Goal: Transaction & Acquisition: Purchase product/service

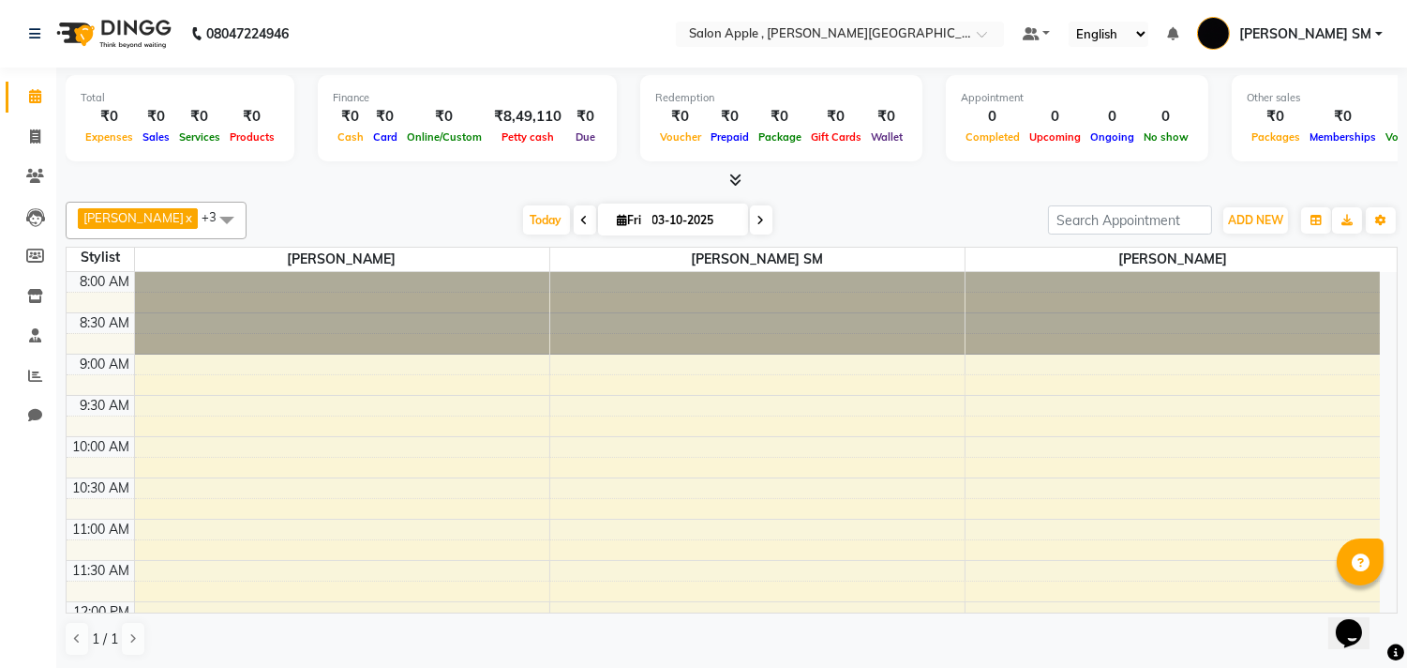
click at [23, 36] on div "08047224946" at bounding box center [159, 34] width 288 height 53
click at [30, 141] on icon at bounding box center [35, 136] width 10 height 14
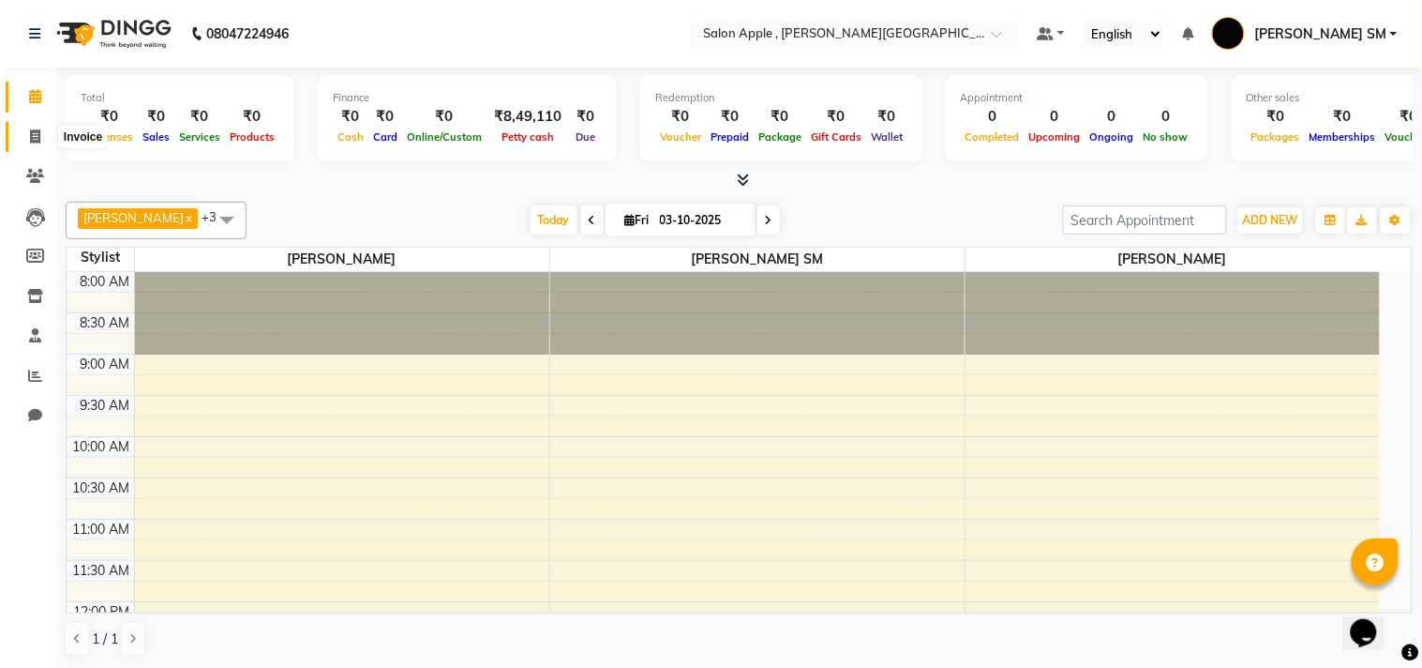
select select "521"
select select "service"
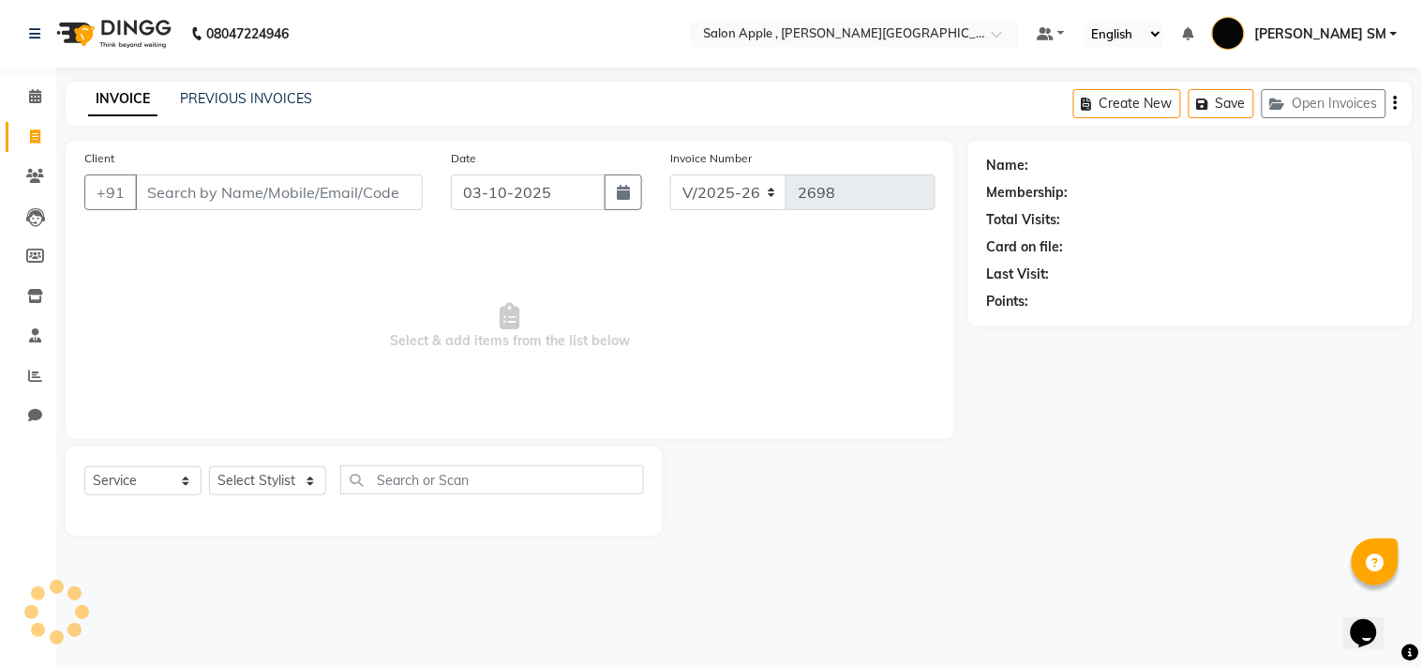
click at [188, 186] on input "Client" at bounding box center [279, 192] width 288 height 36
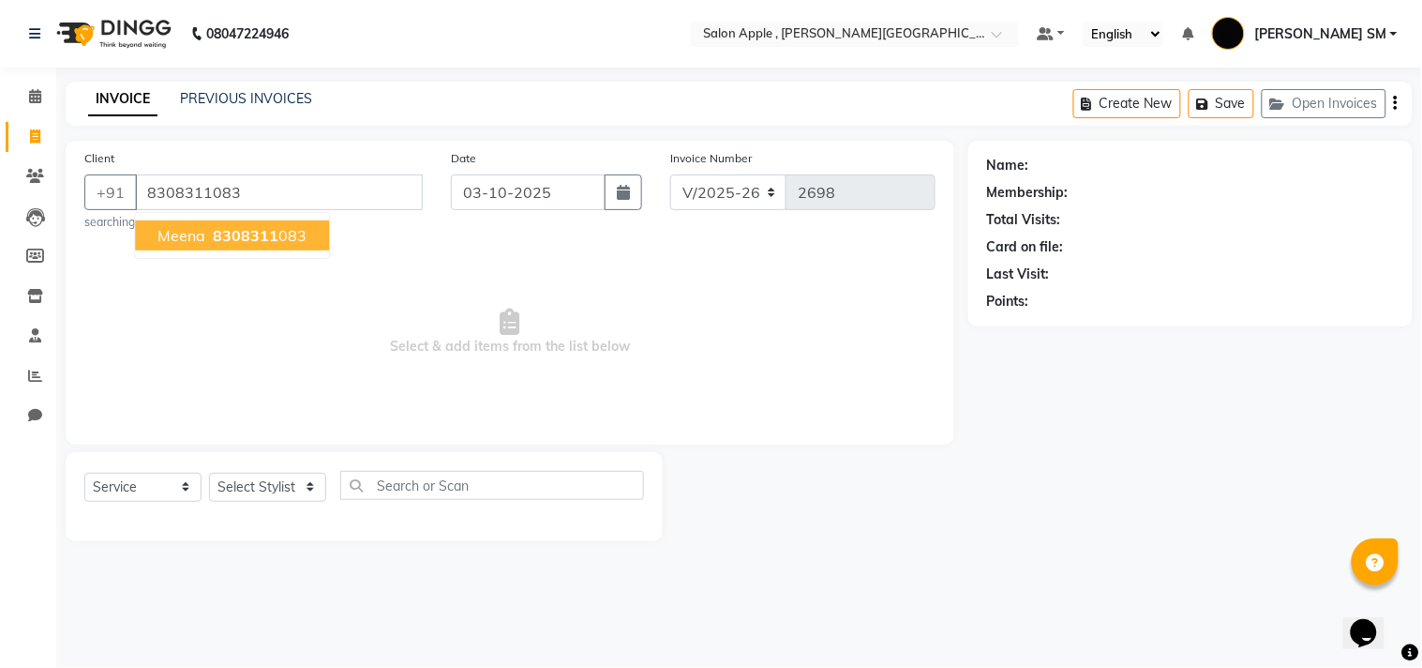
type input "8308311083"
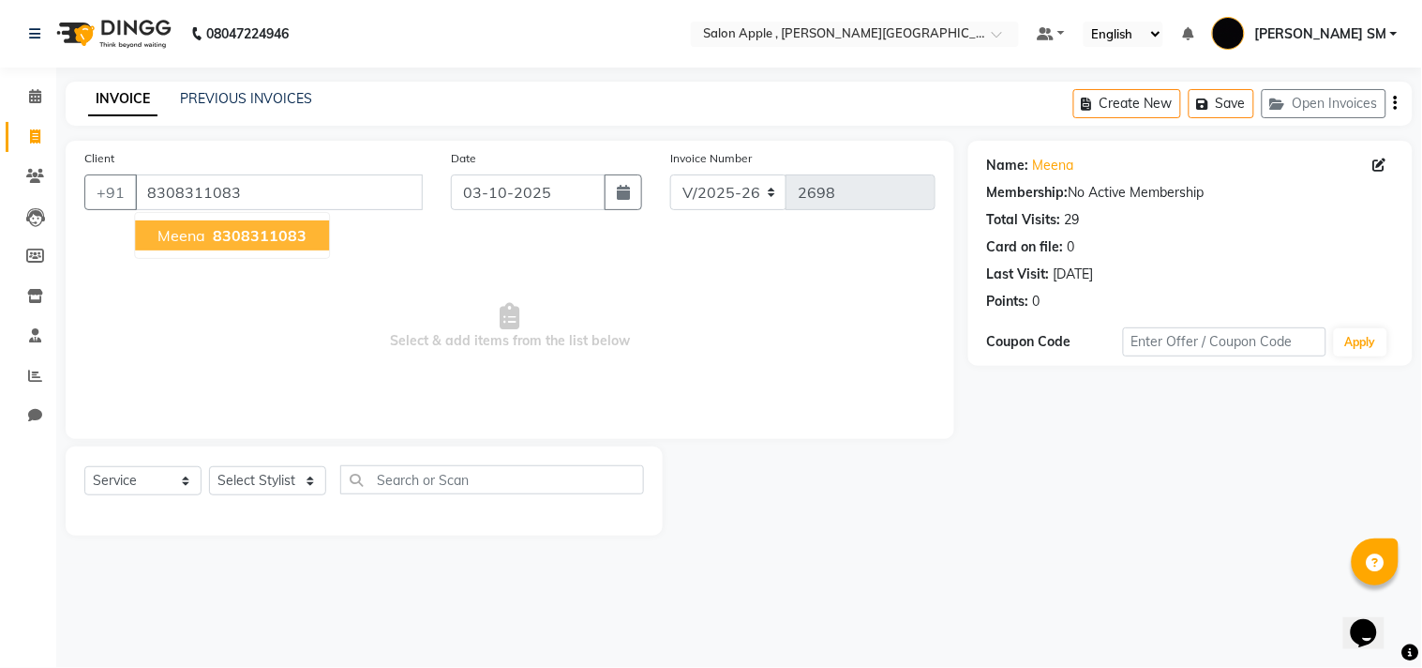
click at [247, 241] on span "8308311083" at bounding box center [260, 235] width 94 height 19
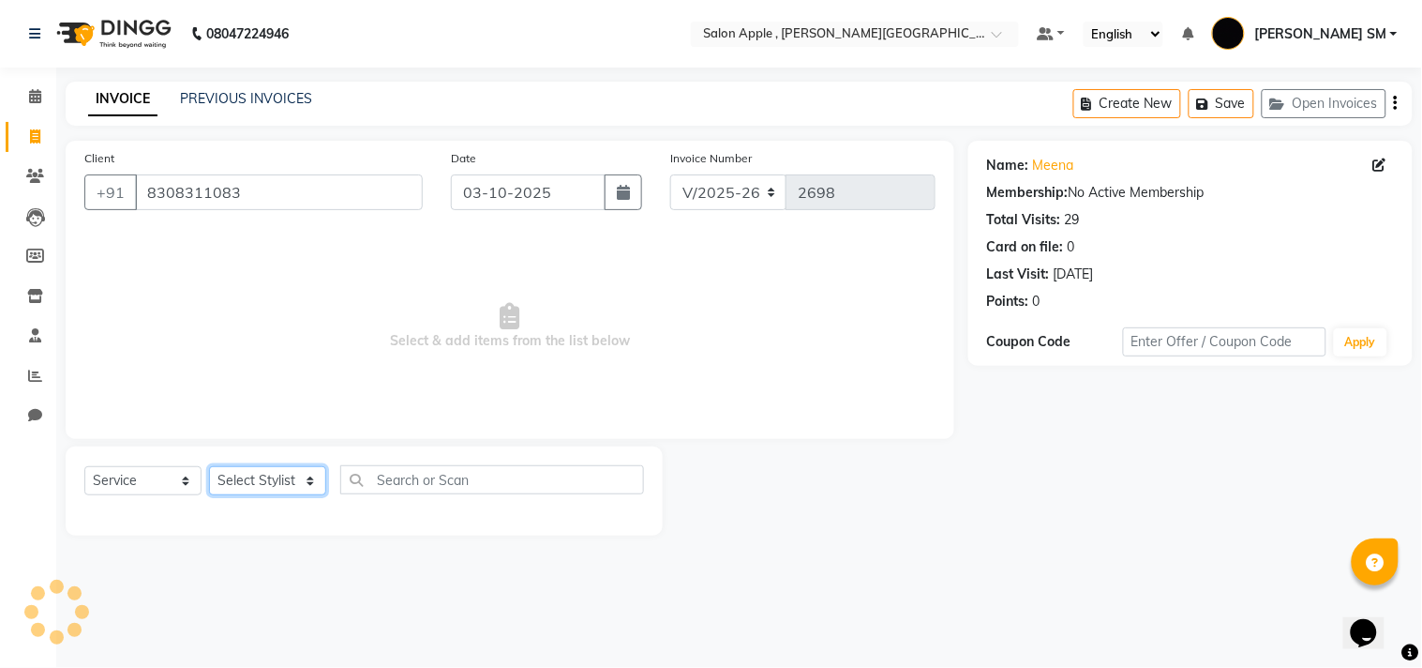
click at [266, 480] on select "Select Stylist [PERSON_NAME] Abhishek [PERSON_NAME] [PERSON_NAME] [PERSON_NAME]…" at bounding box center [267, 480] width 117 height 29
select select "92917"
click at [209, 467] on select "Select Stylist [PERSON_NAME] Abhishek [PERSON_NAME] [PERSON_NAME] [PERSON_NAME]…" at bounding box center [267, 480] width 117 height 29
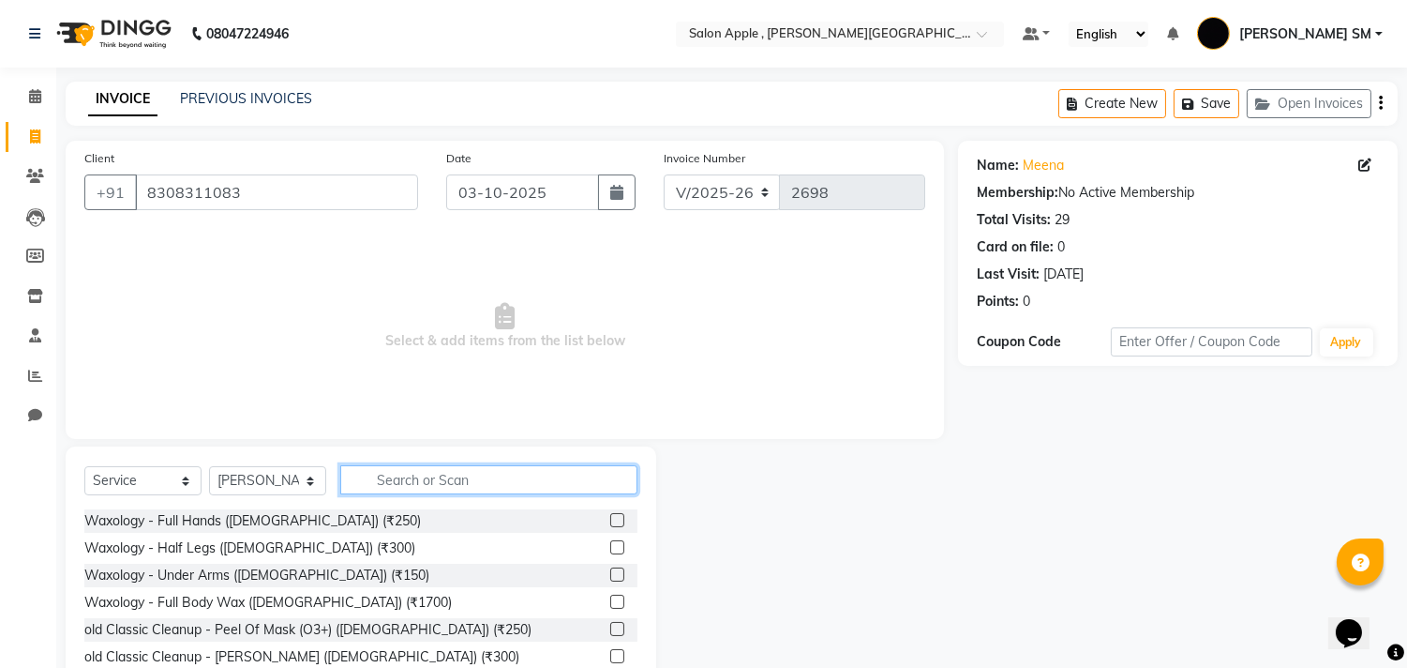
click at [444, 486] on input "text" at bounding box center [488, 479] width 297 height 29
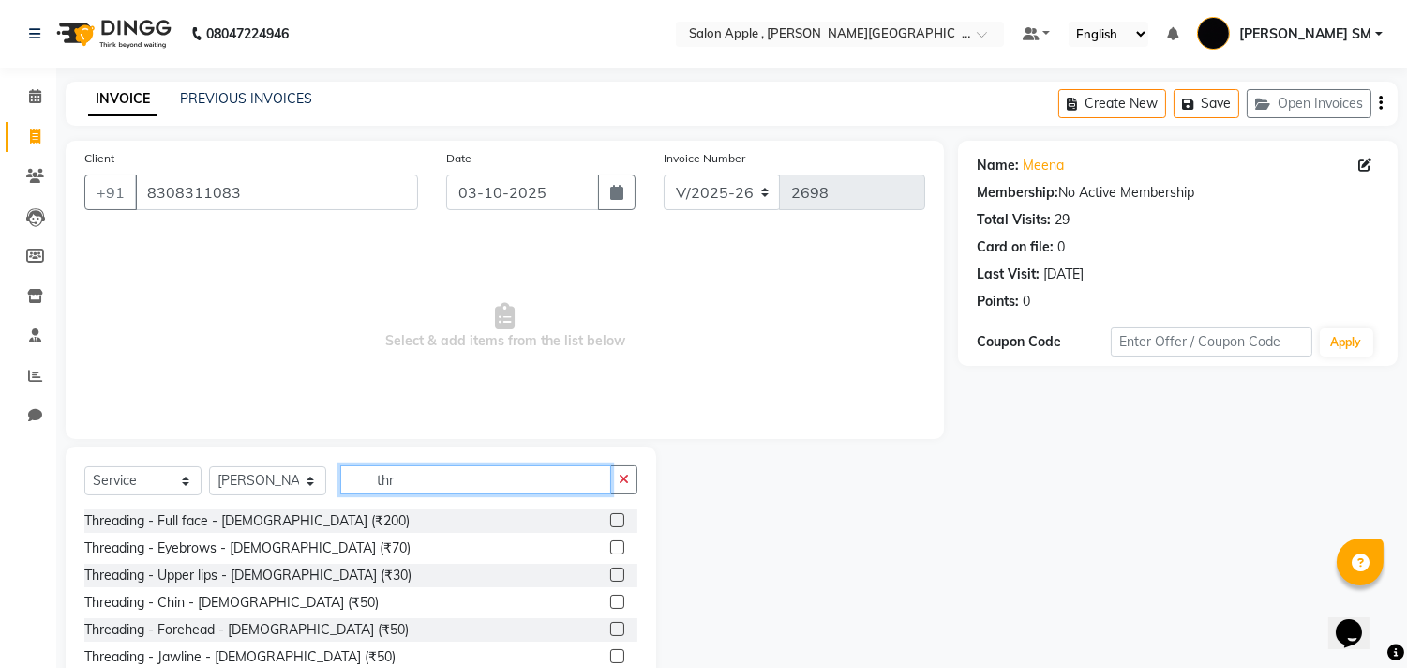
type input "thr"
click at [610, 546] on label at bounding box center [617, 547] width 14 height 14
click at [610, 546] on input "checkbox" at bounding box center [616, 548] width 12 height 12
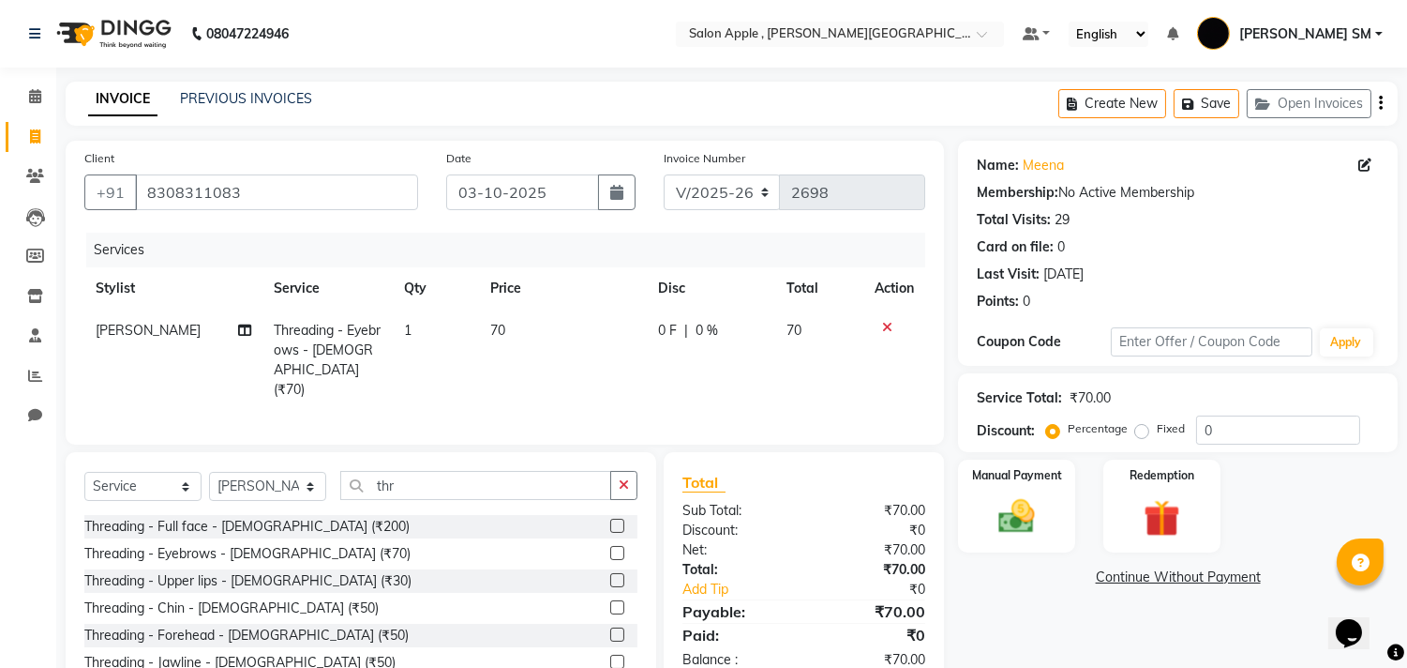
checkbox input "false"
click at [610, 576] on label at bounding box center [617, 580] width 14 height 14
click at [610, 576] on input "checkbox" at bounding box center [616, 581] width 12 height 12
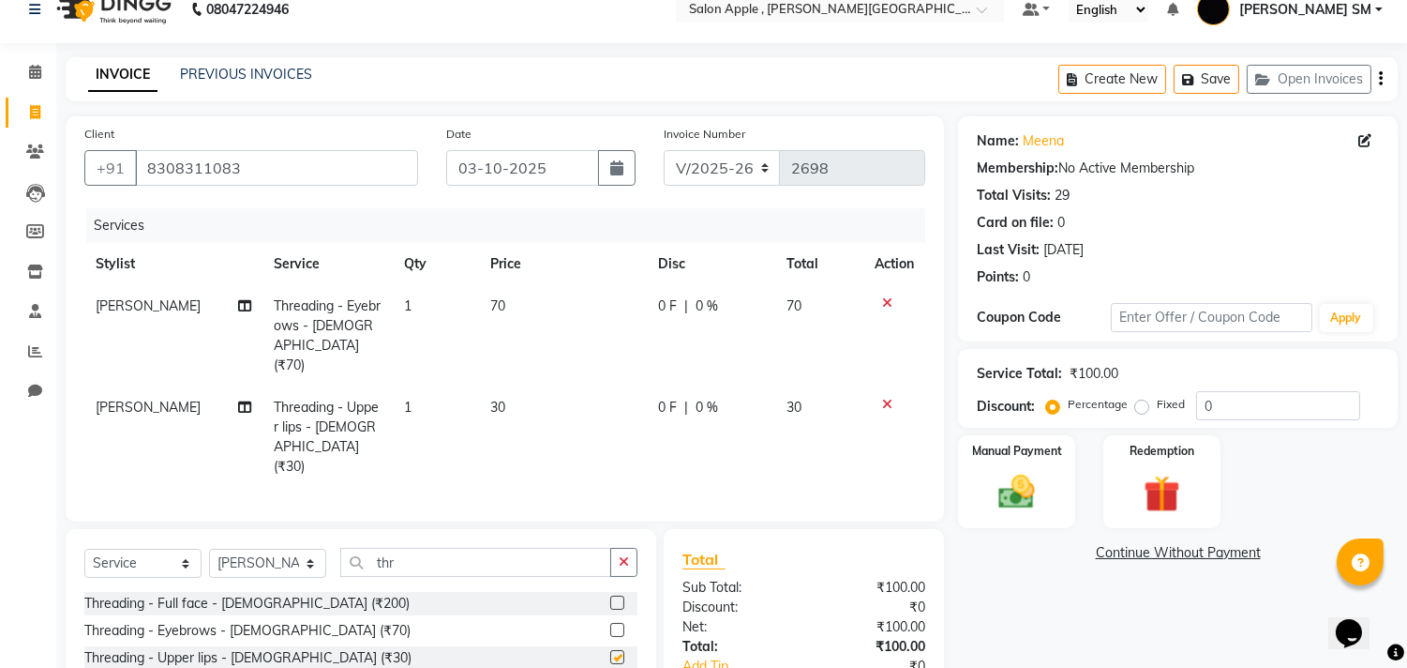
scroll to position [166, 0]
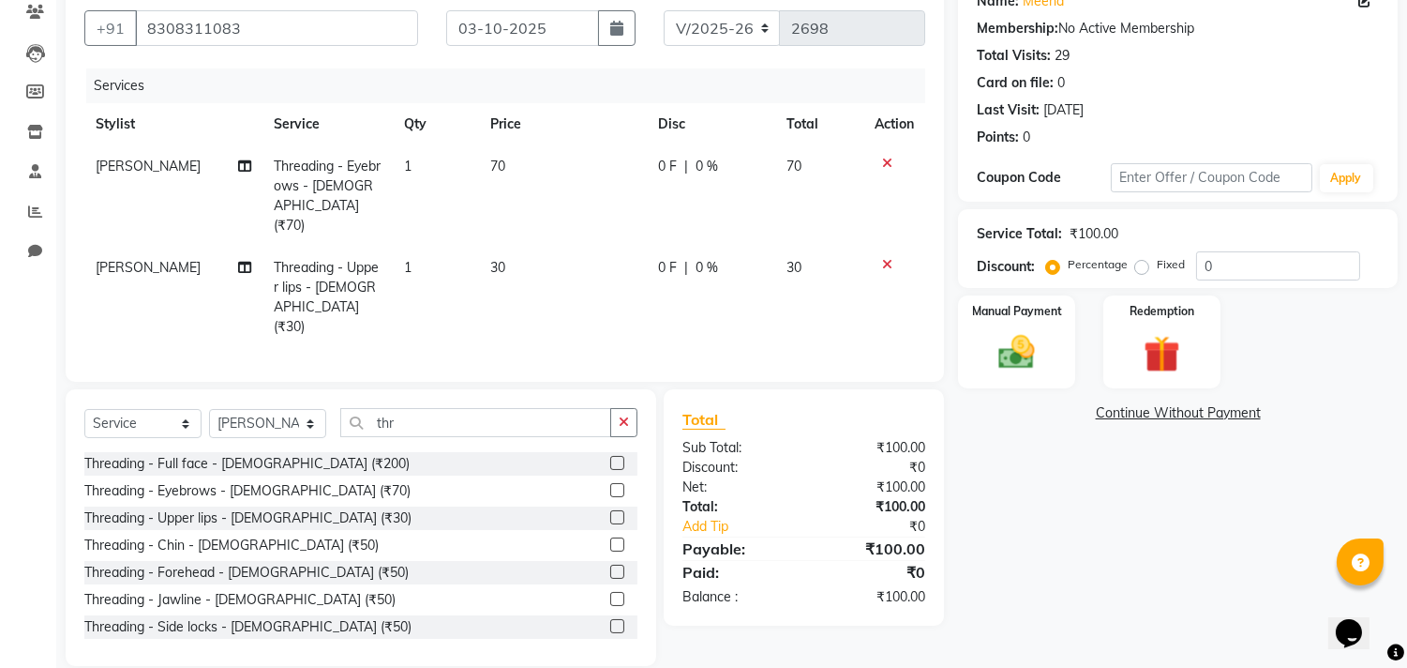
checkbox input "false"
drag, startPoint x: 1016, startPoint y: 347, endPoint x: 1127, endPoint y: 387, distance: 118.6
click at [1016, 348] on img at bounding box center [1016, 350] width 59 height 42
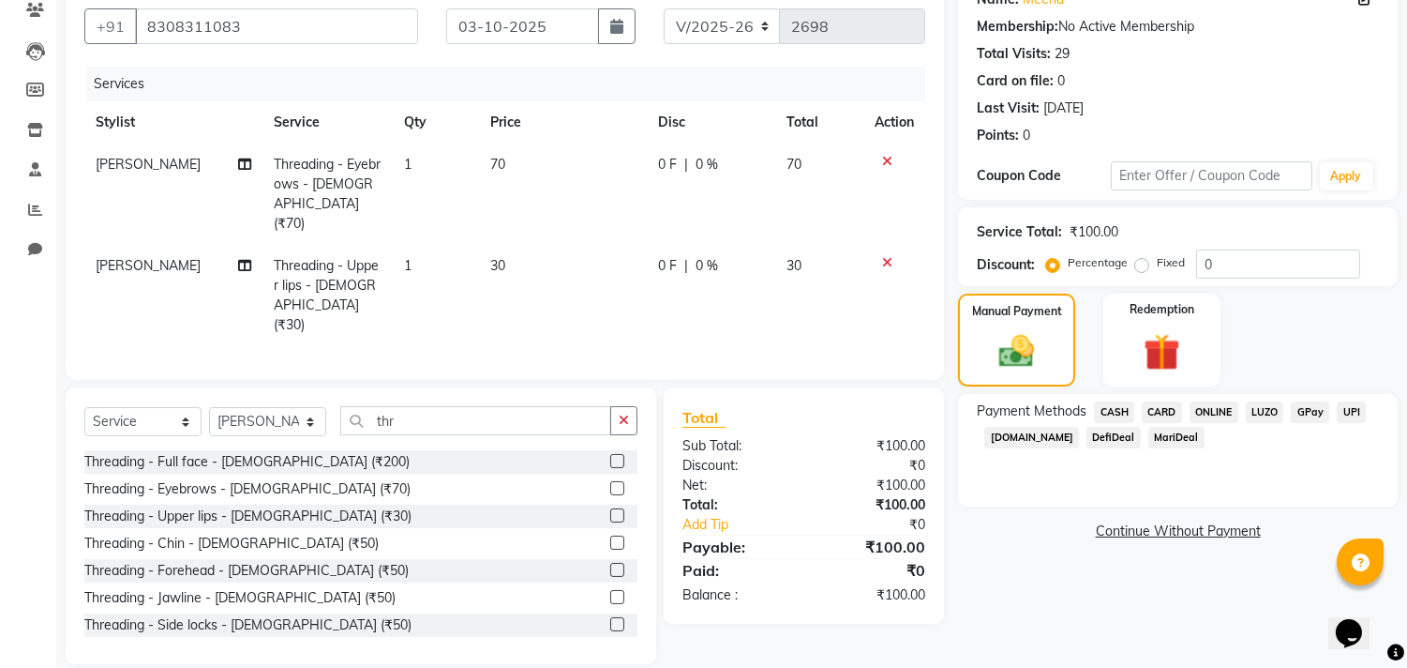
click at [1111, 411] on span "CASH" at bounding box center [1114, 412] width 40 height 22
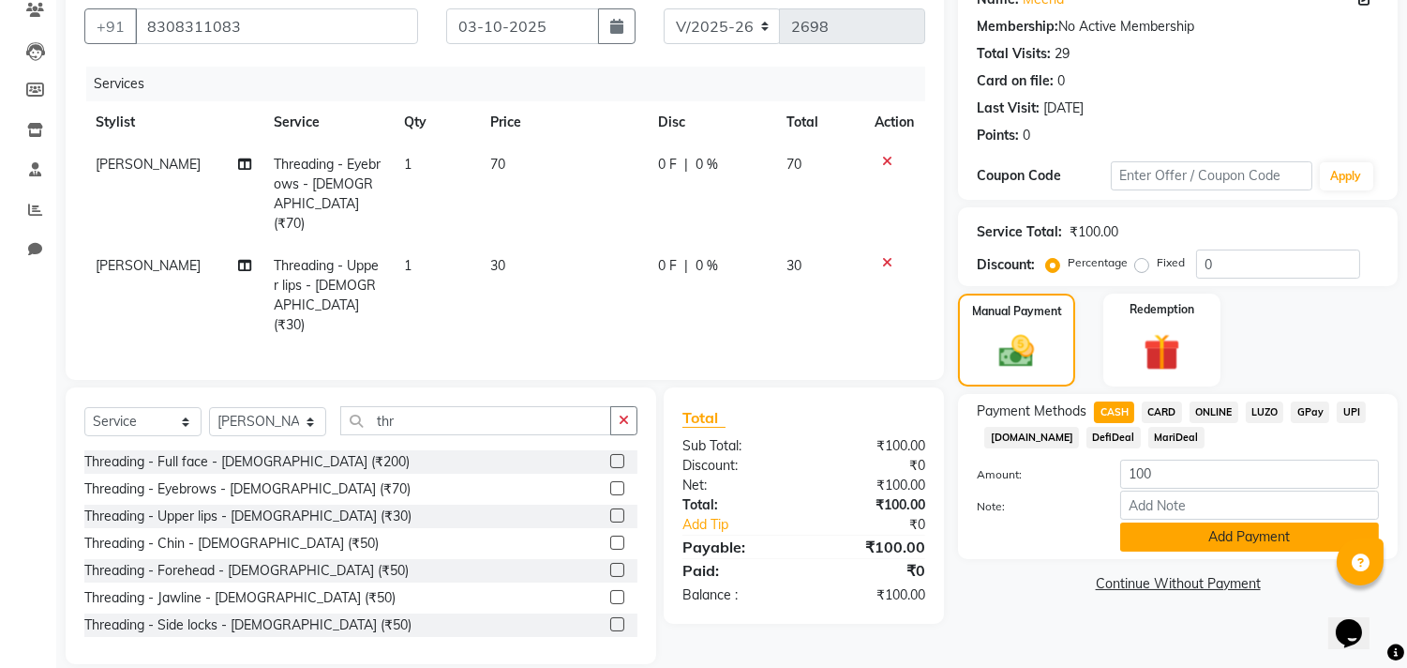
click at [1207, 546] on button "Add Payment" at bounding box center [1250, 536] width 259 height 29
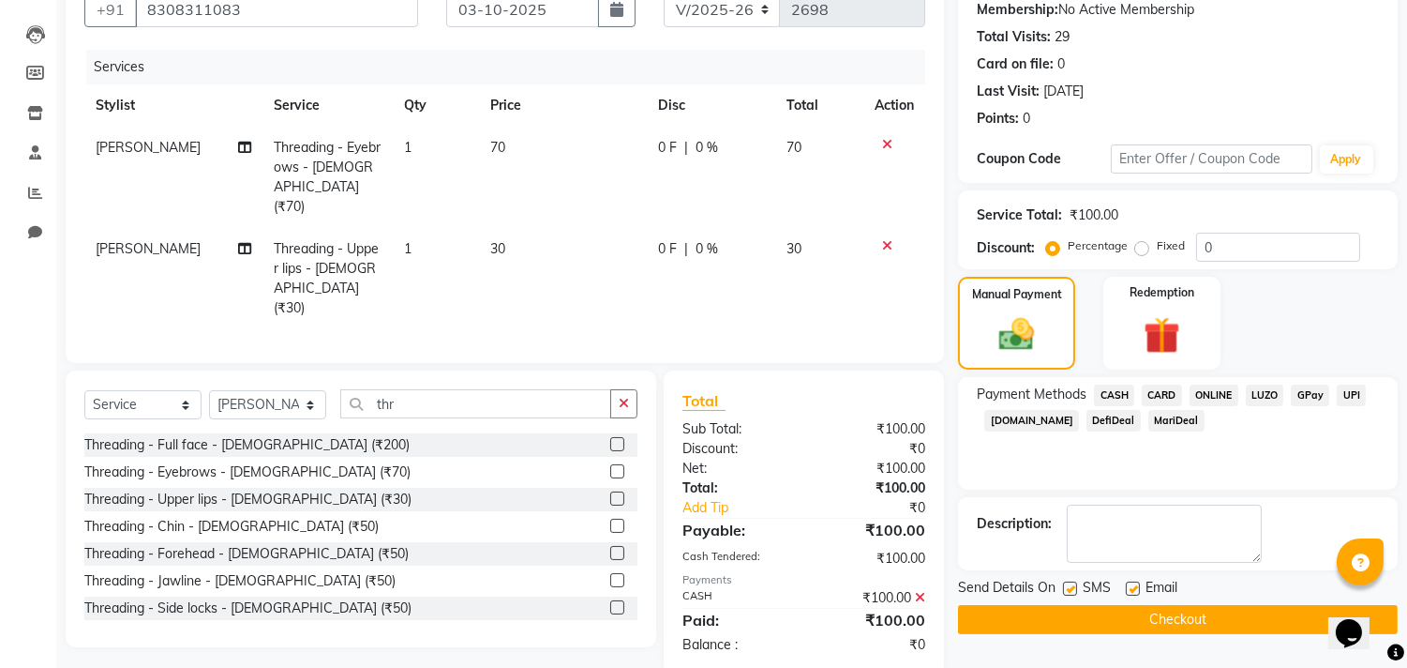
scroll to position [192, 0]
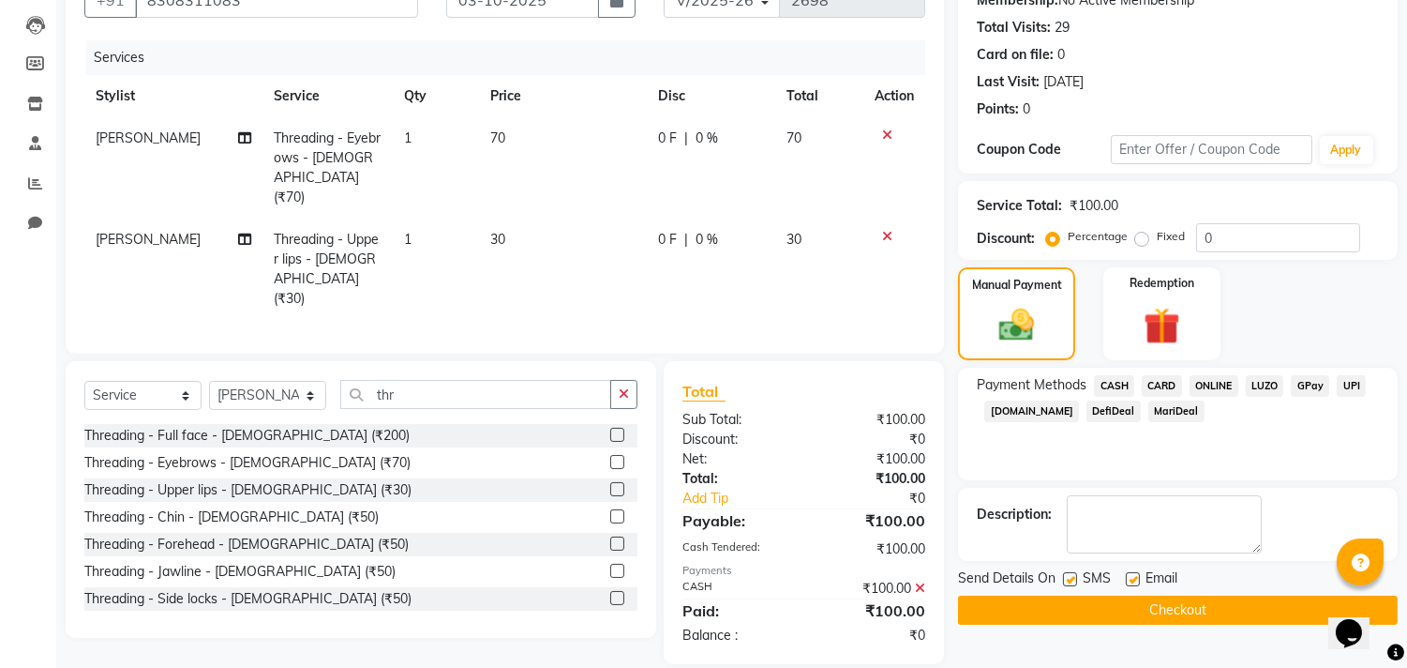
click at [1164, 603] on button "Checkout" at bounding box center [1178, 609] width 440 height 29
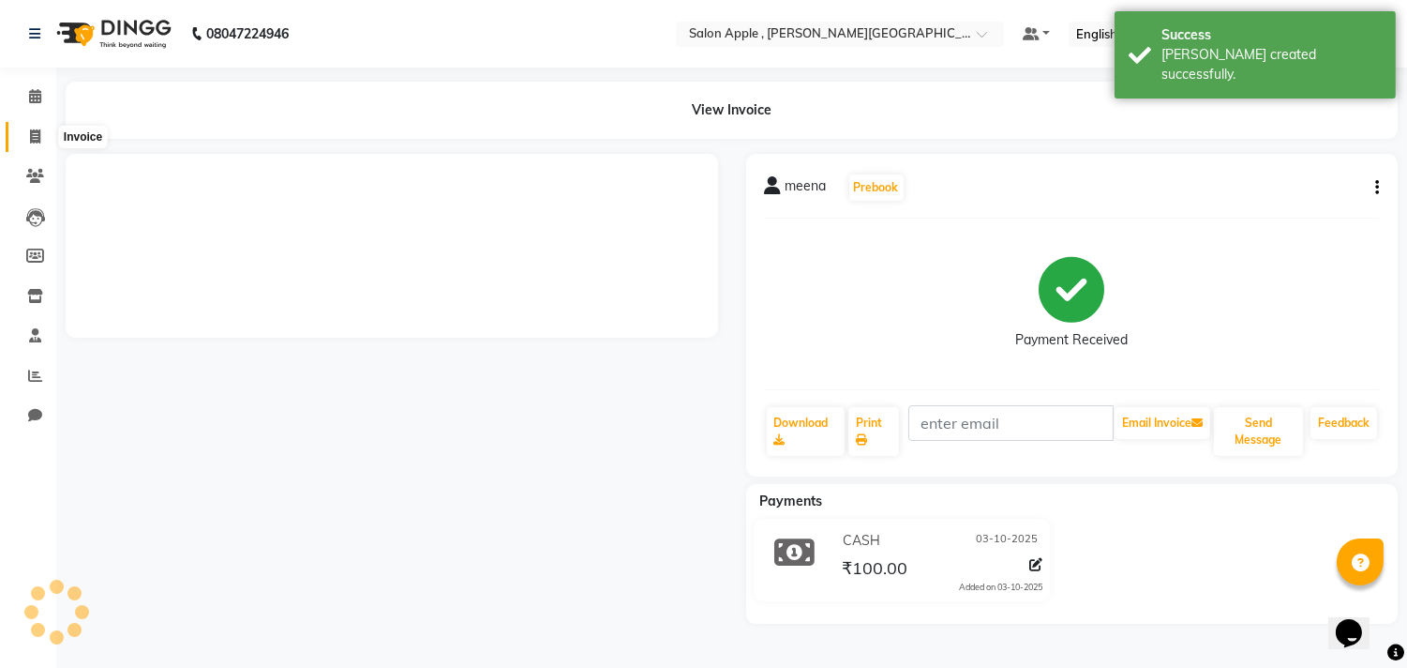
click at [23, 137] on span at bounding box center [35, 138] width 33 height 22
select select "service"
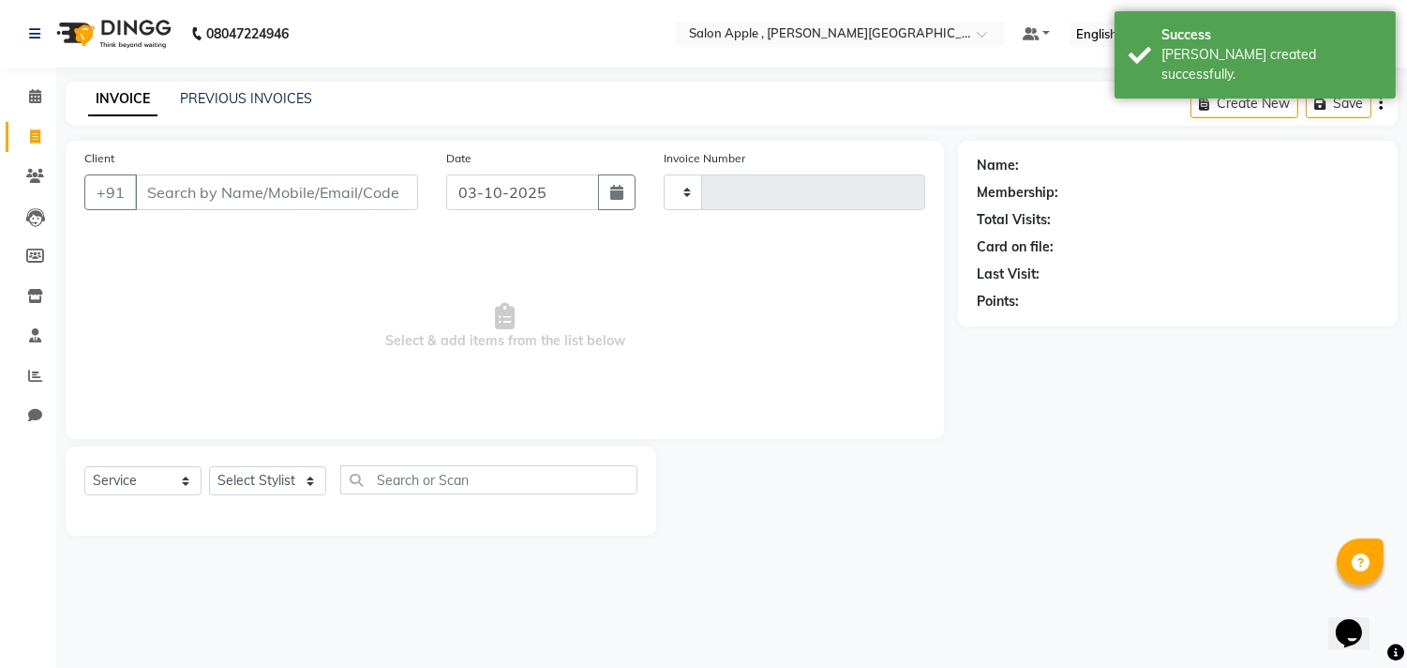
type input "2699"
select select "521"
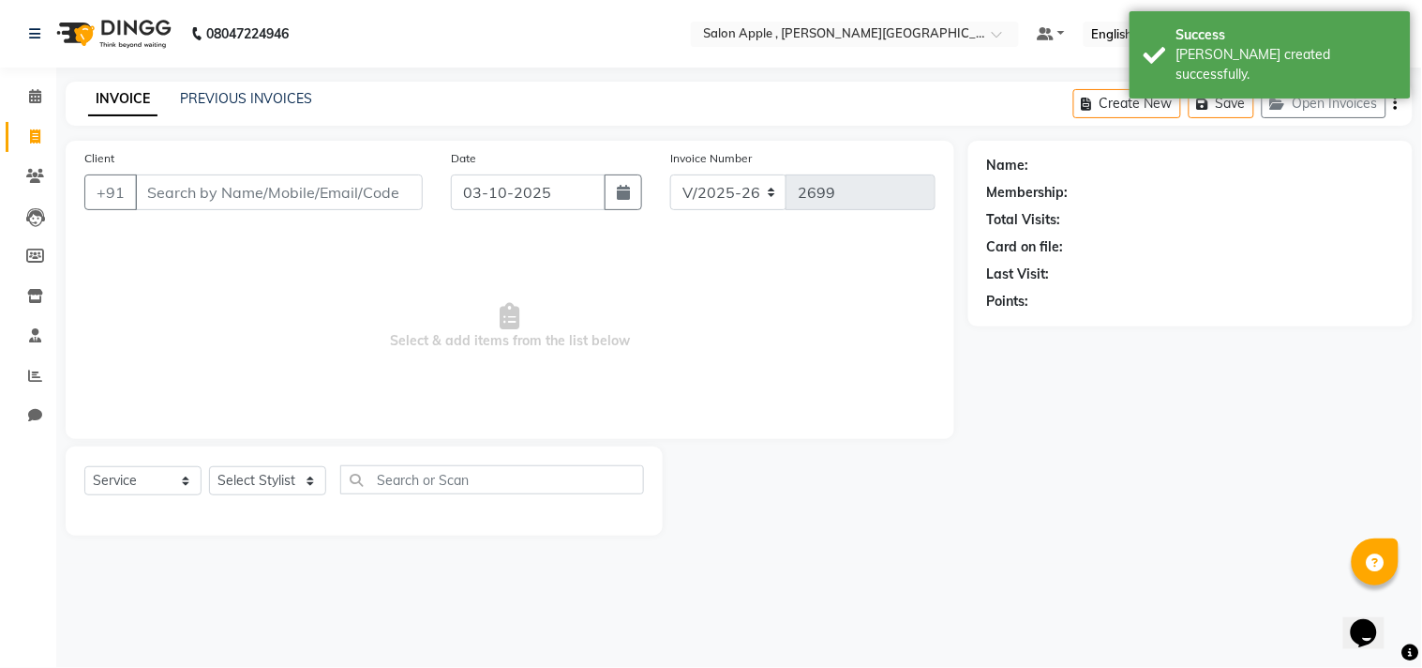
click at [246, 109] on div "INVOICE PREVIOUS INVOICES" at bounding box center [200, 100] width 269 height 22
click at [240, 92] on link "PREVIOUS INVOICES" at bounding box center [246, 98] width 132 height 17
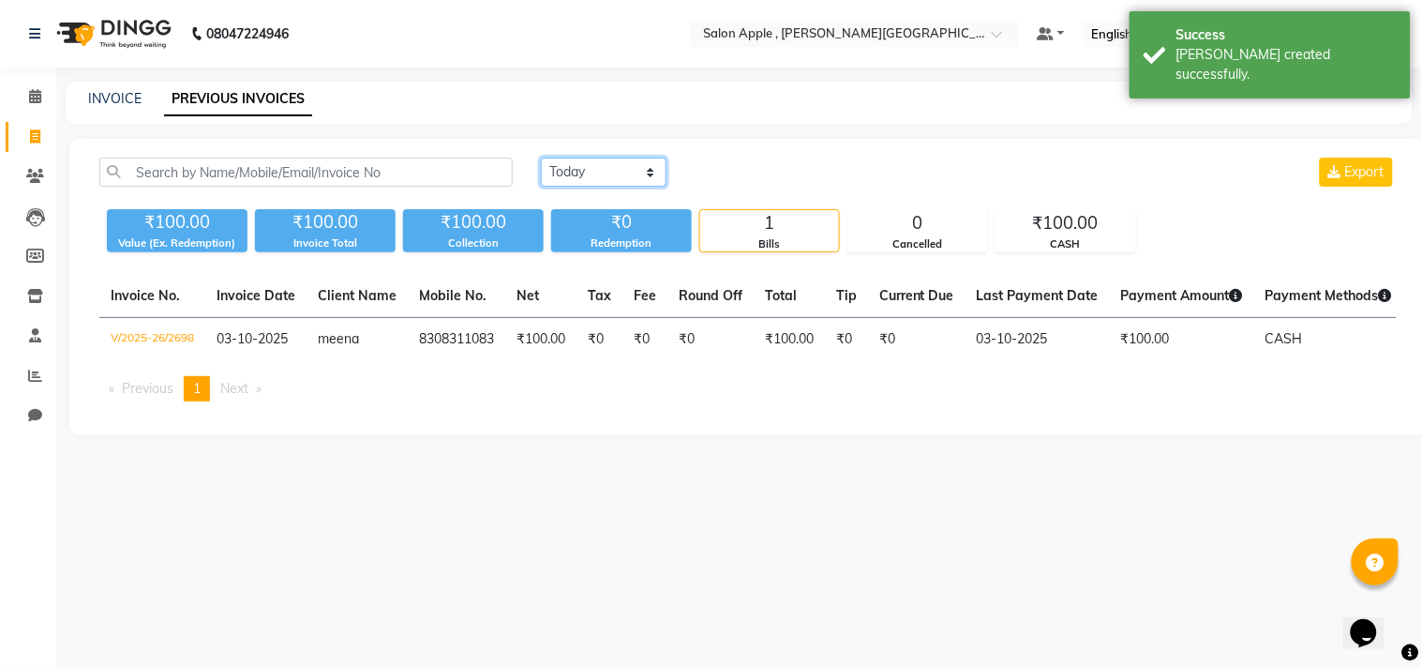
click at [582, 175] on select "[DATE] [DATE] Custom Range" at bounding box center [604, 172] width 126 height 29
select select "range"
click at [541, 158] on select "[DATE] [DATE] Custom Range" at bounding box center [604, 172] width 126 height 29
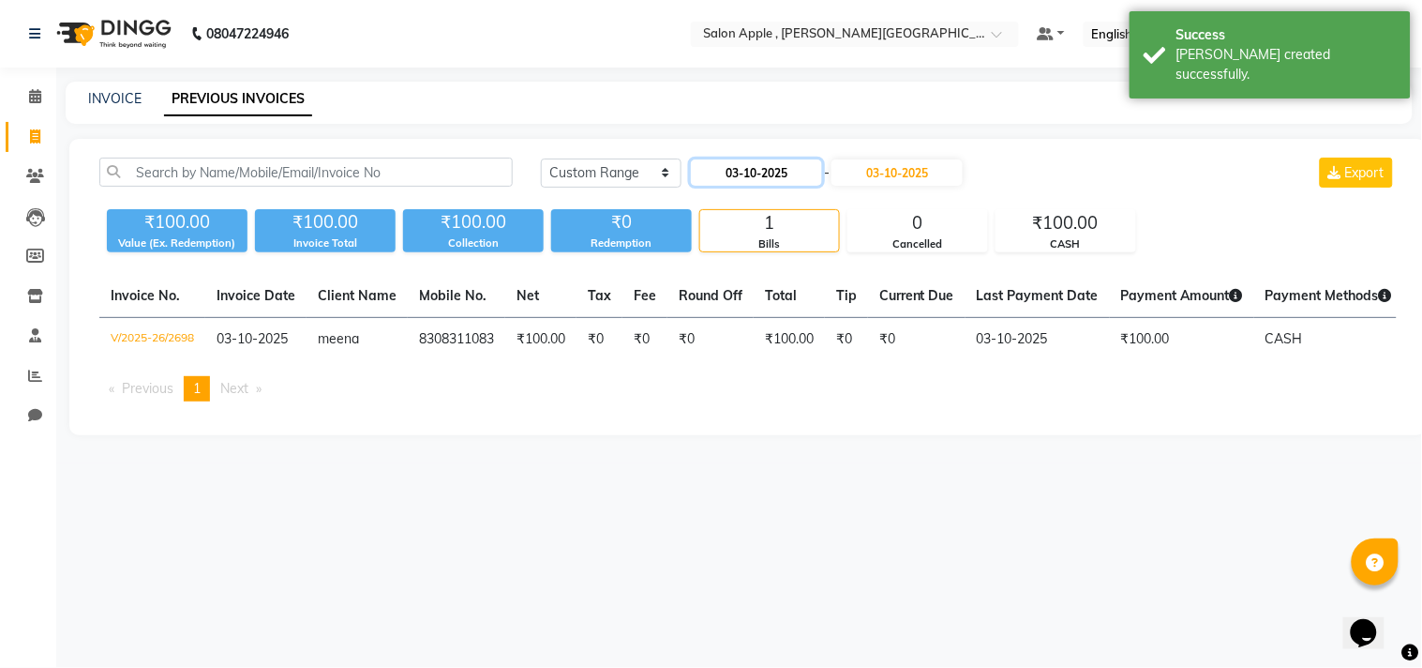
click at [761, 164] on input "03-10-2025" at bounding box center [756, 172] width 131 height 26
select select "10"
select select "2025"
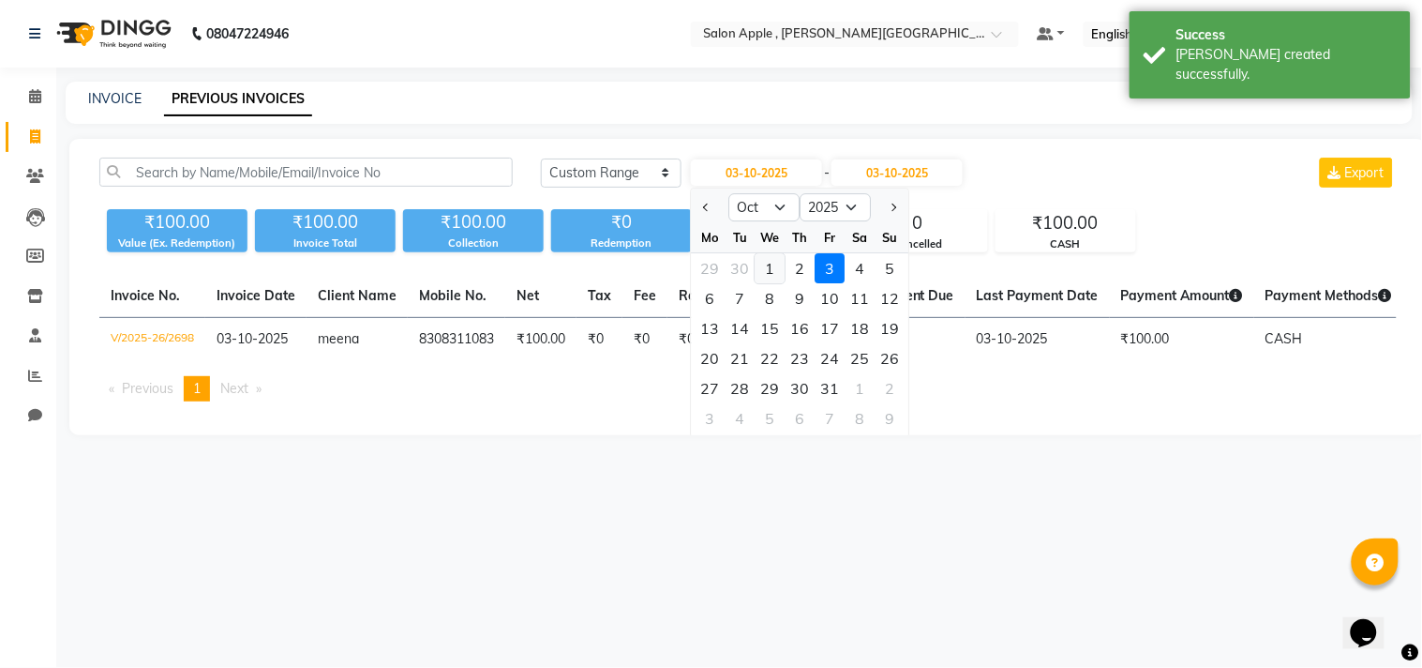
click at [767, 267] on div "1" at bounding box center [771, 268] width 30 height 30
type input "01-10-2025"
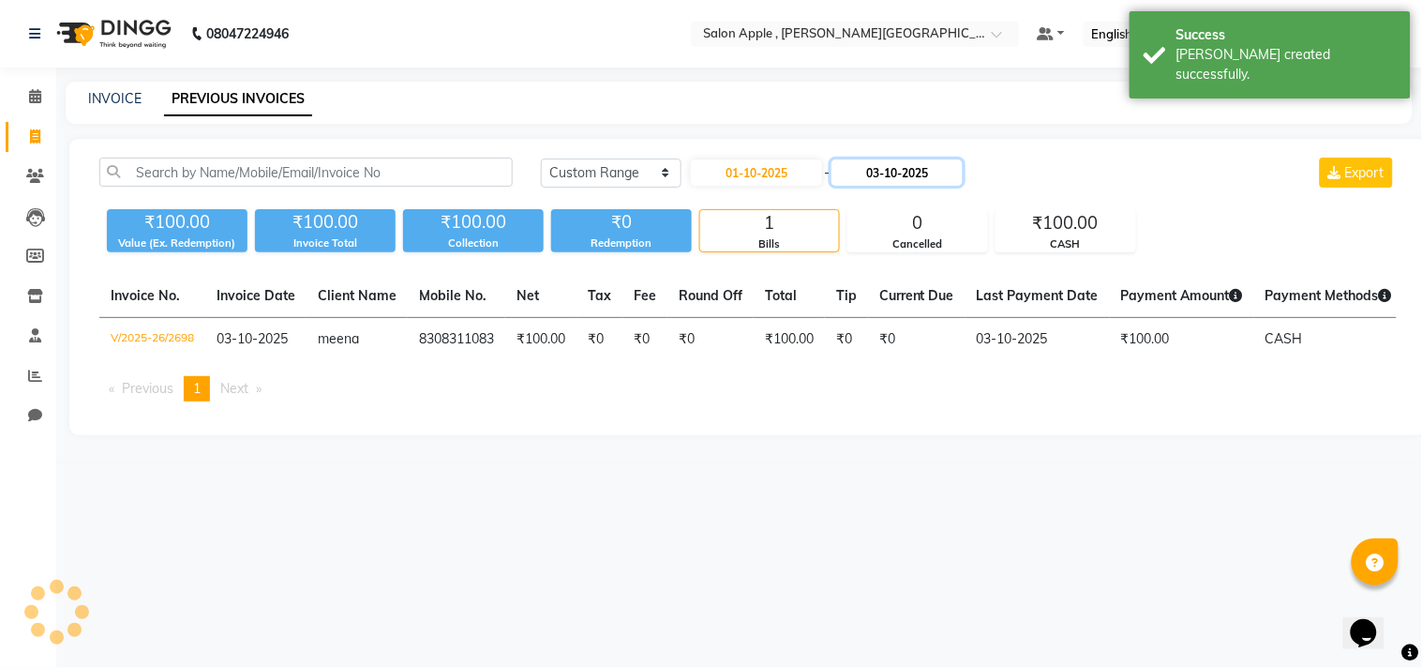
click at [920, 169] on input "03-10-2025" at bounding box center [897, 172] width 131 height 26
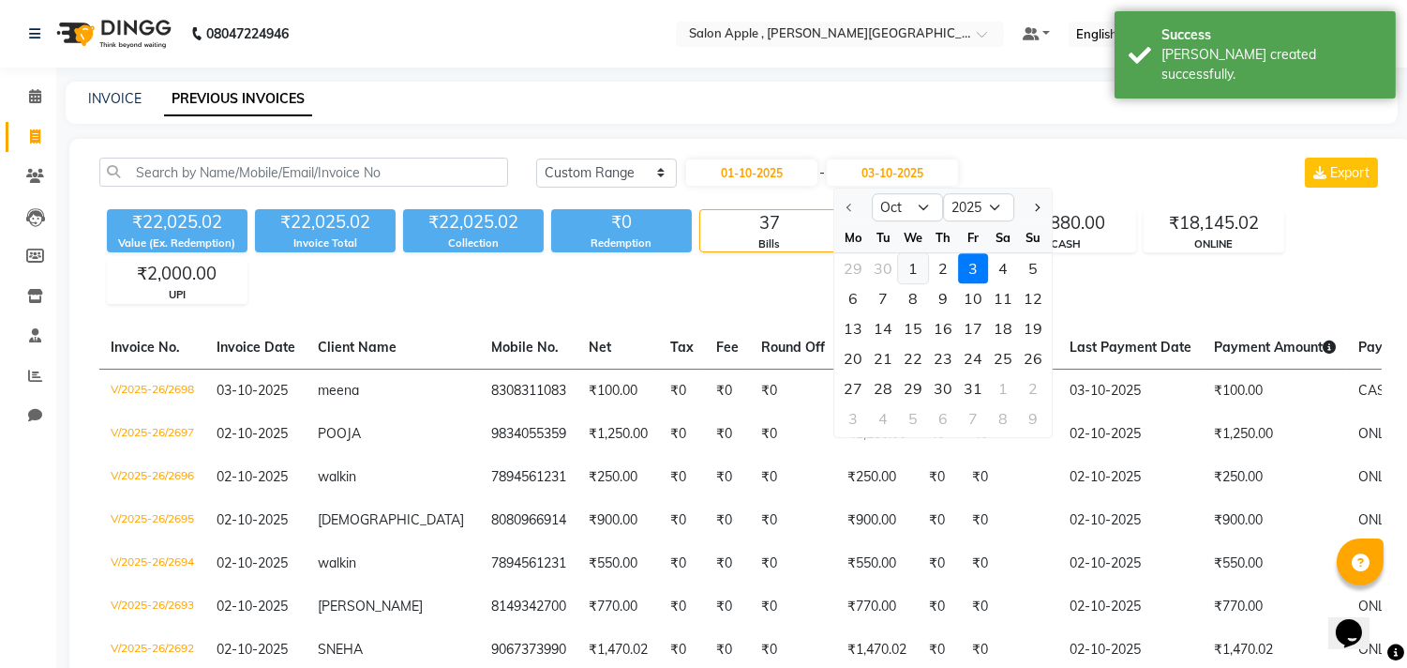
click at [906, 272] on div "1" at bounding box center [913, 268] width 30 height 30
type input "01-10-2025"
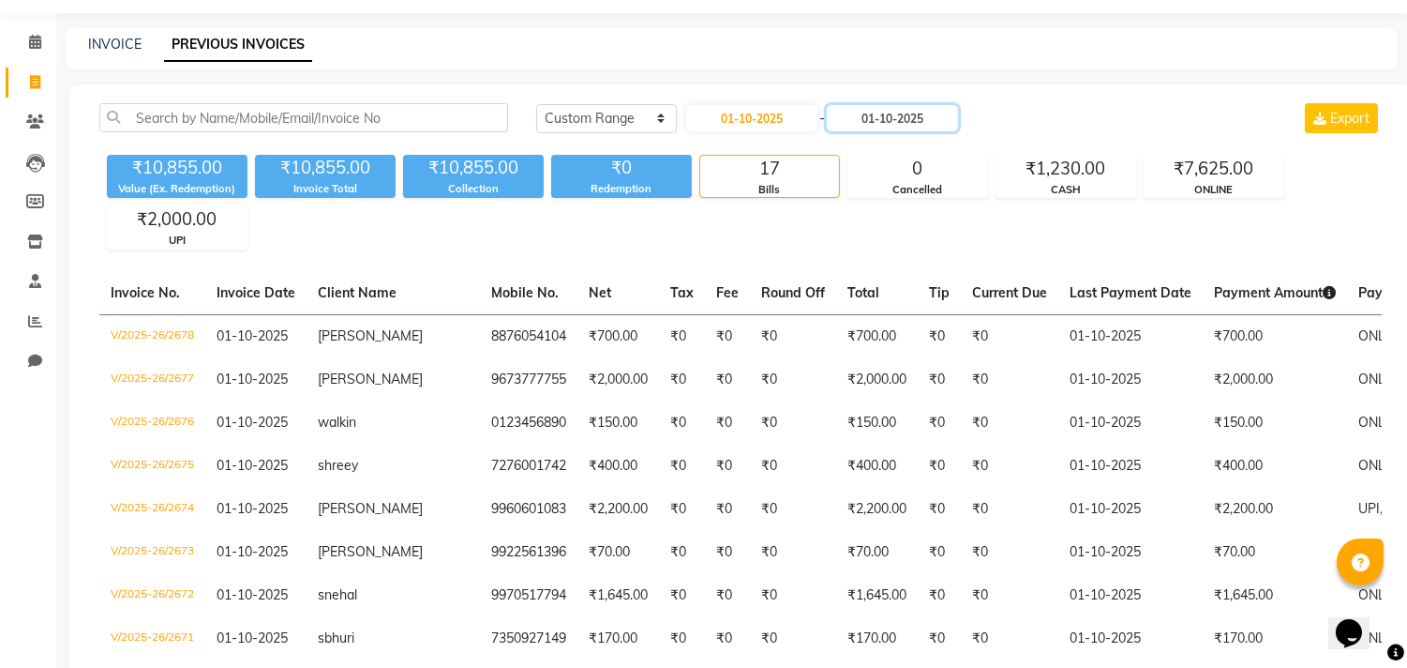
scroll to position [104, 0]
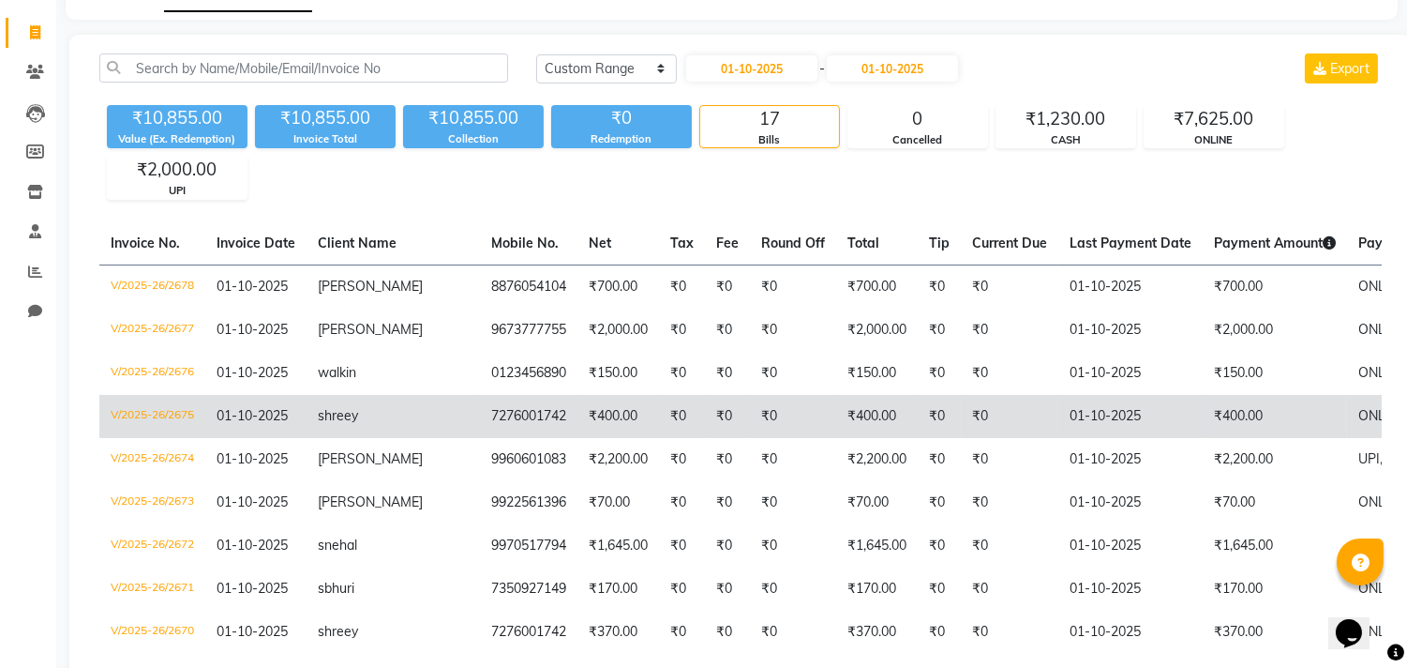
click at [578, 419] on td "₹400.00" at bounding box center [619, 416] width 82 height 43
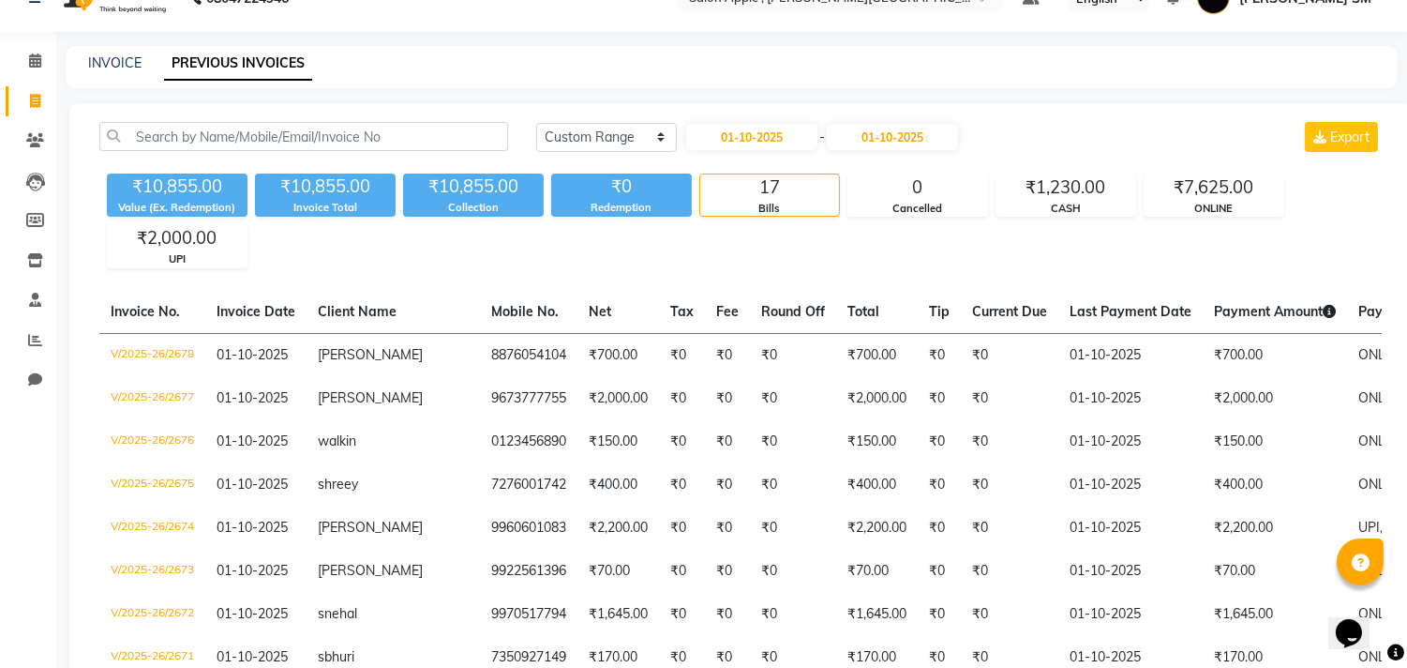
scroll to position [0, 0]
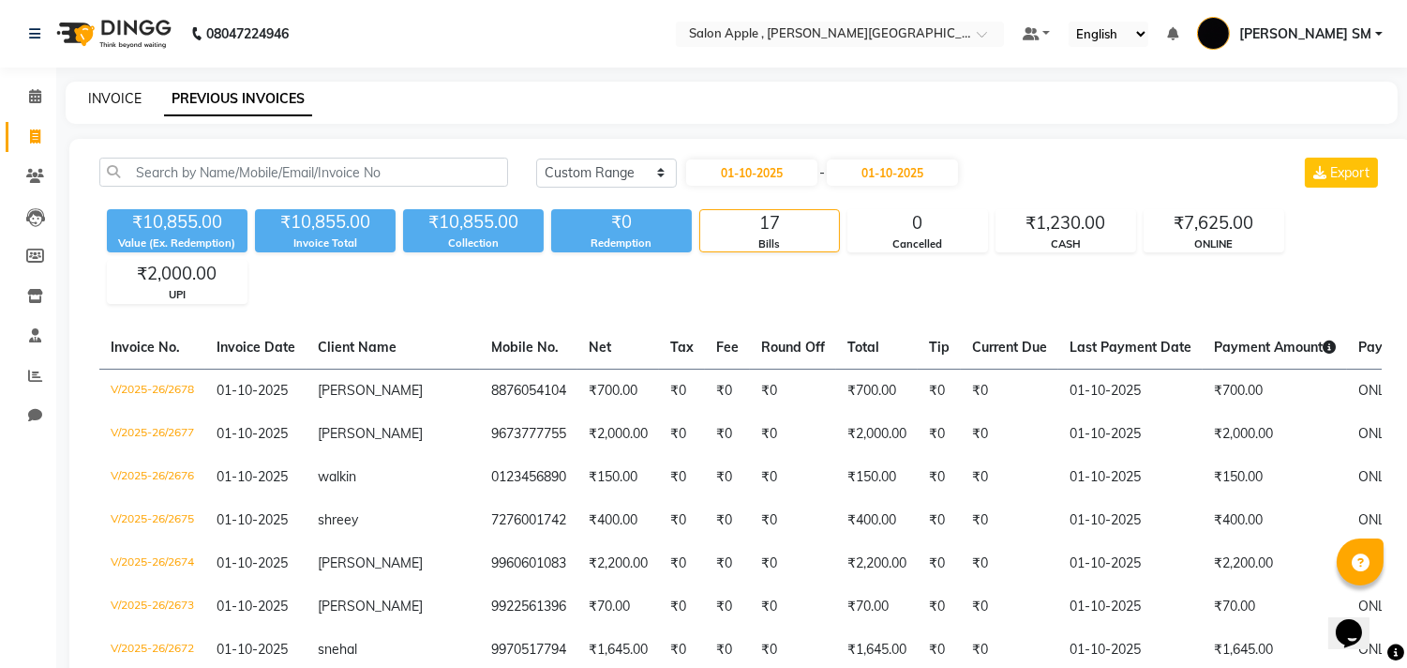
click at [96, 99] on link "INVOICE" at bounding box center [114, 98] width 53 height 17
select select "service"
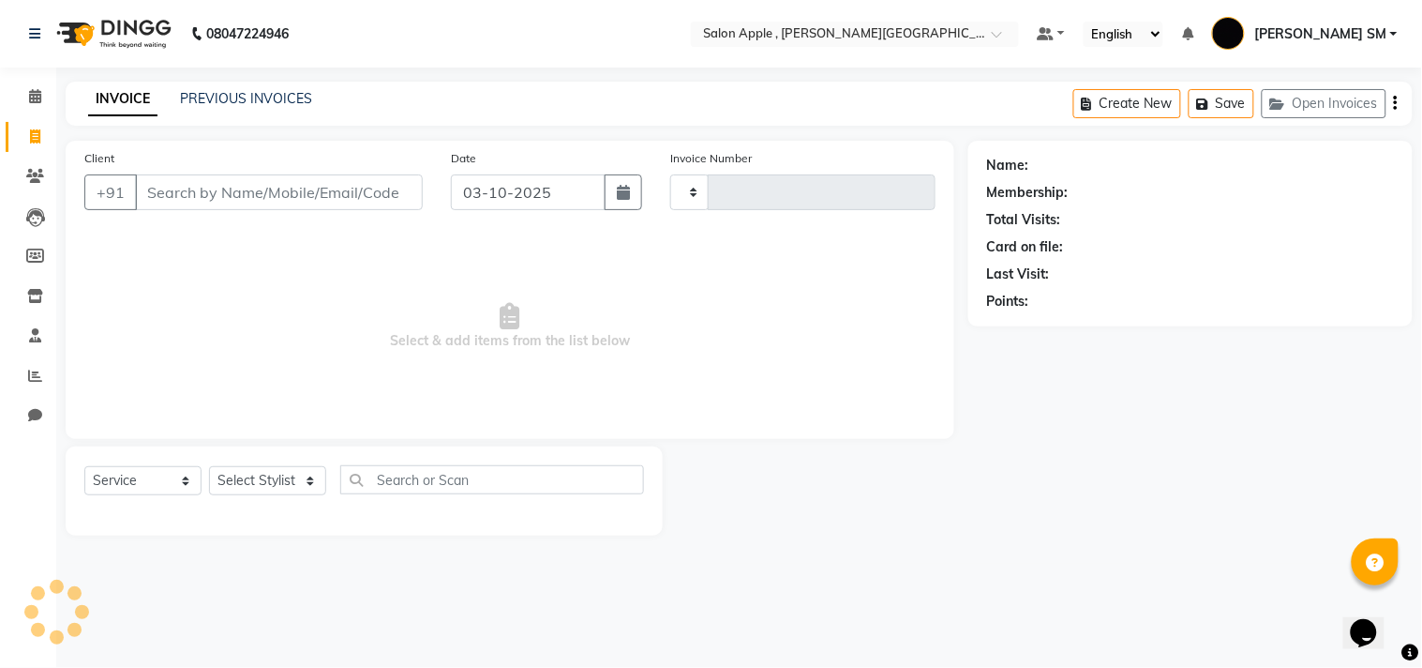
type input "2699"
select select "521"
click at [34, 101] on icon at bounding box center [35, 96] width 12 height 14
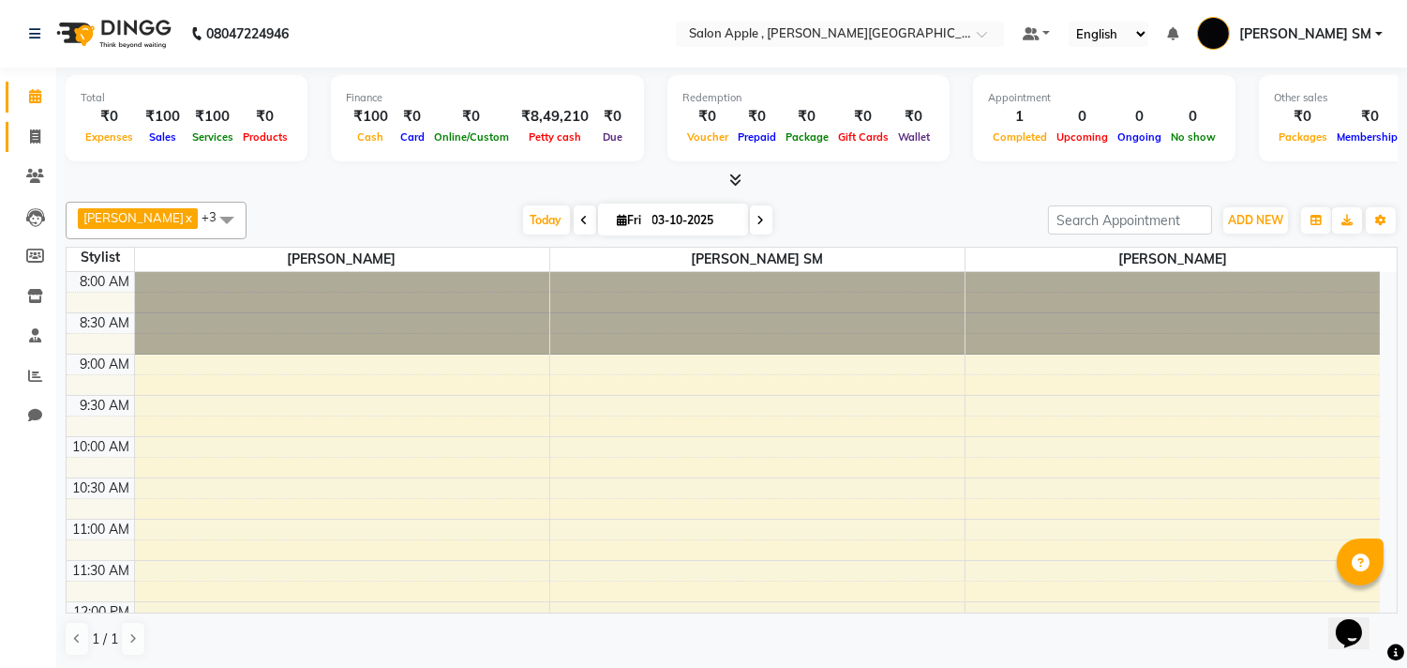
click at [26, 125] on link "Invoice" at bounding box center [28, 137] width 45 height 31
select select "521"
select select "service"
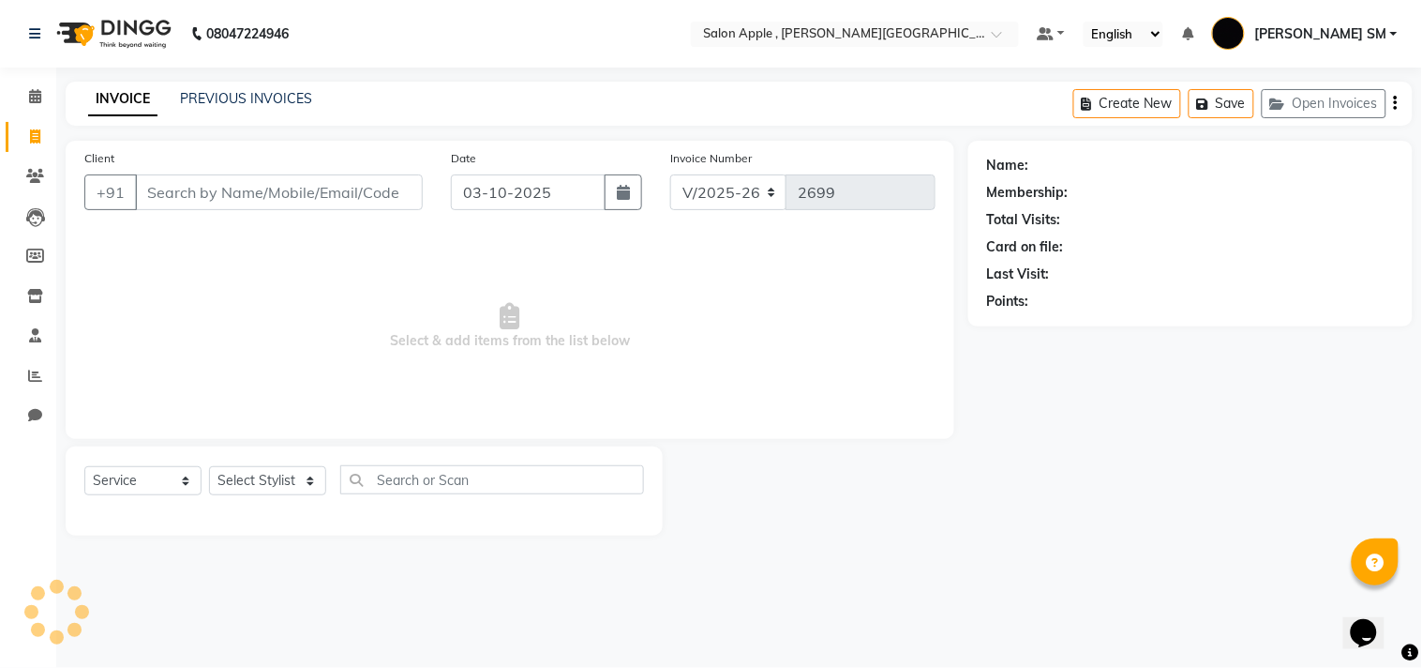
click at [239, 181] on input "Client" at bounding box center [279, 192] width 288 height 36
type input "9304880139"
click at [389, 195] on span "Add Client" at bounding box center [375, 192] width 74 height 19
select select "22"
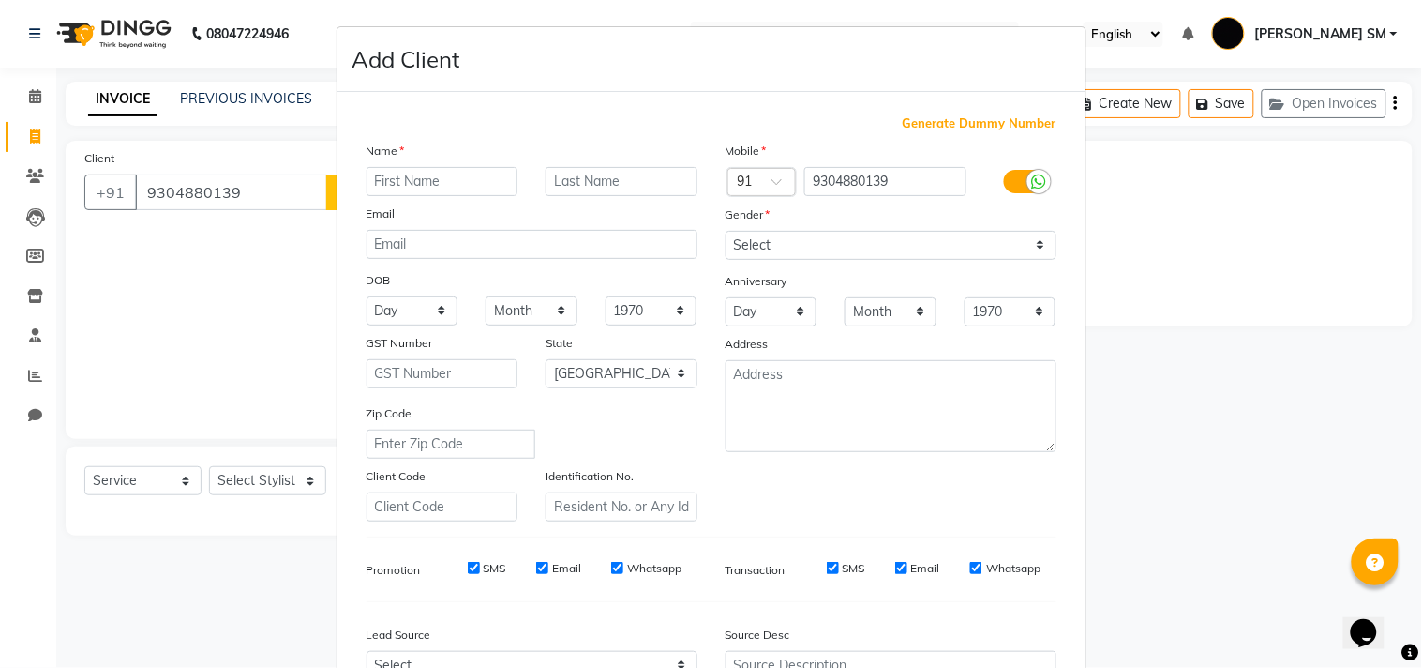
click at [396, 173] on input "text" at bounding box center [443, 181] width 152 height 29
type input "m"
type input "MIRAJ"
click at [778, 238] on select "Select [DEMOGRAPHIC_DATA] [DEMOGRAPHIC_DATA] Other Prefer Not To Say" at bounding box center [891, 245] width 331 height 29
select select "[DEMOGRAPHIC_DATA]"
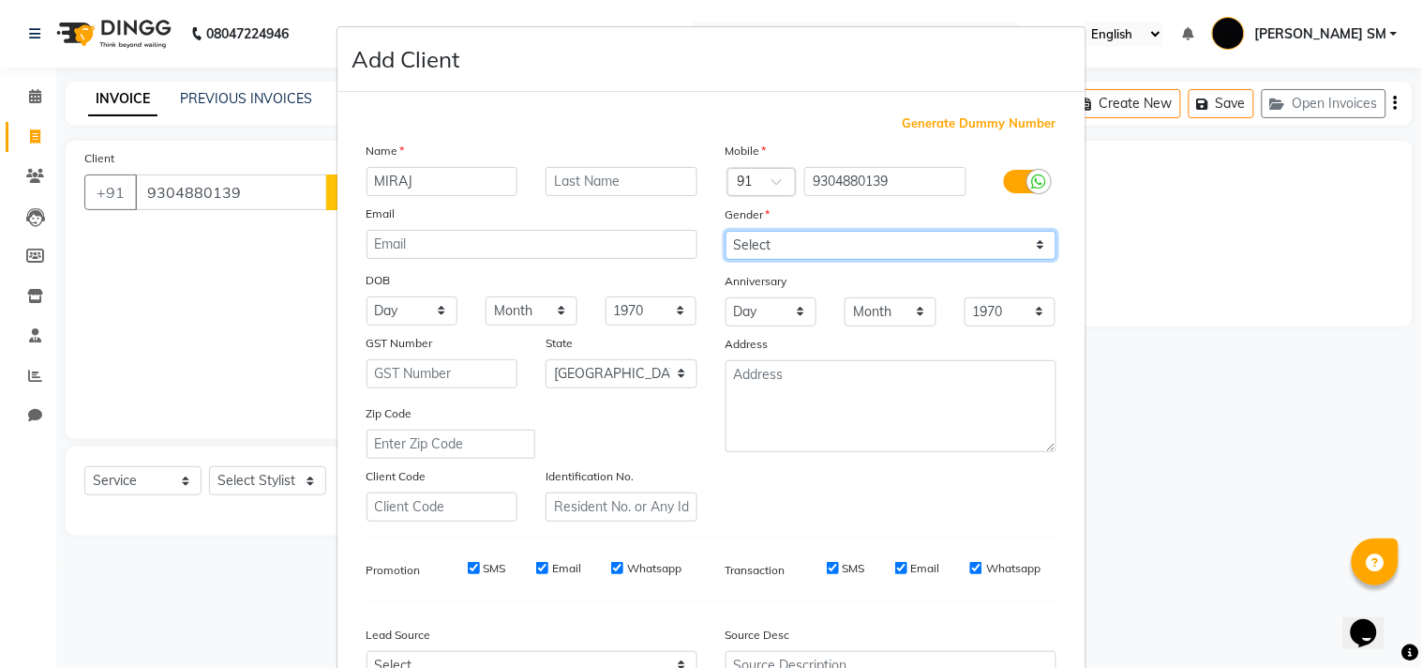
click at [726, 231] on select "Select [DEMOGRAPHIC_DATA] [DEMOGRAPHIC_DATA] Other Prefer Not To Say" at bounding box center [891, 245] width 331 height 29
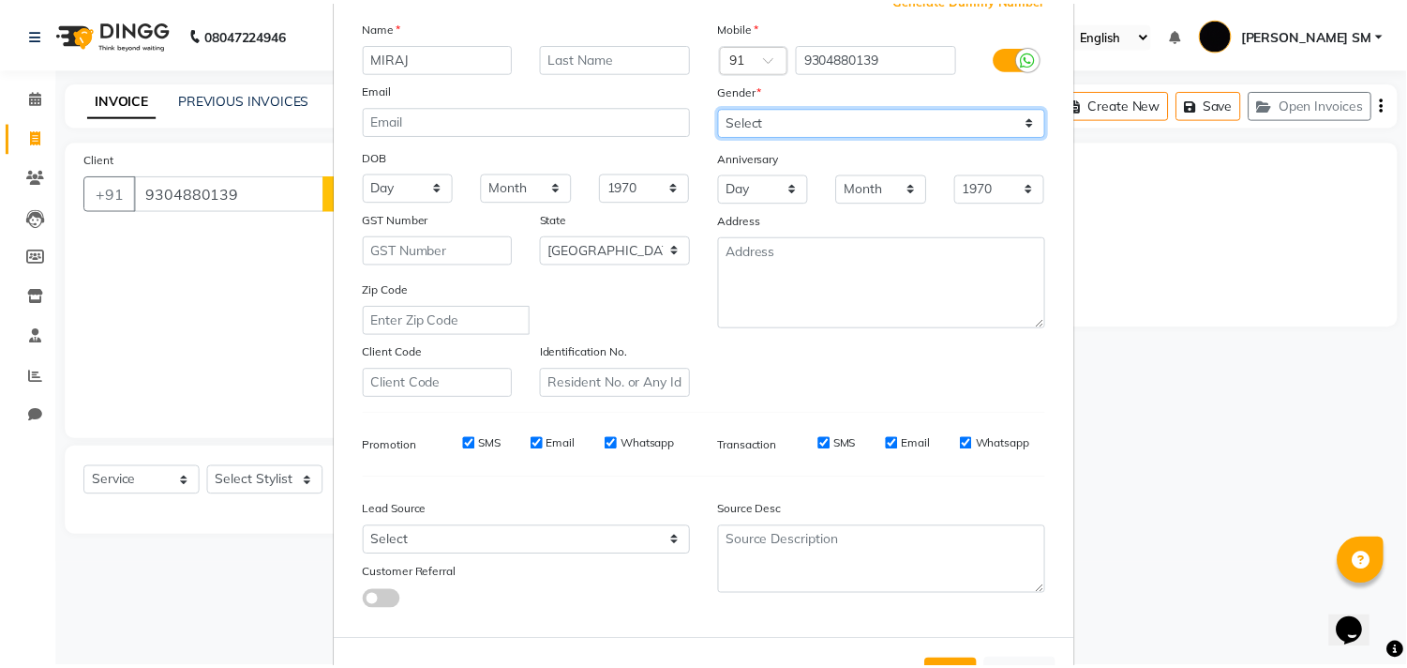
scroll to position [199, 0]
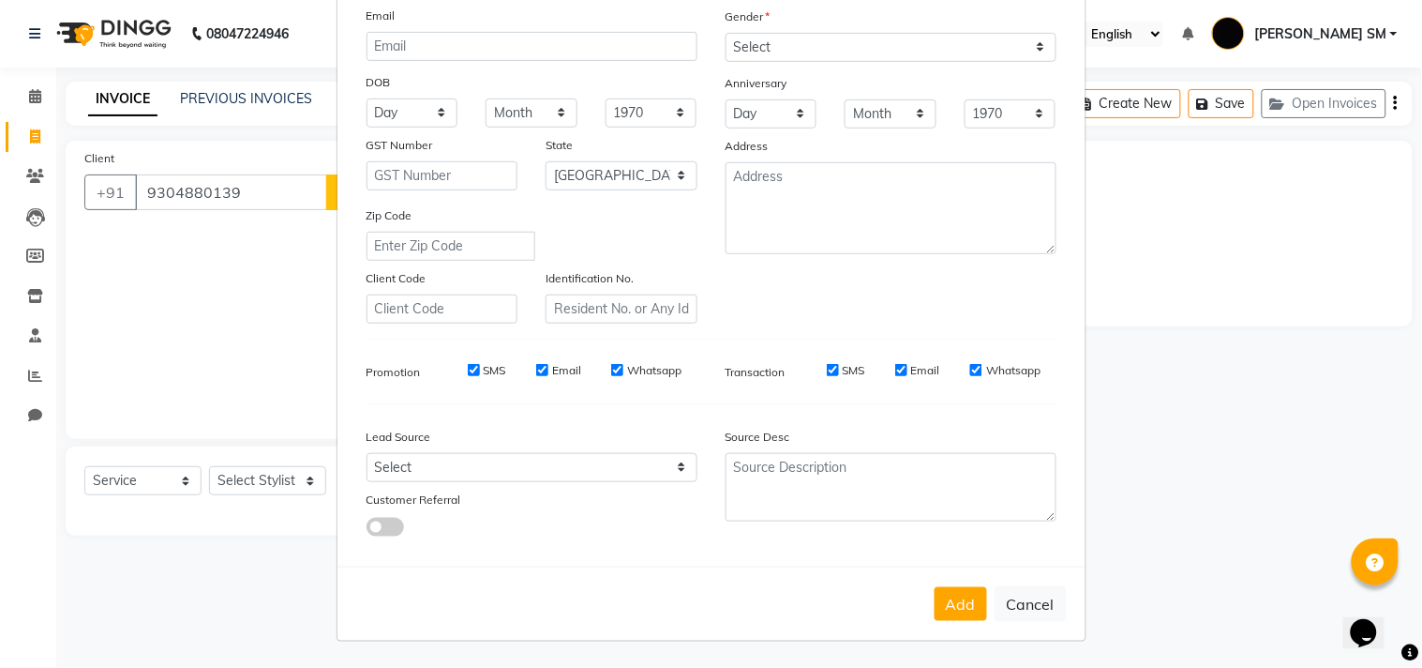
click at [962, 583] on div "Add Cancel" at bounding box center [712, 603] width 748 height 74
click at [961, 606] on button "Add" at bounding box center [961, 604] width 53 height 34
select select
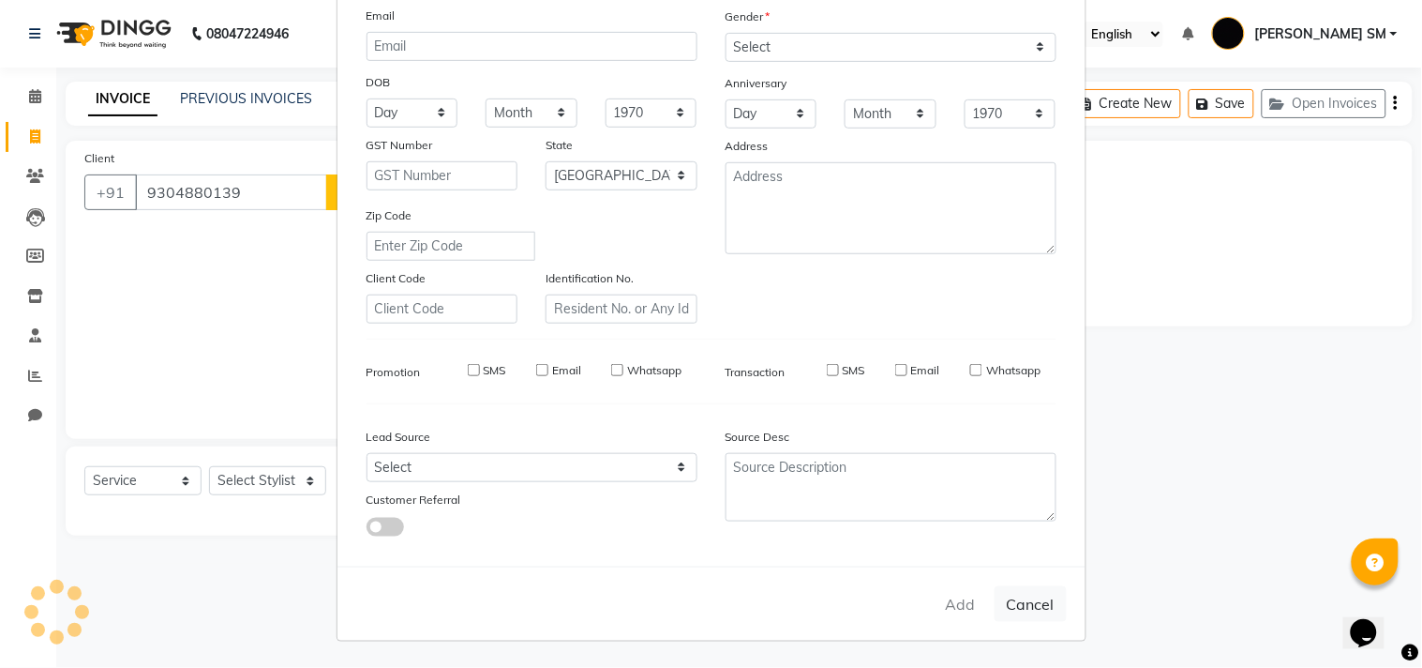
select select "null"
select select
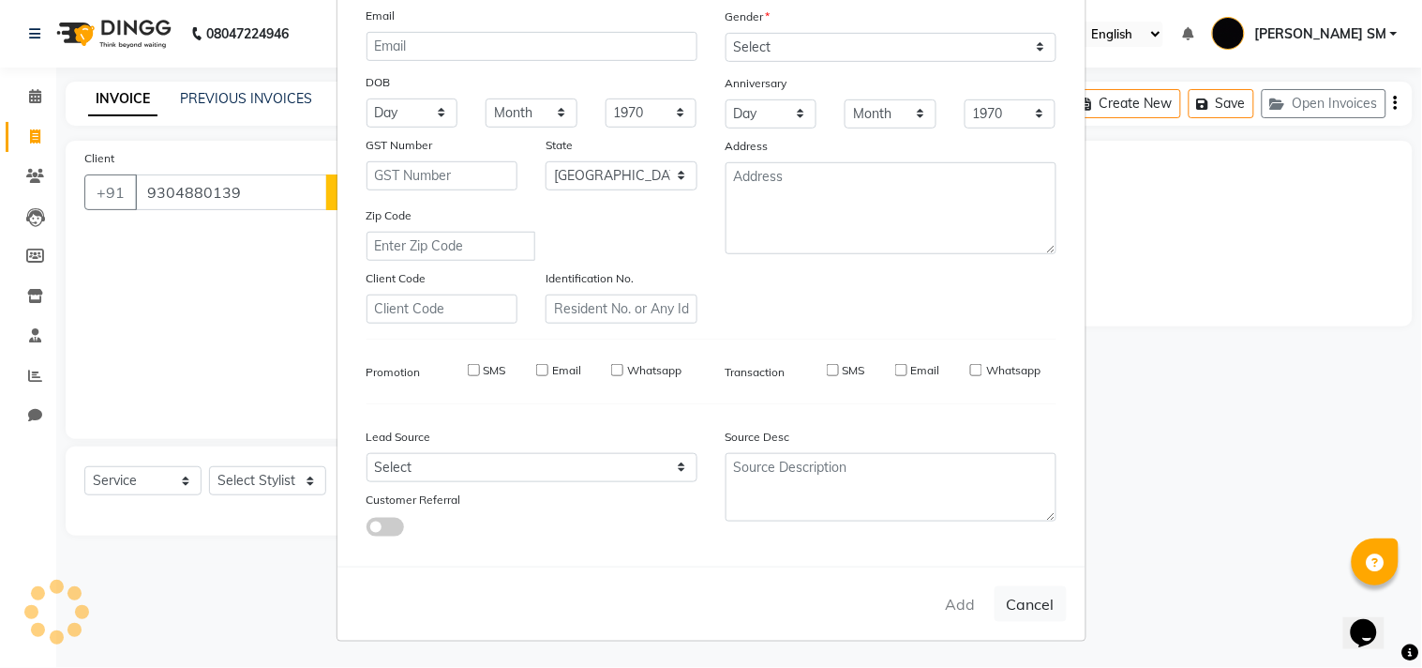
checkbox input "false"
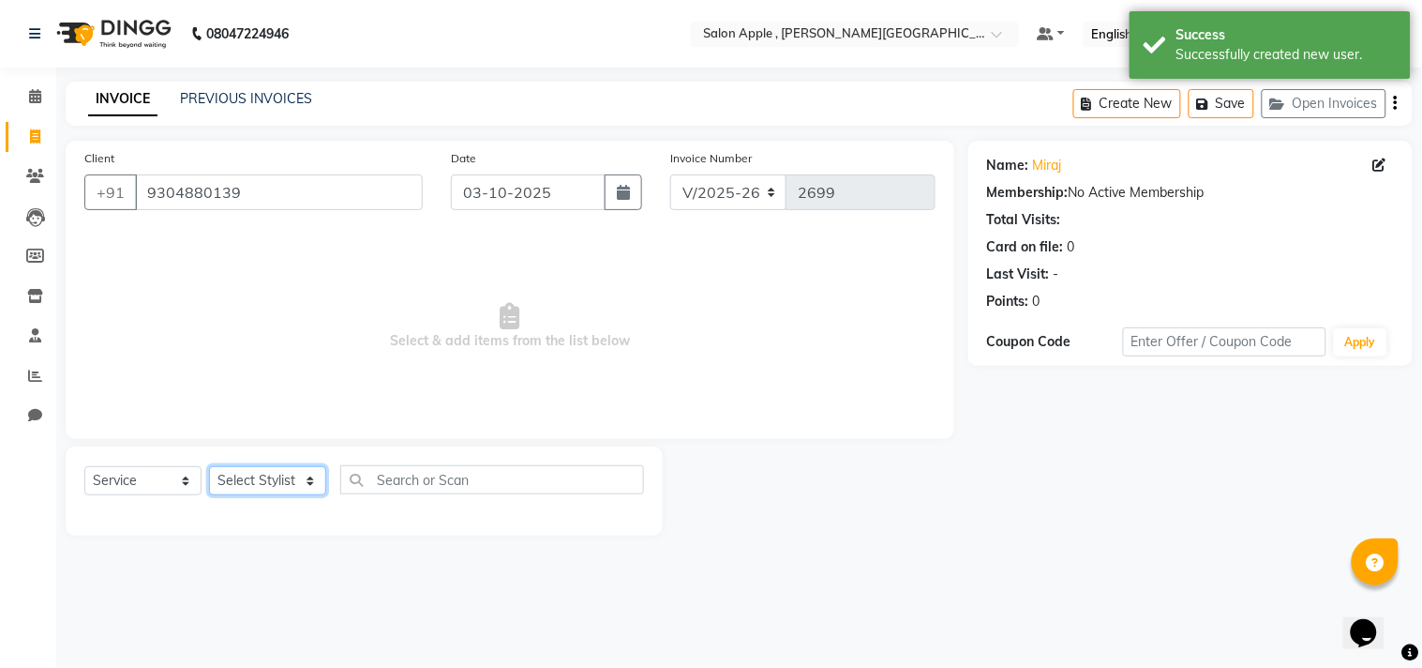
click at [284, 484] on select "Select Stylist [PERSON_NAME] Abhishek [PERSON_NAME] [PERSON_NAME] [PERSON_NAME]…" at bounding box center [267, 480] width 117 height 29
select select "85636"
click at [209, 467] on select "Select Stylist [PERSON_NAME] Abhishek [PERSON_NAME] [PERSON_NAME] [PERSON_NAME]…" at bounding box center [267, 480] width 117 height 29
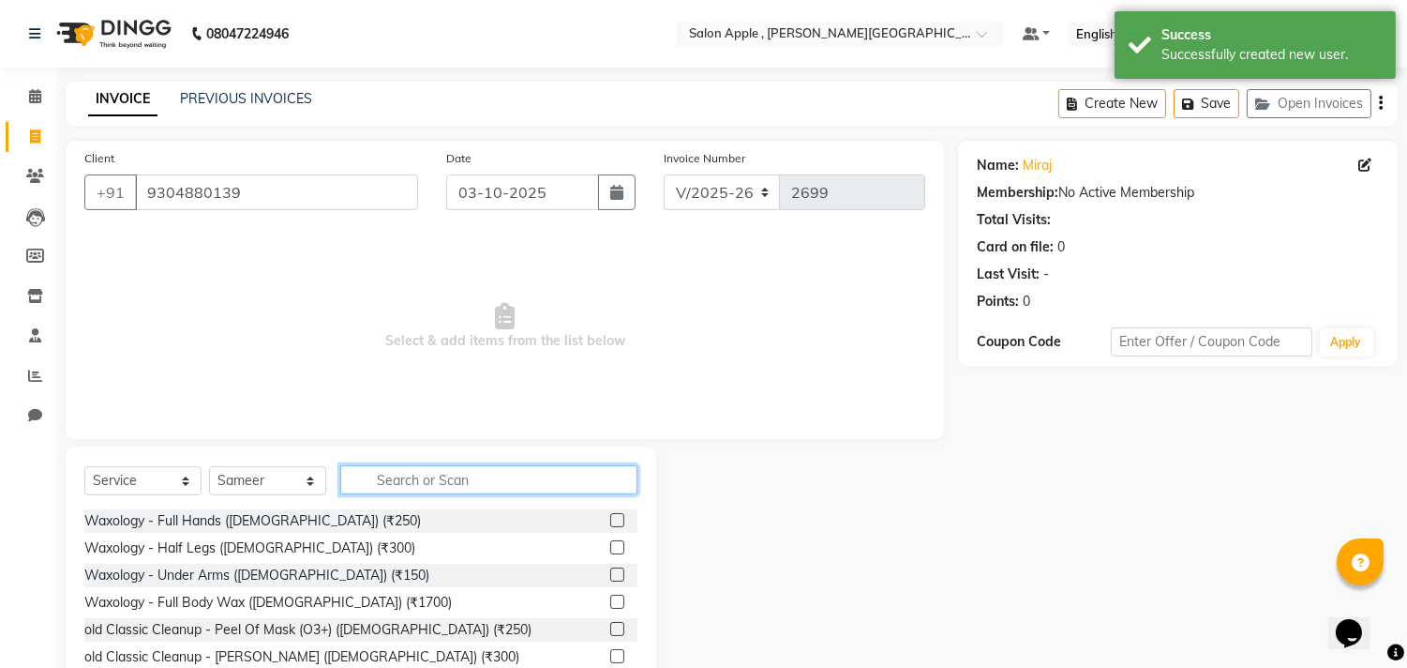
drag, startPoint x: 431, startPoint y: 486, endPoint x: 413, endPoint y: 476, distance: 21.0
click at [431, 485] on input "text" at bounding box center [488, 479] width 297 height 29
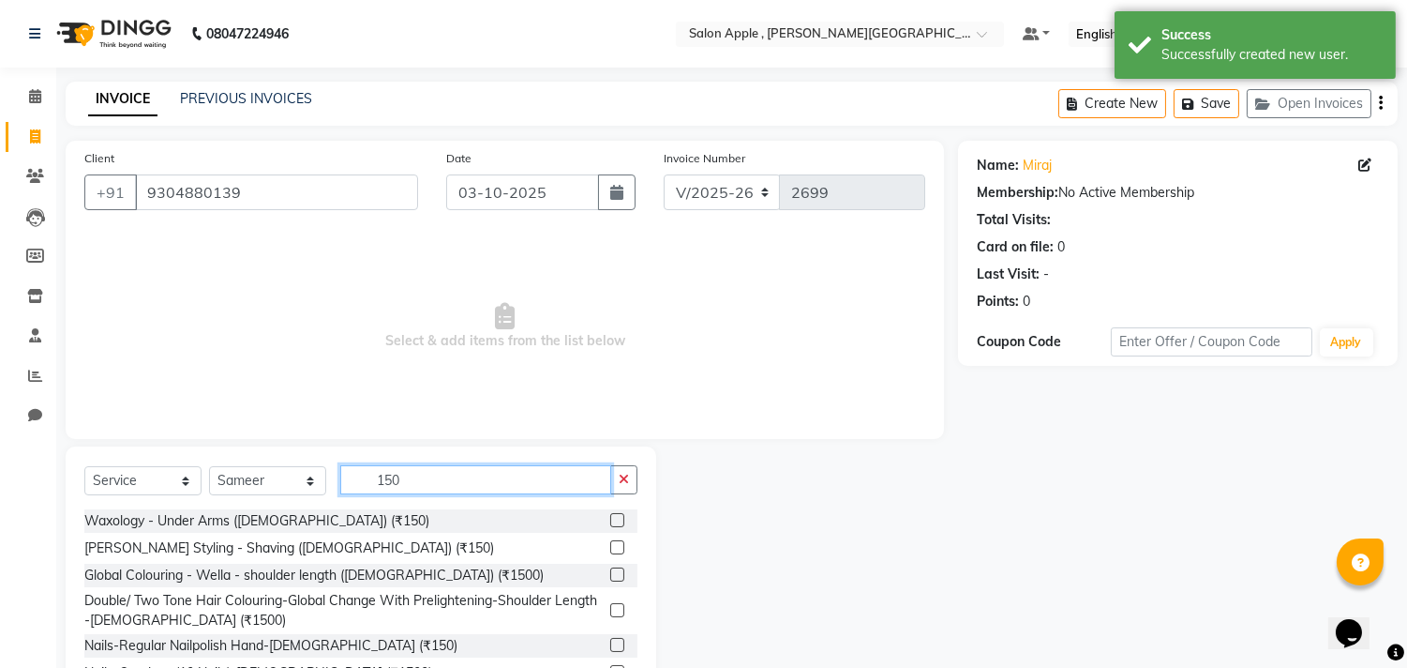
type input "150"
click at [610, 544] on label at bounding box center [617, 547] width 14 height 14
click at [610, 544] on input "checkbox" at bounding box center [616, 548] width 12 height 12
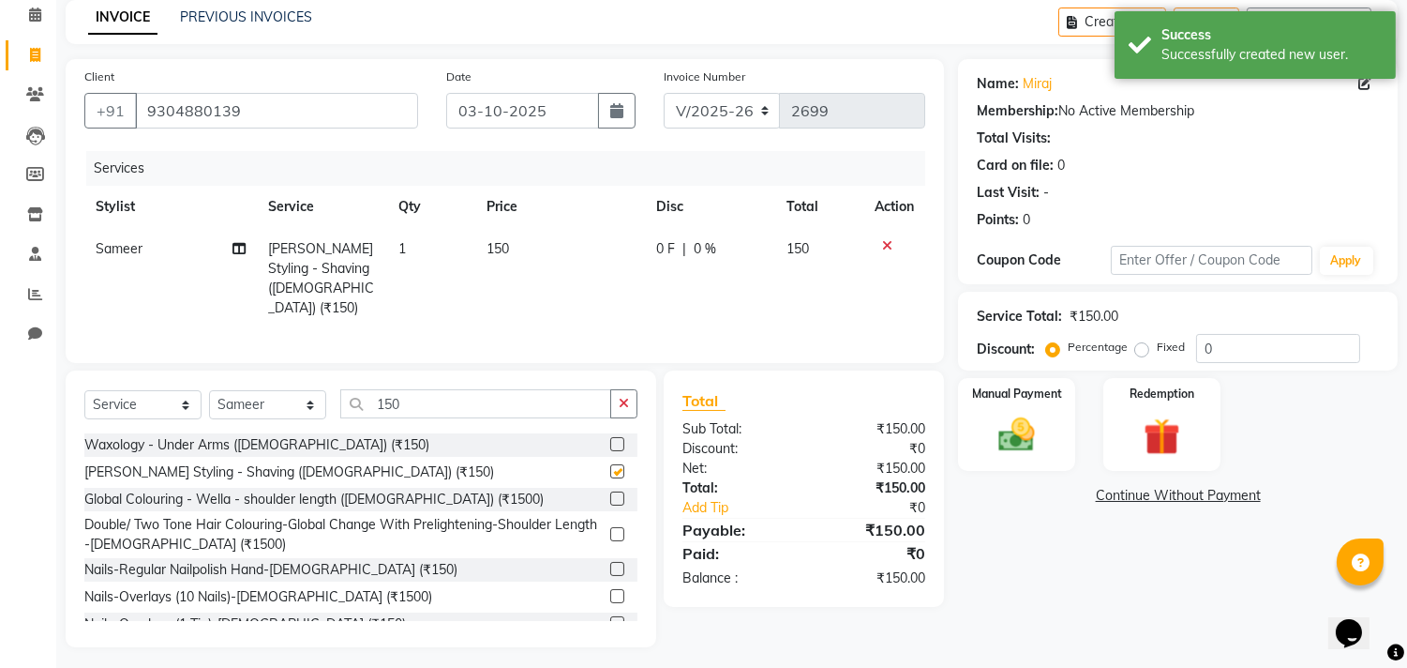
scroll to position [85, 0]
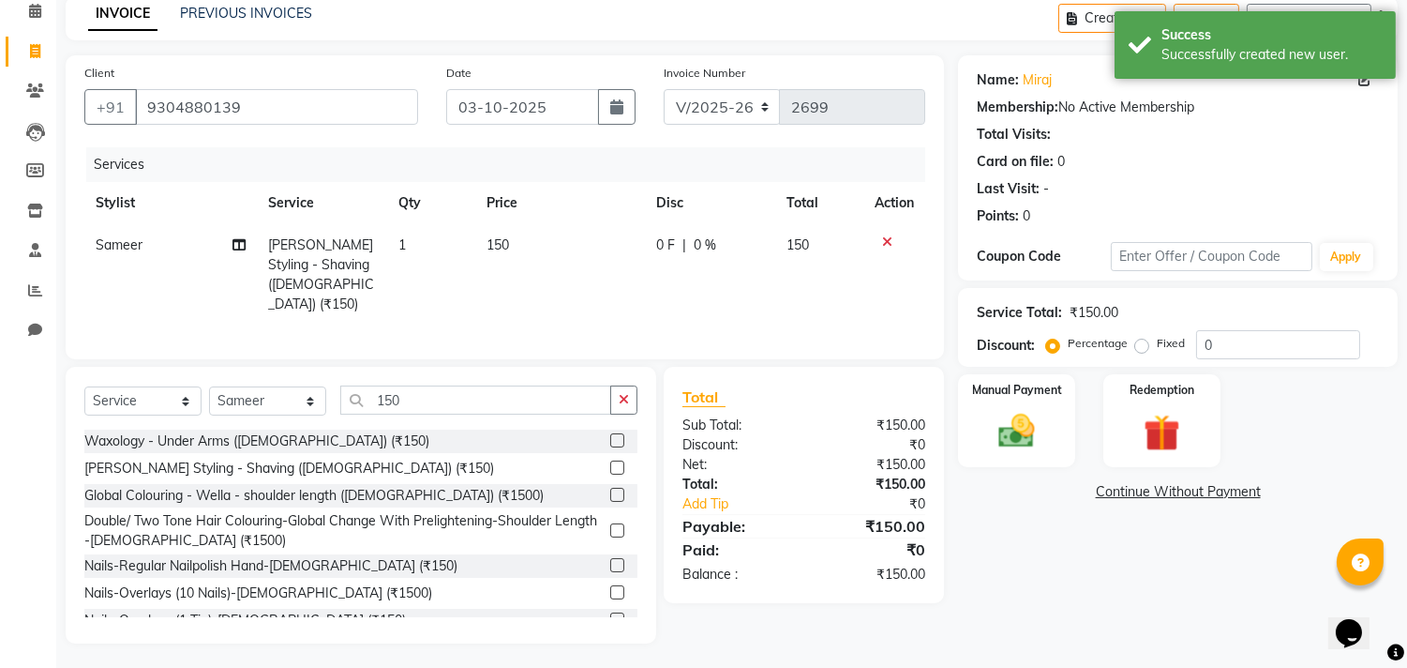
checkbox input "false"
click at [1022, 404] on div "Manual Payment" at bounding box center [1017, 420] width 122 height 96
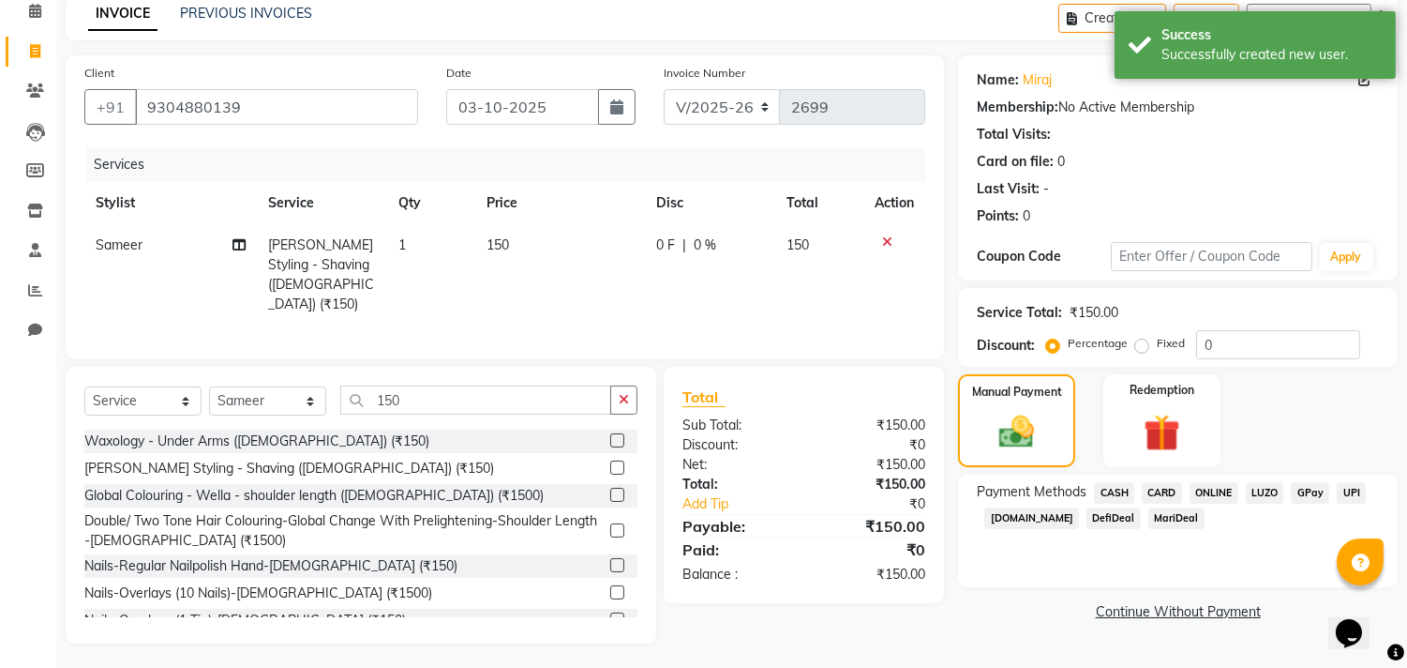
click at [1215, 498] on span "ONLINE" at bounding box center [1214, 493] width 49 height 22
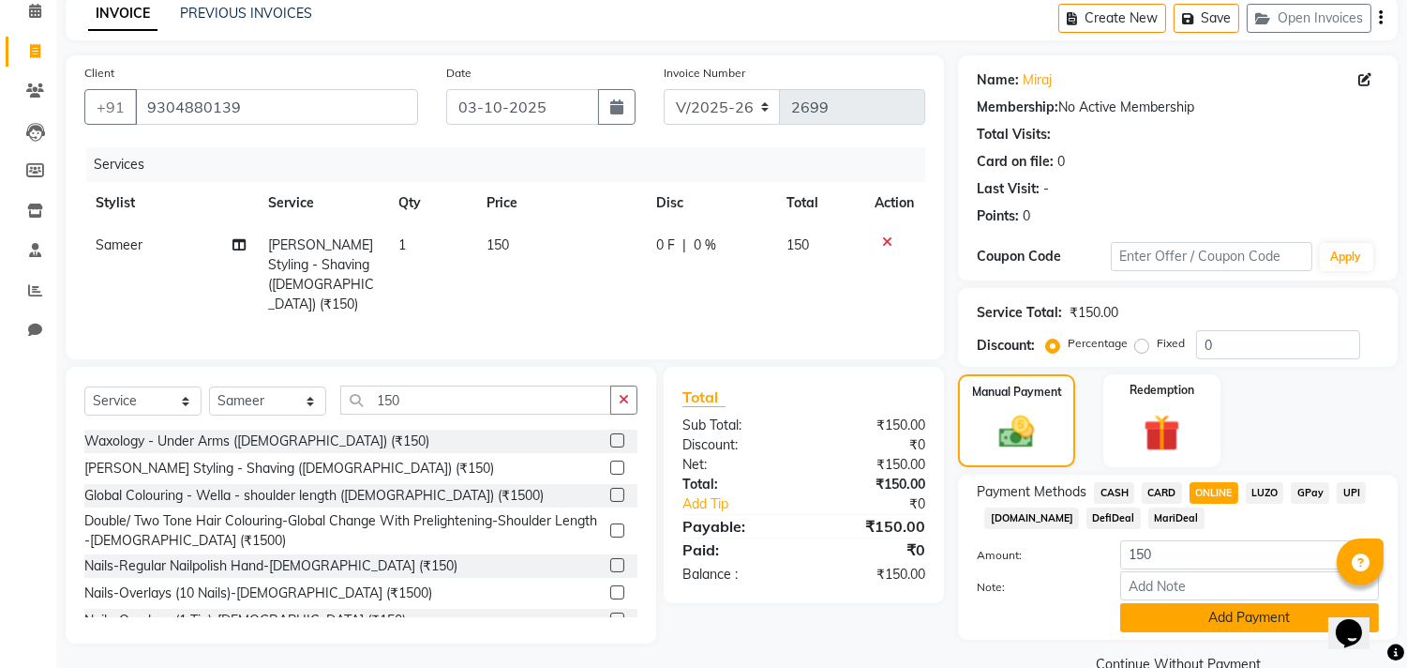
click at [1201, 612] on button "Add Payment" at bounding box center [1250, 617] width 259 height 29
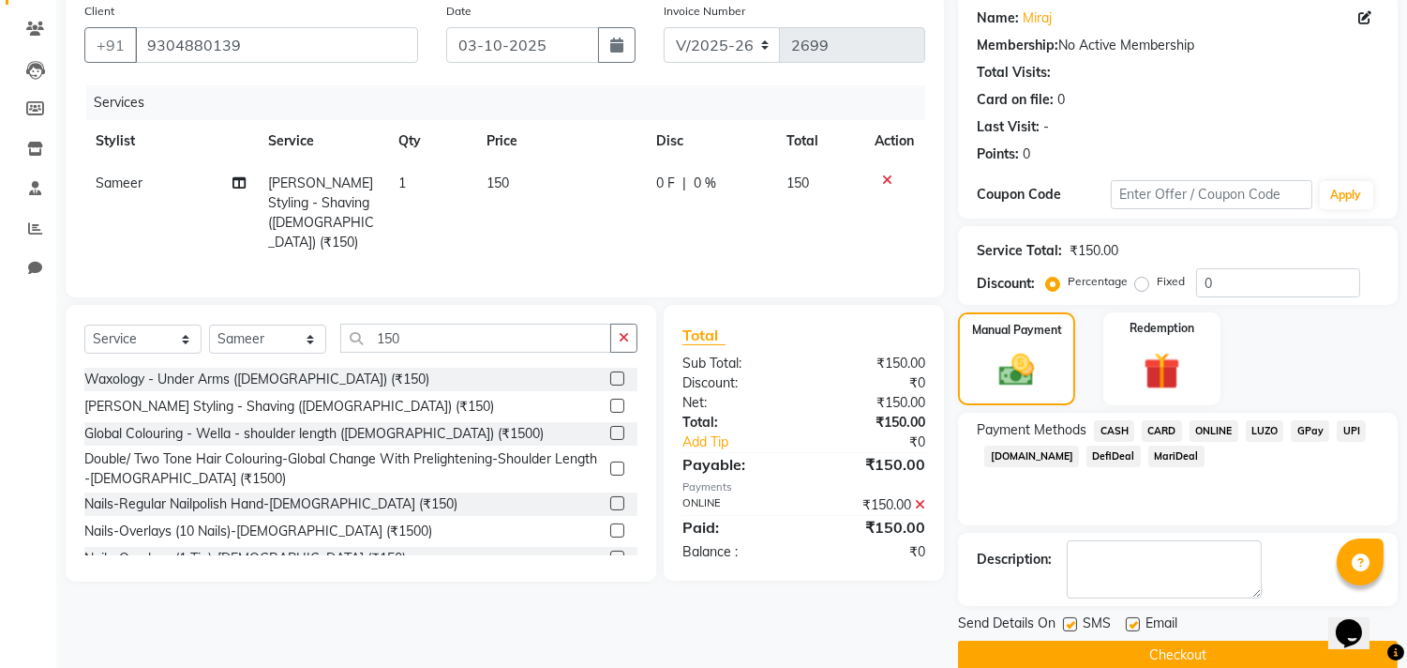
scroll to position [175, 0]
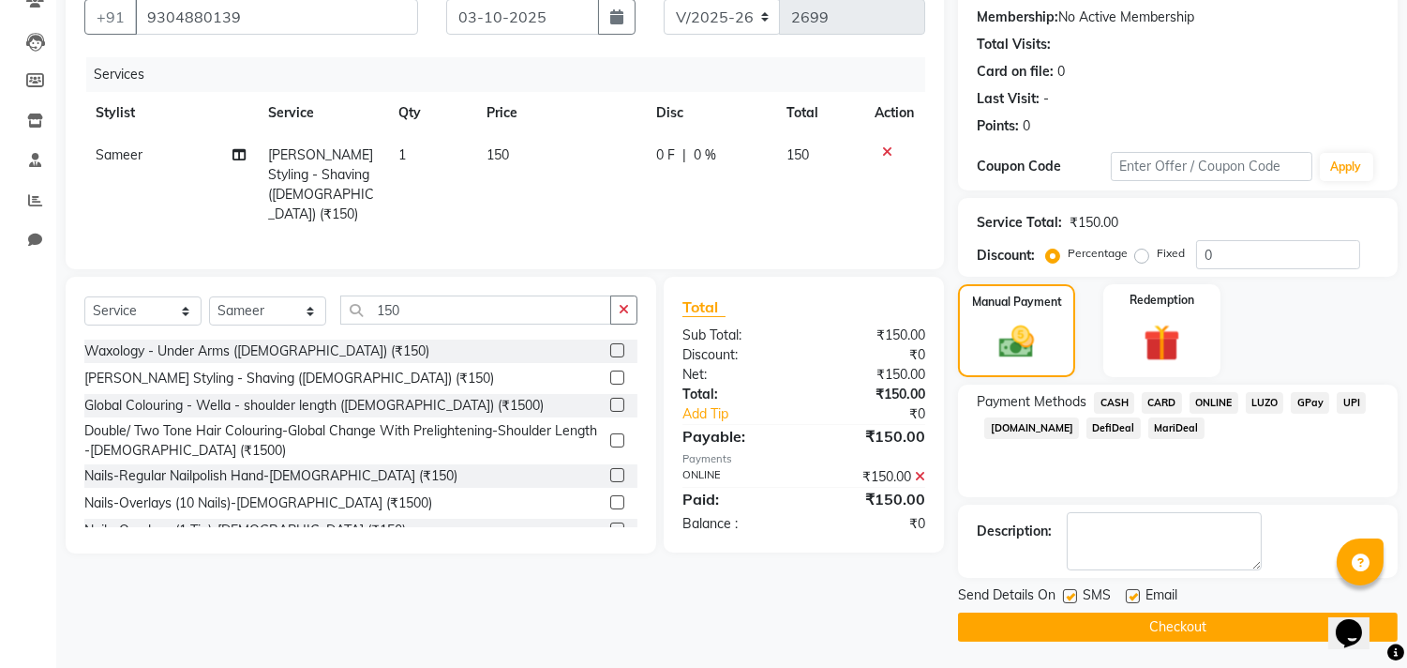
click at [1178, 619] on button "Checkout" at bounding box center [1178, 626] width 440 height 29
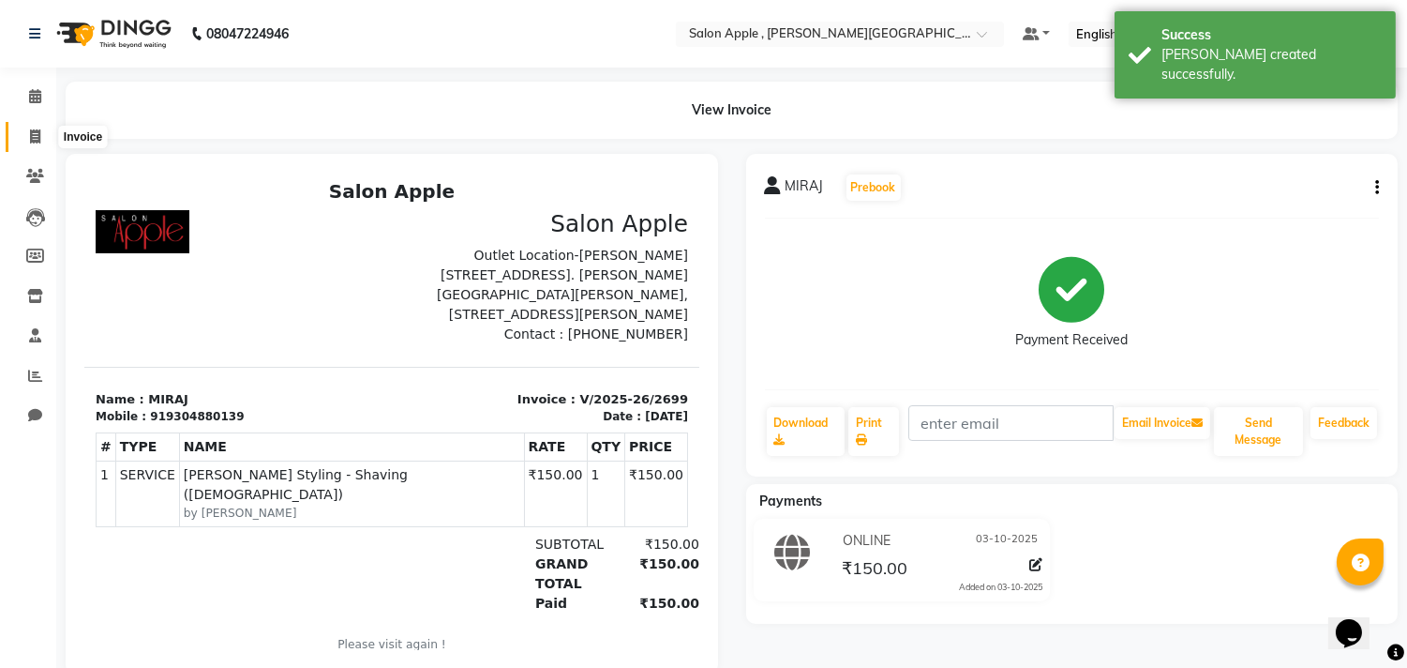
click at [30, 144] on span at bounding box center [35, 138] width 33 height 22
select select "service"
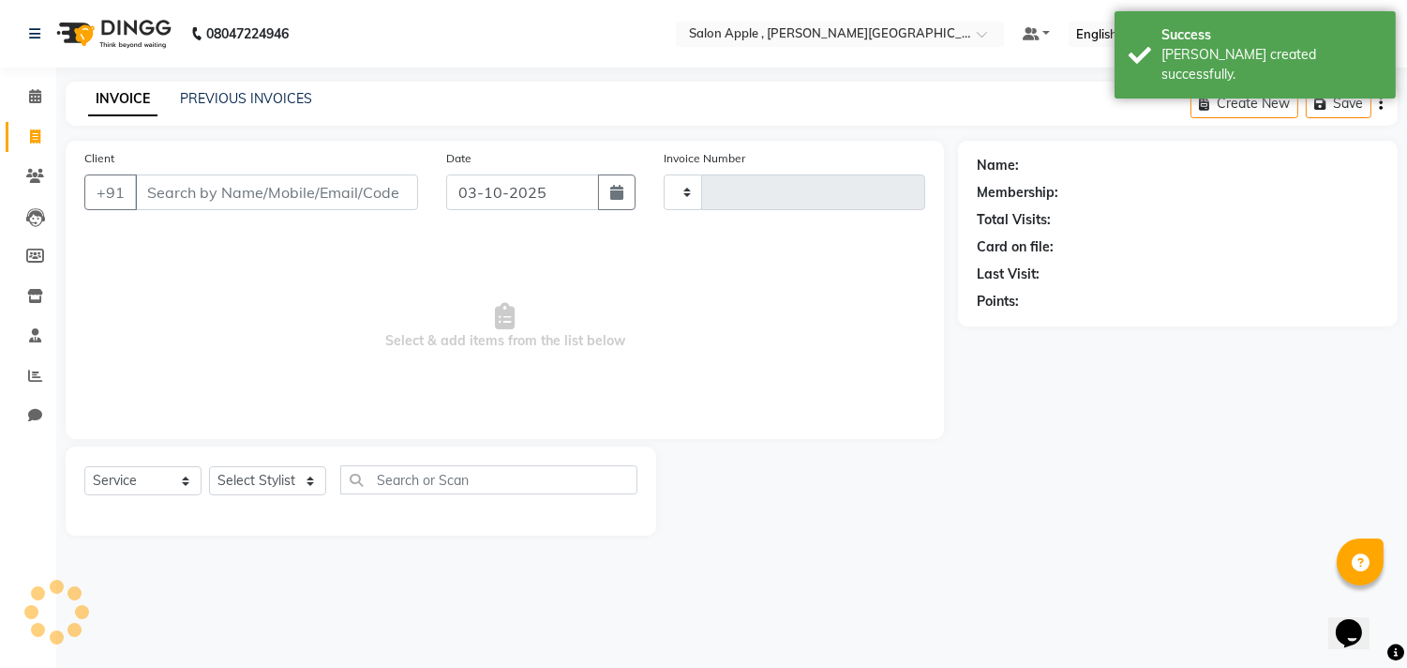
type input "2700"
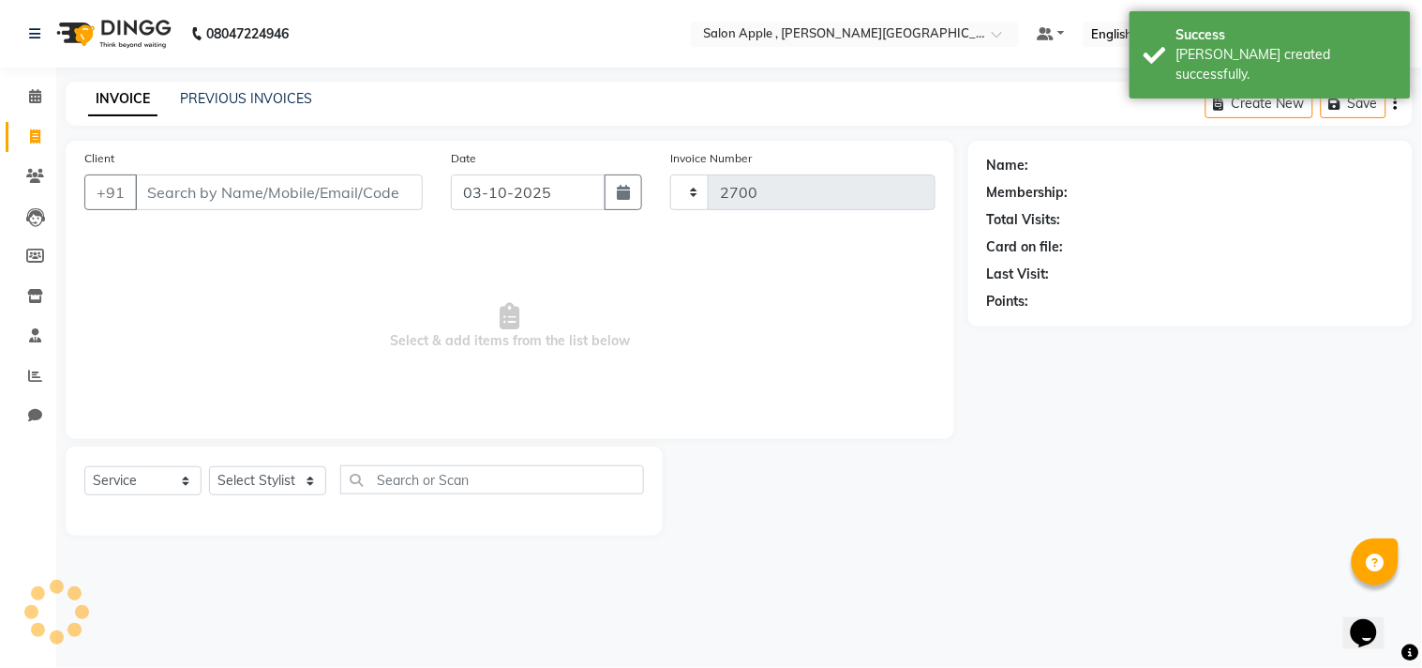
select select "521"
click at [166, 181] on input "Client" at bounding box center [279, 192] width 288 height 36
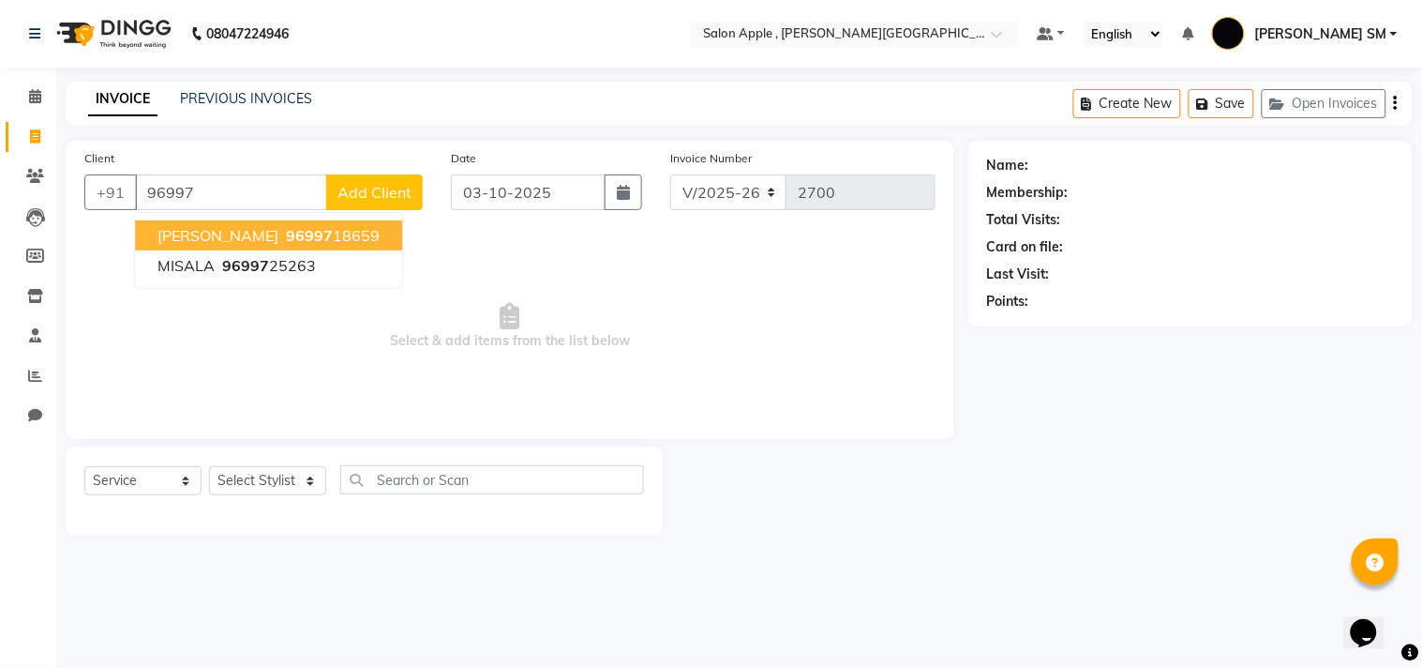
click at [286, 238] on span "96997" at bounding box center [309, 235] width 47 height 19
type input "9699718659"
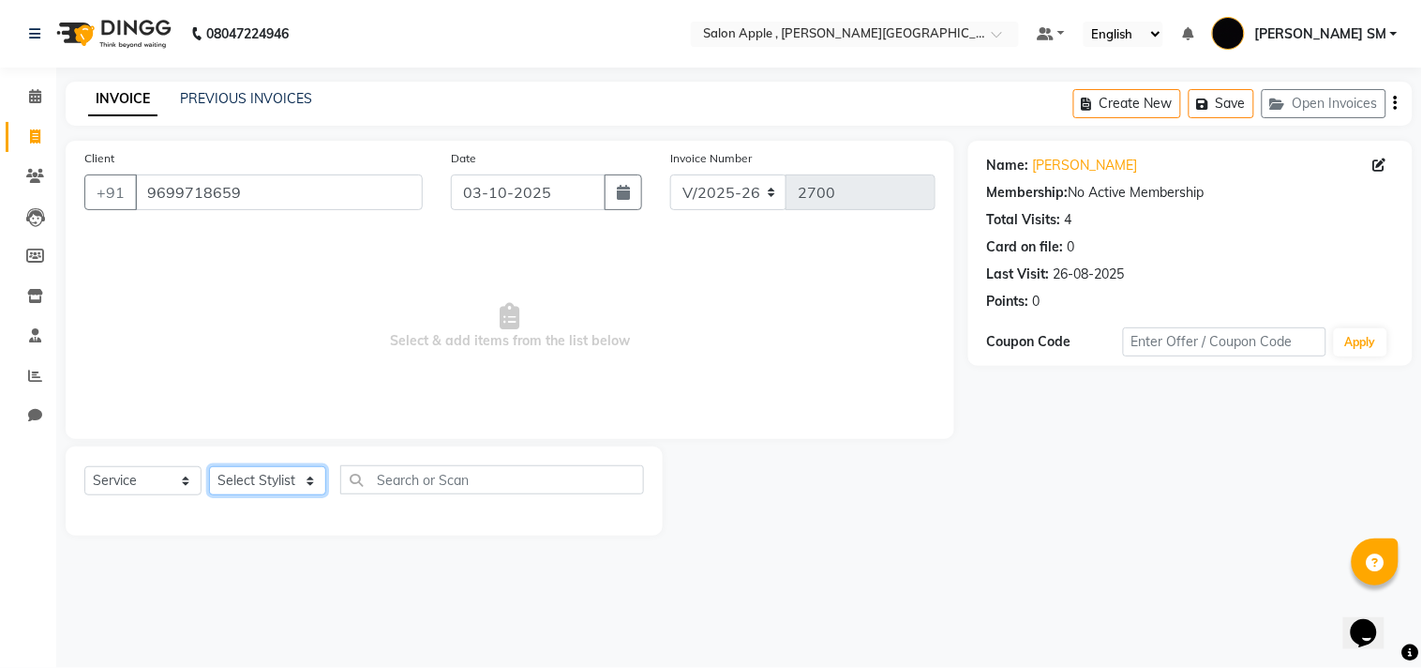
click at [258, 472] on select "Select Stylist [PERSON_NAME] Abhishek [PERSON_NAME] [PERSON_NAME] [PERSON_NAME]…" at bounding box center [267, 480] width 117 height 29
select select "92917"
click at [209, 467] on select "Select Stylist [PERSON_NAME] Abhishek [PERSON_NAME] [PERSON_NAME] [PERSON_NAME]…" at bounding box center [267, 480] width 117 height 29
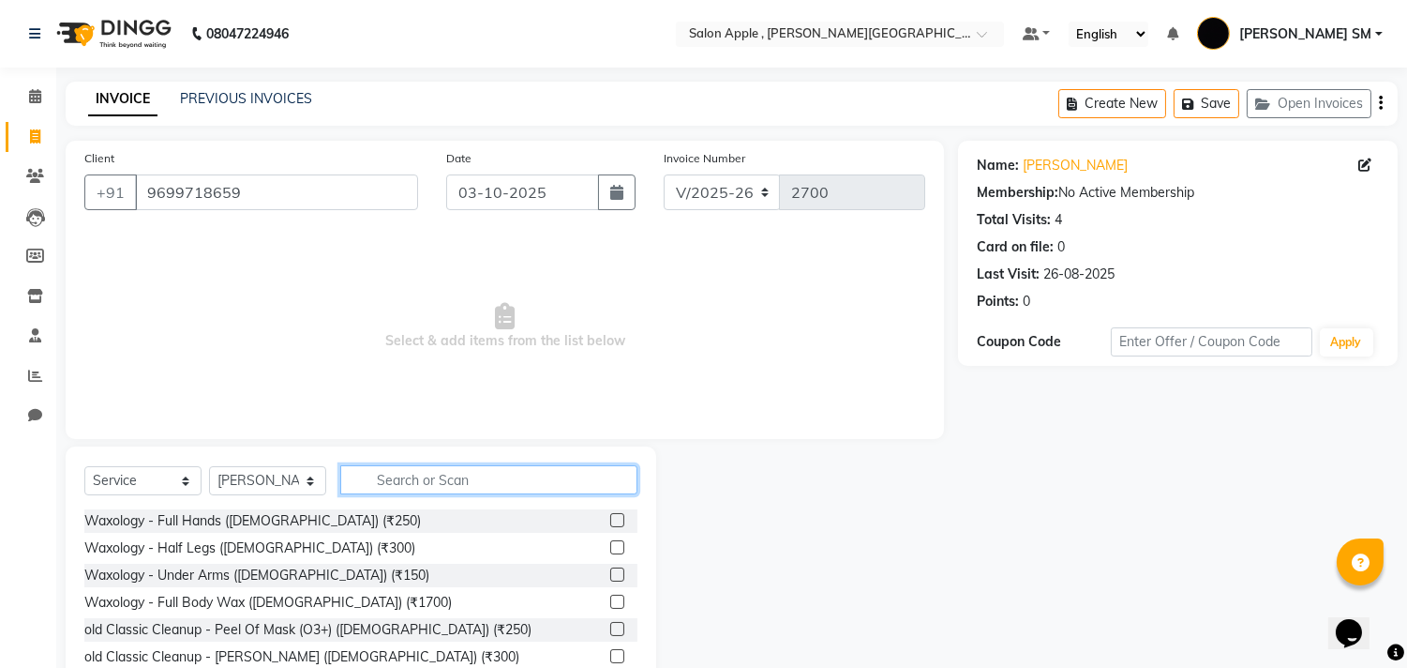
click at [450, 478] on input "text" at bounding box center [488, 479] width 297 height 29
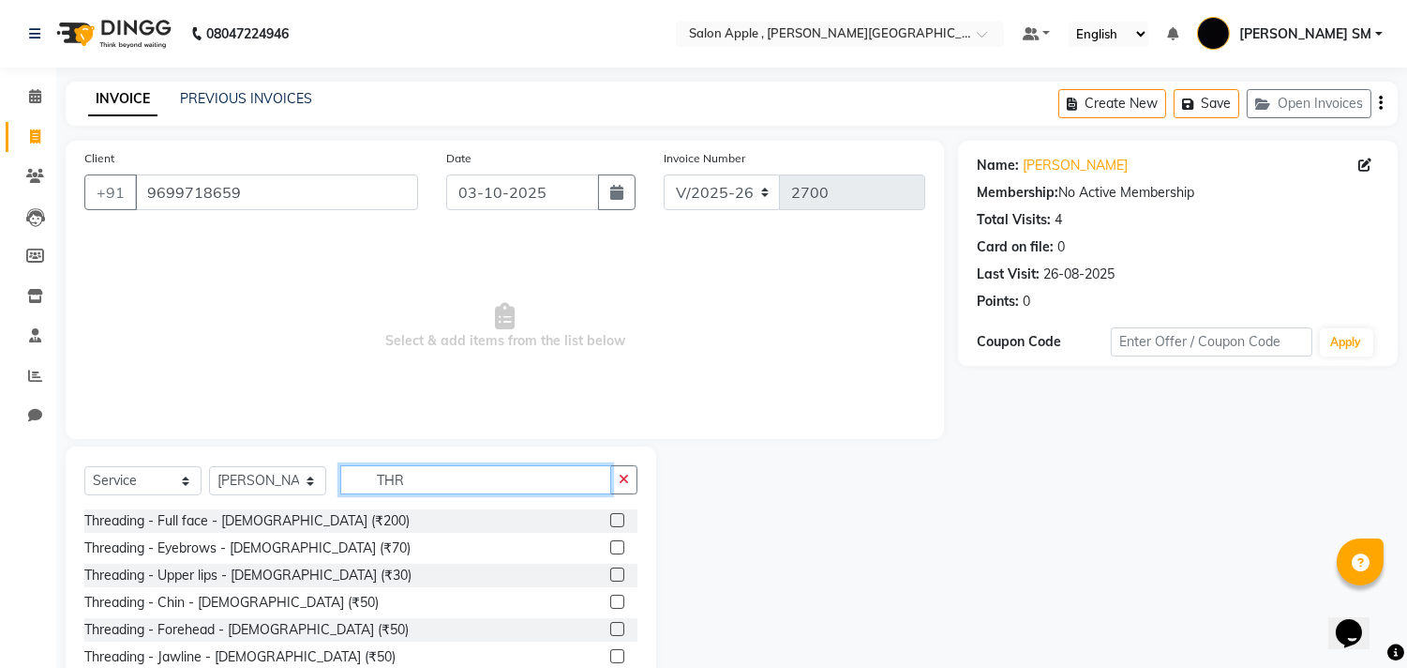
type input "THR"
click at [610, 545] on label at bounding box center [617, 547] width 14 height 14
click at [610, 545] on input "checkbox" at bounding box center [616, 548] width 12 height 12
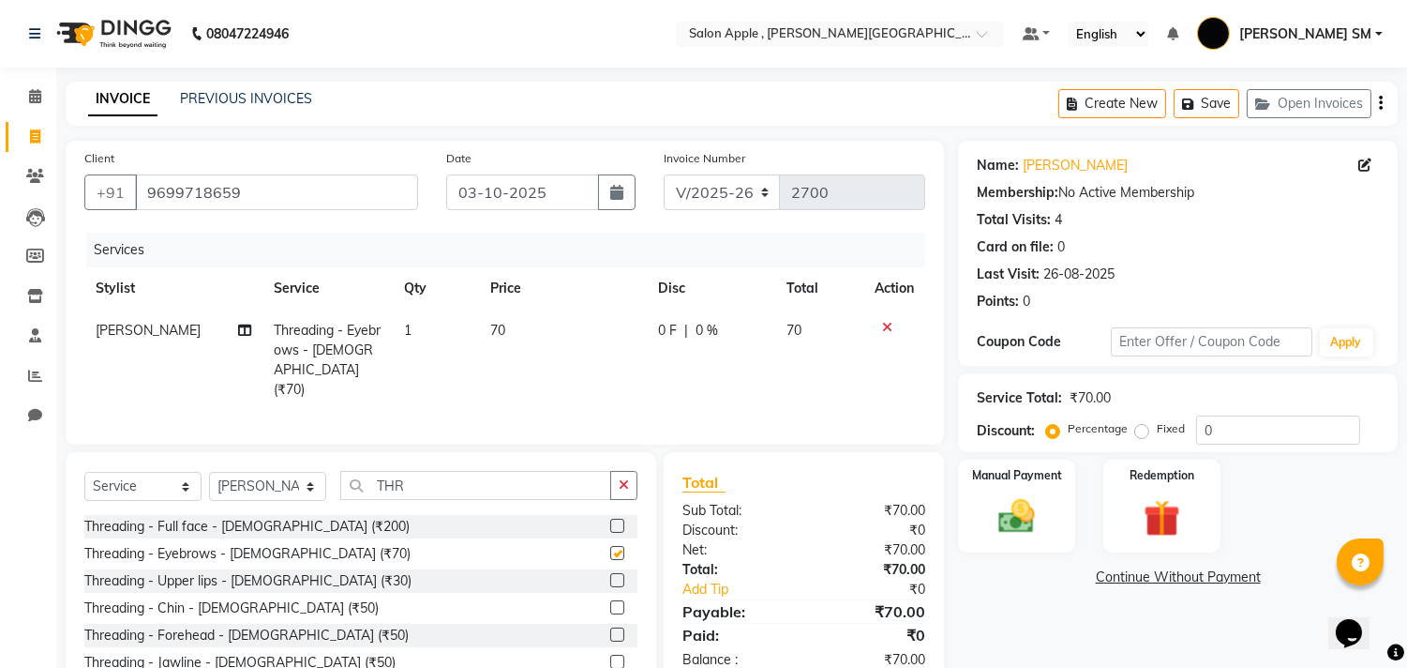
scroll to position [85, 0]
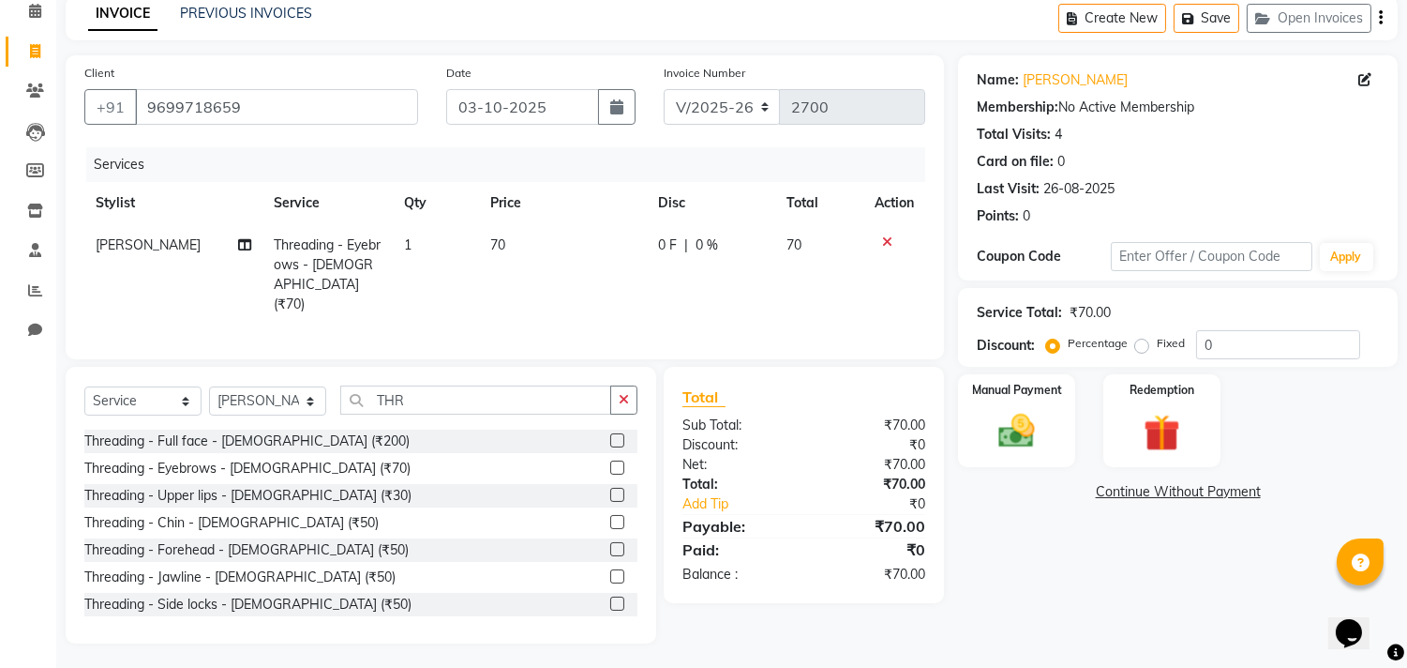
checkbox input "false"
click at [1017, 406] on div "Manual Payment" at bounding box center [1017, 420] width 122 height 96
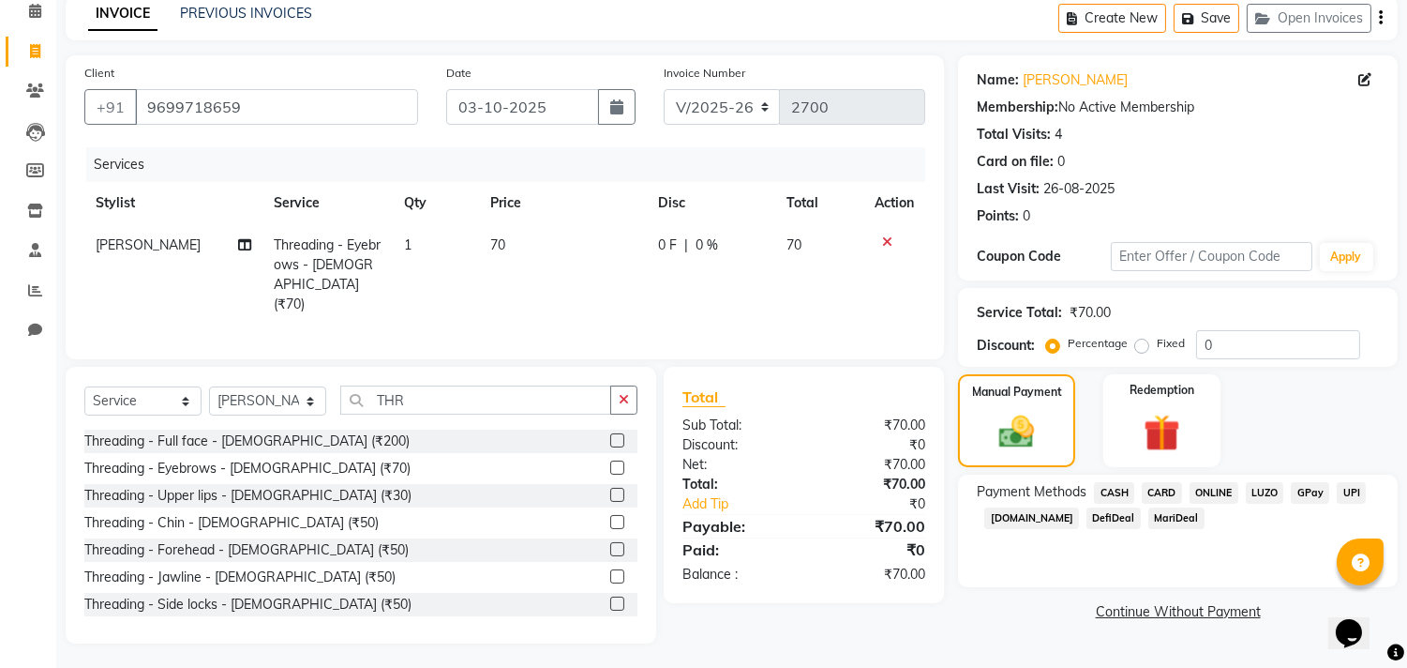
click at [1221, 489] on span "ONLINE" at bounding box center [1214, 493] width 49 height 22
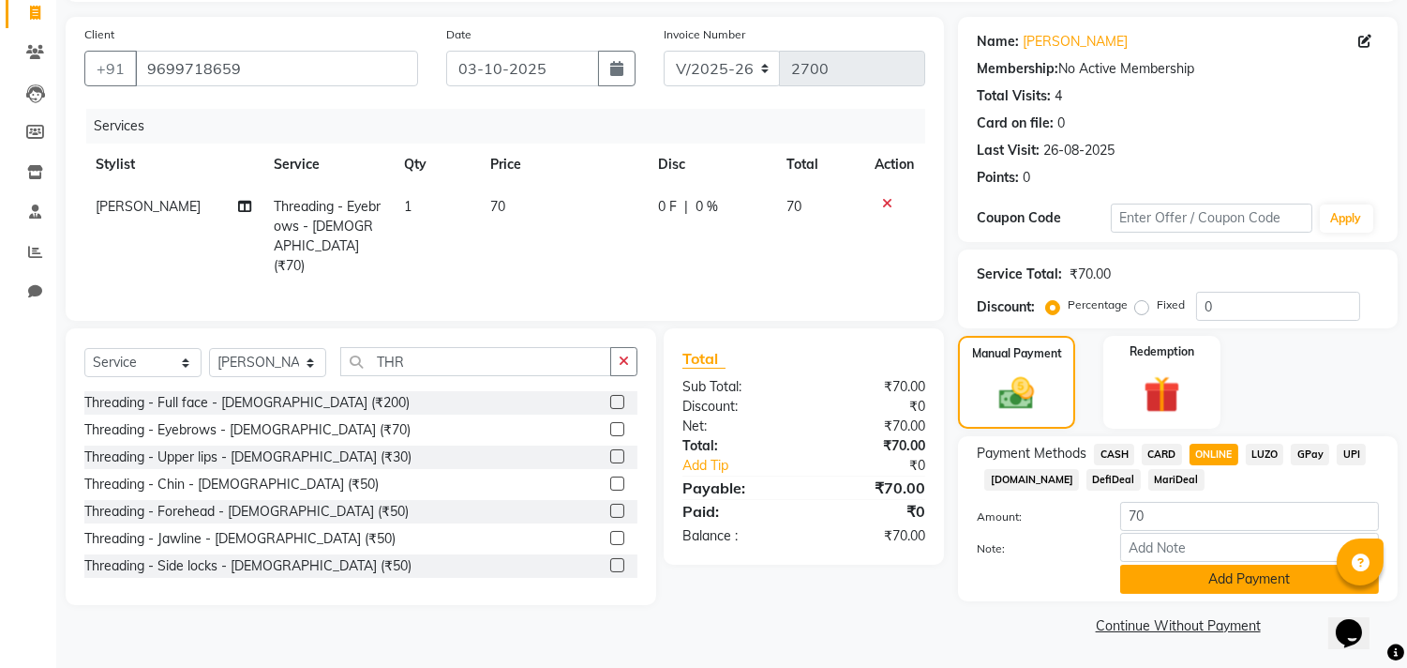
click at [1228, 573] on button "Add Payment" at bounding box center [1250, 578] width 259 height 29
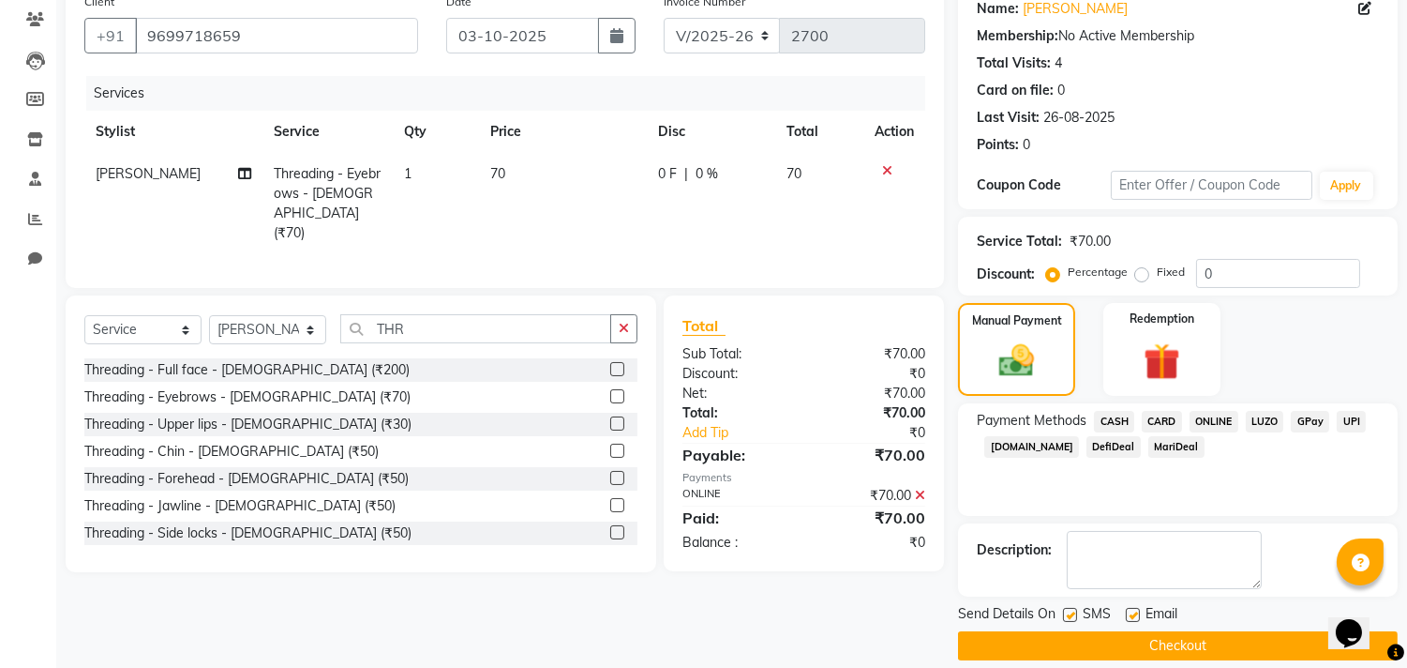
scroll to position [175, 0]
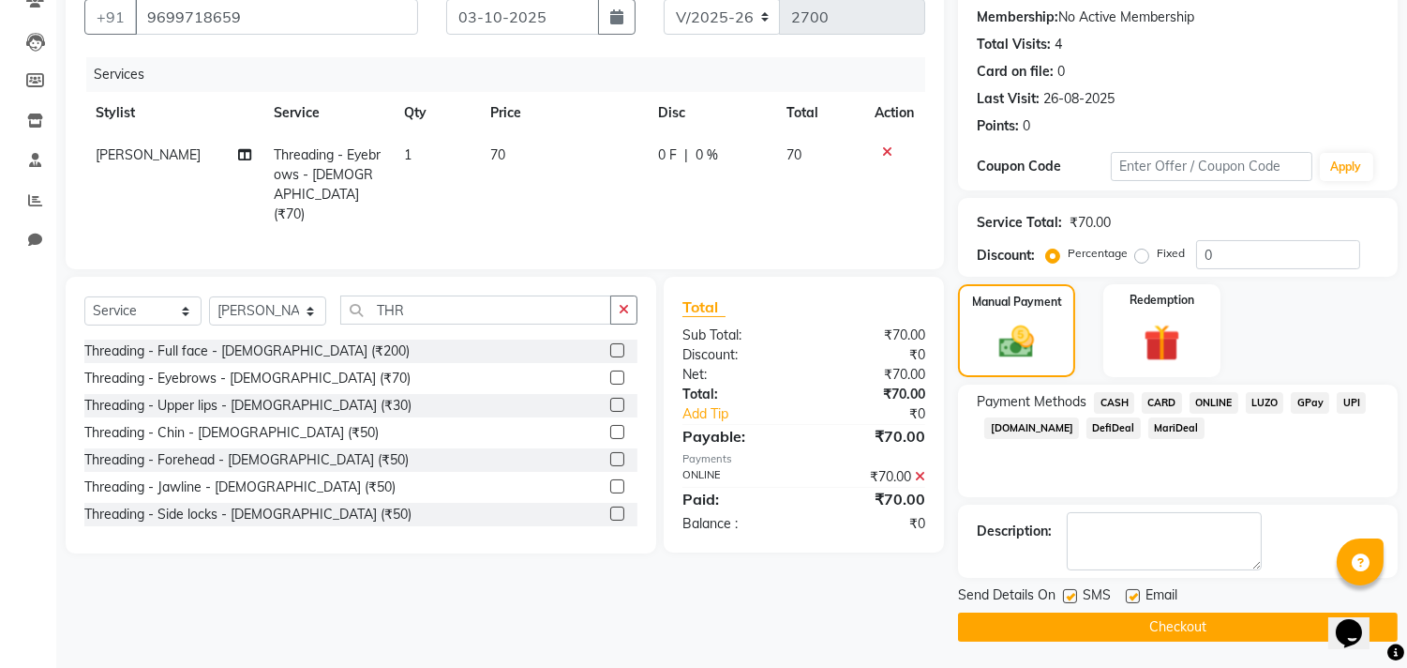
click at [1169, 621] on button "Checkout" at bounding box center [1178, 626] width 440 height 29
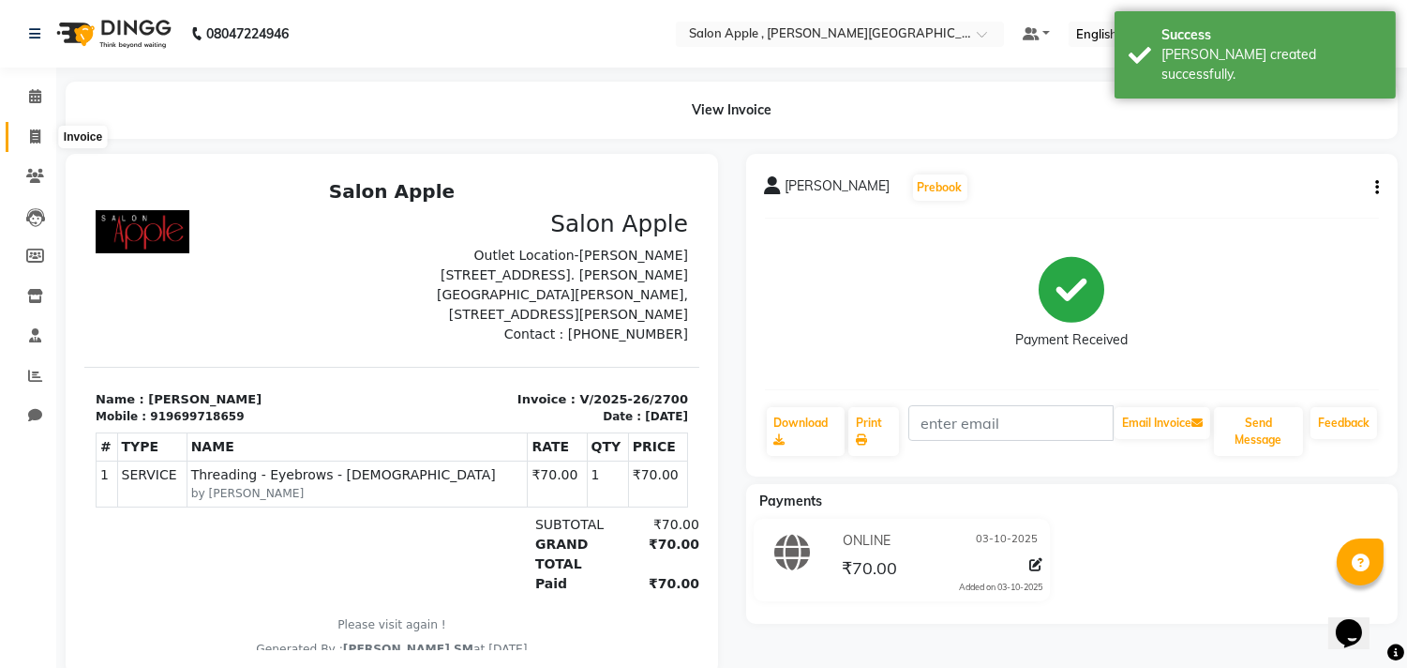
click at [38, 143] on icon at bounding box center [35, 136] width 10 height 14
select select "521"
select select "service"
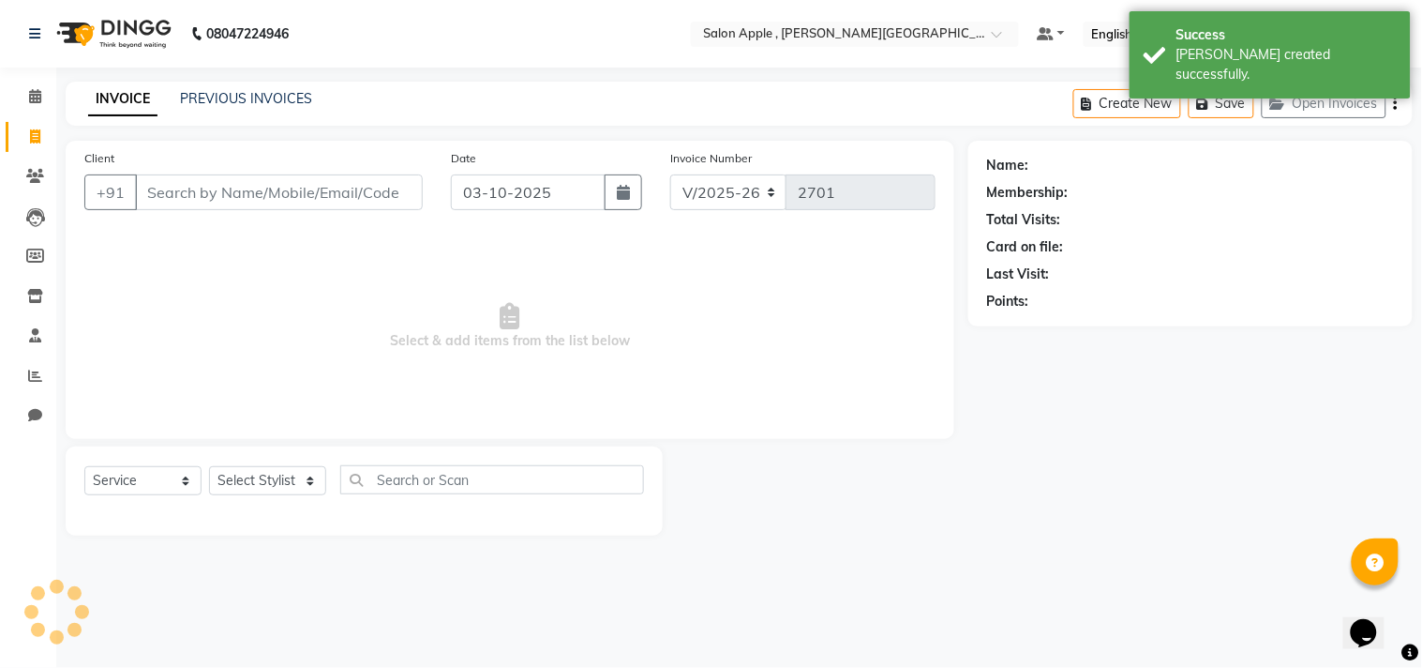
click at [301, 202] on input "Client" at bounding box center [279, 192] width 288 height 36
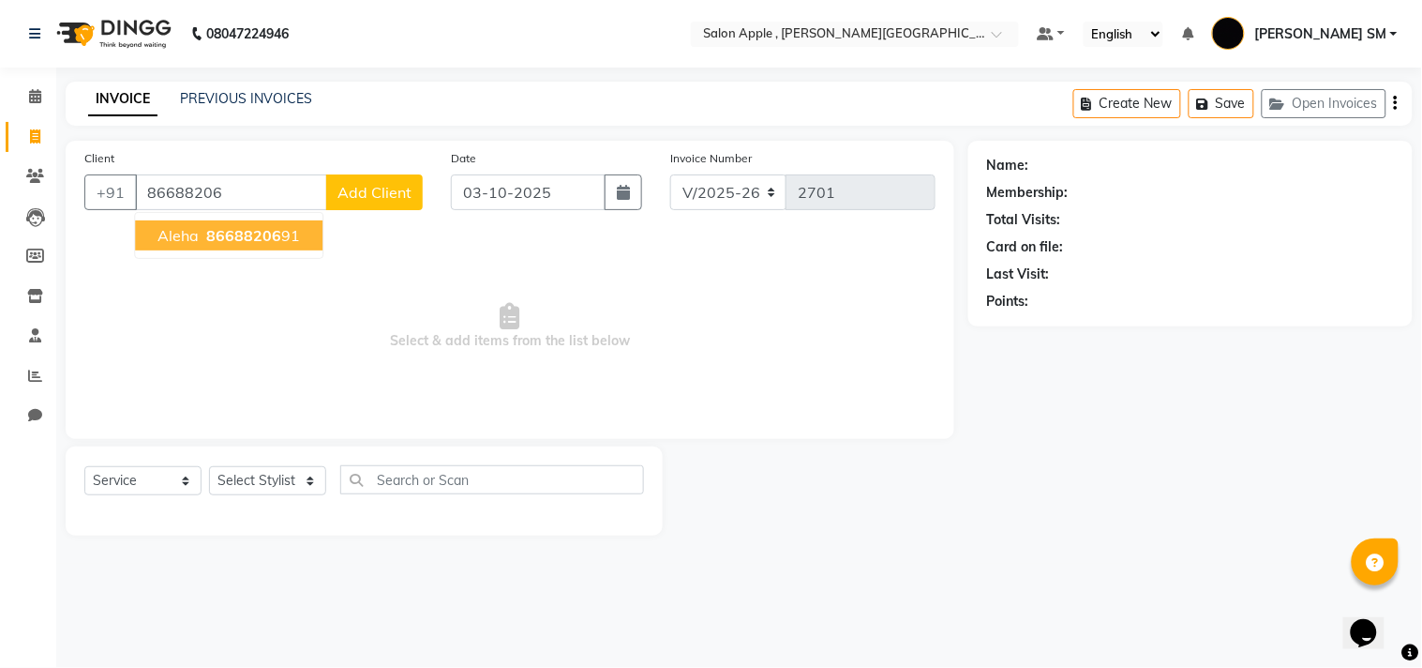
drag, startPoint x: 210, startPoint y: 240, endPoint x: 241, endPoint y: 312, distance: 78.6
click at [210, 239] on span "86688206" at bounding box center [243, 235] width 75 height 19
type input "8668820691"
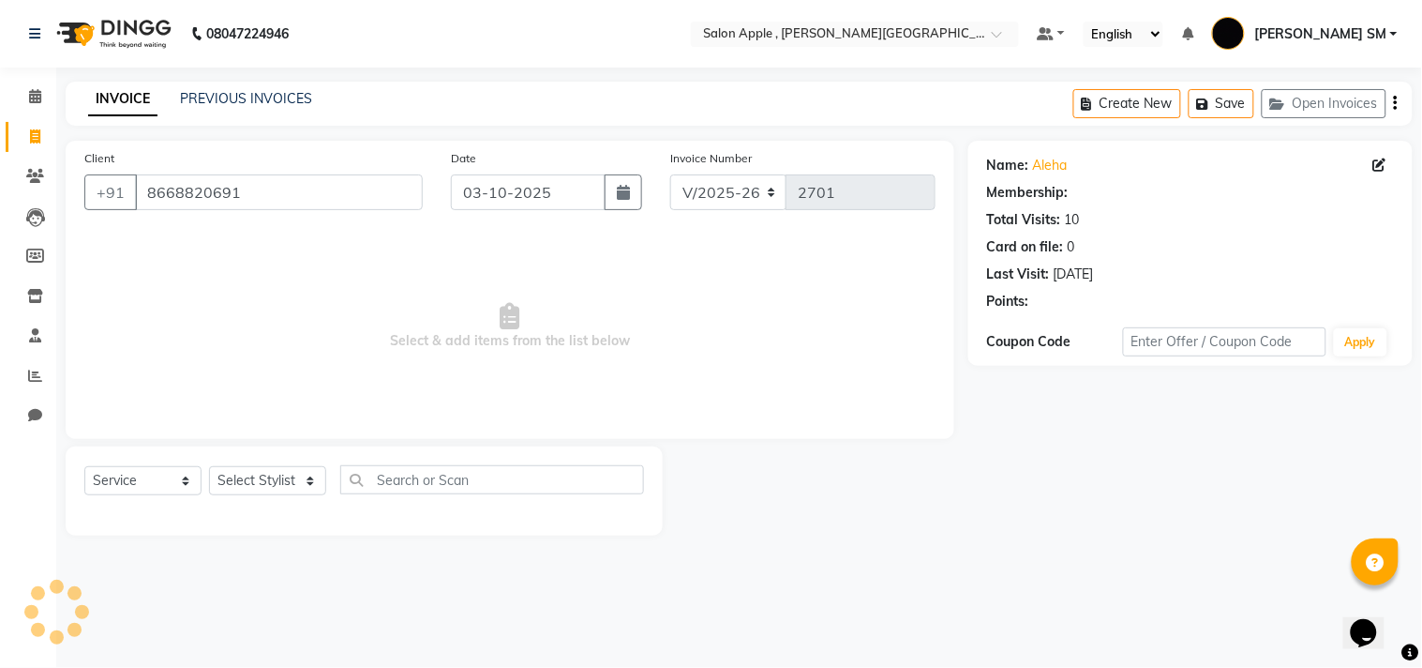
select select "1: Object"
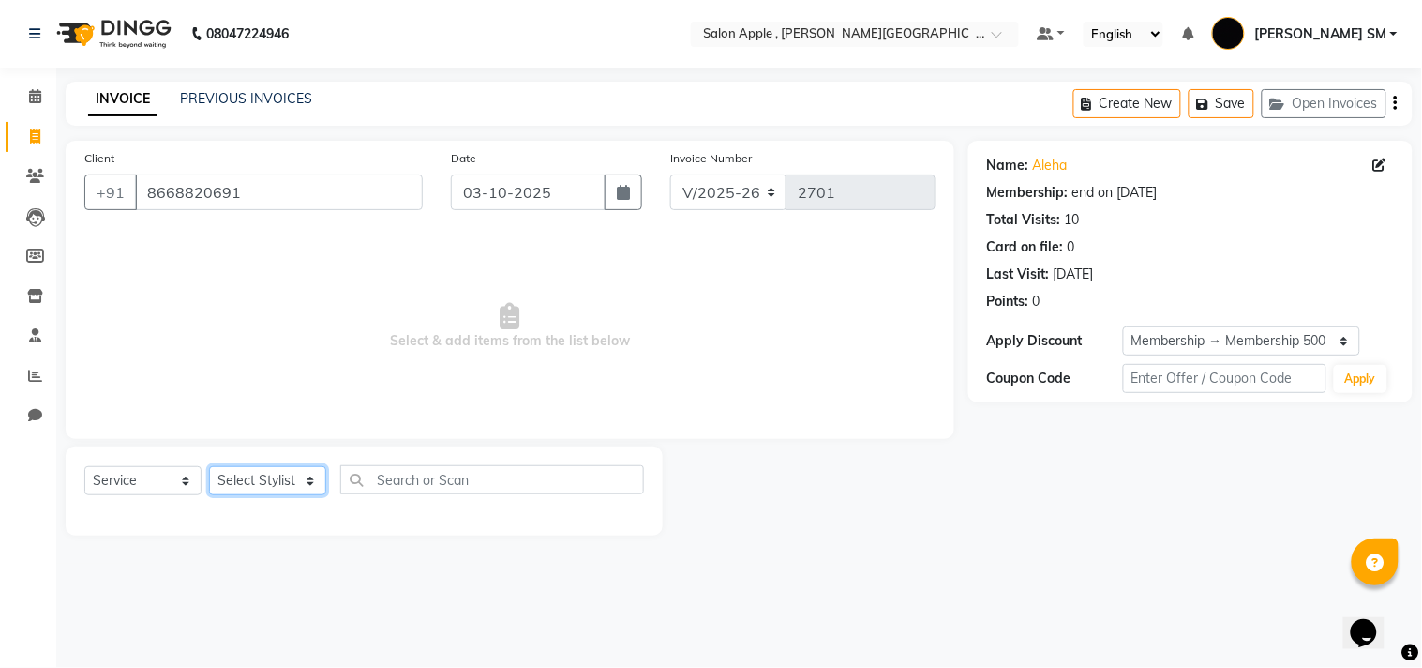
click at [234, 489] on select "Select Stylist [PERSON_NAME] Abhishek [PERSON_NAME] [PERSON_NAME] [PERSON_NAME]…" at bounding box center [267, 480] width 117 height 29
select select "85503"
click at [209, 467] on select "Select Stylist [PERSON_NAME] Abhishek [PERSON_NAME] [PERSON_NAME] [PERSON_NAME]…" at bounding box center [267, 480] width 117 height 29
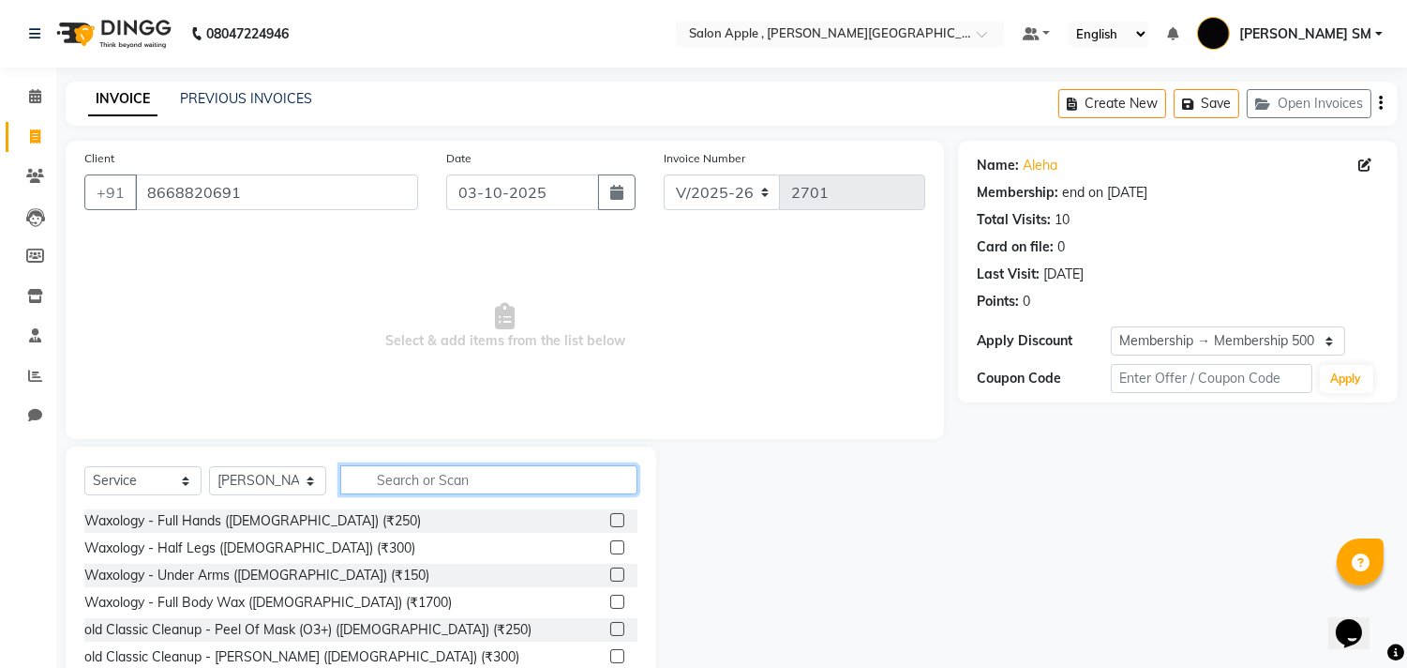
click at [463, 475] on input "text" at bounding box center [488, 479] width 297 height 29
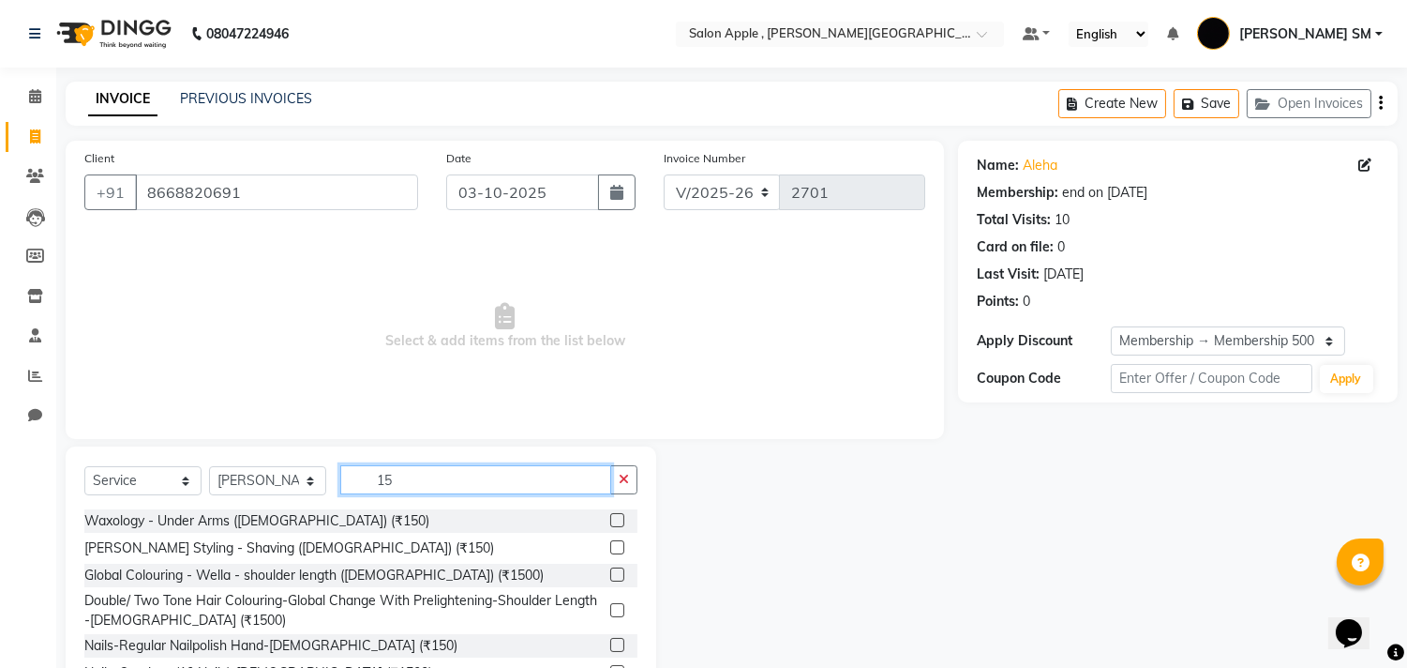
type input "1"
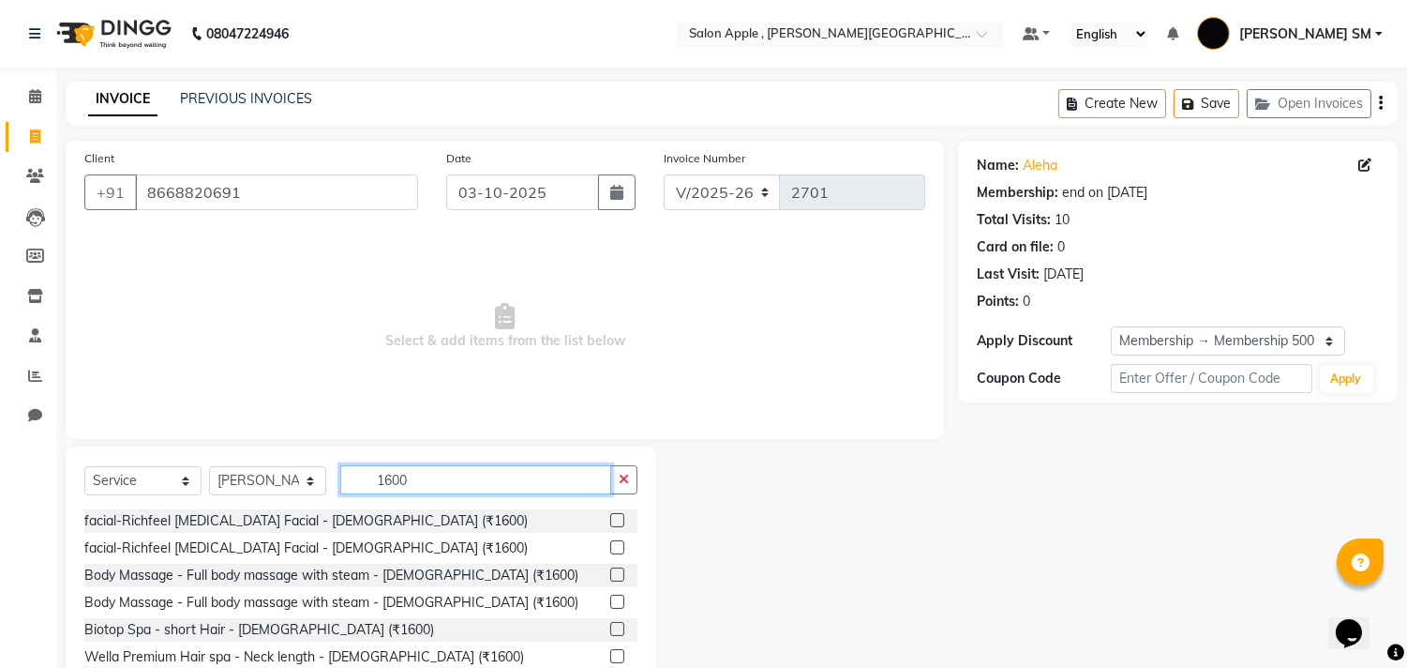
type input "1600"
drag, startPoint x: 605, startPoint y: 516, endPoint x: 433, endPoint y: 463, distance: 179.5
click at [610, 516] on label at bounding box center [617, 520] width 14 height 14
click at [610, 516] on input "checkbox" at bounding box center [616, 521] width 12 height 12
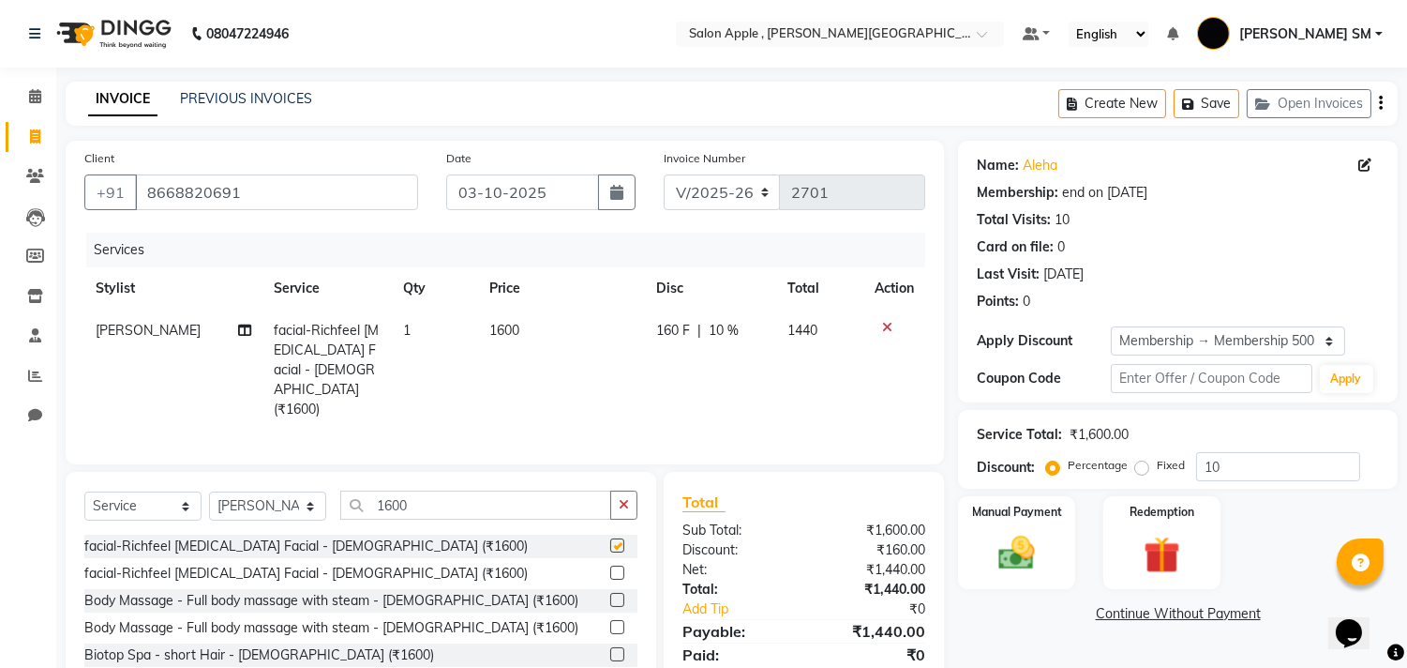
checkbox input "false"
click at [410, 493] on input "1600" at bounding box center [475, 504] width 271 height 29
type input "1"
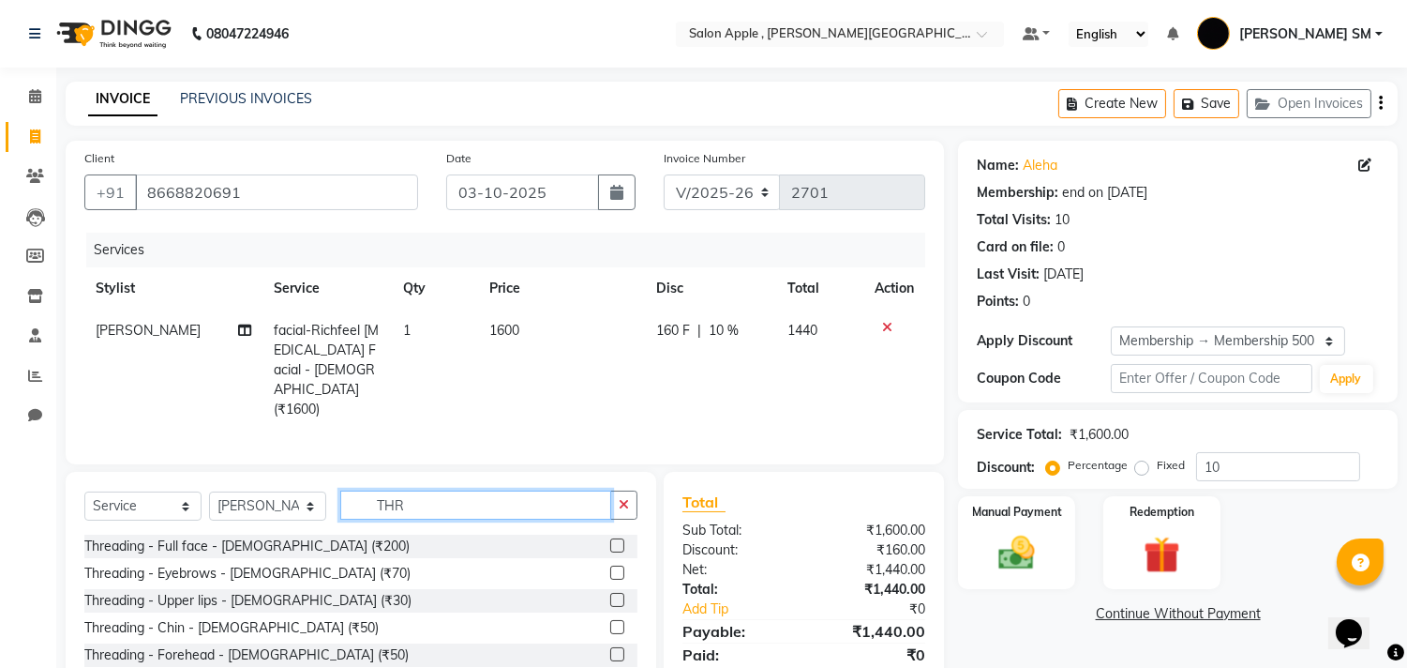
type input "THR"
click at [610, 593] on label at bounding box center [617, 600] width 14 height 14
click at [610, 594] on input "checkbox" at bounding box center [616, 600] width 12 height 12
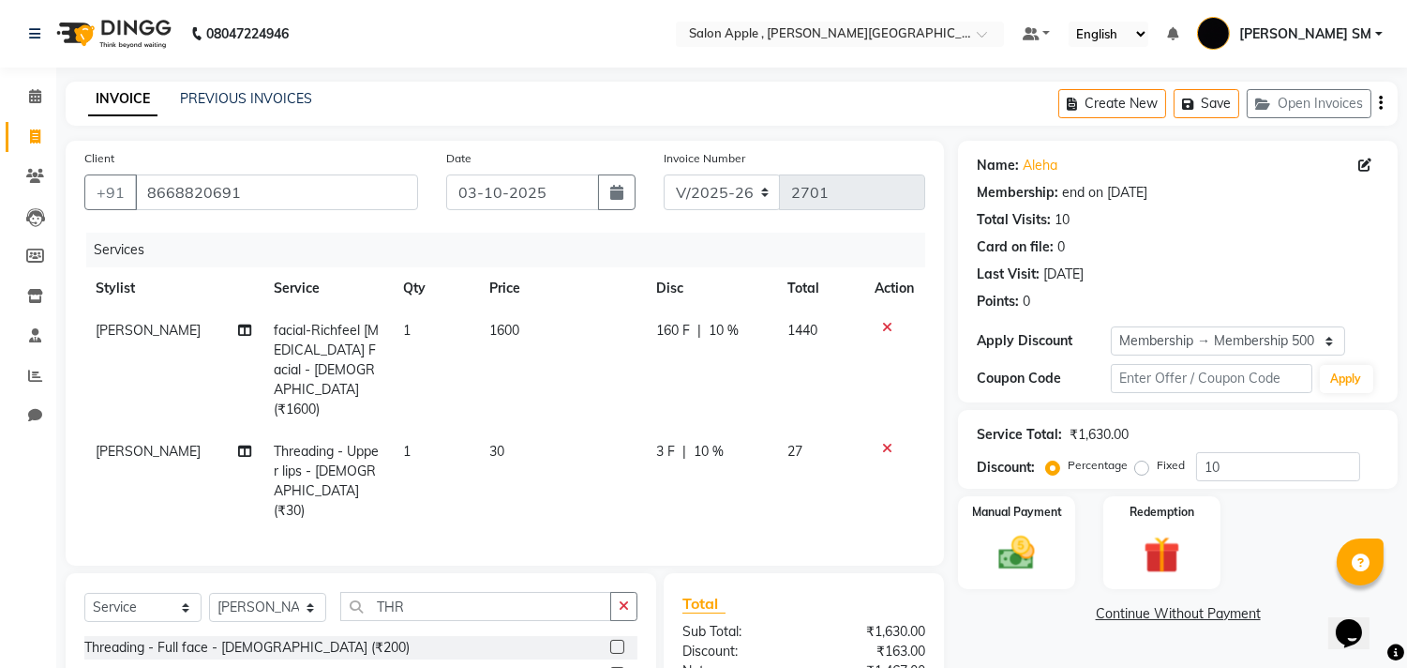
scroll to position [186, 0]
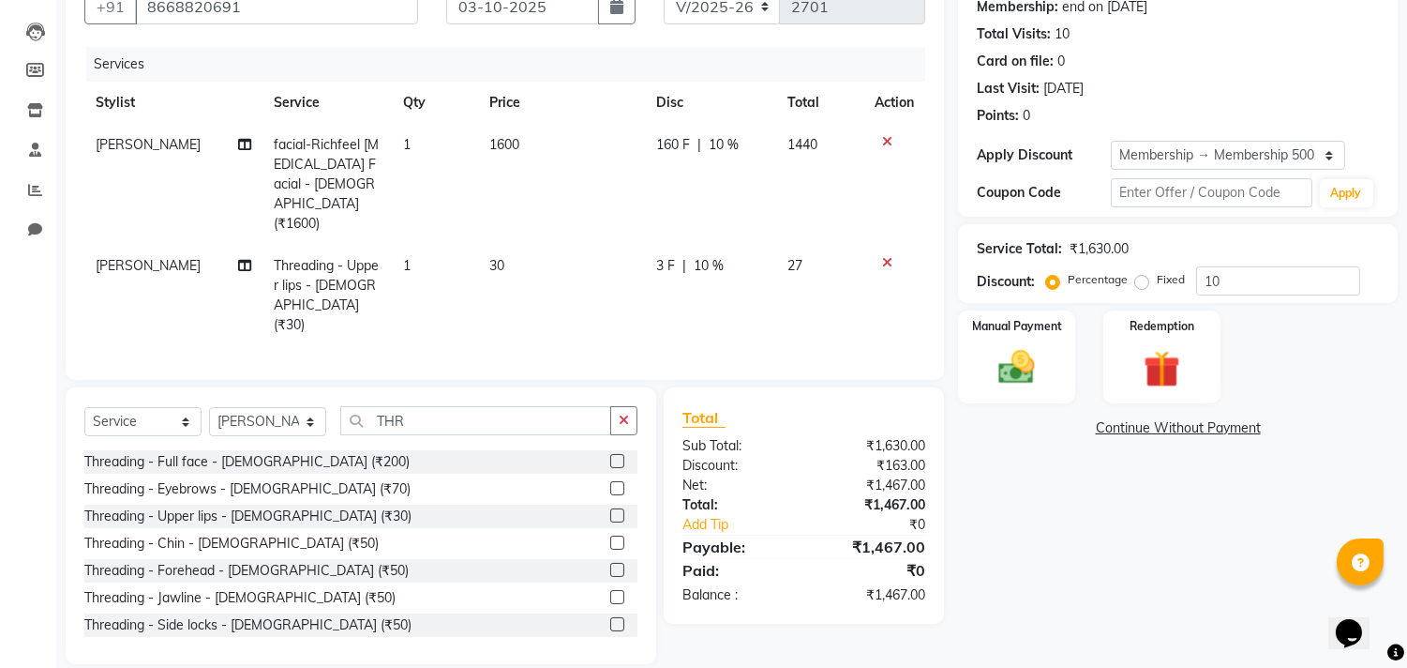
checkbox input "false"
drag, startPoint x: 1233, startPoint y: 281, endPoint x: 1266, endPoint y: 248, distance: 46.4
click at [1239, 281] on input "10" at bounding box center [1278, 280] width 164 height 29
type input "1"
click at [1031, 364] on img at bounding box center [1017, 368] width 62 height 44
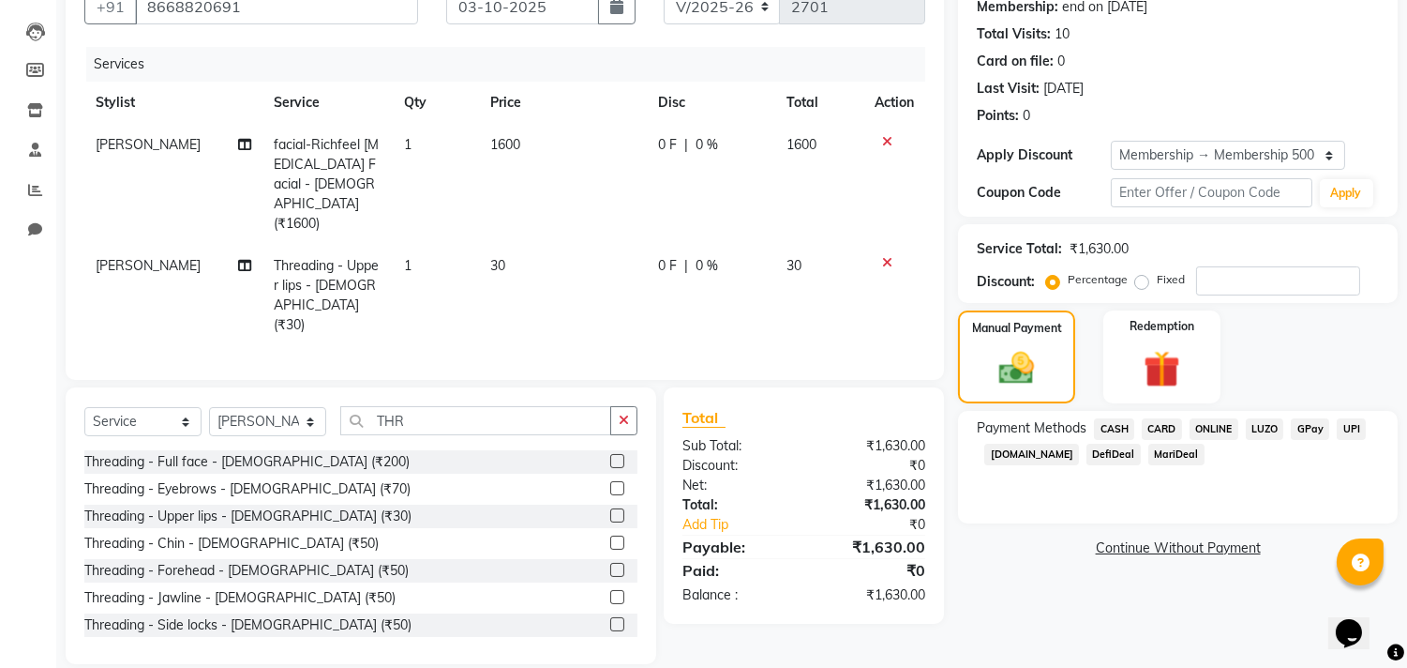
click at [1221, 425] on span "ONLINE" at bounding box center [1214, 429] width 49 height 22
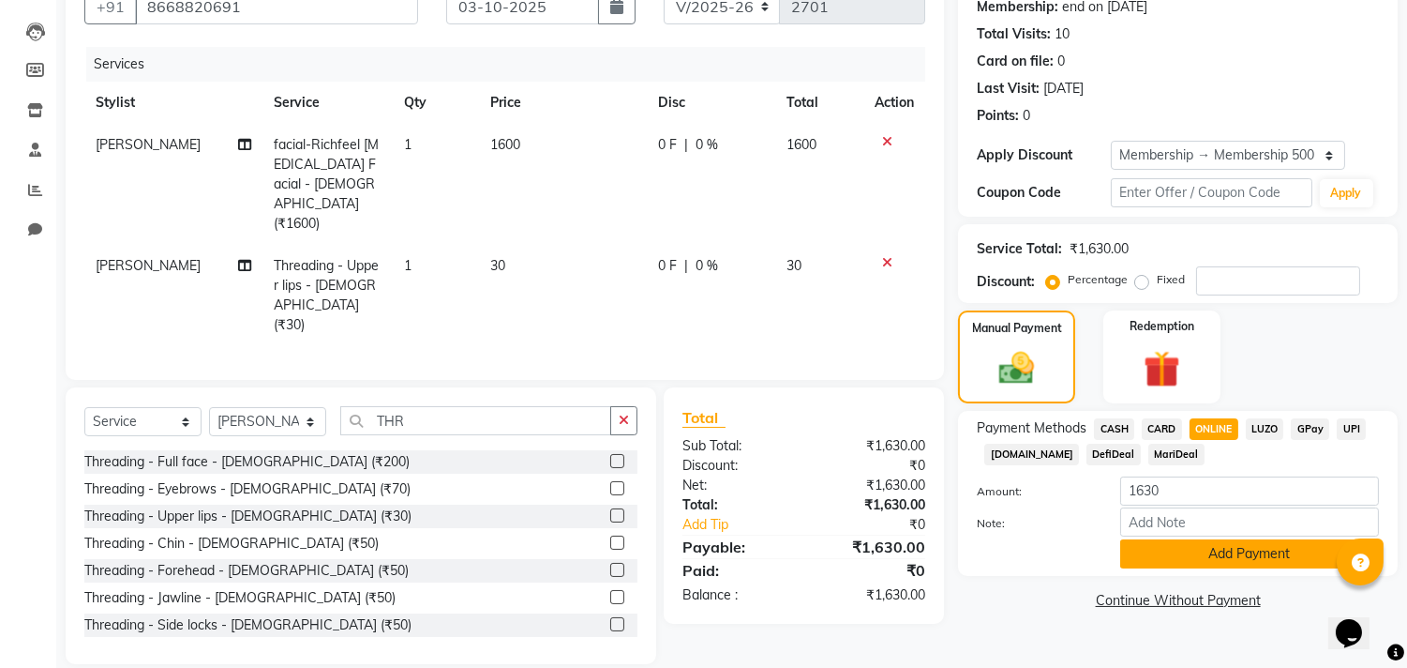
click at [1211, 551] on button "Add Payment" at bounding box center [1250, 553] width 259 height 29
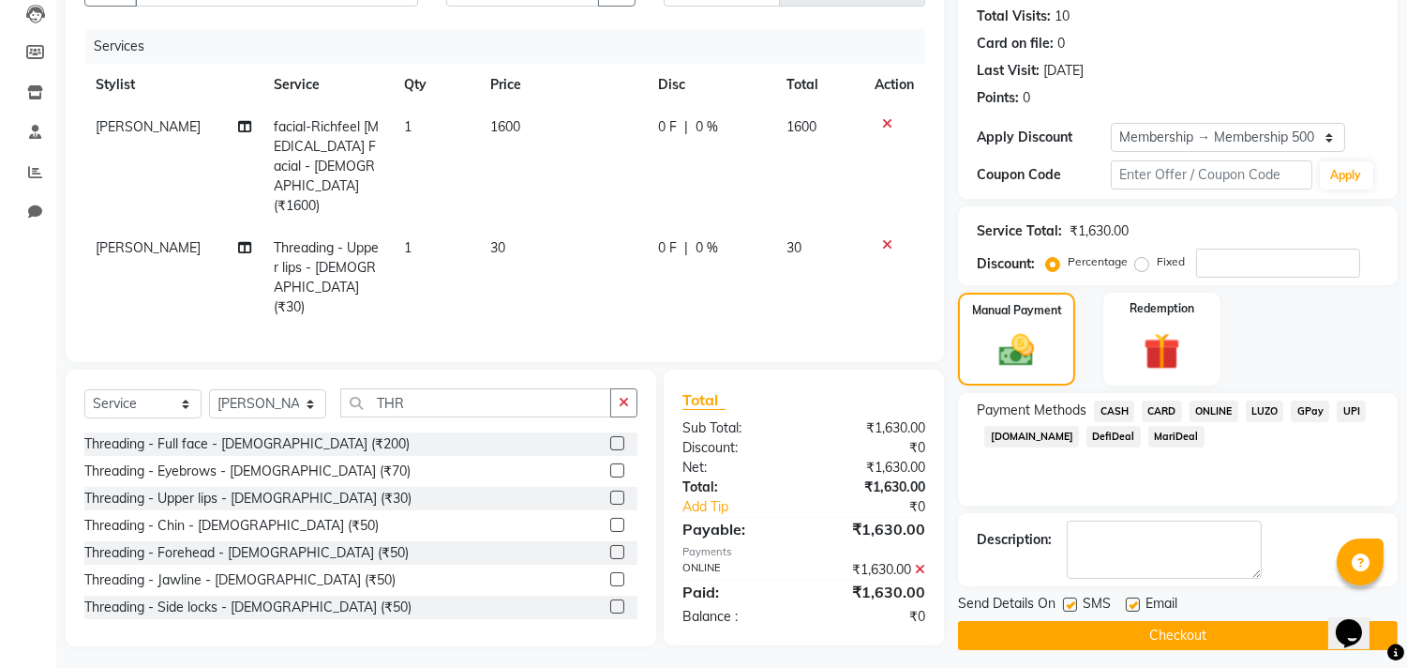
scroll to position [213, 0]
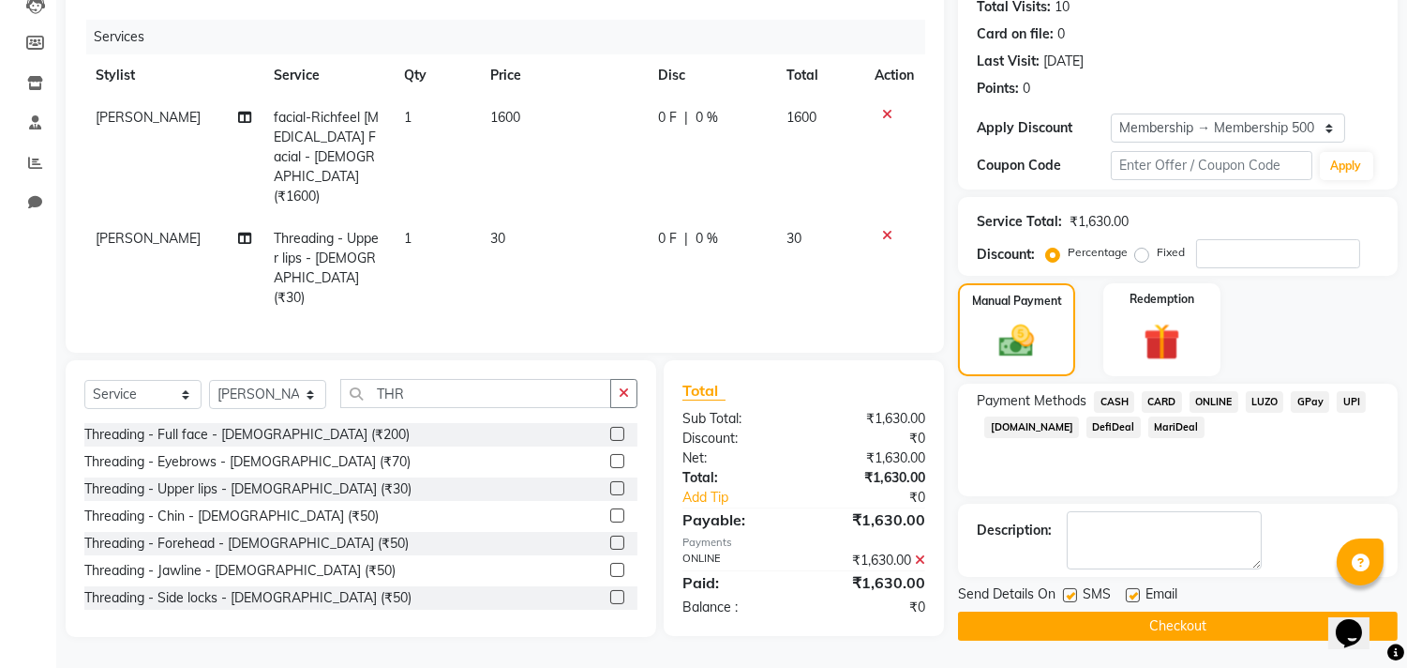
drag, startPoint x: 1065, startPoint y: 592, endPoint x: 1140, endPoint y: 592, distance: 75.0
click at [1075, 592] on label at bounding box center [1070, 595] width 14 height 14
click at [1075, 592] on input "checkbox" at bounding box center [1069, 596] width 12 height 12
checkbox input "false"
click at [1140, 594] on div "Email" at bounding box center [1159, 595] width 67 height 23
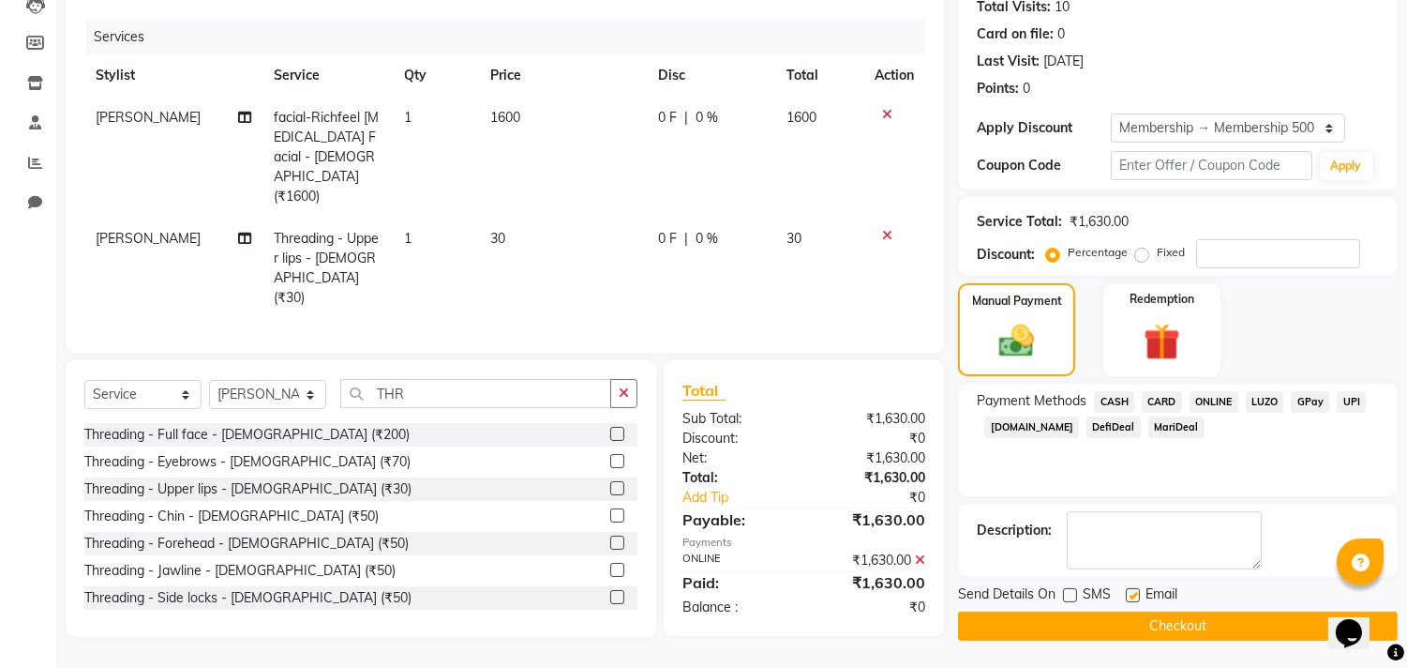
click at [1132, 594] on label at bounding box center [1133, 595] width 14 height 14
click at [1132, 594] on input "checkbox" at bounding box center [1132, 596] width 12 height 12
checkbox input "false"
click at [1144, 636] on button "Checkout" at bounding box center [1178, 625] width 440 height 29
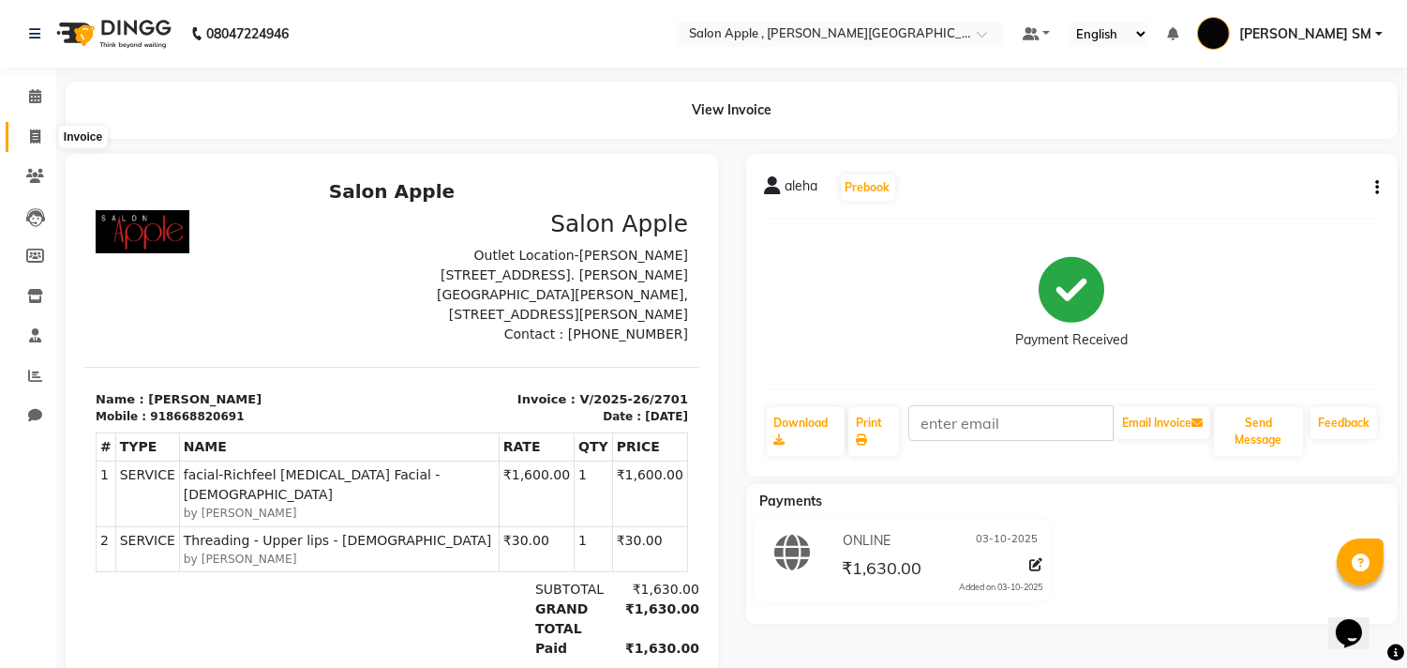
click at [43, 131] on span at bounding box center [35, 138] width 33 height 22
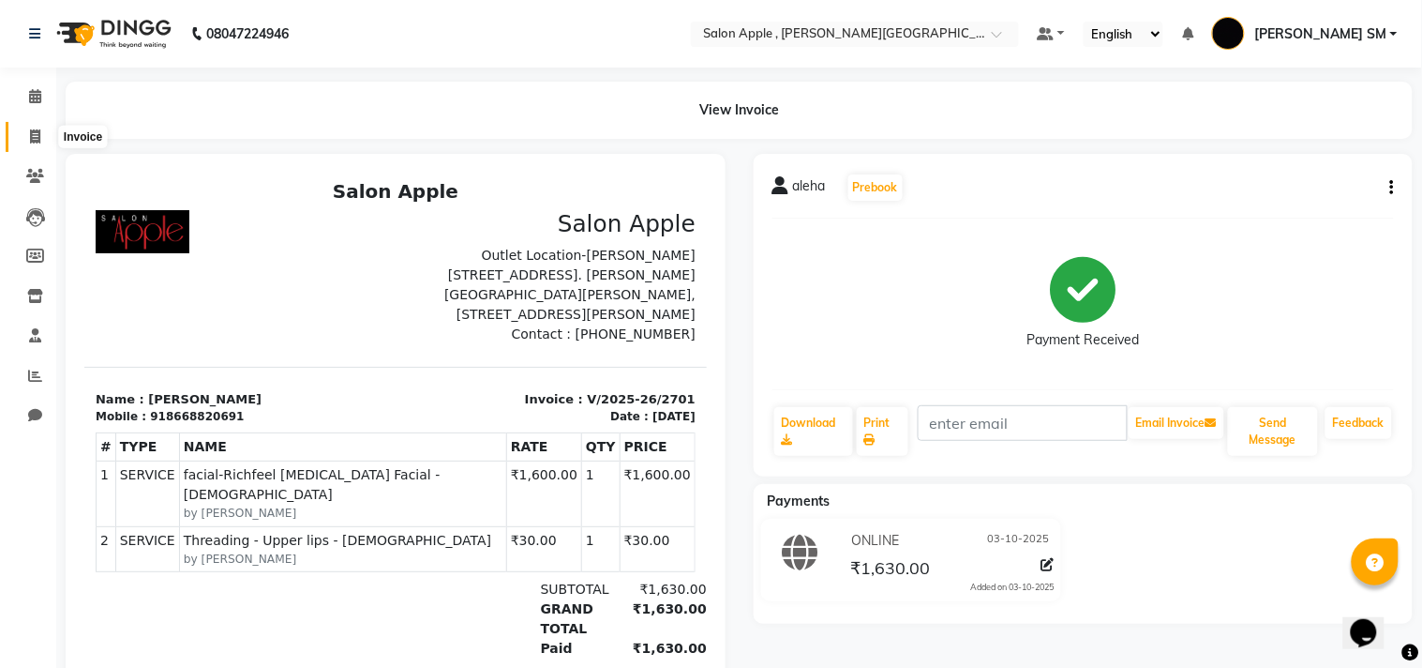
select select "service"
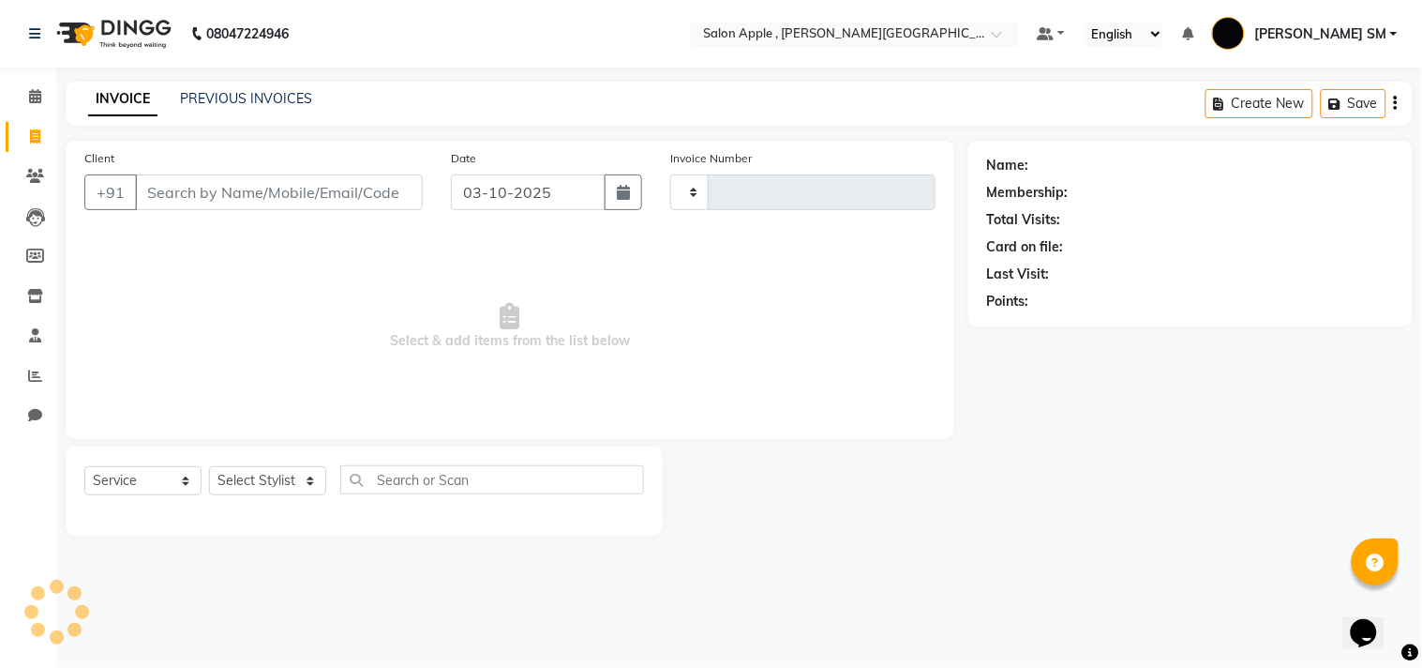
type input "2702"
select select "521"
click at [204, 199] on input "Client" at bounding box center [279, 192] width 288 height 36
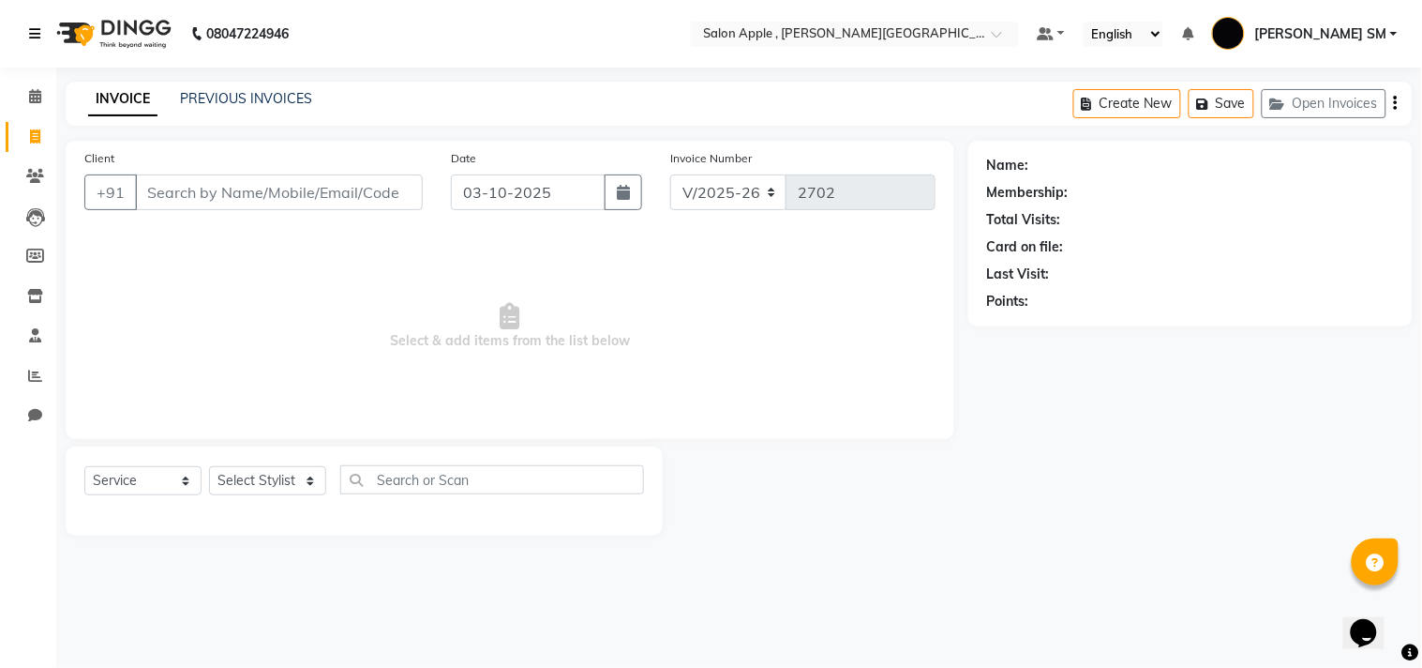
click at [29, 36] on icon at bounding box center [34, 33] width 11 height 13
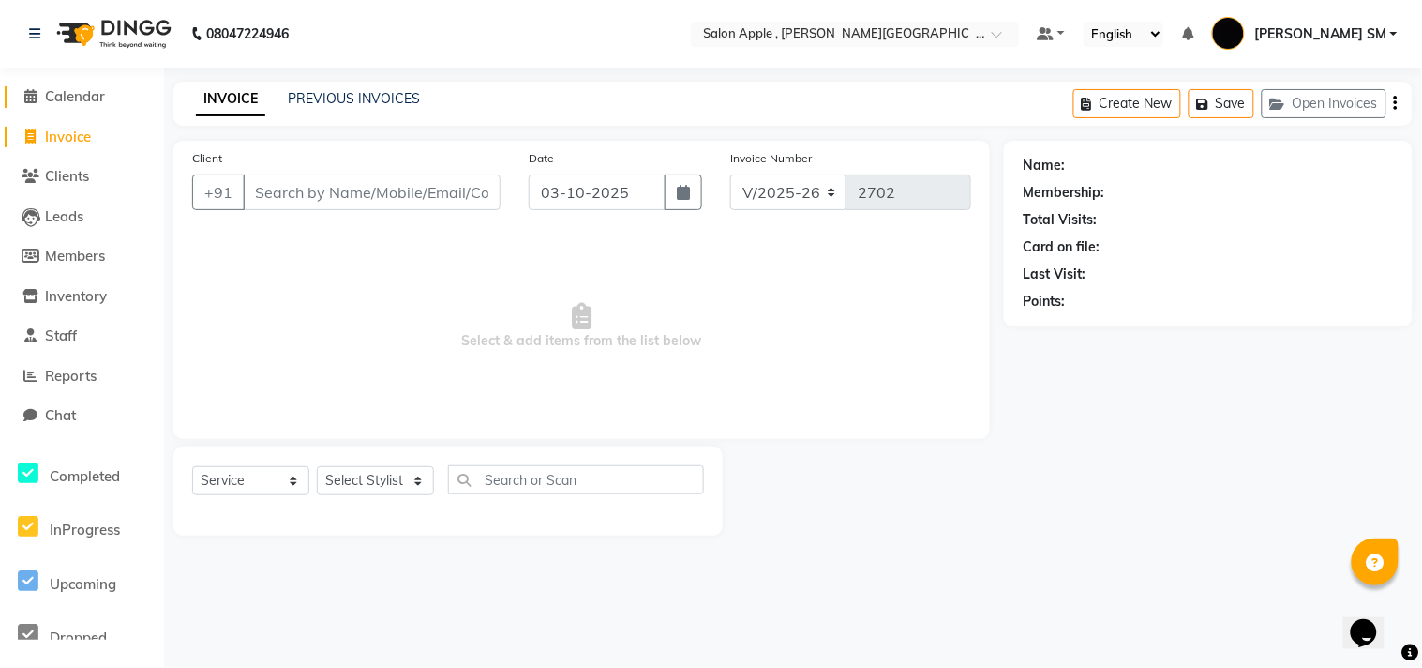
click at [59, 87] on span "Calendar" at bounding box center [75, 96] width 60 height 18
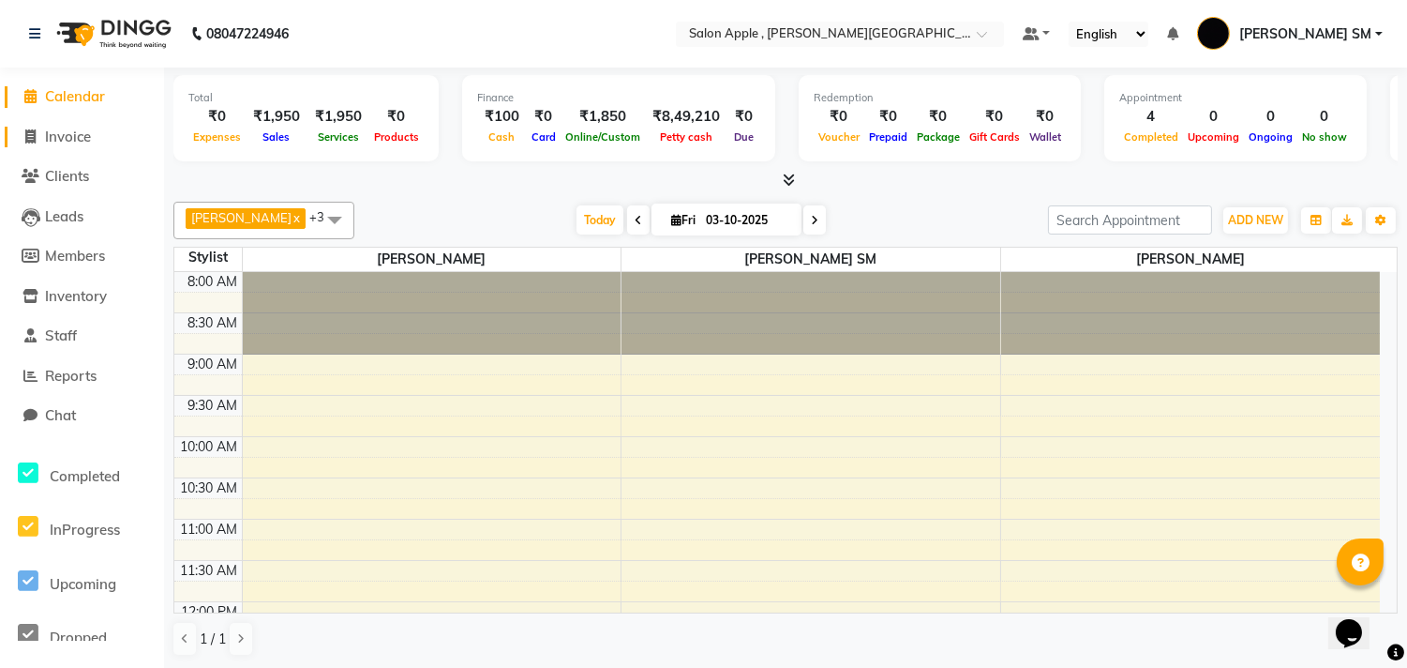
click at [53, 132] on span "Invoice" at bounding box center [68, 137] width 46 height 18
select select "521"
select select "service"
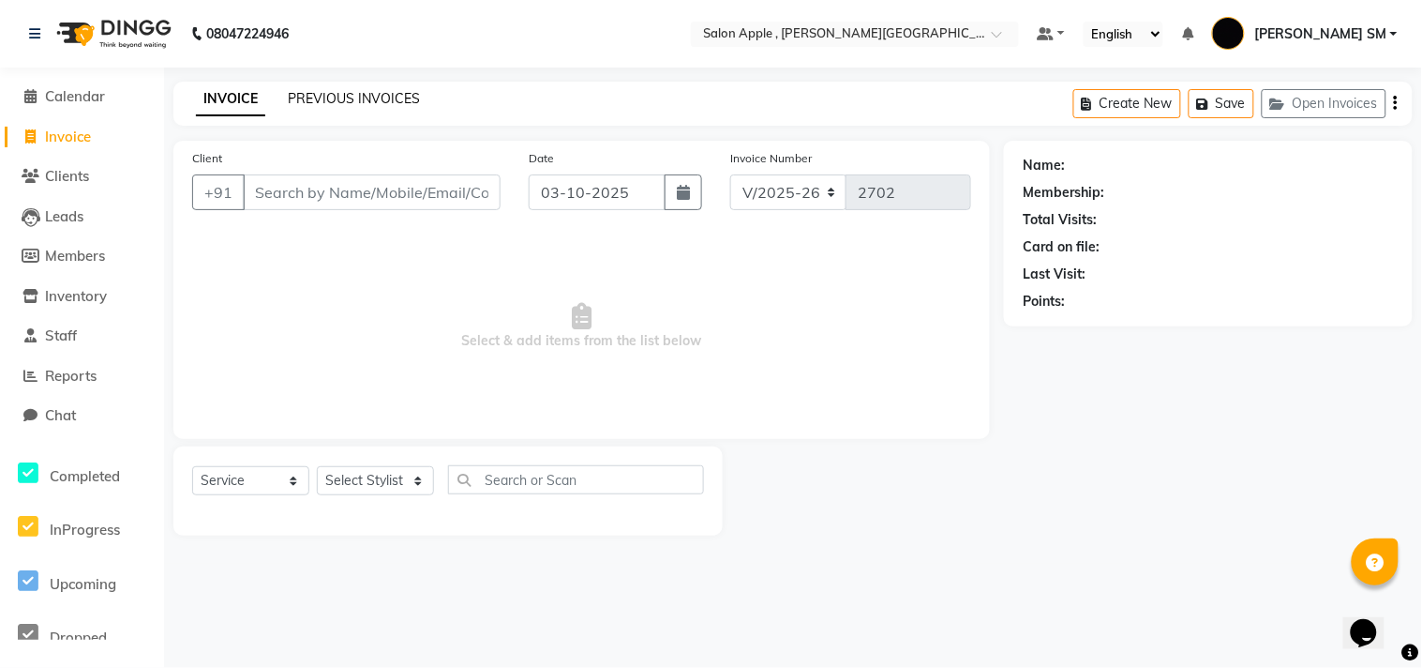
click at [312, 98] on link "PREVIOUS INVOICES" at bounding box center [354, 98] width 132 height 17
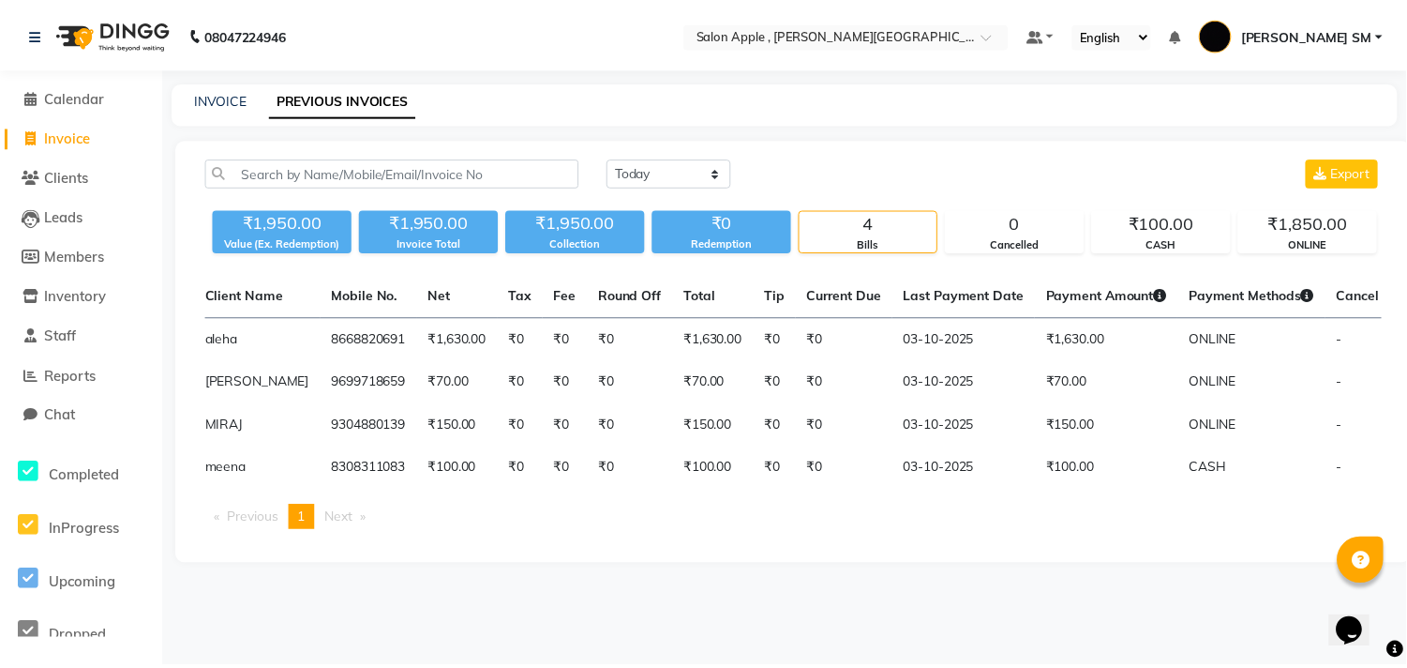
scroll to position [0, 231]
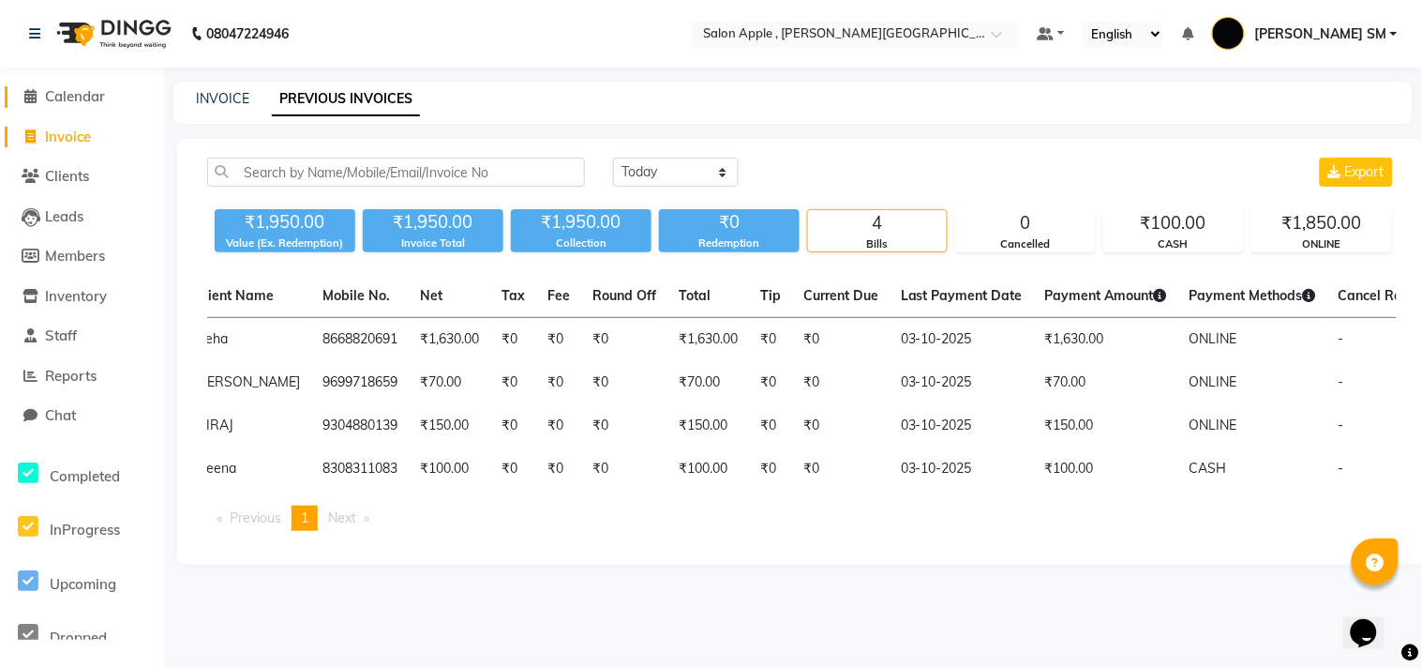
drag, startPoint x: 85, startPoint y: 89, endPoint x: 84, endPoint y: 117, distance: 28.1
click at [84, 92] on span "Calendar" at bounding box center [75, 96] width 60 height 18
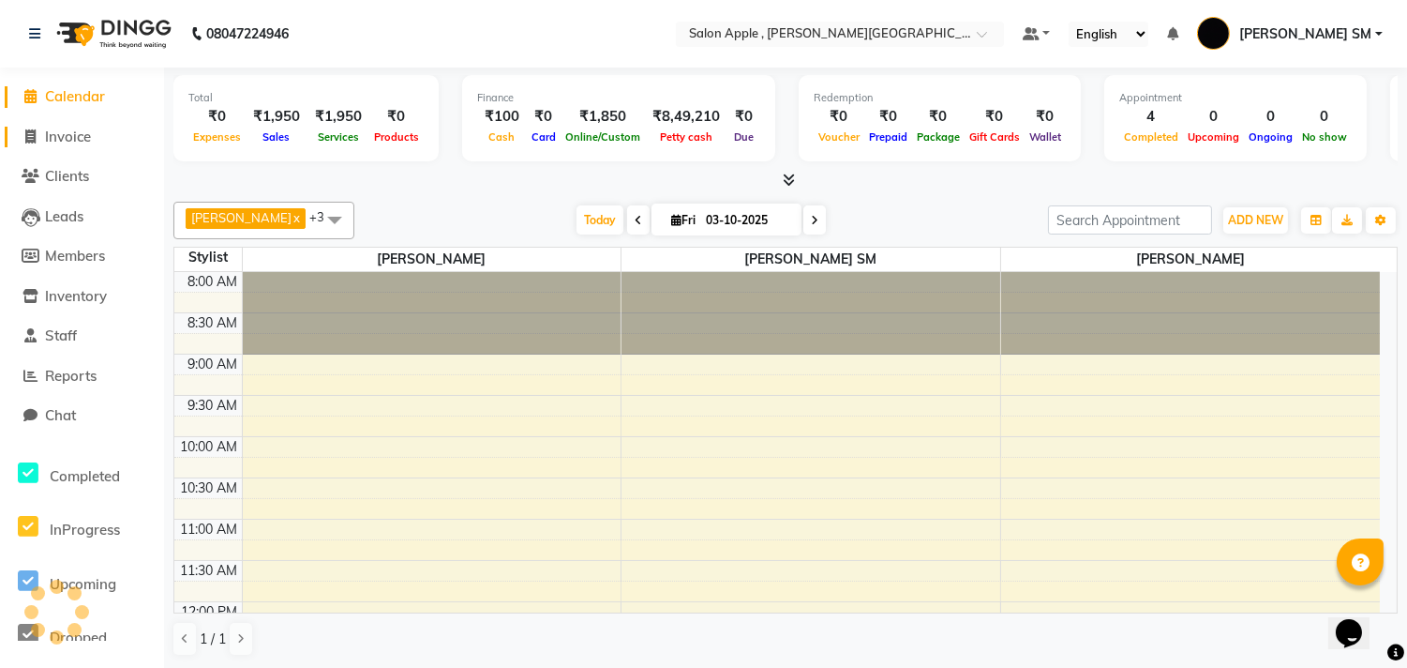
click at [82, 132] on span "Invoice" at bounding box center [68, 137] width 46 height 18
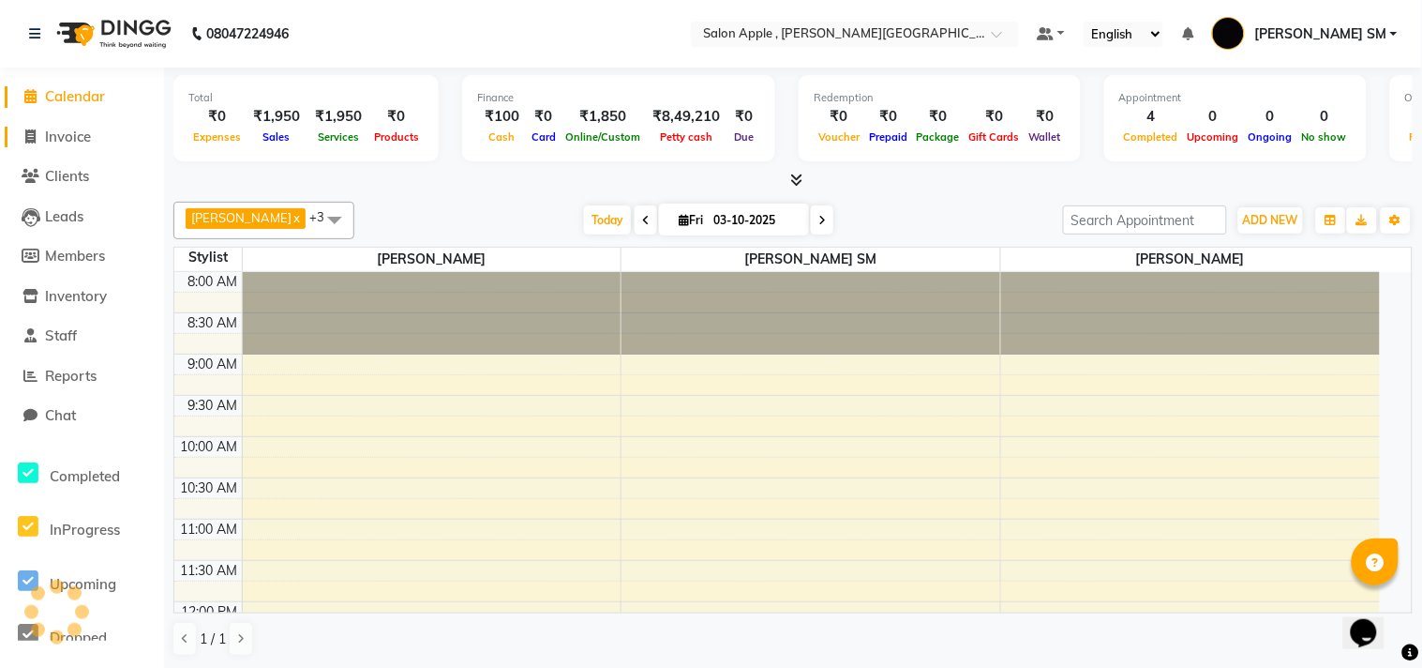
select select "521"
select select "service"
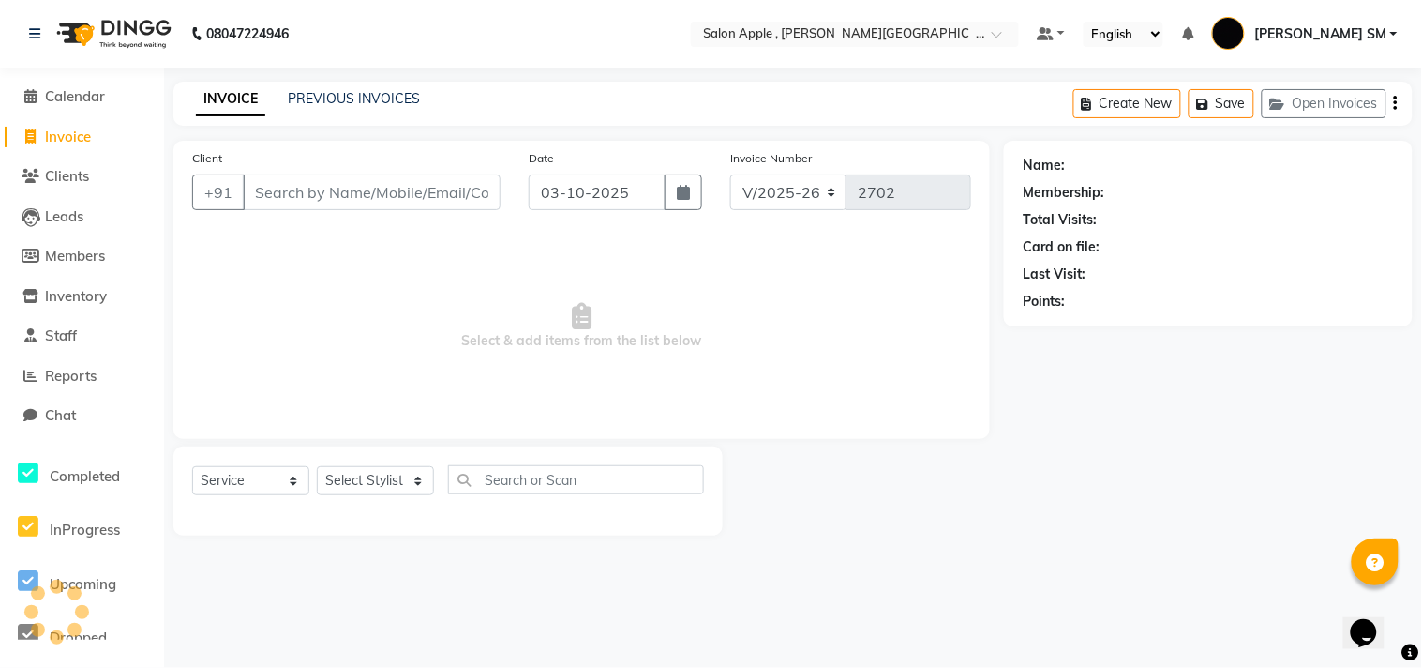
click at [364, 191] on input "Client" at bounding box center [372, 192] width 258 height 36
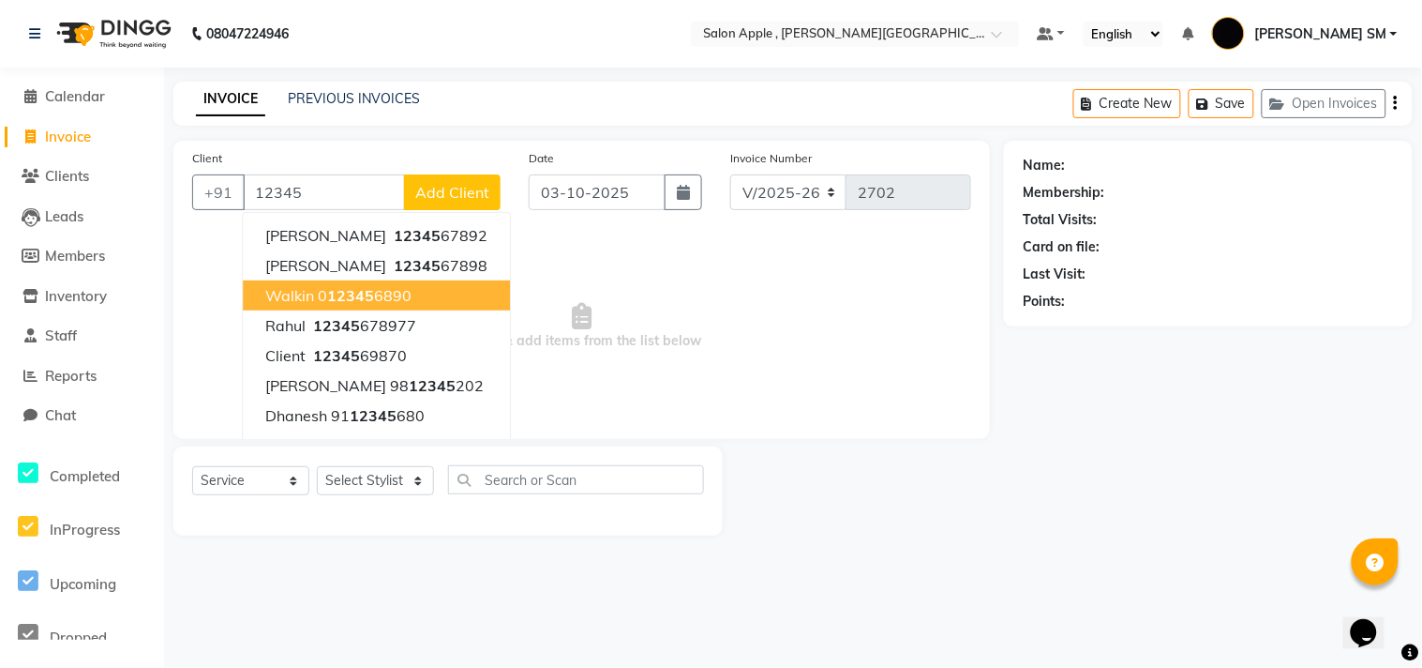
drag, startPoint x: 311, startPoint y: 292, endPoint x: 364, endPoint y: 457, distance: 173.2
click at [312, 295] on span "walkin" at bounding box center [289, 295] width 49 height 19
type input "0123456890"
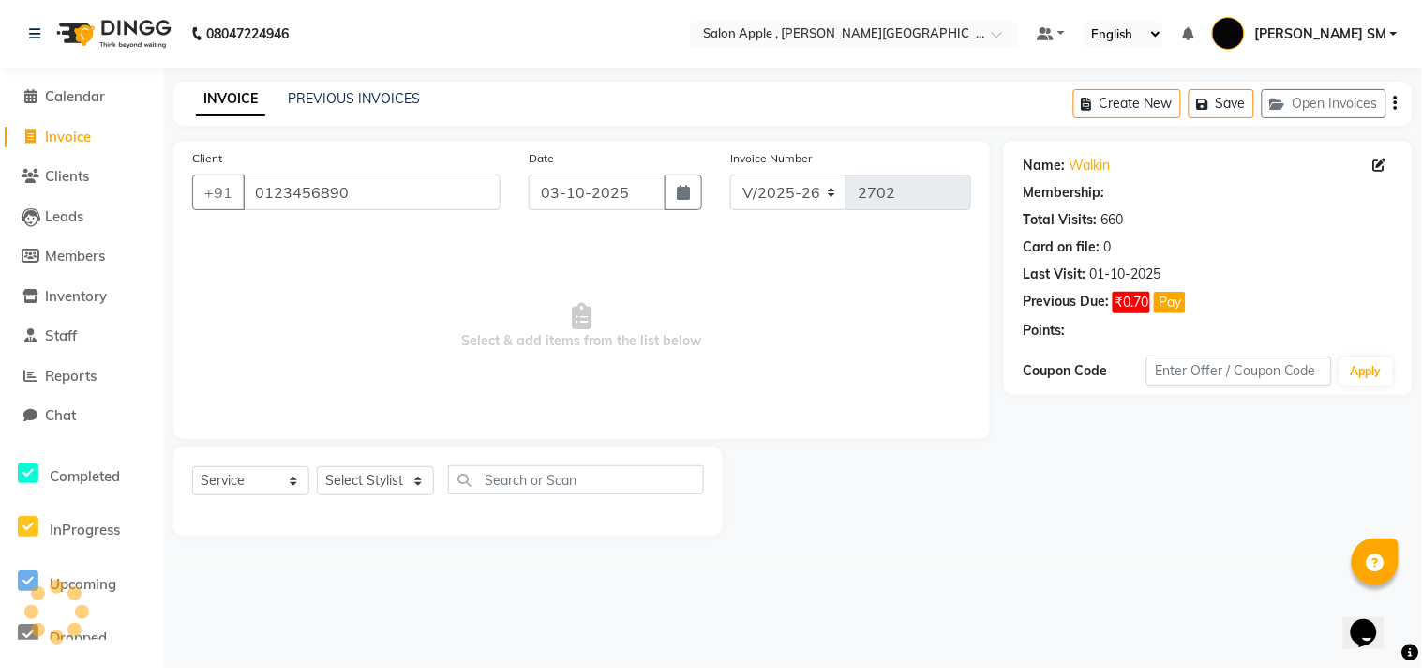
select select "1: Object"
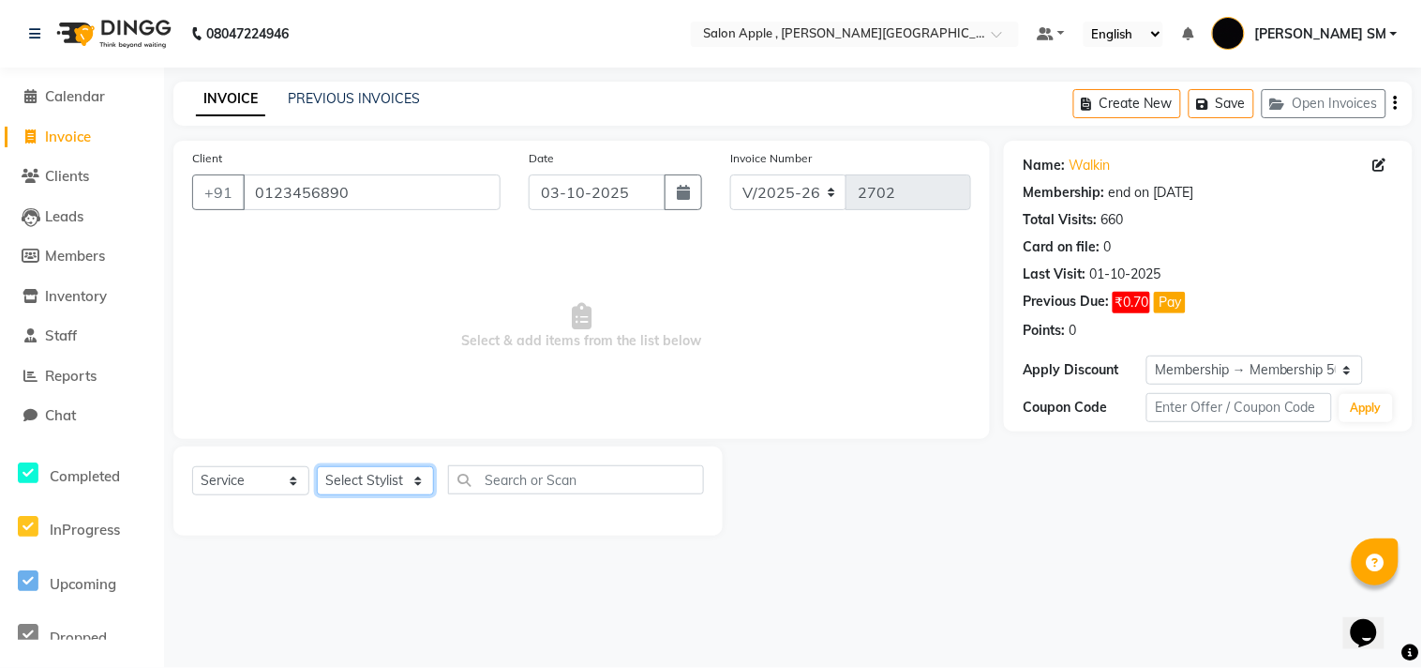
click at [356, 479] on select "Select Stylist [PERSON_NAME] Abhishek [PERSON_NAME] [PERSON_NAME] [PERSON_NAME]…" at bounding box center [375, 480] width 117 height 29
select select "85636"
click at [317, 467] on select "Select Stylist [PERSON_NAME] Abhishek [PERSON_NAME] [PERSON_NAME] [PERSON_NAME]…" at bounding box center [375, 480] width 117 height 29
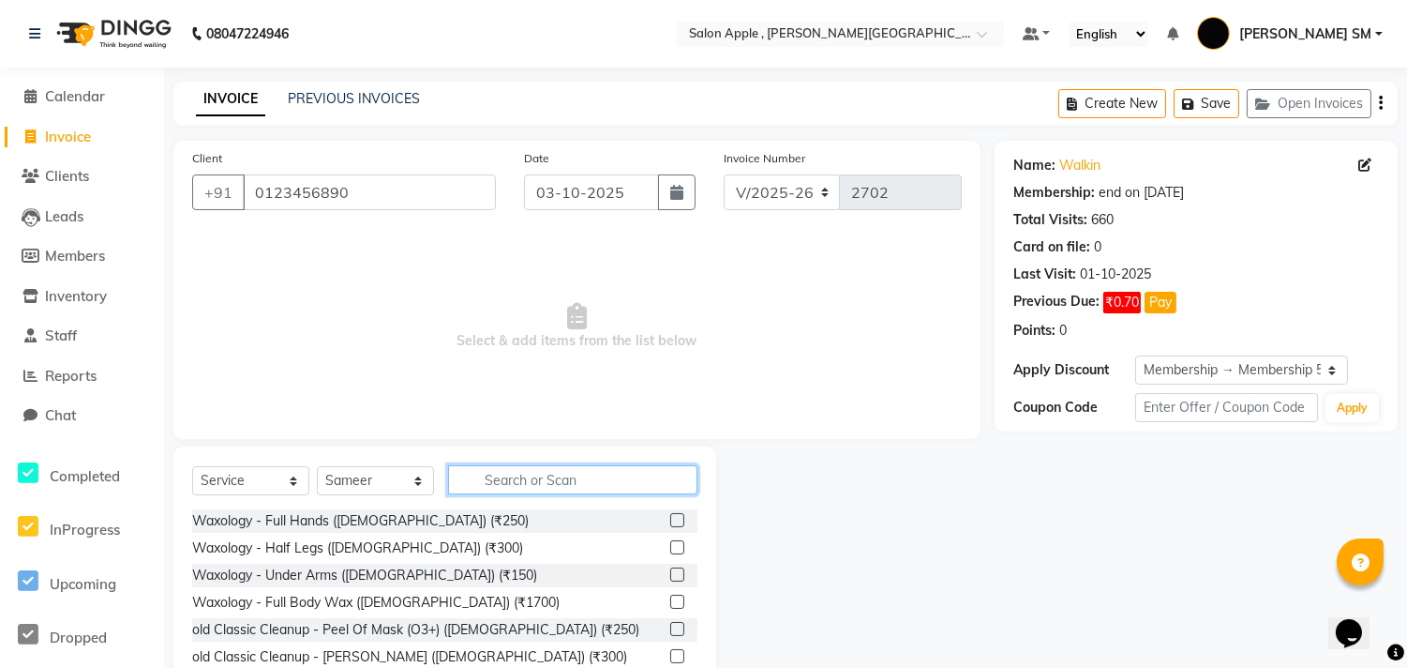
click at [530, 490] on input "text" at bounding box center [572, 479] width 249 height 29
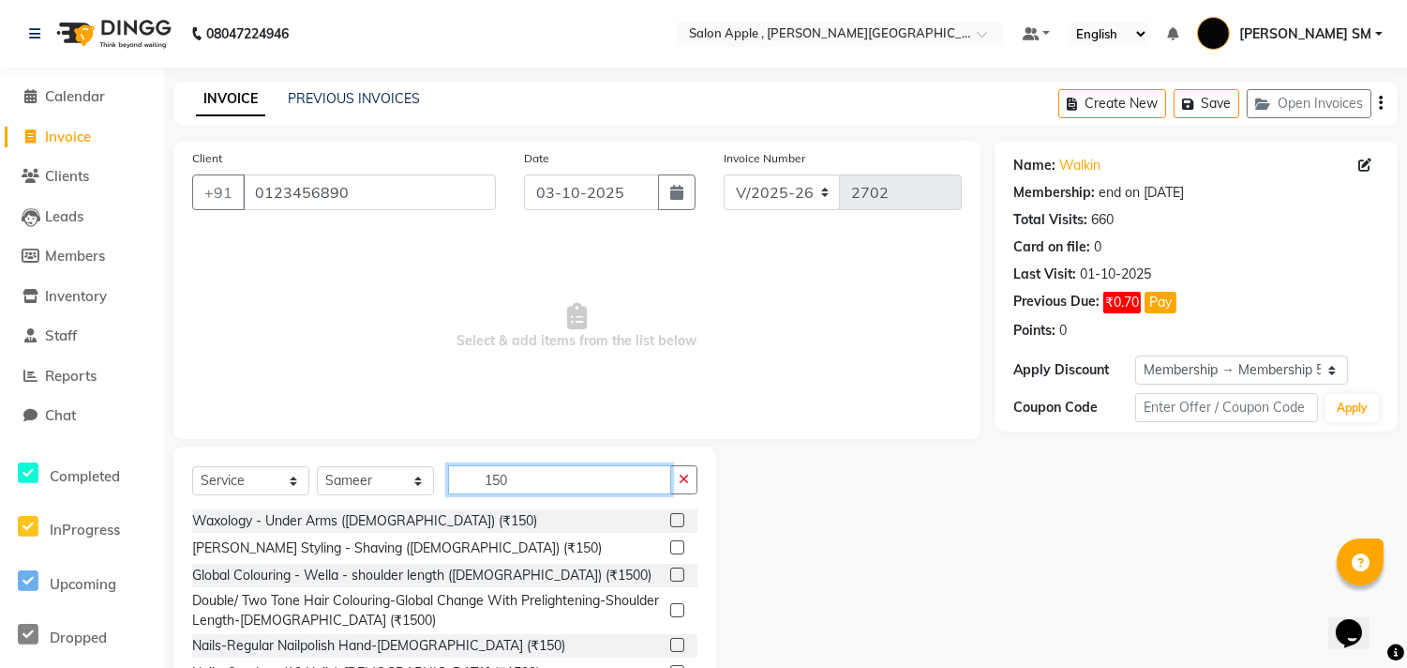
type input "150"
click at [670, 548] on label at bounding box center [677, 547] width 14 height 14
click at [670, 548] on input "checkbox" at bounding box center [676, 548] width 12 height 12
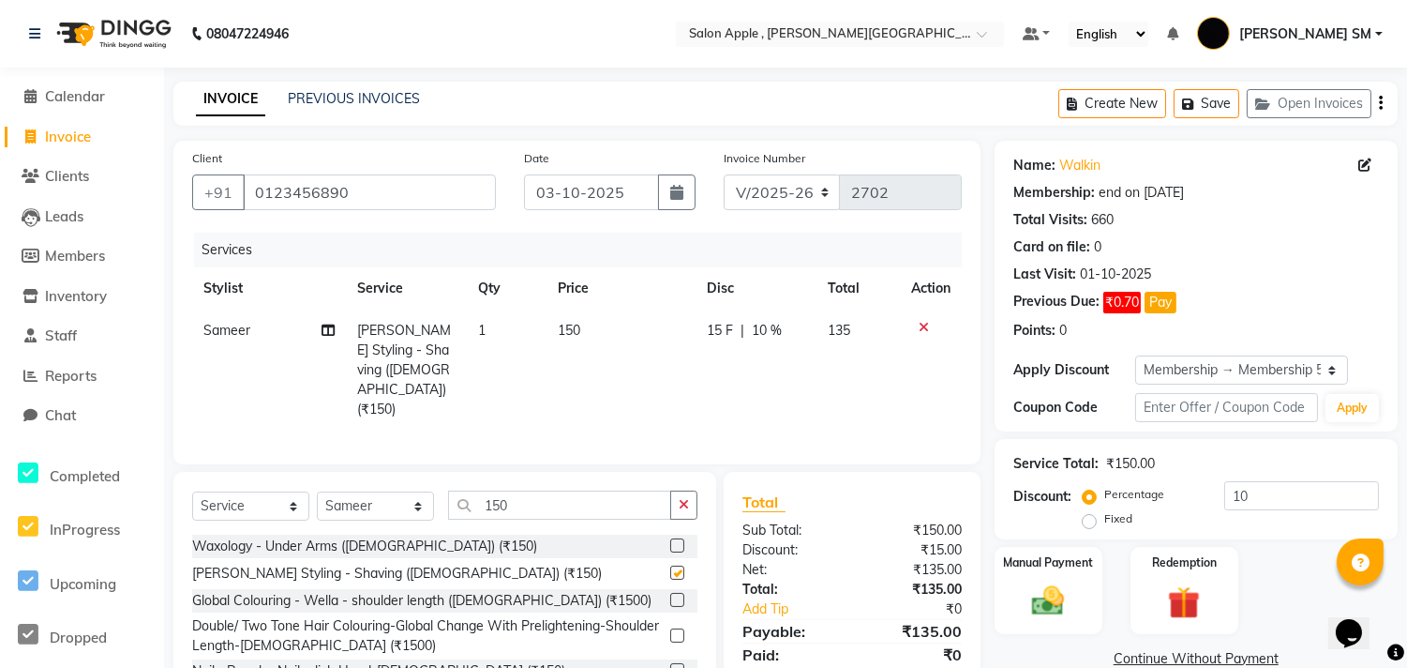
checkbox input "false"
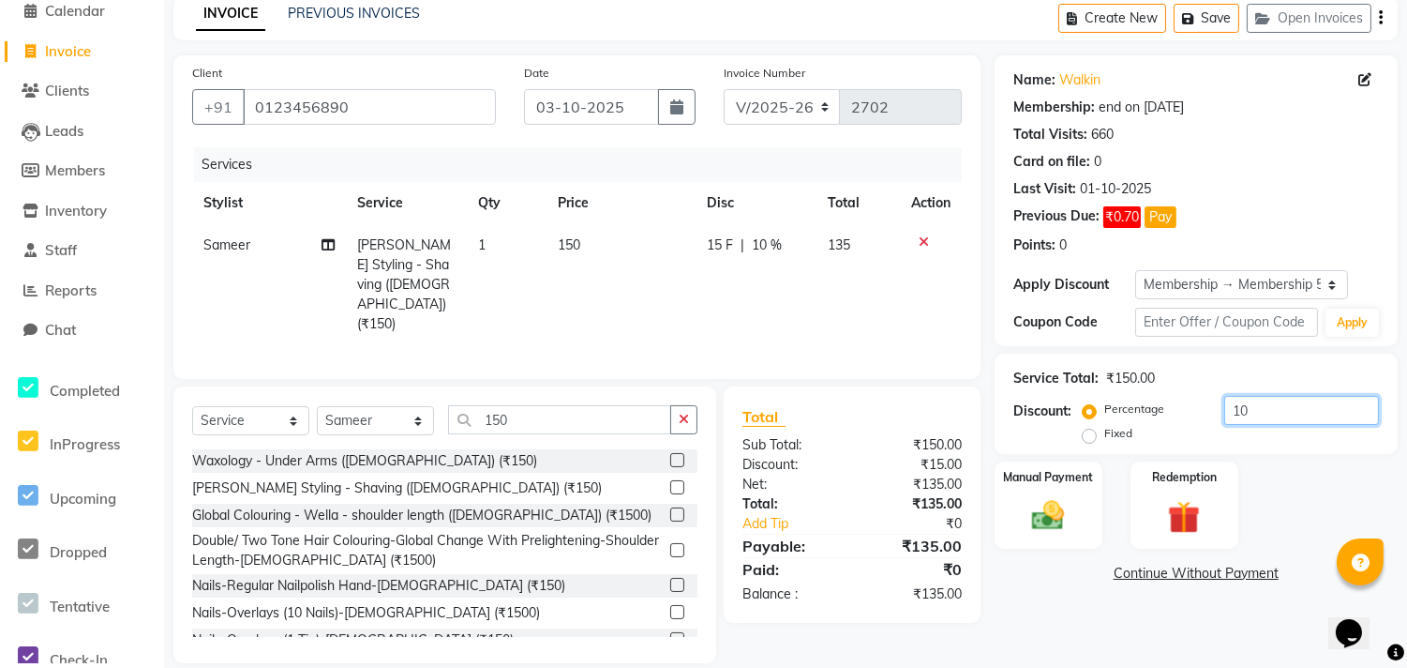
click at [1275, 413] on input "10" at bounding box center [1302, 410] width 155 height 29
type input "1"
drag, startPoint x: 1031, startPoint y: 514, endPoint x: 1069, endPoint y: 542, distance: 46.9
click at [1031, 513] on img at bounding box center [1048, 515] width 55 height 39
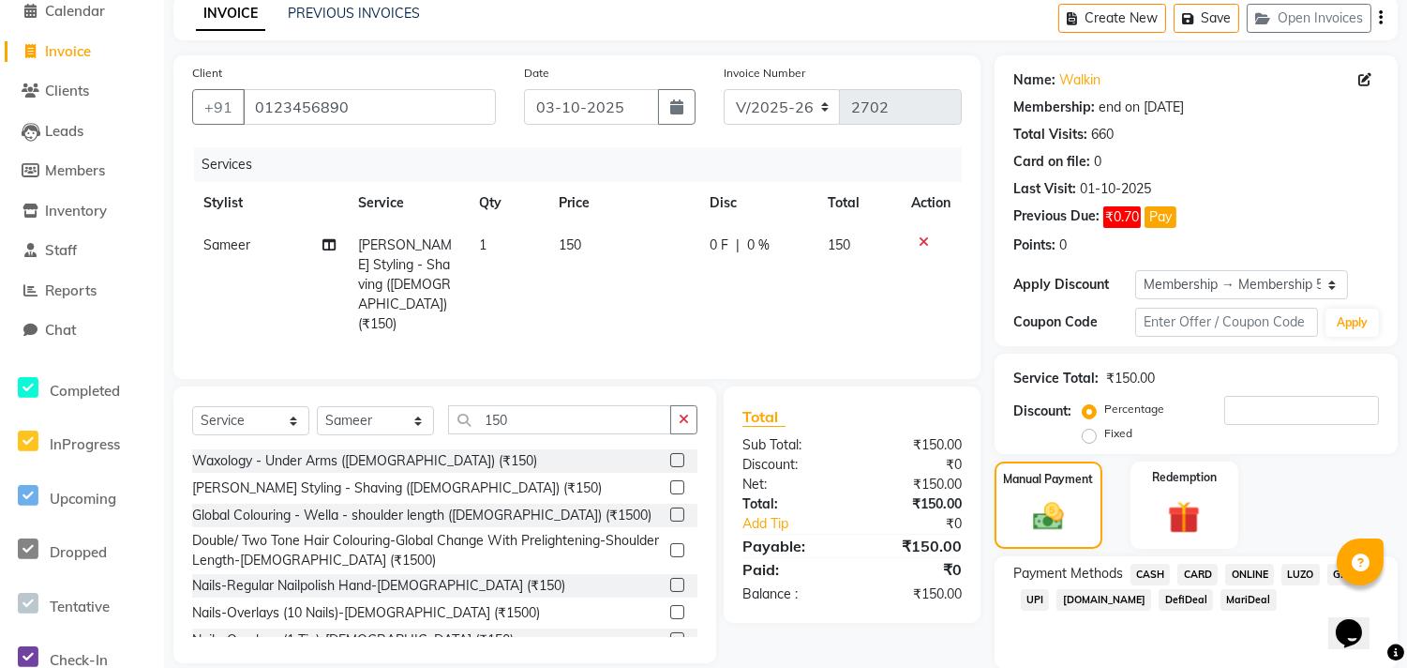
click at [1240, 576] on span "ONLINE" at bounding box center [1250, 575] width 49 height 22
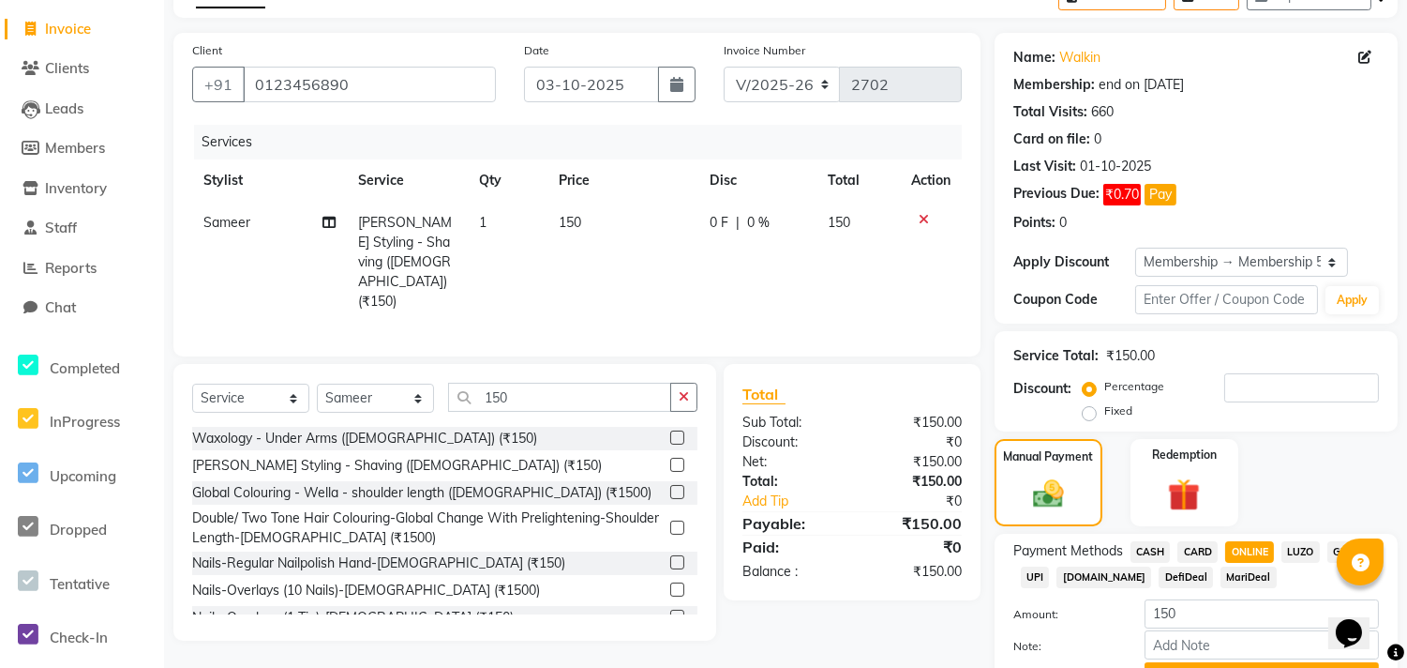
scroll to position [206, 0]
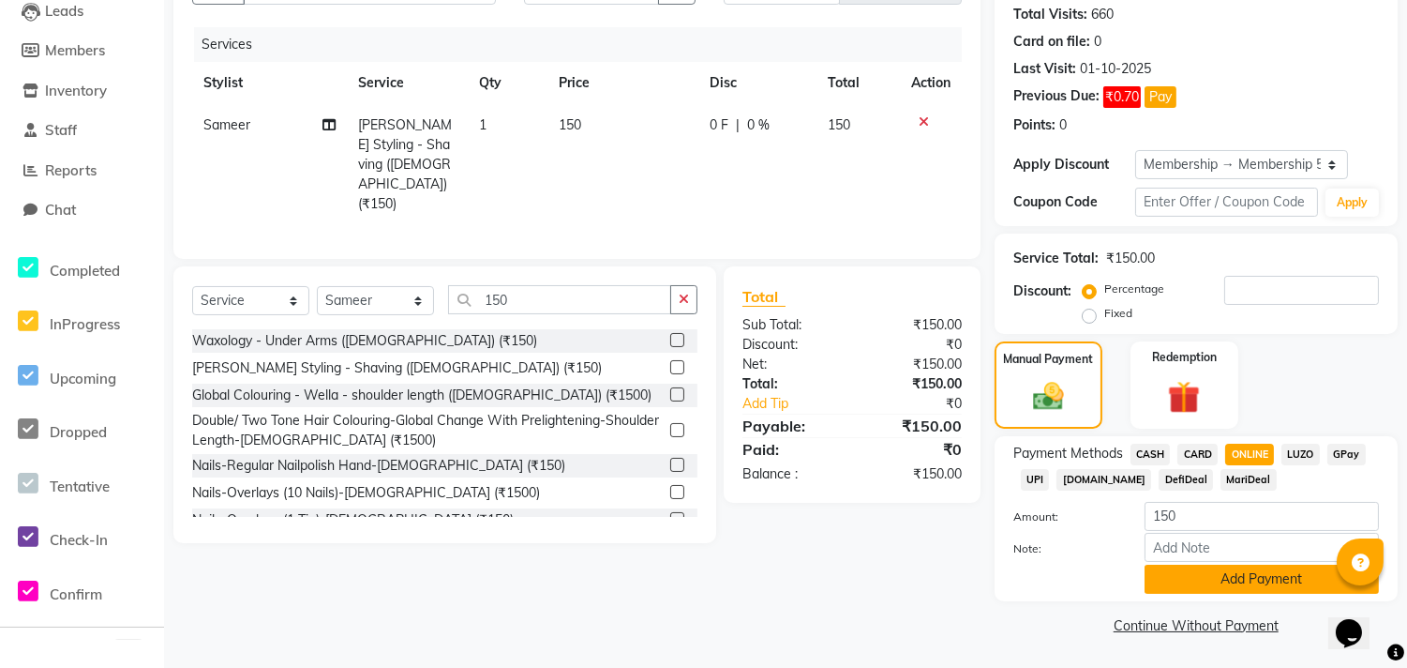
click at [1238, 584] on button "Add Payment" at bounding box center [1262, 578] width 234 height 29
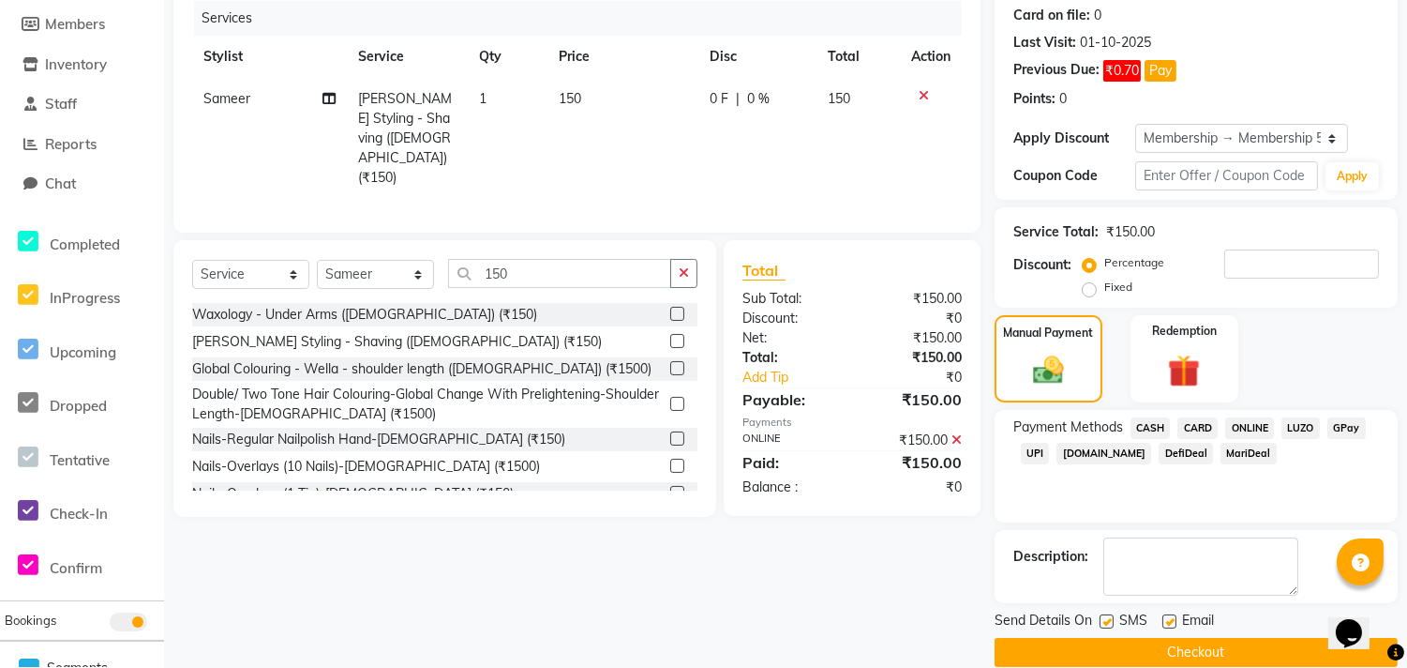
scroll to position [258, 0]
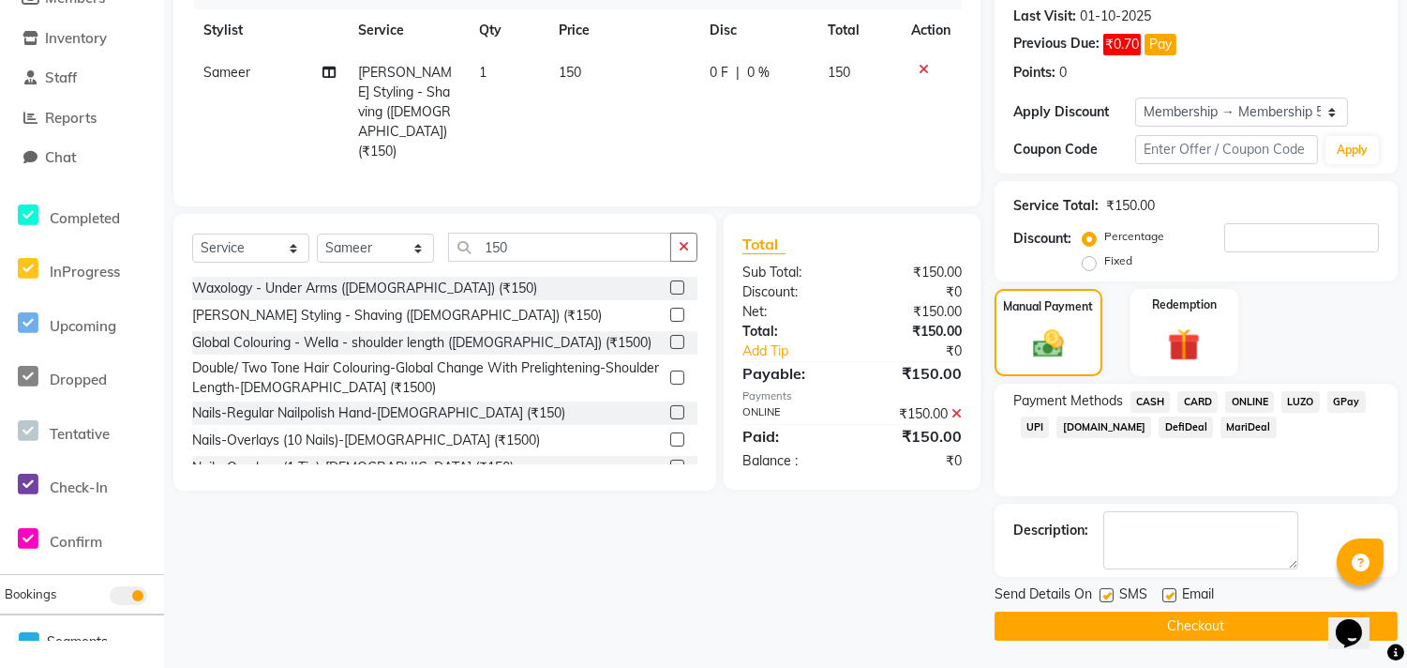
click at [1210, 624] on button "Checkout" at bounding box center [1196, 625] width 403 height 29
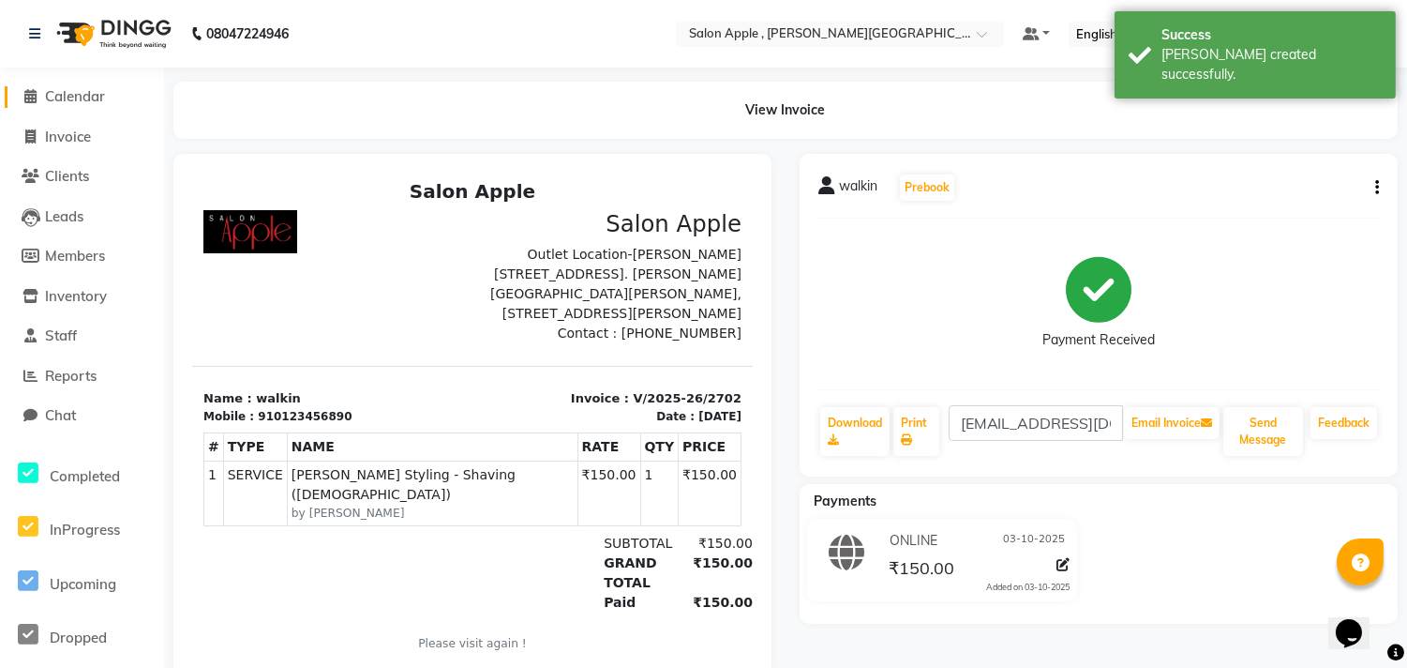
drag, startPoint x: 94, startPoint y: 97, endPoint x: 118, endPoint y: 122, distance: 35.1
click at [94, 96] on span "Calendar" at bounding box center [75, 96] width 60 height 18
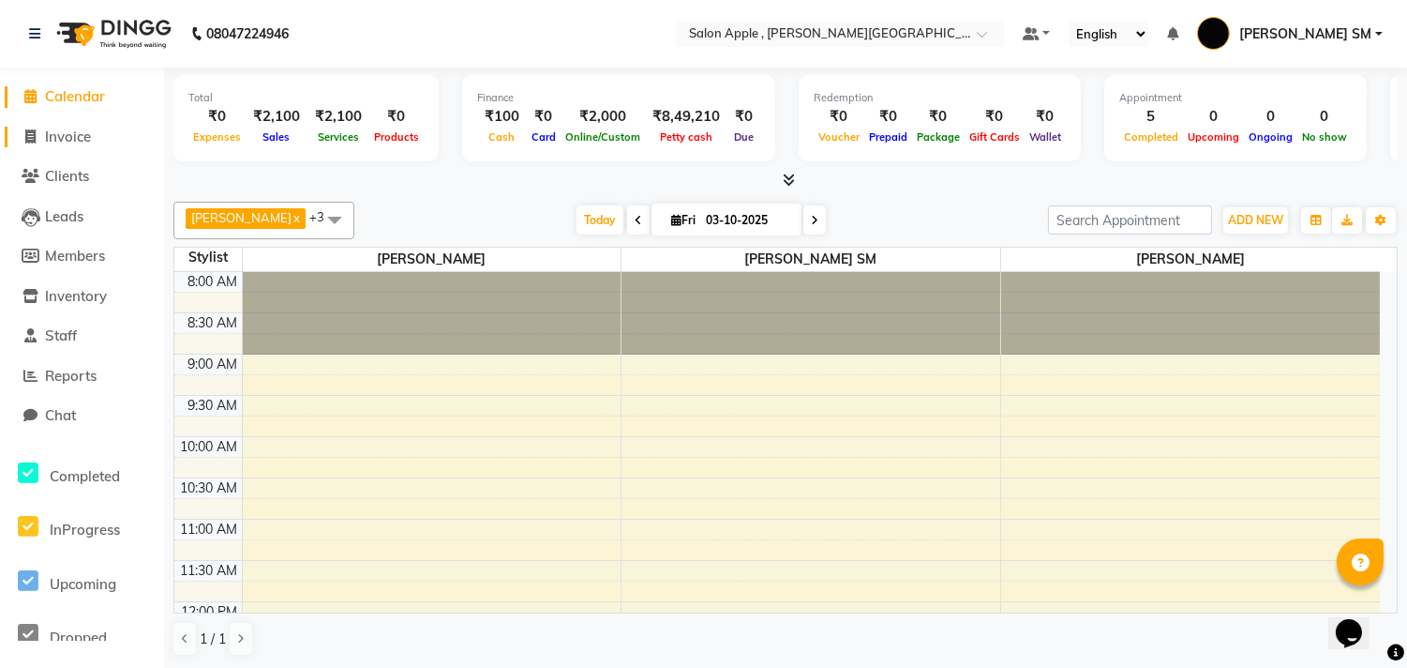
click at [71, 135] on span "Invoice" at bounding box center [68, 137] width 46 height 18
select select "service"
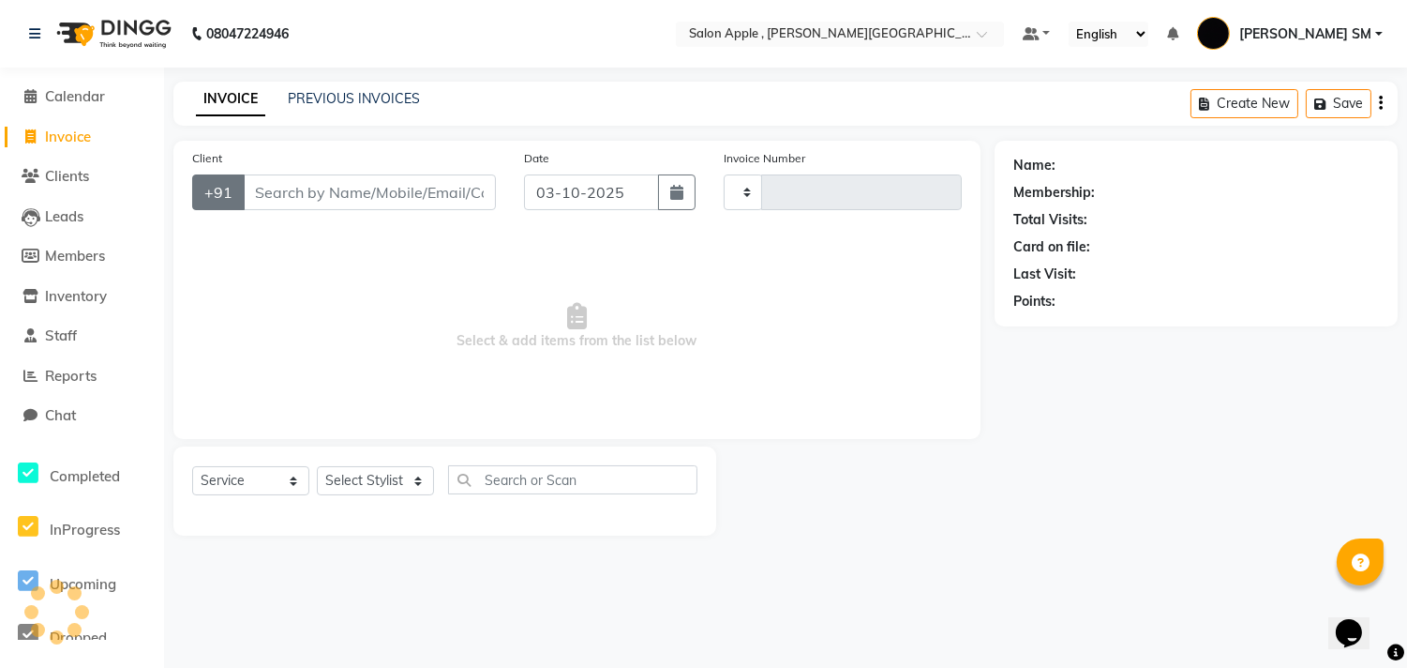
type input "2703"
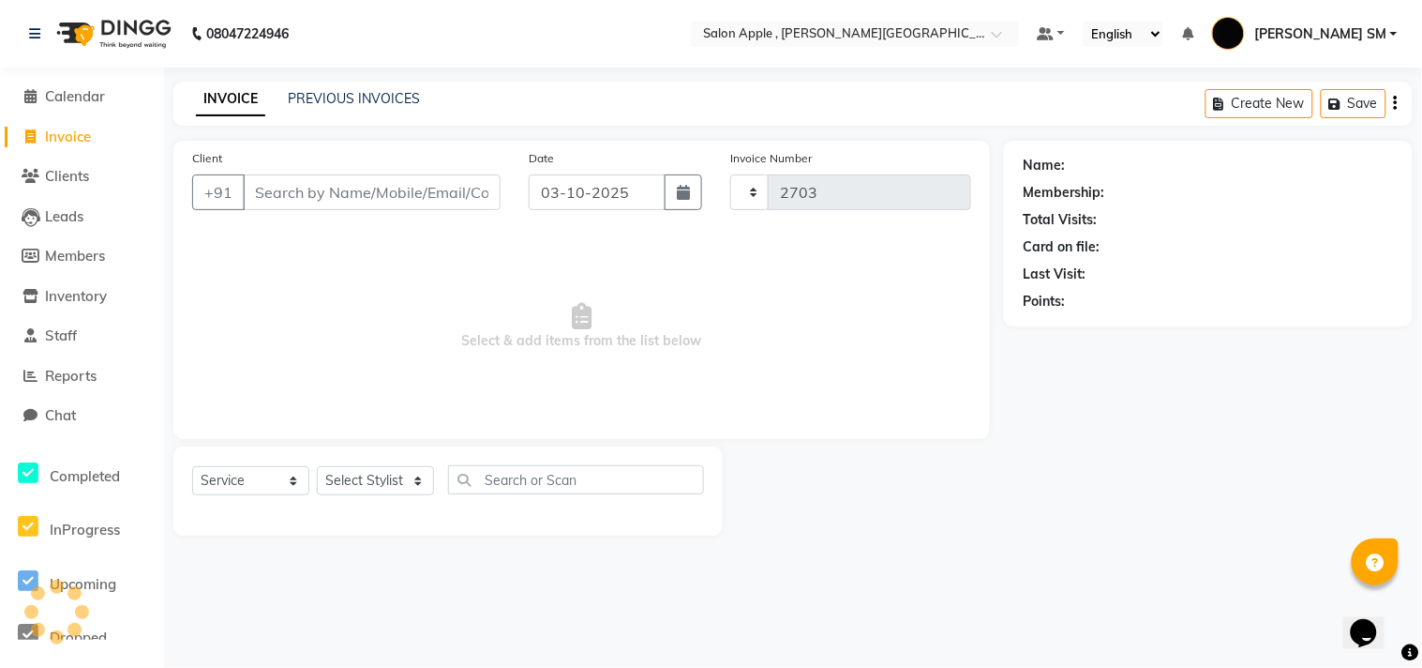
select select "521"
click at [293, 206] on input "Client" at bounding box center [372, 192] width 258 height 36
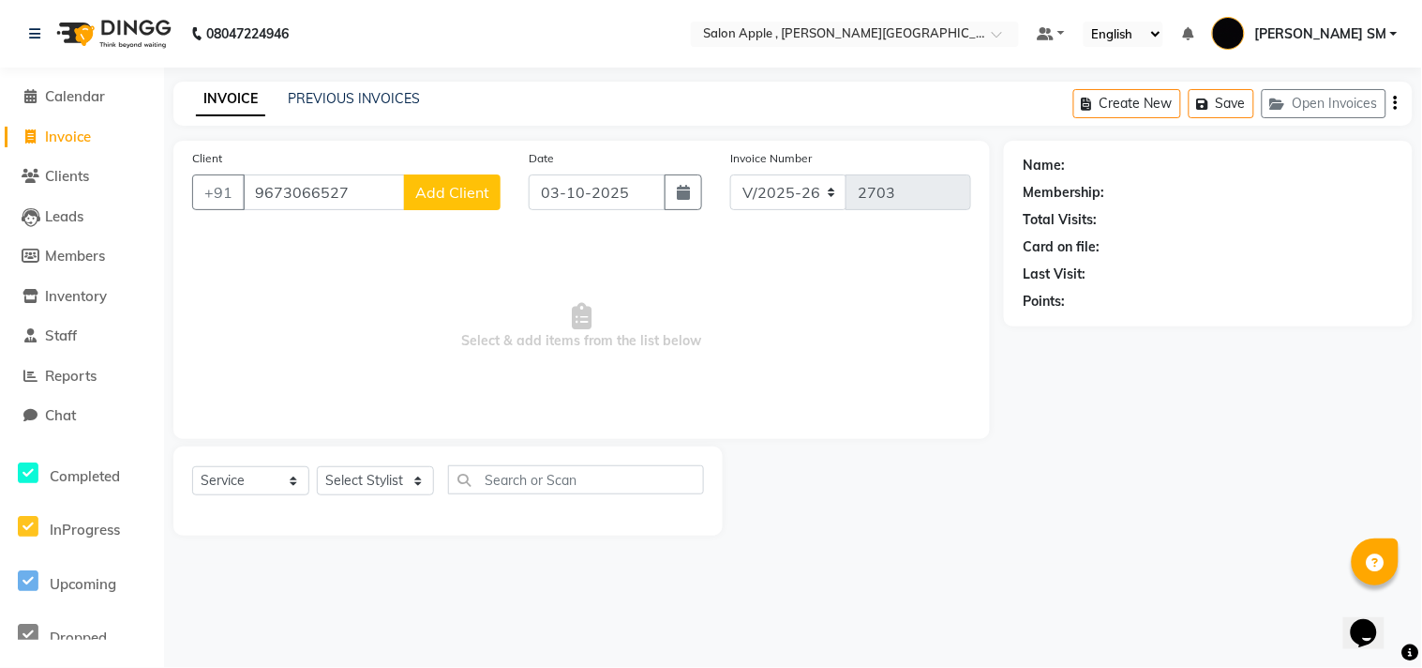
type input "9673066527"
click at [371, 476] on select "Select Stylist [PERSON_NAME] Abhishek [PERSON_NAME] [PERSON_NAME] [PERSON_NAME]…" at bounding box center [375, 480] width 117 height 29
click at [472, 204] on button "Add Client" at bounding box center [452, 192] width 97 height 36
select select "22"
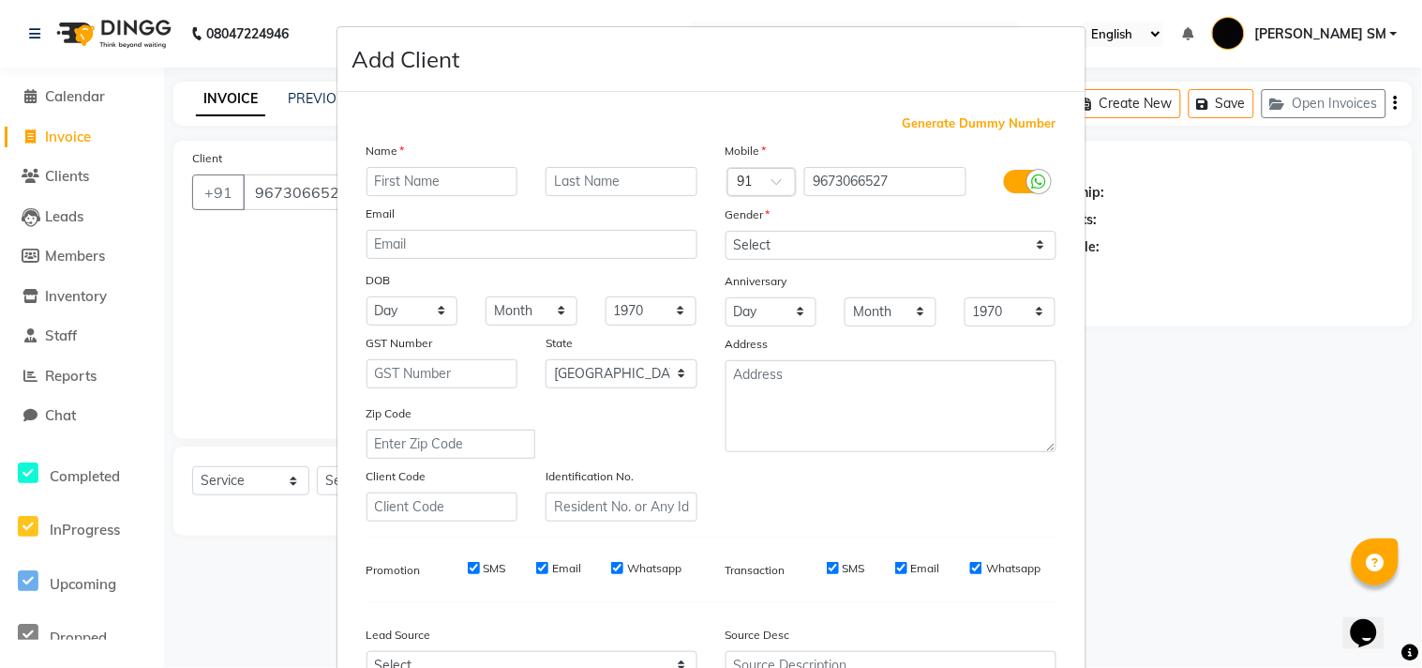
click at [472, 201] on div "Name Email DOB Day 01 02 03 04 05 06 07 08 09 10 11 12 13 14 15 16 17 18 19 20 …" at bounding box center [532, 331] width 359 height 381
click at [433, 180] on input "text" at bounding box center [443, 181] width 152 height 29
type input "[PERSON_NAME]"
click at [781, 248] on select "Select [DEMOGRAPHIC_DATA] [DEMOGRAPHIC_DATA] Other Prefer Not To Say" at bounding box center [891, 245] width 331 height 29
click at [726, 231] on select "Select [DEMOGRAPHIC_DATA] [DEMOGRAPHIC_DATA] Other Prefer Not To Say" at bounding box center [891, 245] width 331 height 29
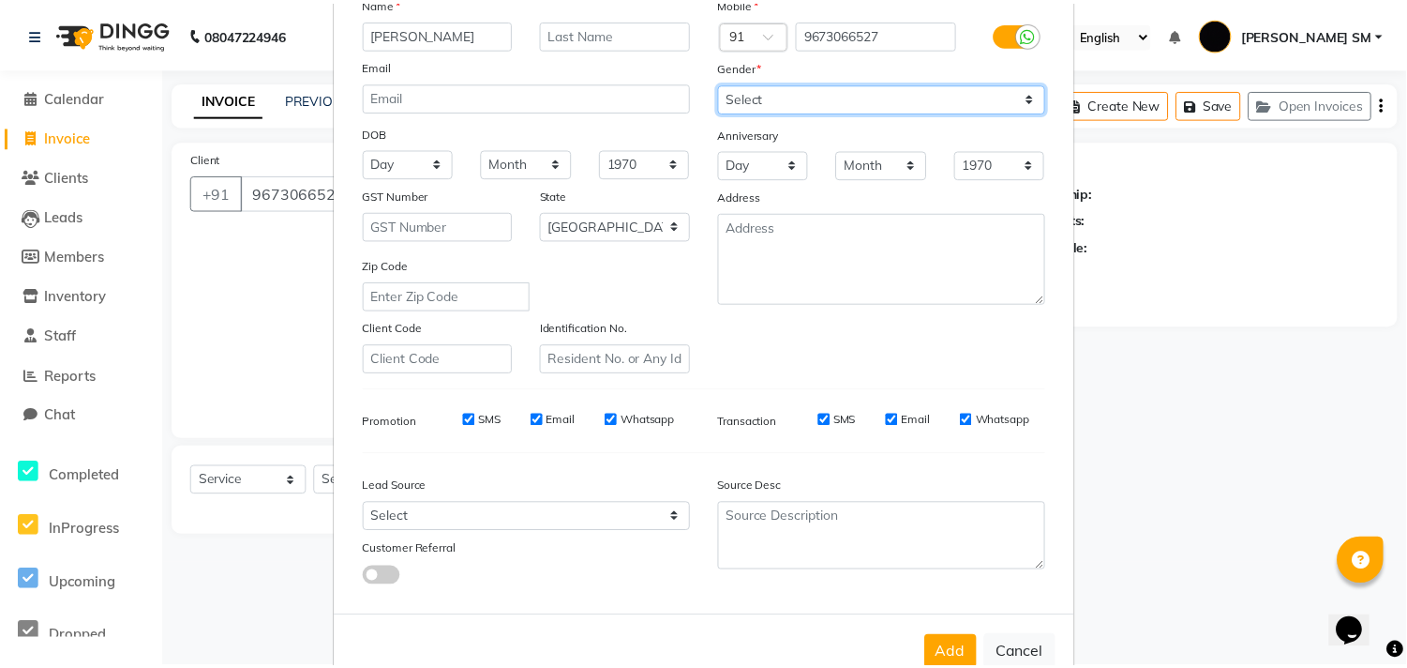
scroll to position [199, 0]
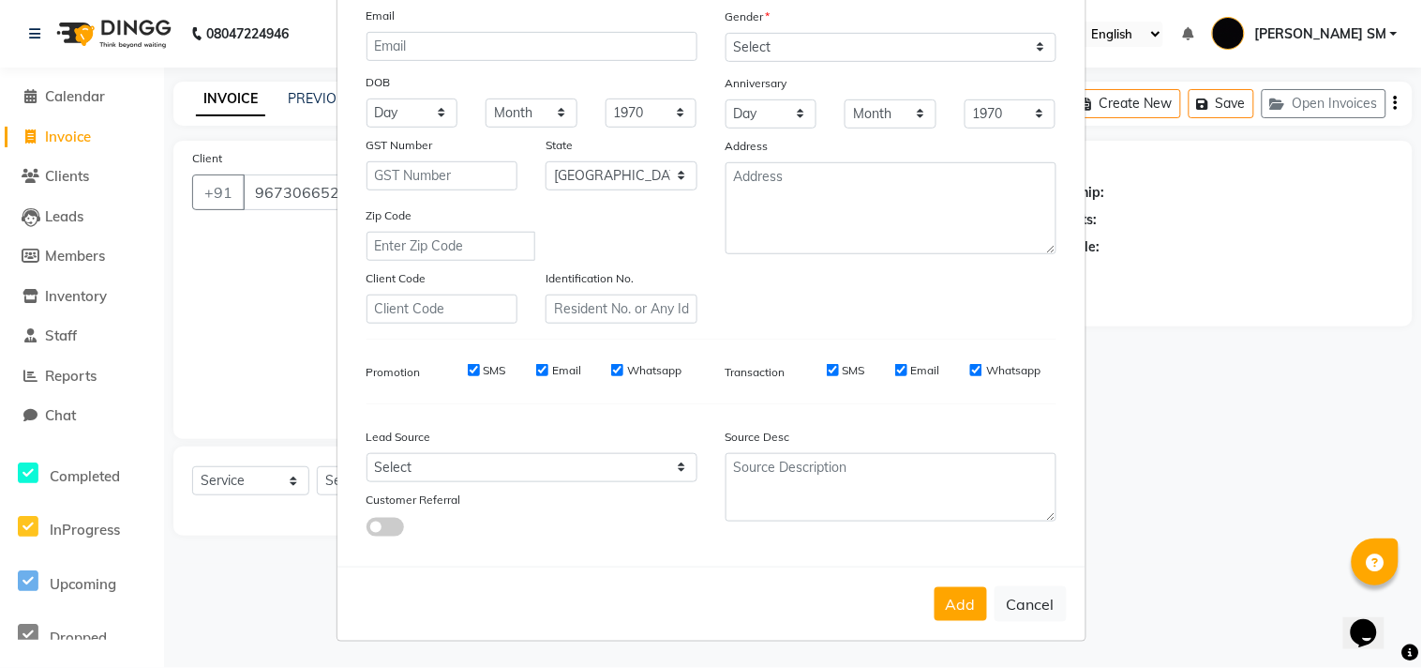
click at [769, 29] on div "Gender" at bounding box center [891, 20] width 359 height 26
click at [770, 49] on select "Select [DEMOGRAPHIC_DATA] [DEMOGRAPHIC_DATA] Other Prefer Not To Say" at bounding box center [891, 47] width 331 height 29
select select "[DEMOGRAPHIC_DATA]"
click at [726, 33] on select "Select [DEMOGRAPHIC_DATA] [DEMOGRAPHIC_DATA] Other Prefer Not To Say" at bounding box center [891, 47] width 331 height 29
click at [947, 602] on button "Add" at bounding box center [961, 604] width 53 height 34
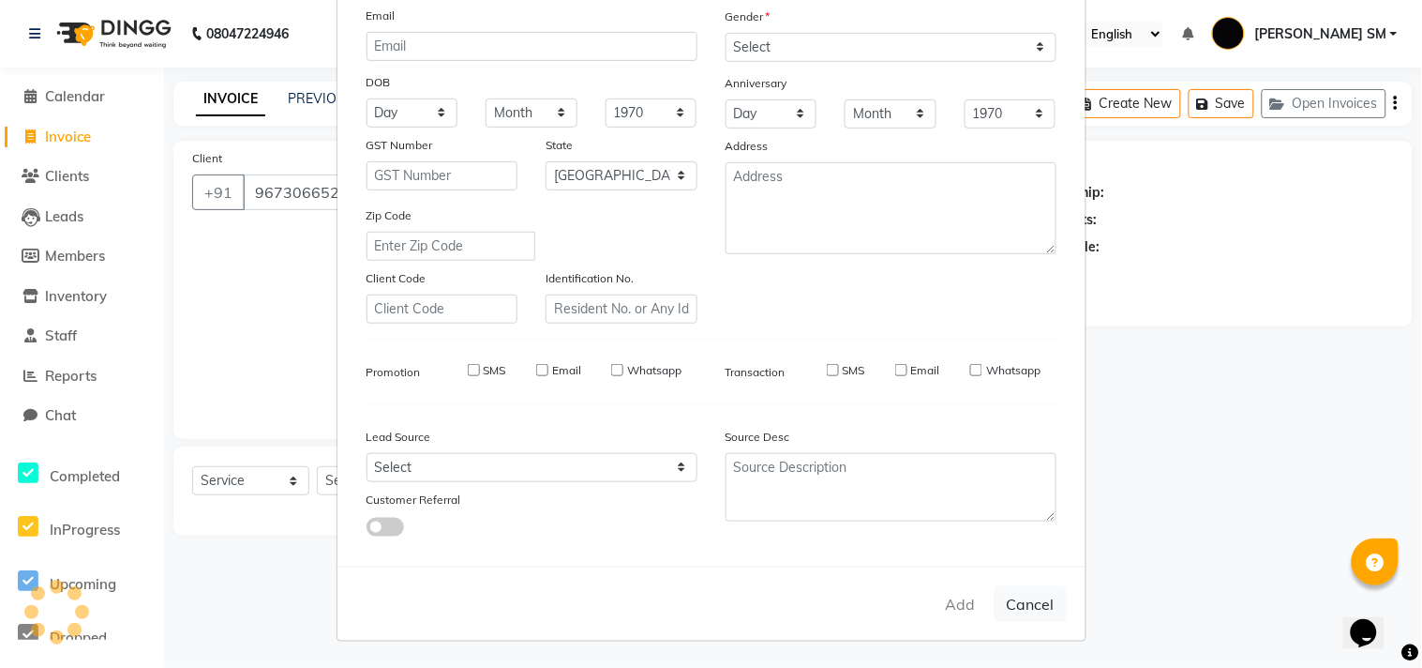
select select
select select "null"
select select
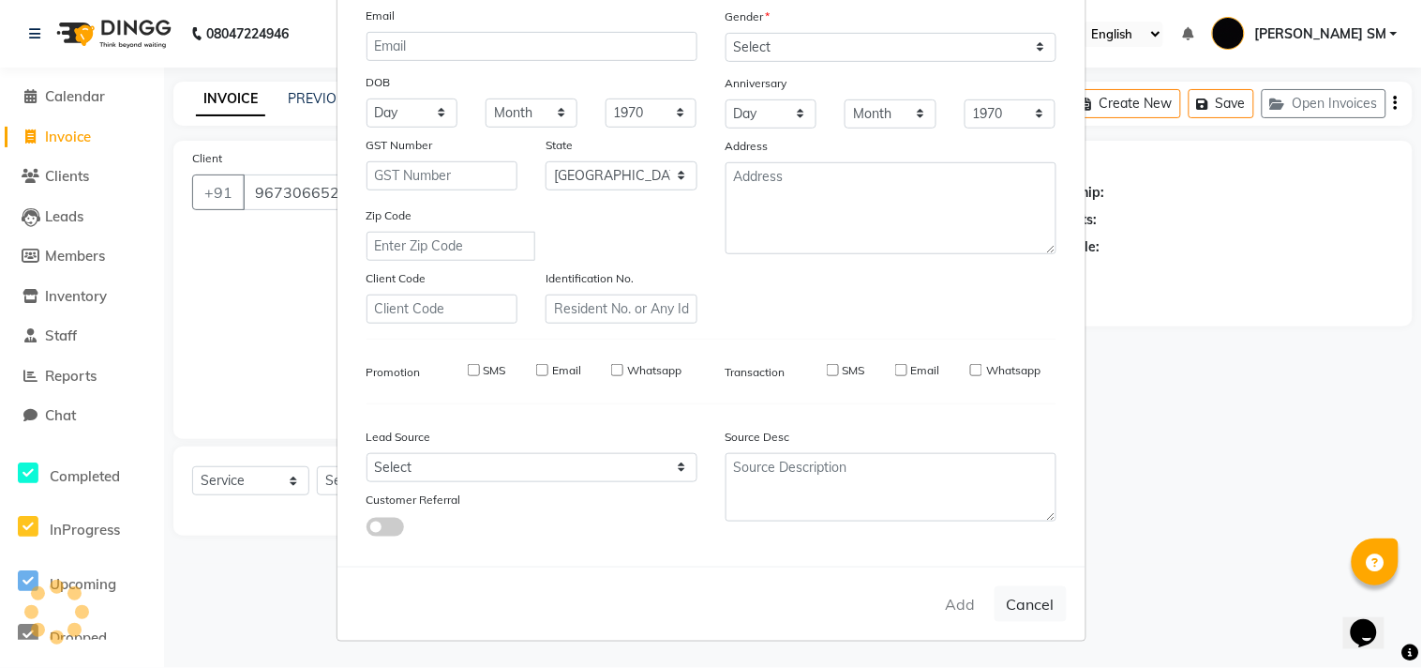
select select
checkbox input "false"
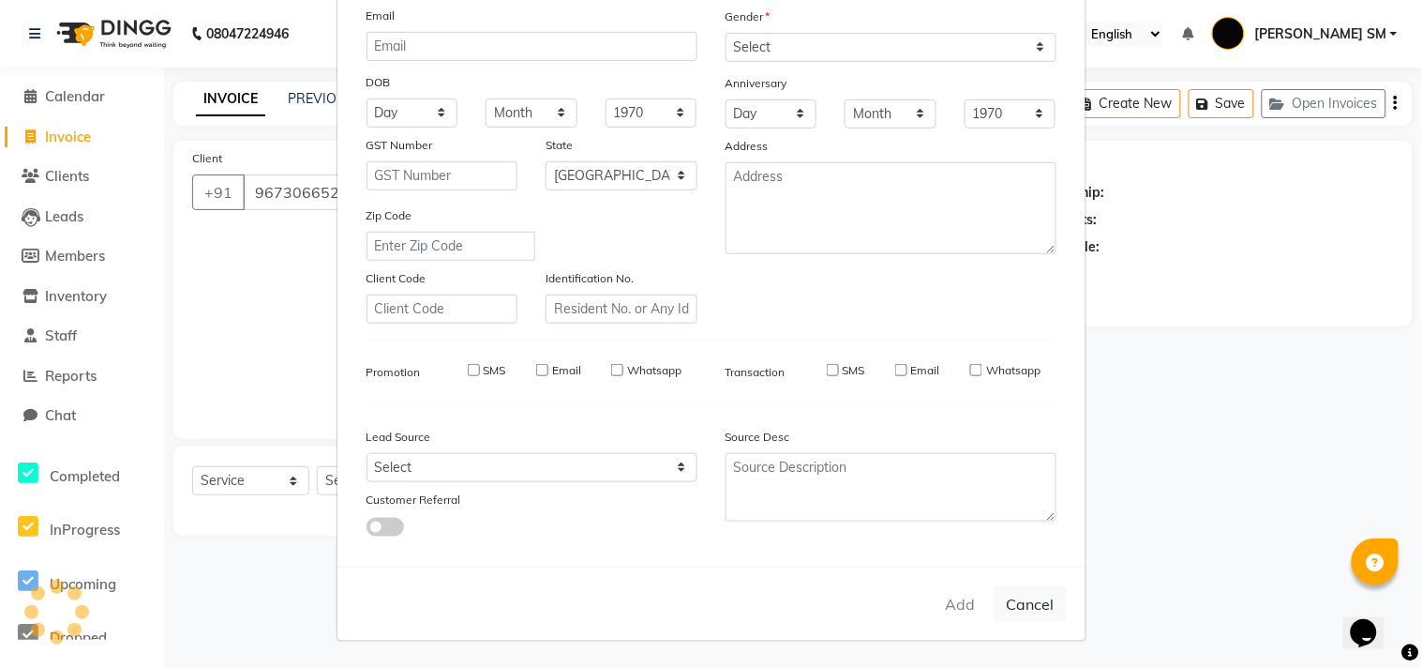
checkbox input "false"
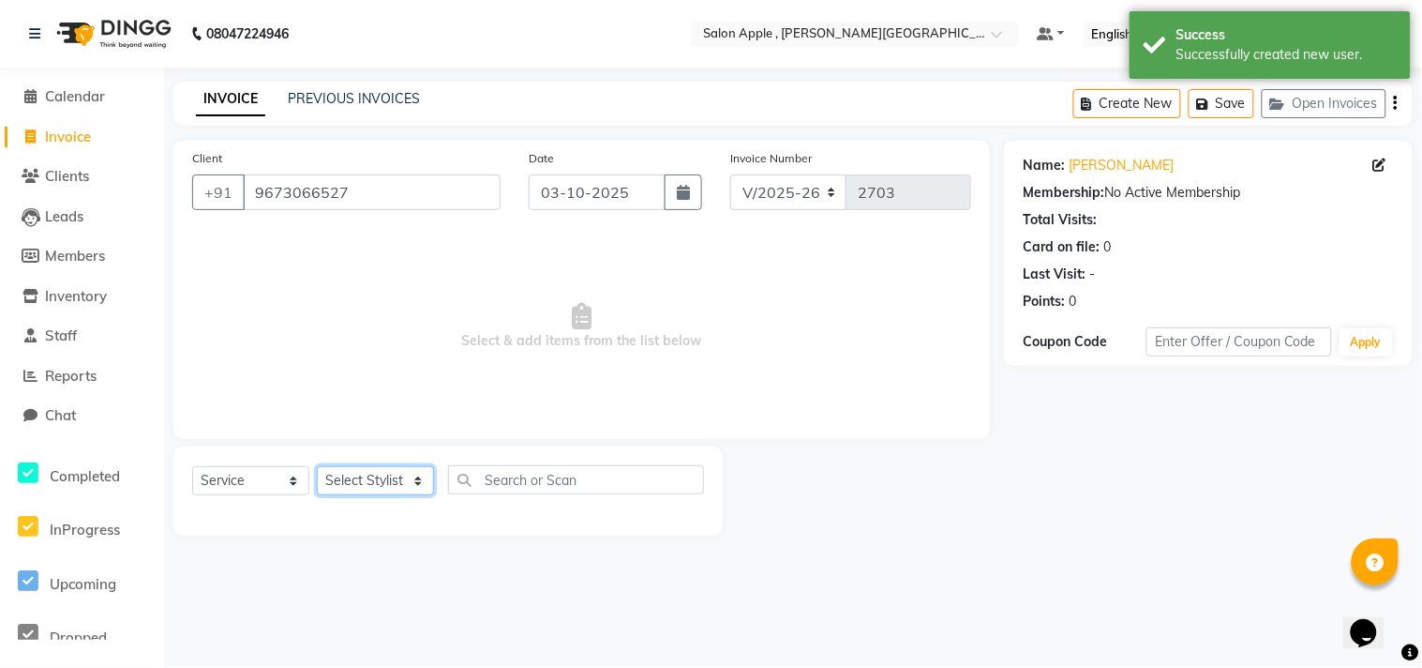
click at [383, 479] on select "Select Stylist [PERSON_NAME] Abhishek [PERSON_NAME] [PERSON_NAME] [PERSON_NAME]…" at bounding box center [375, 480] width 117 height 29
select select "85636"
click at [317, 467] on select "Select Stylist [PERSON_NAME] Abhishek [PERSON_NAME] [PERSON_NAME] [PERSON_NAME]…" at bounding box center [375, 480] width 117 height 29
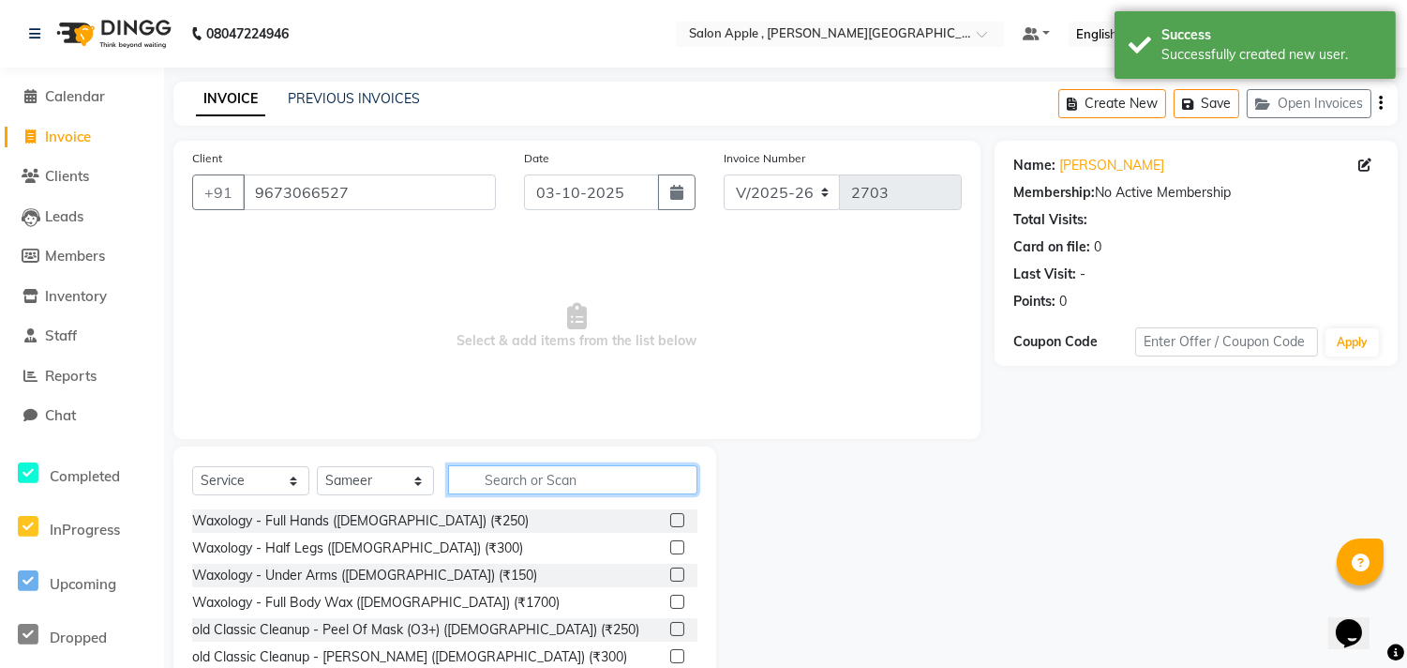
drag, startPoint x: 494, startPoint y: 478, endPoint x: 546, endPoint y: 482, distance: 51.7
click at [495, 478] on input "text" at bounding box center [572, 479] width 249 height 29
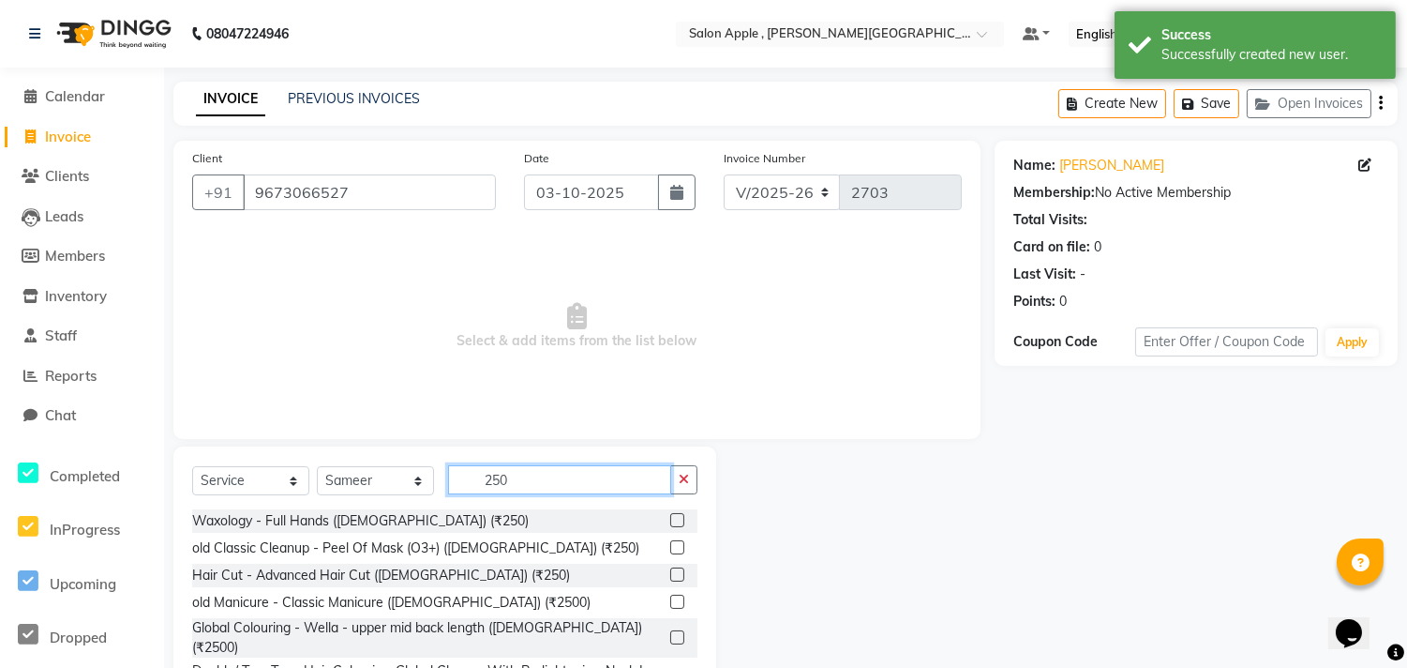
click at [539, 486] on input "250" at bounding box center [559, 479] width 223 height 29
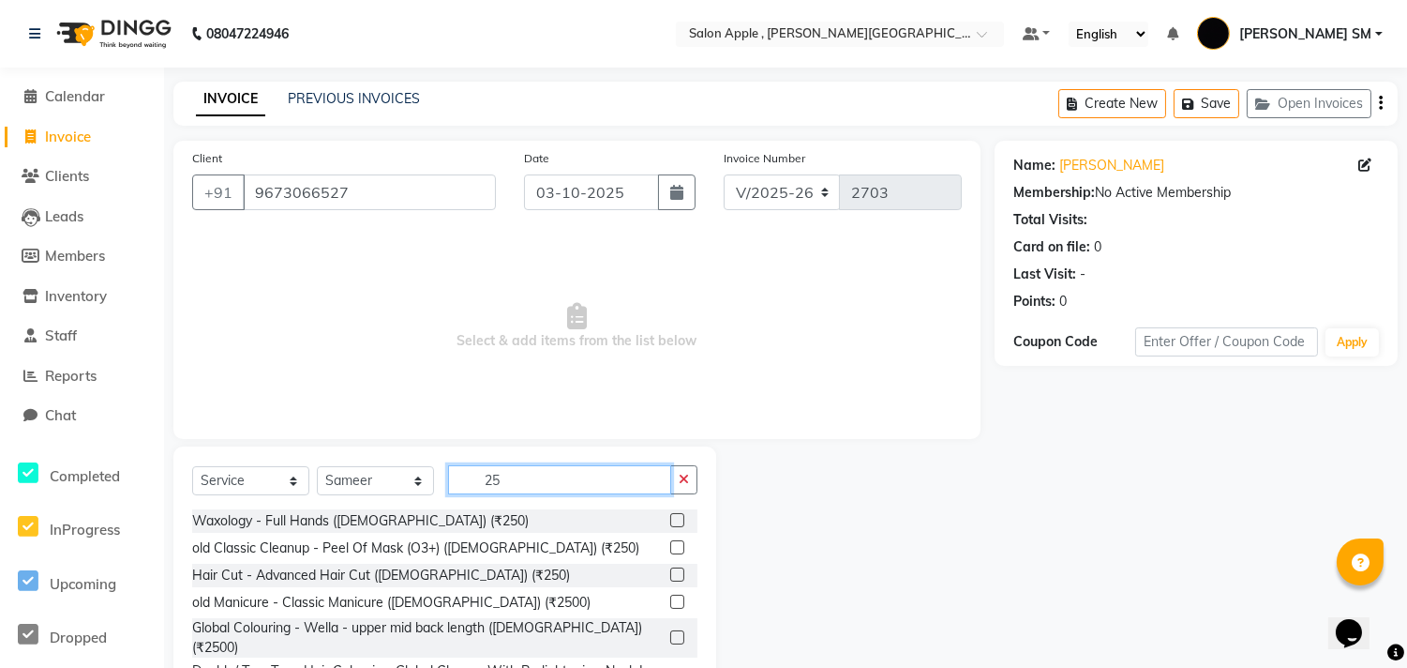
type input "2"
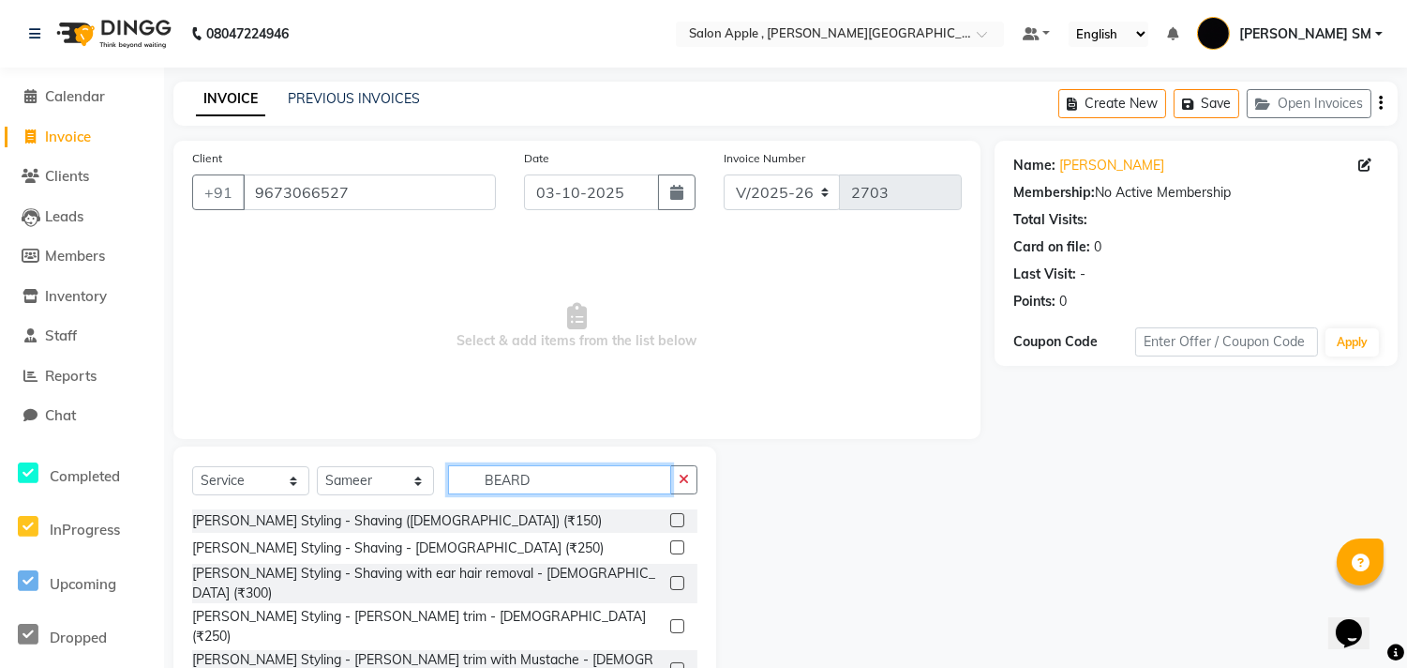
type input "BEARD"
click at [670, 548] on label at bounding box center [677, 547] width 14 height 14
click at [670, 548] on input "checkbox" at bounding box center [676, 548] width 12 height 12
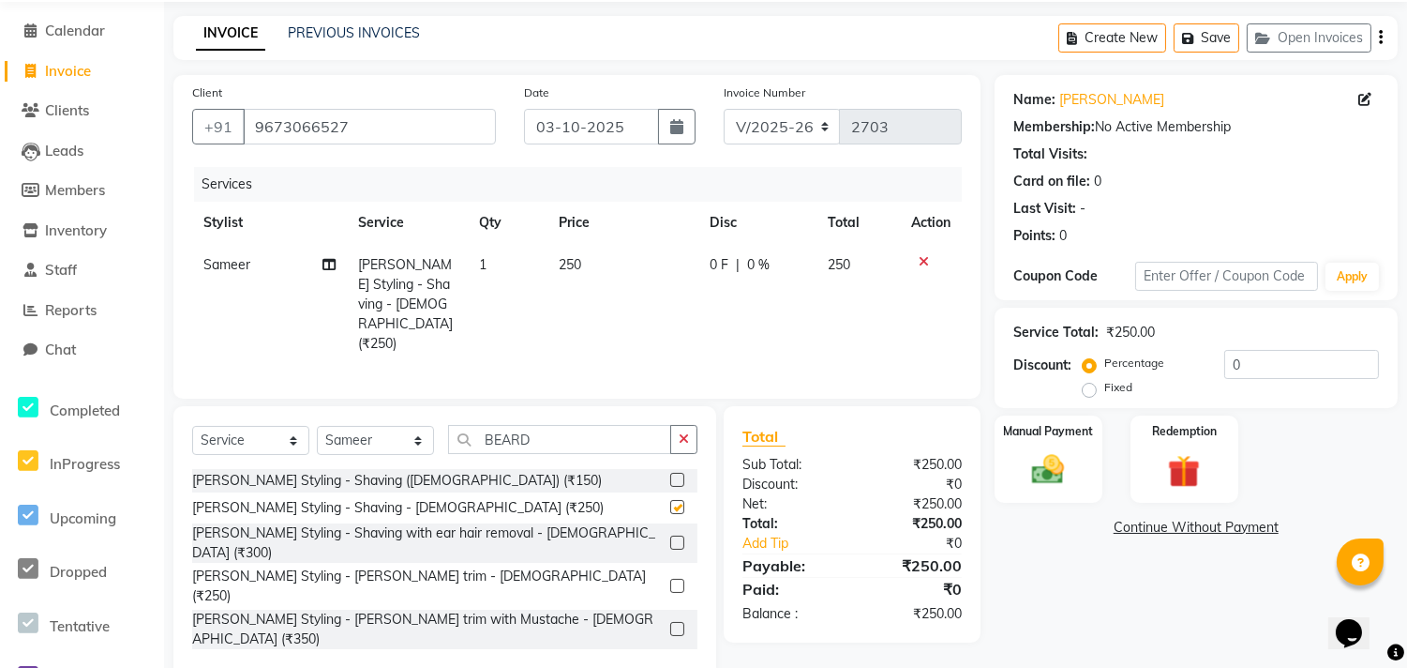
checkbox input "false"
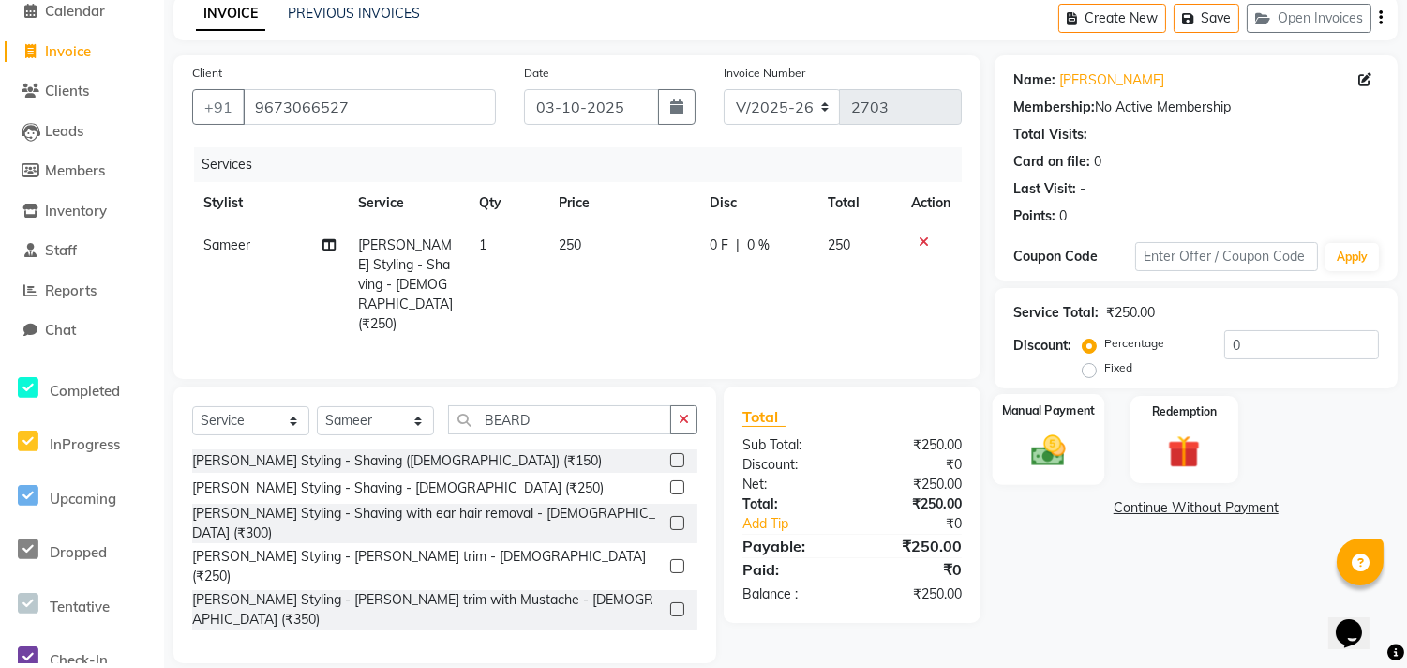
click at [1046, 459] on img at bounding box center [1048, 449] width 55 height 39
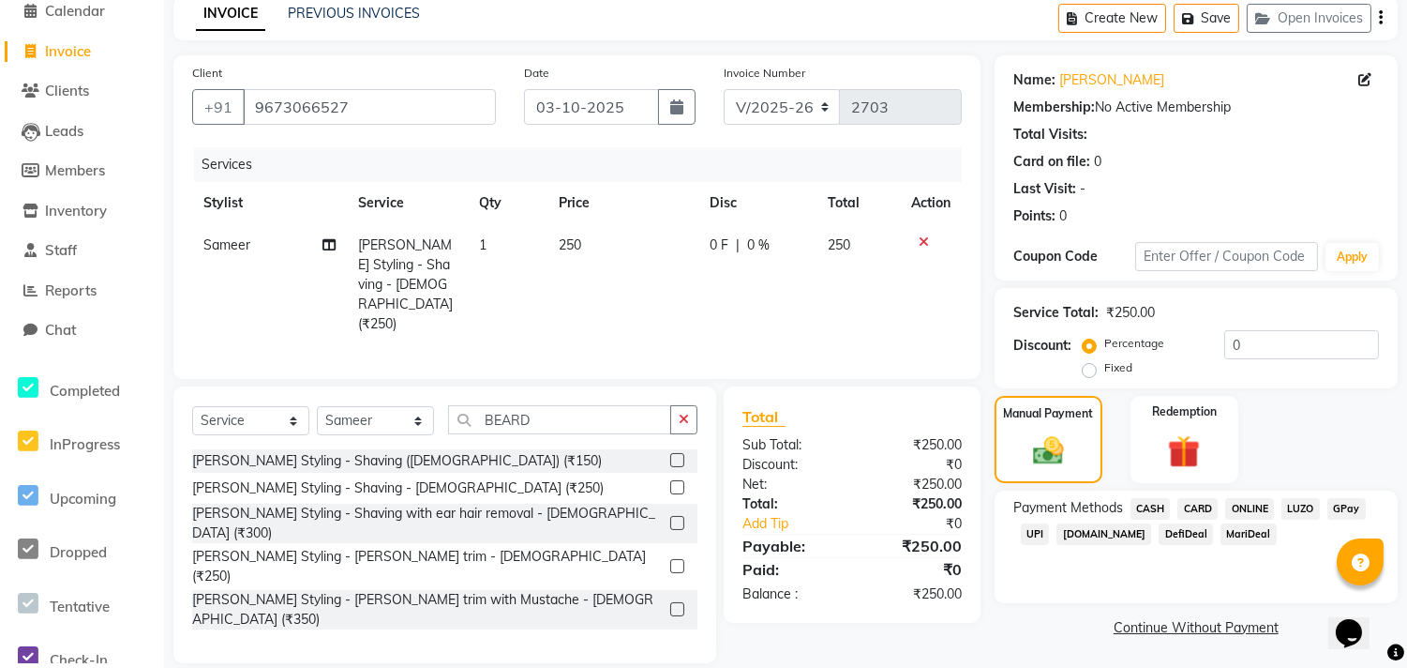
click at [1249, 504] on span "ONLINE" at bounding box center [1250, 509] width 49 height 22
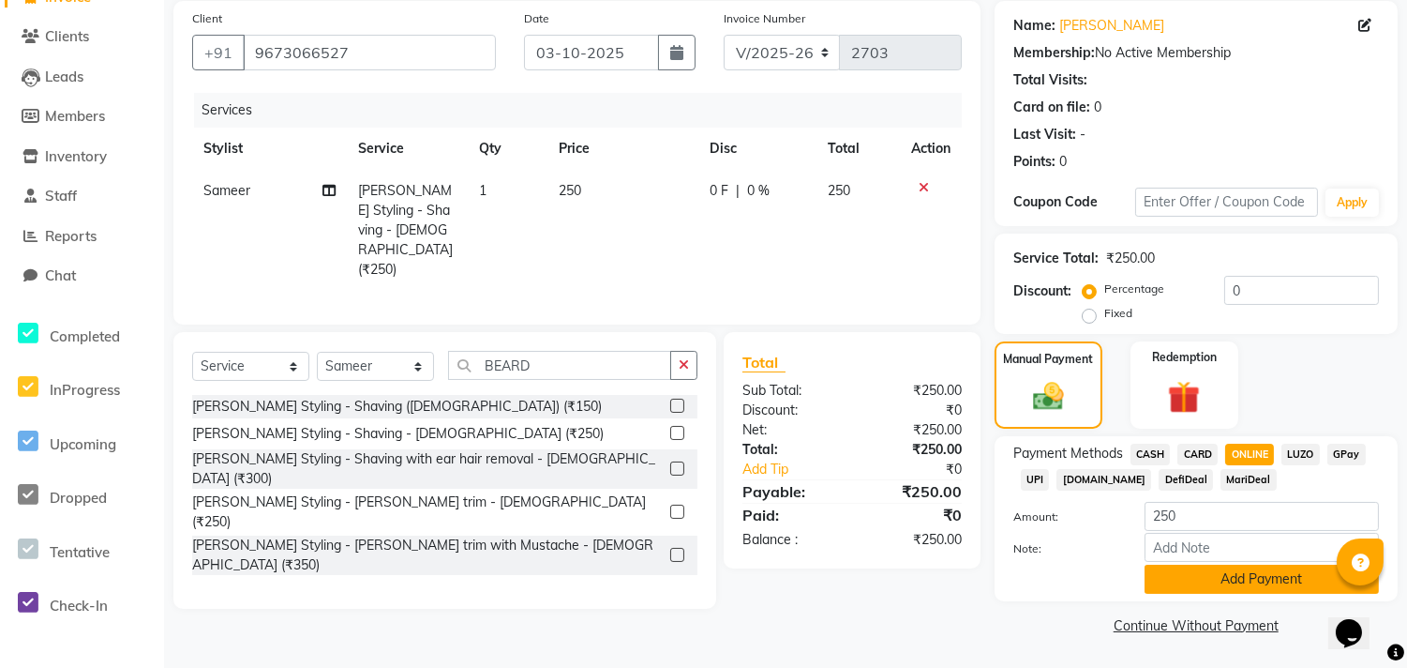
click at [1253, 564] on button "Add Payment" at bounding box center [1262, 578] width 234 height 29
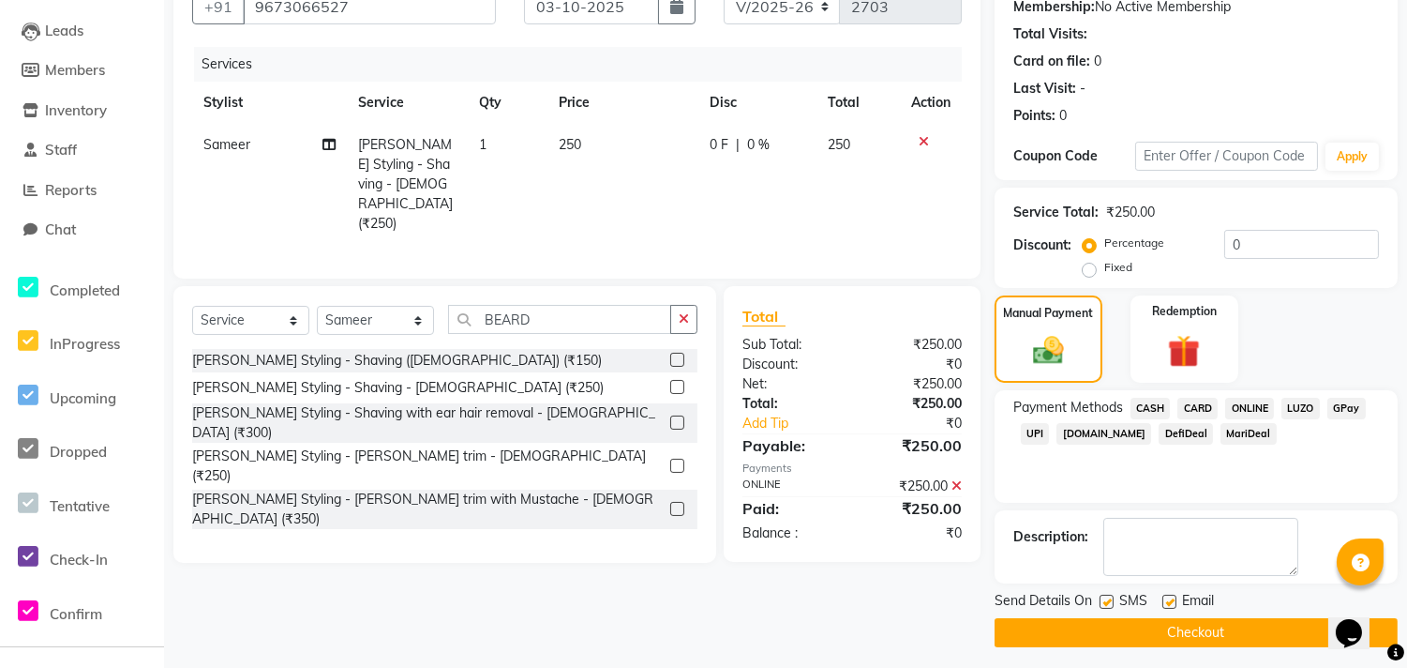
scroll to position [192, 0]
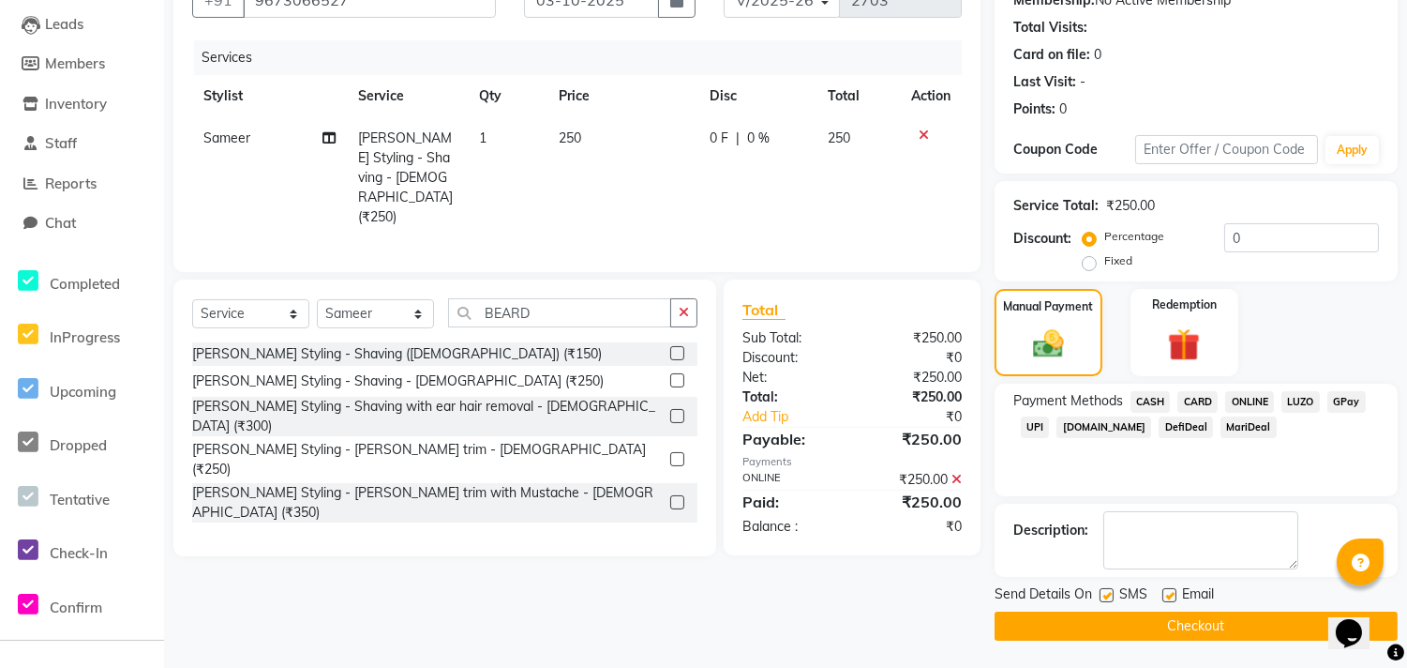
click at [1183, 630] on button "Checkout" at bounding box center [1196, 625] width 403 height 29
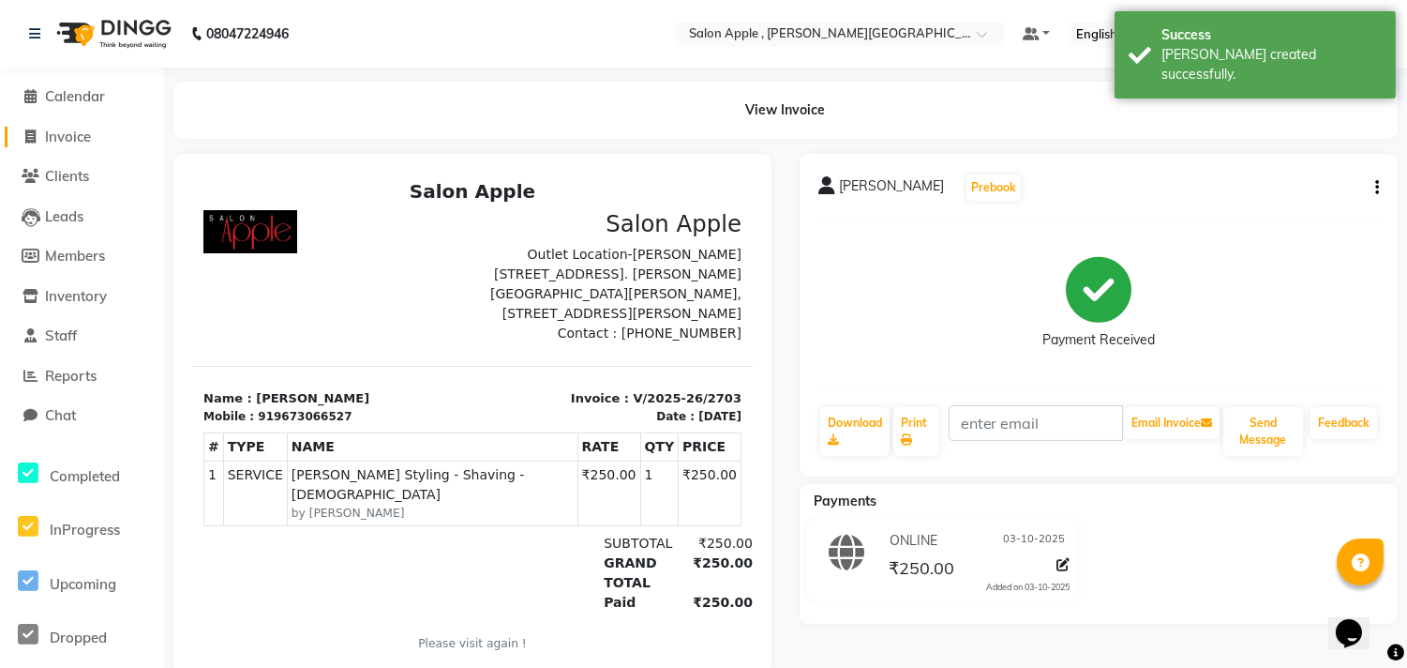
click at [75, 135] on span "Invoice" at bounding box center [68, 137] width 46 height 18
select select "service"
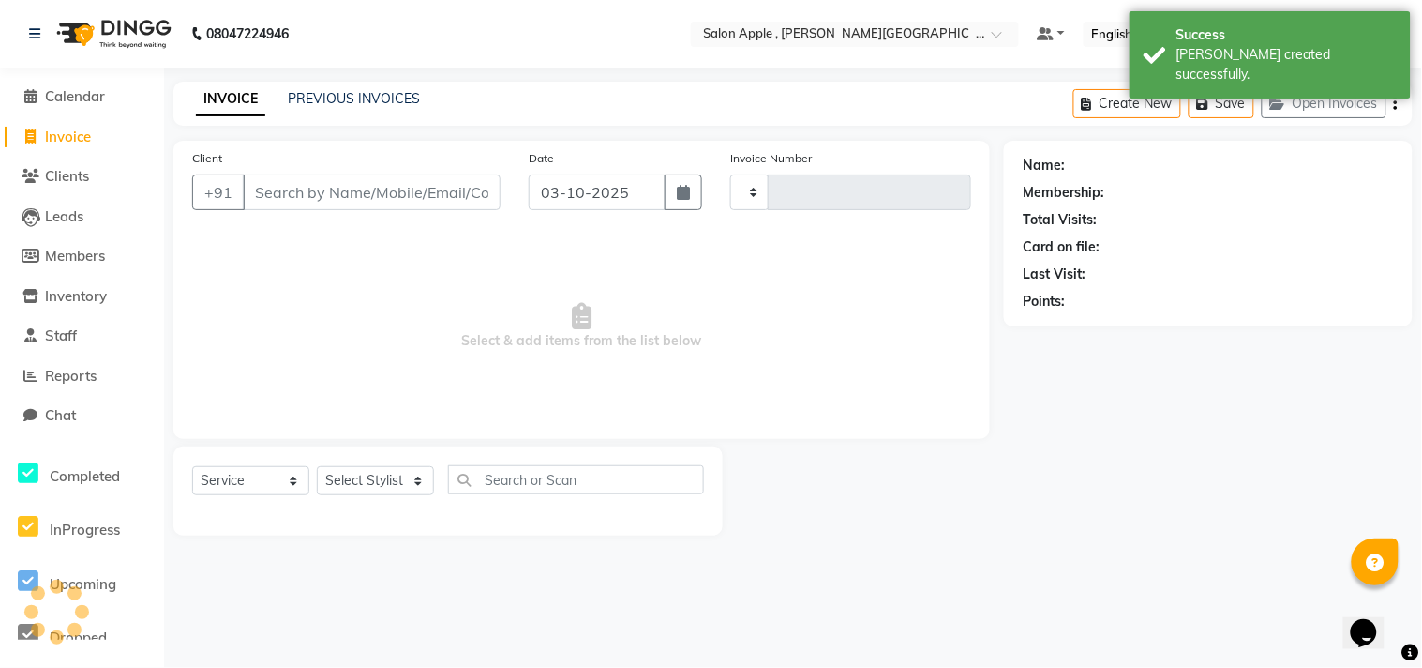
click at [293, 189] on input "Client" at bounding box center [372, 192] width 258 height 36
type input "2704"
select select "521"
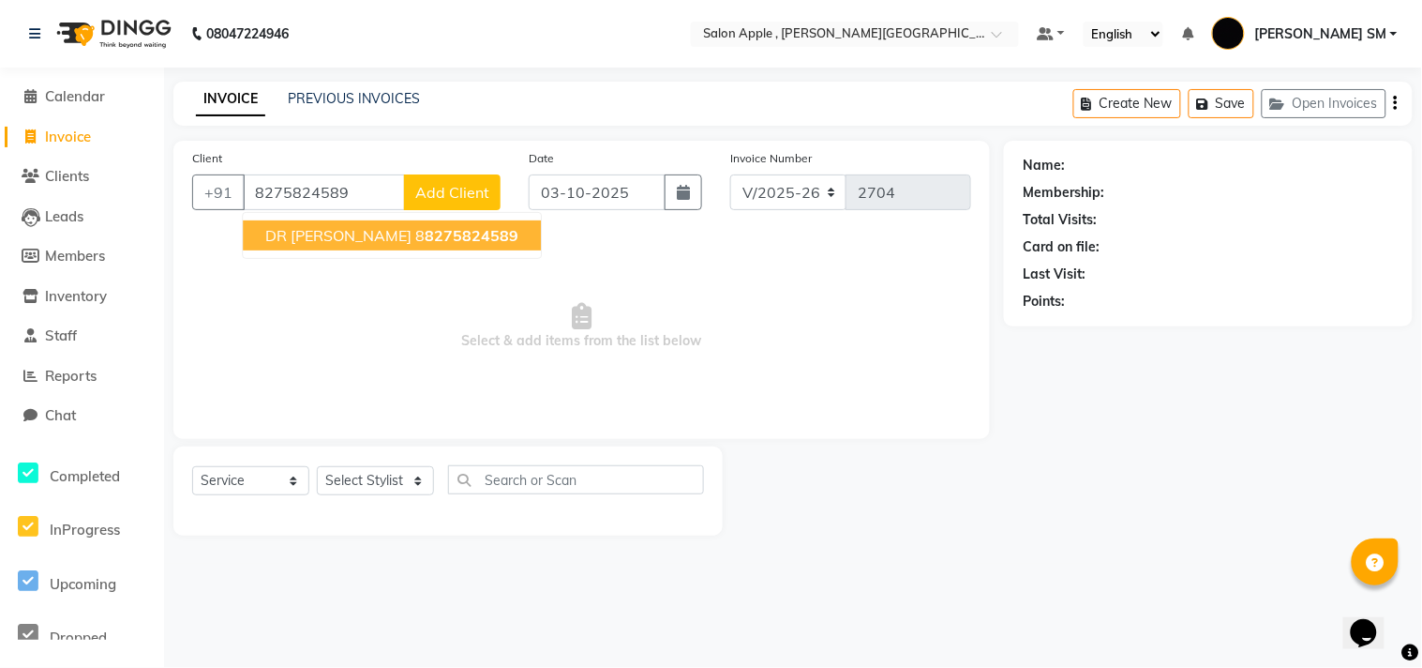
click at [351, 245] on button "DR [PERSON_NAME] 8 8275824589" at bounding box center [392, 235] width 298 height 30
type input "88275824589"
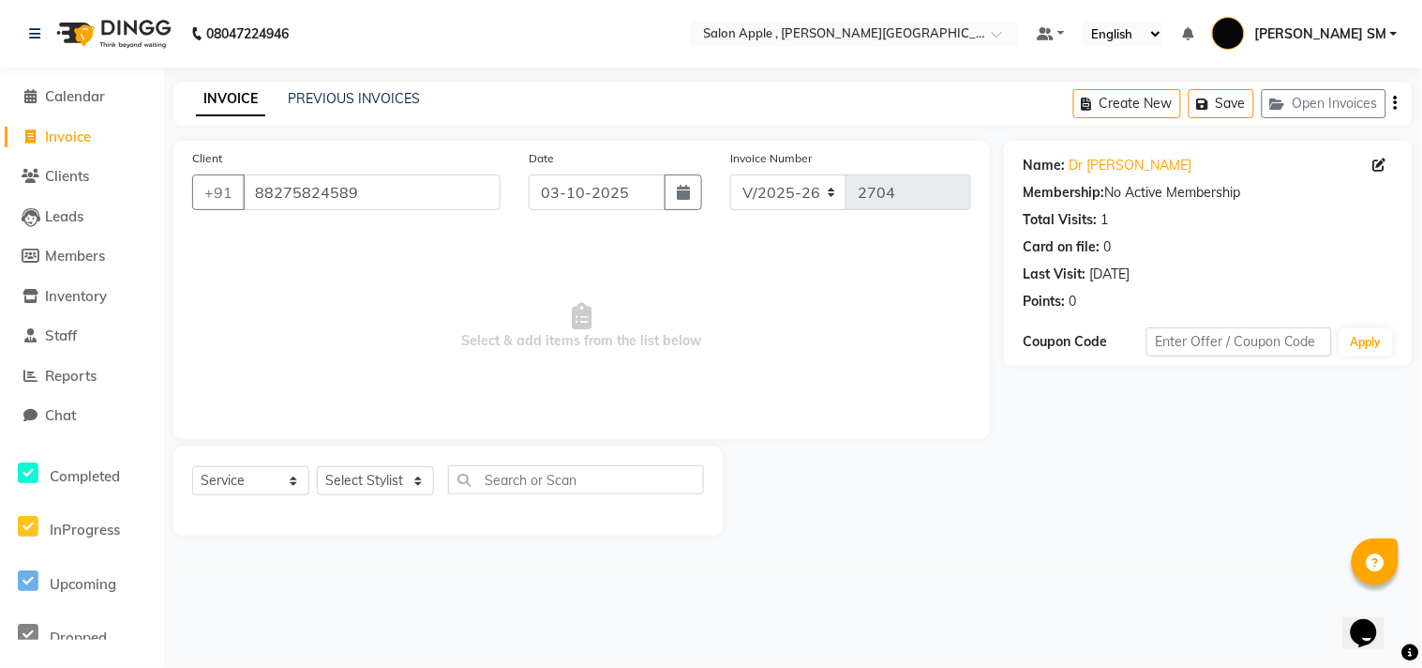
click at [362, 498] on div "Select Service Product Membership Package Voucher Prepaid Gift Card Select Styl…" at bounding box center [448, 487] width 512 height 44
click at [359, 489] on select "Select Stylist [PERSON_NAME] Abhishek [PERSON_NAME] [PERSON_NAME] [PERSON_NAME]…" at bounding box center [375, 480] width 117 height 29
select select "92917"
click at [317, 467] on select "Select Stylist [PERSON_NAME] Abhishek [PERSON_NAME] [PERSON_NAME] [PERSON_NAME]…" at bounding box center [375, 480] width 117 height 29
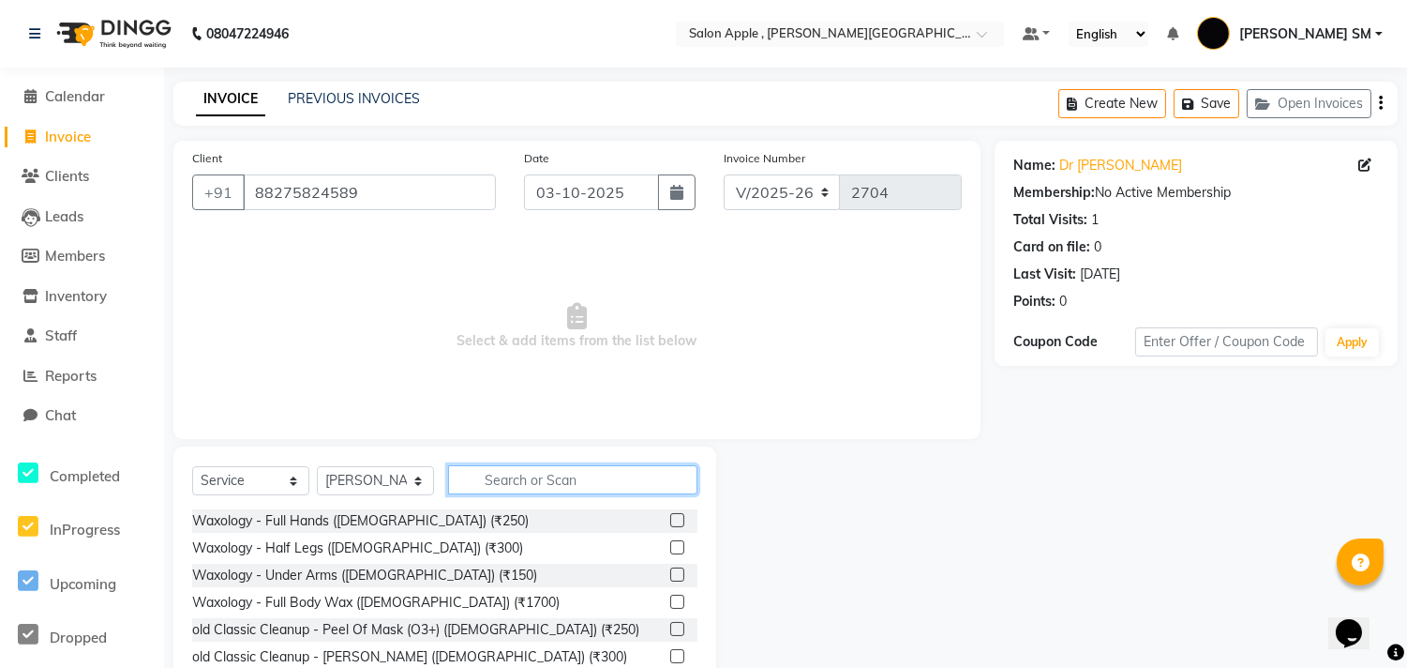
click at [554, 480] on input "text" at bounding box center [572, 479] width 249 height 29
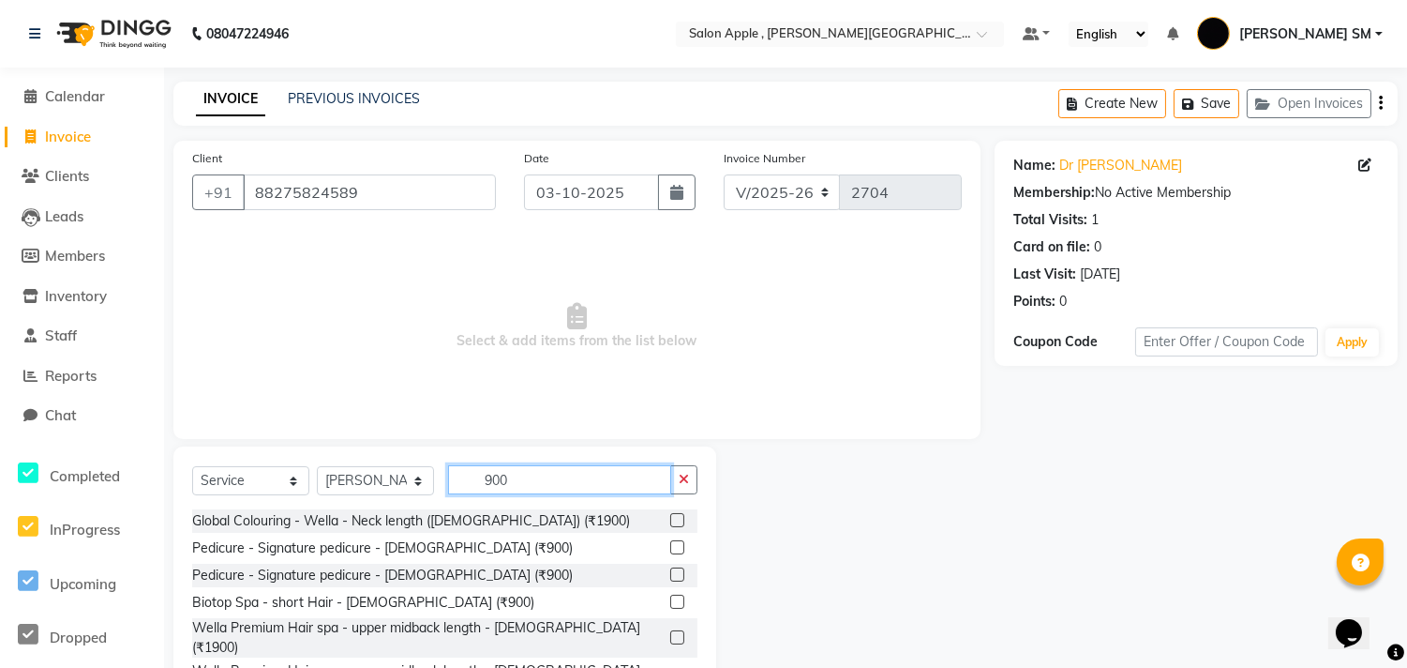
type input "900"
click at [670, 545] on label at bounding box center [677, 547] width 14 height 14
click at [670, 545] on input "checkbox" at bounding box center [676, 548] width 12 height 12
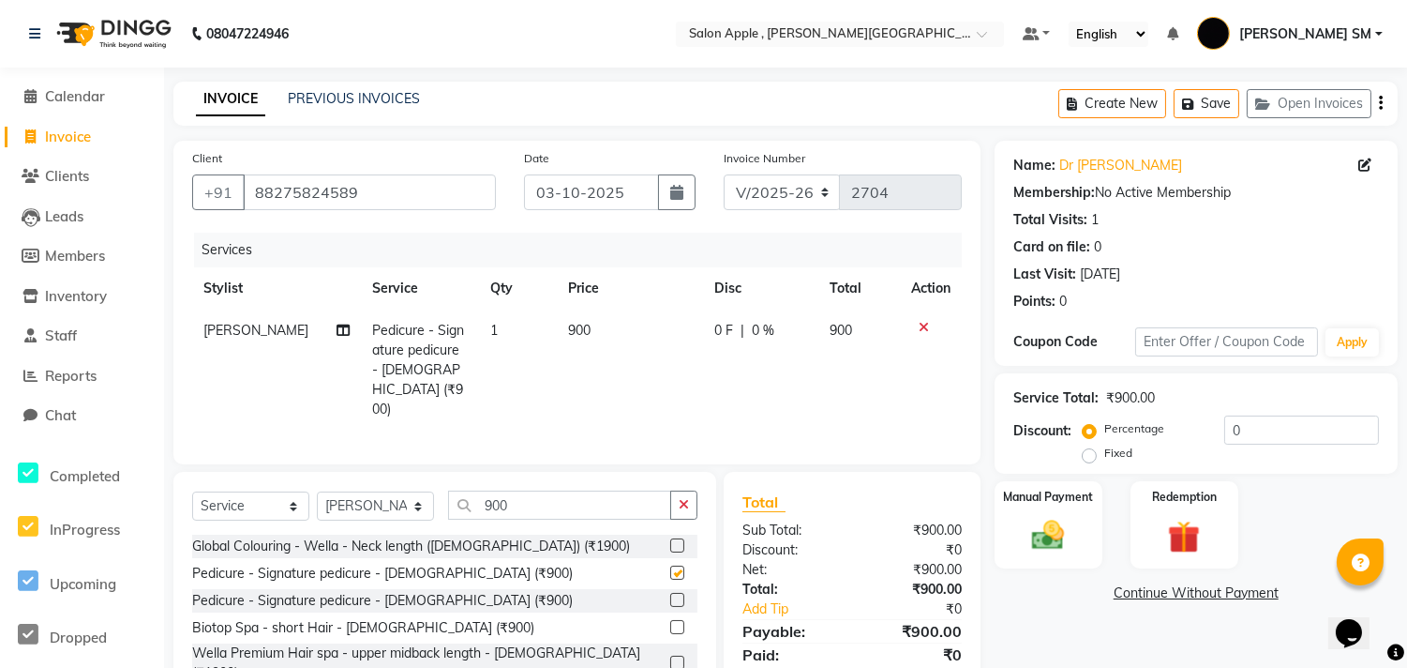
scroll to position [85, 0]
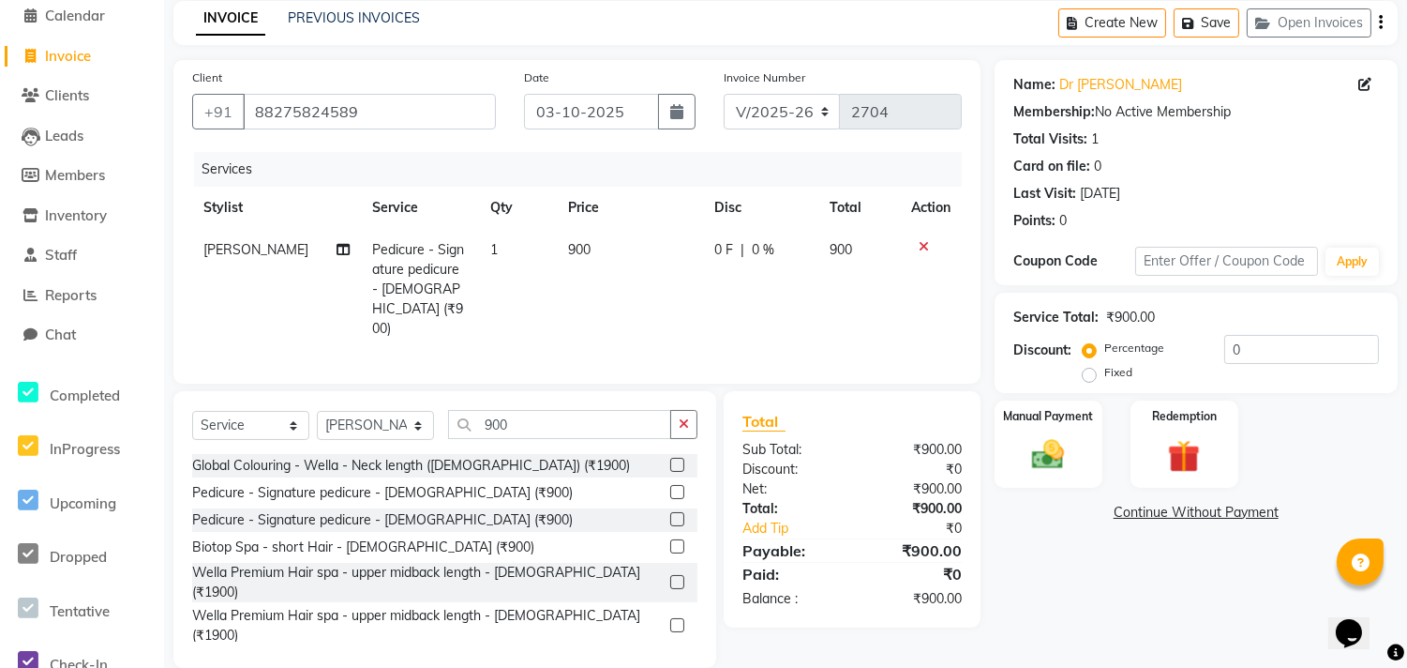
checkbox input "false"
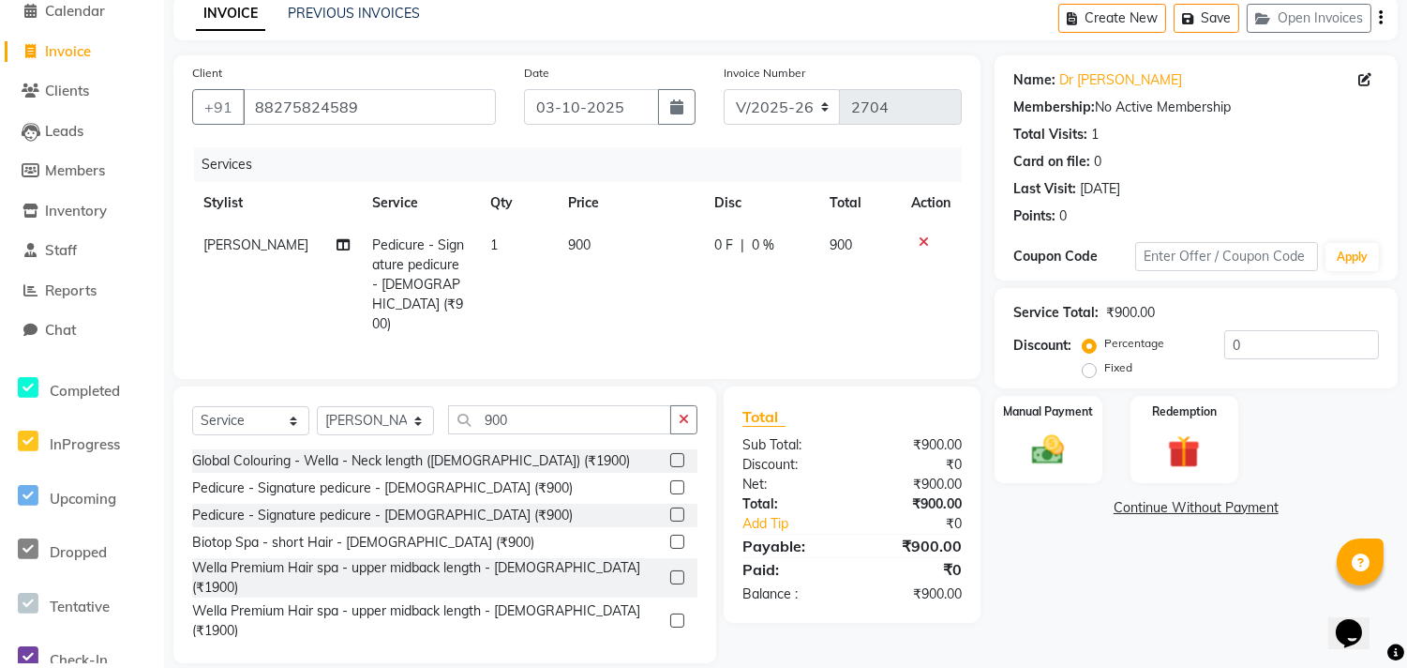
click at [1099, 604] on div "Name: Dr [PERSON_NAME] Membership: No Active Membership Total Visits: 1 Card on…" at bounding box center [1203, 359] width 417 height 608
click at [926, 239] on icon at bounding box center [924, 241] width 10 height 13
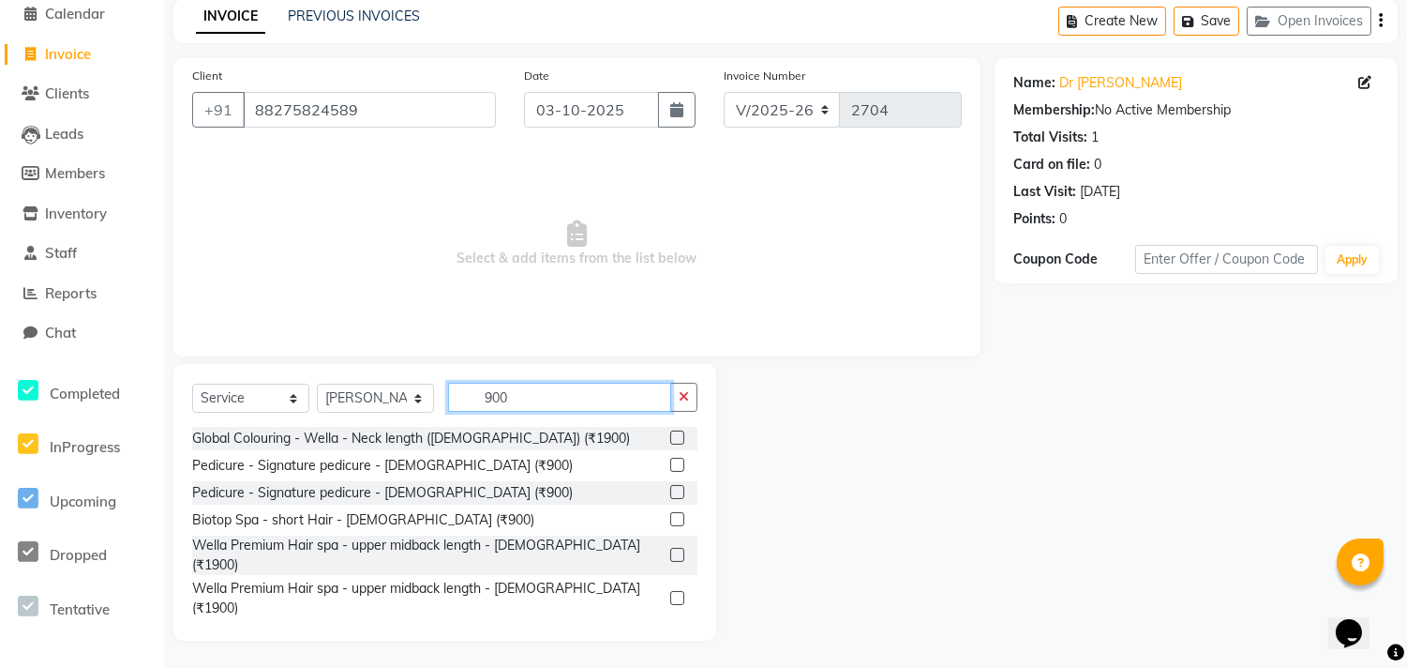
click at [541, 396] on input "900" at bounding box center [559, 397] width 223 height 29
type input "9"
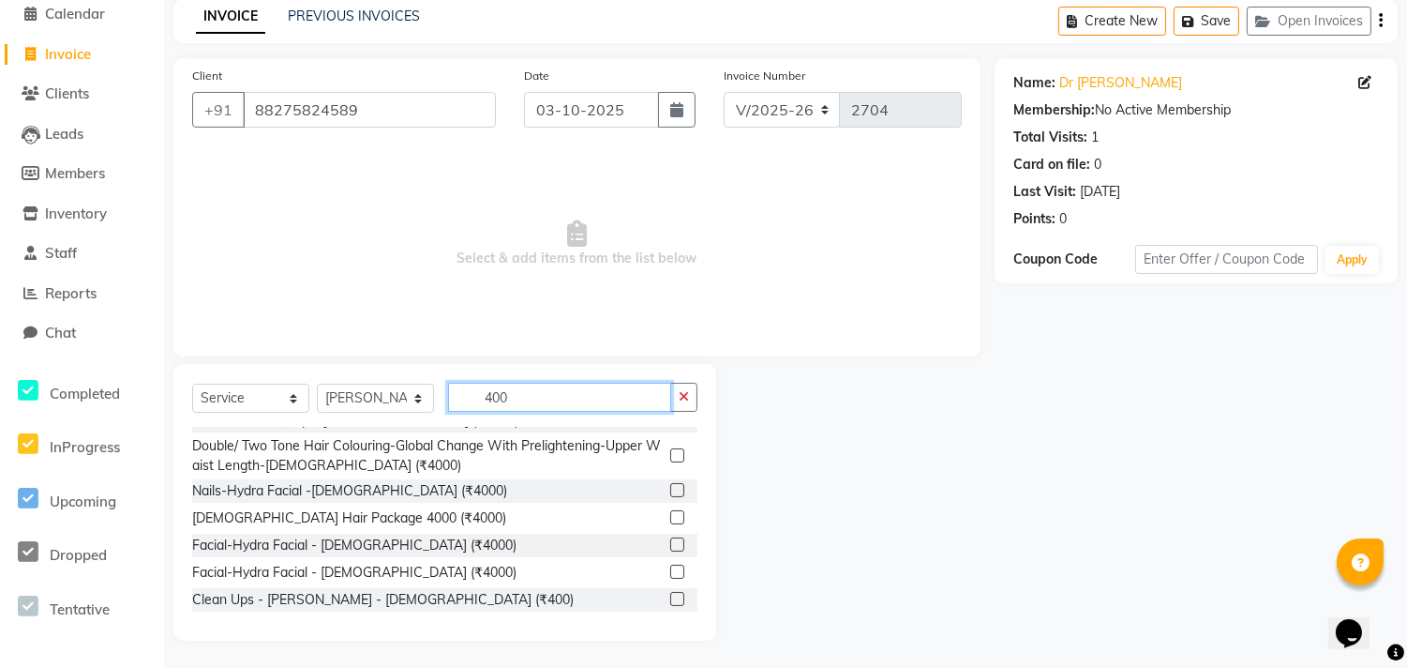
scroll to position [312, 0]
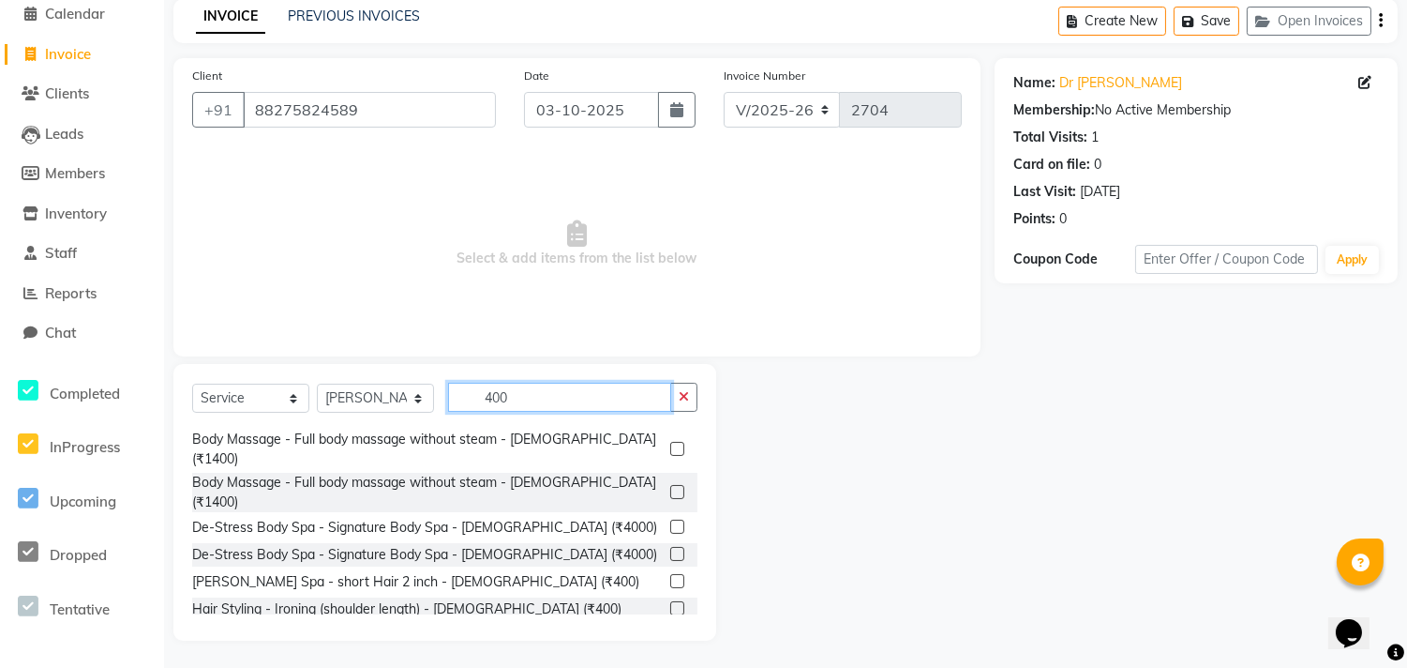
type input "400"
click at [670, 601] on label at bounding box center [677, 608] width 14 height 14
click at [670, 603] on input "checkbox" at bounding box center [676, 609] width 12 height 12
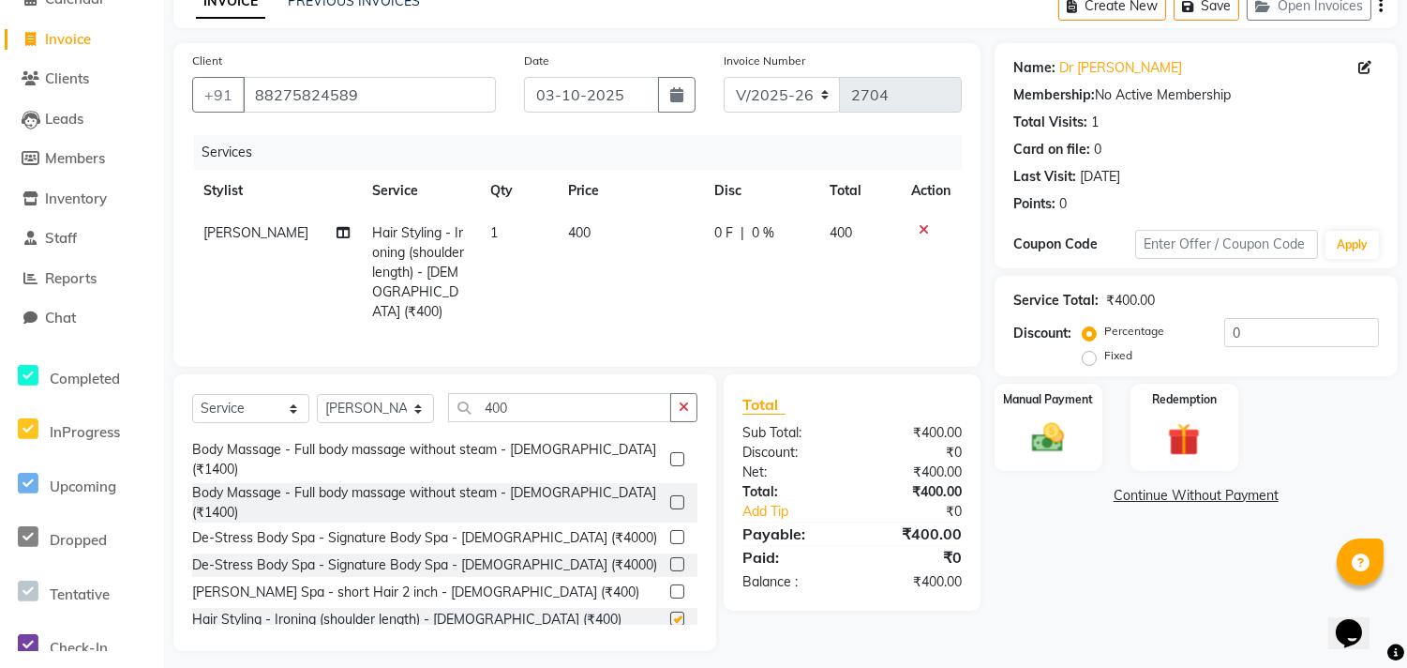
checkbox input "false"
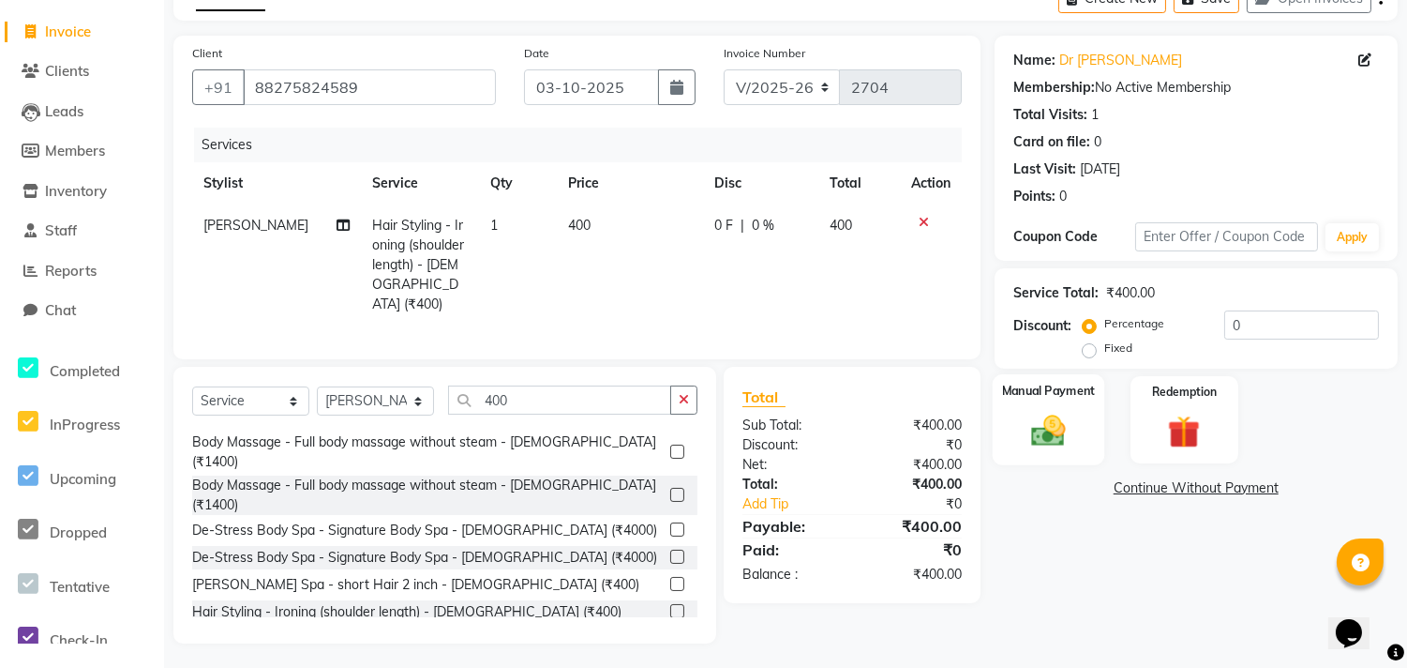
click at [1036, 429] on img at bounding box center [1048, 430] width 55 height 39
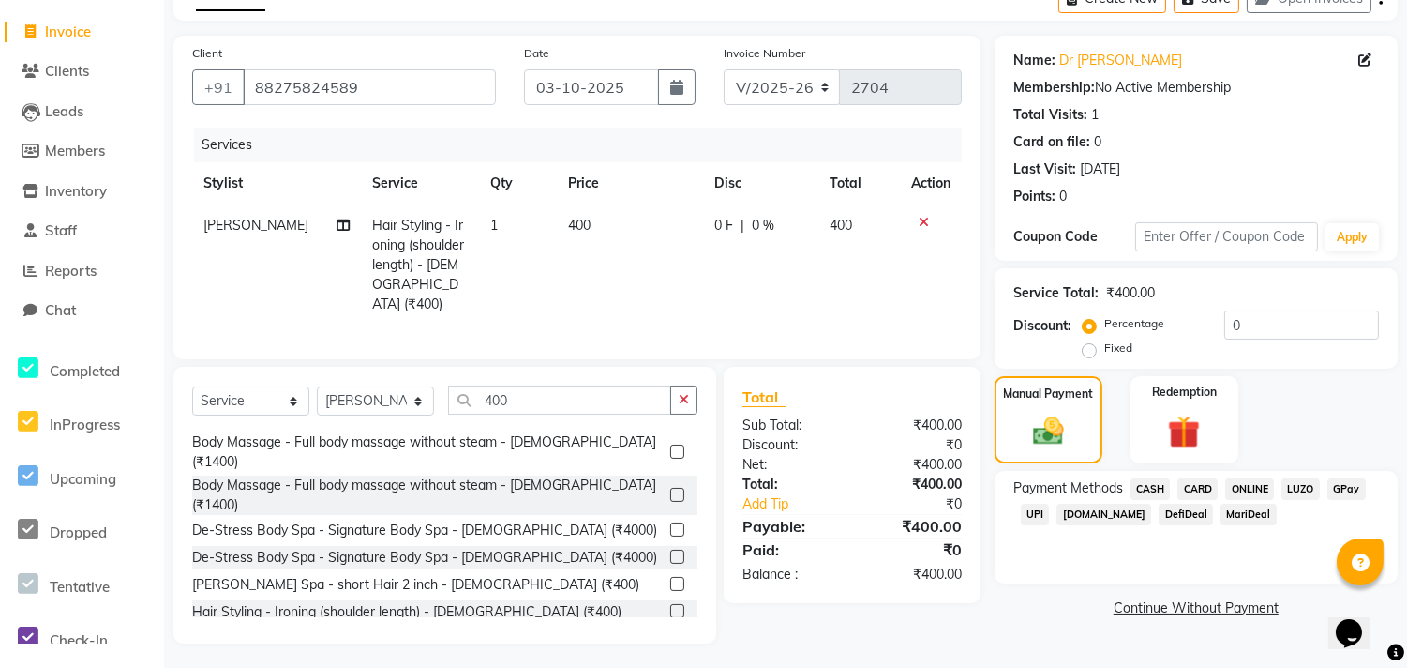
click at [1241, 491] on span "ONLINE" at bounding box center [1250, 489] width 49 height 22
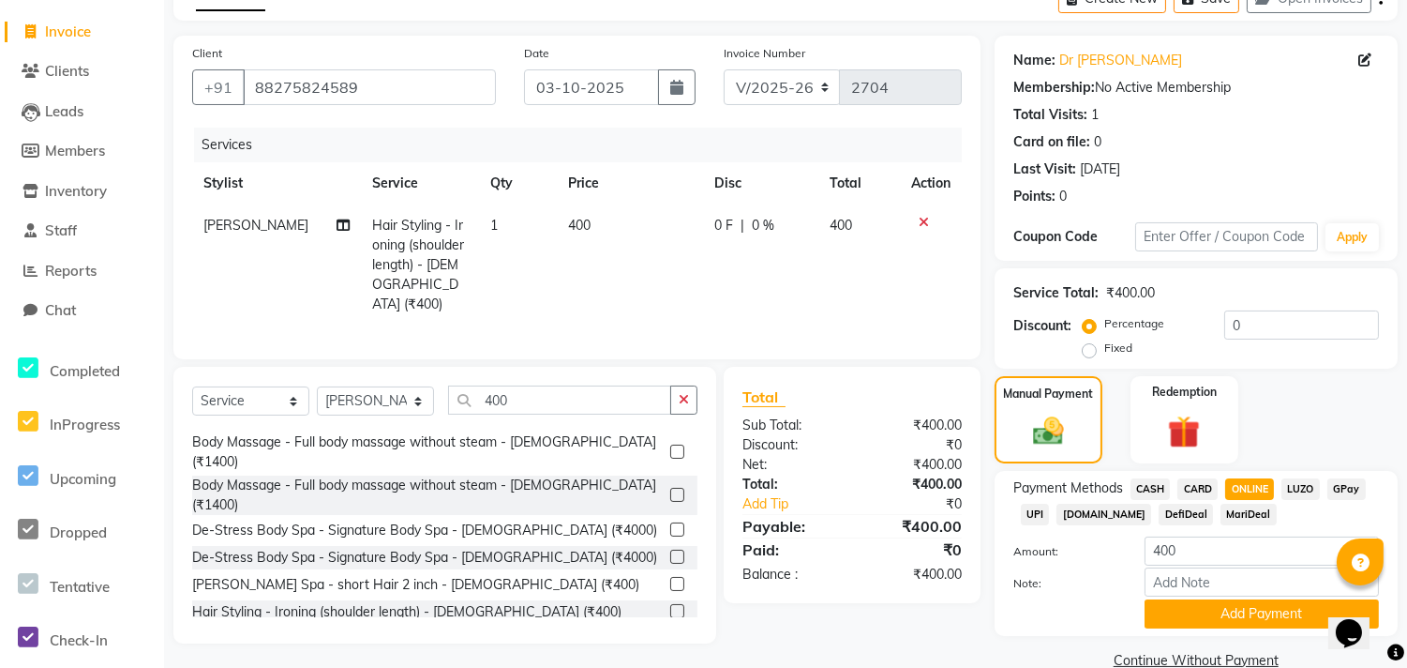
scroll to position [141, 0]
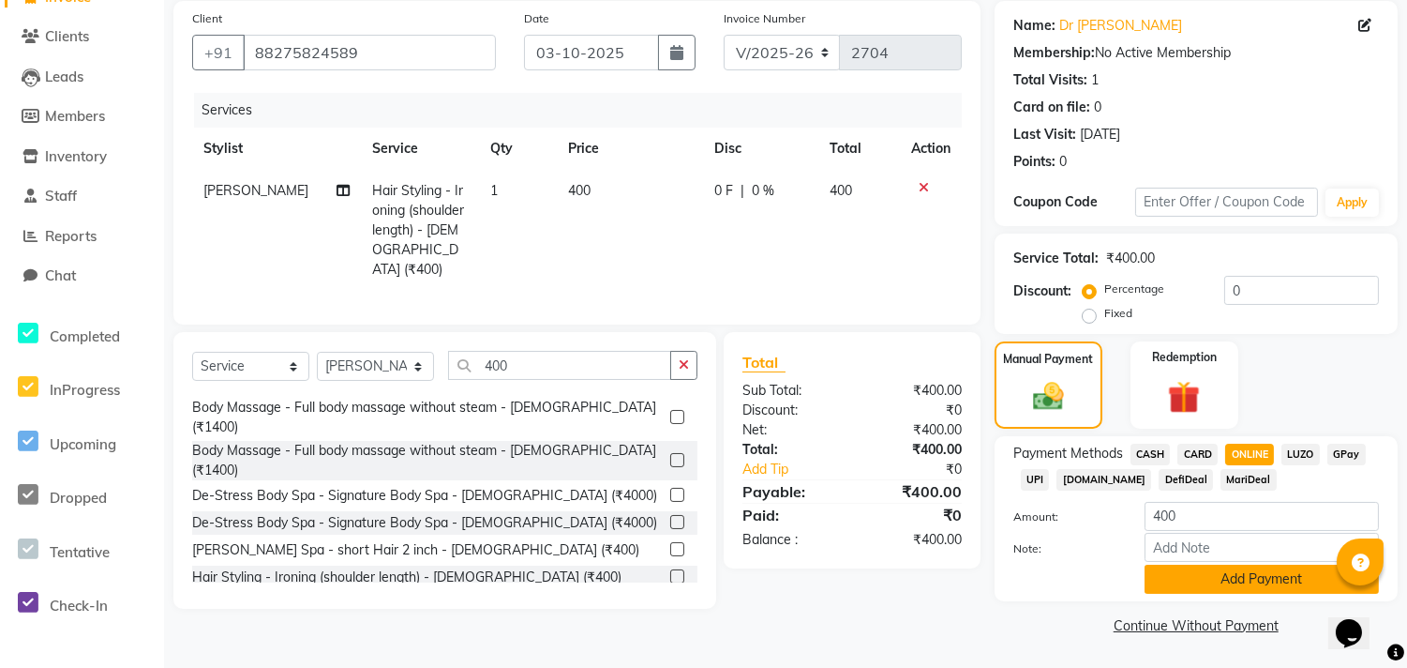
click at [1197, 579] on button "Add Payment" at bounding box center [1262, 578] width 234 height 29
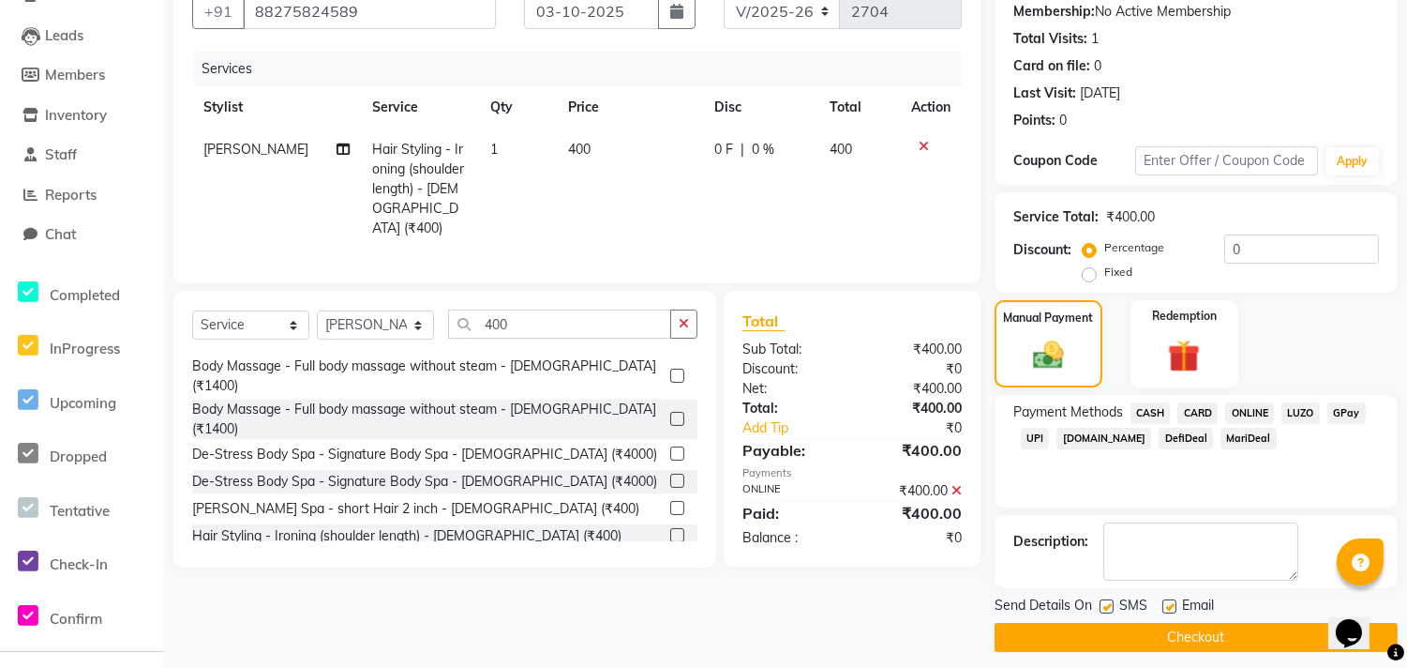
scroll to position [192, 0]
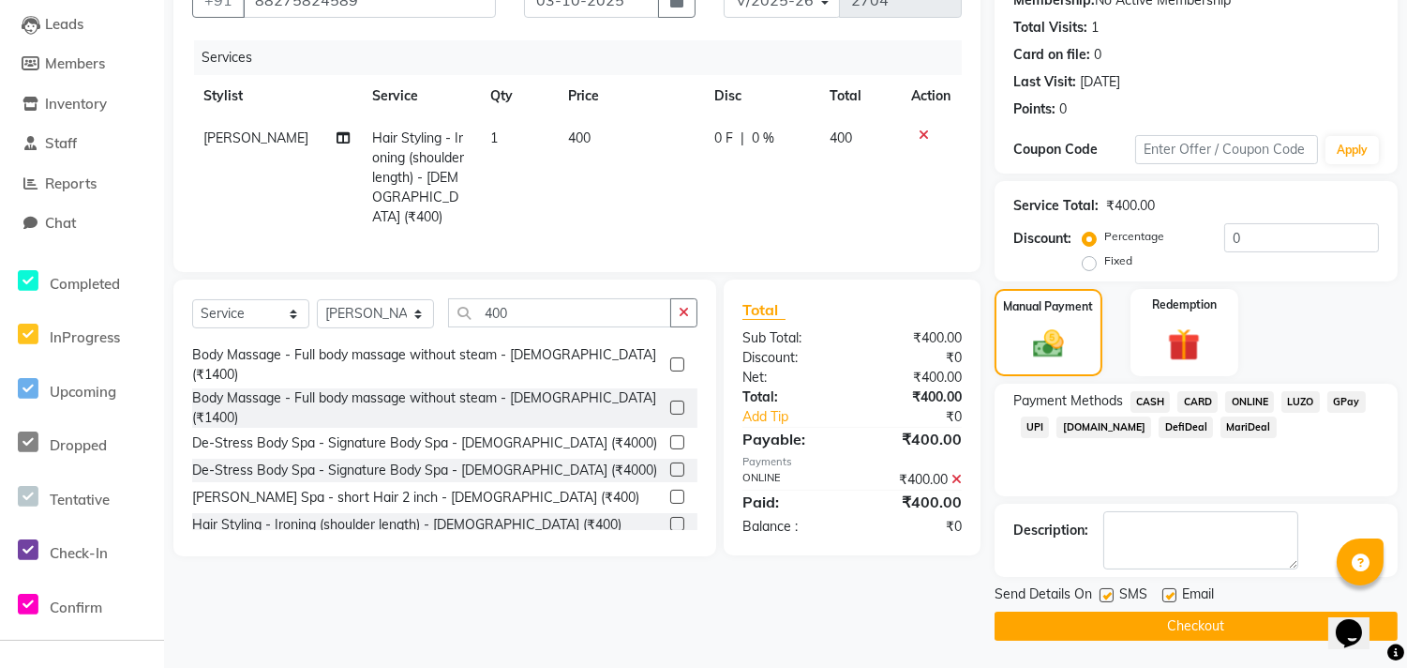
click at [1165, 624] on button "Checkout" at bounding box center [1196, 625] width 403 height 29
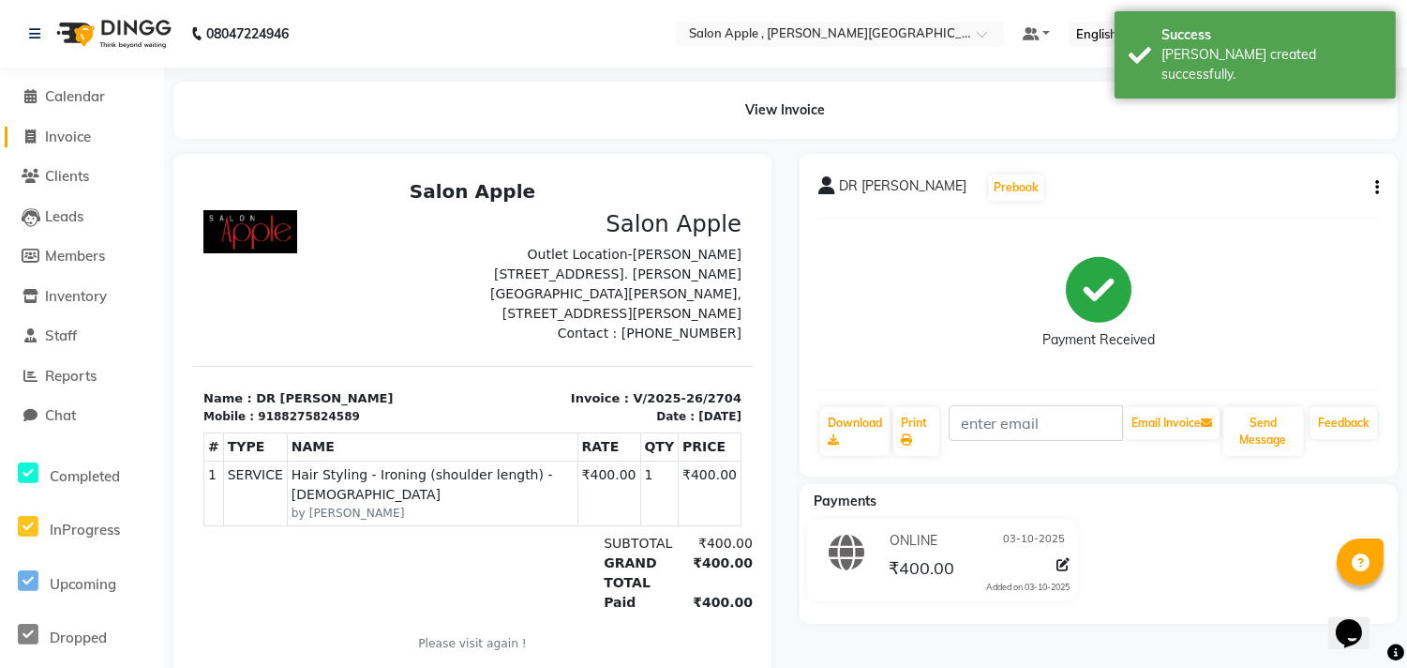
click at [89, 137] on span "Invoice" at bounding box center [68, 137] width 46 height 18
select select "521"
select select "service"
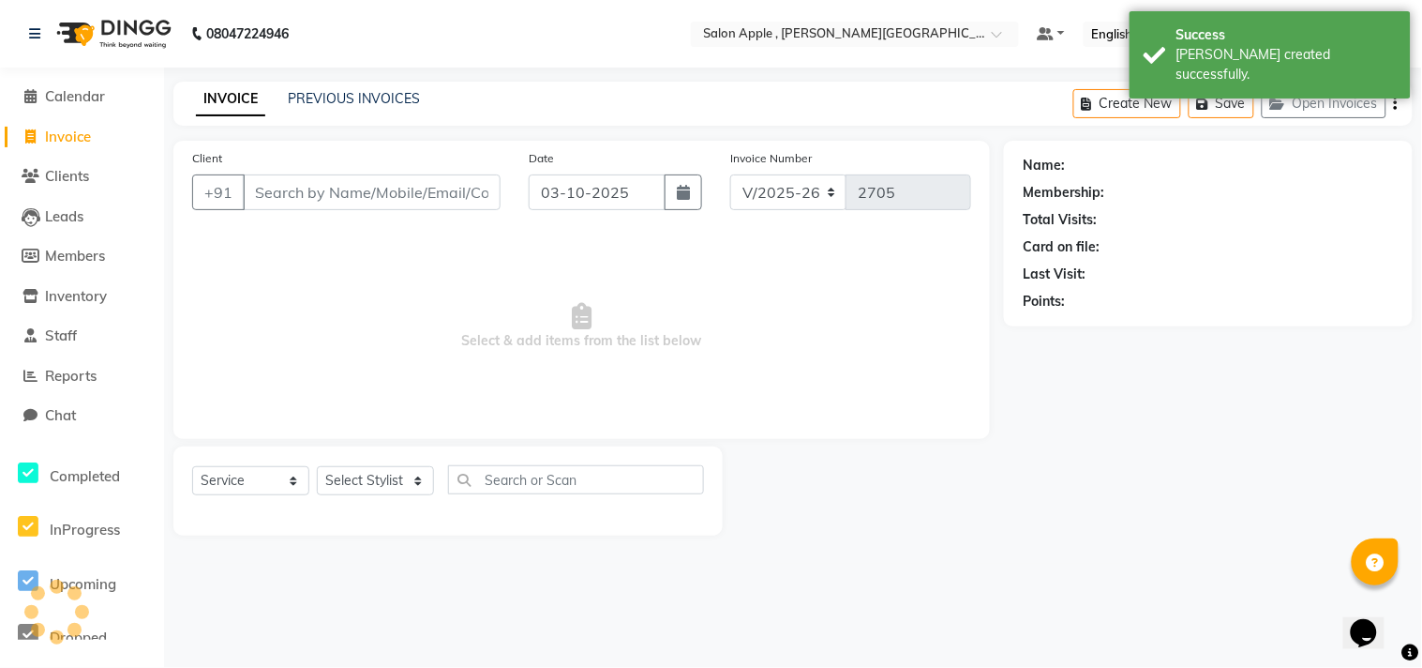
click at [307, 189] on input "Client" at bounding box center [372, 192] width 258 height 36
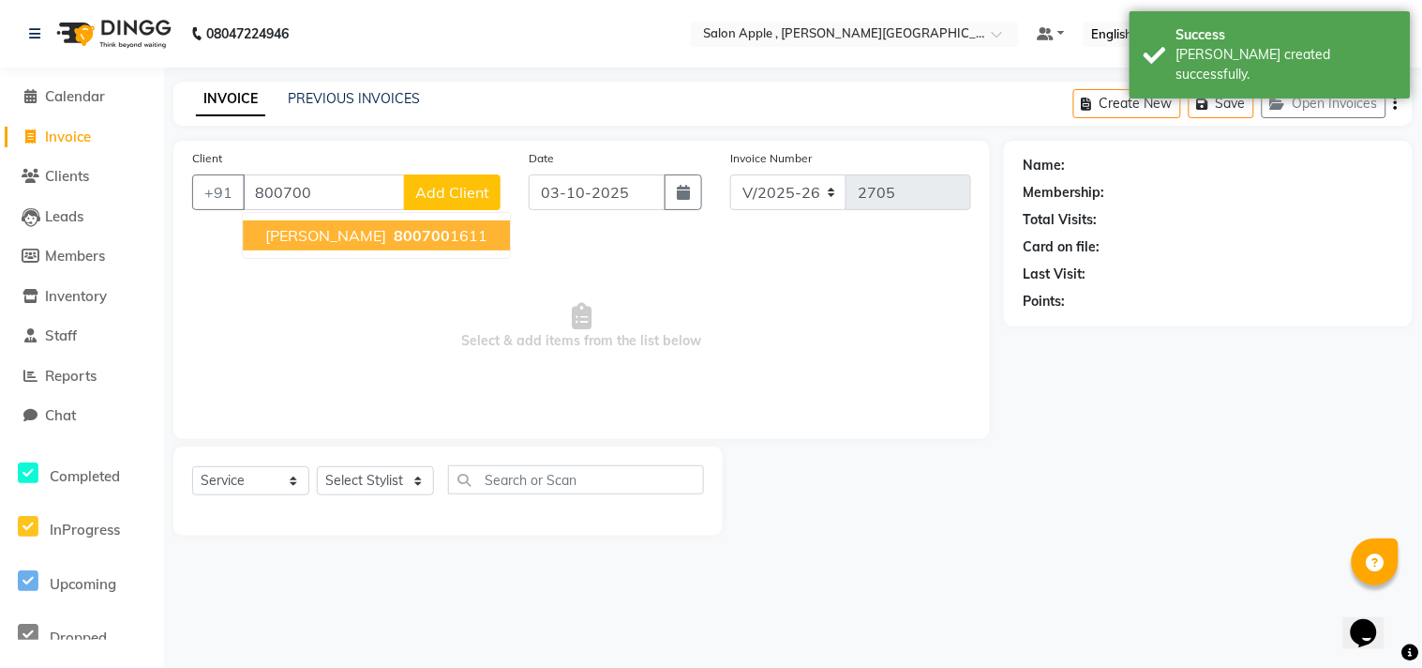
click at [417, 236] on span "800700" at bounding box center [422, 235] width 56 height 19
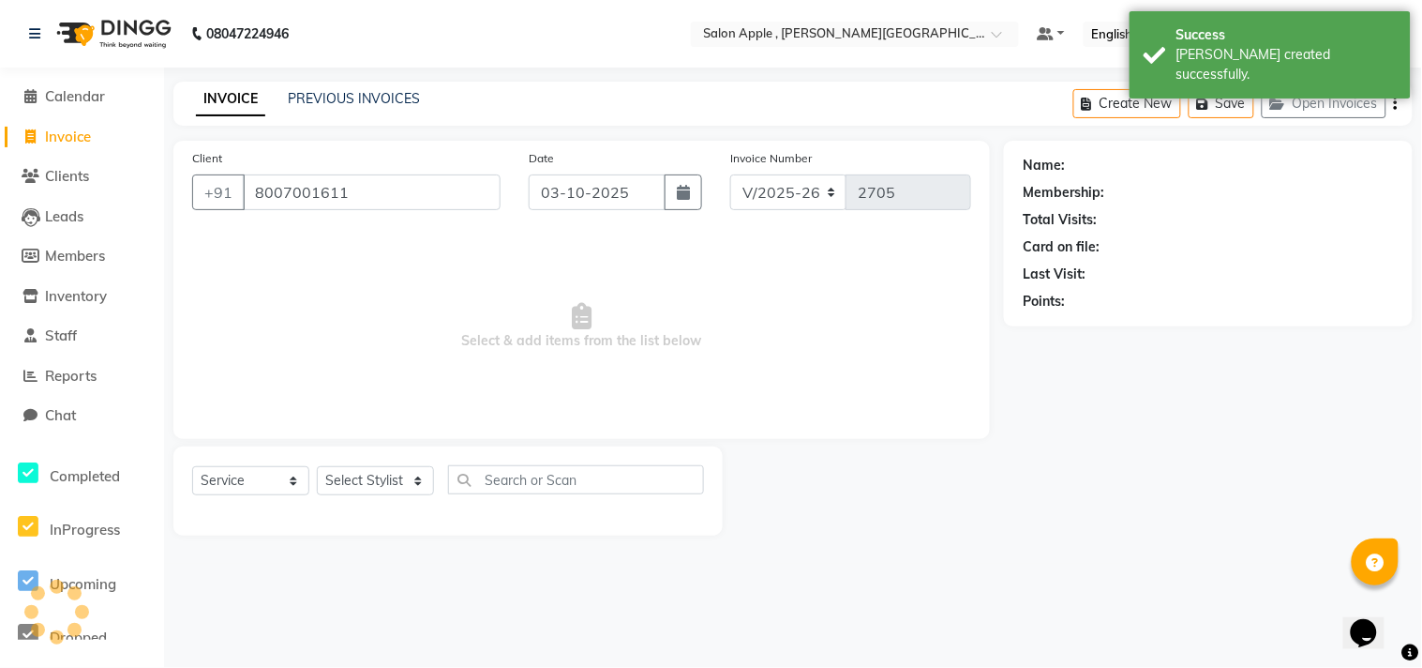
type input "8007001611"
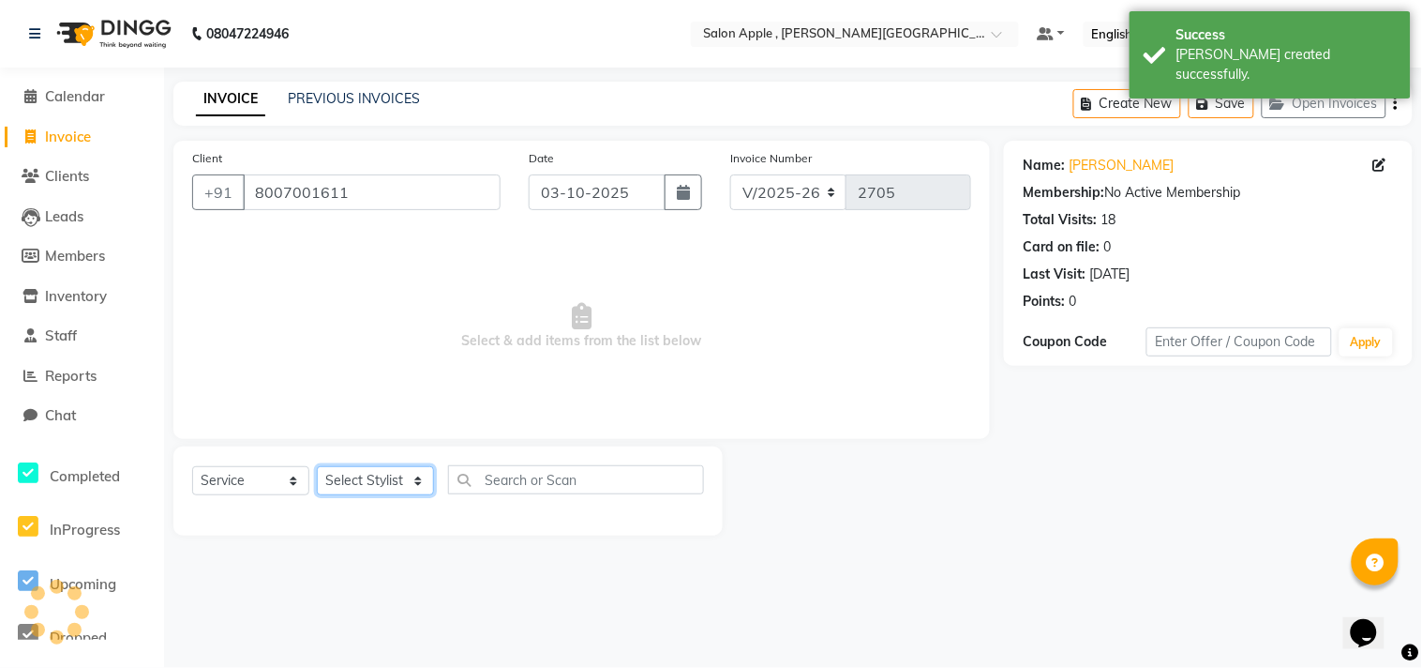
click at [371, 486] on select "Select Stylist [PERSON_NAME] Abhishek [PERSON_NAME] [PERSON_NAME] [PERSON_NAME]…" at bounding box center [375, 480] width 117 height 29
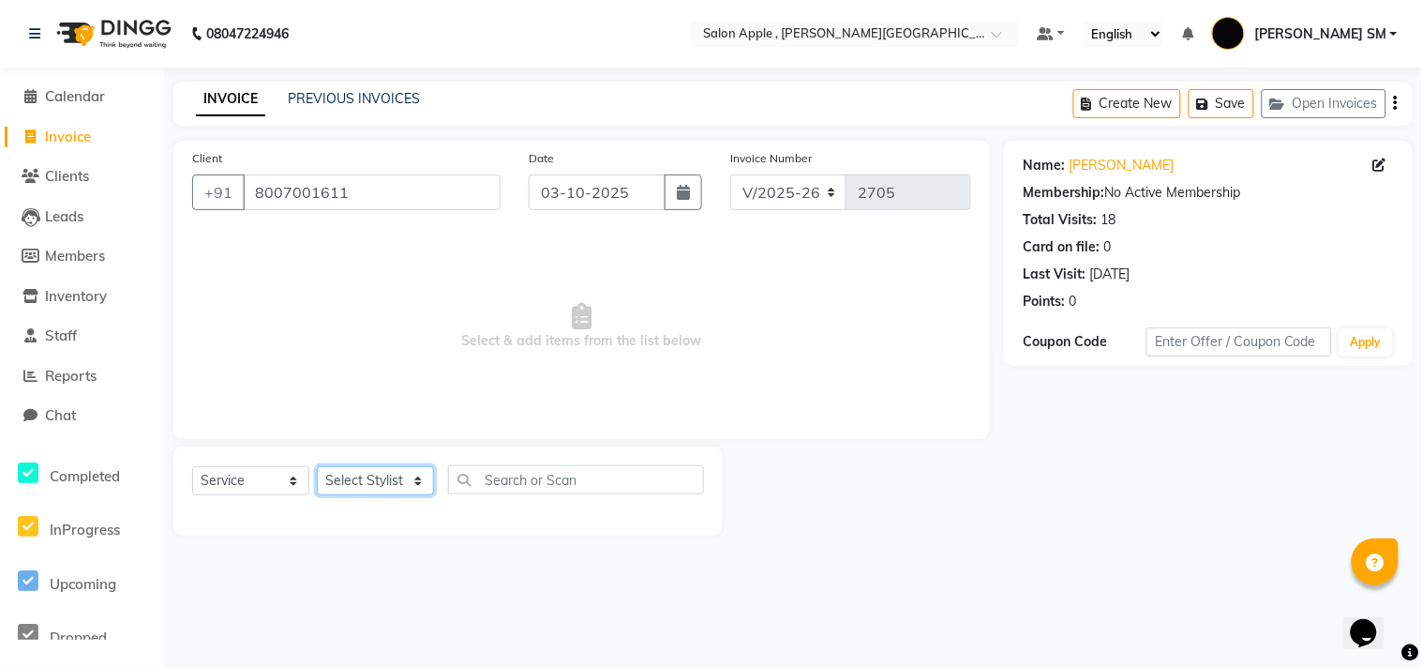
select select "85503"
click at [317, 467] on select "Select Stylist [PERSON_NAME] Abhishek [PERSON_NAME] [PERSON_NAME] [PERSON_NAME]…" at bounding box center [375, 480] width 117 height 29
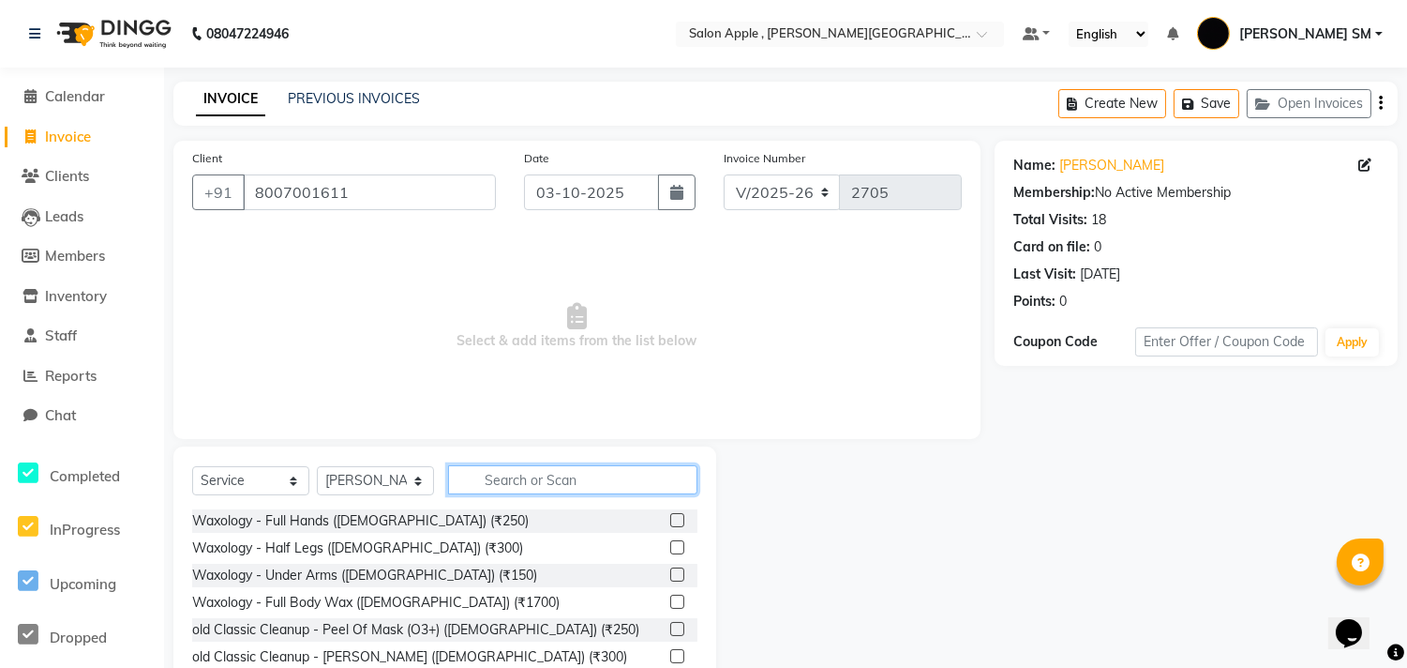
drag, startPoint x: 519, startPoint y: 478, endPoint x: 553, endPoint y: 442, distance: 49.8
click at [519, 476] on input "text" at bounding box center [572, 479] width 249 height 29
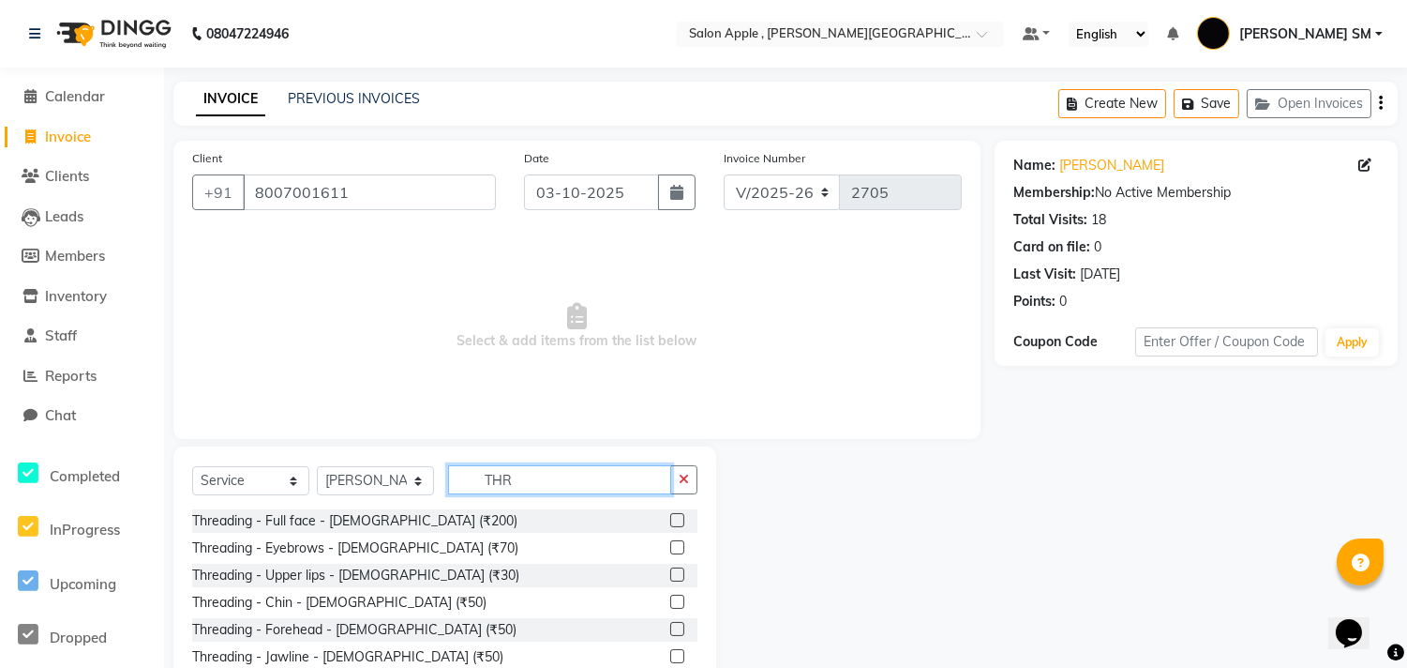
type input "THR"
click at [670, 548] on label at bounding box center [677, 547] width 14 height 14
click at [670, 548] on input "checkbox" at bounding box center [676, 548] width 12 height 12
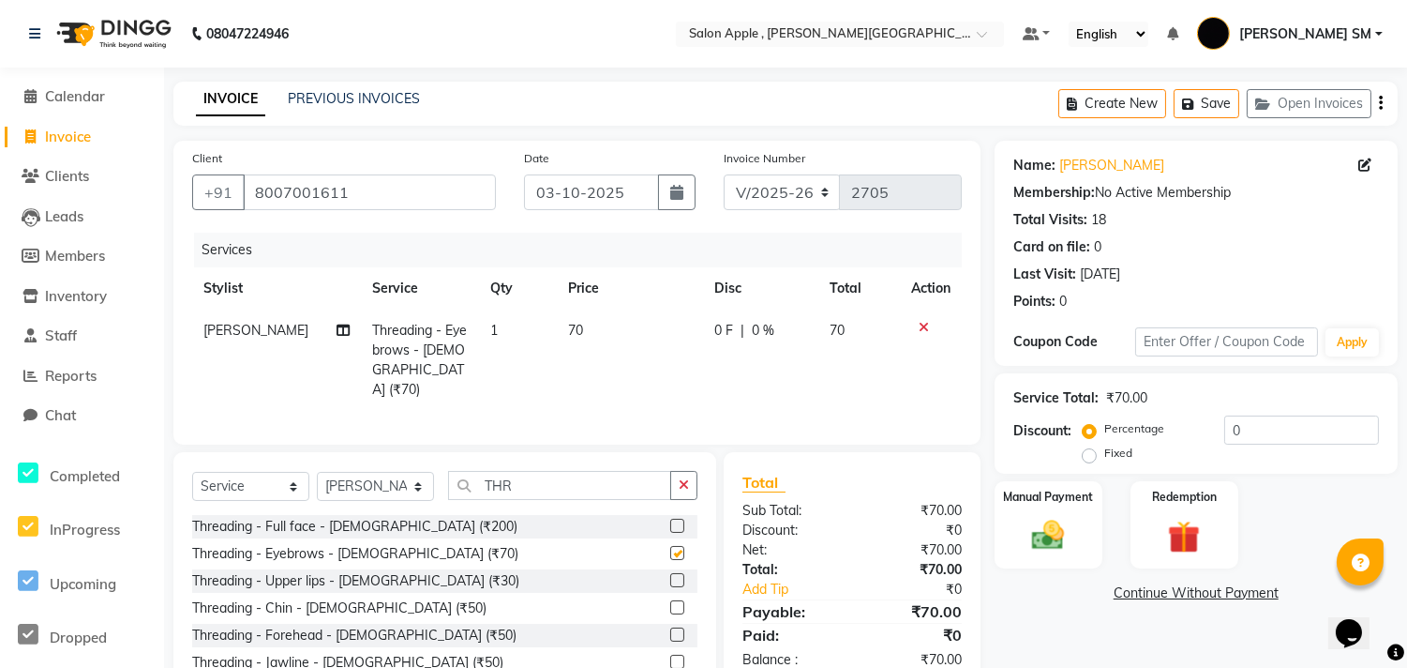
checkbox input "false"
click at [670, 600] on label at bounding box center [677, 607] width 14 height 14
click at [670, 602] on input "checkbox" at bounding box center [676, 608] width 12 height 12
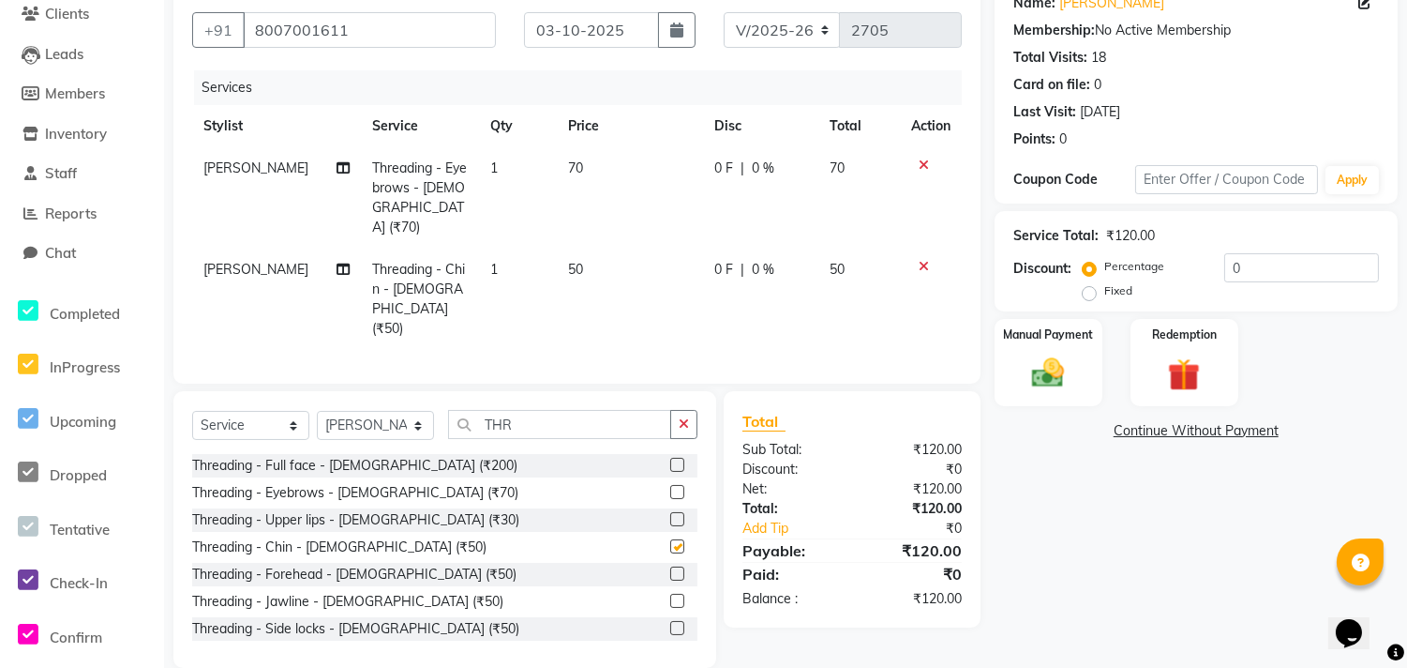
checkbox input "false"
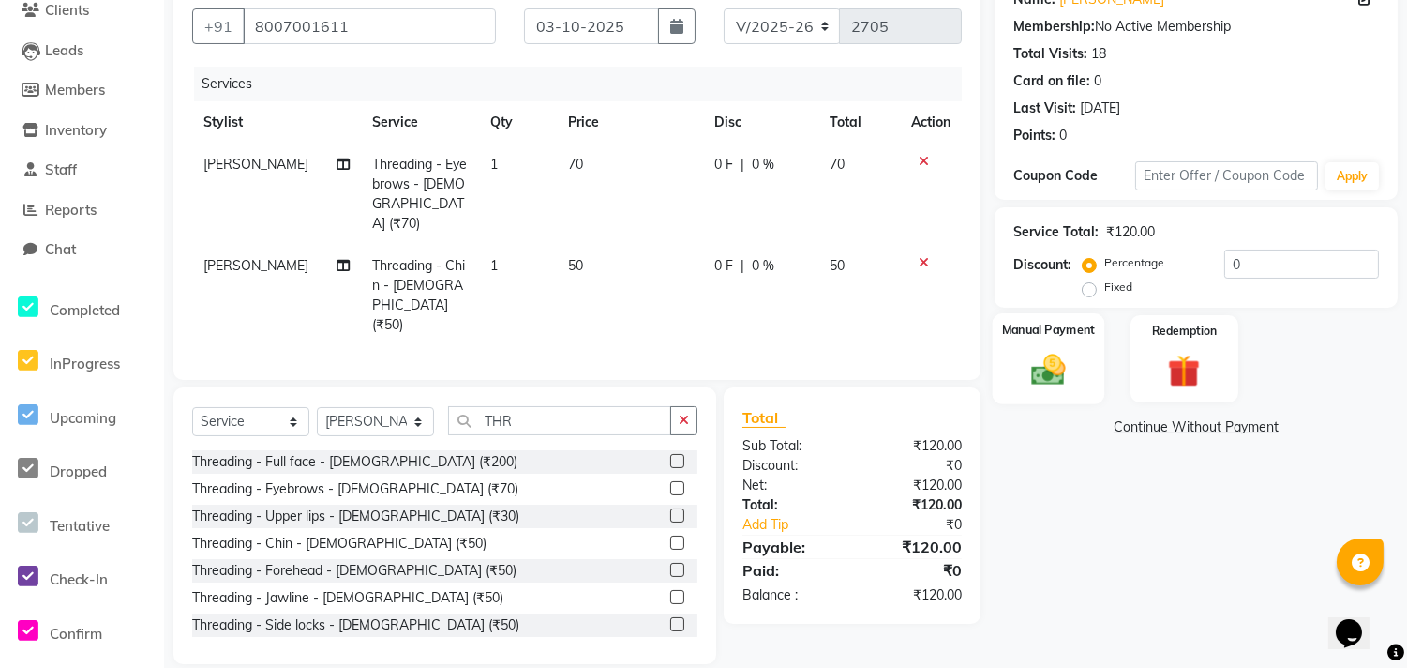
click at [1043, 367] on img at bounding box center [1048, 369] width 55 height 39
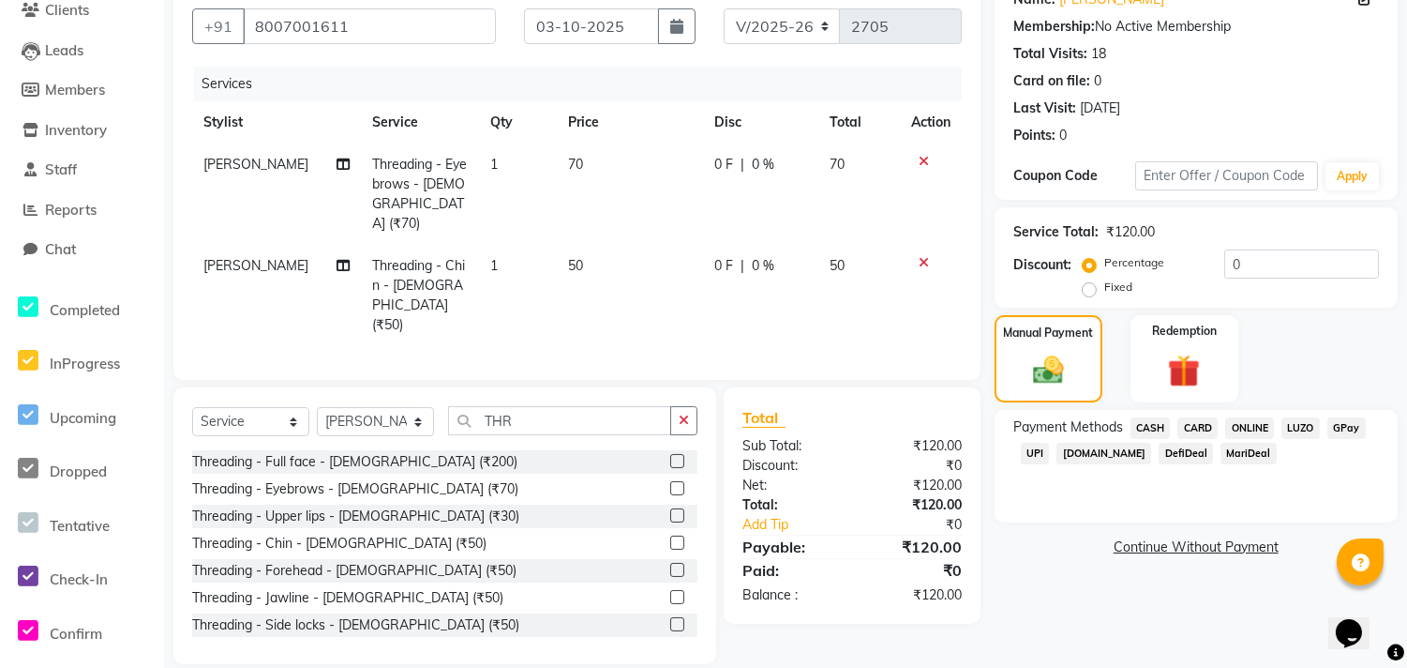
click at [1253, 423] on span "ONLINE" at bounding box center [1250, 428] width 49 height 22
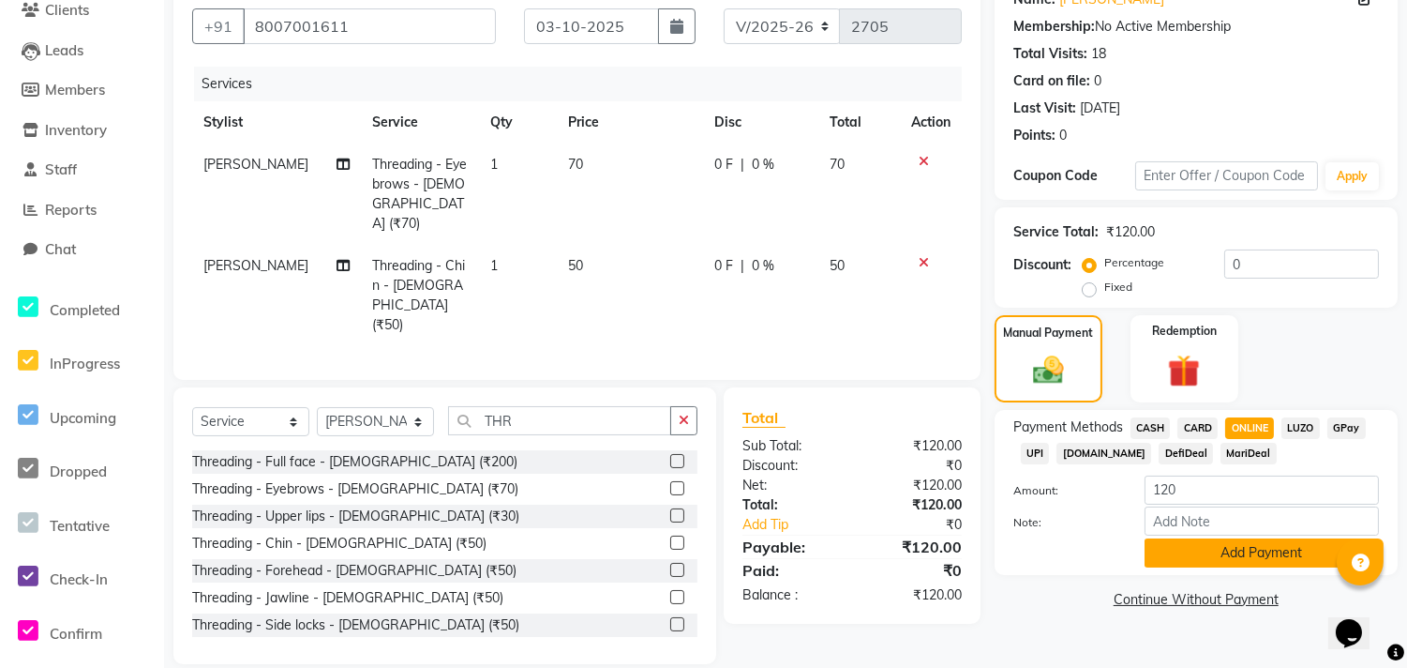
click at [1223, 557] on button "Add Payment" at bounding box center [1262, 552] width 234 height 29
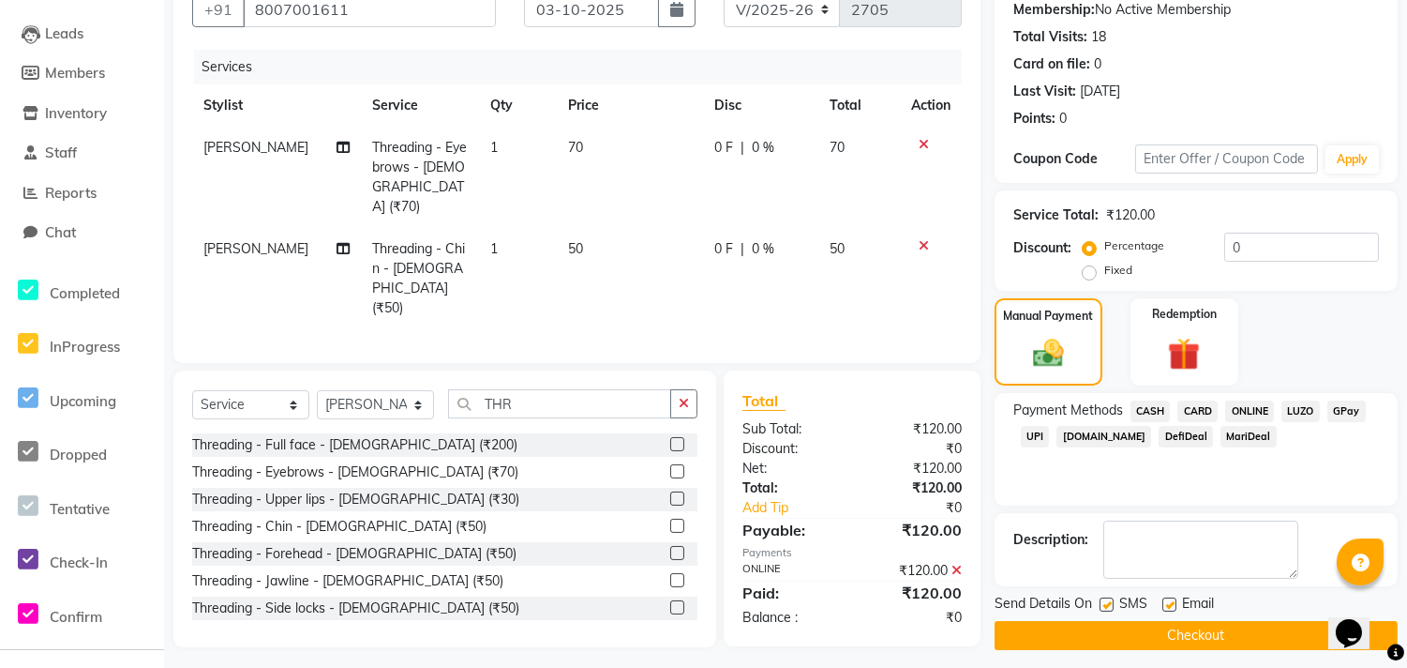
scroll to position [192, 0]
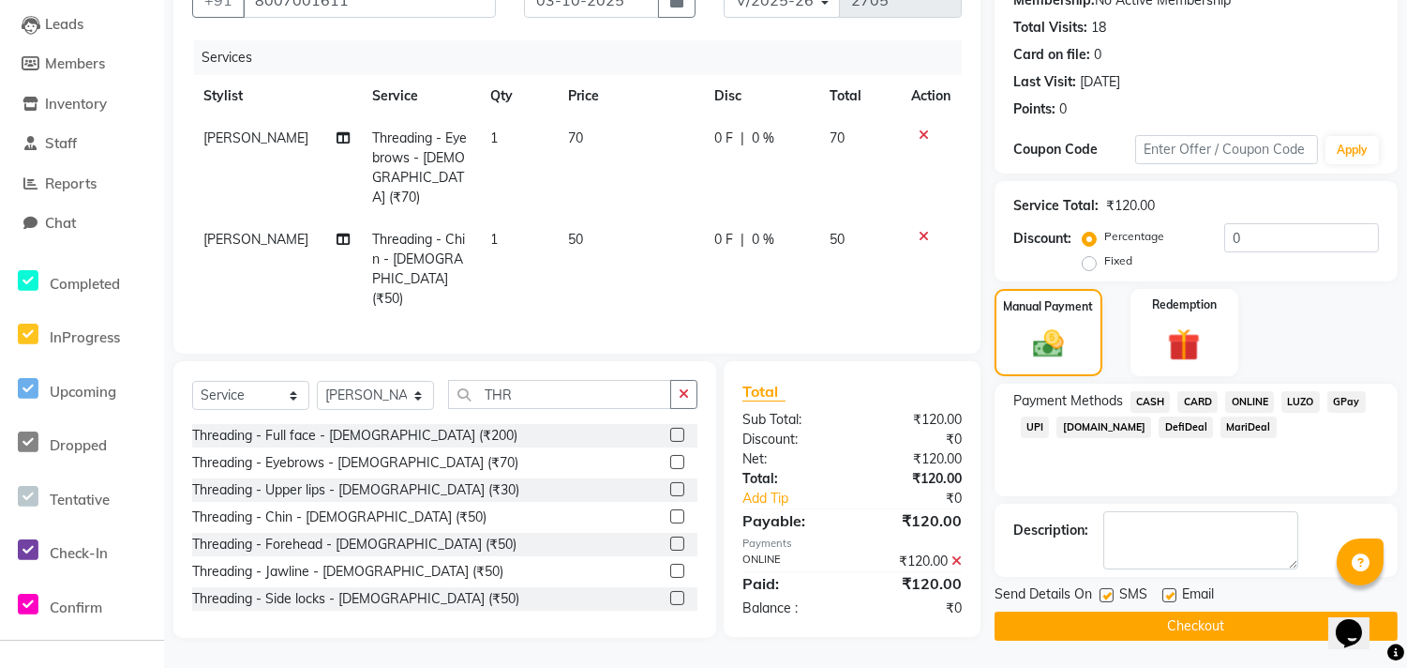
click at [1175, 629] on button "Checkout" at bounding box center [1196, 625] width 403 height 29
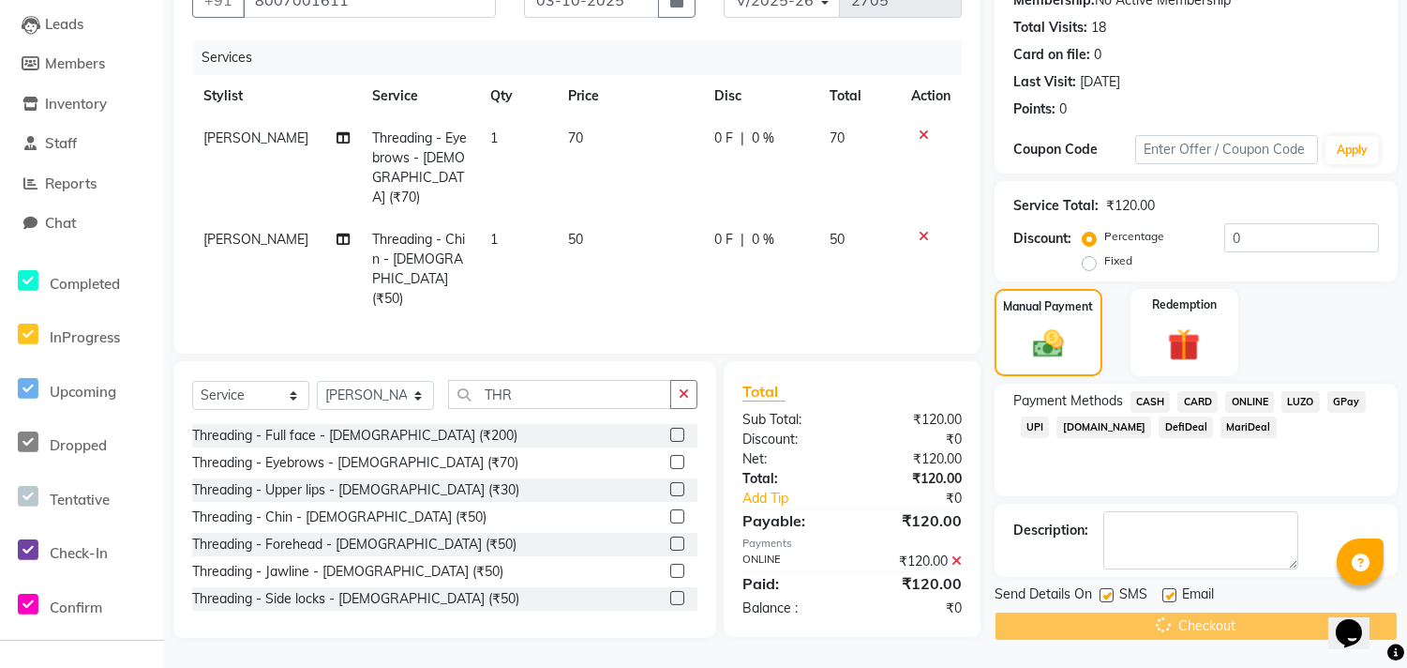
scroll to position [63, 0]
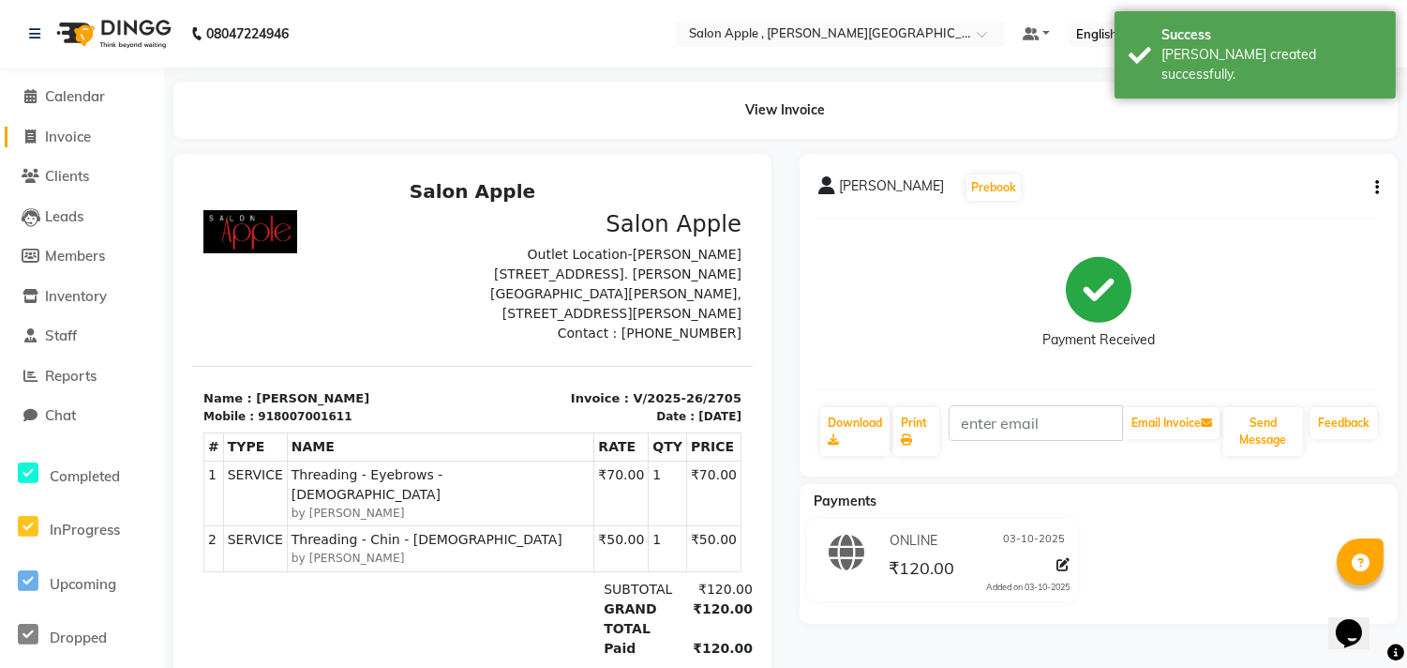
drag, startPoint x: 61, startPoint y: 128, endPoint x: 83, endPoint y: 145, distance: 28.0
click at [61, 129] on span "Invoice" at bounding box center [68, 137] width 46 height 18
select select "service"
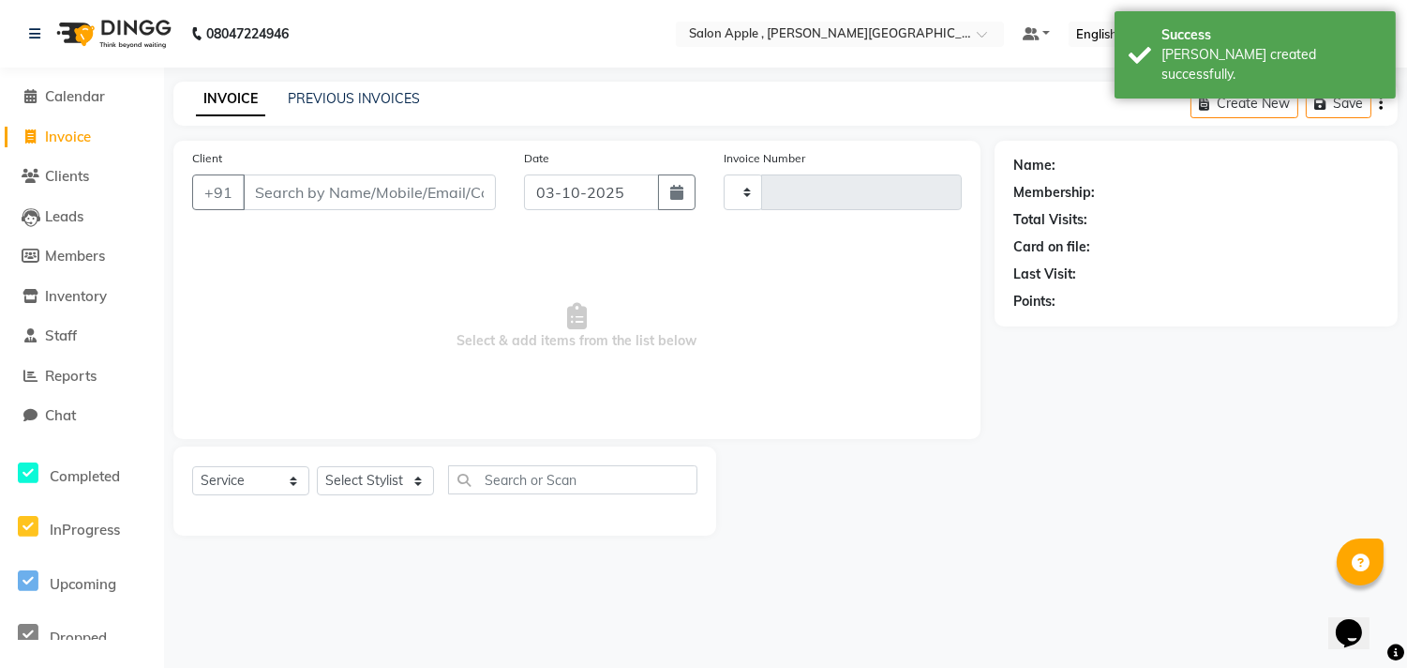
type input "2706"
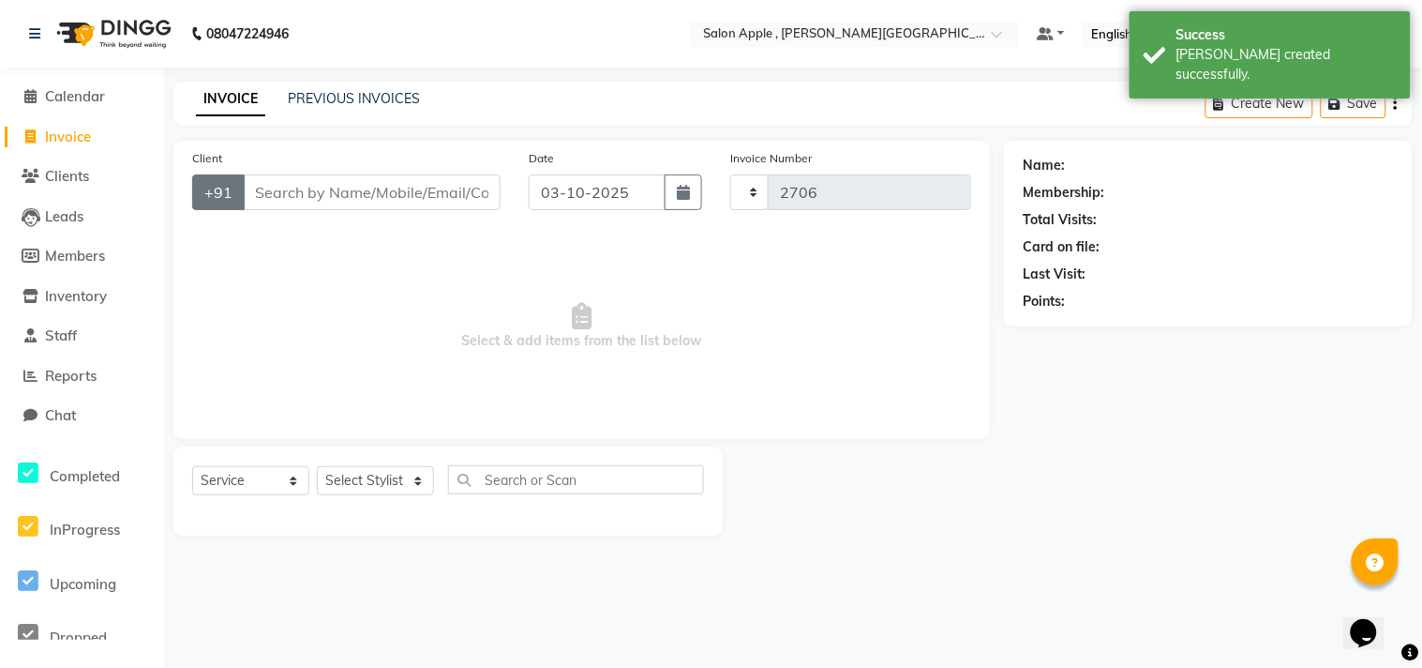
select select "521"
click at [300, 172] on div "Client +91" at bounding box center [346, 186] width 337 height 77
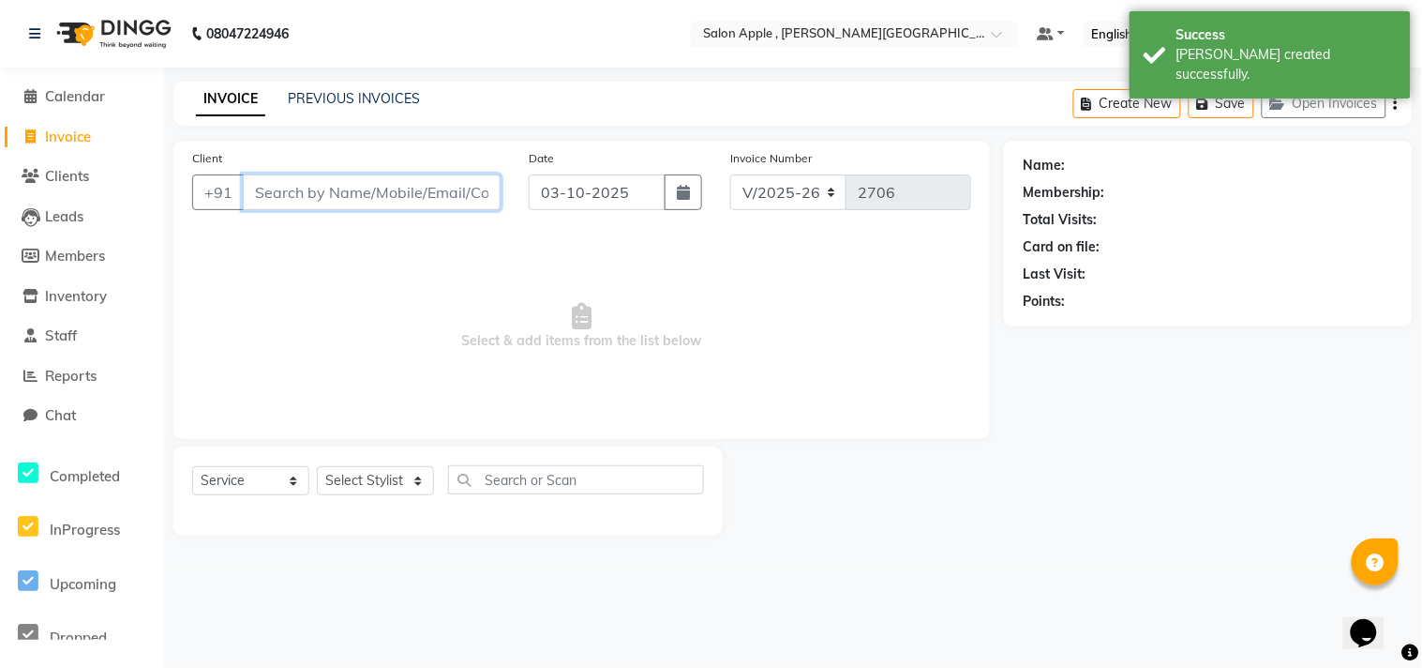
click at [303, 200] on input "Client" at bounding box center [372, 192] width 258 height 36
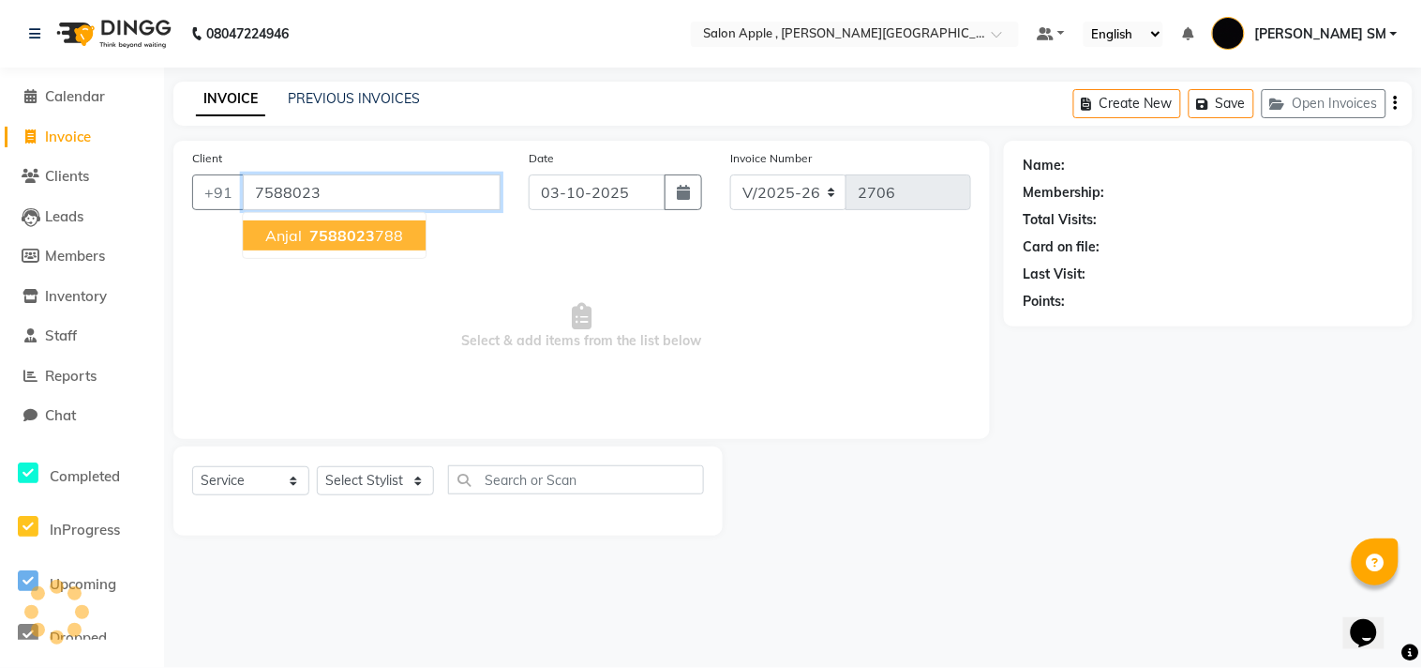
click at [350, 233] on span "7588023" at bounding box center [342, 235] width 66 height 19
type input "7588023788"
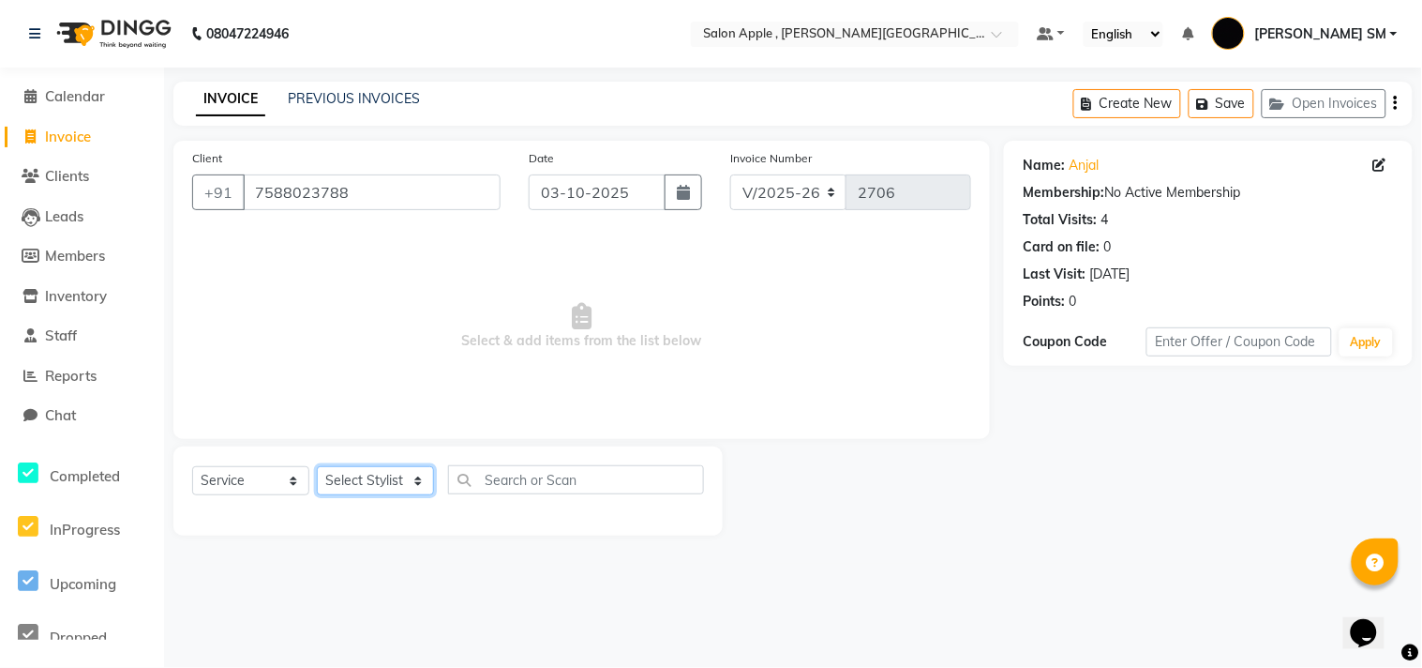
click at [372, 479] on select "Select Stylist [PERSON_NAME] Abhishek [PERSON_NAME] [PERSON_NAME] [PERSON_NAME]…" at bounding box center [375, 480] width 117 height 29
click at [317, 467] on select "Select Stylist [PERSON_NAME] Abhishek [PERSON_NAME] [PERSON_NAME] [PERSON_NAME]…" at bounding box center [375, 480] width 117 height 29
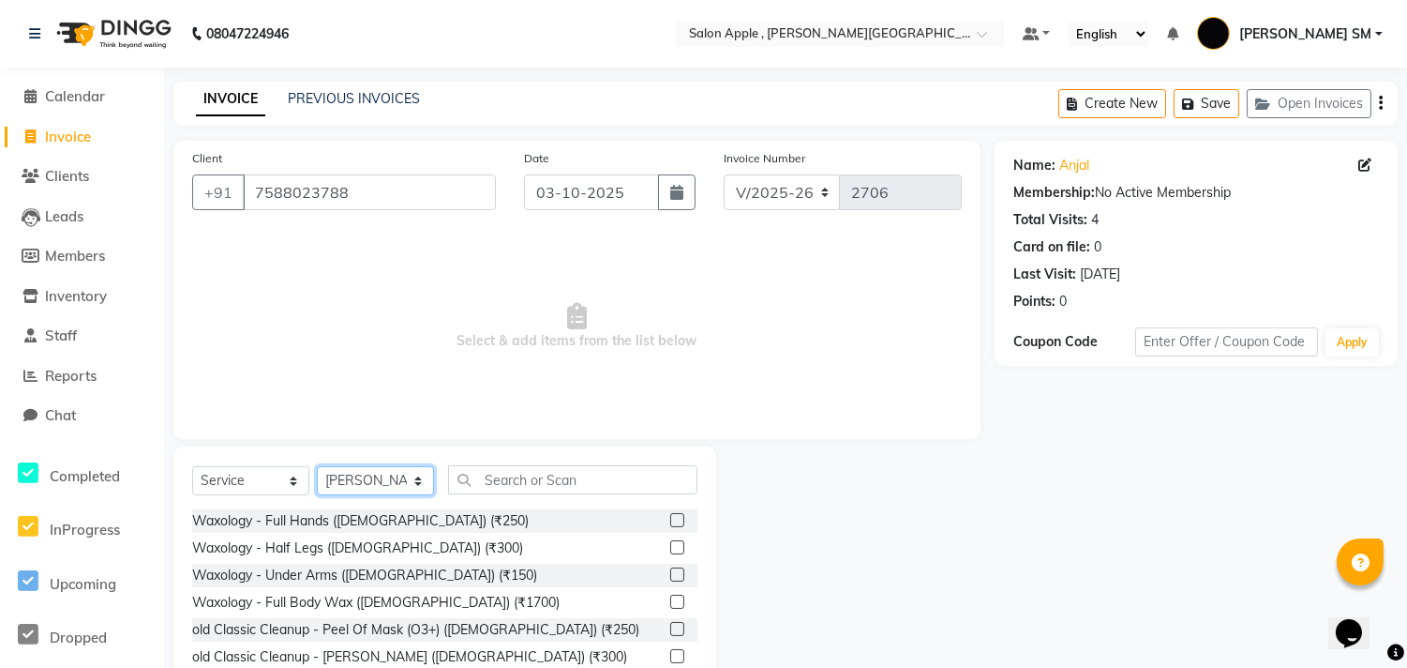
click at [367, 474] on select "Select Stylist [PERSON_NAME] Abhishek [PERSON_NAME] [PERSON_NAME] [PERSON_NAME]…" at bounding box center [375, 480] width 117 height 29
select select "24657"
click at [317, 467] on select "Select Stylist [PERSON_NAME] Abhishek [PERSON_NAME] [PERSON_NAME] [PERSON_NAME]…" at bounding box center [375, 480] width 117 height 29
click at [511, 471] on input "text" at bounding box center [572, 479] width 249 height 29
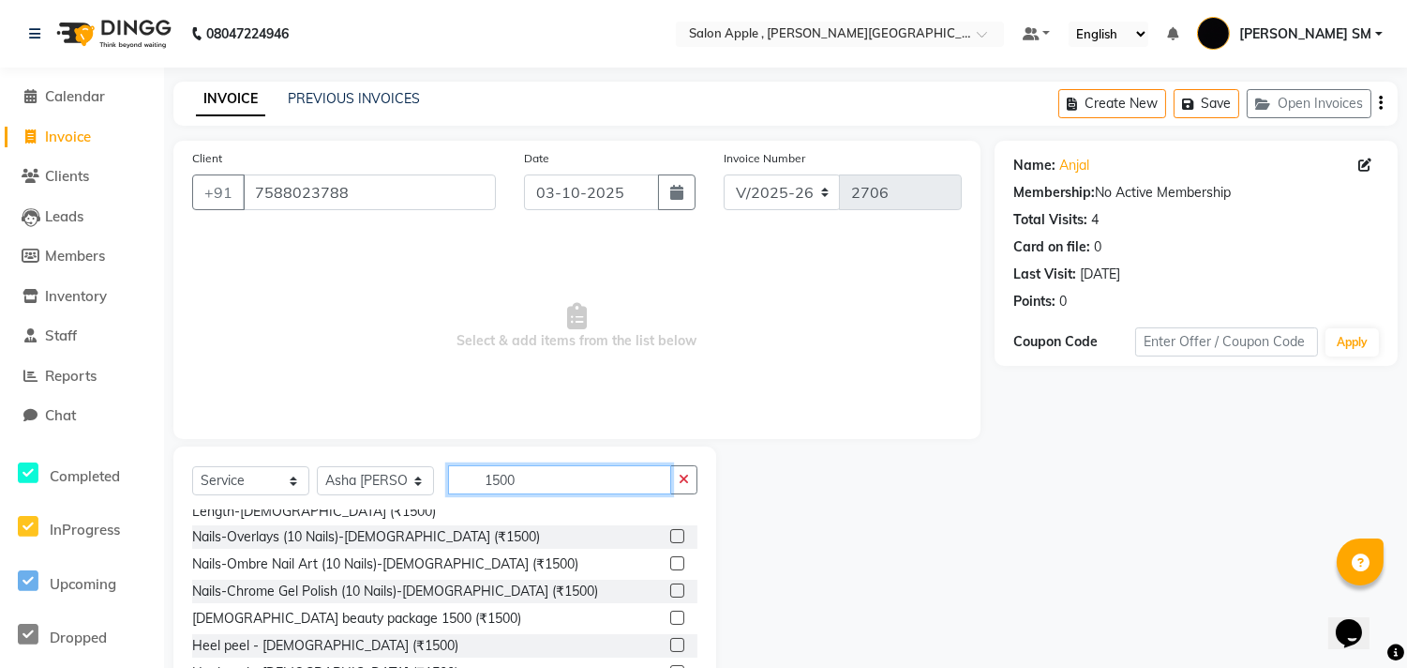
scroll to position [104, 0]
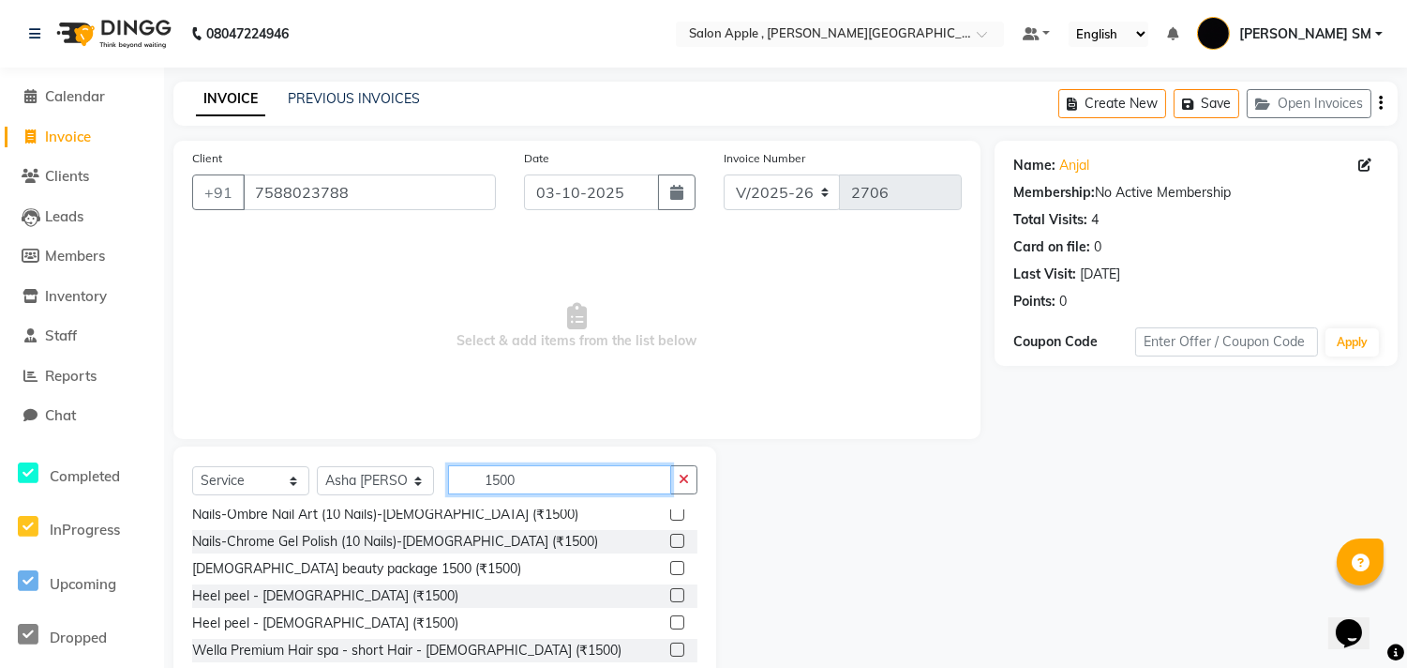
type input "1500"
drag, startPoint x: 663, startPoint y: 592, endPoint x: 694, endPoint y: 574, distance: 35.7
click at [670, 592] on label at bounding box center [677, 595] width 14 height 14
click at [670, 592] on input "checkbox" at bounding box center [676, 596] width 12 height 12
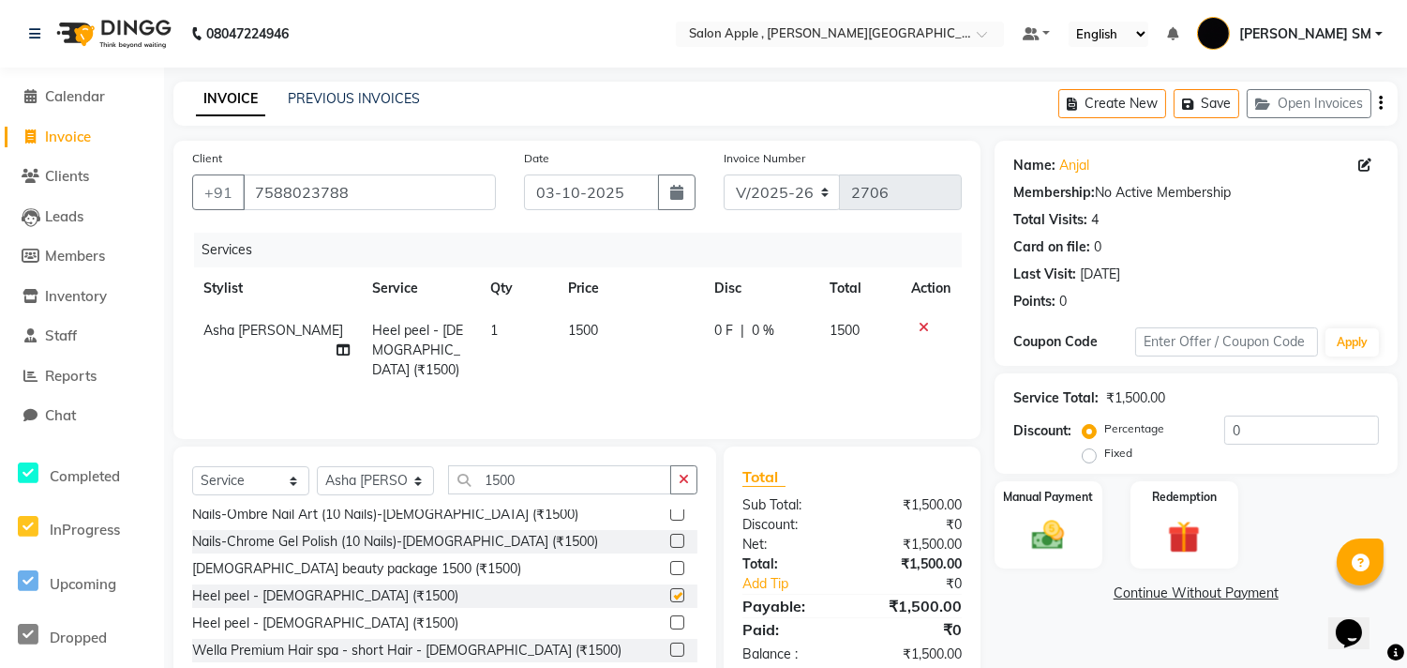
checkbox input "false"
click at [1105, 456] on label "Fixed" at bounding box center [1119, 452] width 28 height 17
click at [1091, 456] on input "Fixed" at bounding box center [1093, 452] width 13 height 13
radio input "true"
click at [1266, 435] on input "0" at bounding box center [1302, 429] width 155 height 29
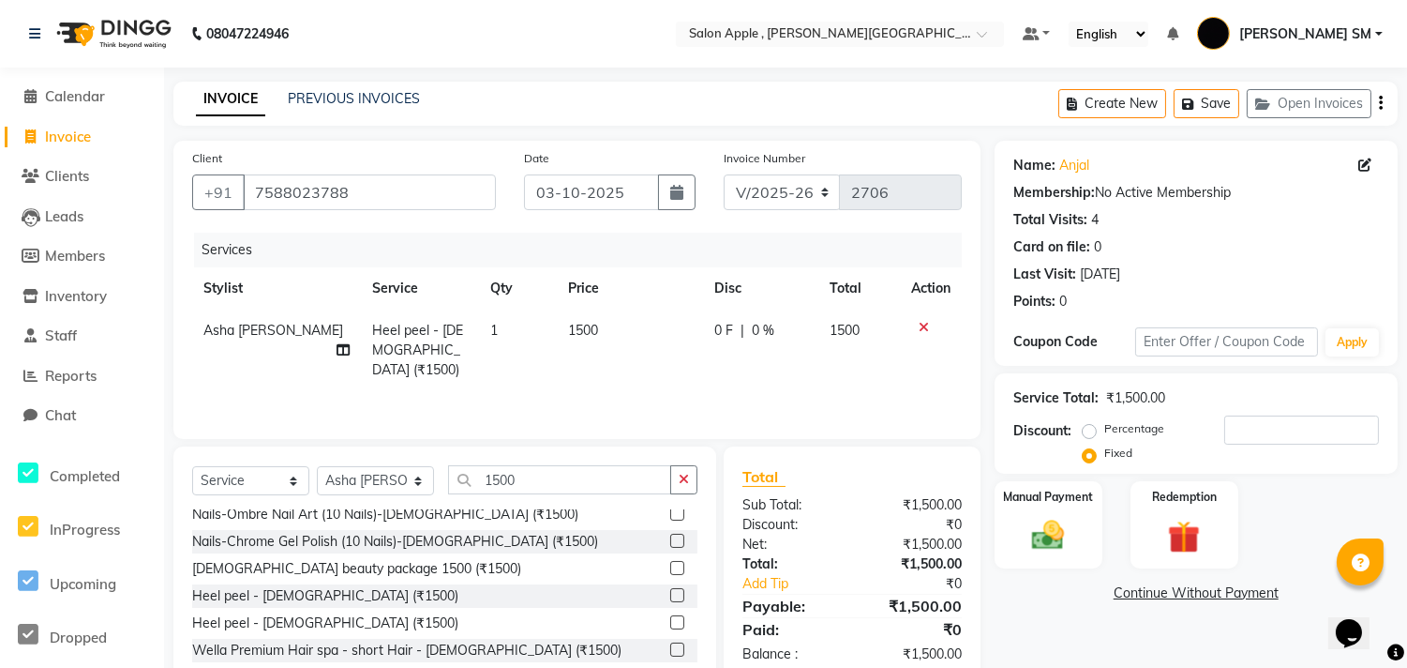
click at [925, 321] on icon at bounding box center [924, 327] width 10 height 13
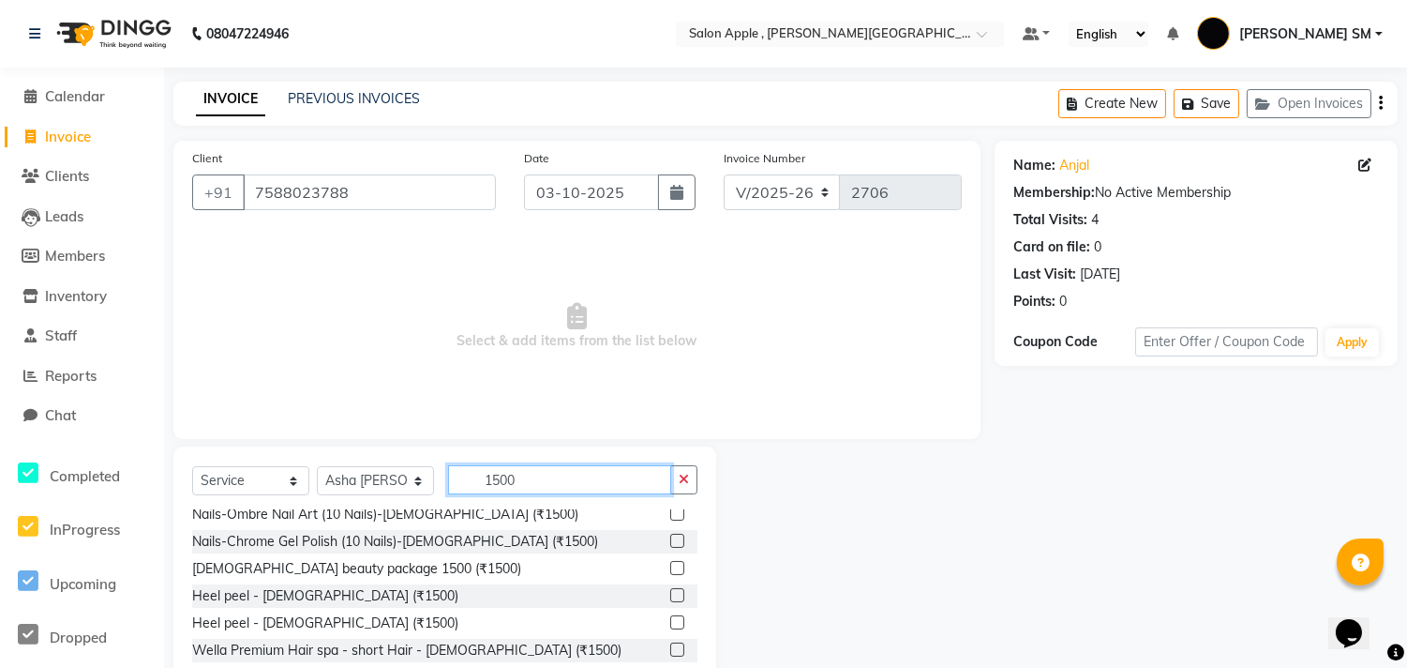
click at [522, 486] on input "1500" at bounding box center [559, 479] width 223 height 29
type input "1"
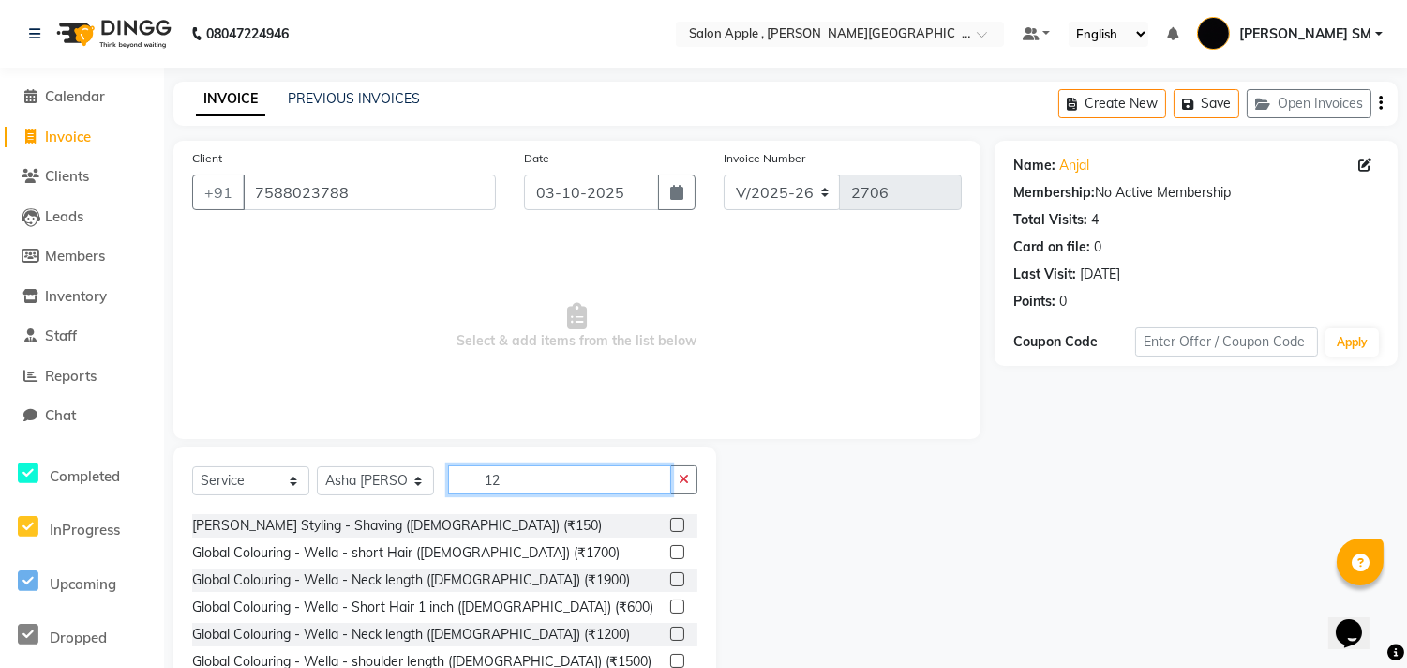
scroll to position [0, 0]
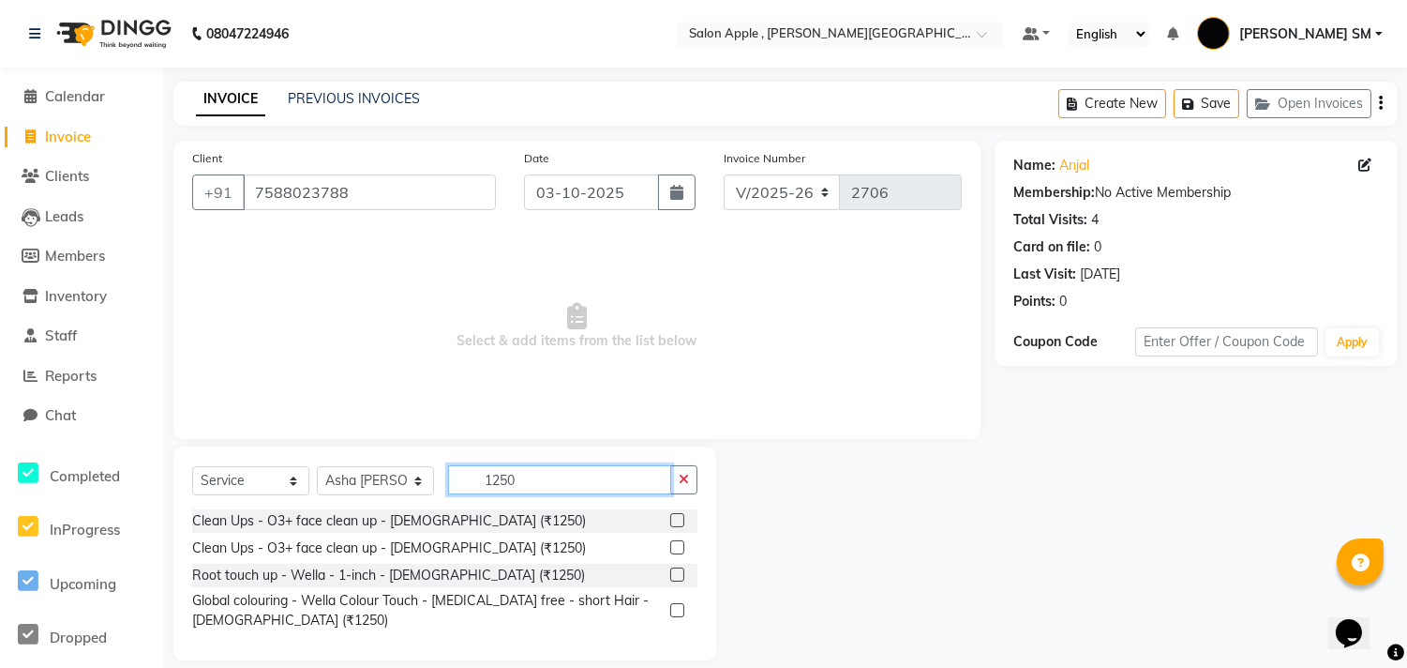
type input "1250"
click at [678, 523] on label at bounding box center [677, 520] width 14 height 14
click at [678, 523] on input "checkbox" at bounding box center [676, 521] width 12 height 12
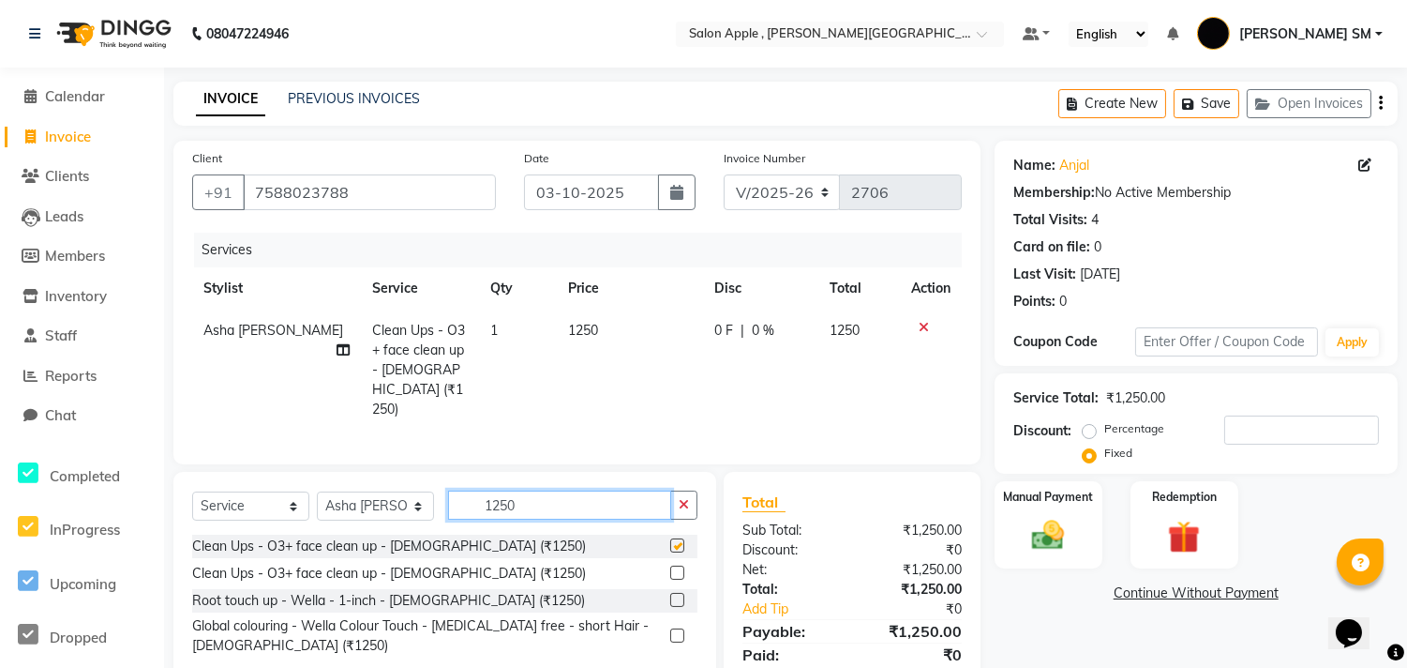
drag, startPoint x: 557, startPoint y: 495, endPoint x: 535, endPoint y: 411, distance: 87.1
click at [558, 494] on input "1250" at bounding box center [559, 504] width 223 height 29
checkbox input "false"
type input "1"
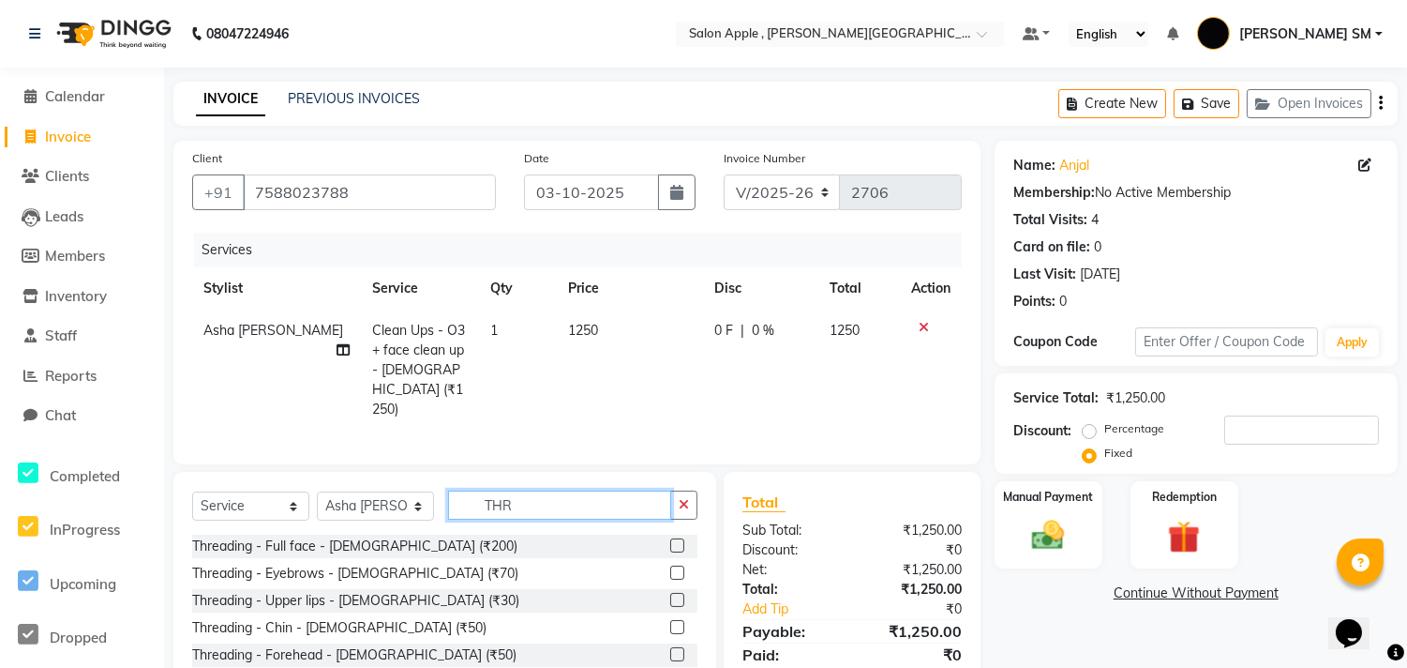
type input "THR"
click at [670, 565] on label at bounding box center [677, 572] width 14 height 14
click at [670, 567] on input "checkbox" at bounding box center [676, 573] width 12 height 12
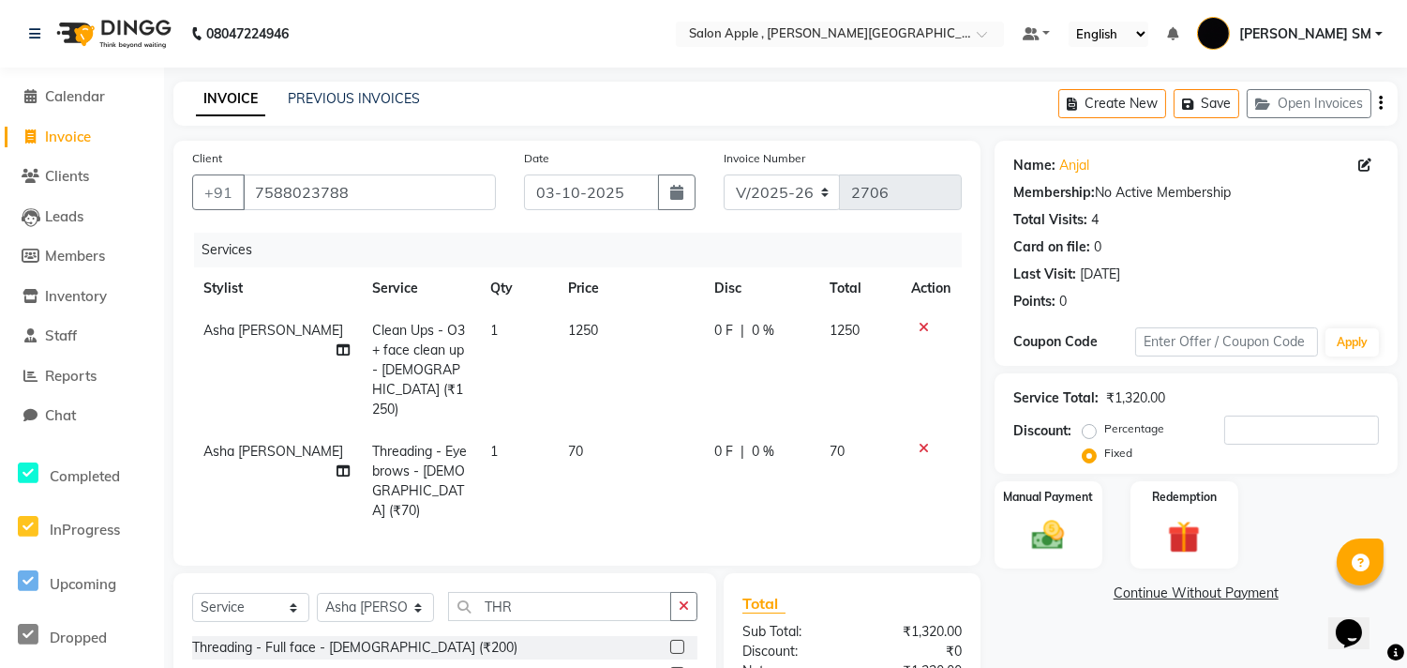
scroll to position [186, 0]
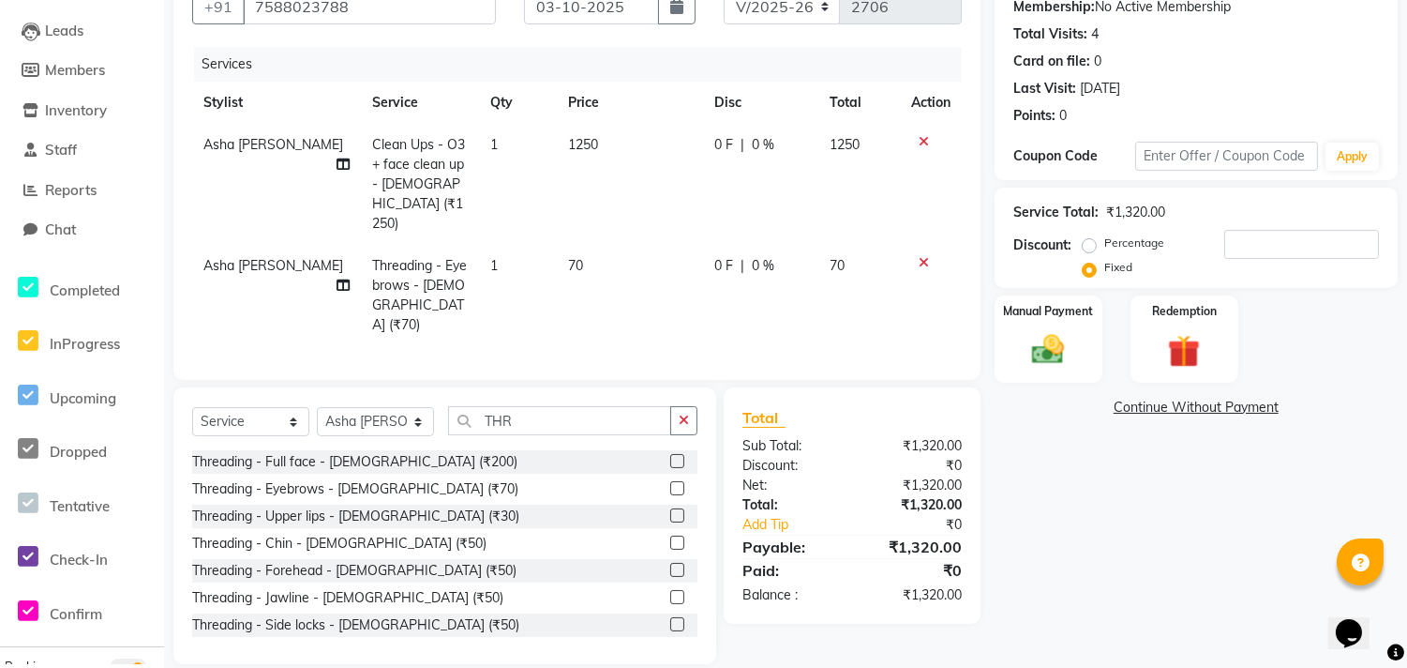
checkbox input "false"
click at [1047, 356] on img at bounding box center [1048, 349] width 55 height 39
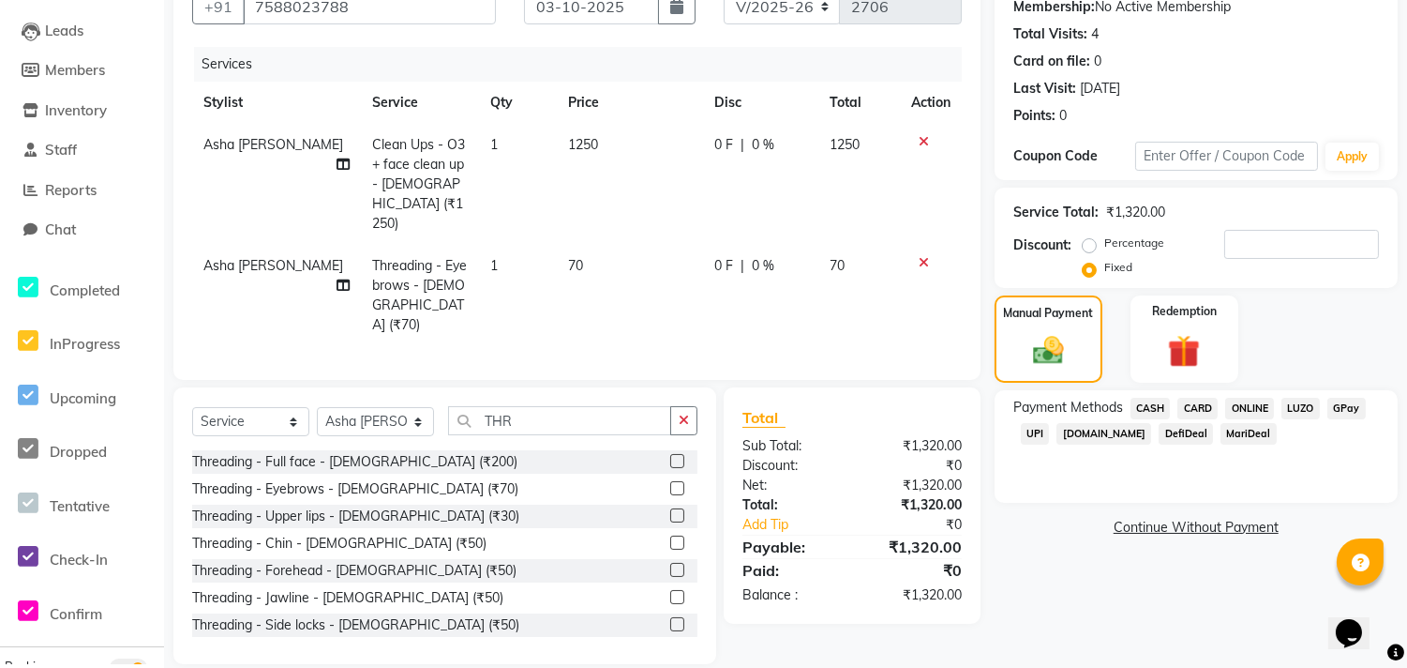
click at [1253, 398] on span "ONLINE" at bounding box center [1250, 409] width 49 height 22
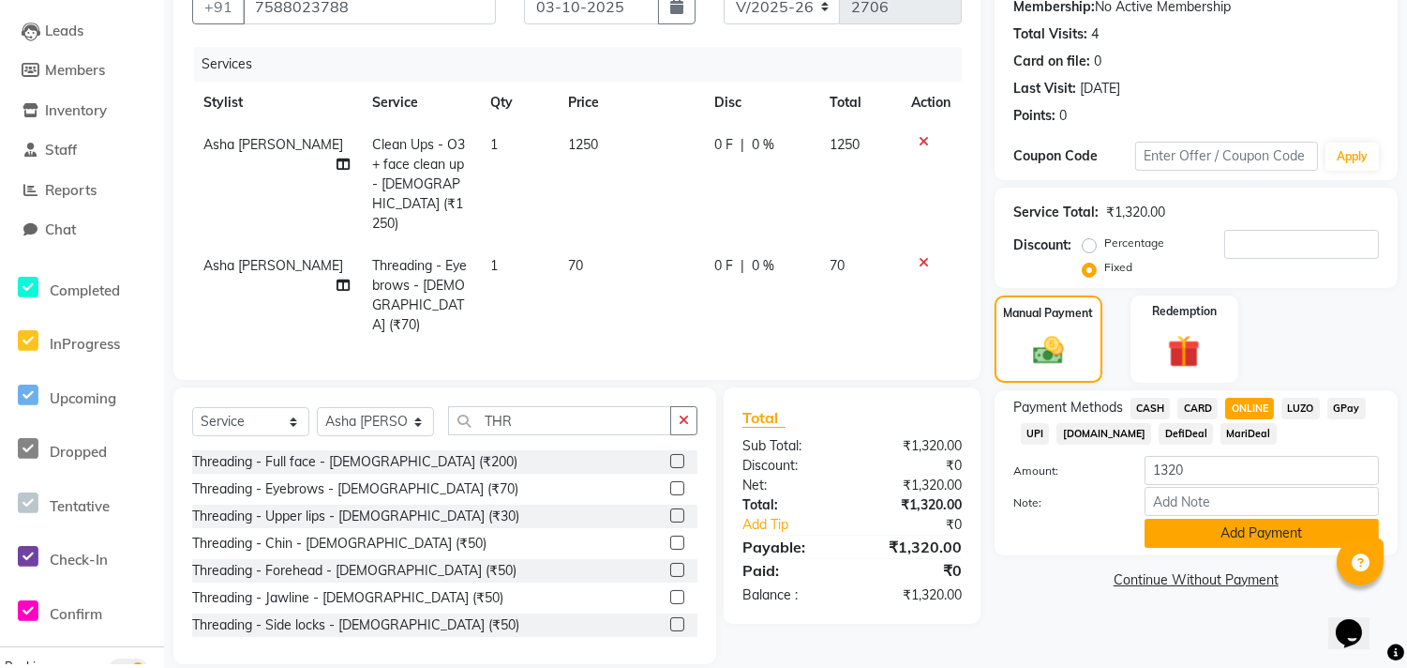
click at [1241, 530] on button "Add Payment" at bounding box center [1262, 533] width 234 height 29
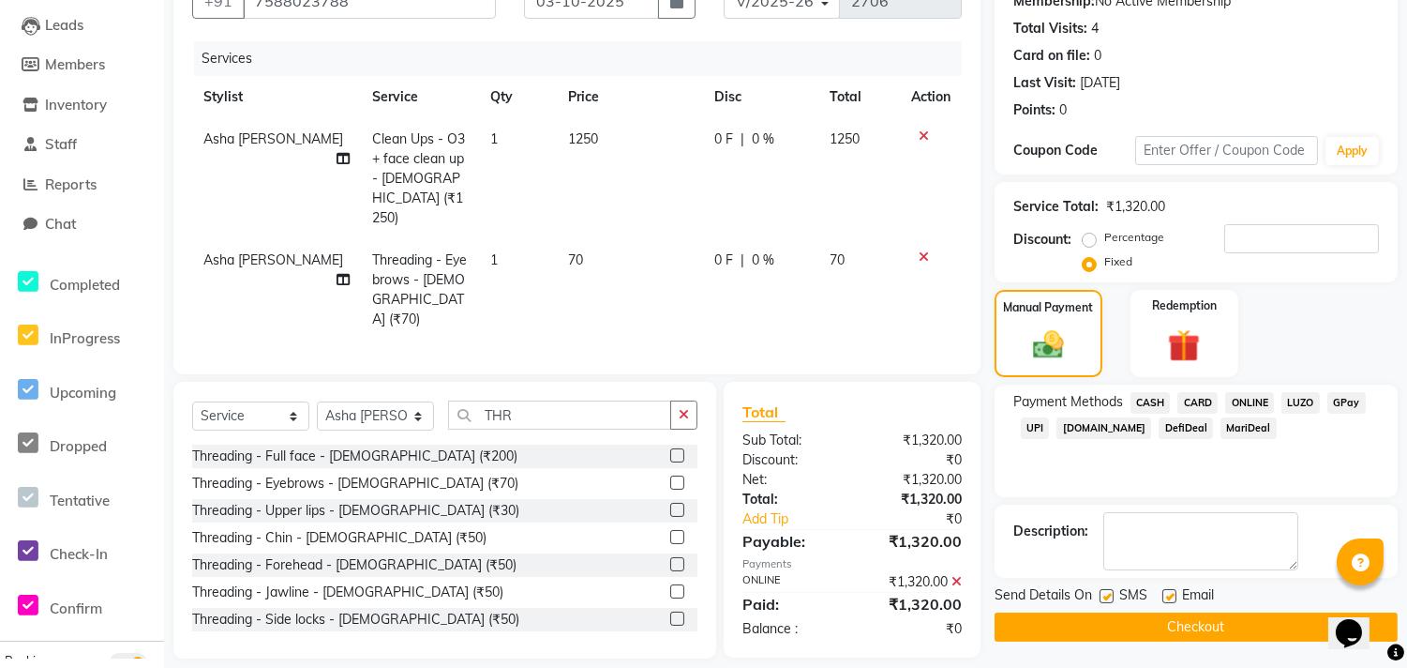
scroll to position [192, 0]
click at [1202, 623] on button "Checkout" at bounding box center [1196, 625] width 403 height 29
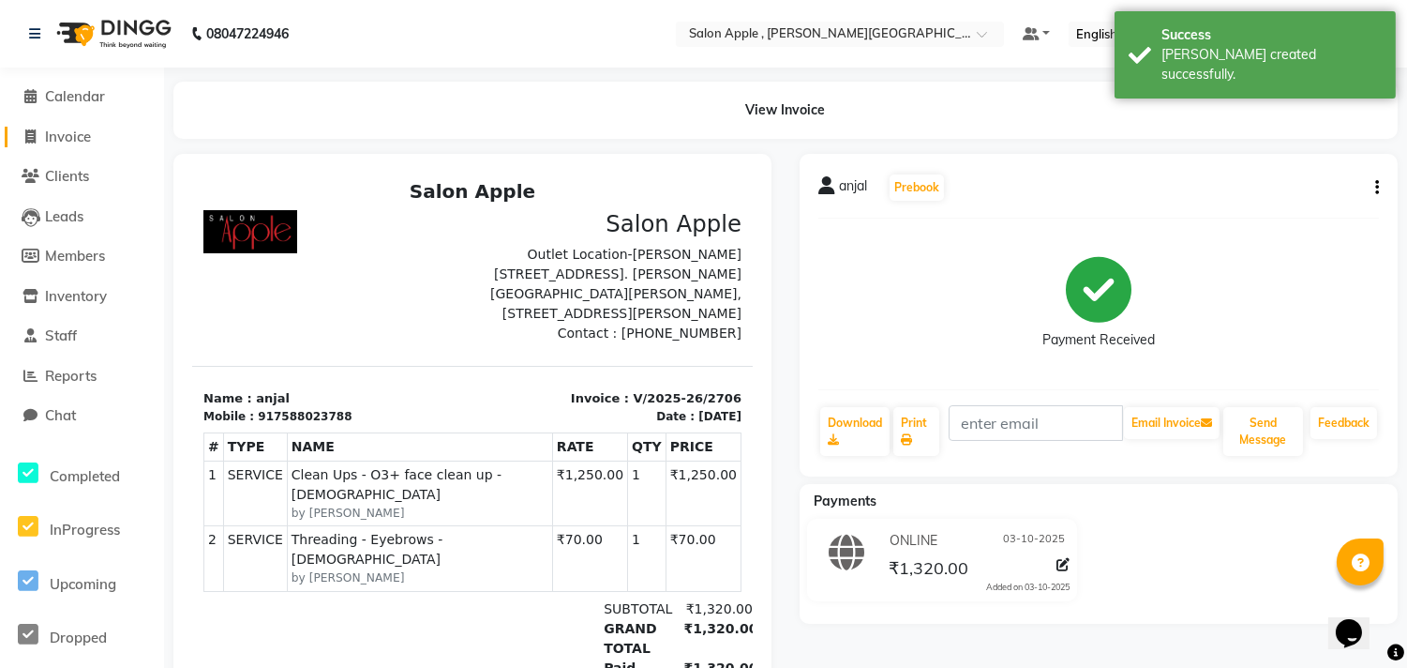
click at [83, 141] on span "Invoice" at bounding box center [68, 137] width 46 height 18
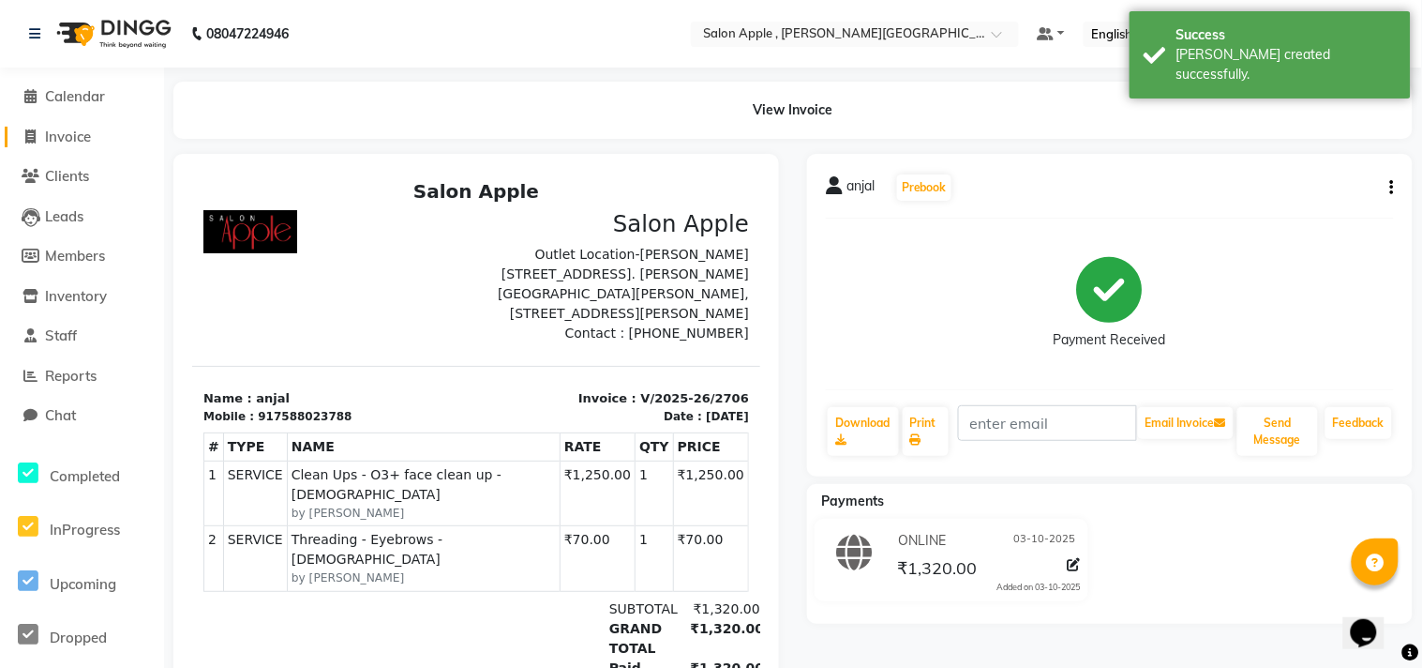
select select "521"
select select "service"
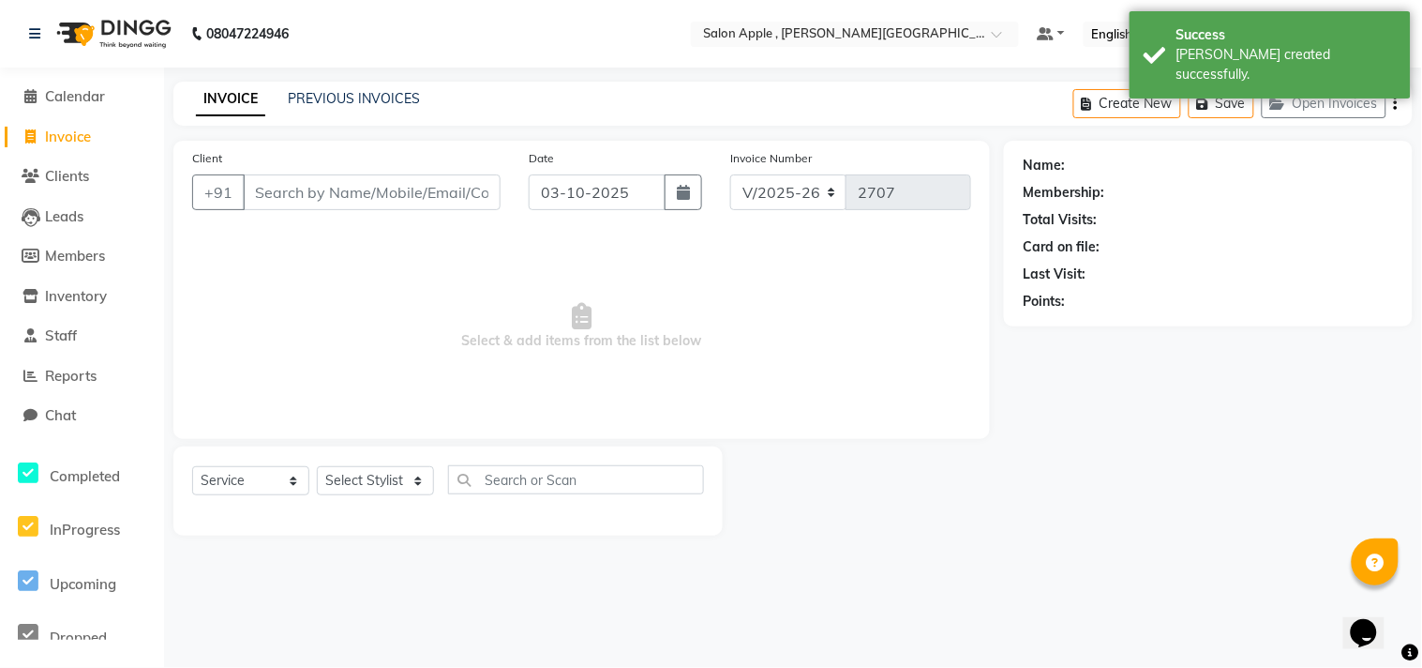
click at [274, 191] on input "Client" at bounding box center [372, 192] width 258 height 36
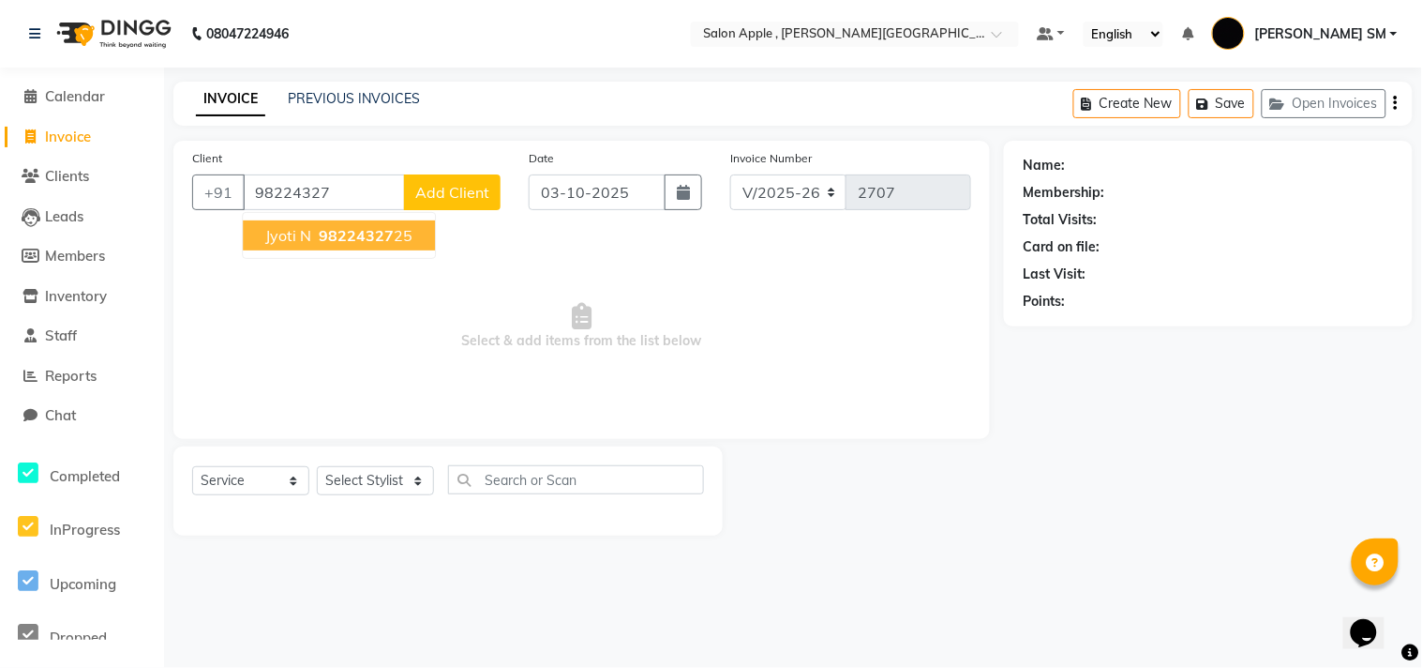
click at [339, 241] on span "98224327" at bounding box center [356, 235] width 75 height 19
type input "9822432725"
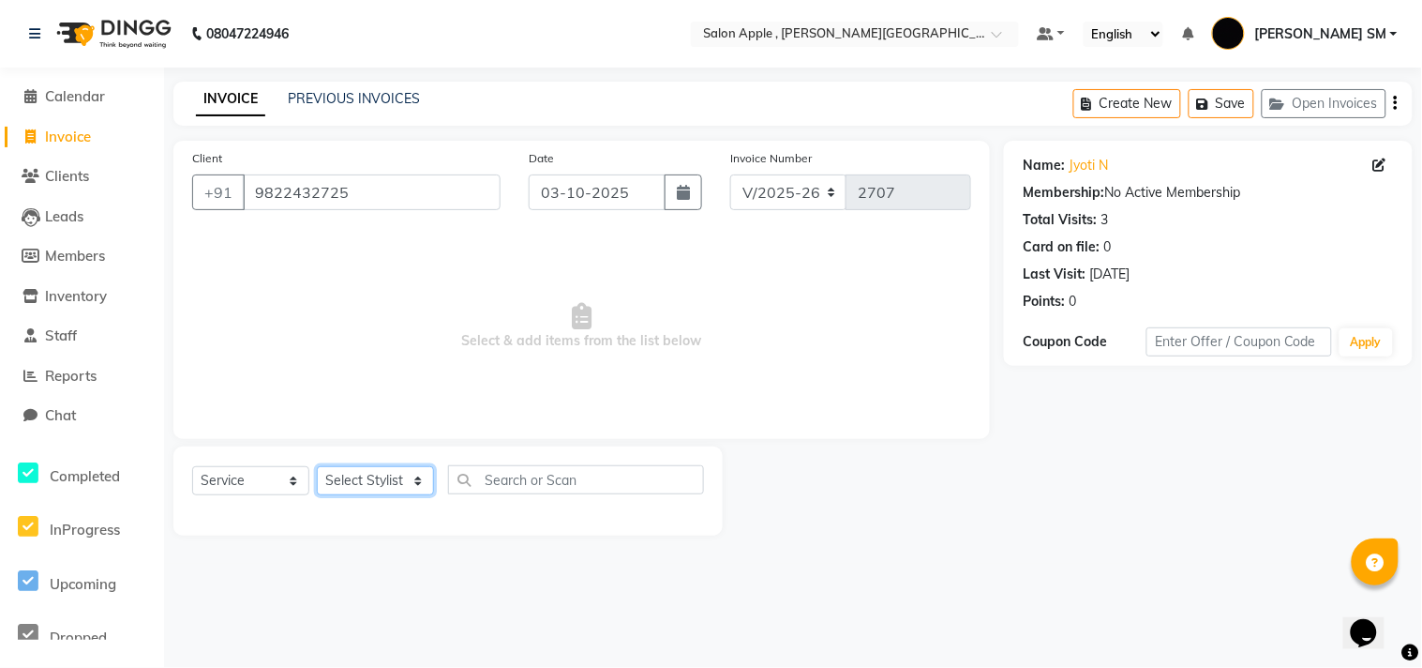
click at [358, 489] on select "Select Stylist [PERSON_NAME] Abhishek [PERSON_NAME] [PERSON_NAME] [PERSON_NAME]…" at bounding box center [375, 480] width 117 height 29
select select "70318"
click at [317, 467] on select "Select Stylist [PERSON_NAME] Abhishek [PERSON_NAME] [PERSON_NAME] [PERSON_NAME]…" at bounding box center [375, 480] width 117 height 29
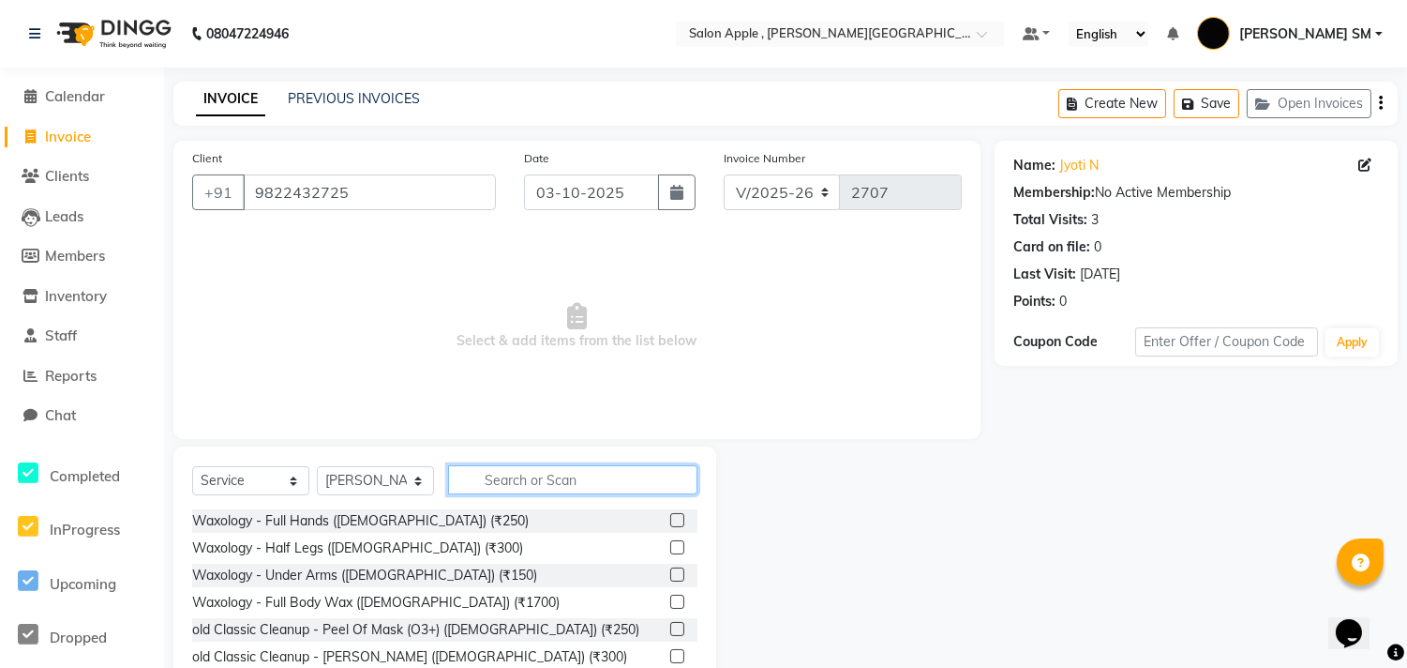
click at [509, 467] on input "text" at bounding box center [572, 479] width 249 height 29
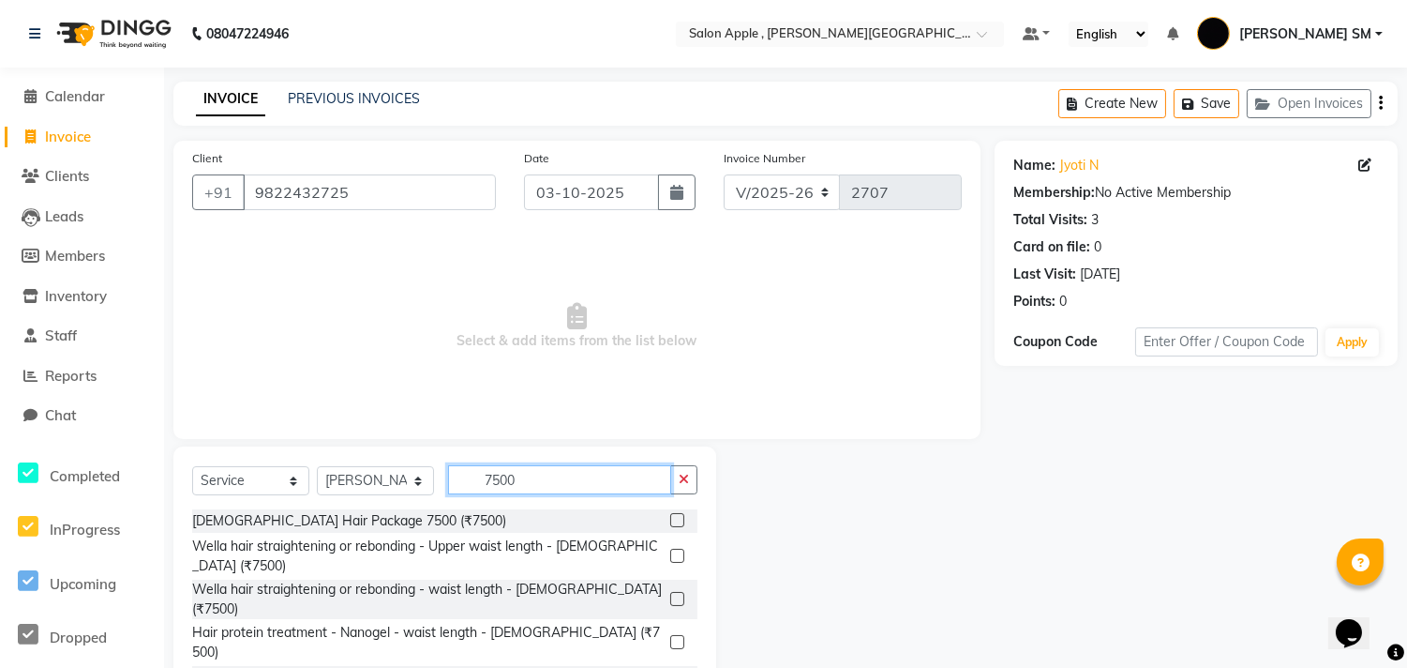
type input "7500"
click at [670, 635] on label at bounding box center [677, 642] width 14 height 14
click at [670, 637] on input "checkbox" at bounding box center [676, 643] width 12 height 12
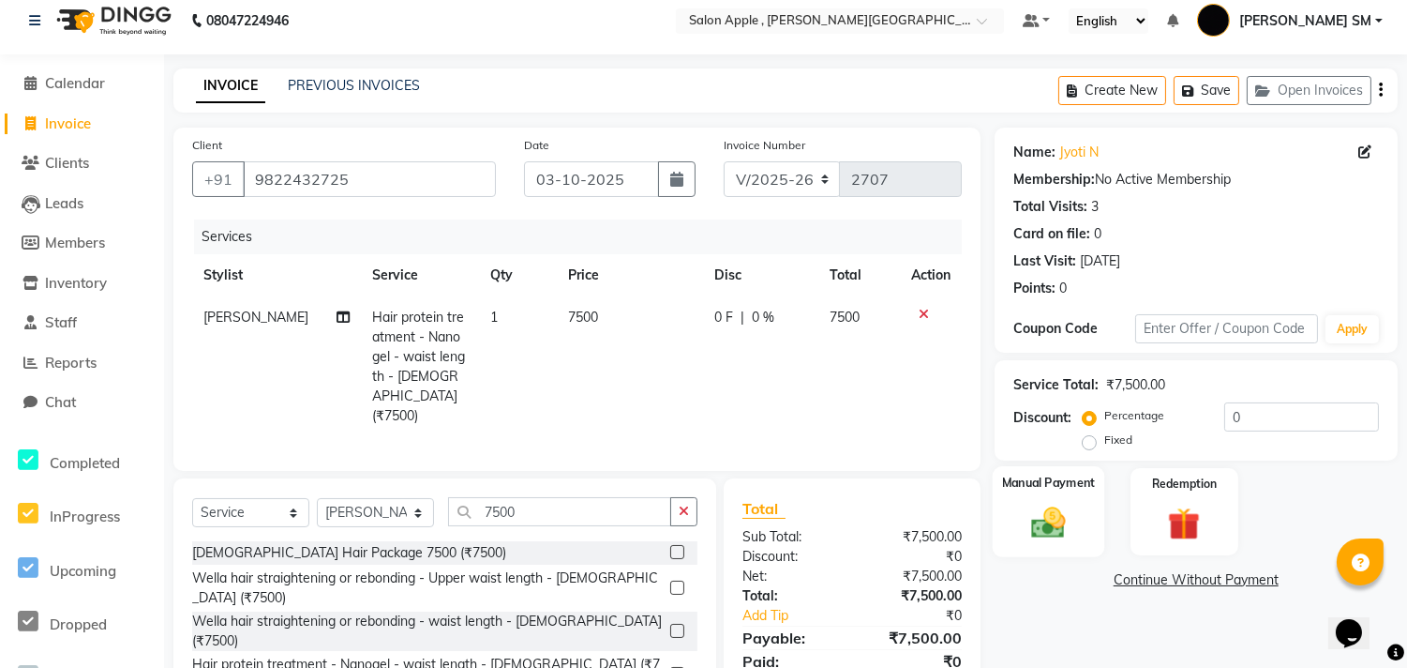
scroll to position [124, 0]
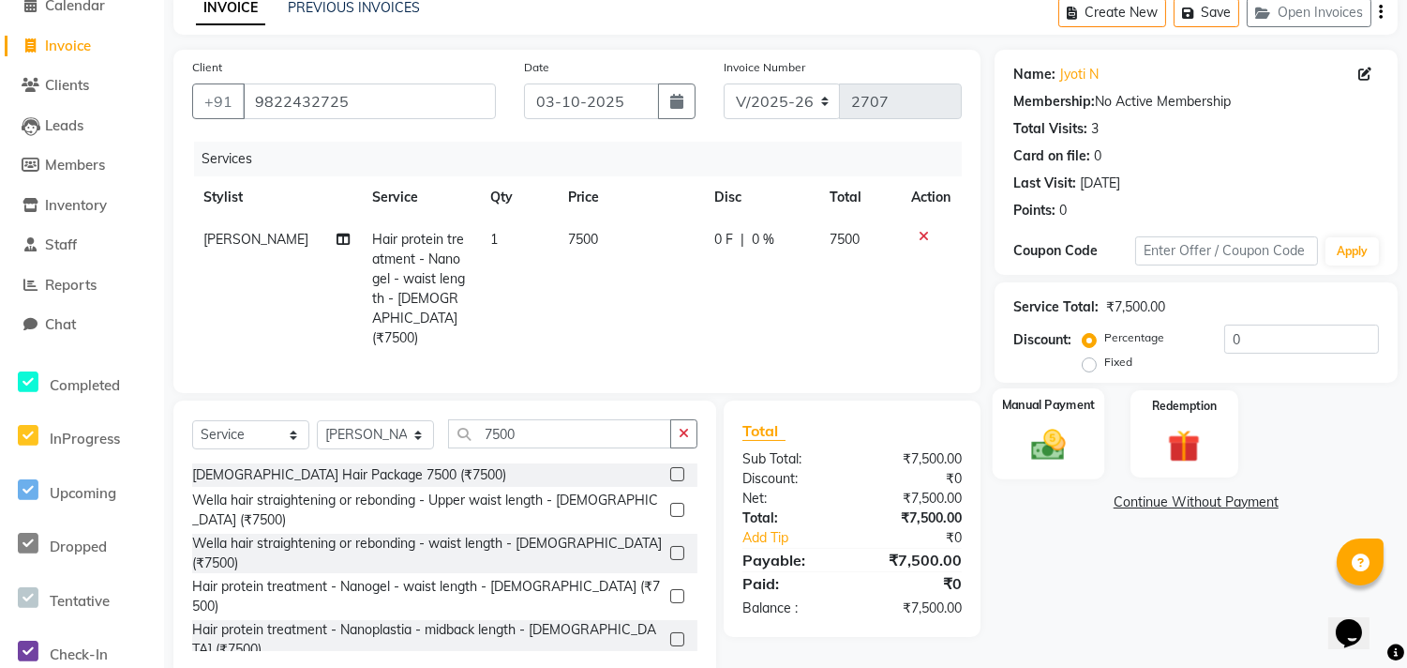
checkbox input "false"
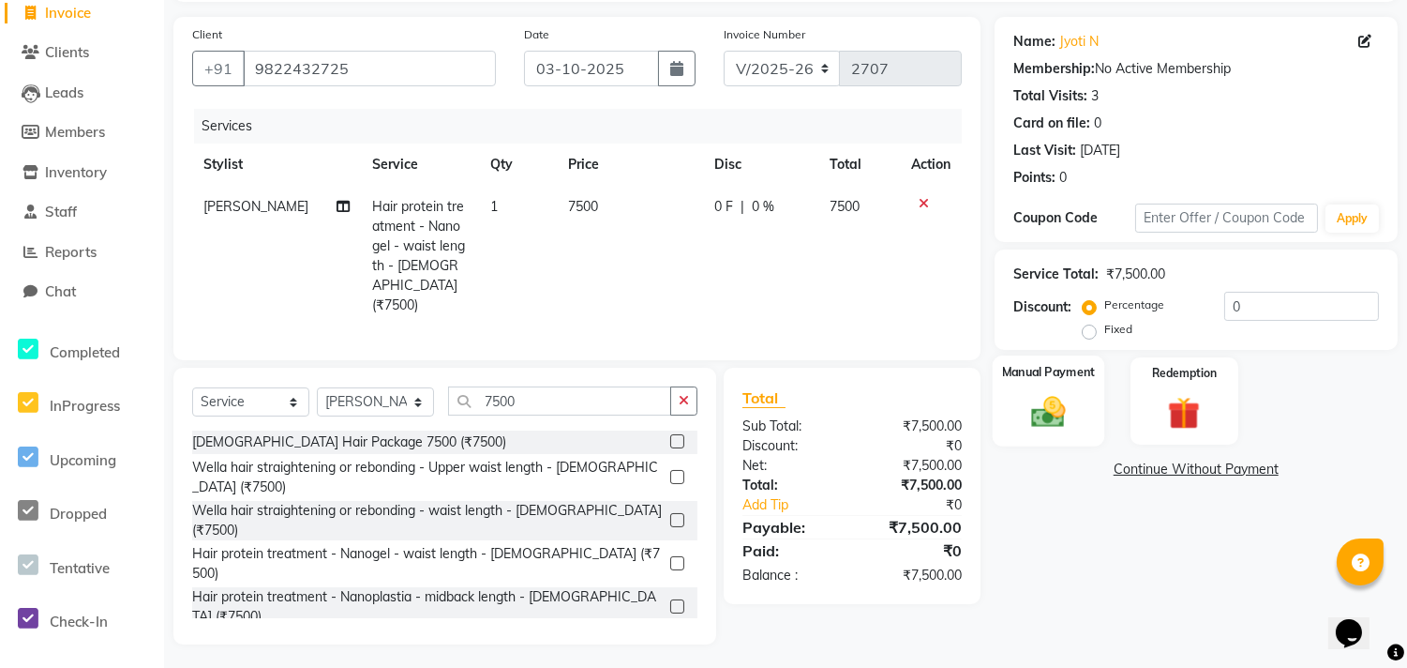
click at [1045, 425] on img at bounding box center [1048, 411] width 55 height 39
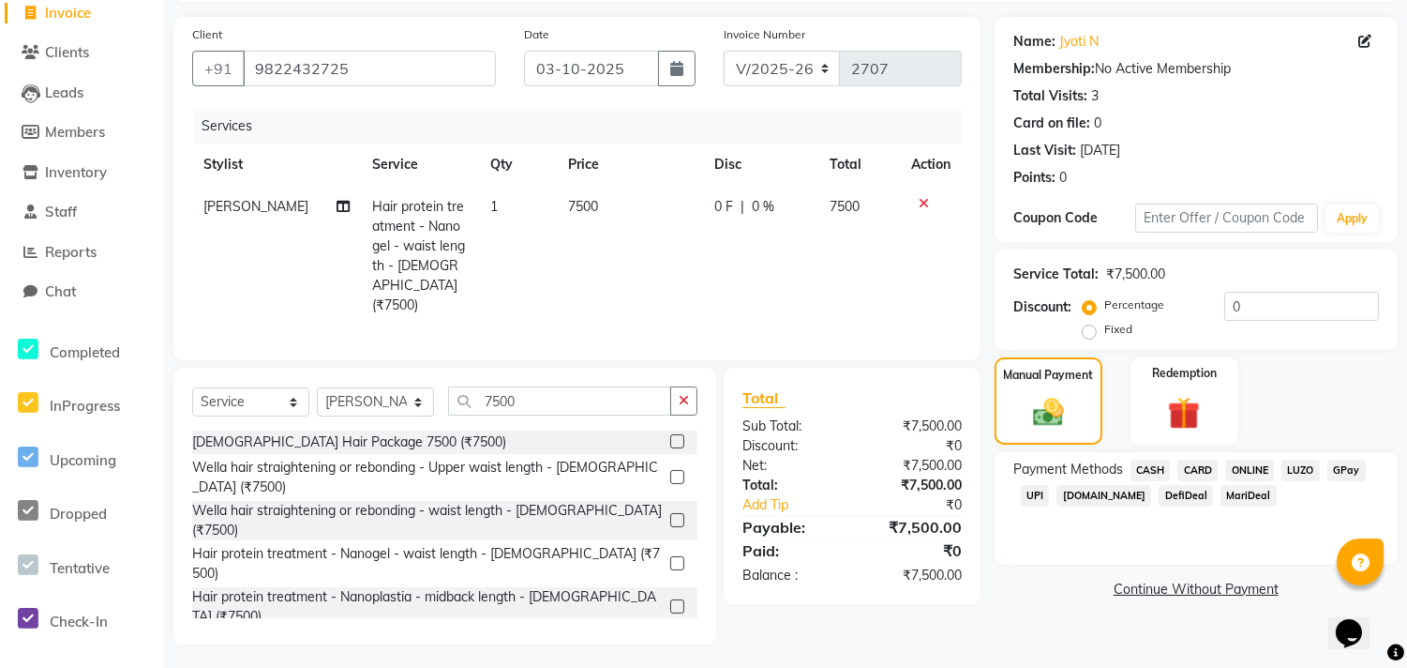
click at [1241, 474] on span "ONLINE" at bounding box center [1250, 470] width 49 height 22
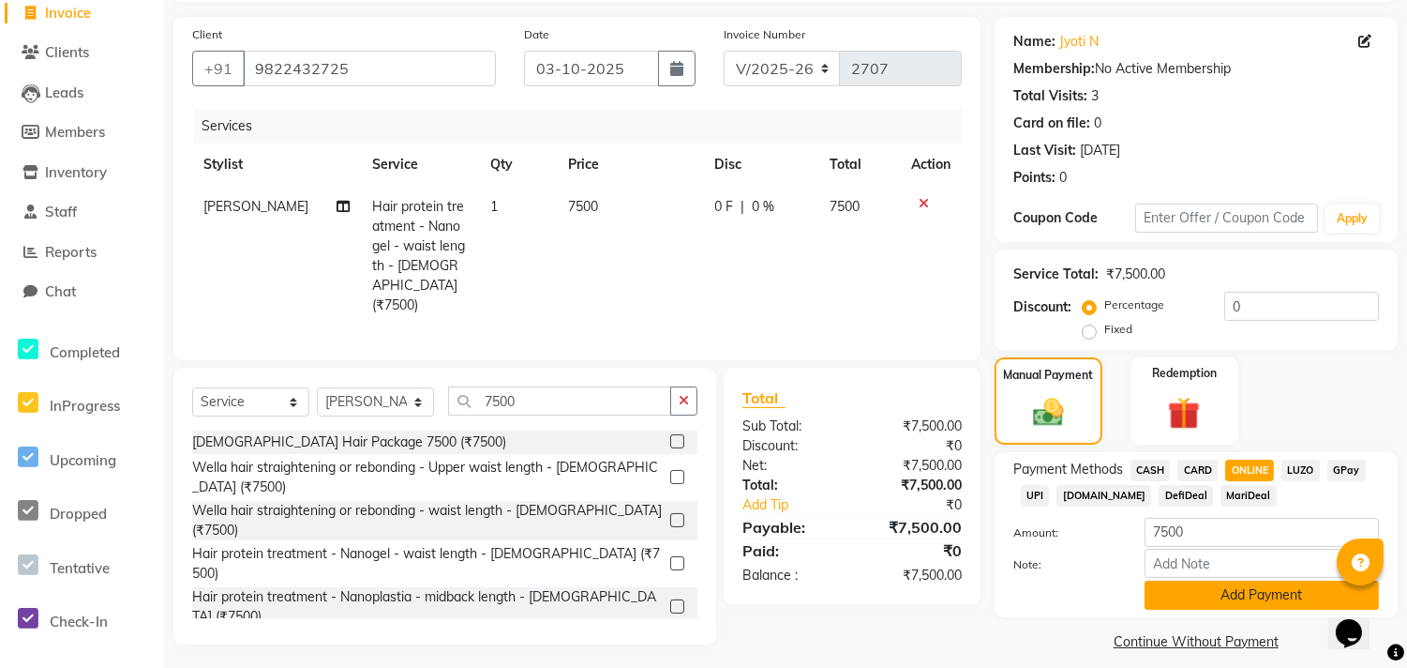
click at [1232, 597] on button "Add Payment" at bounding box center [1262, 594] width 234 height 29
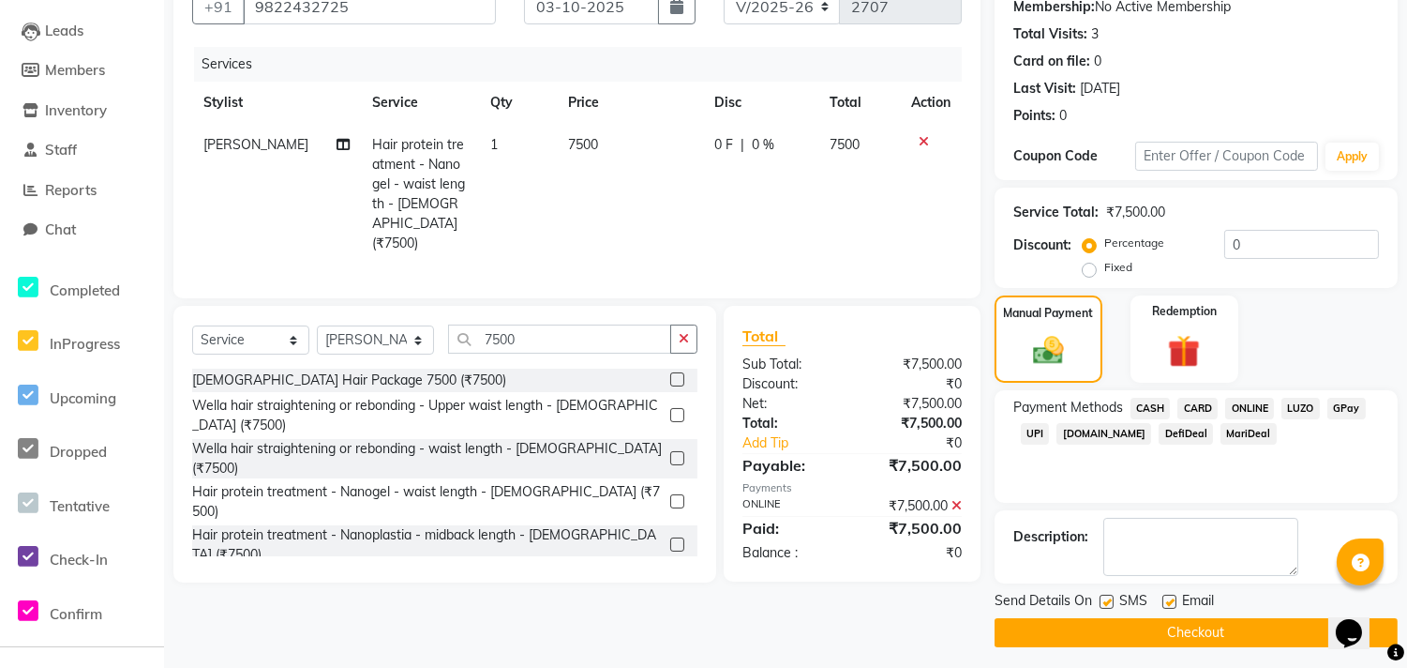
scroll to position [192, 0]
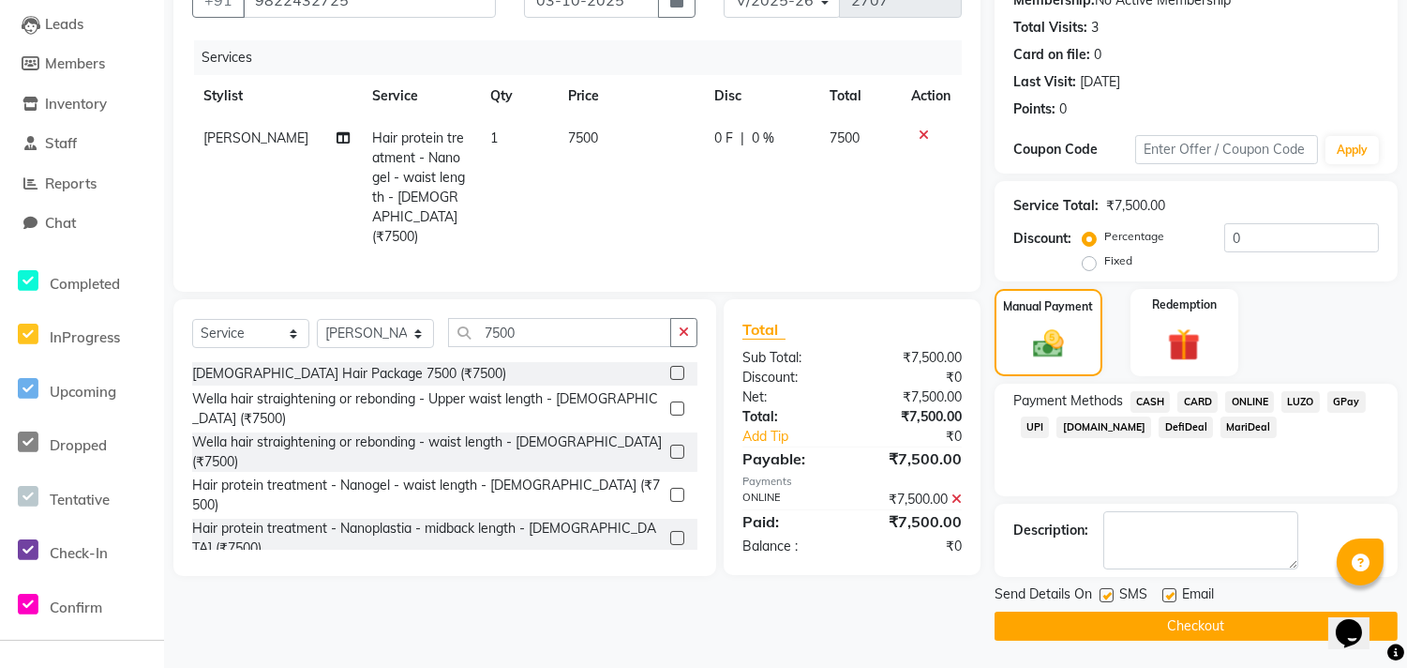
click at [1176, 625] on button "Checkout" at bounding box center [1196, 625] width 403 height 29
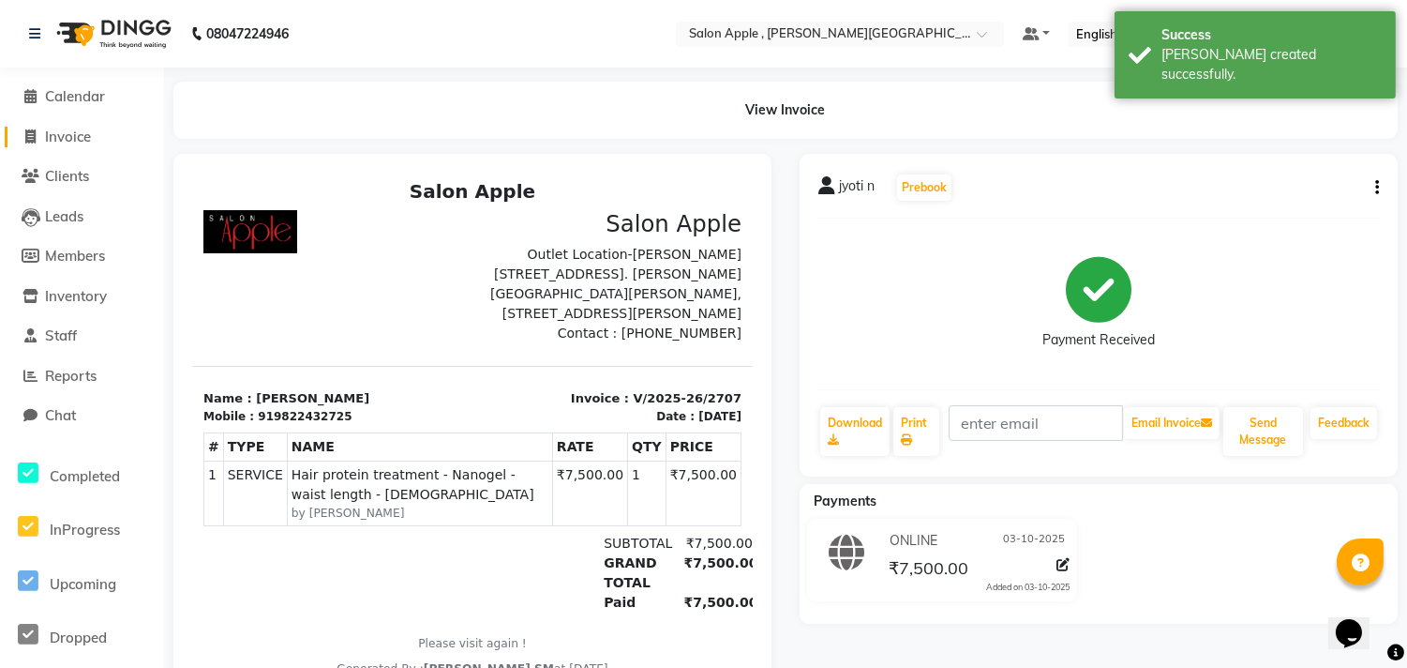
click at [79, 133] on span "Invoice" at bounding box center [68, 137] width 46 height 18
select select "521"
select select "service"
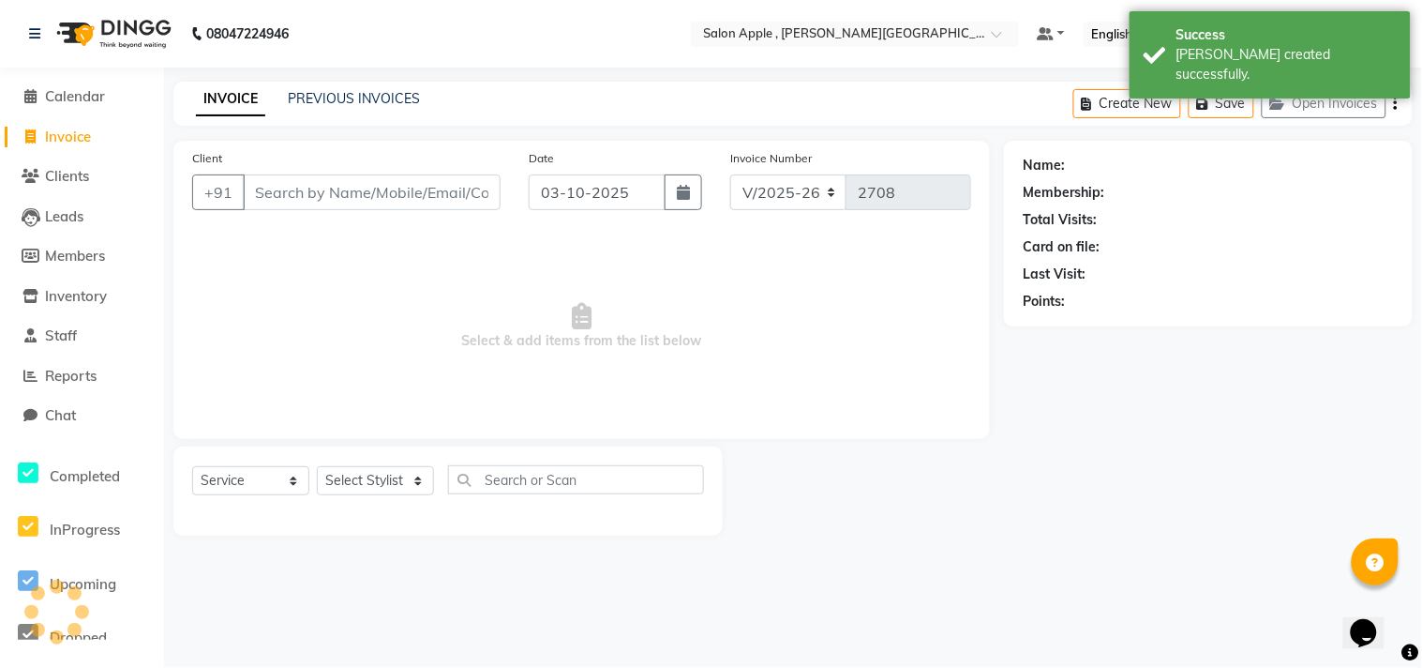
click at [297, 188] on input "Client" at bounding box center [372, 192] width 258 height 36
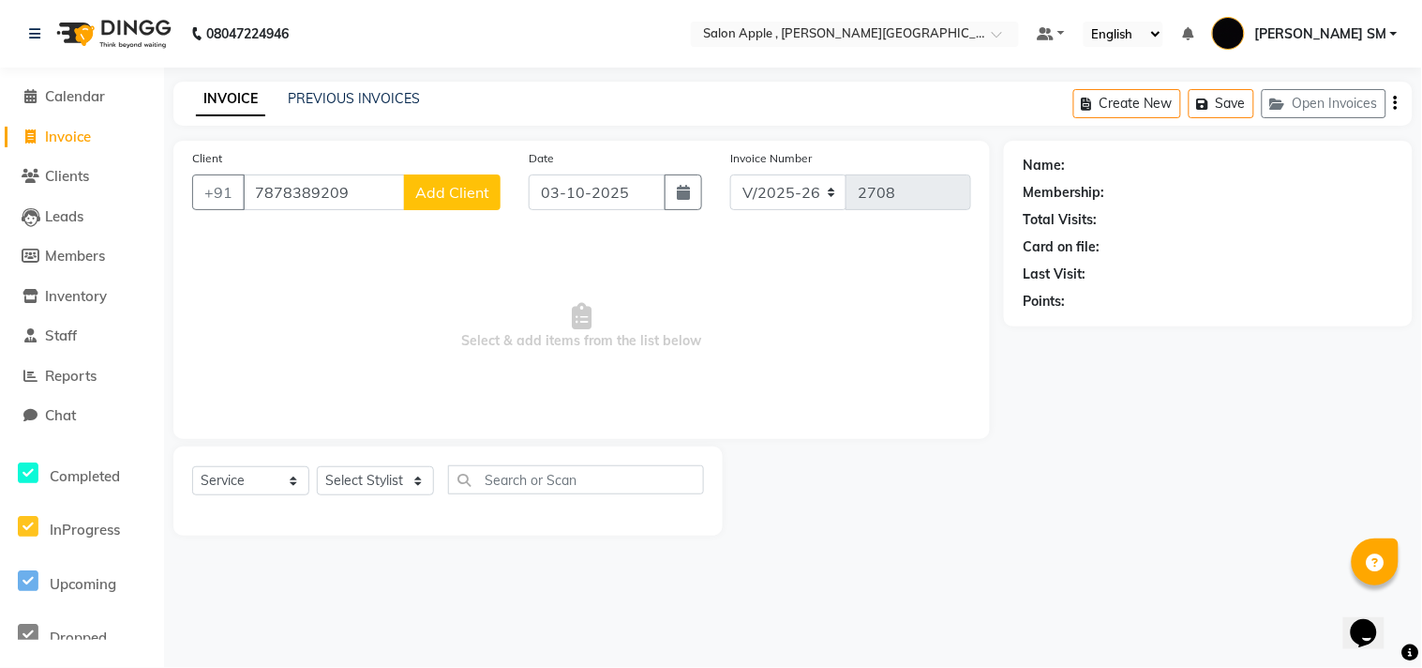
type input "7878389209"
click at [474, 191] on span "Add Client" at bounding box center [452, 192] width 74 height 19
select select "22"
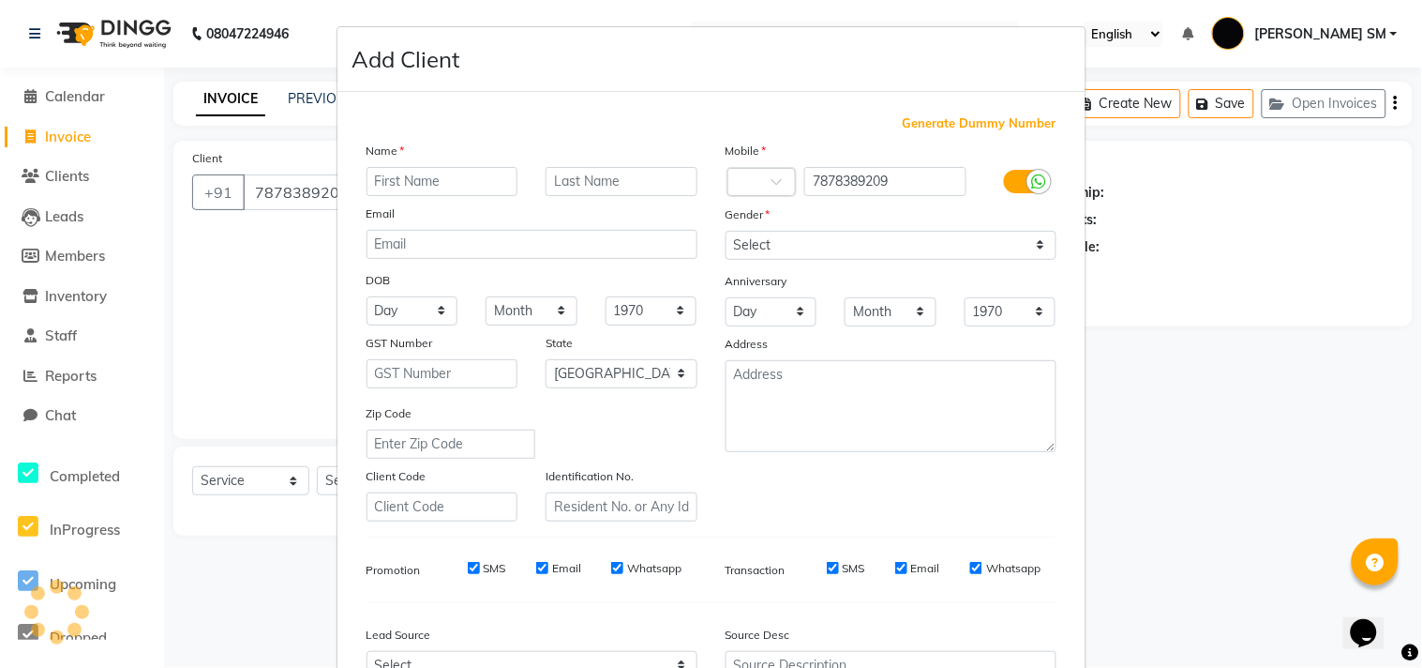
click at [437, 170] on input "text" at bounding box center [443, 181] width 152 height 29
type input "MR"
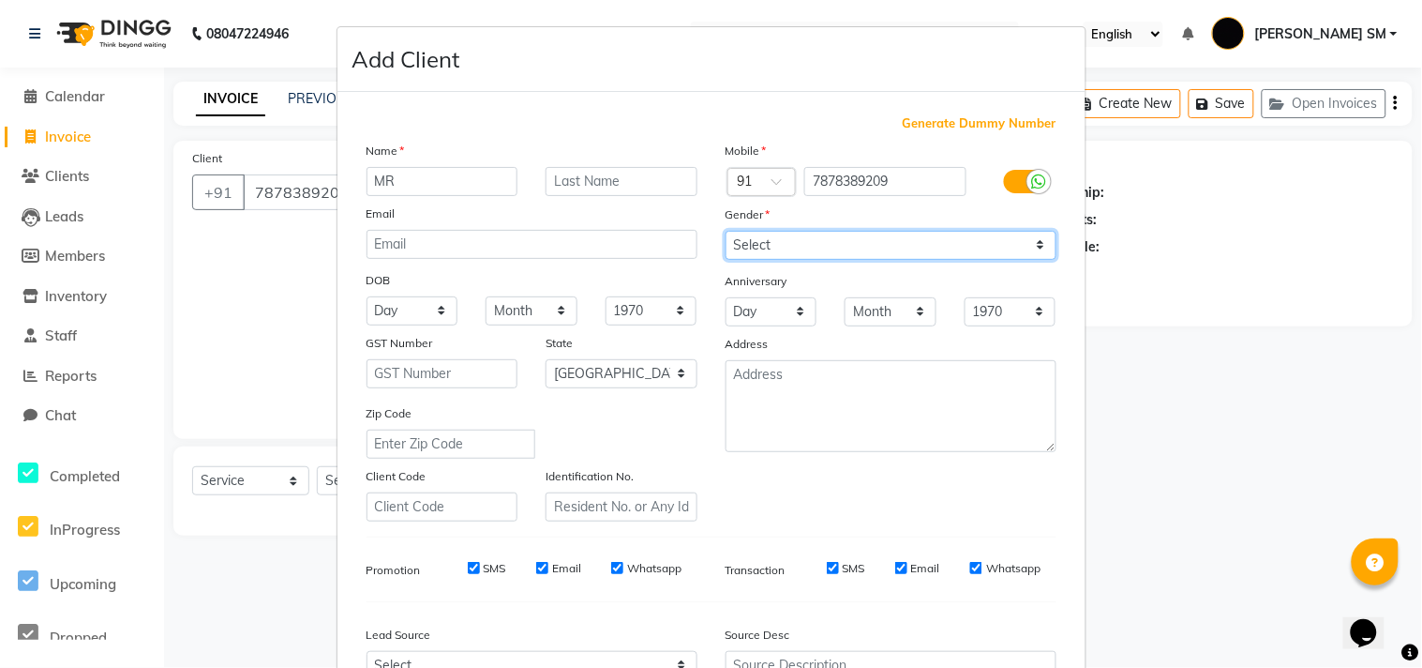
click at [763, 231] on select "Select [DEMOGRAPHIC_DATA] [DEMOGRAPHIC_DATA] Other Prefer Not To Say" at bounding box center [891, 245] width 331 height 29
select select "[DEMOGRAPHIC_DATA]"
click at [726, 231] on select "Select [DEMOGRAPHIC_DATA] [DEMOGRAPHIC_DATA] Other Prefer Not To Say" at bounding box center [891, 245] width 331 height 29
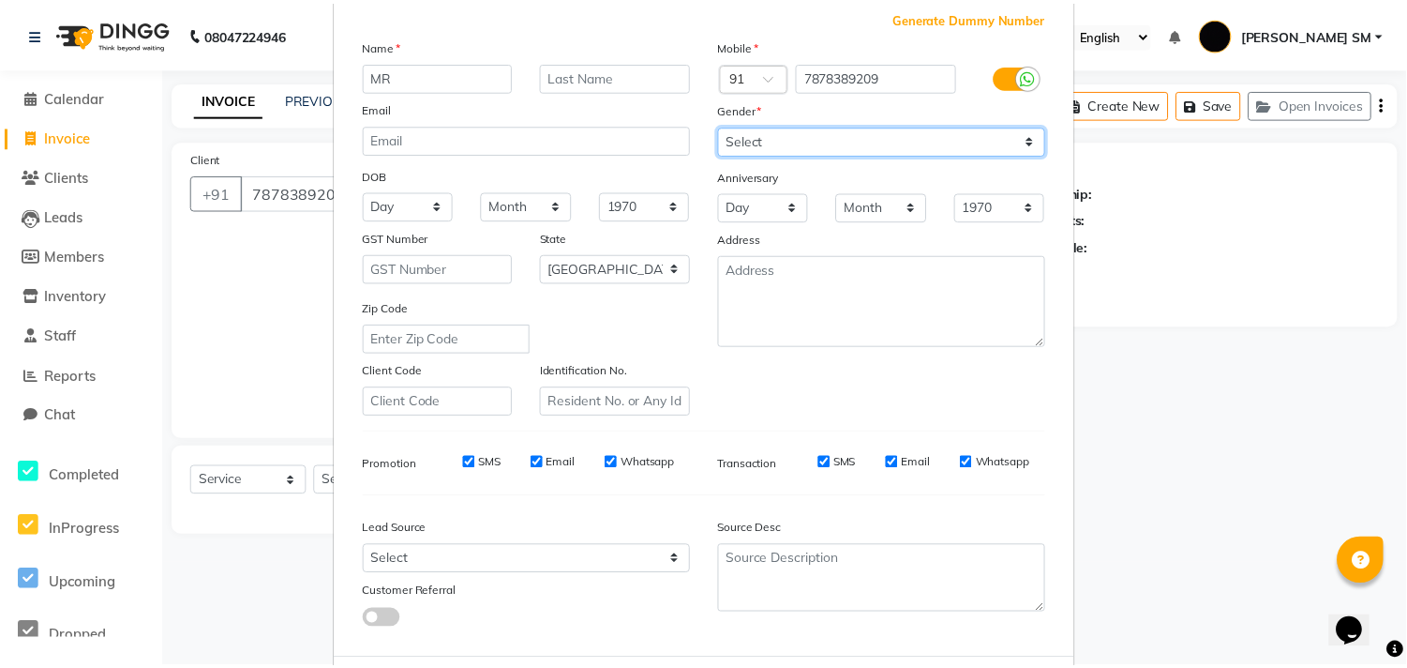
scroll to position [199, 0]
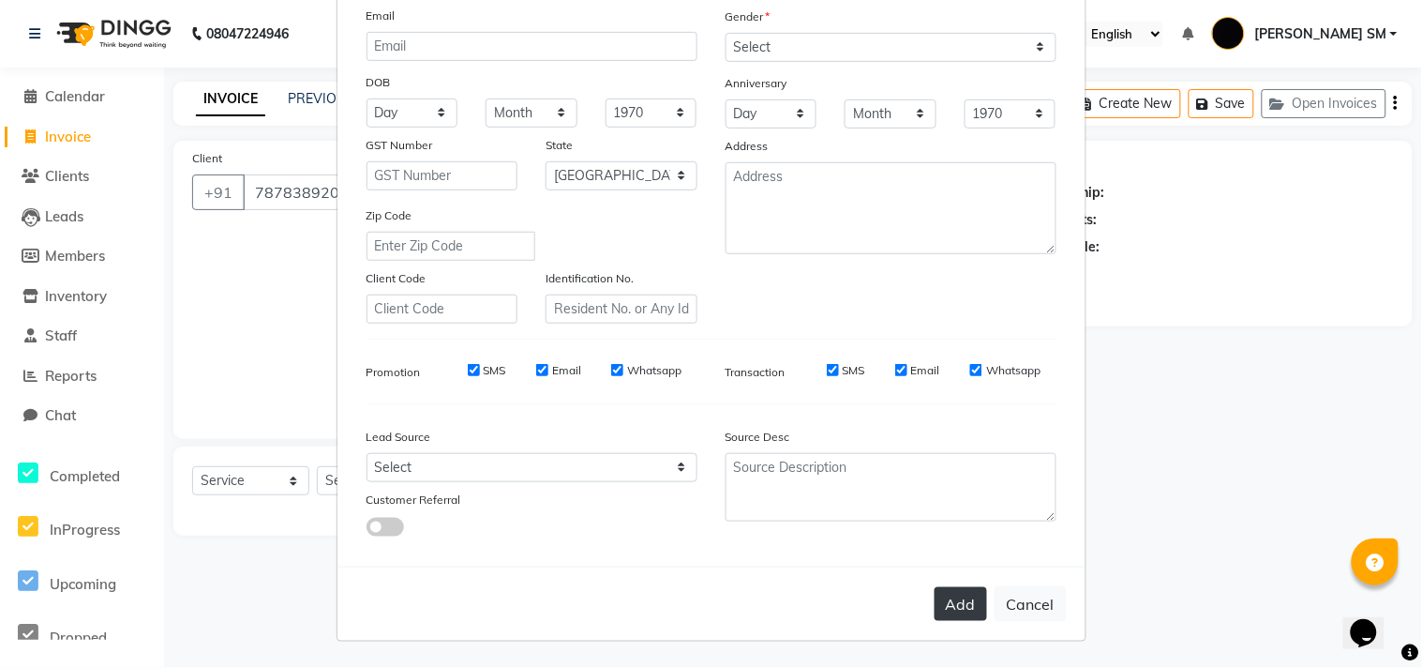
click at [942, 612] on button "Add" at bounding box center [961, 604] width 53 height 34
select select
select select "null"
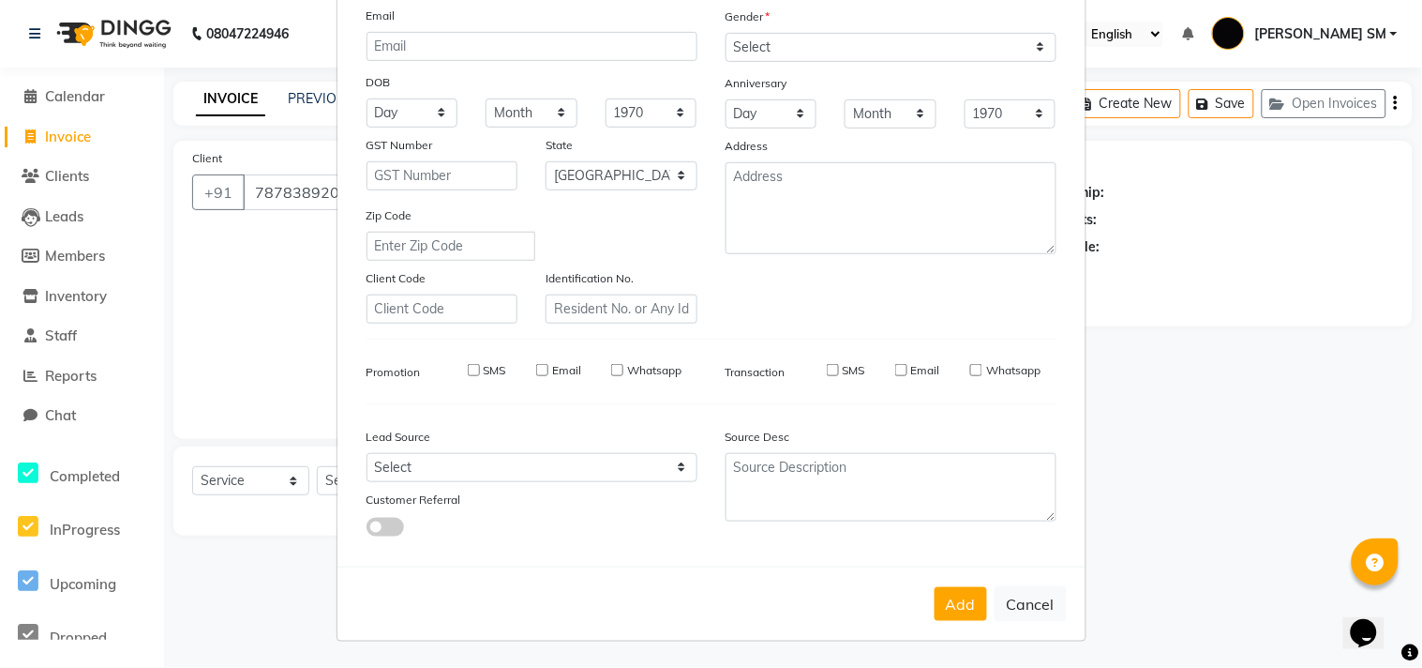
select select
checkbox input "false"
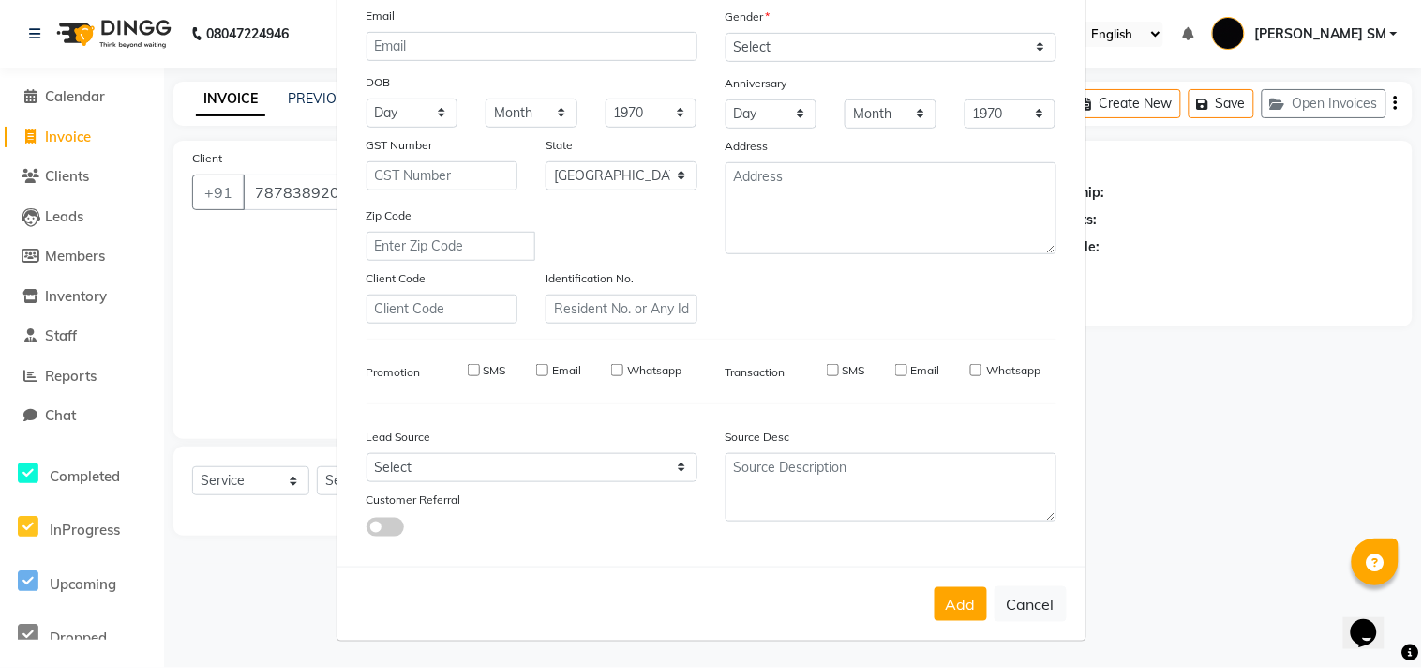
checkbox input "false"
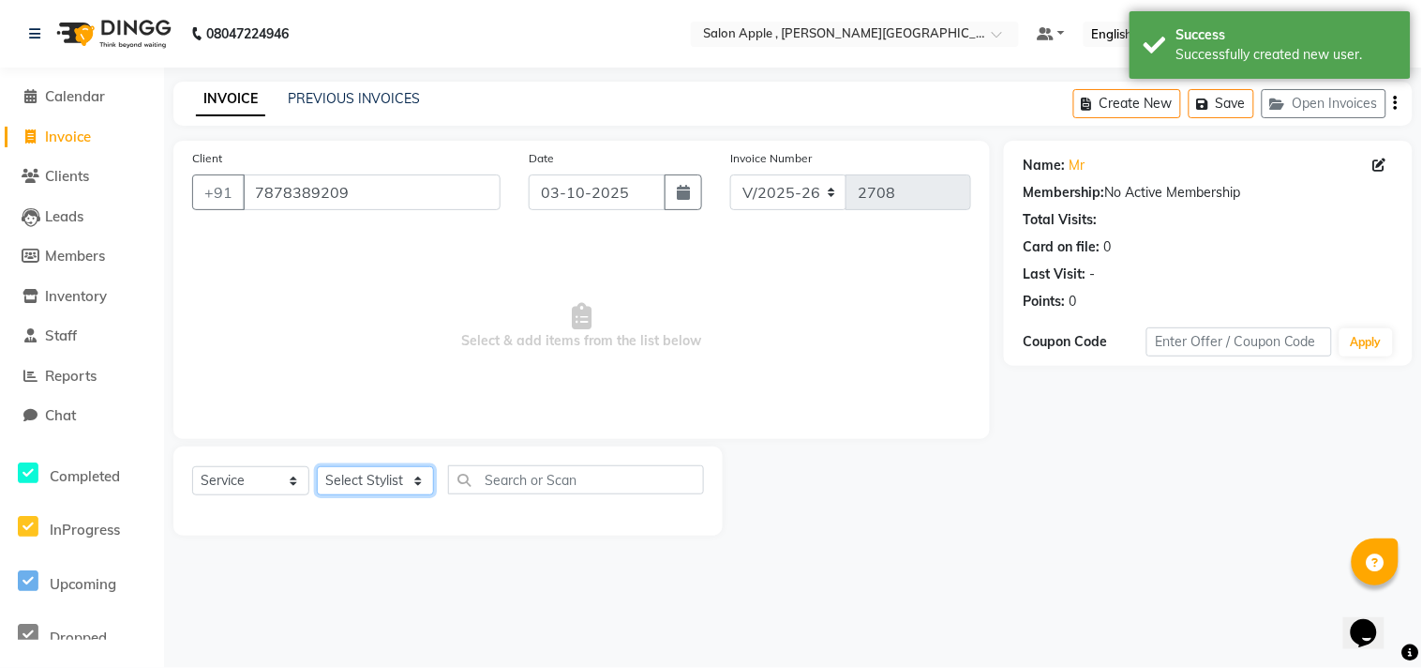
click at [379, 481] on select "Select Stylist [PERSON_NAME] Abhishek [PERSON_NAME] [PERSON_NAME] [PERSON_NAME]…" at bounding box center [375, 480] width 117 height 29
select select "24657"
click at [317, 467] on select "Select Stylist [PERSON_NAME] Abhishek [PERSON_NAME] [PERSON_NAME] [PERSON_NAME]…" at bounding box center [375, 480] width 117 height 29
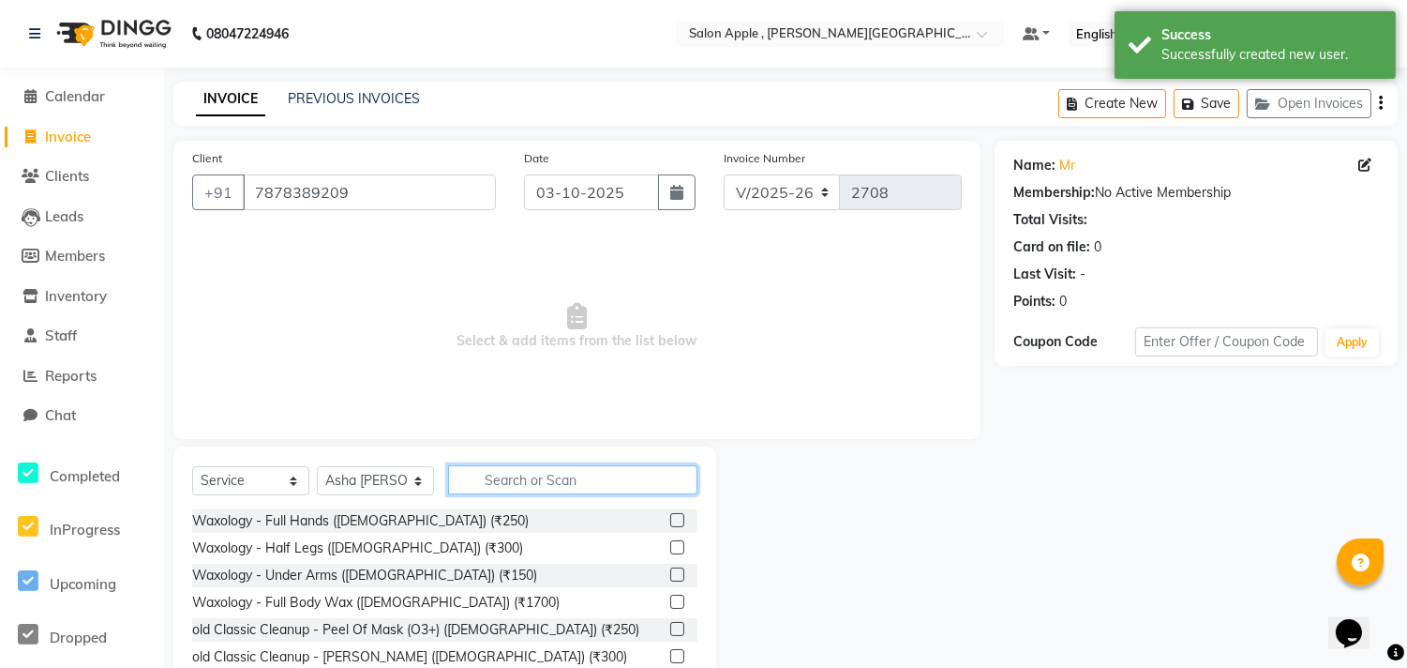
click at [530, 475] on input "text" at bounding box center [572, 479] width 249 height 29
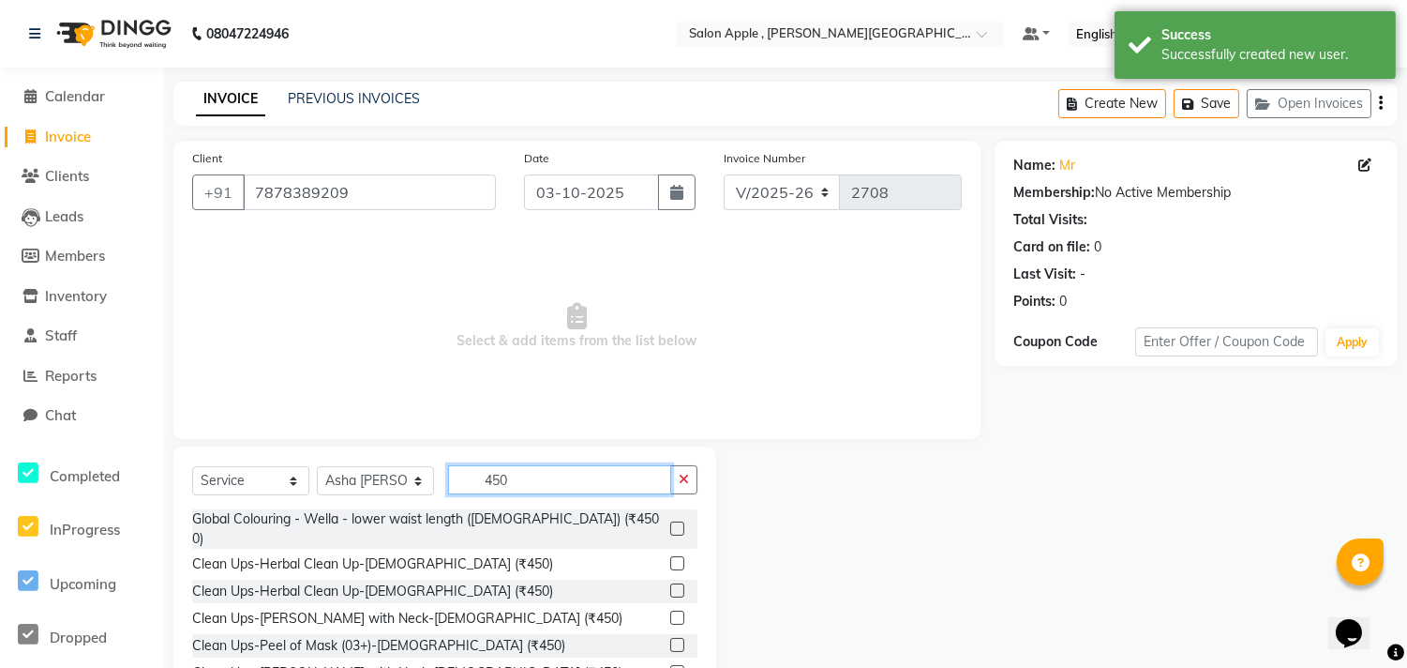
type input "450"
click at [670, 556] on label at bounding box center [677, 563] width 14 height 14
click at [670, 558] on input "checkbox" at bounding box center [676, 564] width 12 height 12
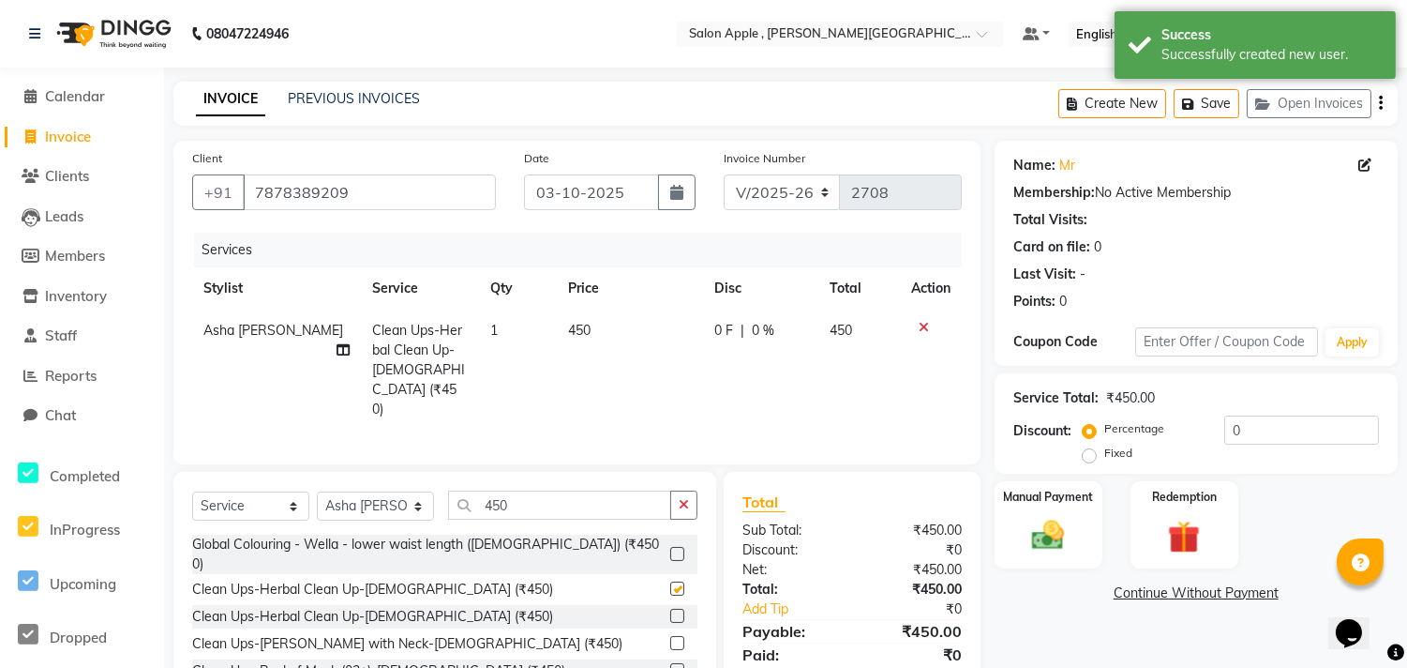
scroll to position [85, 0]
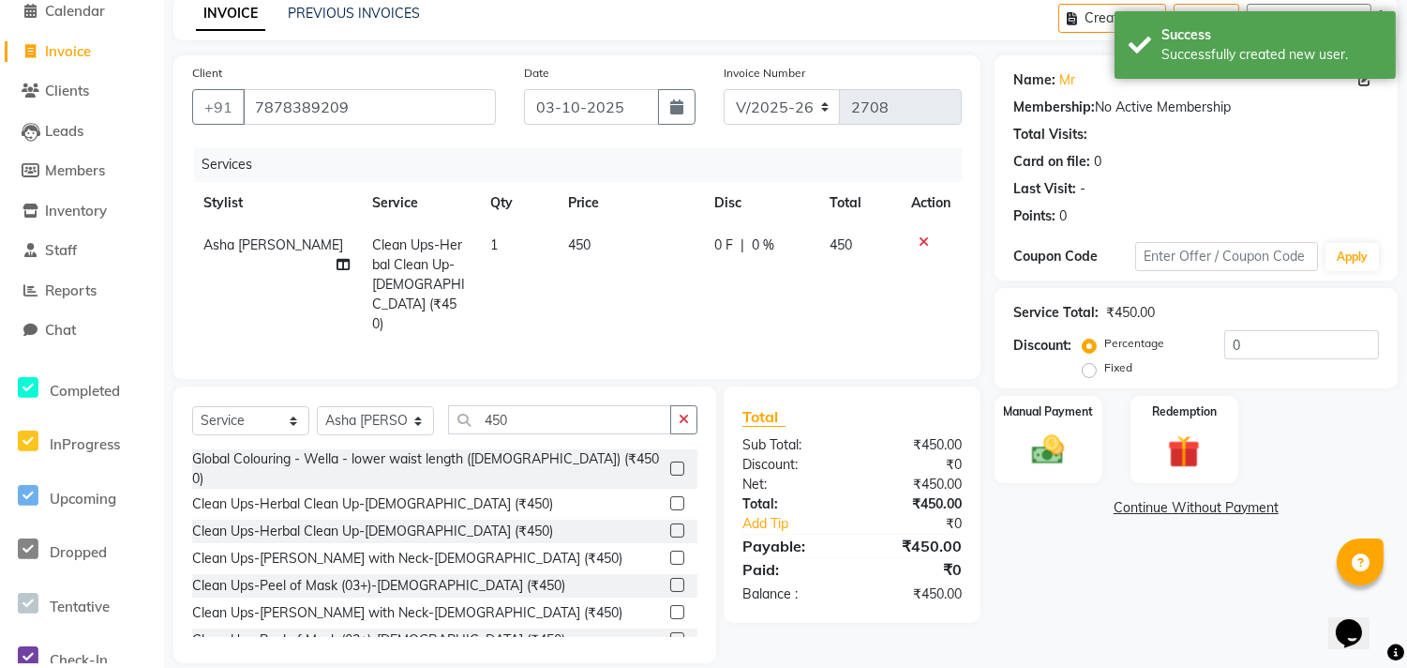
checkbox input "false"
click at [1061, 456] on img at bounding box center [1048, 449] width 55 height 39
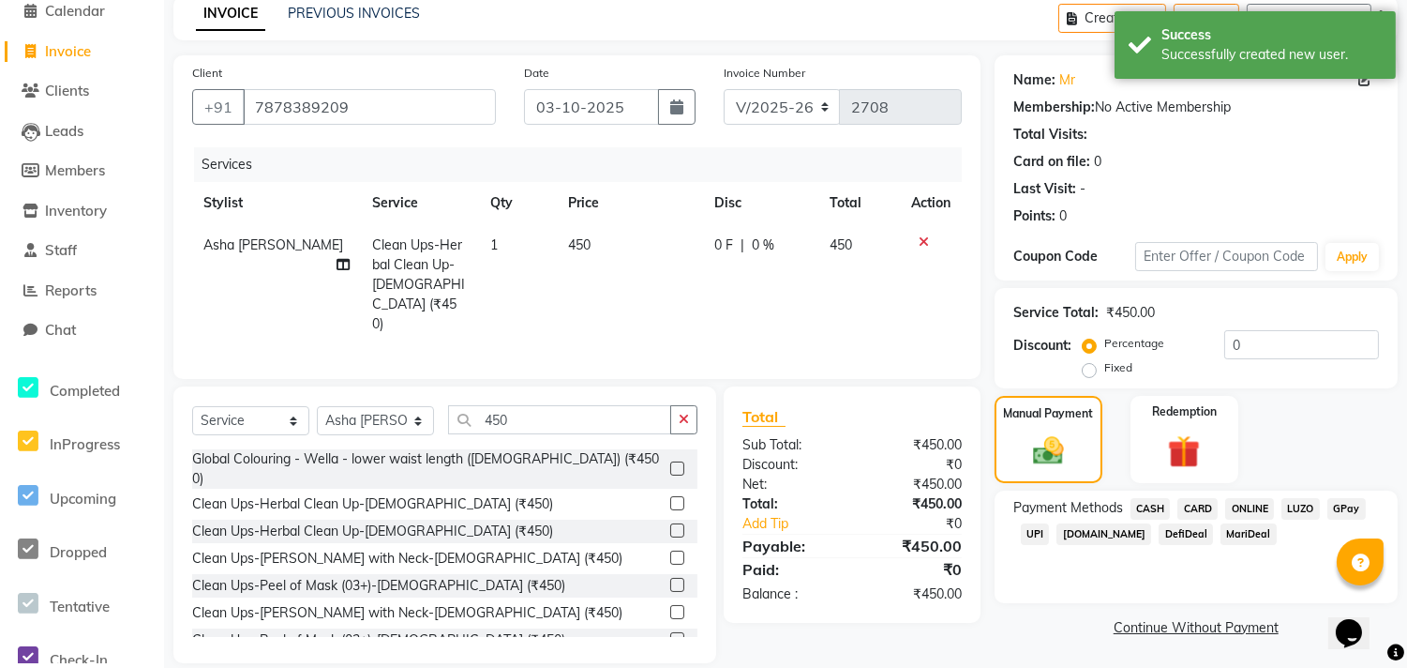
click at [1250, 509] on span "ONLINE" at bounding box center [1250, 509] width 49 height 22
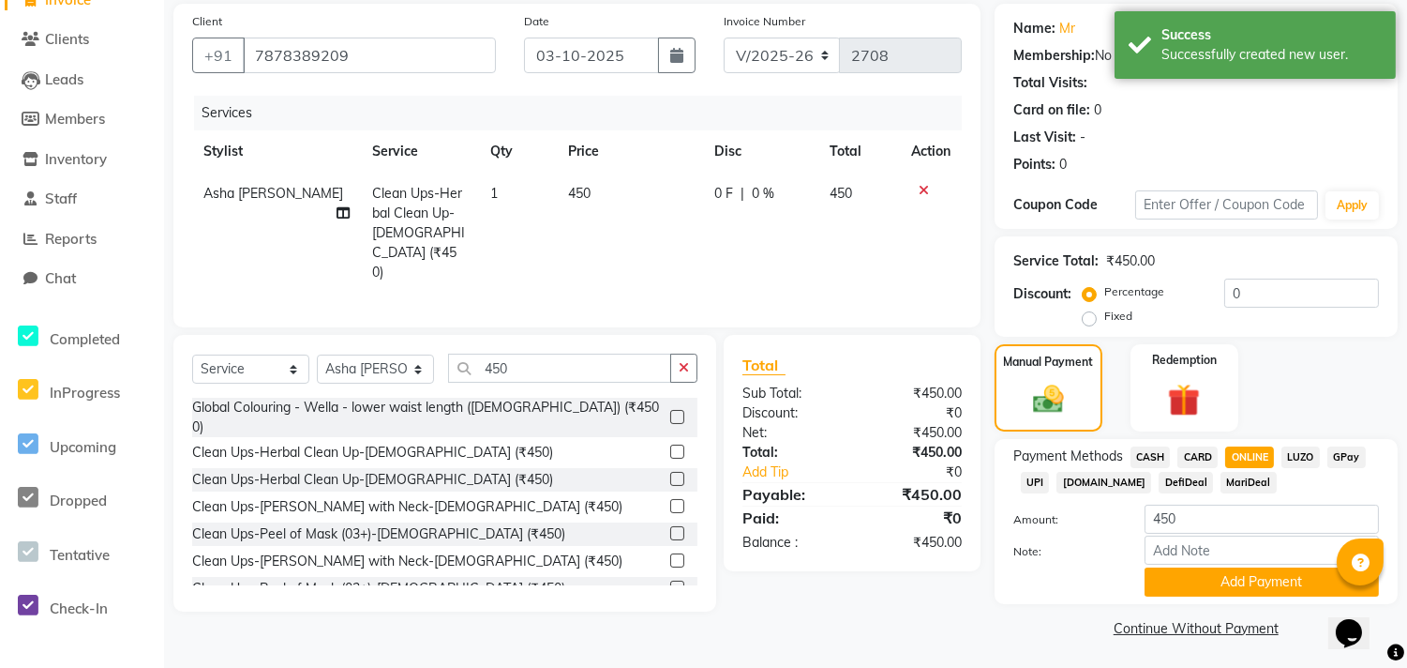
scroll to position [141, 0]
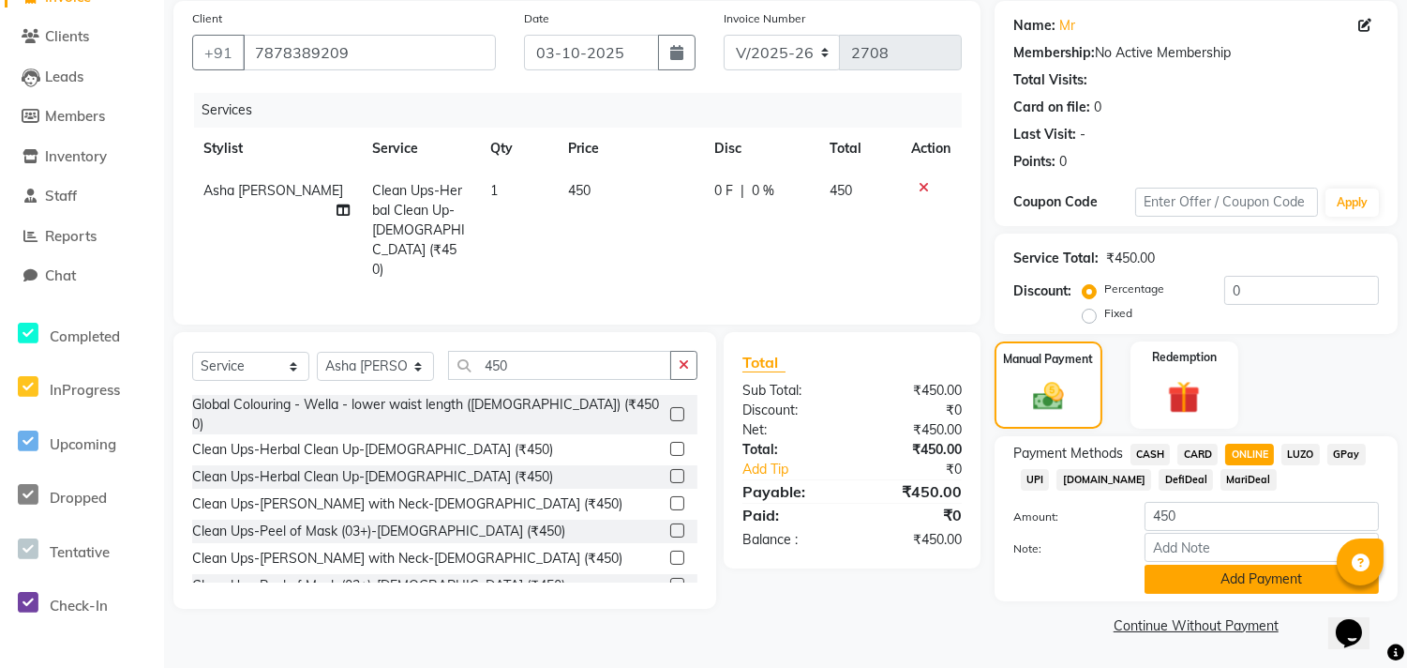
click at [1180, 579] on button "Add Payment" at bounding box center [1262, 578] width 234 height 29
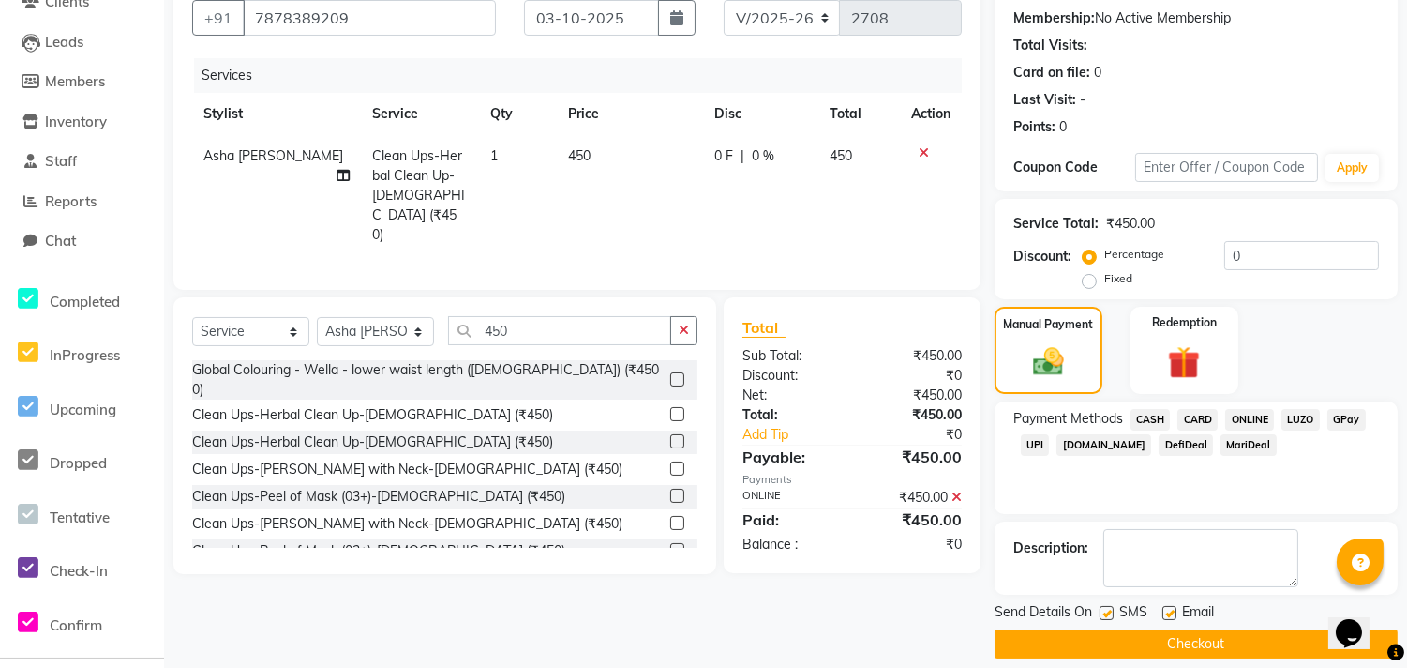
scroll to position [192, 0]
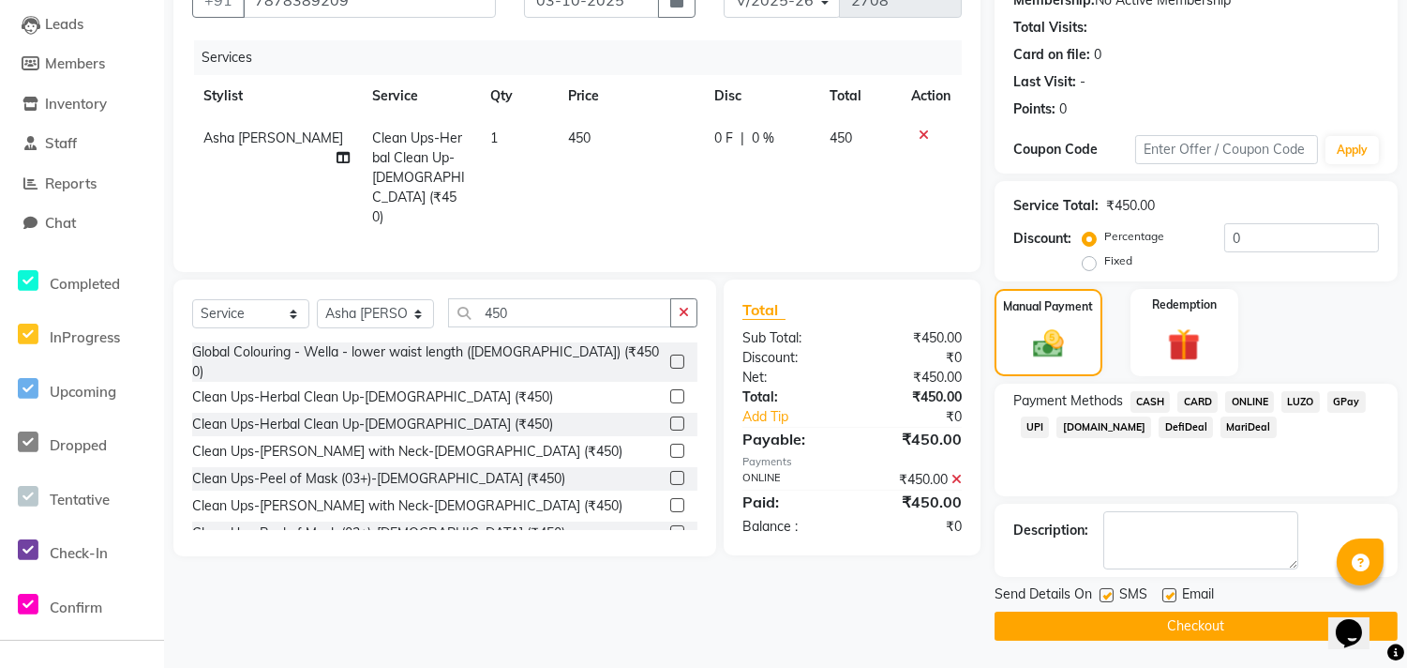
click at [1173, 624] on button "Checkout" at bounding box center [1196, 625] width 403 height 29
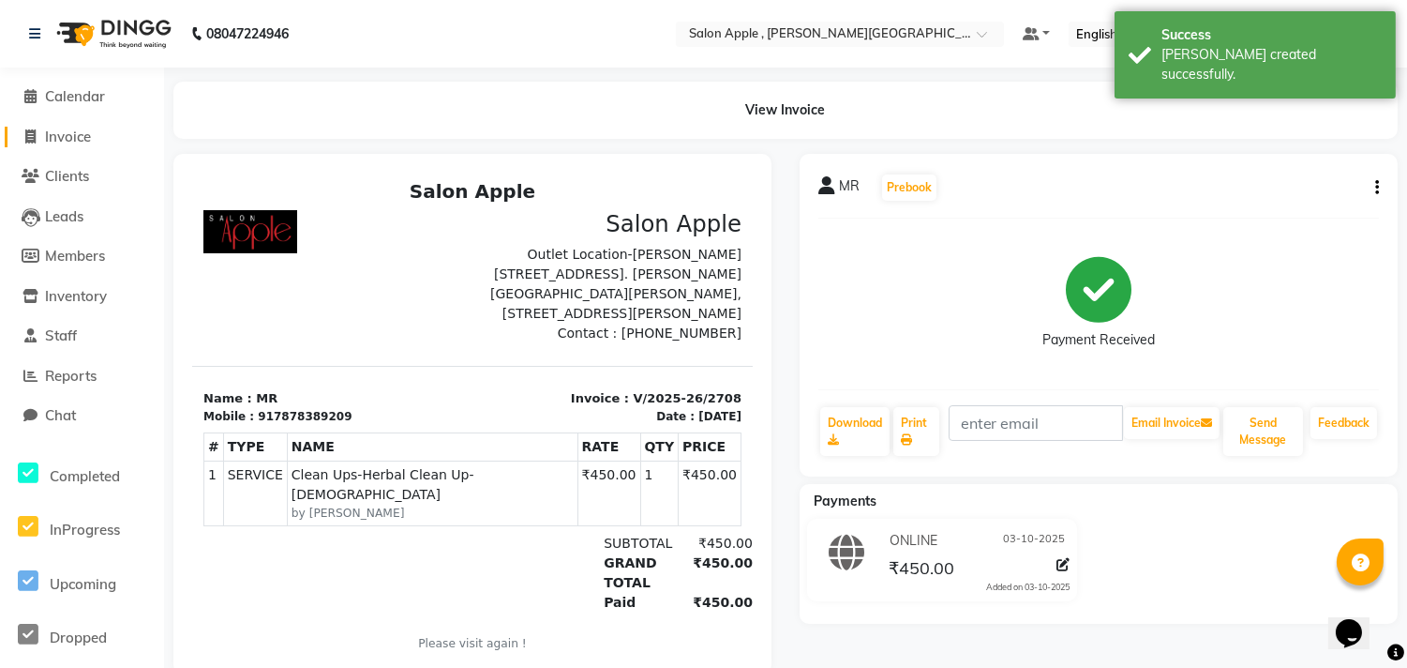
click at [64, 125] on li "Invoice" at bounding box center [82, 137] width 164 height 40
click at [78, 137] on span "Invoice" at bounding box center [68, 137] width 46 height 18
select select "service"
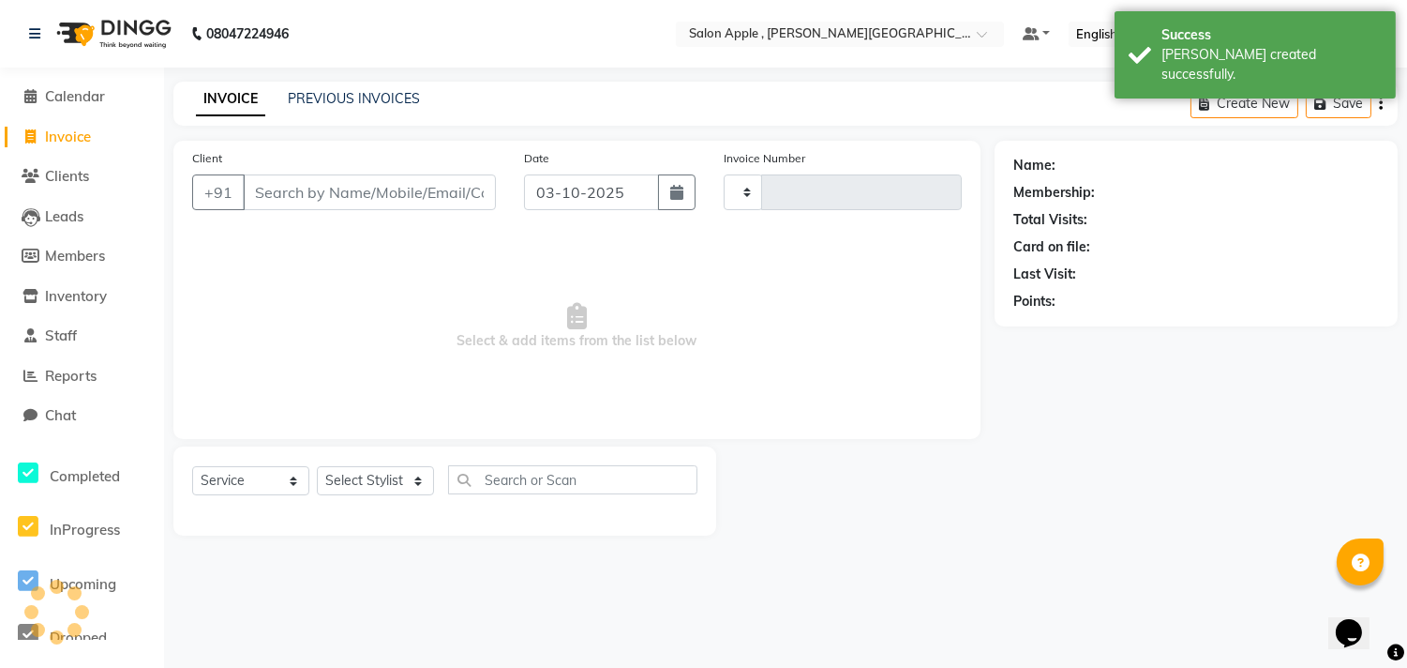
type input "2709"
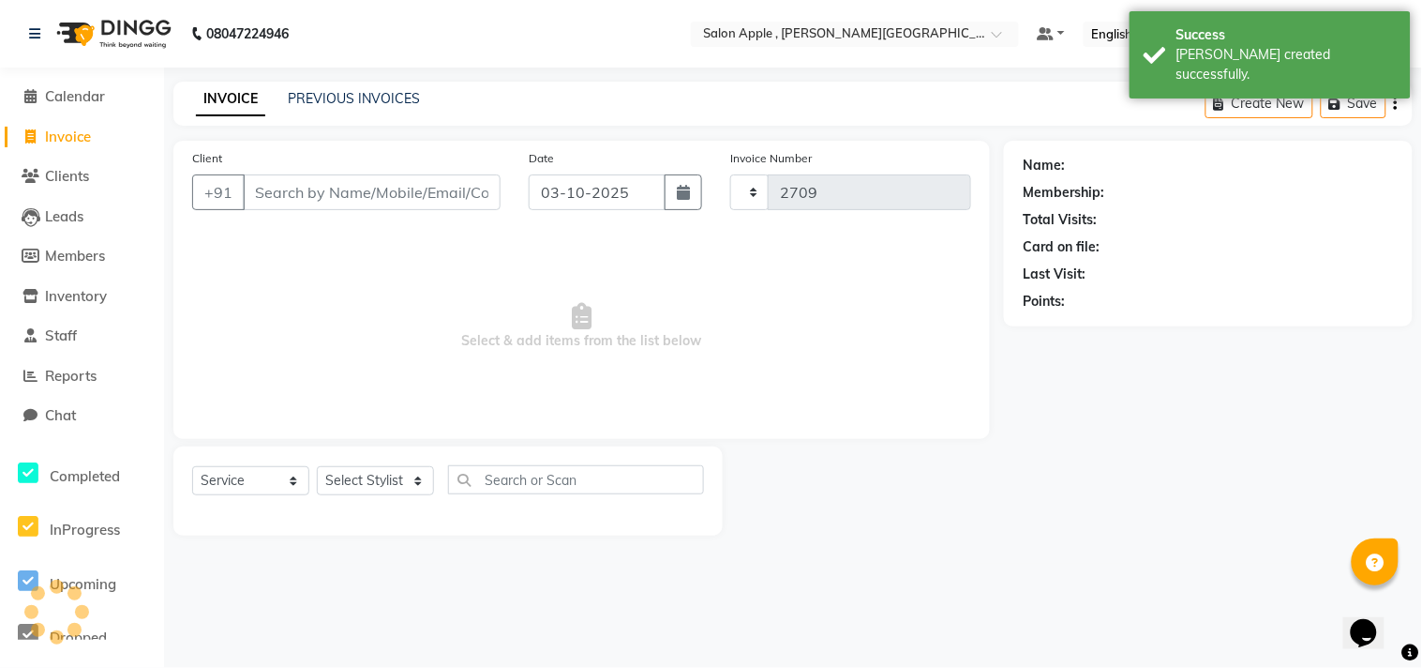
select select "521"
click at [336, 204] on input "Client" at bounding box center [372, 192] width 258 height 36
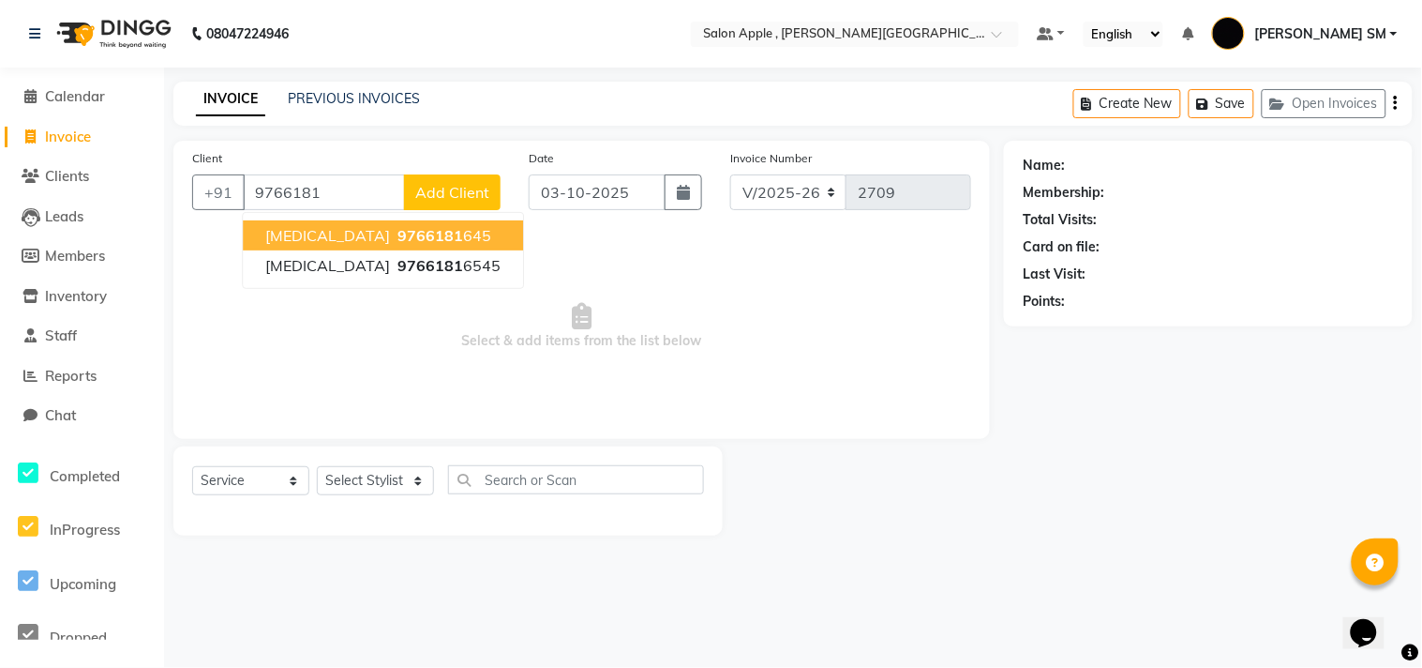
click at [394, 240] on ngb-highlight "9766181 645" at bounding box center [443, 235] width 98 height 19
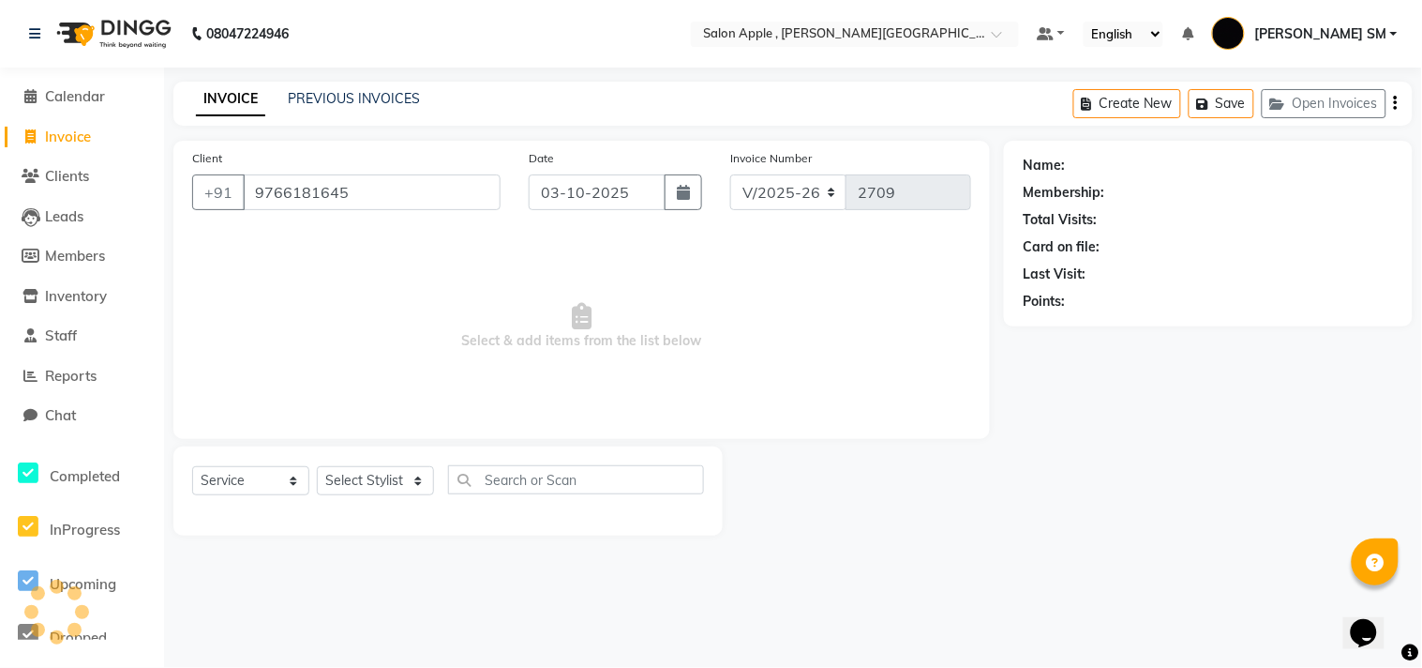
type input "9766181645"
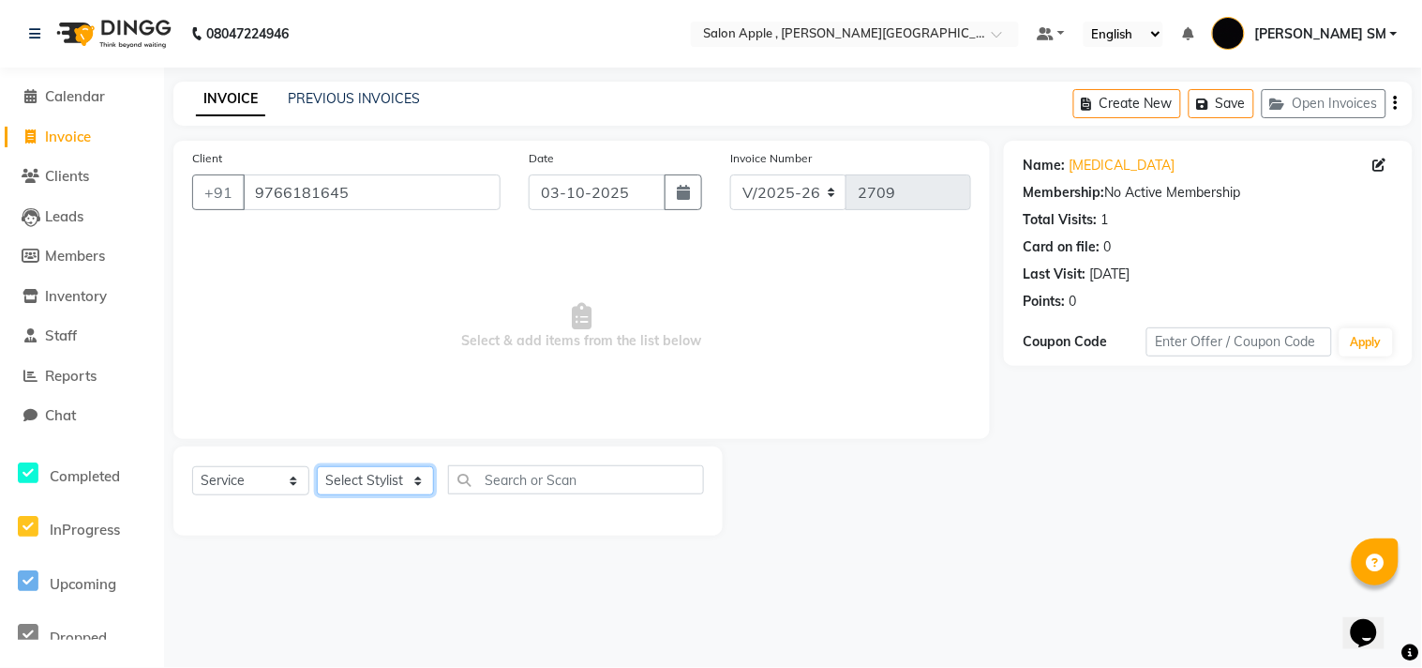
click at [364, 483] on select "Select Stylist [PERSON_NAME] Abhishek [PERSON_NAME] [PERSON_NAME] [PERSON_NAME]…" at bounding box center [375, 480] width 117 height 29
select select "85503"
click at [317, 467] on select "Select Stylist [PERSON_NAME] Abhishek [PERSON_NAME] [PERSON_NAME] [PERSON_NAME]…" at bounding box center [375, 480] width 117 height 29
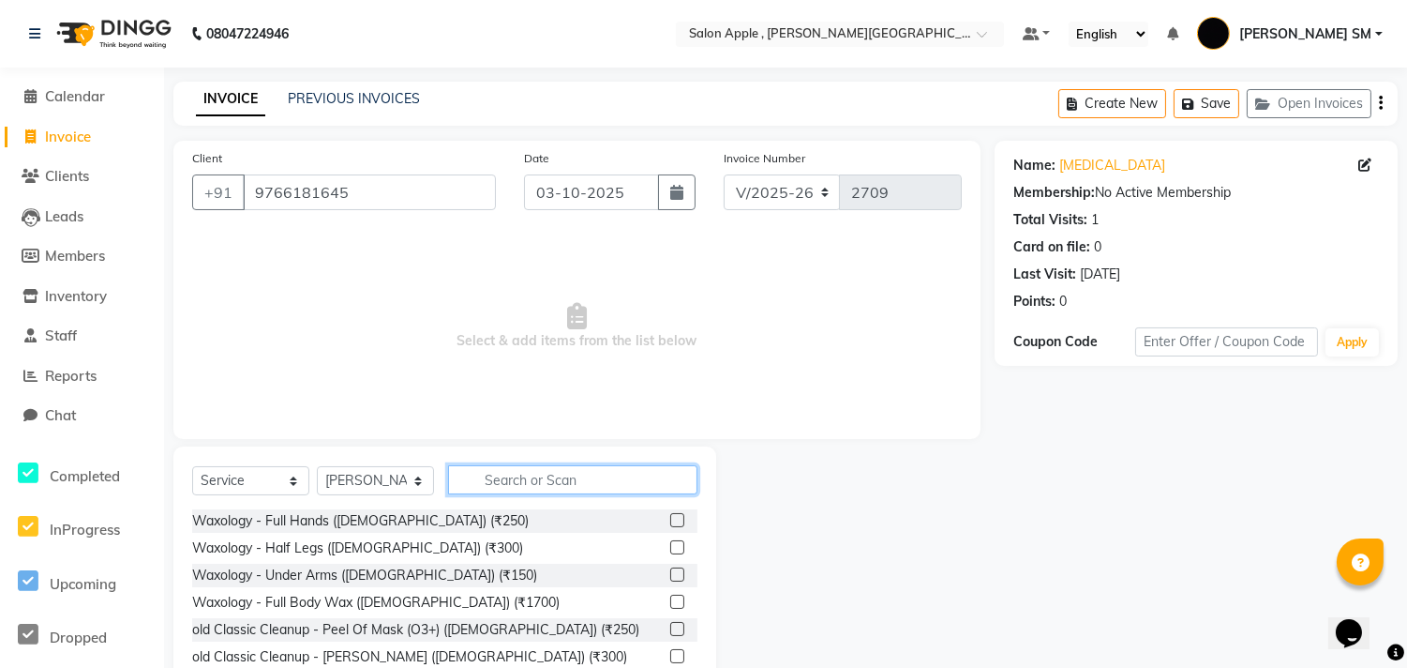
click at [551, 486] on input "text" at bounding box center [572, 479] width 249 height 29
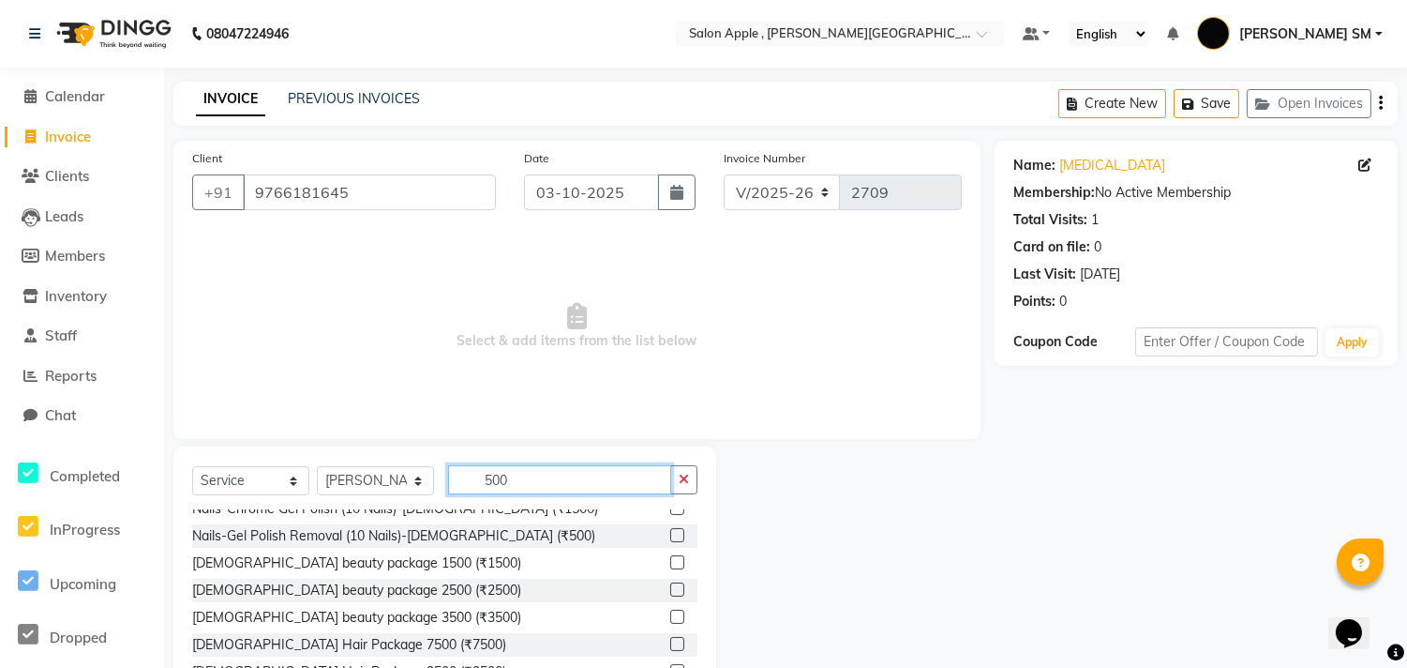
scroll to position [729, 0]
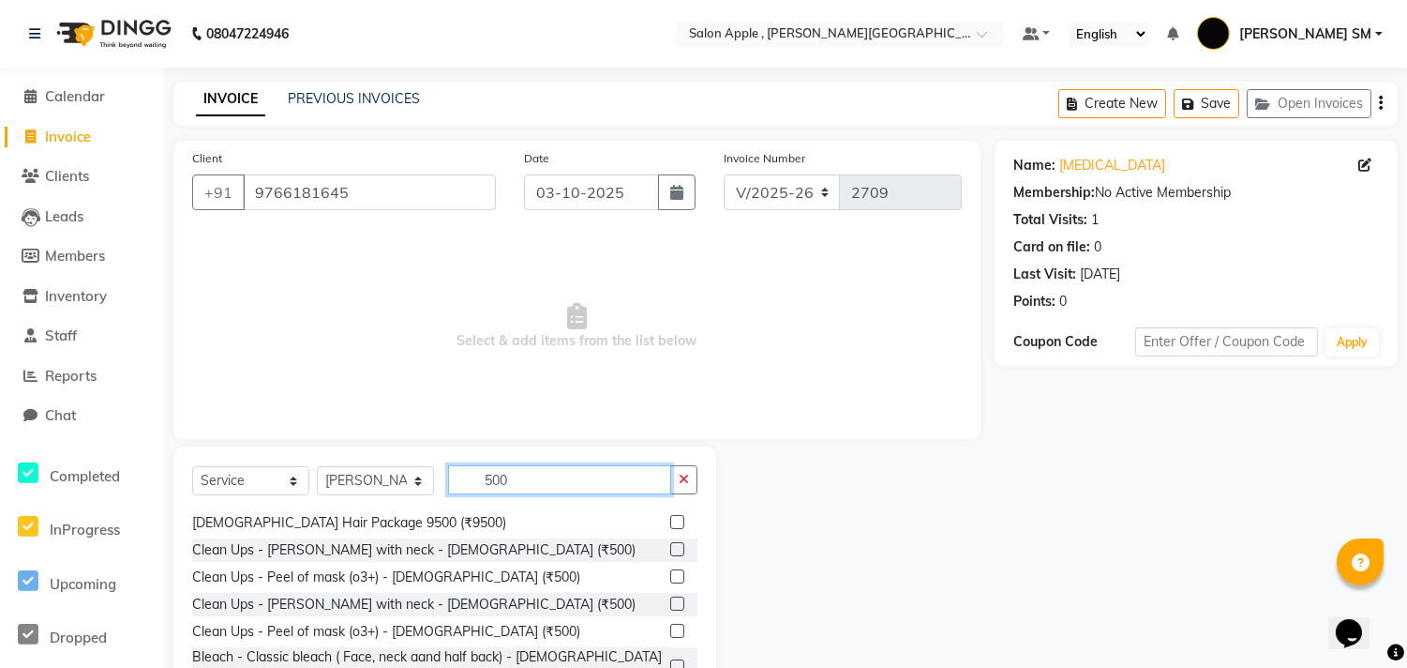
type input "500"
click at [670, 565] on div at bounding box center [683, 576] width 27 height 23
click at [670, 569] on label at bounding box center [677, 576] width 14 height 14
click at [670, 571] on input "checkbox" at bounding box center [676, 577] width 12 height 12
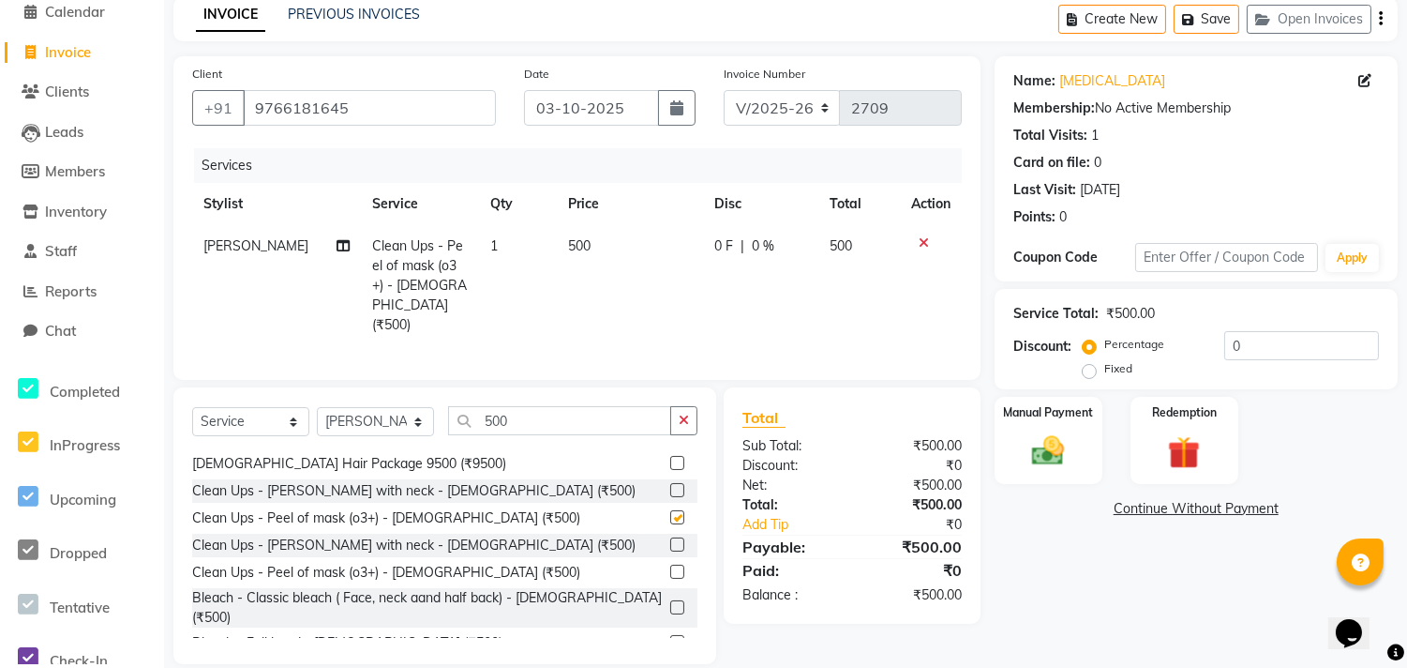
checkbox input "false"
click at [1054, 452] on img at bounding box center [1048, 449] width 55 height 39
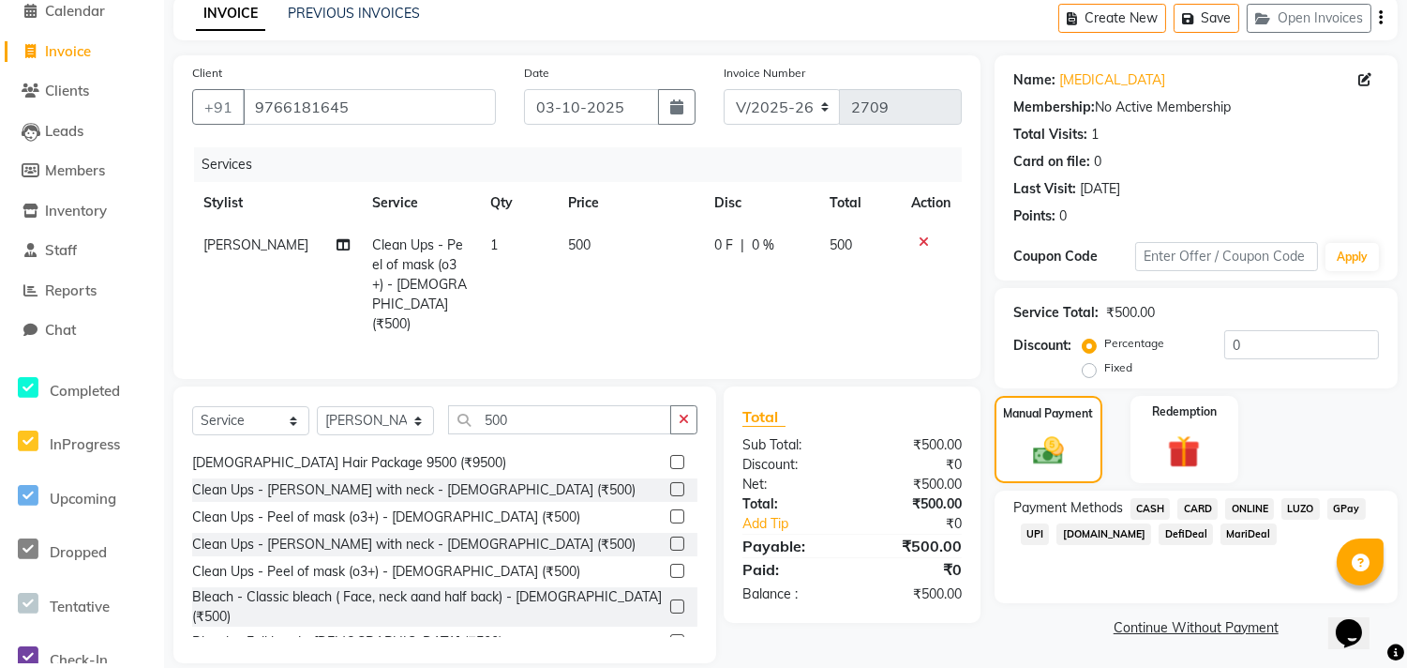
click at [1261, 512] on span "ONLINE" at bounding box center [1250, 509] width 49 height 22
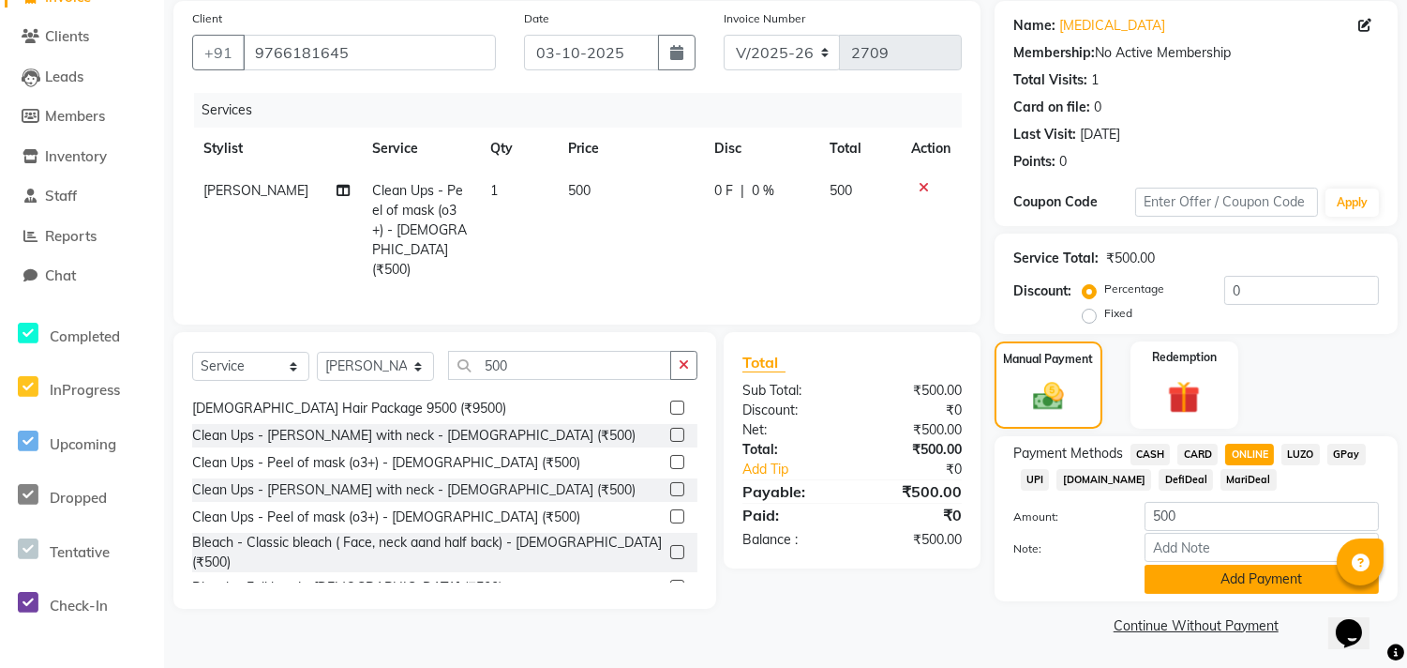
click at [1221, 578] on button "Add Payment" at bounding box center [1262, 578] width 234 height 29
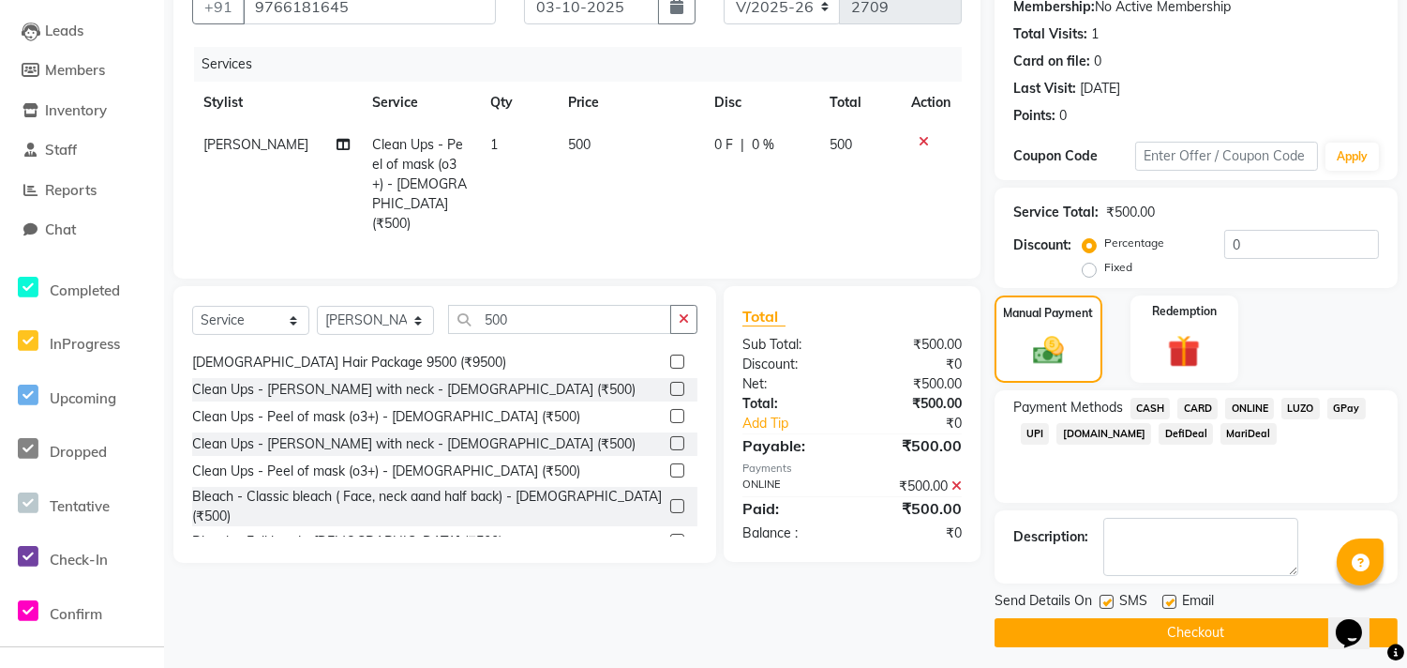
scroll to position [192, 0]
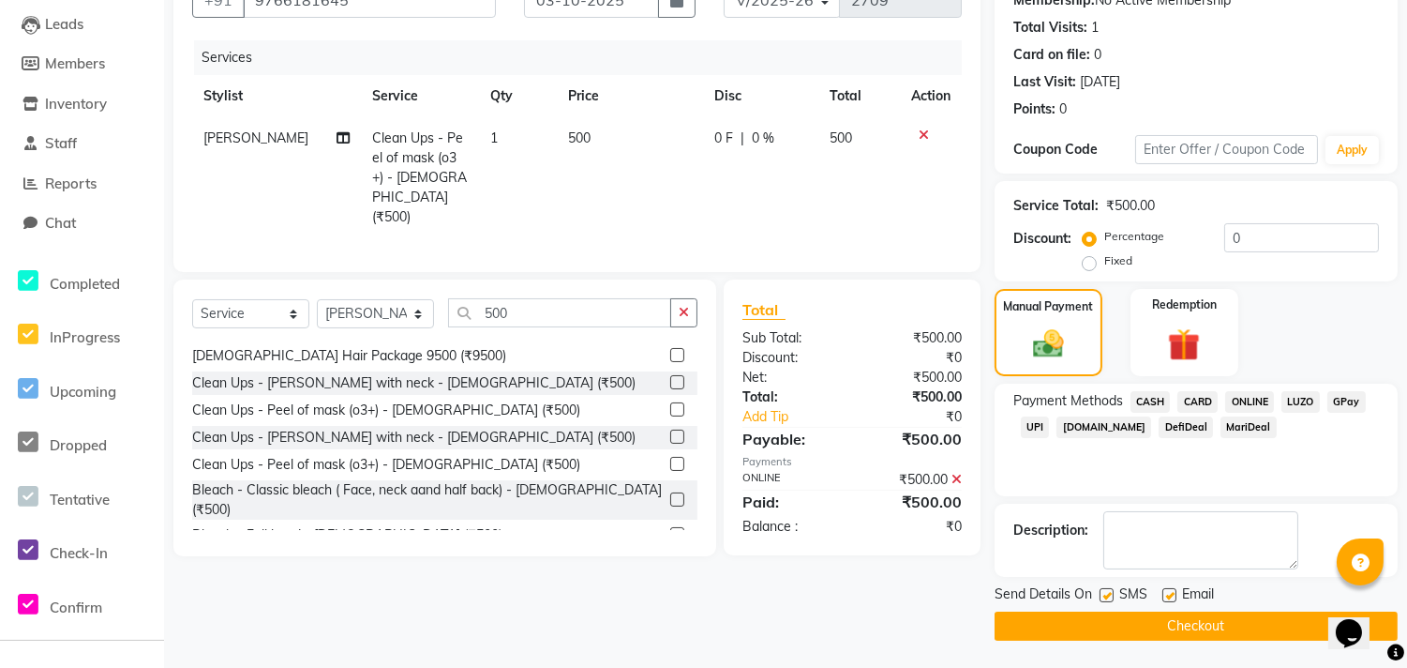
drag, startPoint x: 1108, startPoint y: 591, endPoint x: 1122, endPoint y: 593, distance: 14.2
click at [1109, 591] on label at bounding box center [1107, 595] width 14 height 14
click at [1109, 591] on input "checkbox" at bounding box center [1106, 596] width 12 height 12
checkbox input "false"
drag, startPoint x: 1166, startPoint y: 603, endPoint x: 1168, endPoint y: 612, distance: 9.8
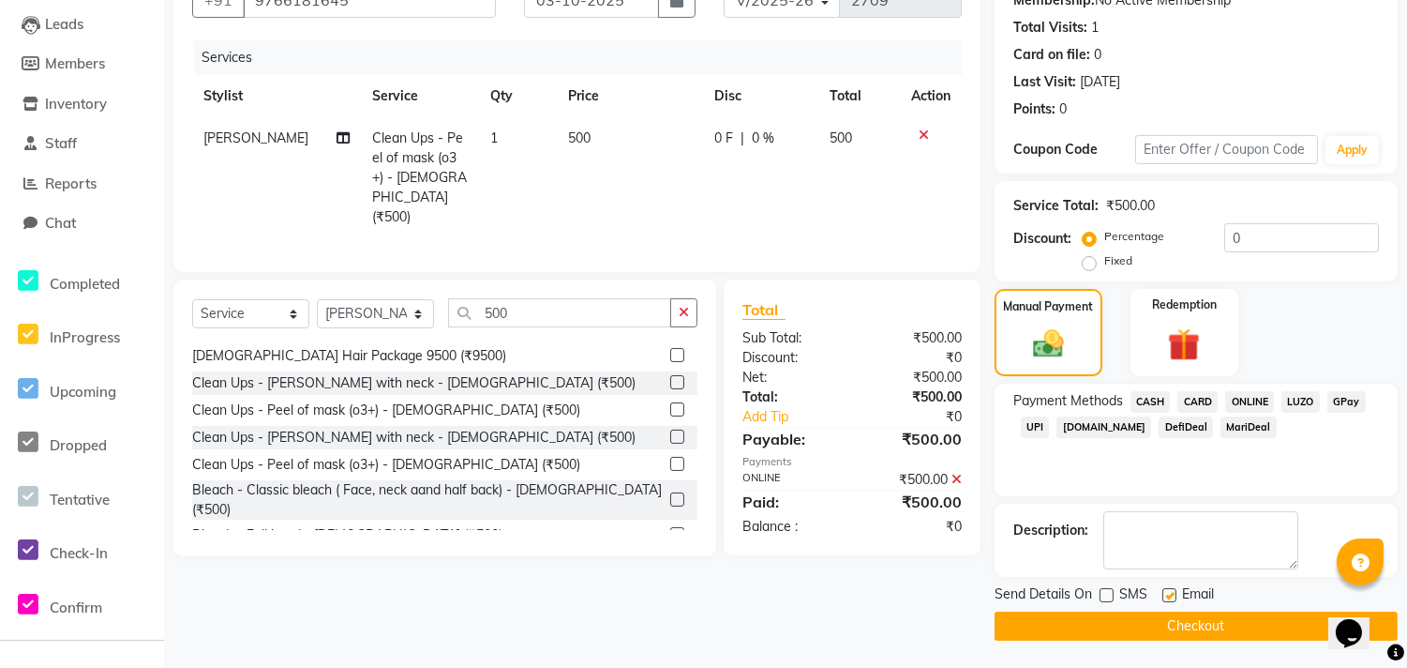
click at [1166, 603] on div at bounding box center [1169, 598] width 12 height 20
click at [1170, 595] on label at bounding box center [1170, 595] width 14 height 14
click at [1170, 595] on input "checkbox" at bounding box center [1169, 596] width 12 height 12
checkbox input "false"
click at [1179, 622] on button "Checkout" at bounding box center [1196, 625] width 403 height 29
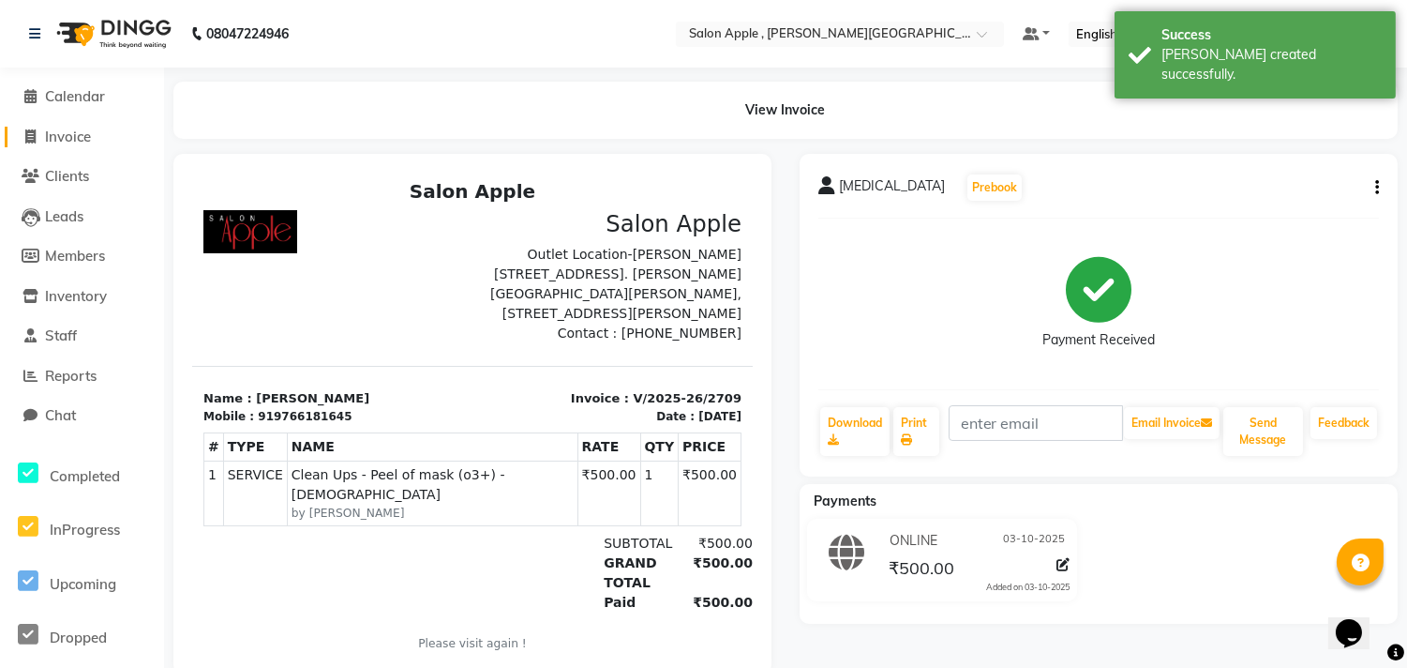
click at [69, 131] on span "Invoice" at bounding box center [68, 137] width 46 height 18
select select "service"
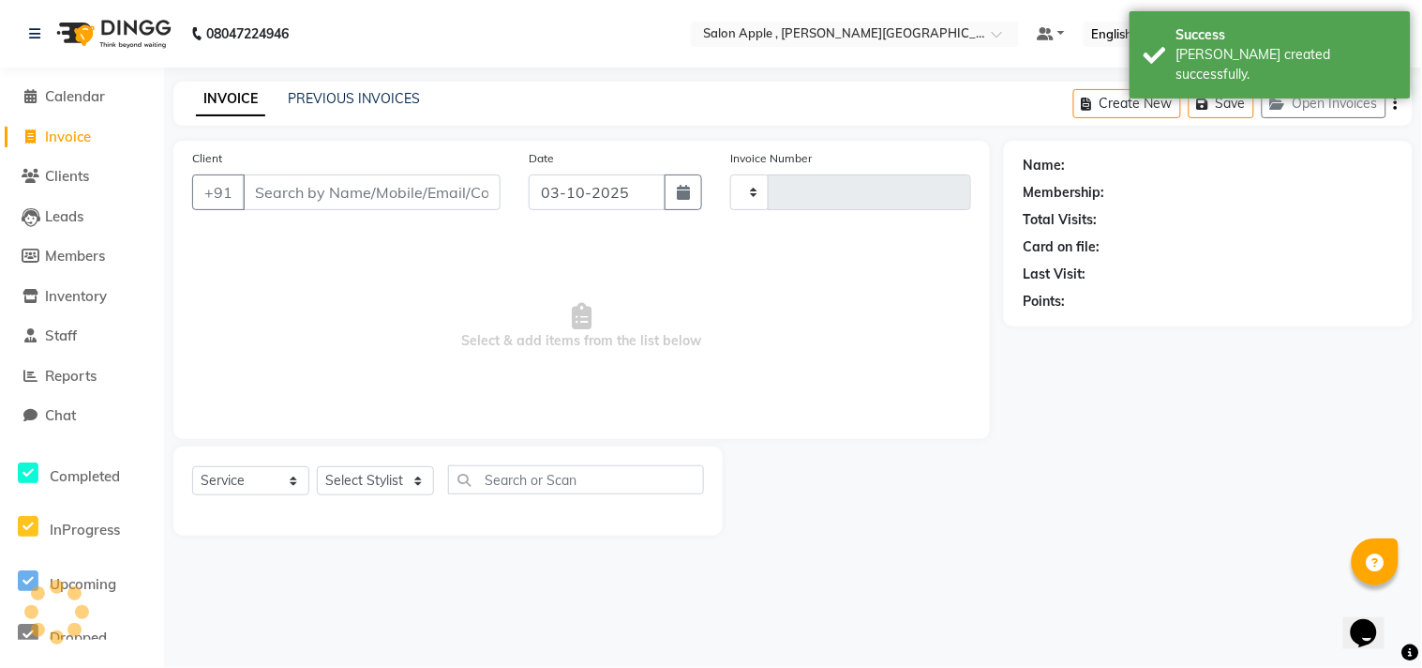
type input "2710"
click at [349, 185] on input "Client" at bounding box center [372, 192] width 258 height 36
select select "521"
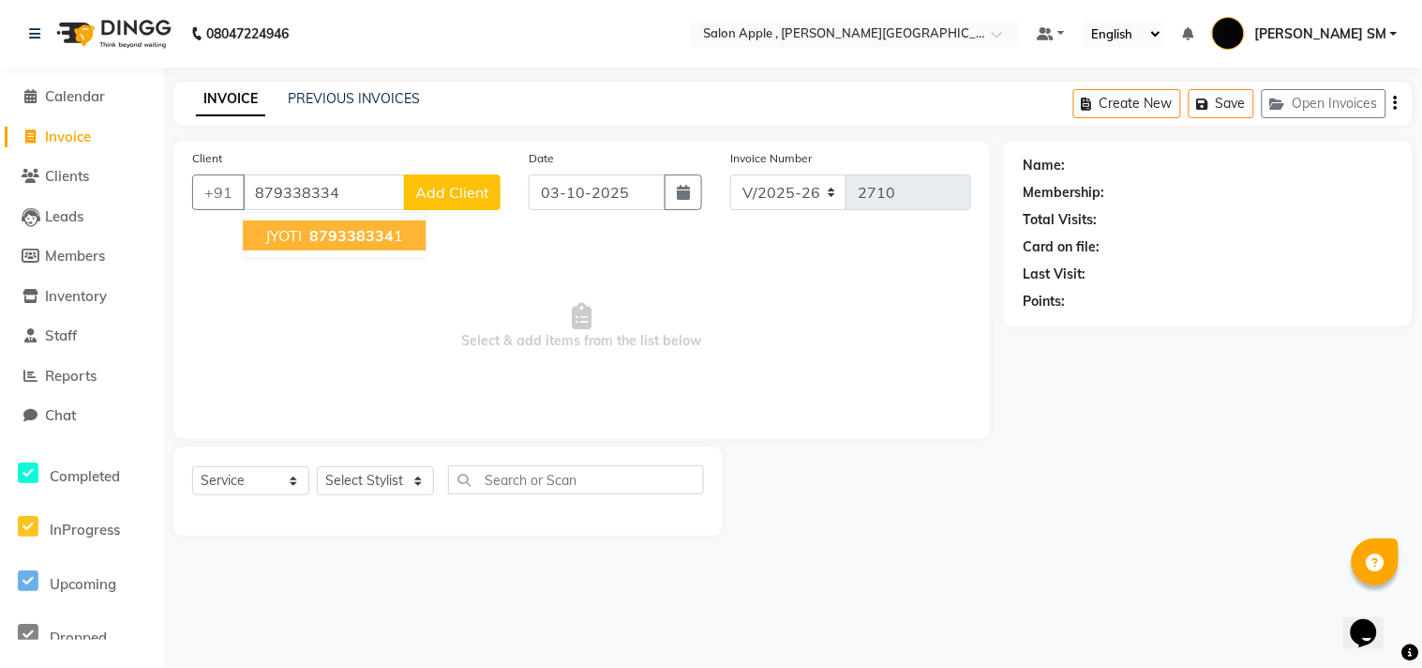
click at [377, 231] on span "879338334" at bounding box center [351, 235] width 84 height 19
type input "8793383341"
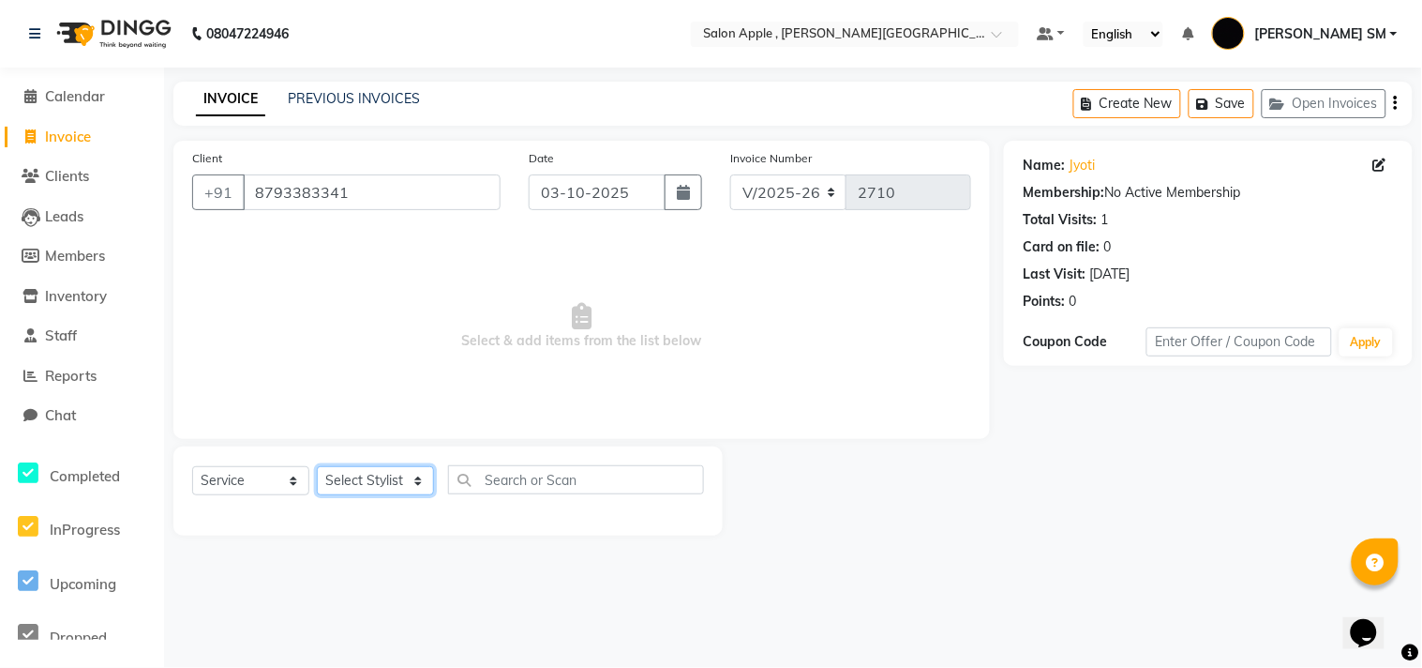
click at [366, 474] on select "Select Stylist [PERSON_NAME] Abhishek [PERSON_NAME] [PERSON_NAME] [PERSON_NAME]…" at bounding box center [375, 480] width 117 height 29
select select "92917"
click at [317, 467] on select "Select Stylist [PERSON_NAME] Abhishek [PERSON_NAME] [PERSON_NAME] [PERSON_NAME]…" at bounding box center [375, 480] width 117 height 29
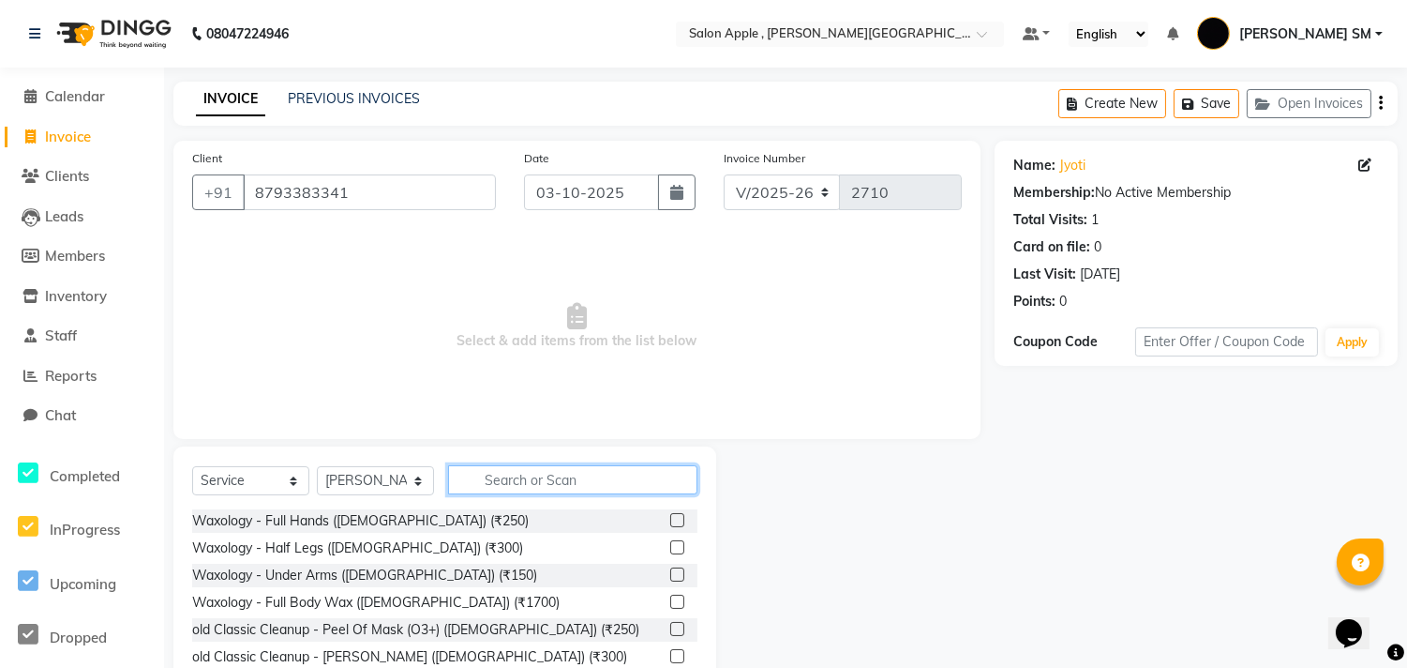
click at [540, 480] on input "text" at bounding box center [572, 479] width 249 height 29
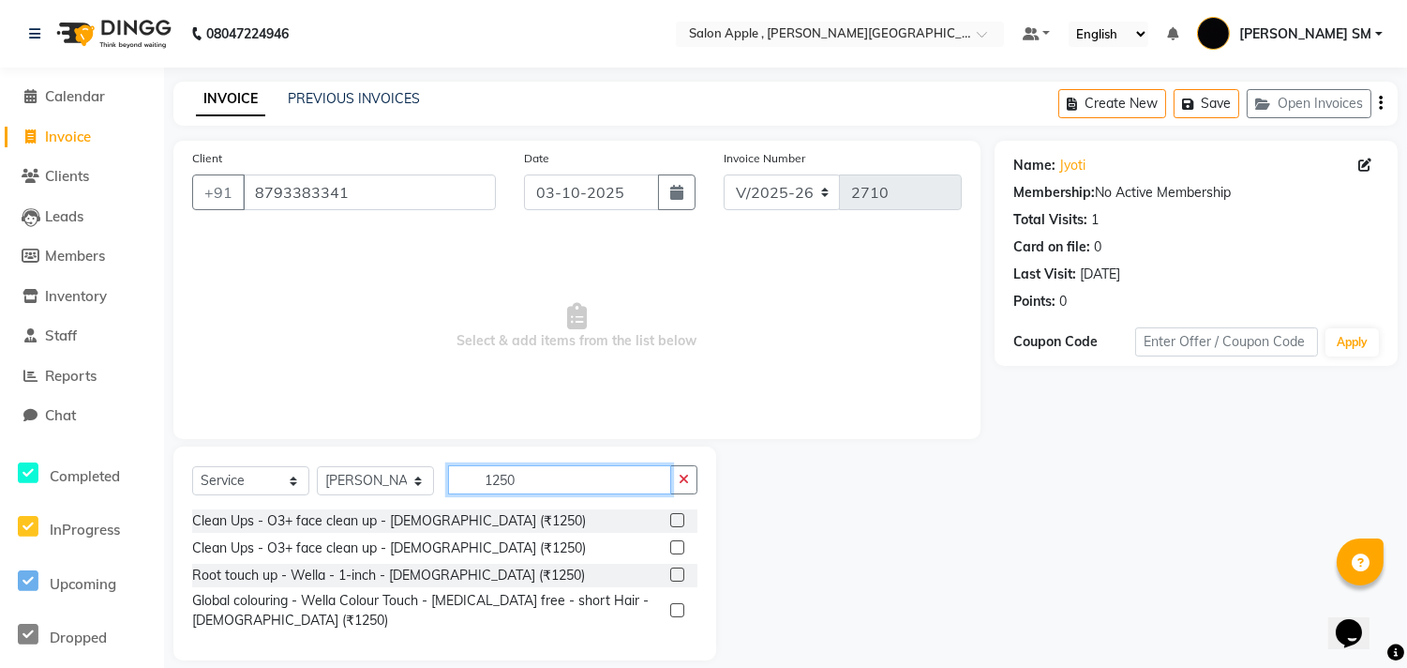
type input "1250"
click at [676, 519] on label at bounding box center [677, 520] width 14 height 14
click at [676, 519] on input "checkbox" at bounding box center [676, 521] width 12 height 12
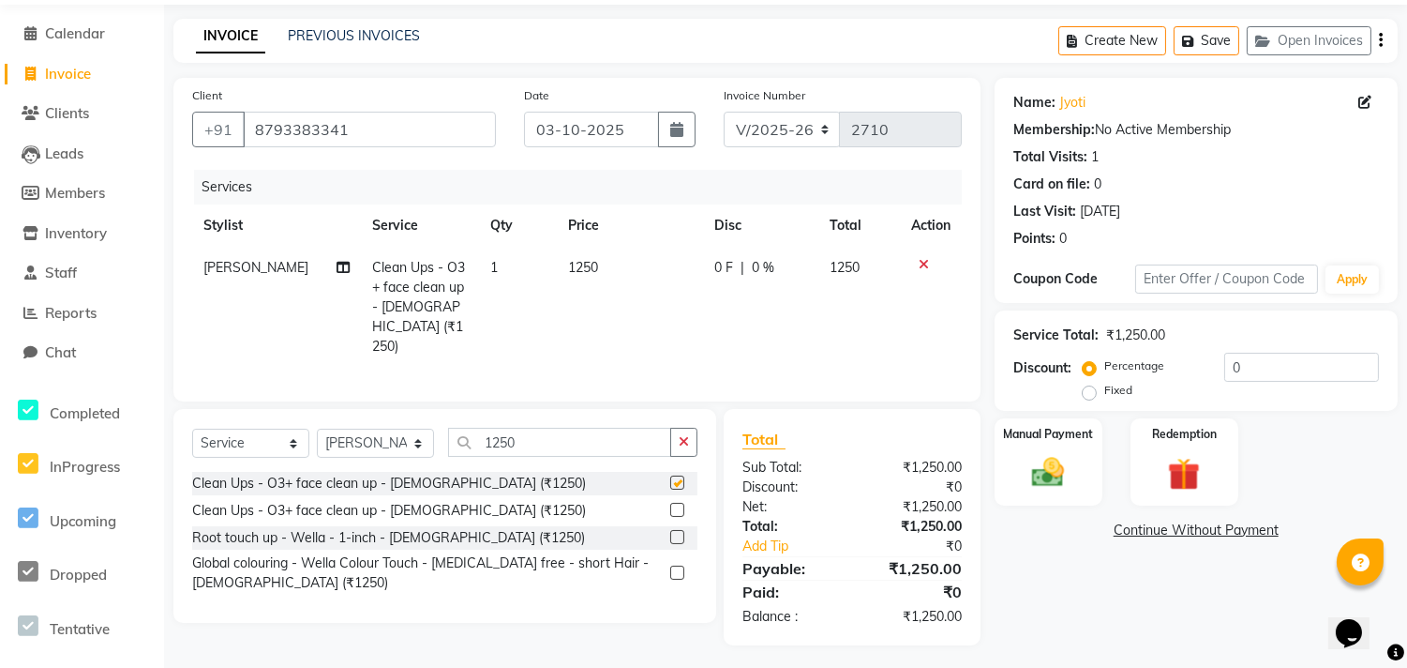
checkbox input "false"
click at [1043, 460] on img at bounding box center [1048, 471] width 55 height 39
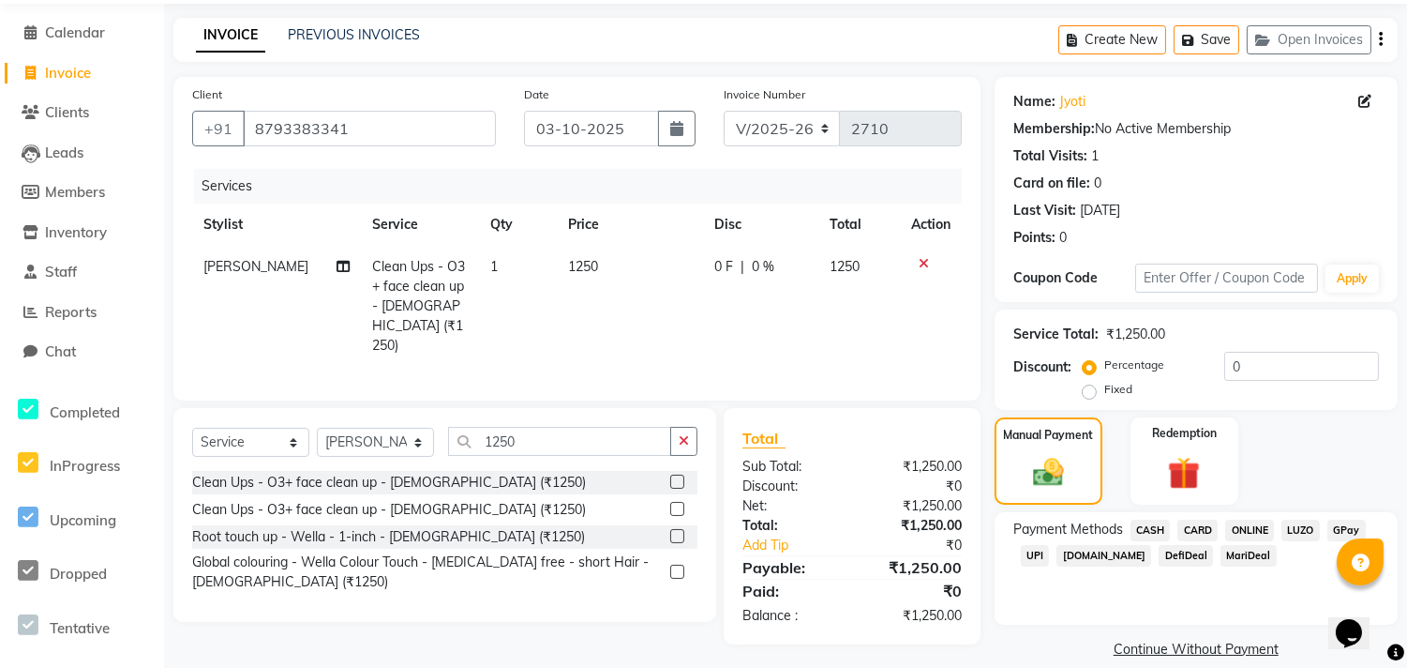
click at [1156, 528] on span "CASH" at bounding box center [1151, 530] width 40 height 22
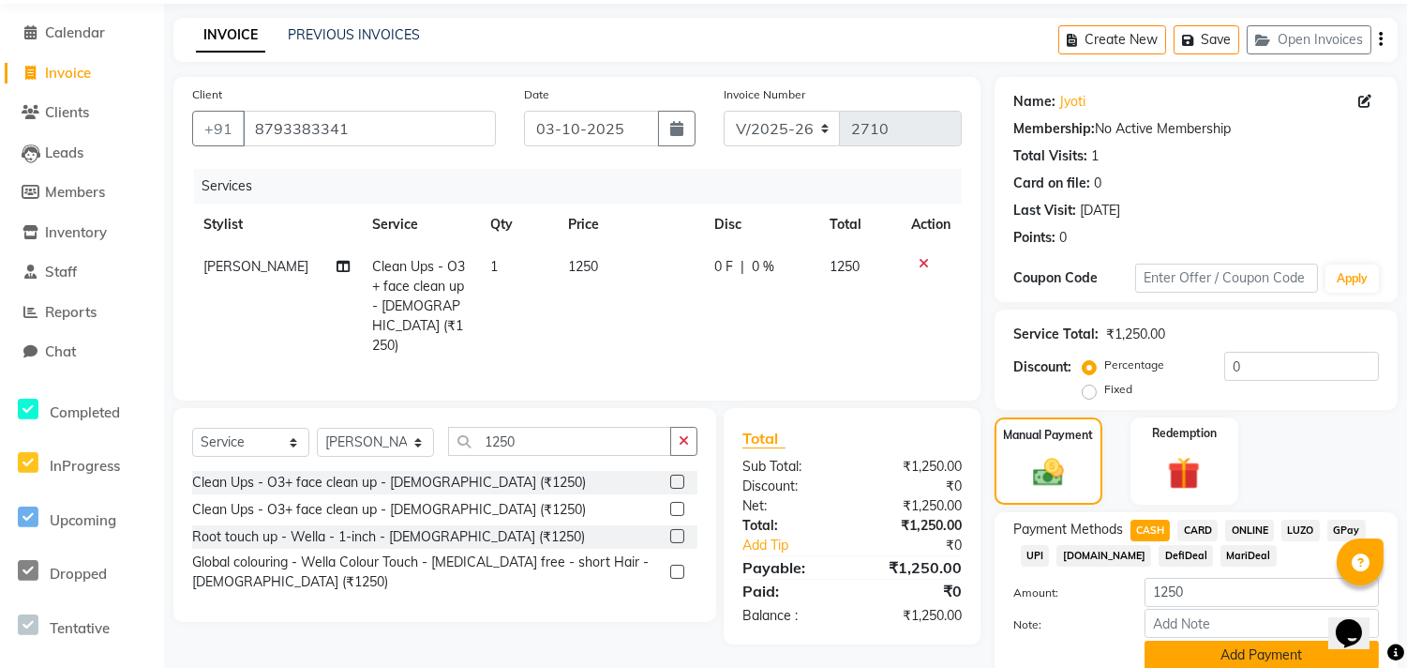
click at [1198, 644] on button "Add Payment" at bounding box center [1262, 654] width 234 height 29
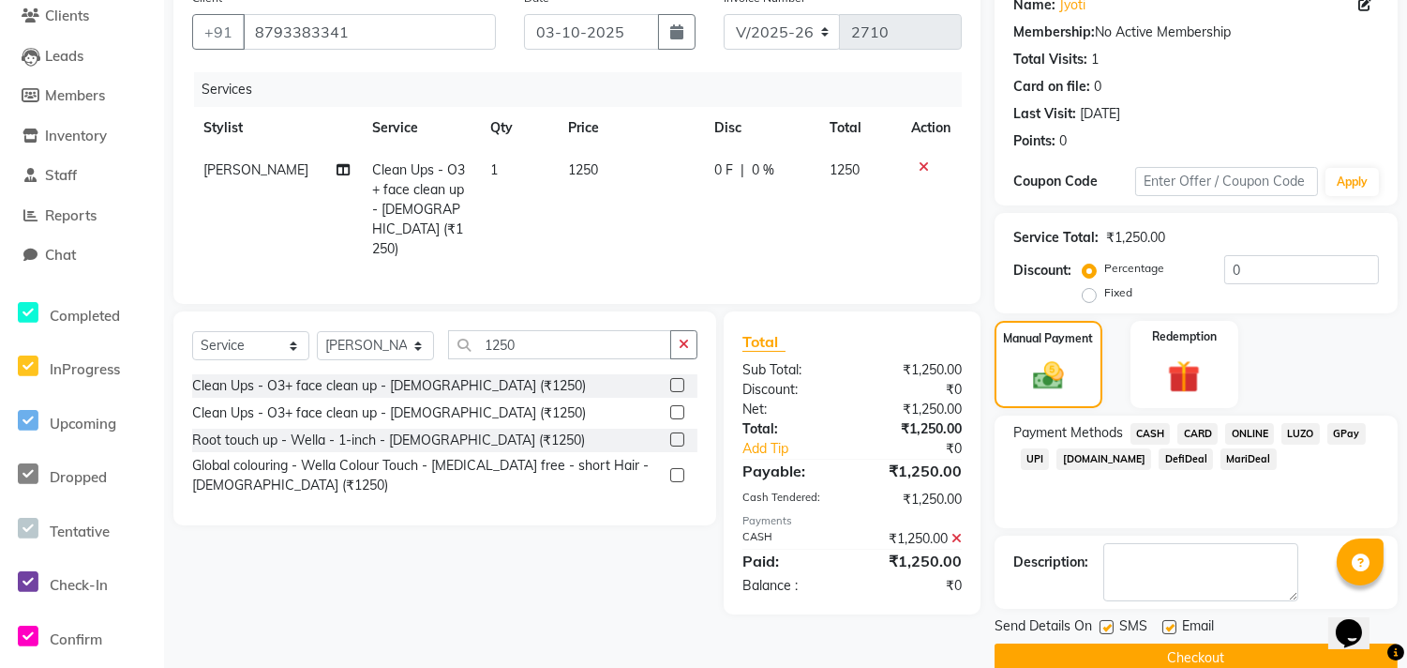
scroll to position [192, 0]
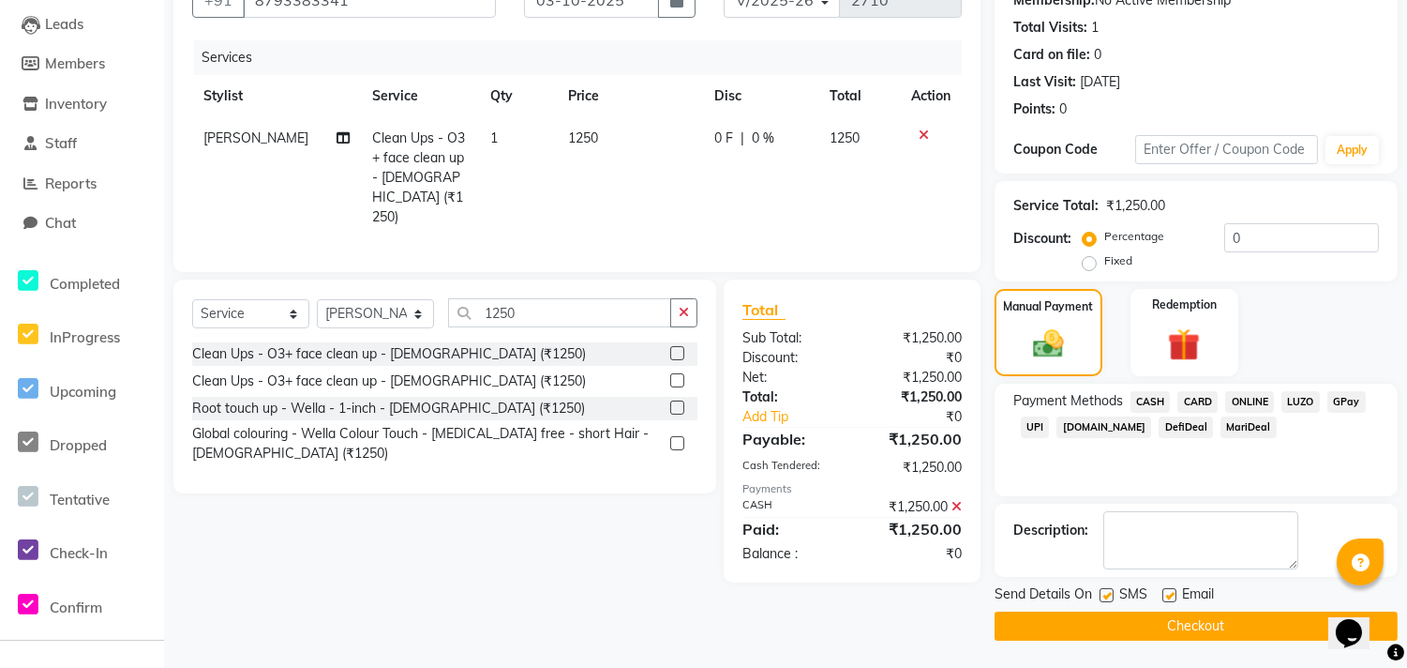
click at [1181, 624] on button "Checkout" at bounding box center [1196, 625] width 403 height 29
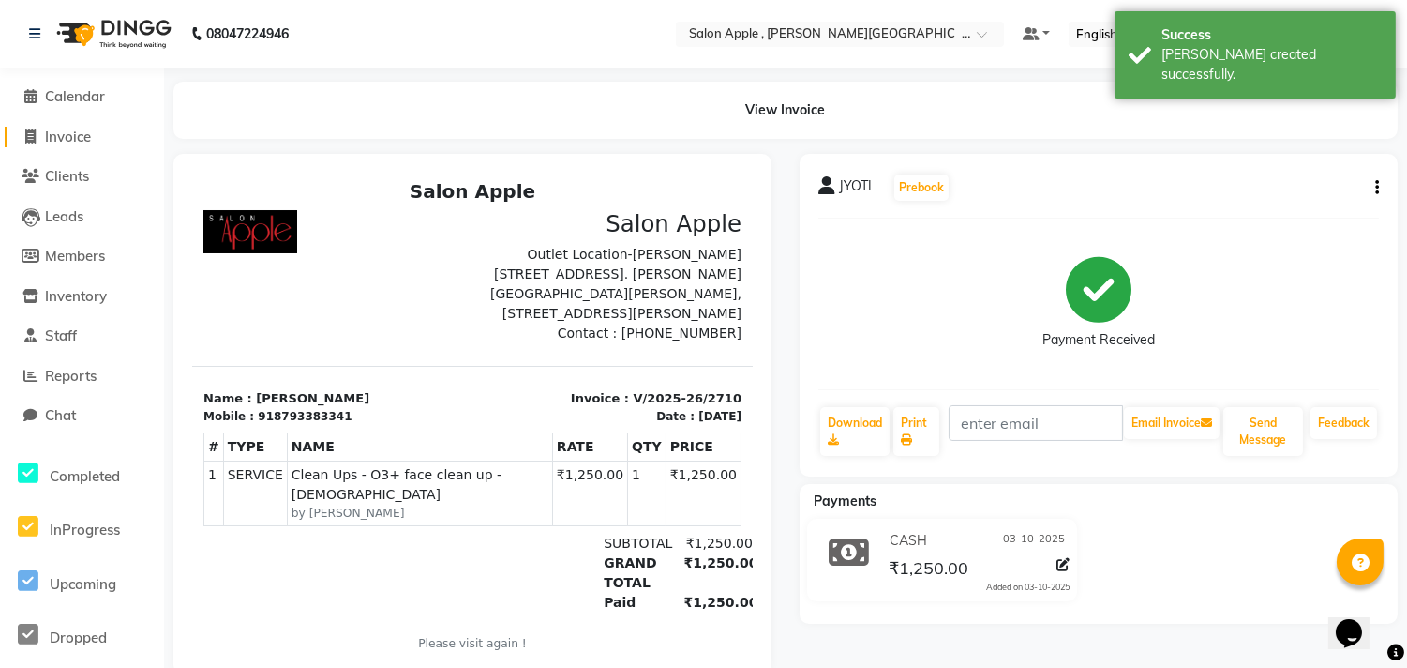
click at [72, 137] on span "Invoice" at bounding box center [68, 137] width 46 height 18
select select "service"
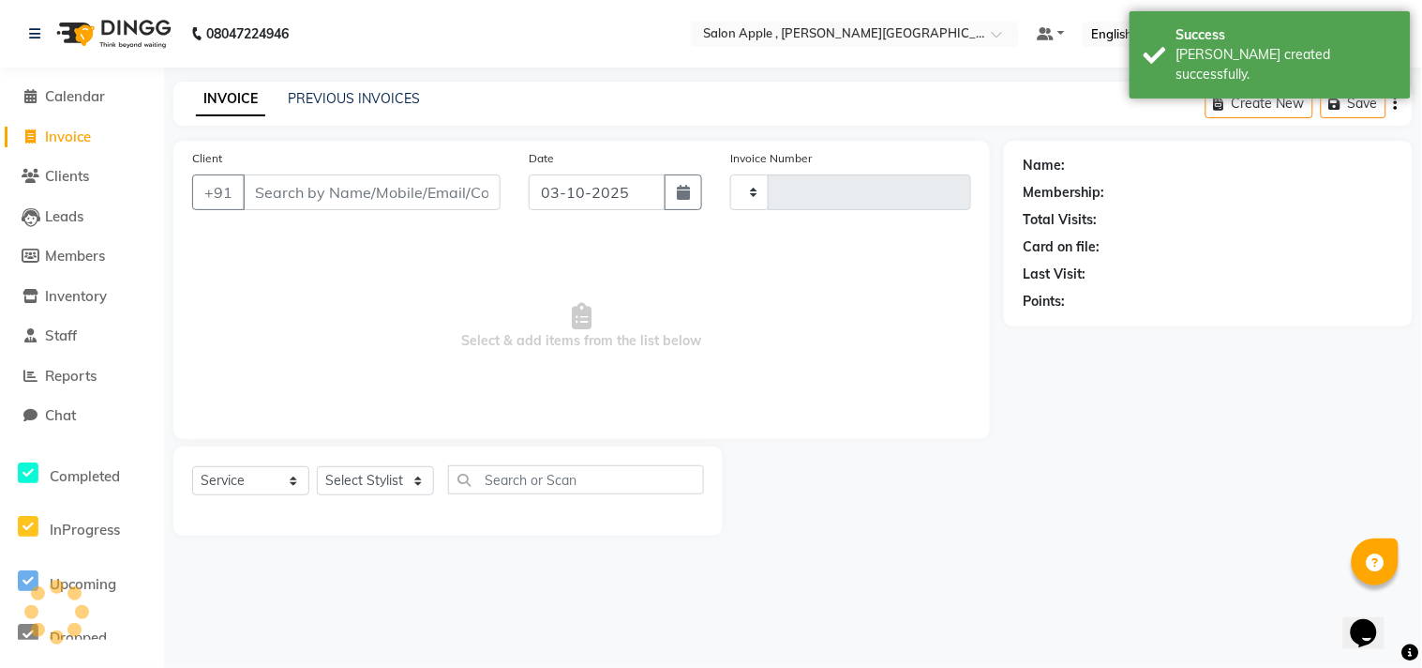
type input "2711"
select select "521"
click at [298, 194] on input "Client" at bounding box center [372, 192] width 258 height 36
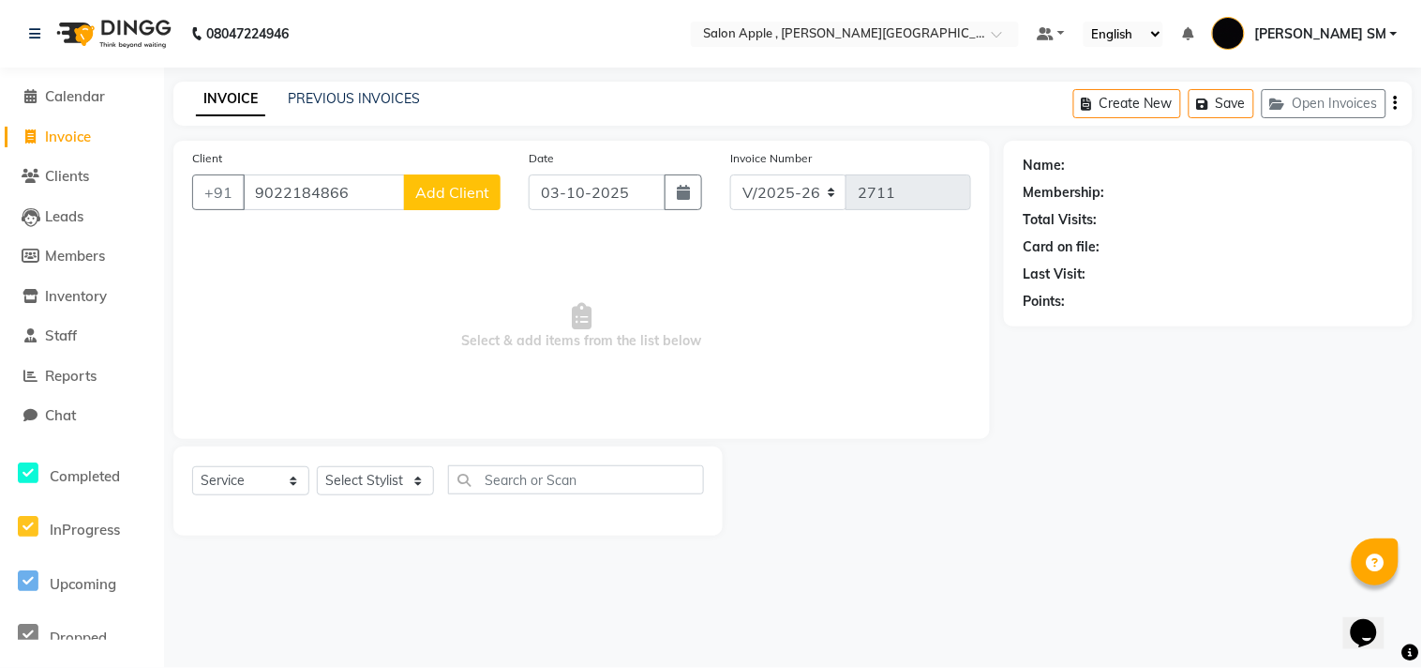
type input "9022184866"
click at [431, 190] on span "Add Client" at bounding box center [452, 192] width 74 height 19
select select "22"
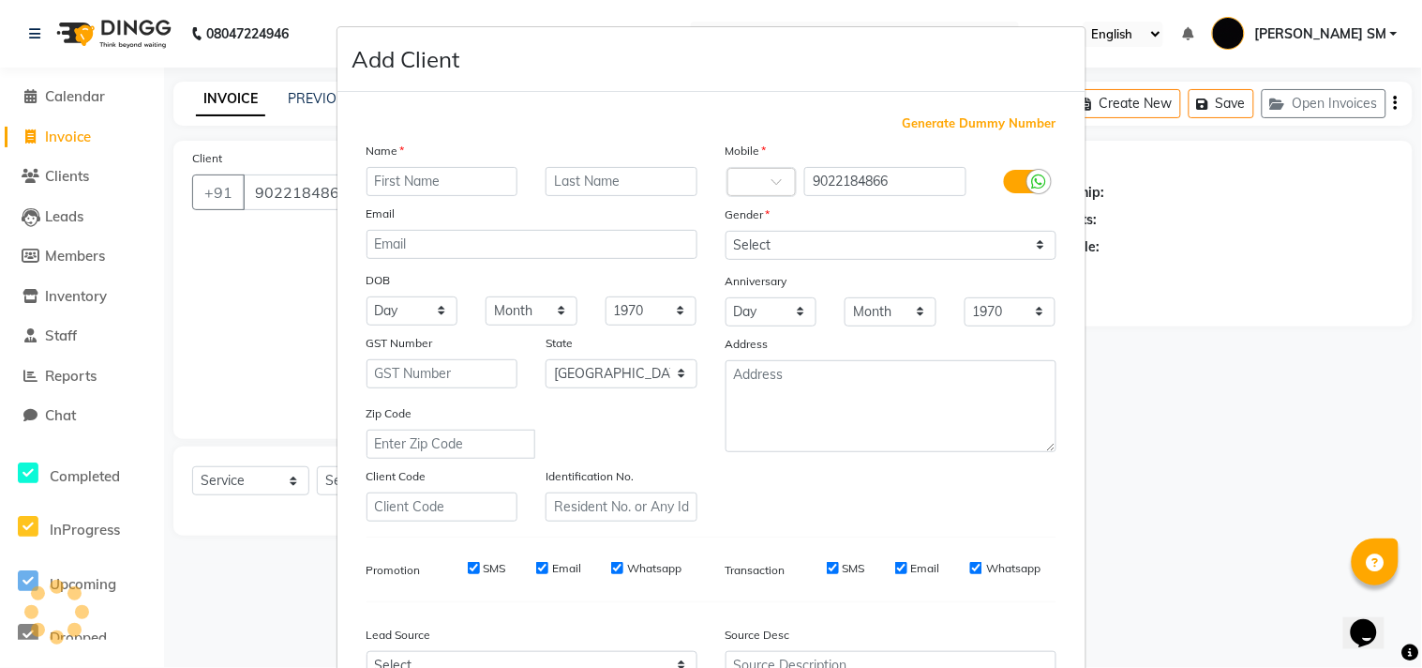
click at [418, 176] on input "text" at bounding box center [443, 181] width 152 height 29
type input "GANESH"
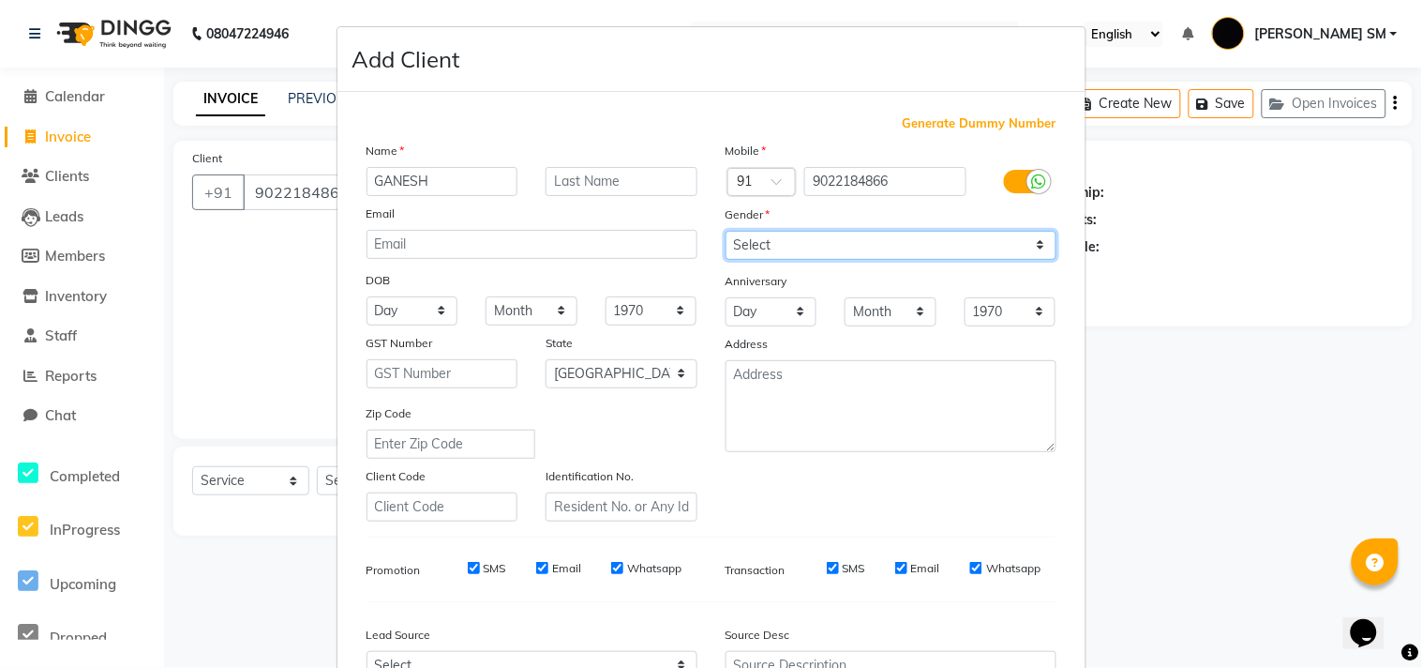
click at [745, 236] on select "Select [DEMOGRAPHIC_DATA] [DEMOGRAPHIC_DATA] Other Prefer Not To Say" at bounding box center [891, 245] width 331 height 29
select select "[DEMOGRAPHIC_DATA]"
click at [726, 231] on select "Select [DEMOGRAPHIC_DATA] [DEMOGRAPHIC_DATA] Other Prefer Not To Say" at bounding box center [891, 245] width 331 height 29
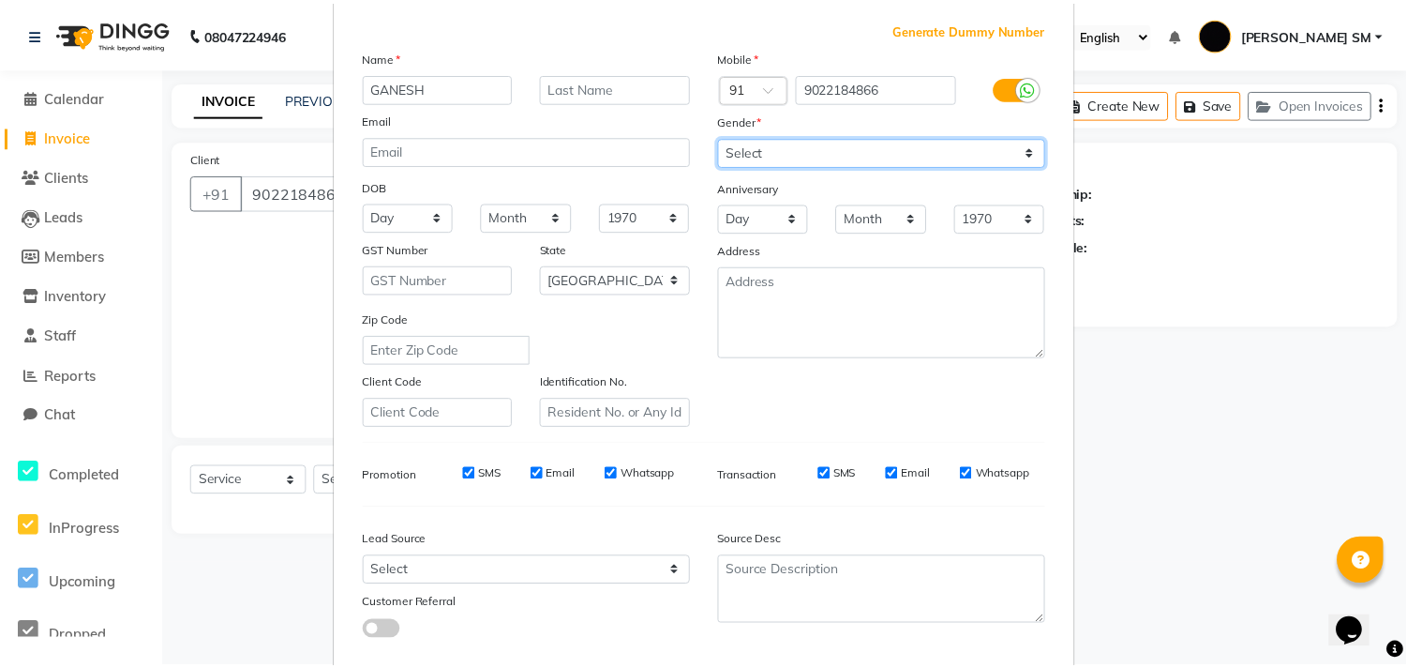
scroll to position [199, 0]
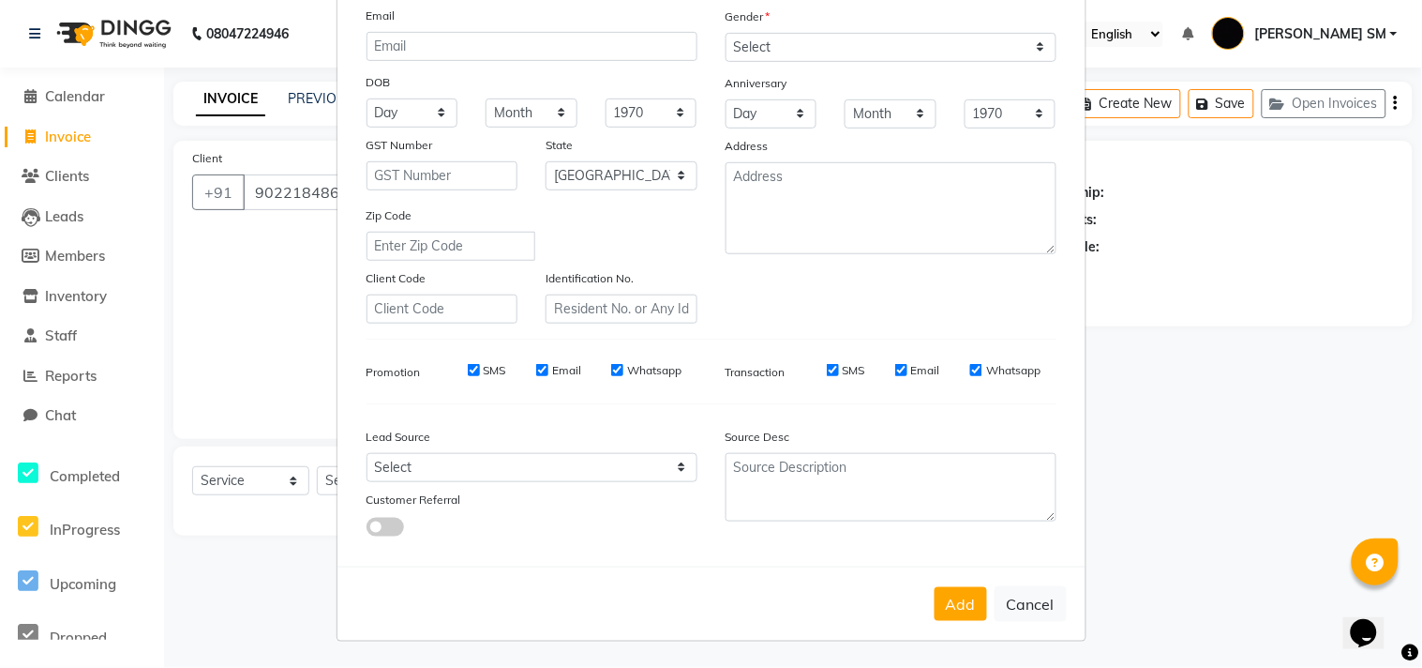
drag, startPoint x: 964, startPoint y: 596, endPoint x: 936, endPoint y: 604, distance: 29.1
click at [960, 597] on button "Add" at bounding box center [961, 604] width 53 height 34
select select
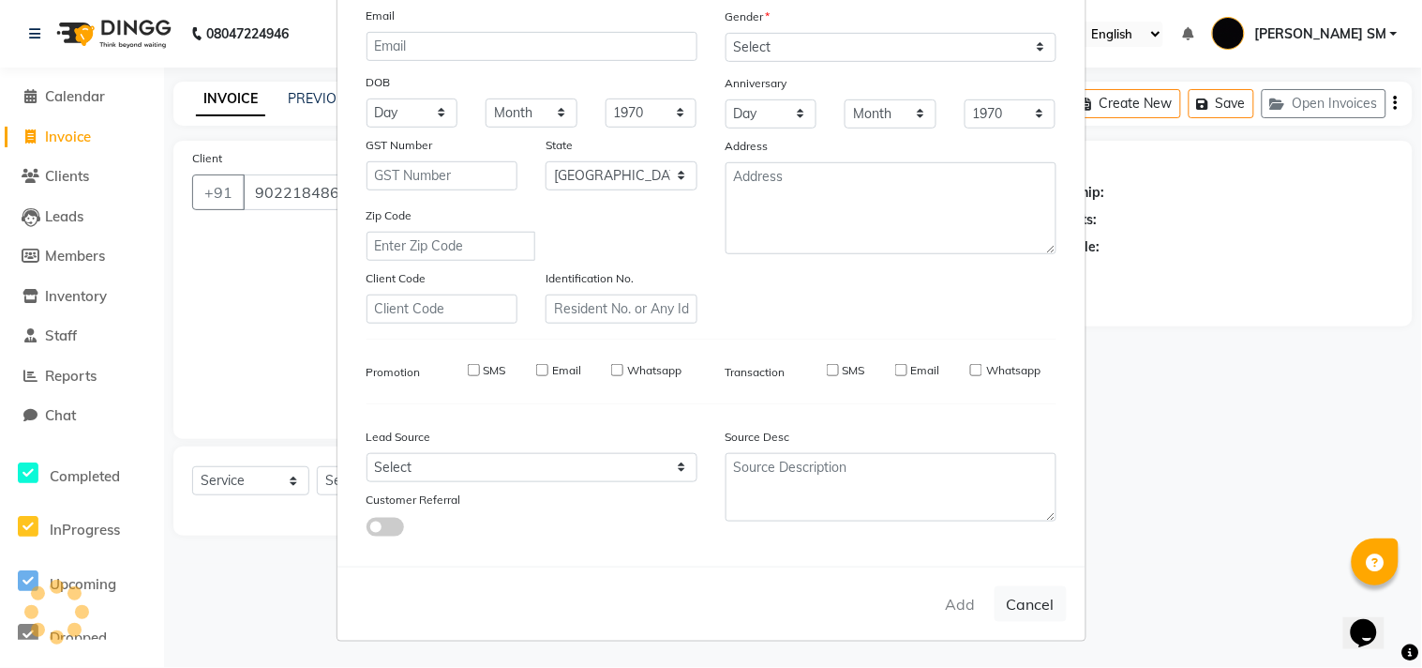
select select "null"
select select
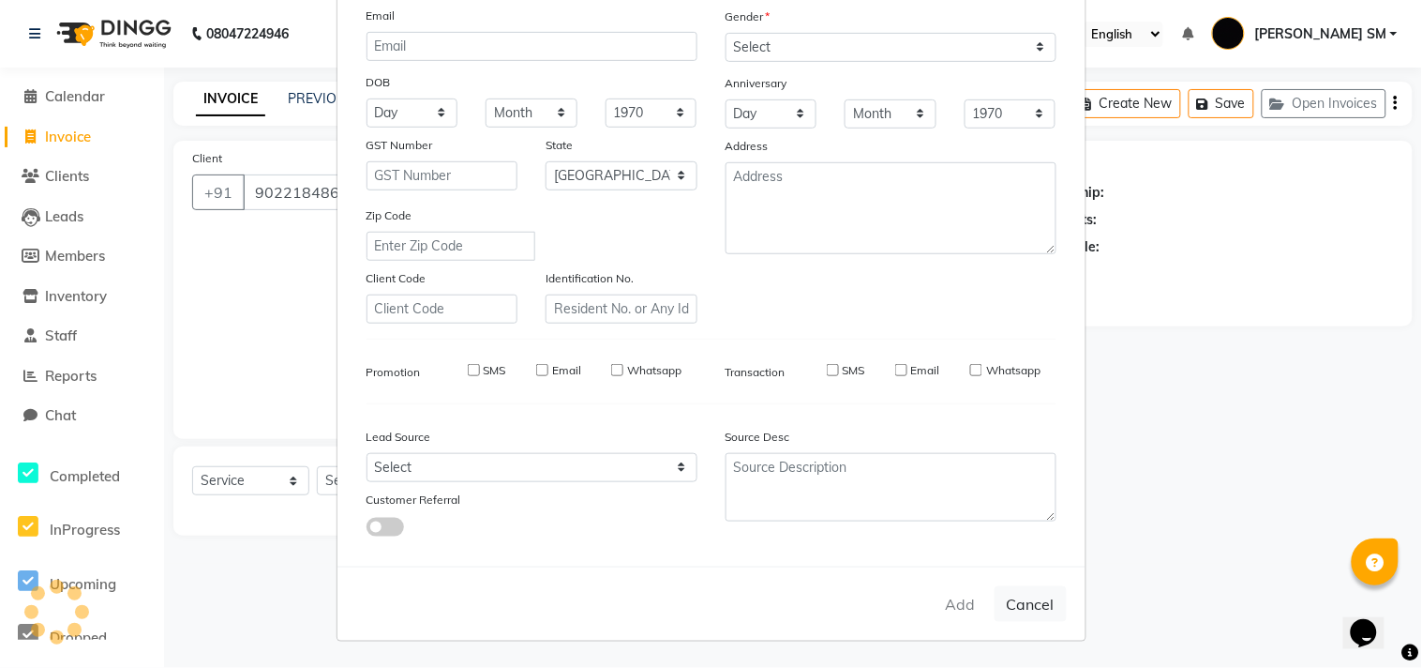
checkbox input "false"
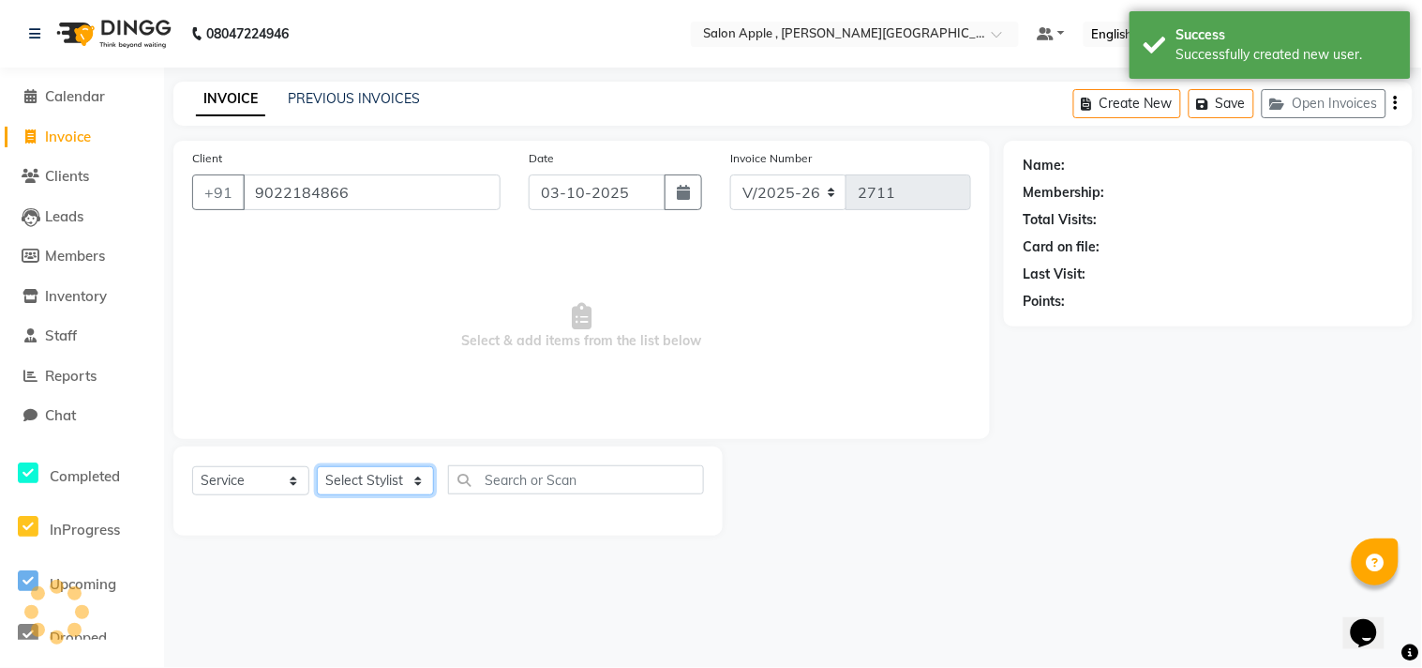
click at [388, 479] on select "Select Stylist [PERSON_NAME] Abhishek [PERSON_NAME] [PERSON_NAME] [PERSON_NAME]…" at bounding box center [375, 480] width 117 height 29
click at [317, 467] on select "Select Stylist [PERSON_NAME] Abhishek [PERSON_NAME] [PERSON_NAME] [PERSON_NAME]…" at bounding box center [375, 480] width 117 height 29
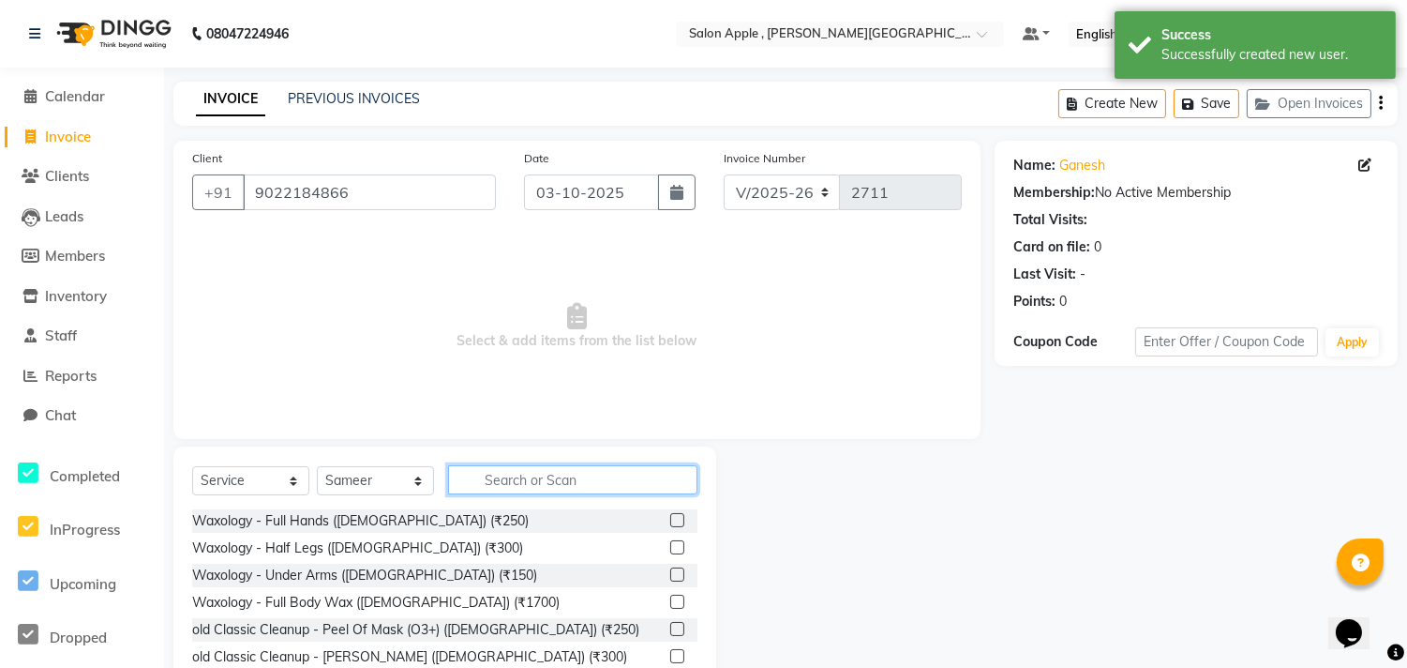
click at [511, 479] on input "text" at bounding box center [572, 479] width 249 height 29
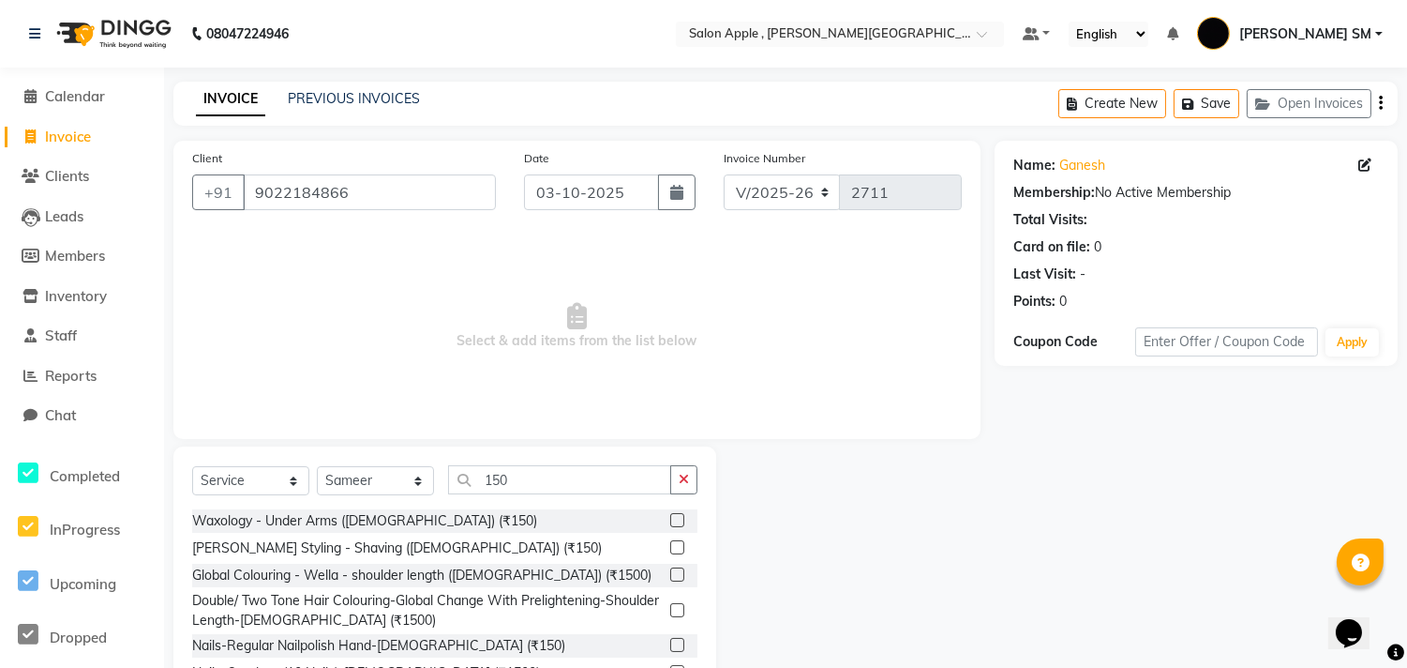
click at [670, 548] on label at bounding box center [677, 547] width 14 height 14
click at [670, 548] on input "checkbox" at bounding box center [676, 548] width 12 height 12
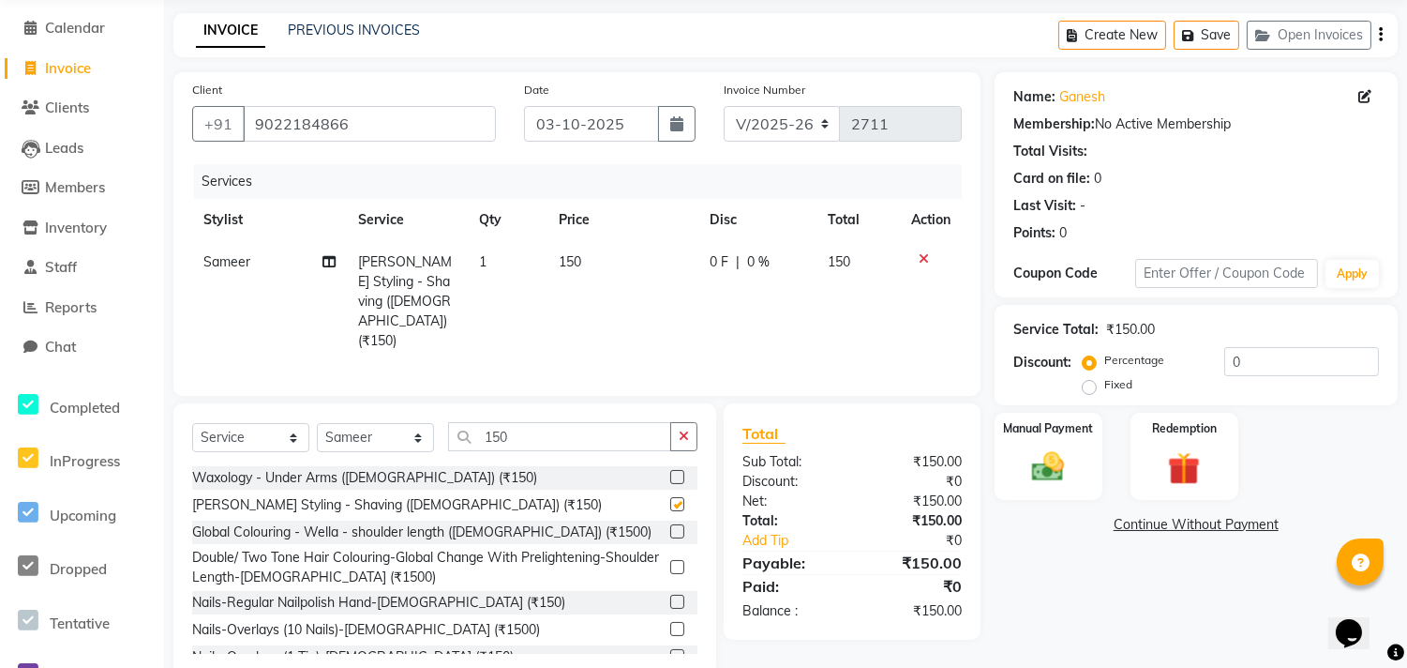
scroll to position [85, 0]
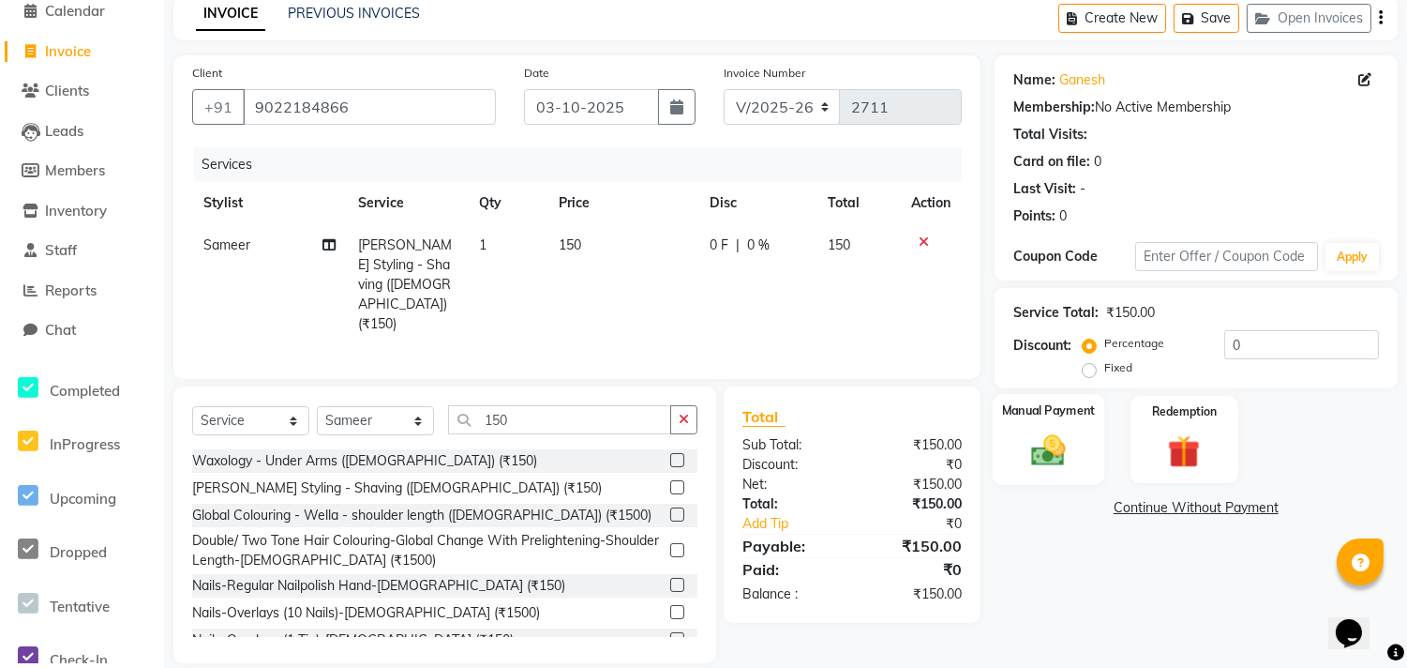
click at [1036, 438] on img at bounding box center [1048, 449] width 55 height 39
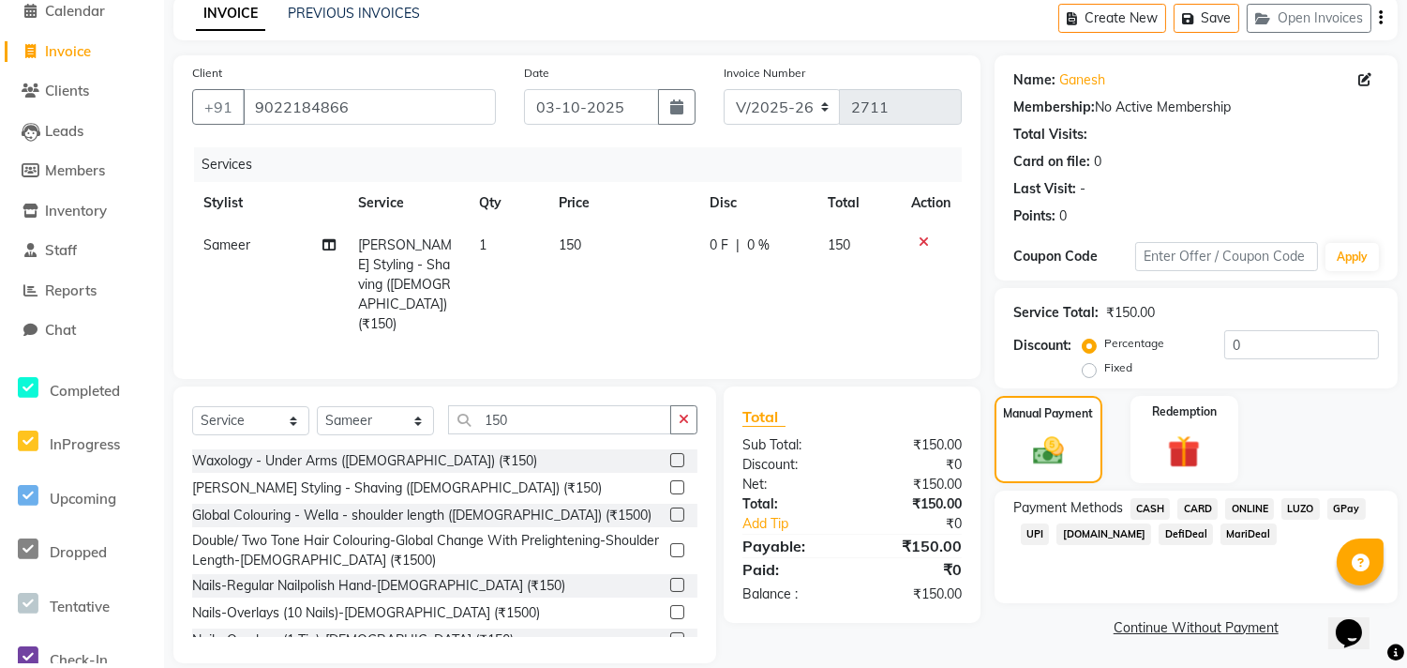
drag, startPoint x: 1244, startPoint y: 510, endPoint x: 1281, endPoint y: 545, distance: 50.4
click at [1248, 510] on span "ONLINE" at bounding box center [1250, 509] width 49 height 22
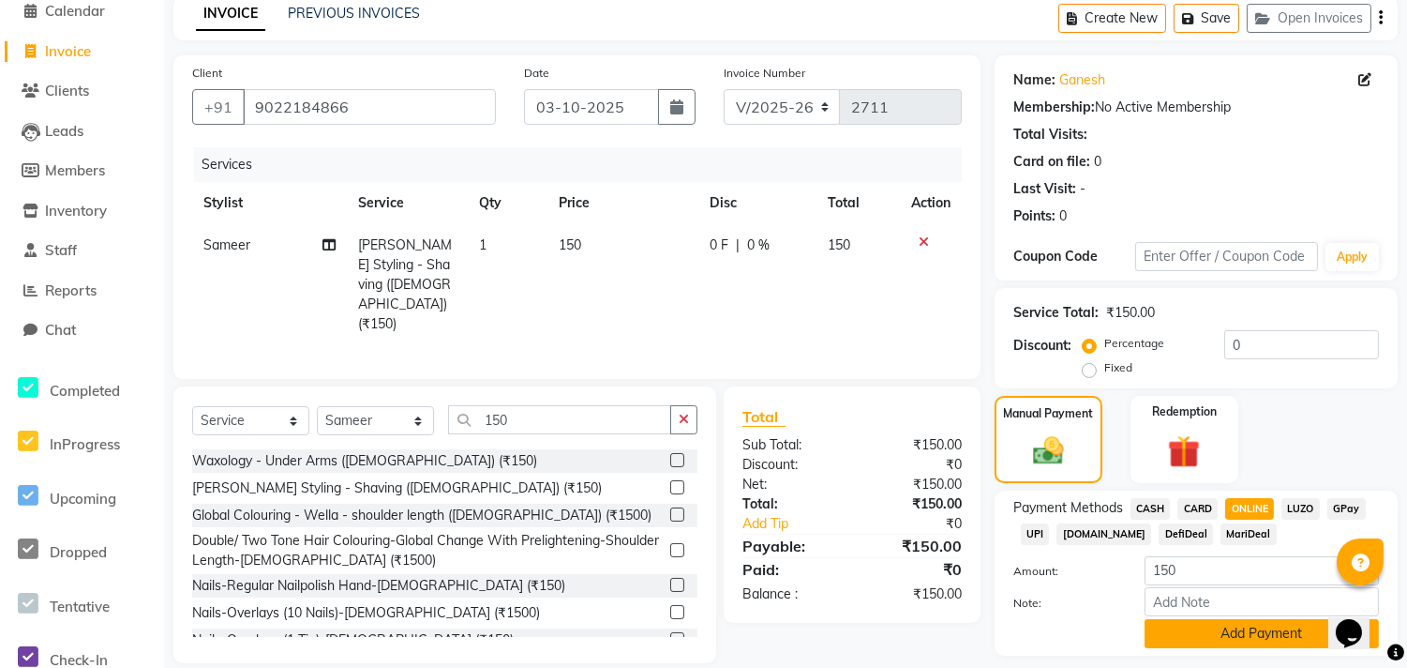
click at [1220, 634] on button "Add Payment" at bounding box center [1262, 633] width 234 height 29
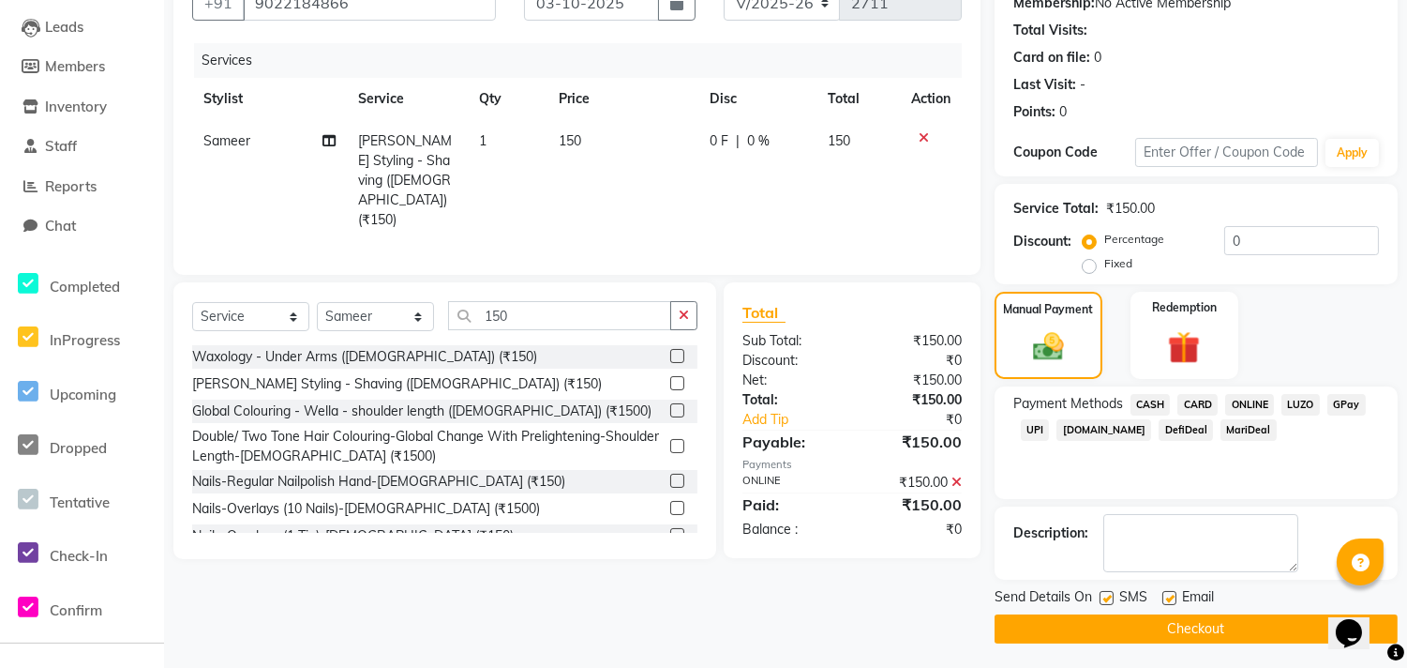
scroll to position [192, 0]
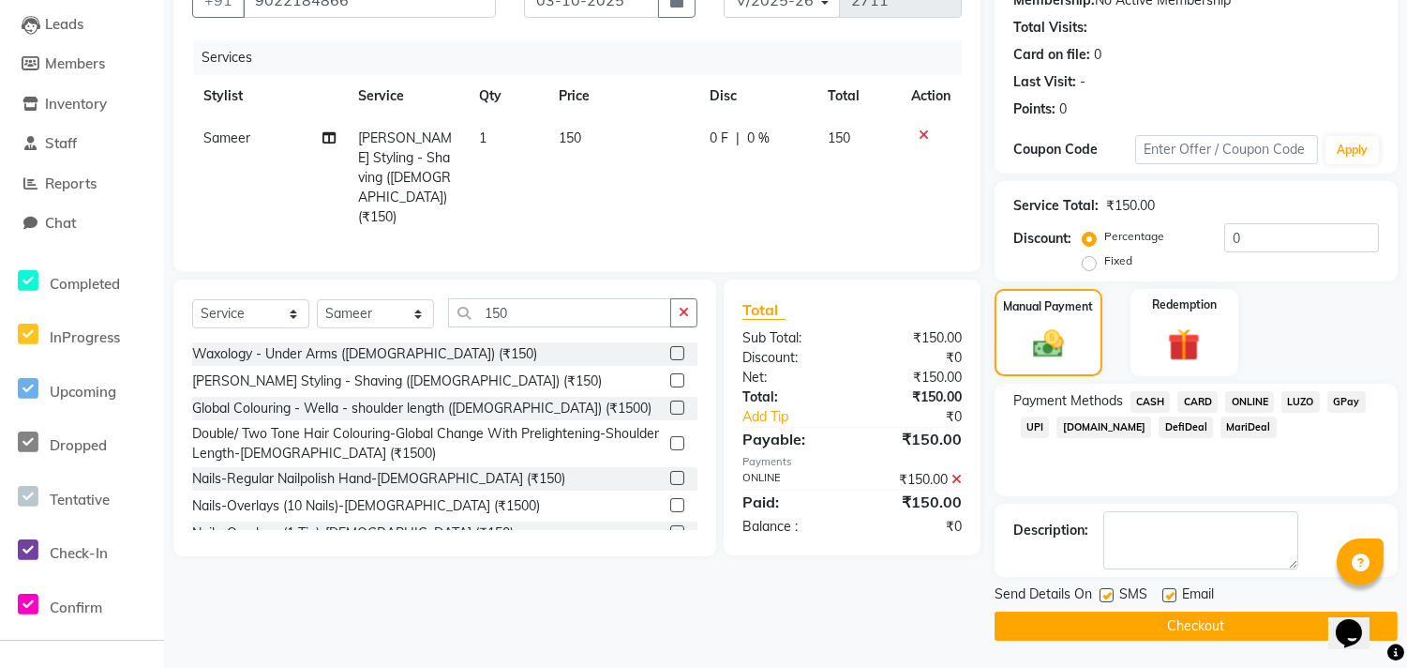
click at [1164, 628] on button "Checkout" at bounding box center [1196, 625] width 403 height 29
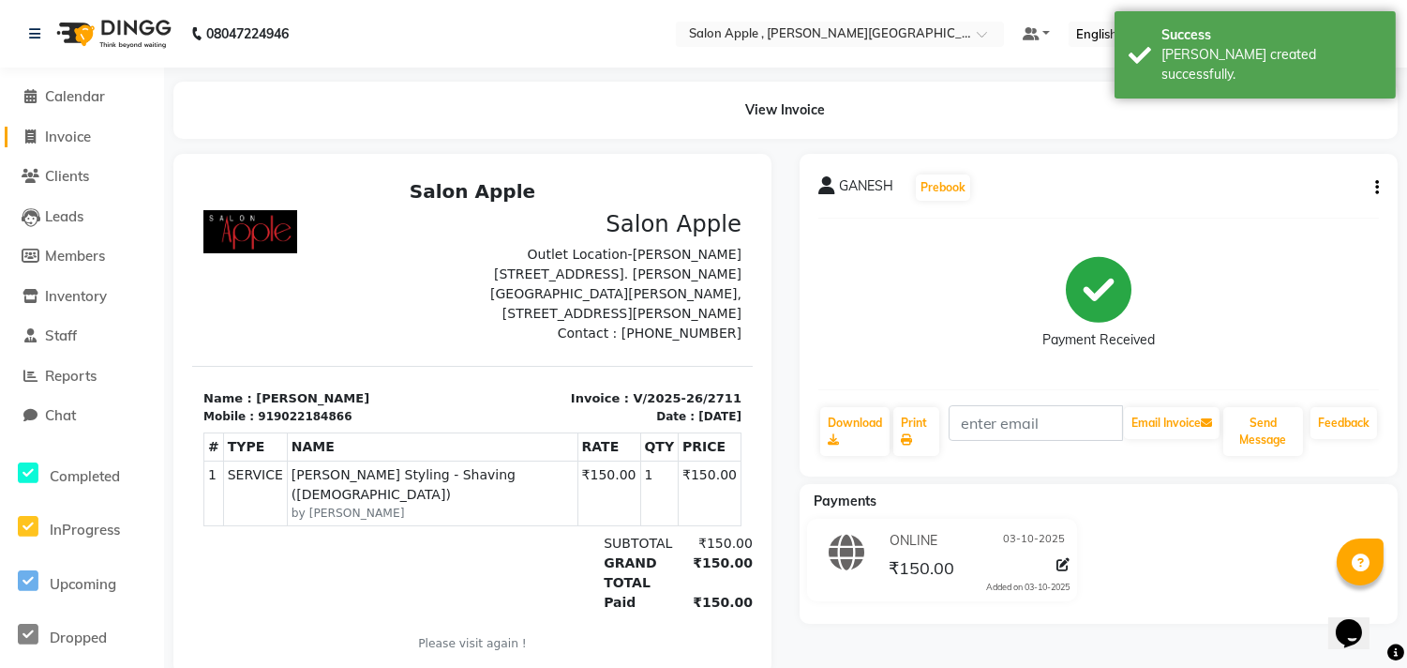
click at [86, 133] on span "Invoice" at bounding box center [68, 137] width 46 height 18
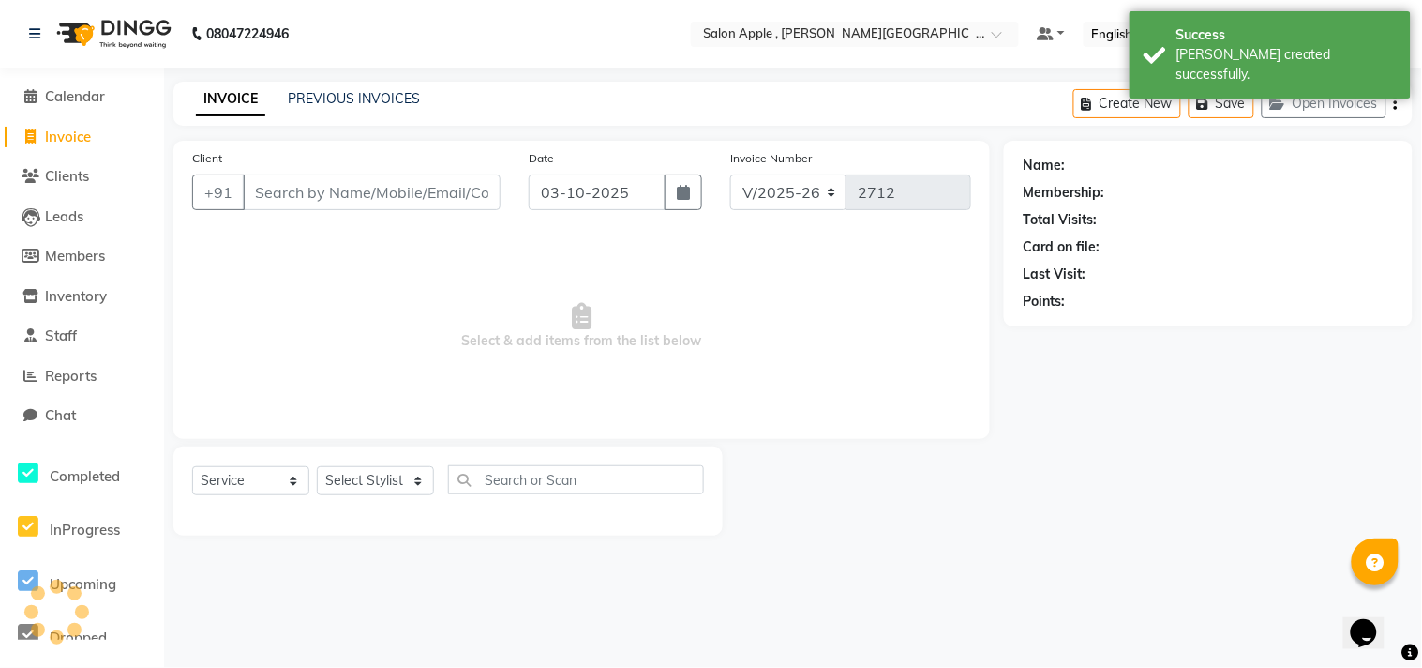
click at [313, 190] on input "Client" at bounding box center [372, 192] width 258 height 36
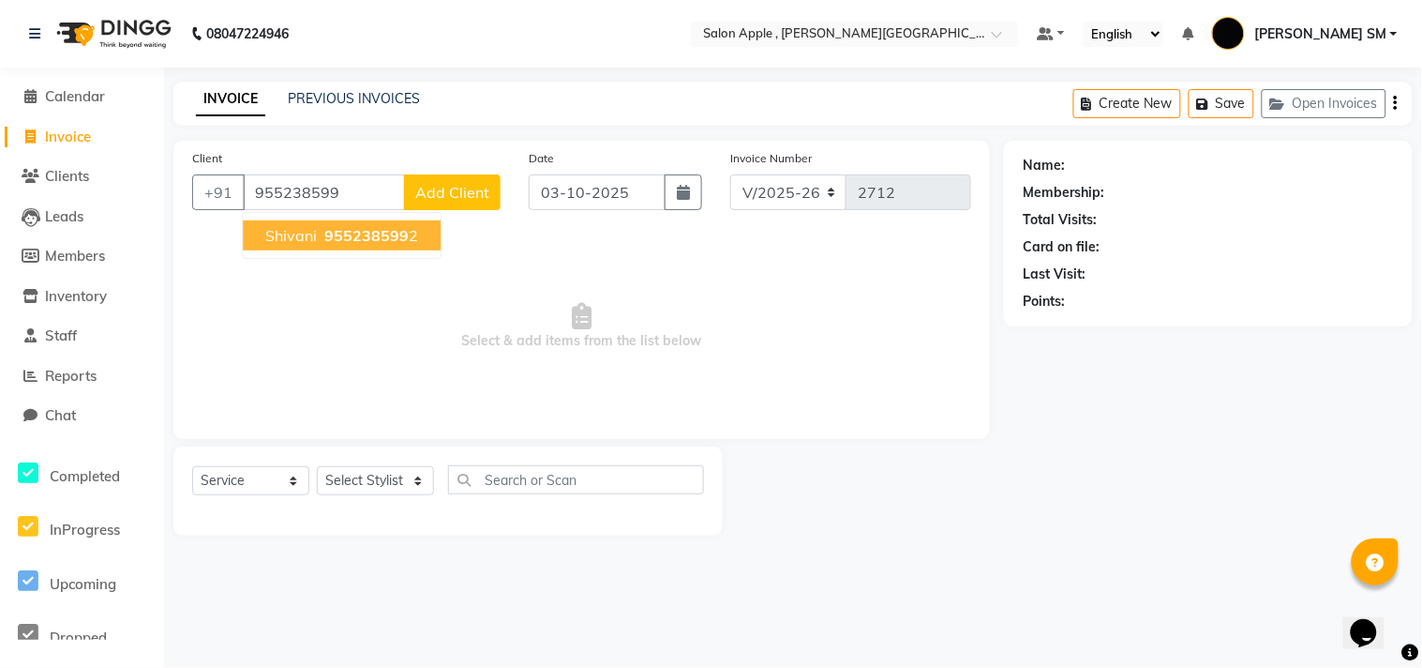
click at [328, 229] on span "955238599" at bounding box center [366, 235] width 84 height 19
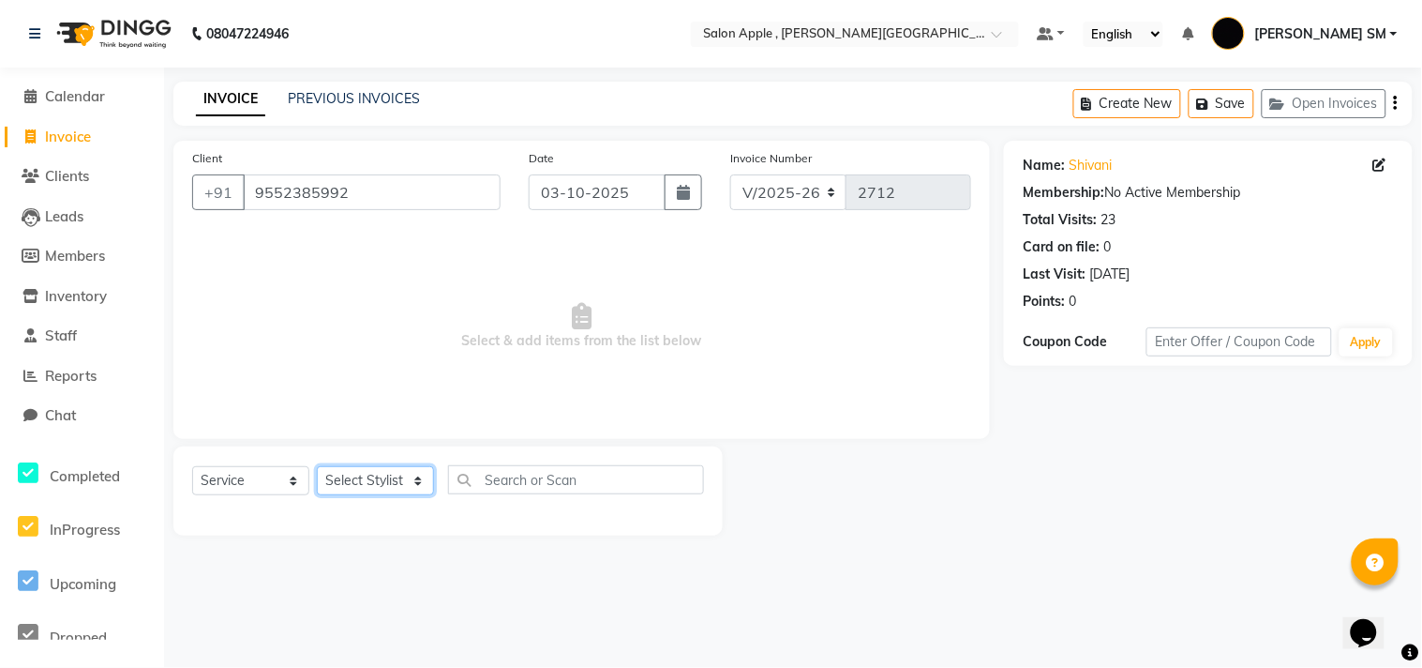
click at [329, 476] on select "Select Stylist [PERSON_NAME] Abhishek [PERSON_NAME] [PERSON_NAME] [PERSON_NAME]…" at bounding box center [375, 480] width 117 height 29
click at [317, 467] on select "Select Stylist [PERSON_NAME] Abhishek [PERSON_NAME] [PERSON_NAME] [PERSON_NAME]…" at bounding box center [375, 480] width 117 height 29
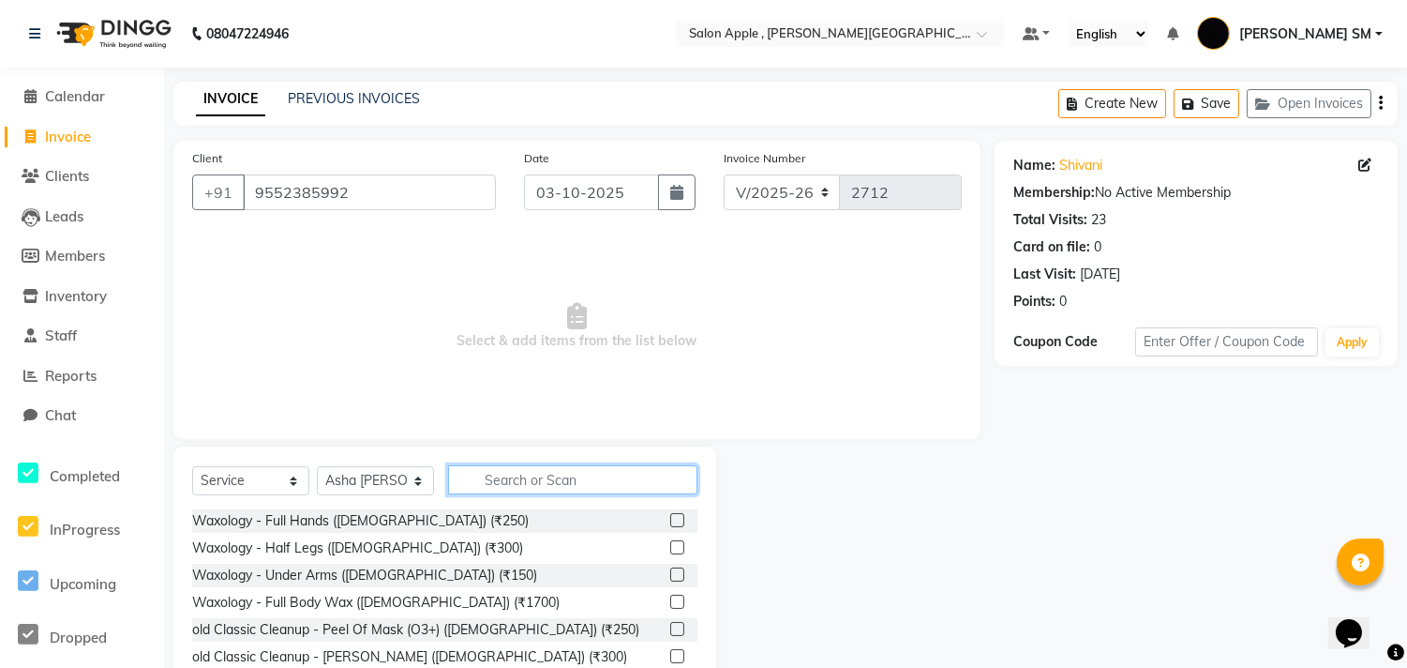
click at [517, 482] on input "text" at bounding box center [572, 479] width 249 height 29
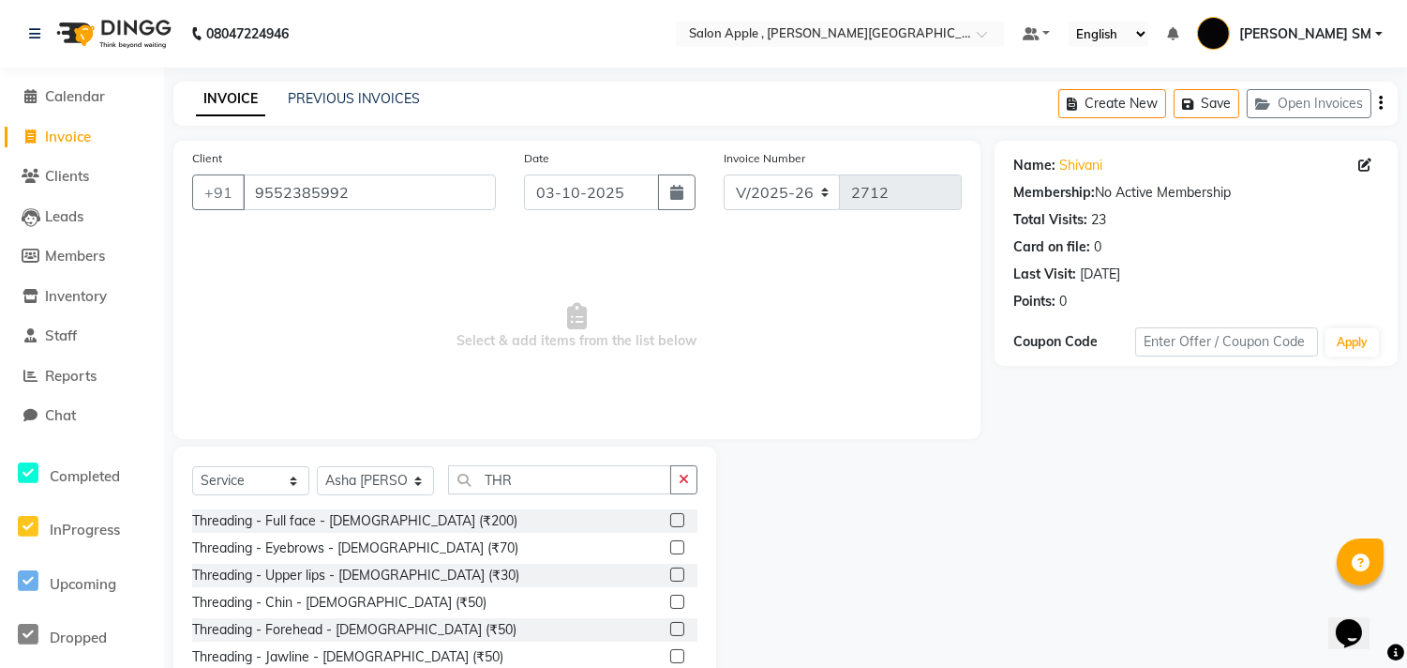
click at [670, 540] on label at bounding box center [677, 547] width 14 height 14
click at [670, 542] on input "checkbox" at bounding box center [676, 548] width 12 height 12
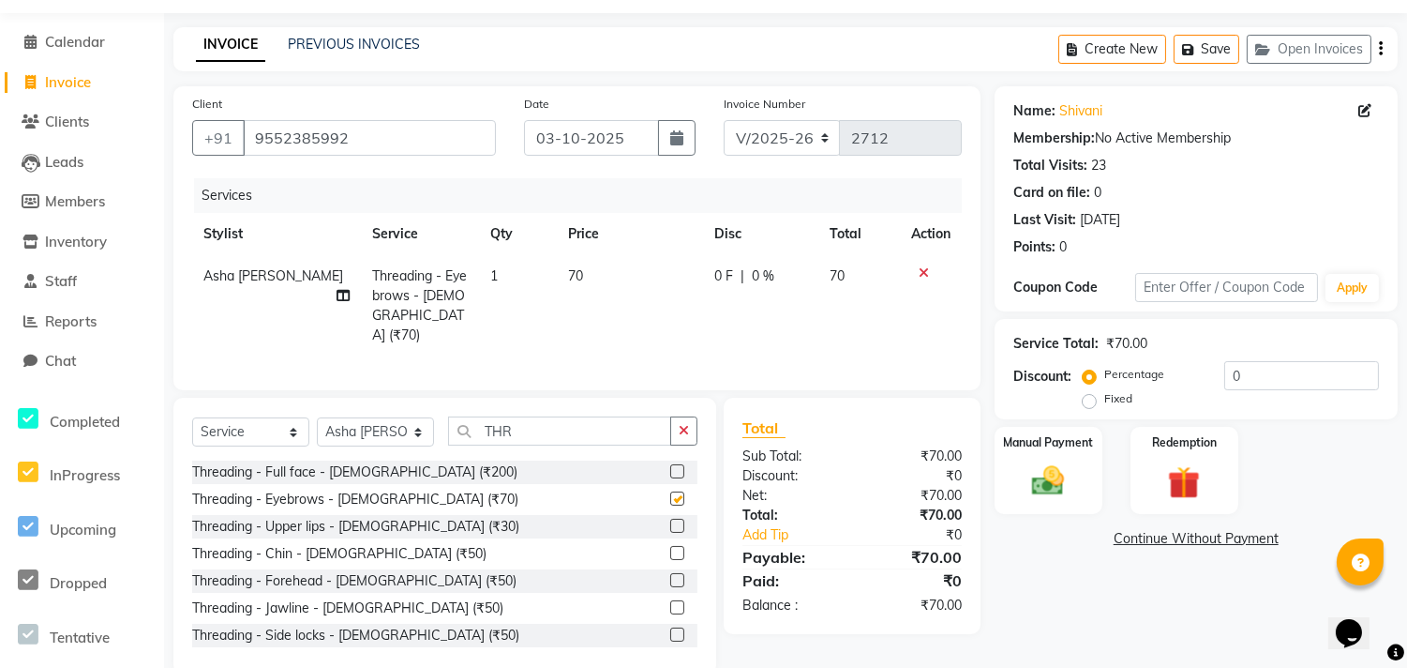
scroll to position [85, 0]
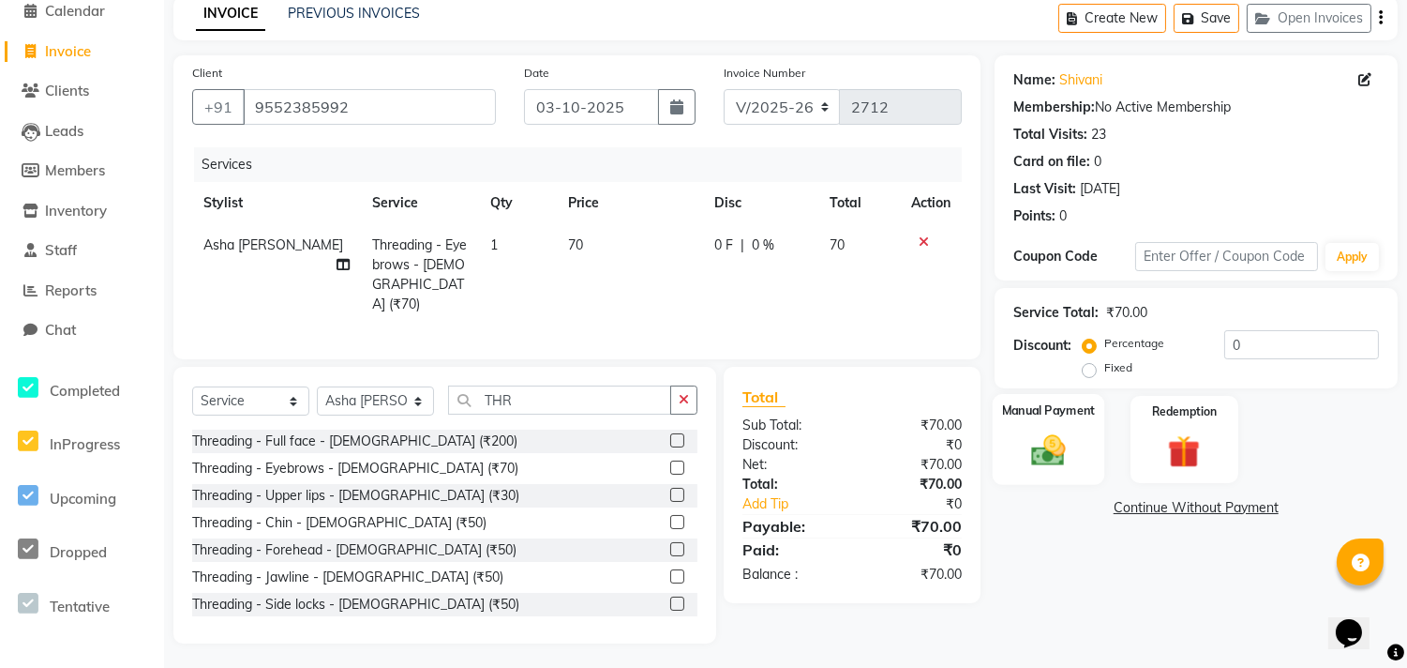
click at [1039, 447] on img at bounding box center [1048, 449] width 55 height 39
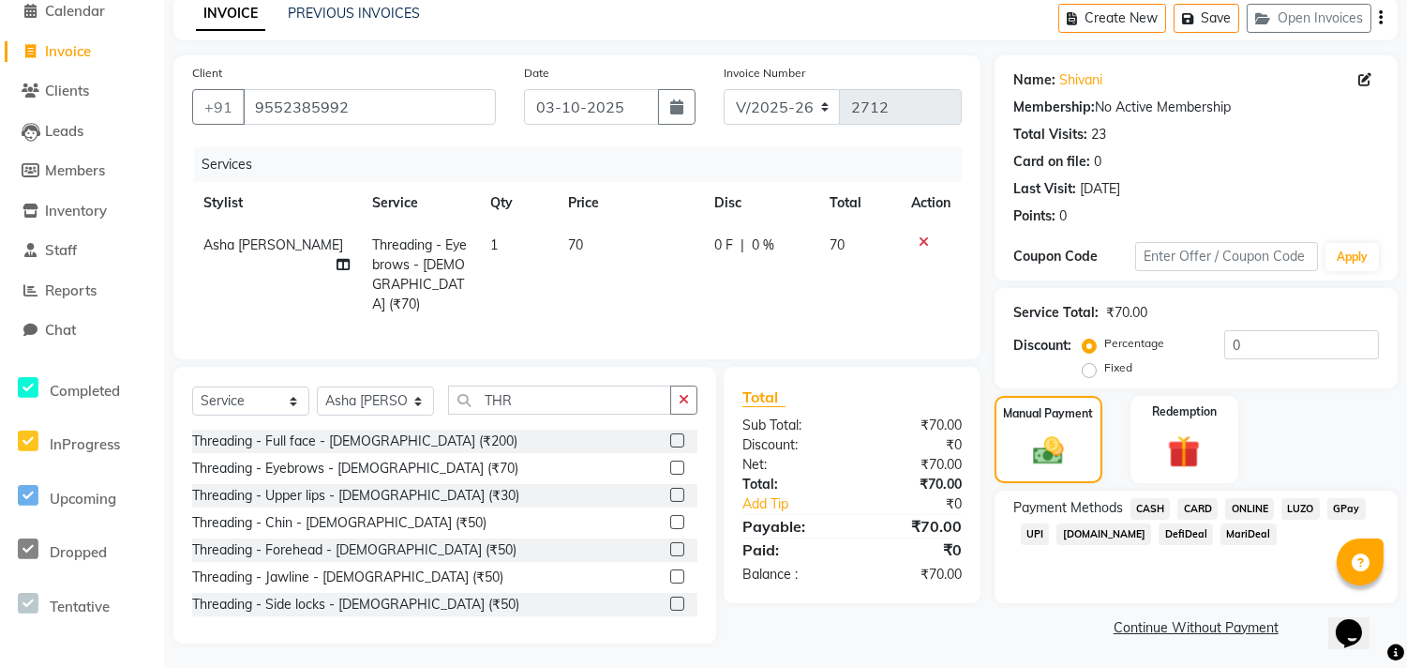
click at [1241, 498] on span "ONLINE" at bounding box center [1250, 509] width 49 height 22
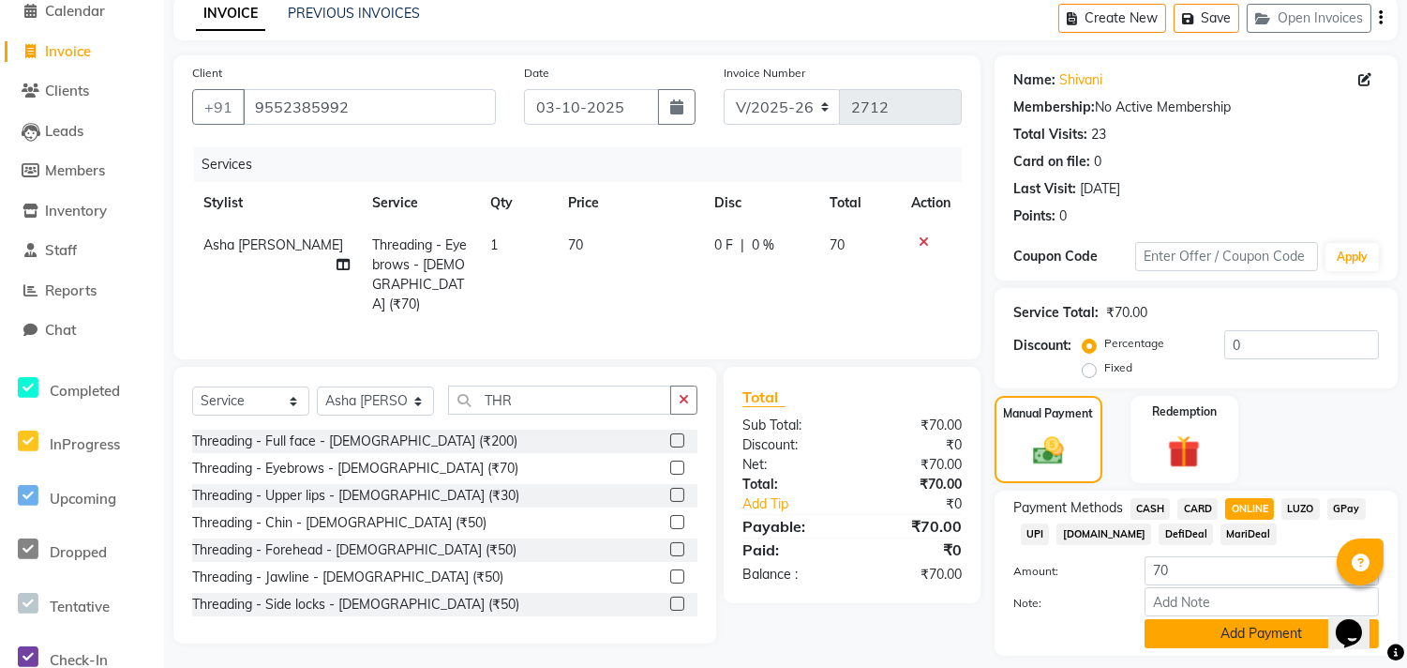
click at [1258, 635] on button "Add Payment" at bounding box center [1262, 633] width 234 height 29
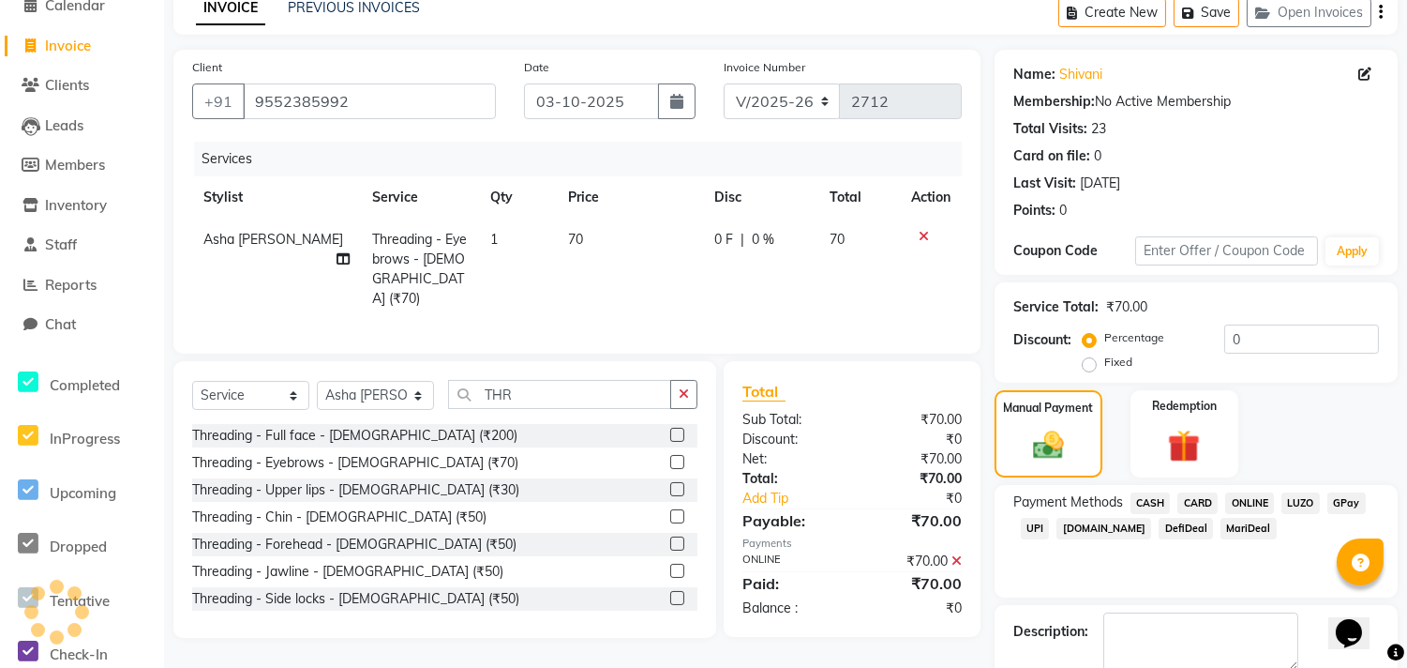
scroll to position [192, 0]
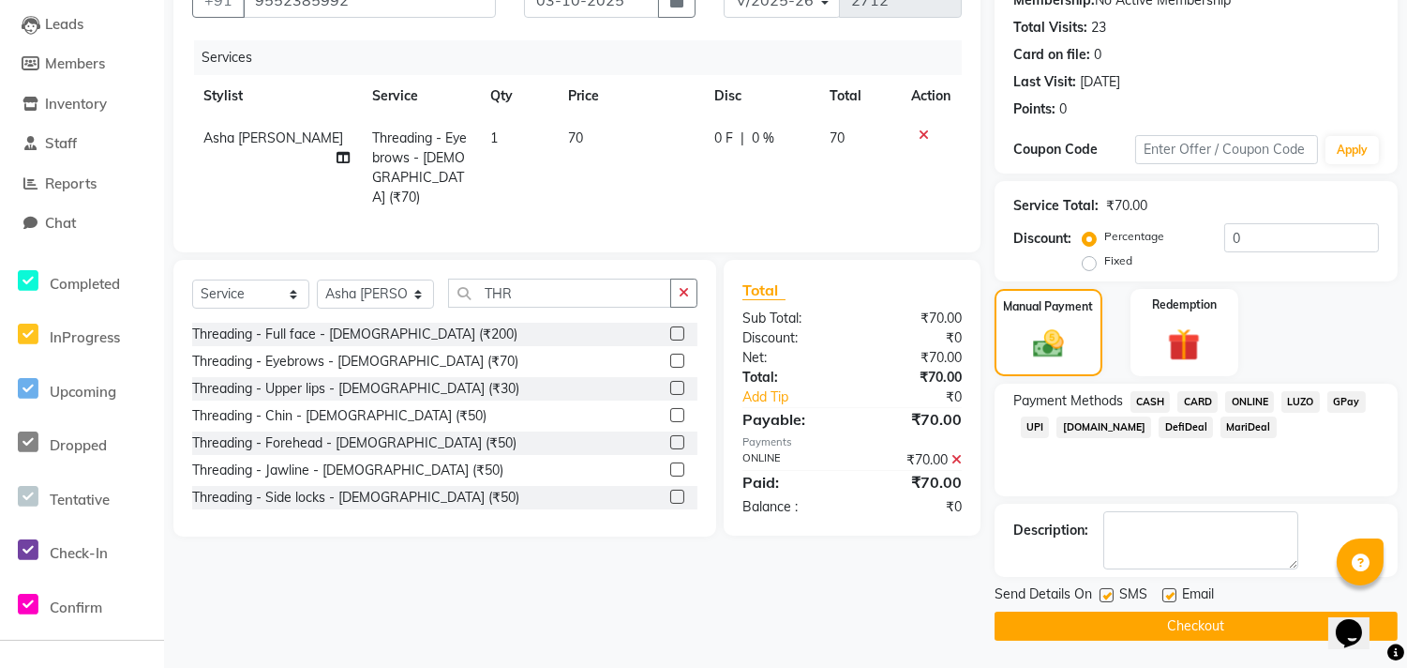
click at [1203, 626] on button "Checkout" at bounding box center [1196, 625] width 403 height 29
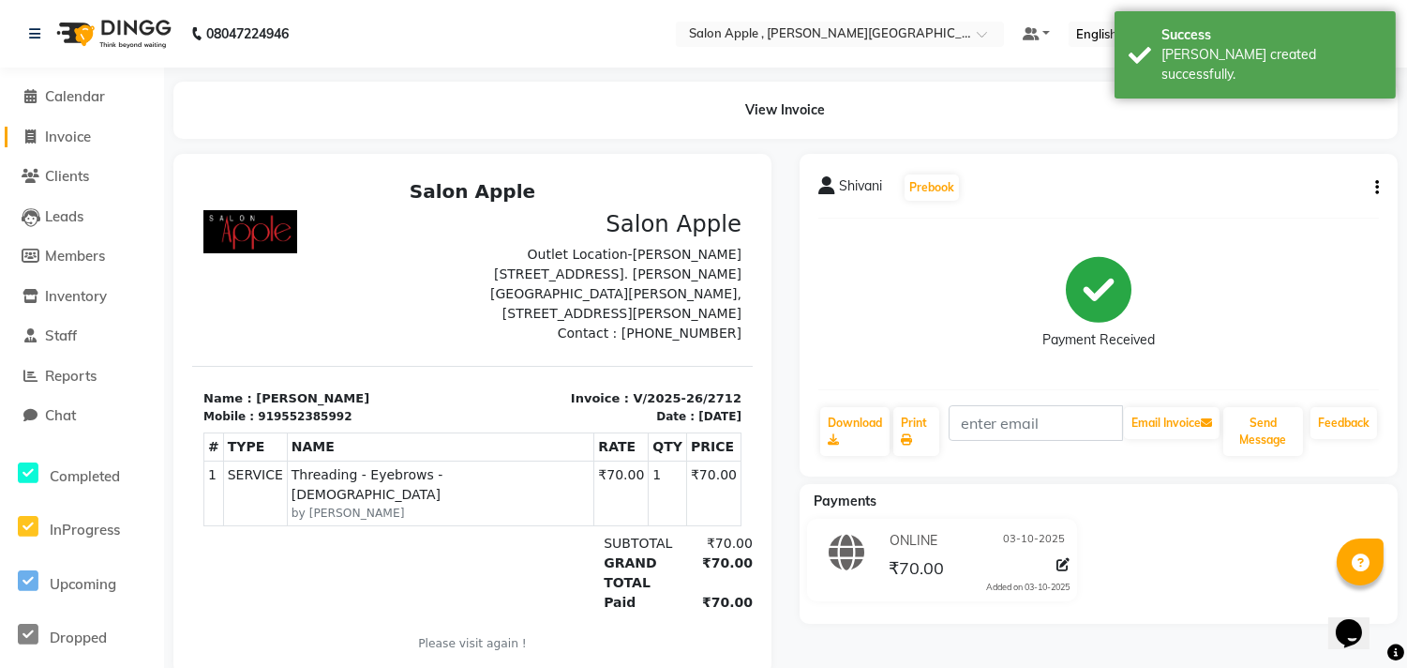
click at [78, 136] on span "Invoice" at bounding box center [68, 137] width 46 height 18
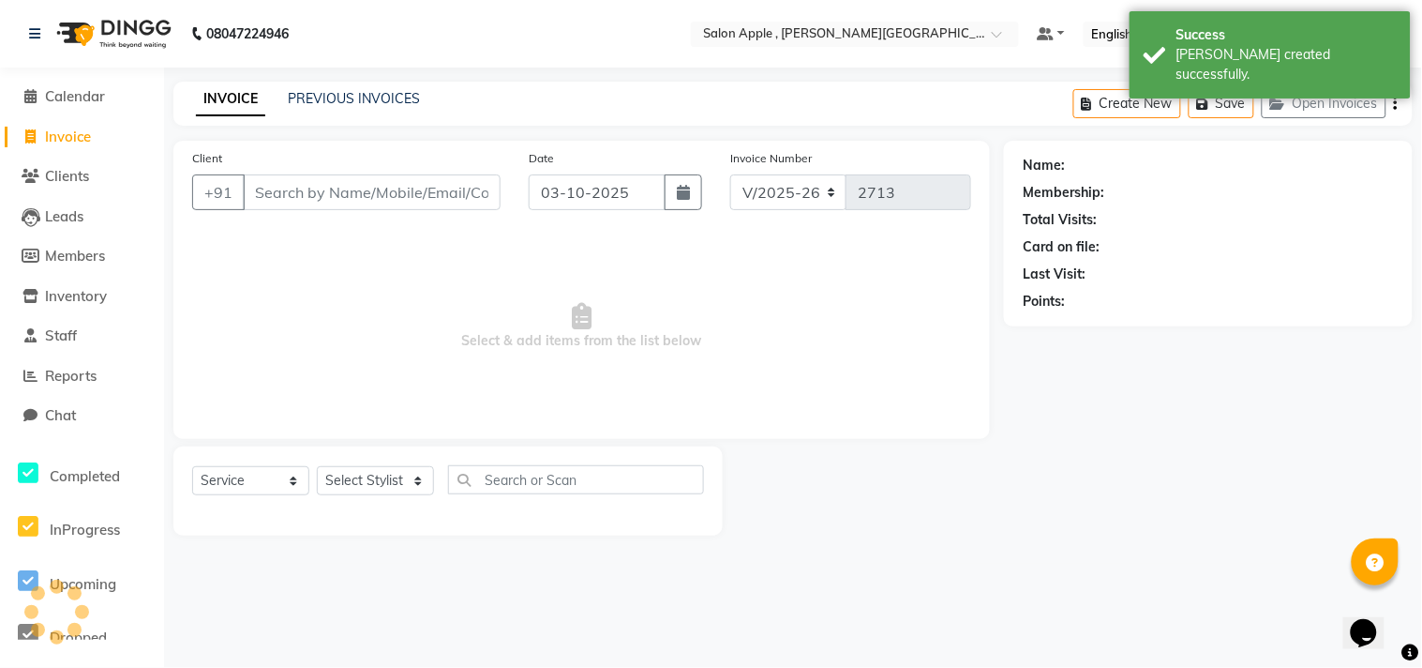
click at [368, 185] on input "Client" at bounding box center [372, 192] width 258 height 36
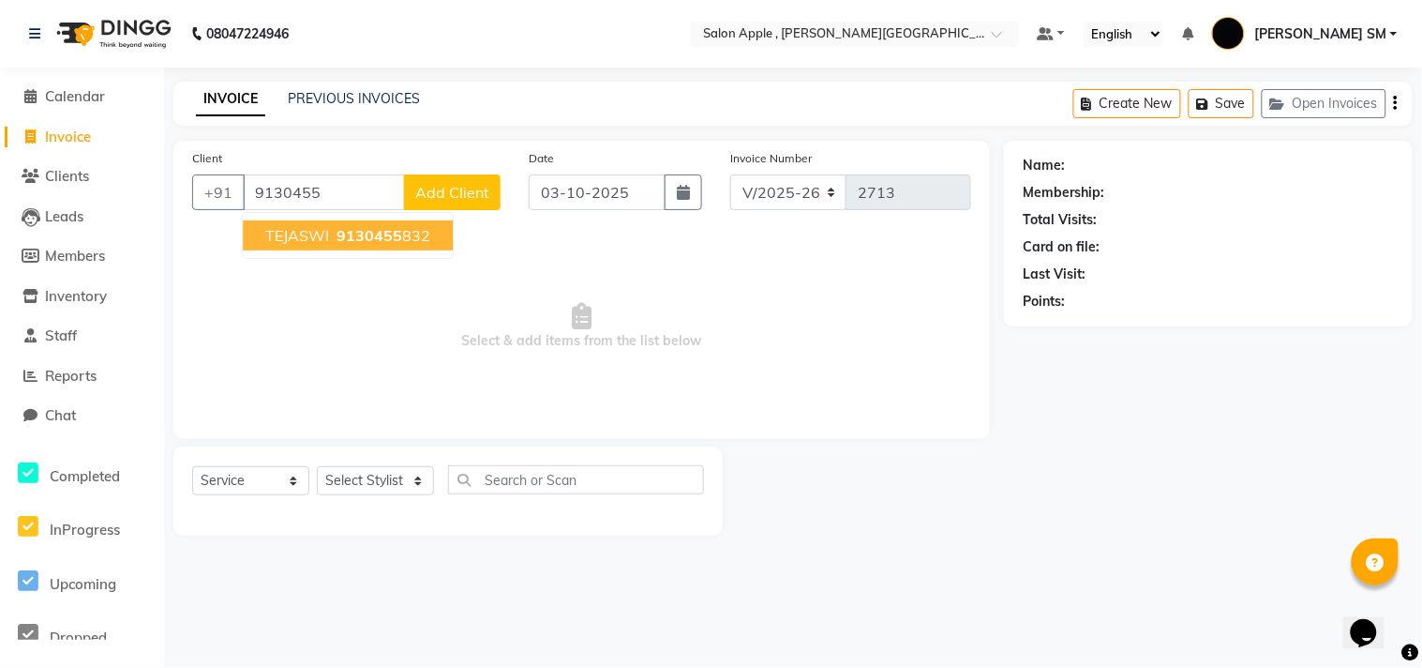
drag, startPoint x: 328, startPoint y: 235, endPoint x: 390, endPoint y: 446, distance: 219.9
click at [329, 235] on span "TEJASWI" at bounding box center [297, 235] width 64 height 19
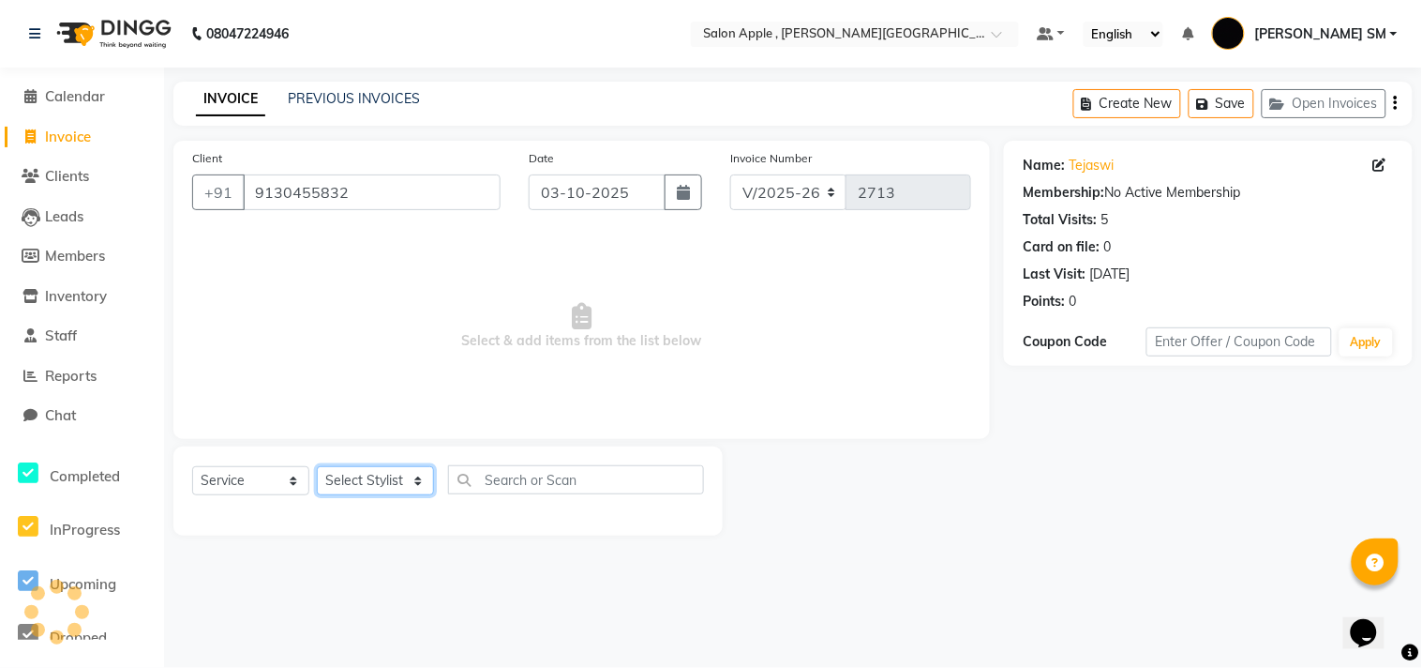
click at [343, 489] on select "Select Stylist [PERSON_NAME] Abhishek [PERSON_NAME] [PERSON_NAME] [PERSON_NAME]…" at bounding box center [375, 480] width 117 height 29
click at [317, 467] on select "Select Stylist [PERSON_NAME] Abhishek [PERSON_NAME] [PERSON_NAME] [PERSON_NAME]…" at bounding box center [375, 480] width 117 height 29
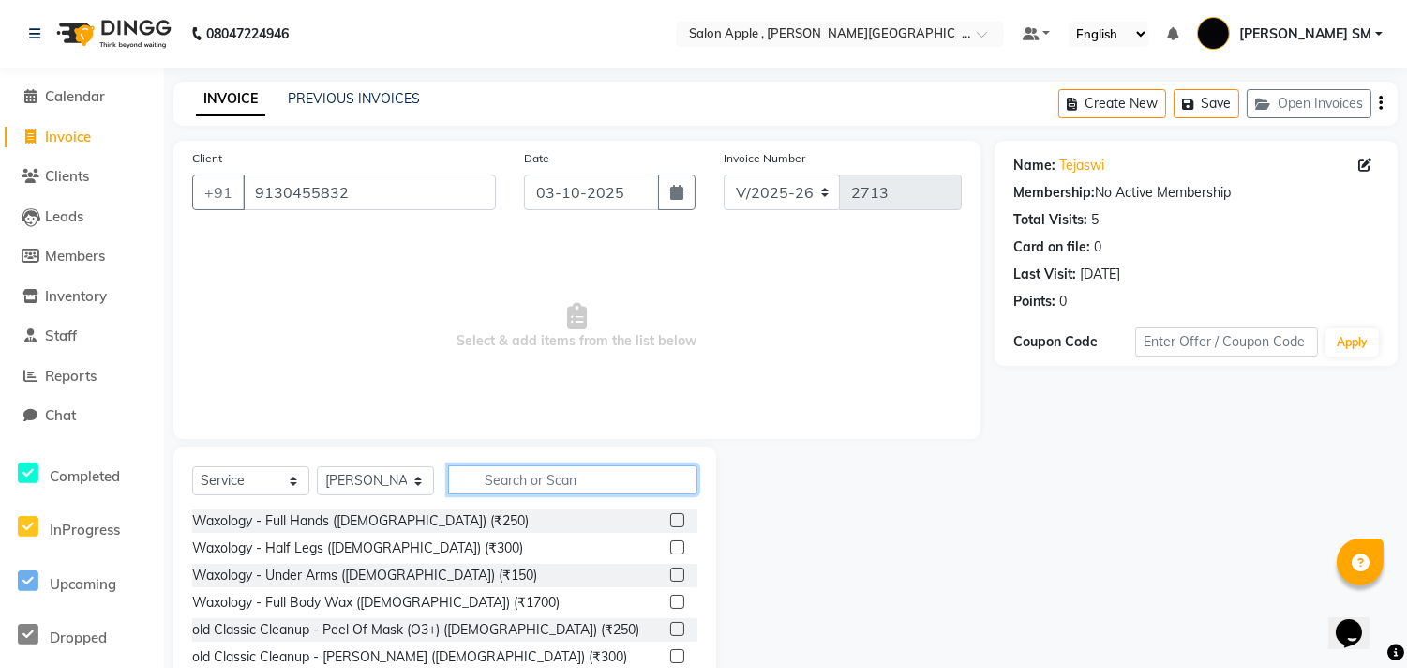
click at [557, 480] on input "text" at bounding box center [572, 479] width 249 height 29
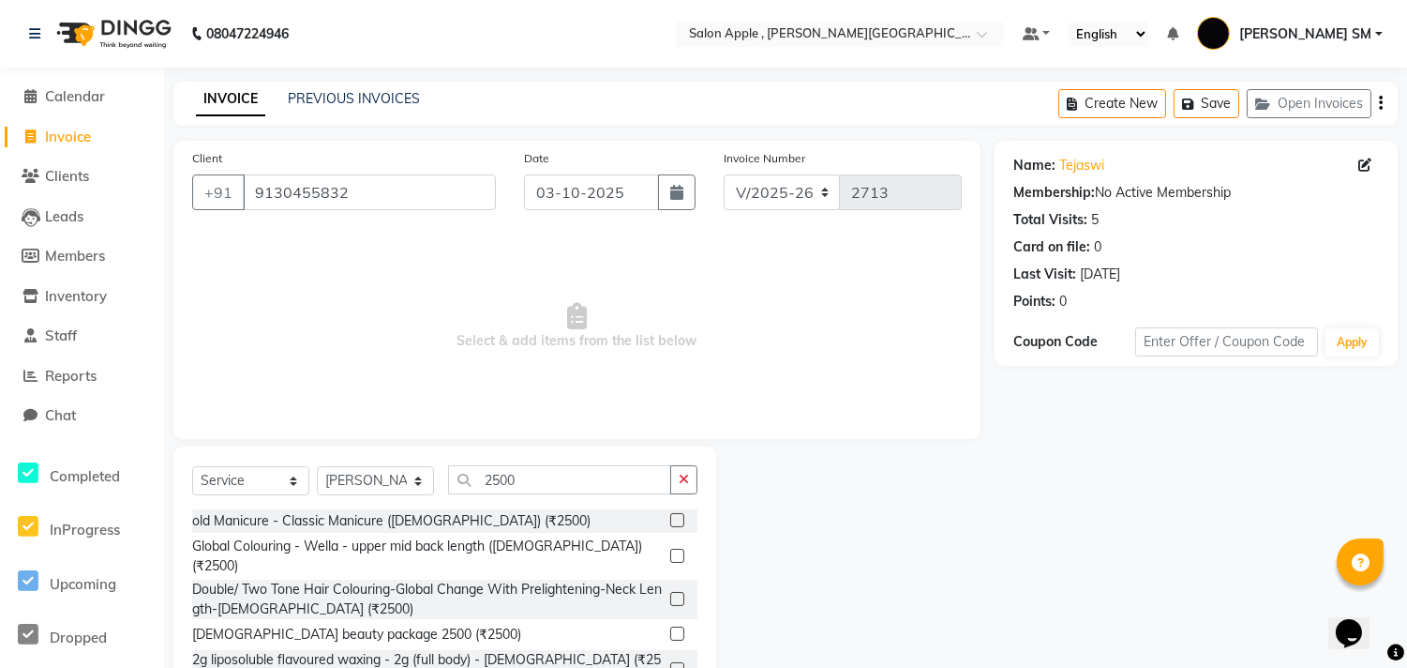
click at [670, 626] on label at bounding box center [677, 633] width 14 height 14
click at [670, 628] on input "checkbox" at bounding box center [676, 634] width 12 height 12
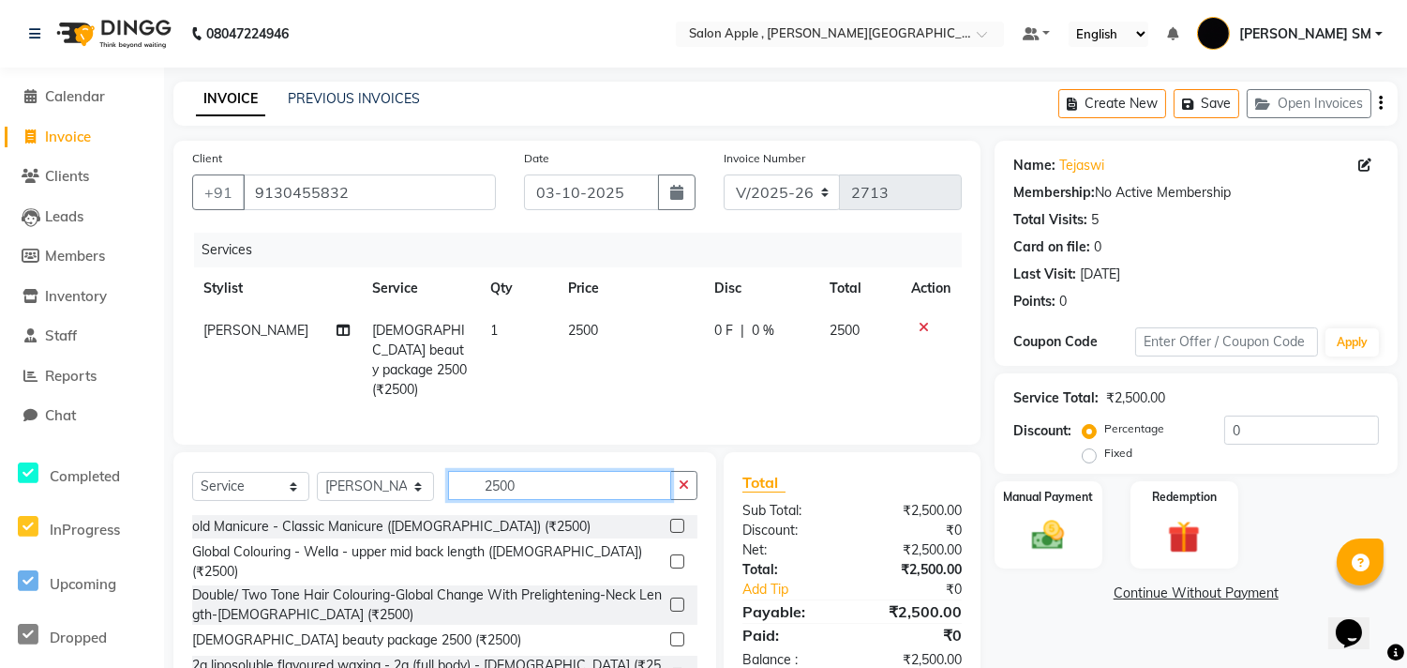
click at [564, 473] on input "2500" at bounding box center [559, 485] width 223 height 29
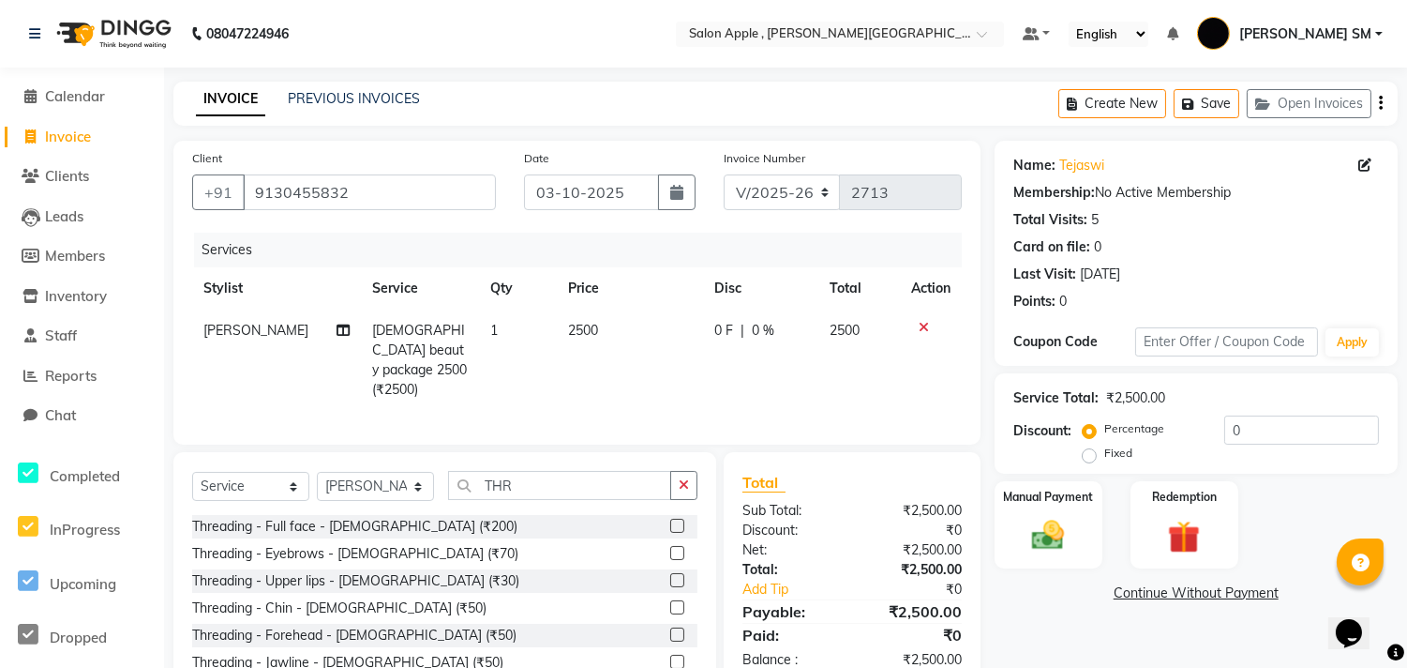
click at [670, 547] on label at bounding box center [677, 553] width 14 height 14
click at [670, 548] on input "checkbox" at bounding box center [676, 554] width 12 height 12
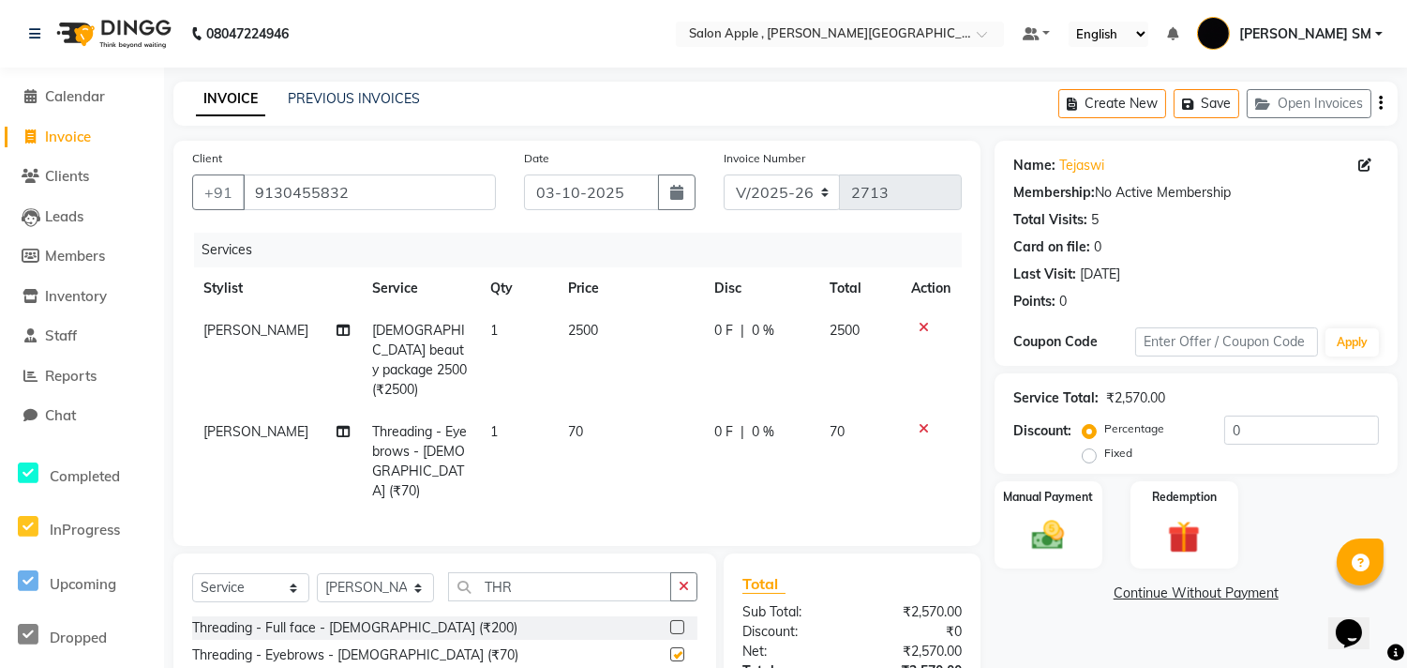
scroll to position [166, 0]
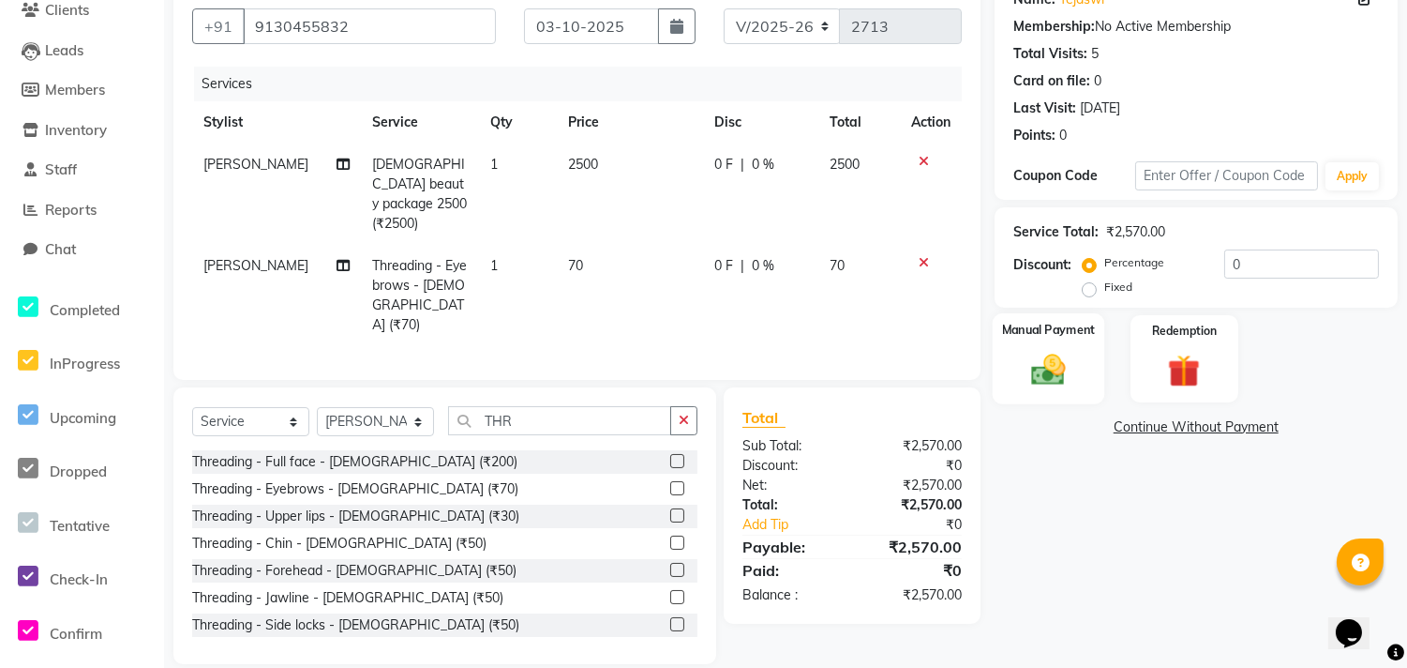
click at [1045, 385] on img at bounding box center [1048, 369] width 55 height 39
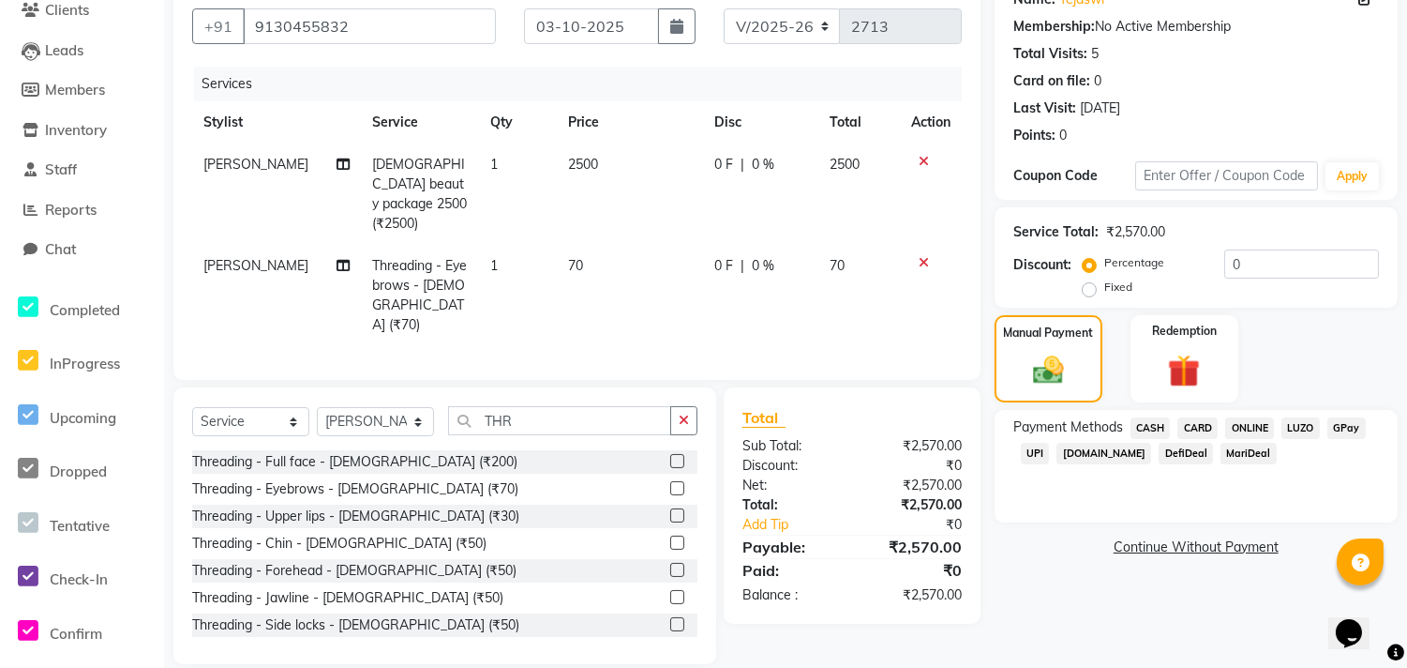
click at [1240, 425] on span "ONLINE" at bounding box center [1250, 428] width 49 height 22
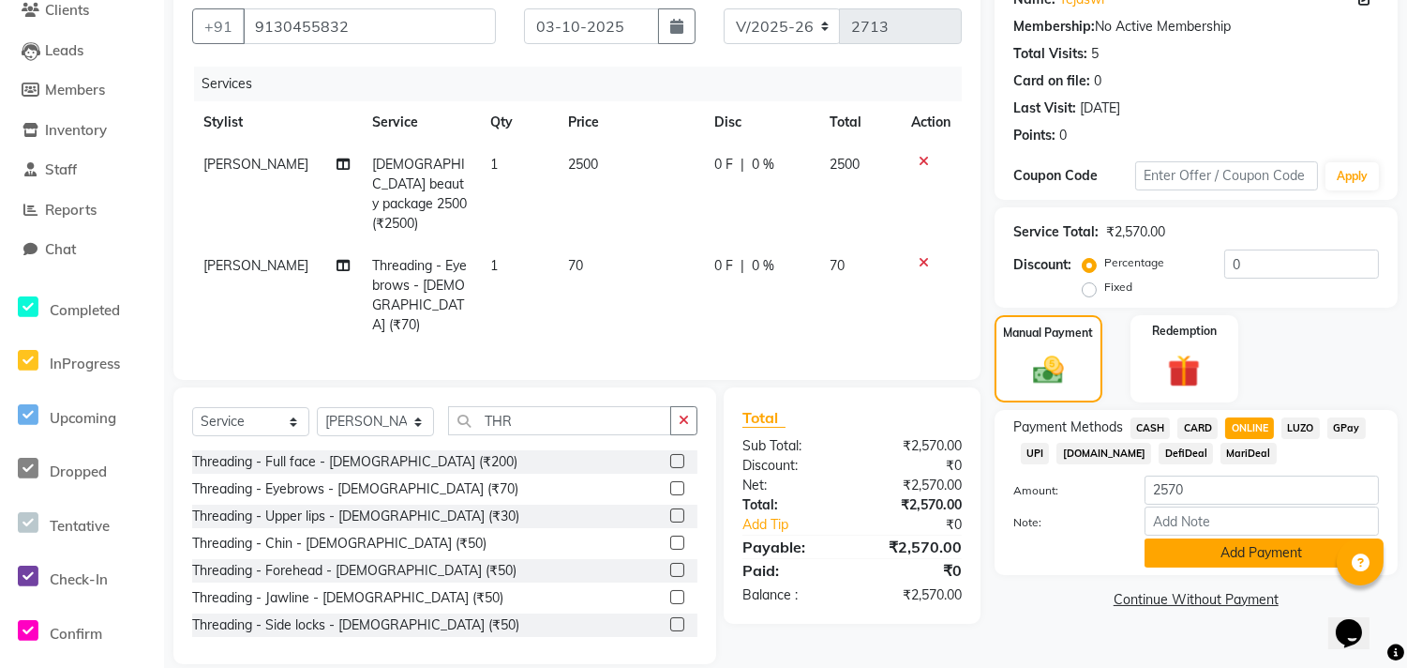
click at [1196, 554] on button "Add Payment" at bounding box center [1262, 552] width 234 height 29
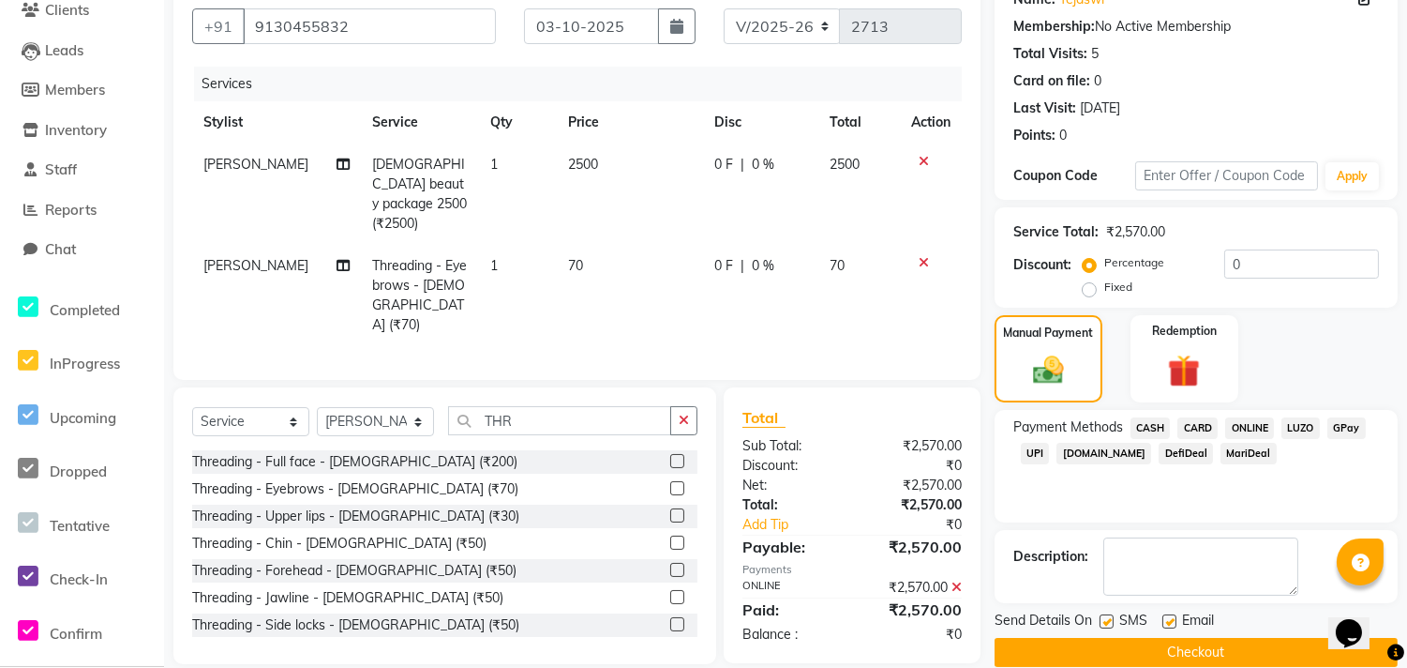
scroll to position [192, 0]
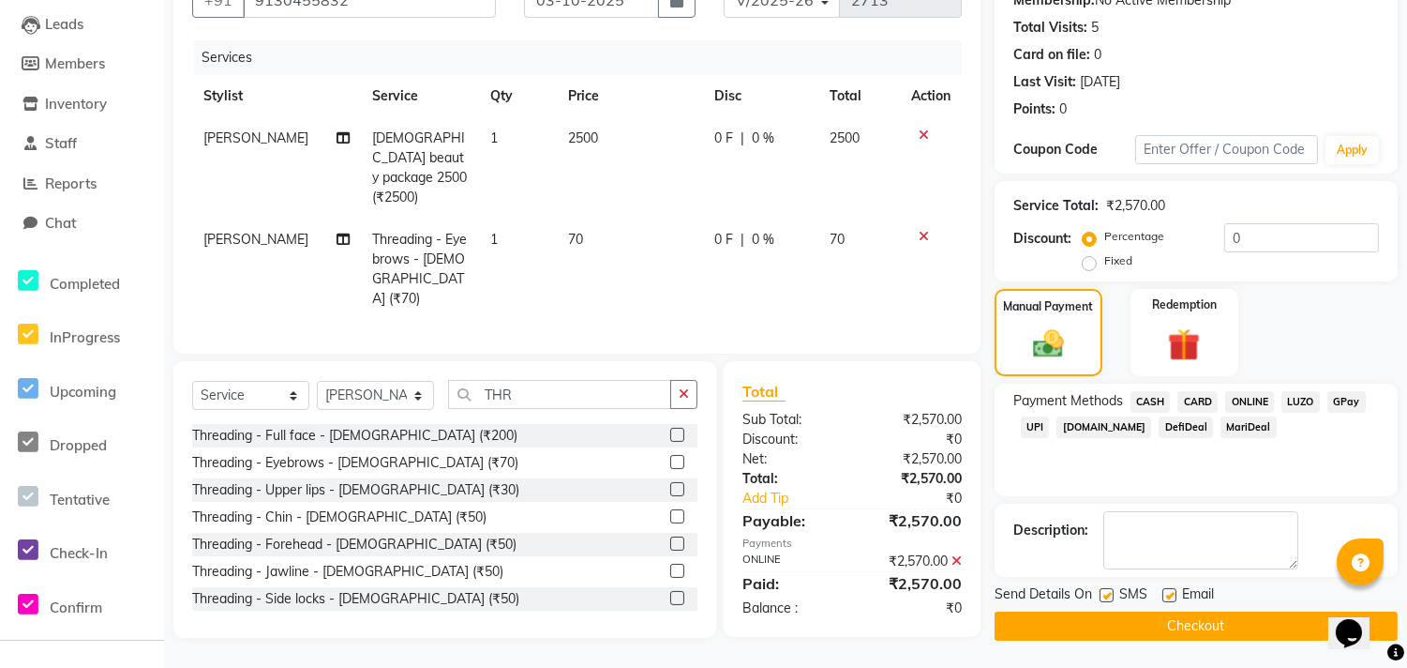
click at [1111, 594] on label at bounding box center [1107, 595] width 14 height 14
click at [1111, 594] on input "checkbox" at bounding box center [1106, 596] width 12 height 12
click at [1177, 594] on div "Email" at bounding box center [1196, 595] width 67 height 23
click at [1172, 597] on label at bounding box center [1170, 595] width 14 height 14
click at [1172, 597] on input "checkbox" at bounding box center [1169, 596] width 12 height 12
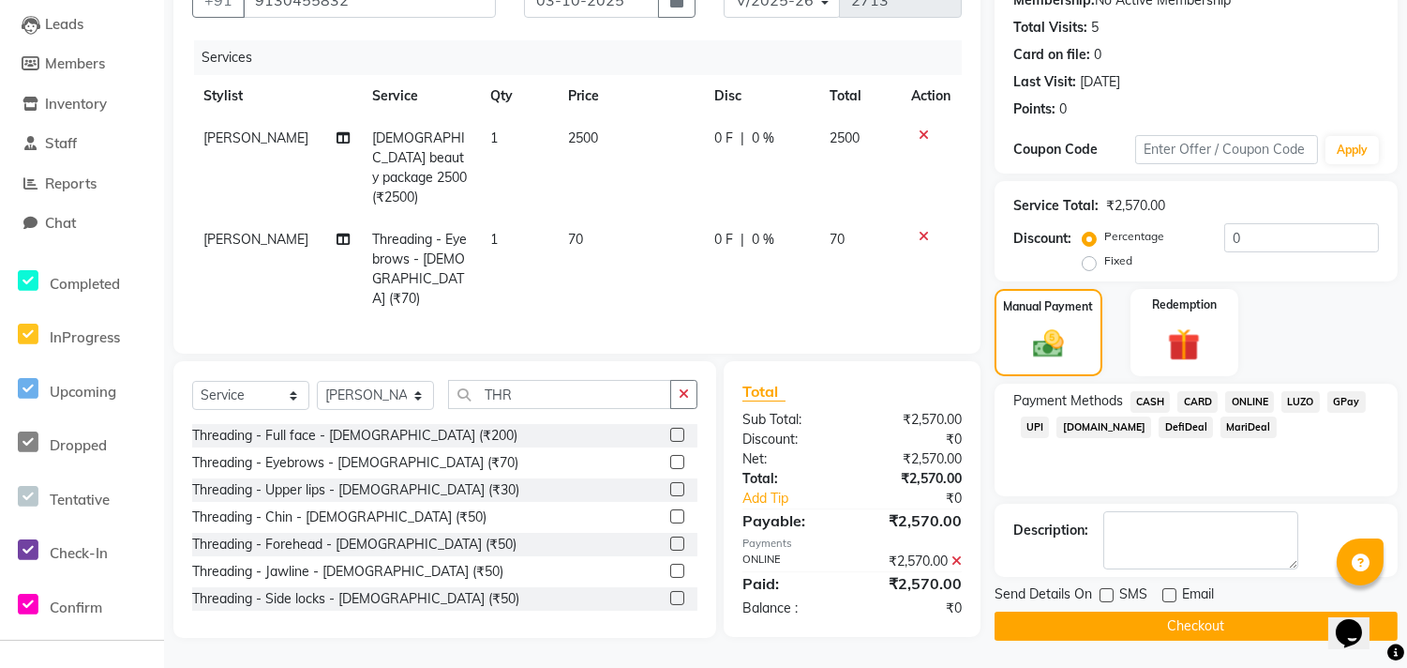
click at [1185, 616] on button "Checkout" at bounding box center [1196, 625] width 403 height 29
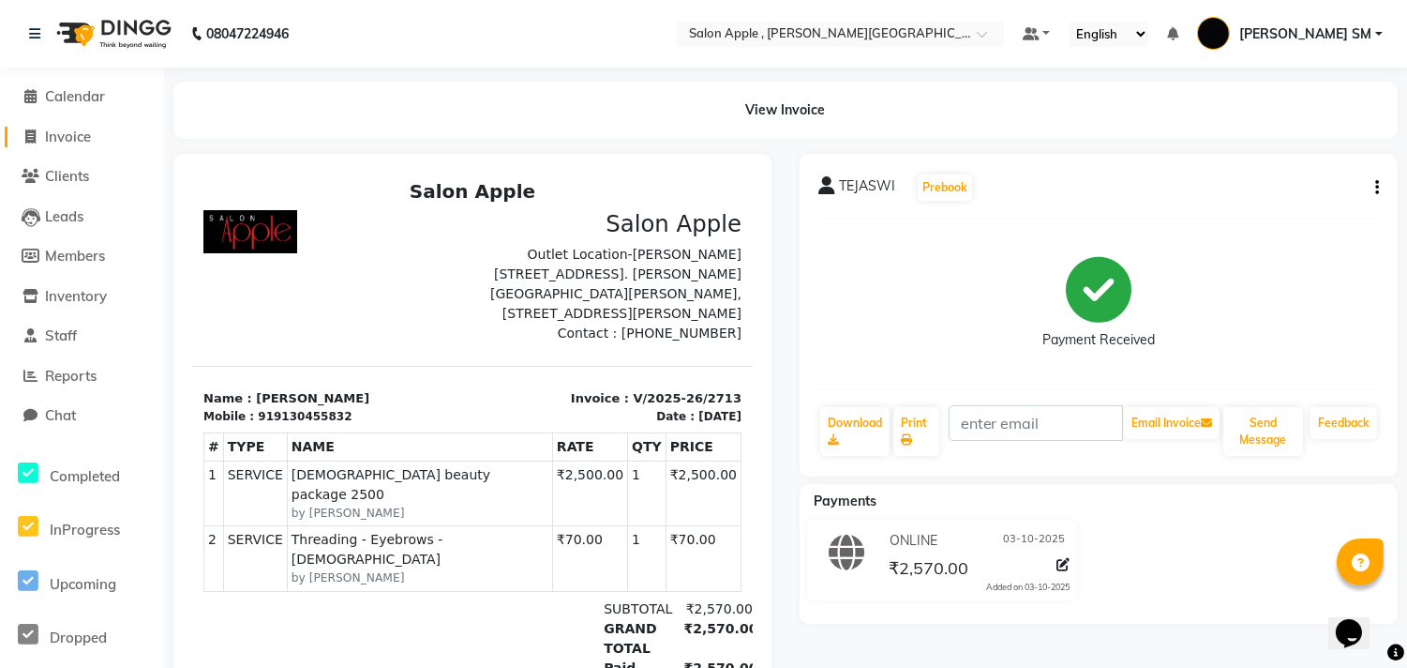
click at [70, 135] on span "Invoice" at bounding box center [68, 137] width 46 height 18
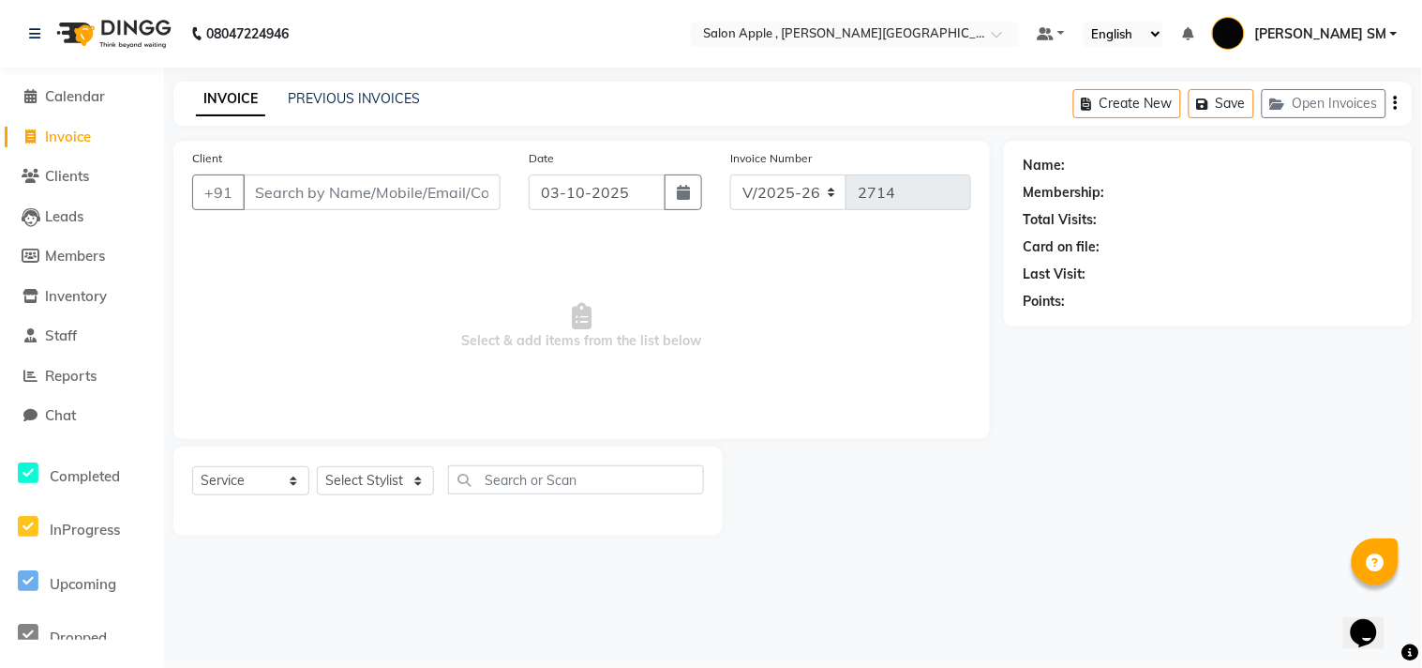
click at [375, 203] on input "Client" at bounding box center [372, 192] width 258 height 36
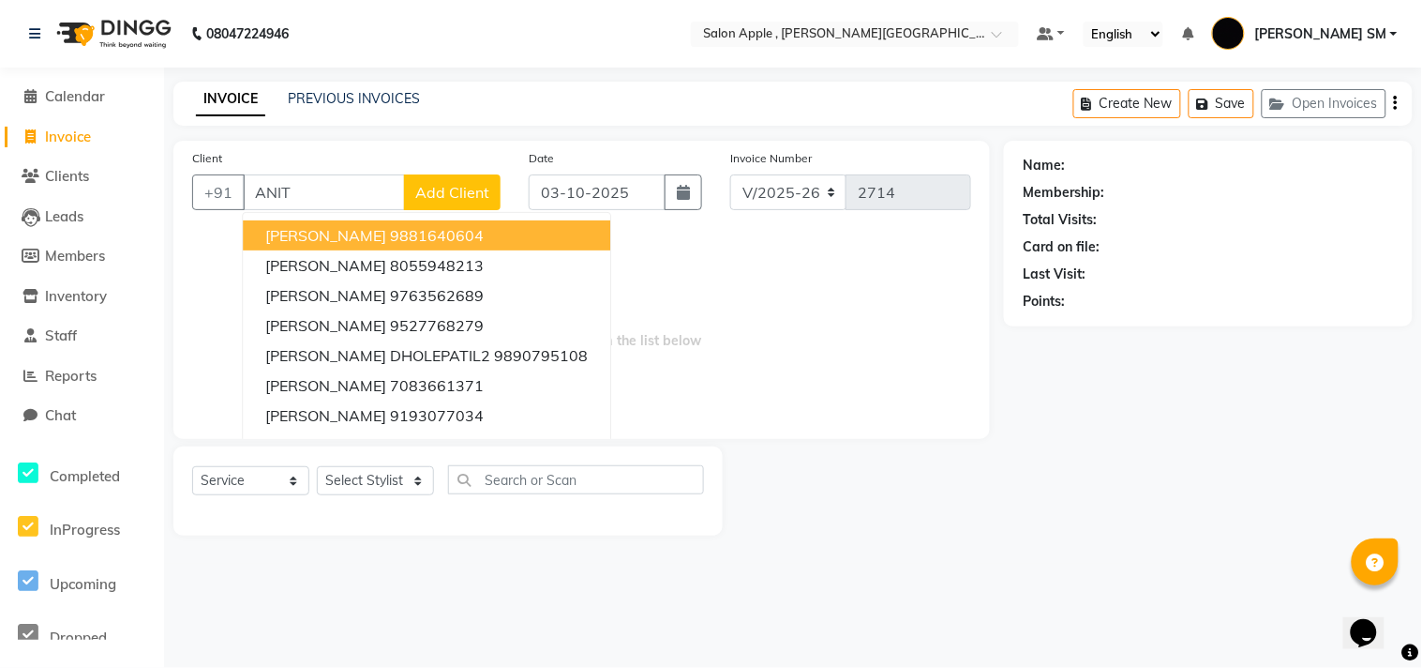
click at [380, 233] on span "[PERSON_NAME]" at bounding box center [325, 235] width 121 height 19
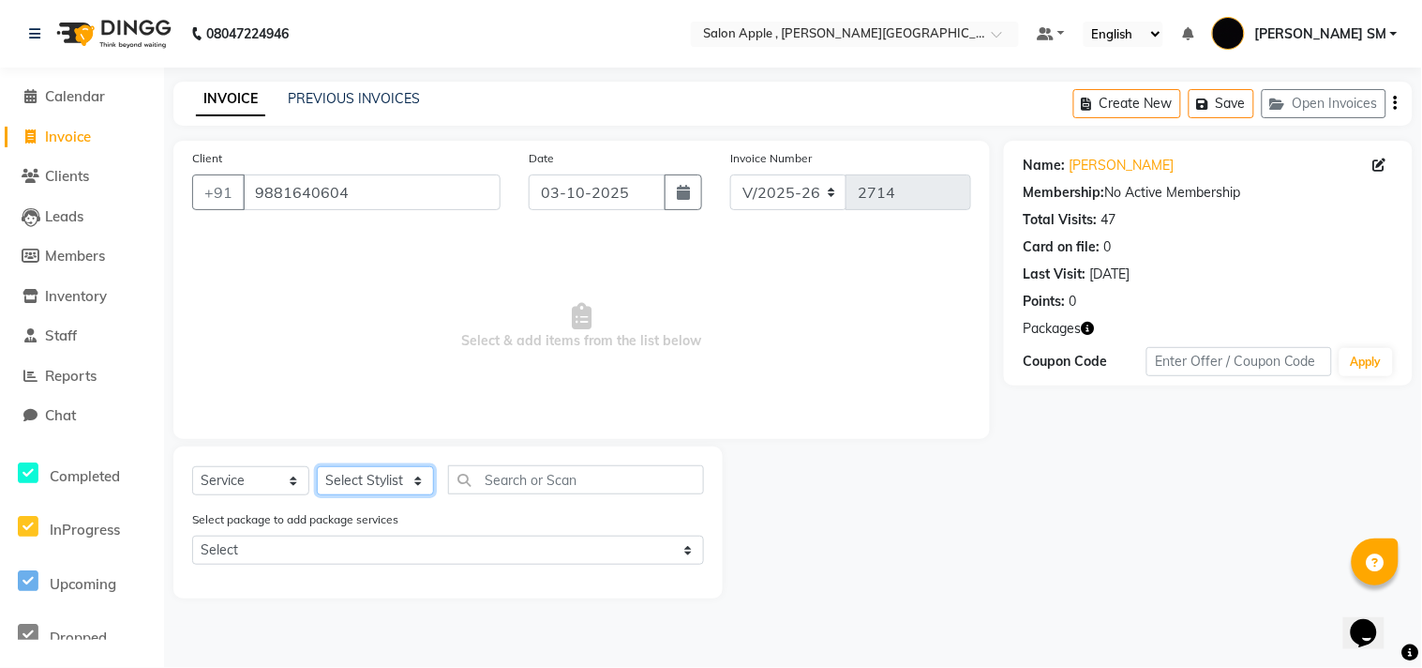
click at [382, 490] on select "Select Stylist [PERSON_NAME] Abhishek [PERSON_NAME] [PERSON_NAME] [PERSON_NAME]…" at bounding box center [375, 480] width 117 height 29
click at [317, 467] on select "Select Stylist [PERSON_NAME] Abhishek [PERSON_NAME] [PERSON_NAME] [PERSON_NAME]…" at bounding box center [375, 480] width 117 height 29
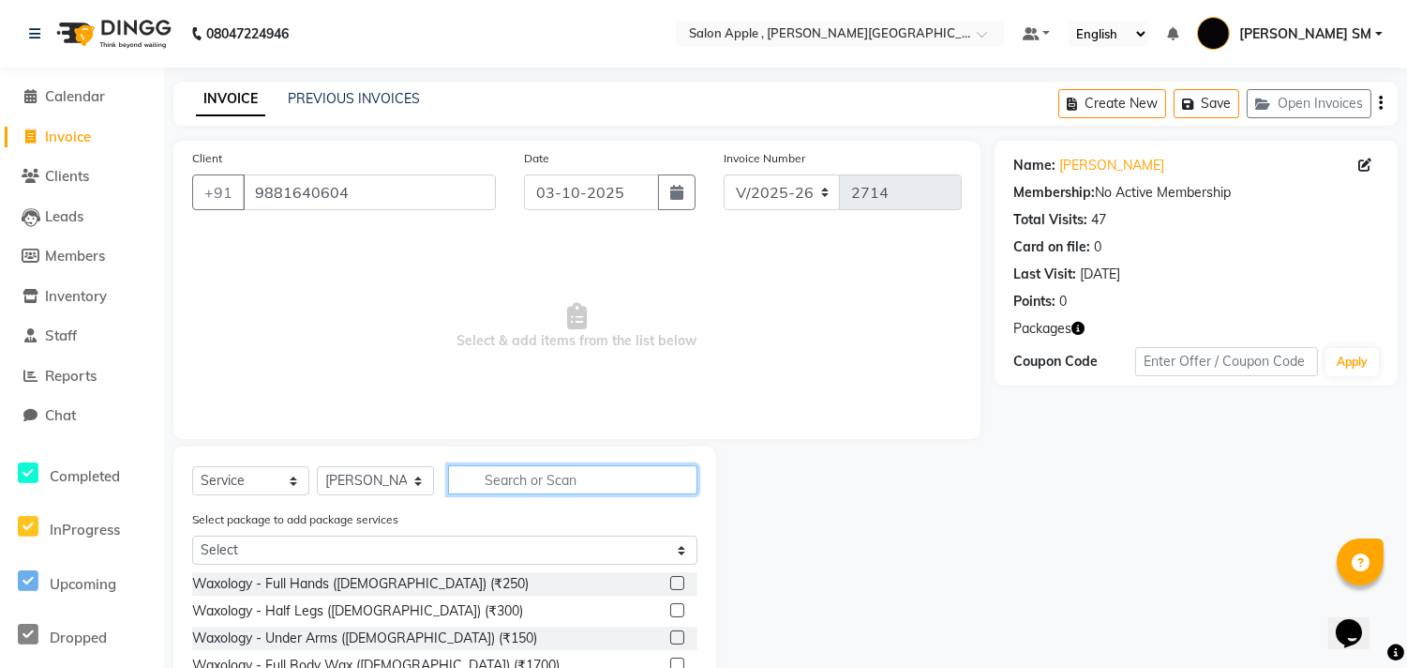
click at [519, 486] on input "text" at bounding box center [572, 479] width 249 height 29
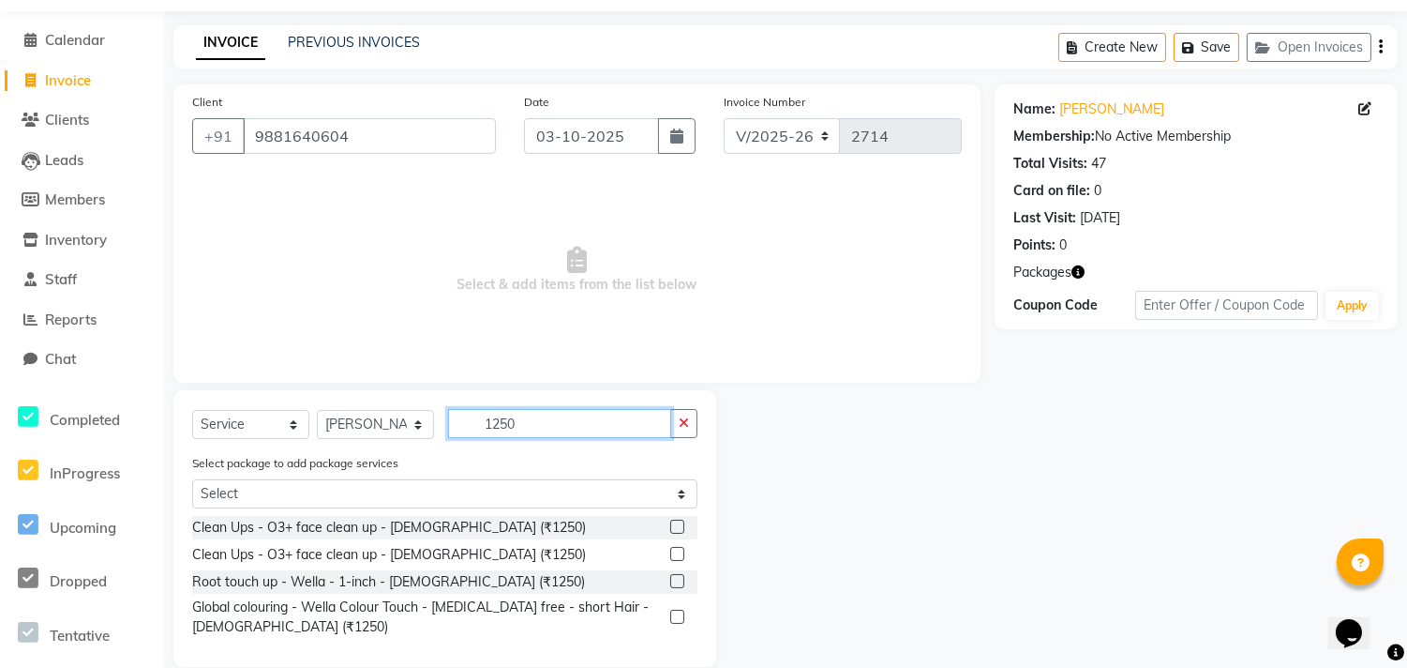
scroll to position [83, 0]
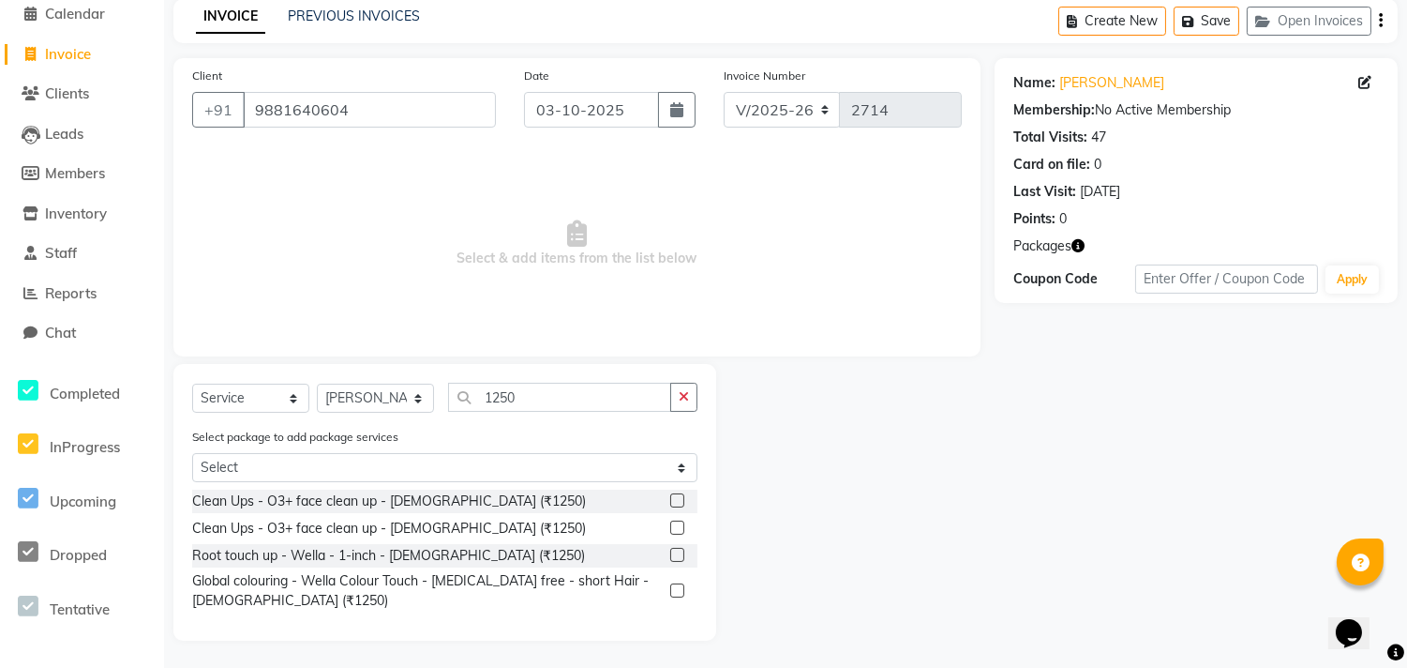
click at [685, 549] on div at bounding box center [683, 555] width 27 height 23
click at [676, 556] on label at bounding box center [677, 555] width 14 height 14
click at [676, 556] on input "checkbox" at bounding box center [676, 555] width 12 height 12
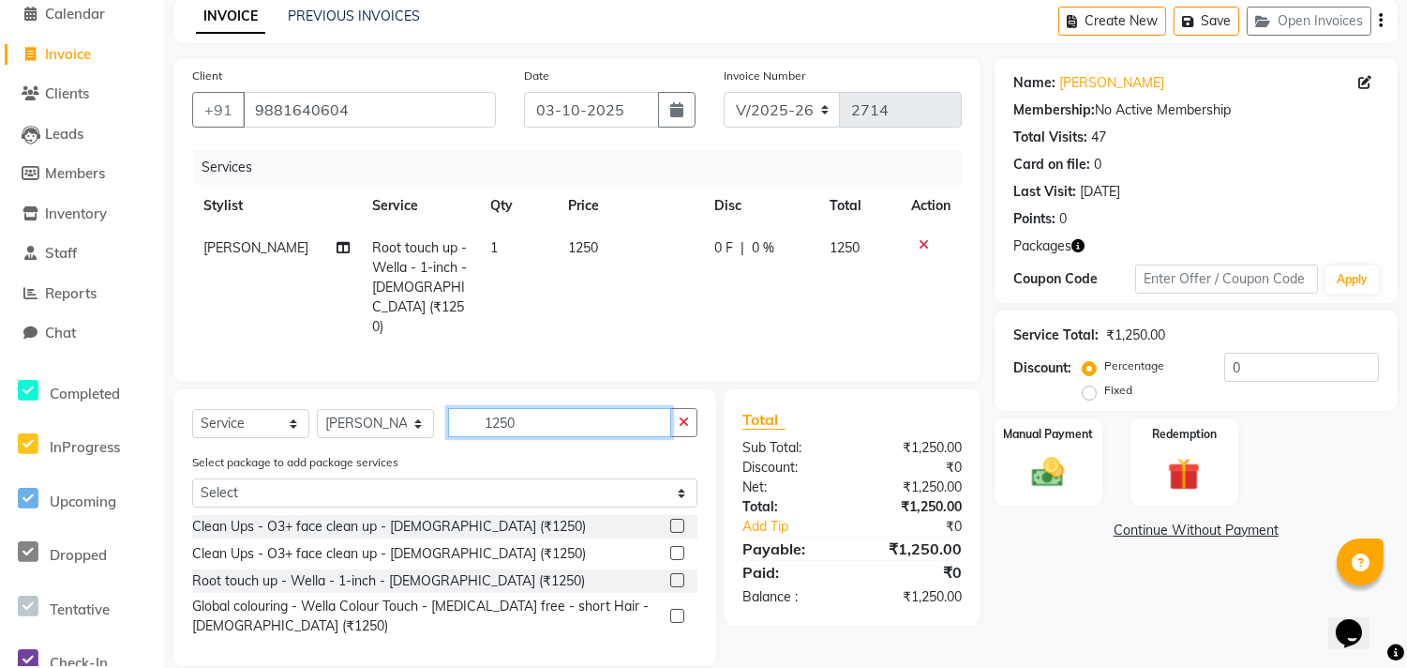
click at [554, 408] on input "1250" at bounding box center [559, 422] width 223 height 29
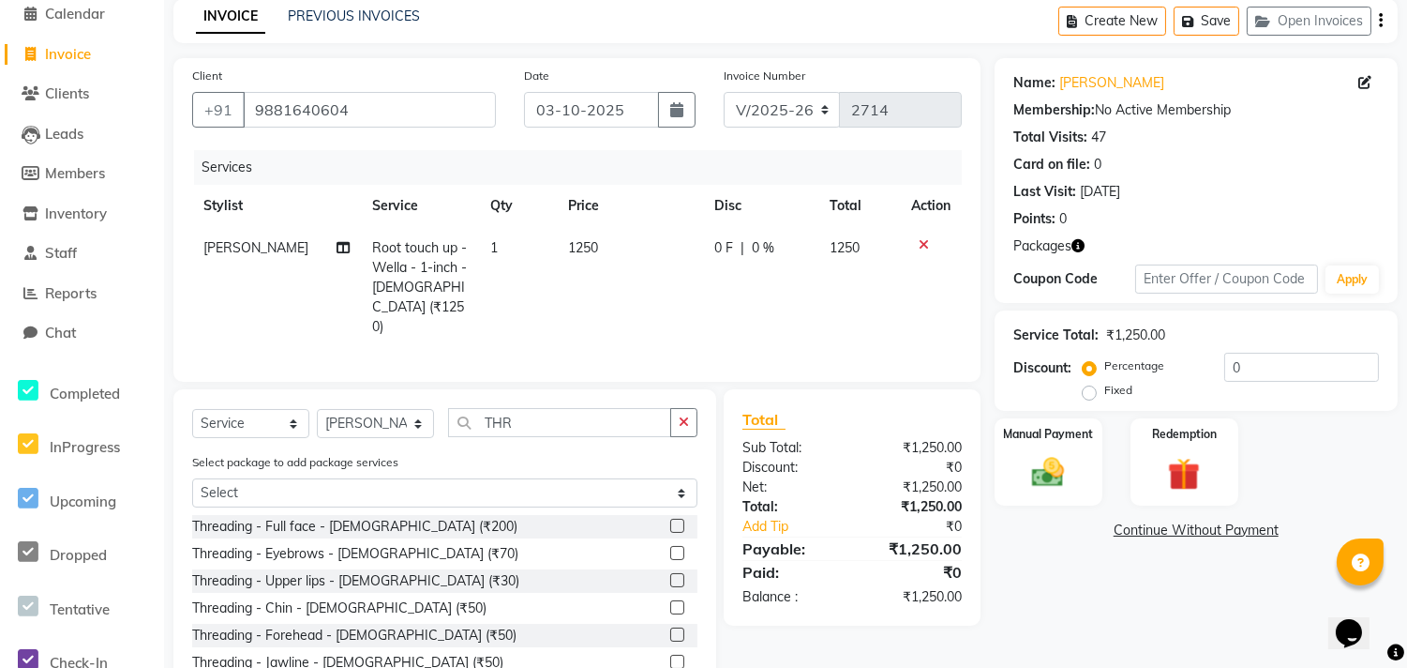
click at [670, 546] on label at bounding box center [677, 553] width 14 height 14
click at [670, 548] on input "checkbox" at bounding box center [676, 554] width 12 height 12
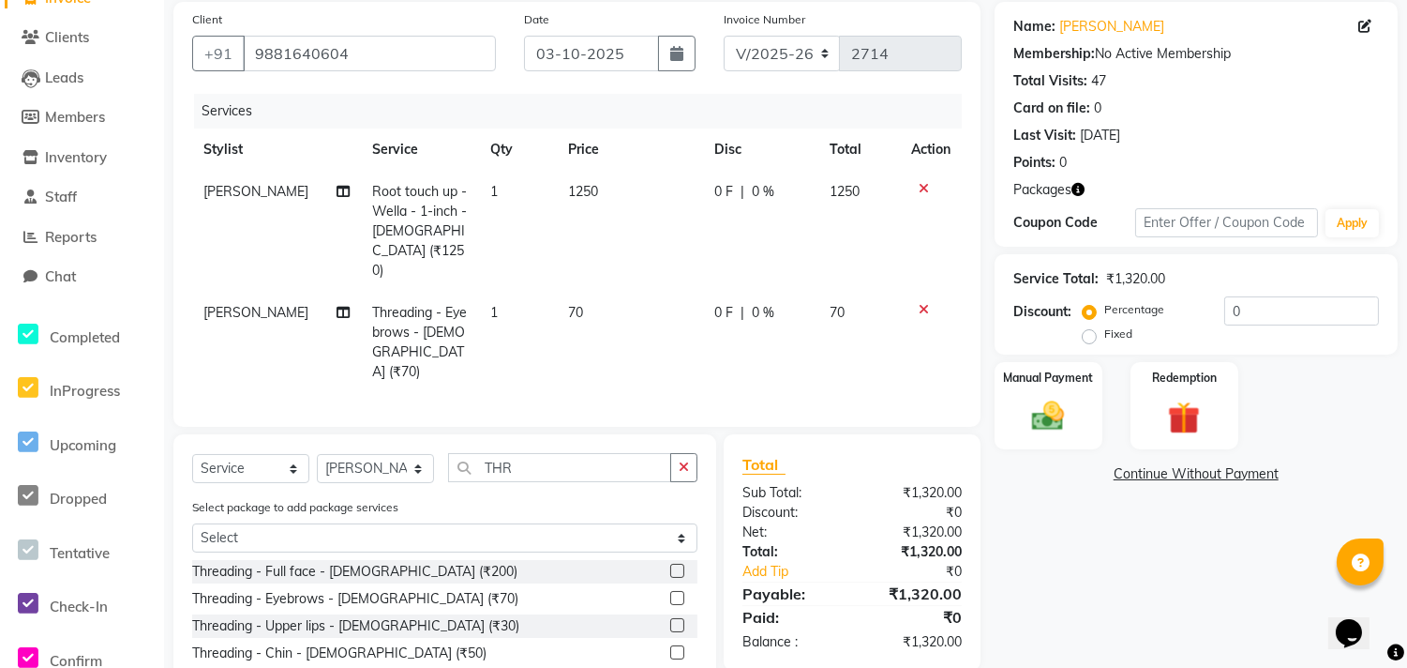
scroll to position [229, 0]
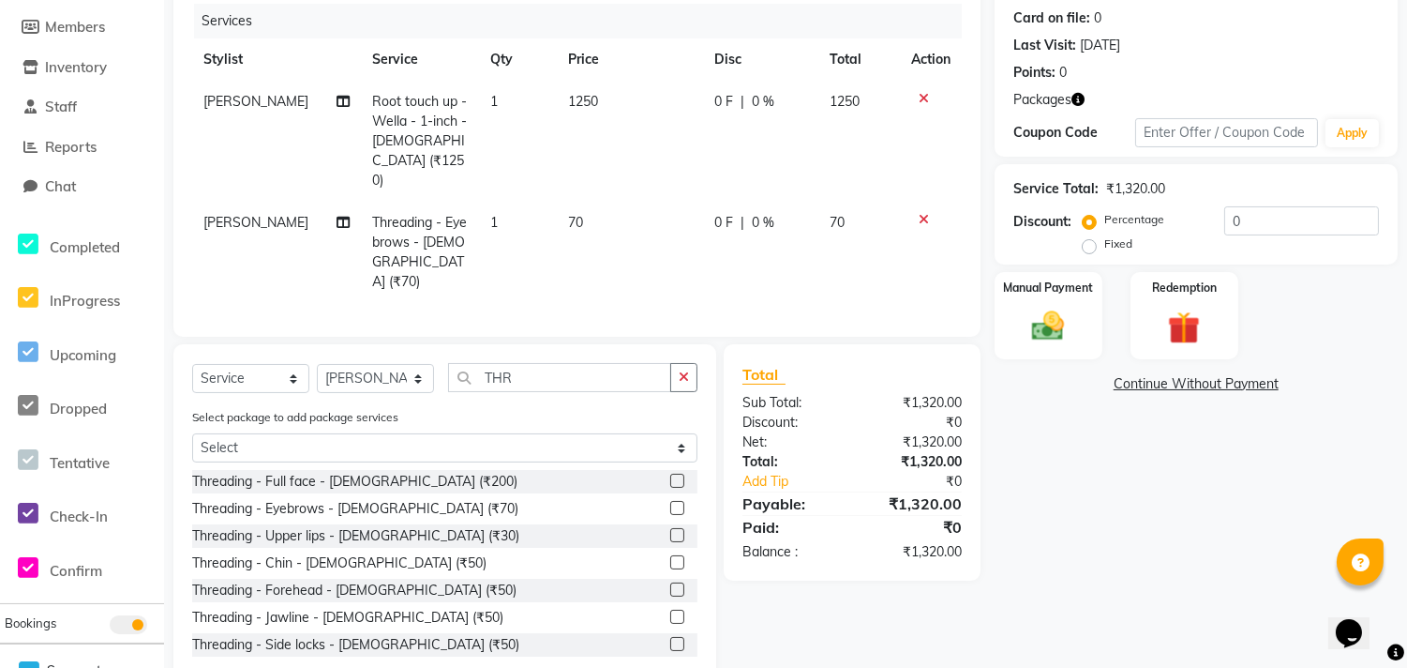
click at [237, 214] on span "[PERSON_NAME]" at bounding box center [255, 222] width 105 height 17
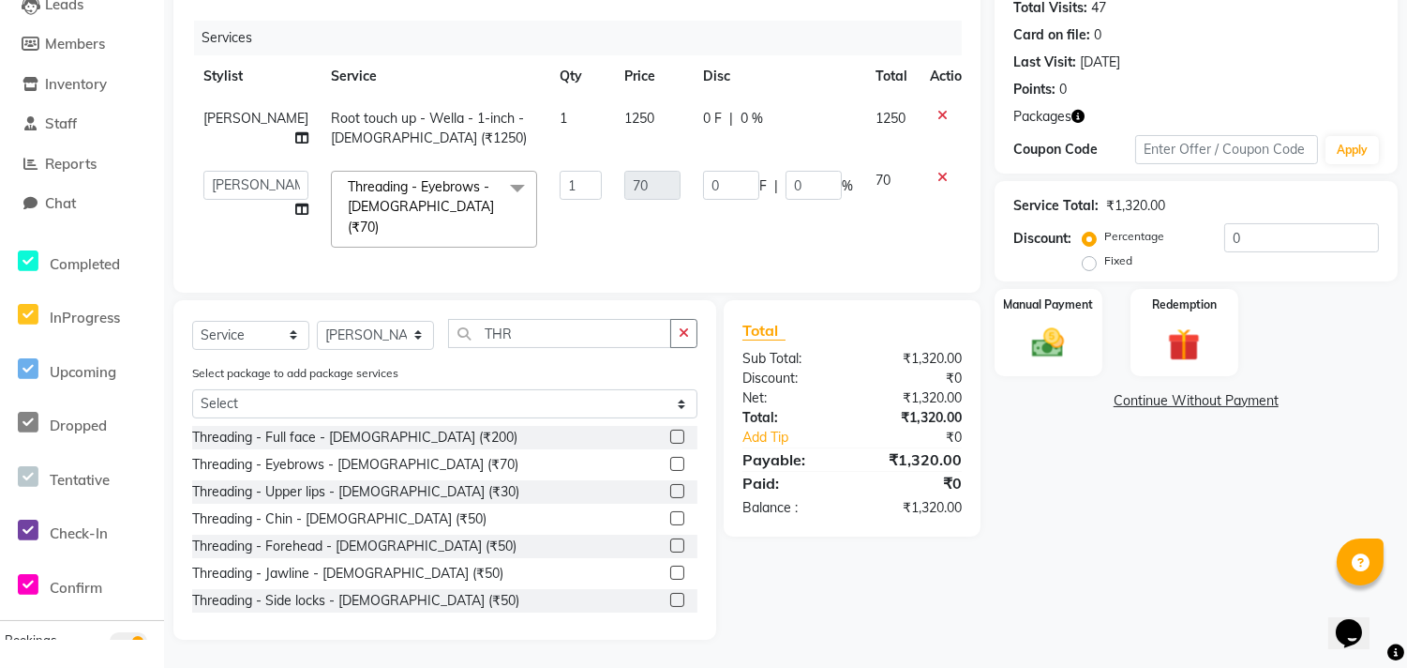
scroll to position [208, 0]
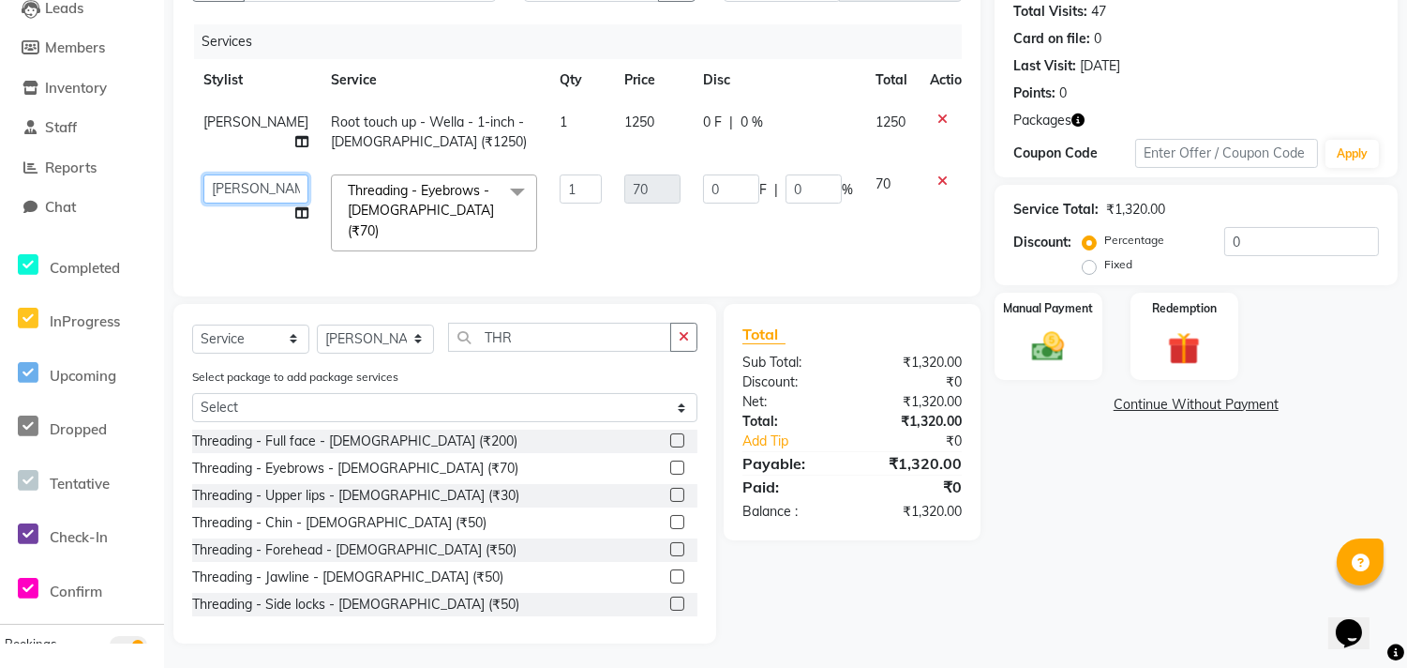
click at [236, 179] on select "[PERSON_NAME] [PERSON_NAME] [PERSON_NAME] [PERSON_NAME] SM NEHA [PERSON_NAME] S…" at bounding box center [255, 188] width 105 height 29
click at [1057, 359] on img at bounding box center [1048, 346] width 55 height 39
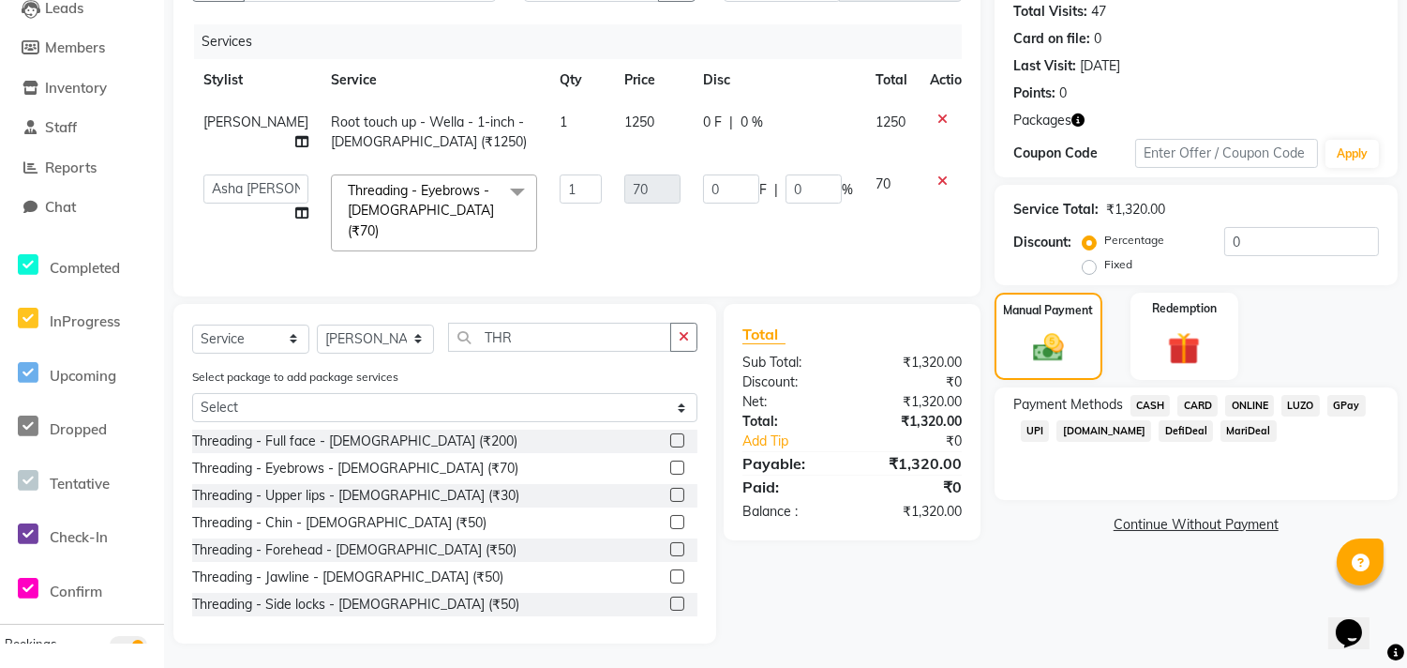
click at [1036, 426] on span "UPI" at bounding box center [1035, 431] width 29 height 22
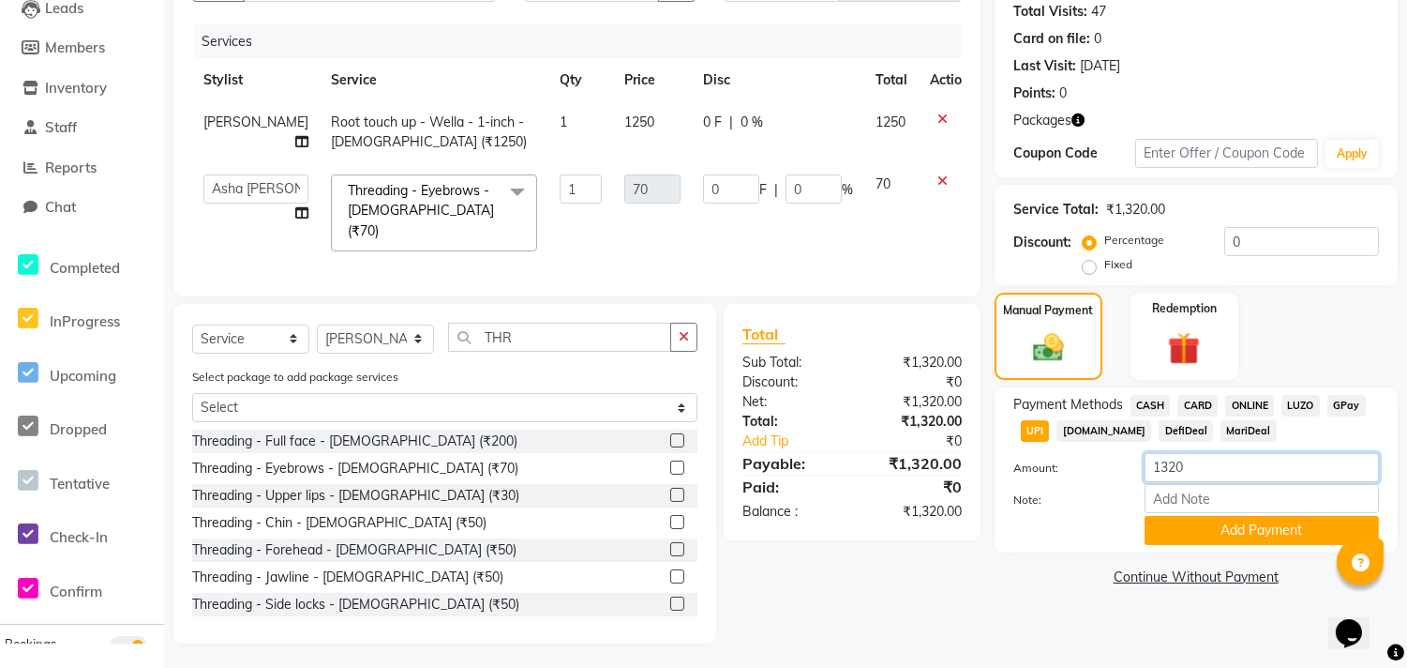
click at [1216, 472] on input "1320" at bounding box center [1262, 467] width 234 height 29
click at [1225, 522] on button "Add Payment" at bounding box center [1262, 530] width 234 height 29
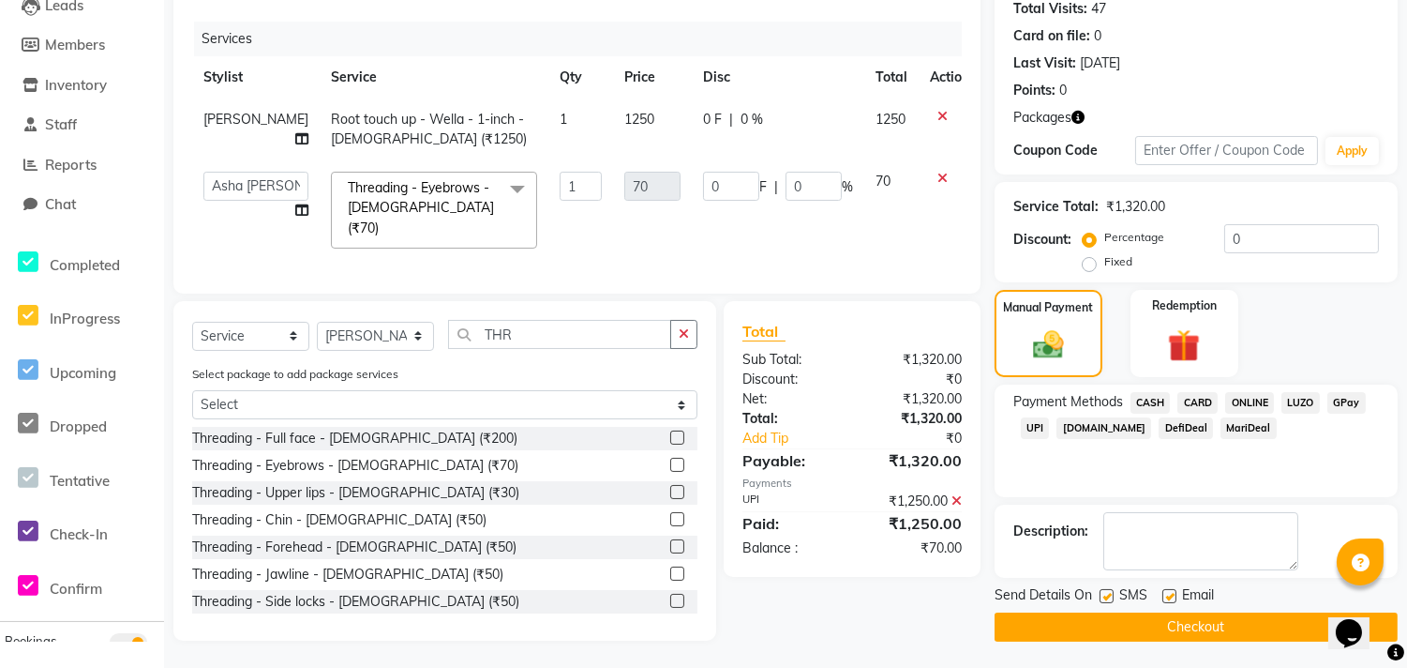
scroll to position [212, 0]
click at [1258, 394] on span "ONLINE" at bounding box center [1250, 402] width 49 height 22
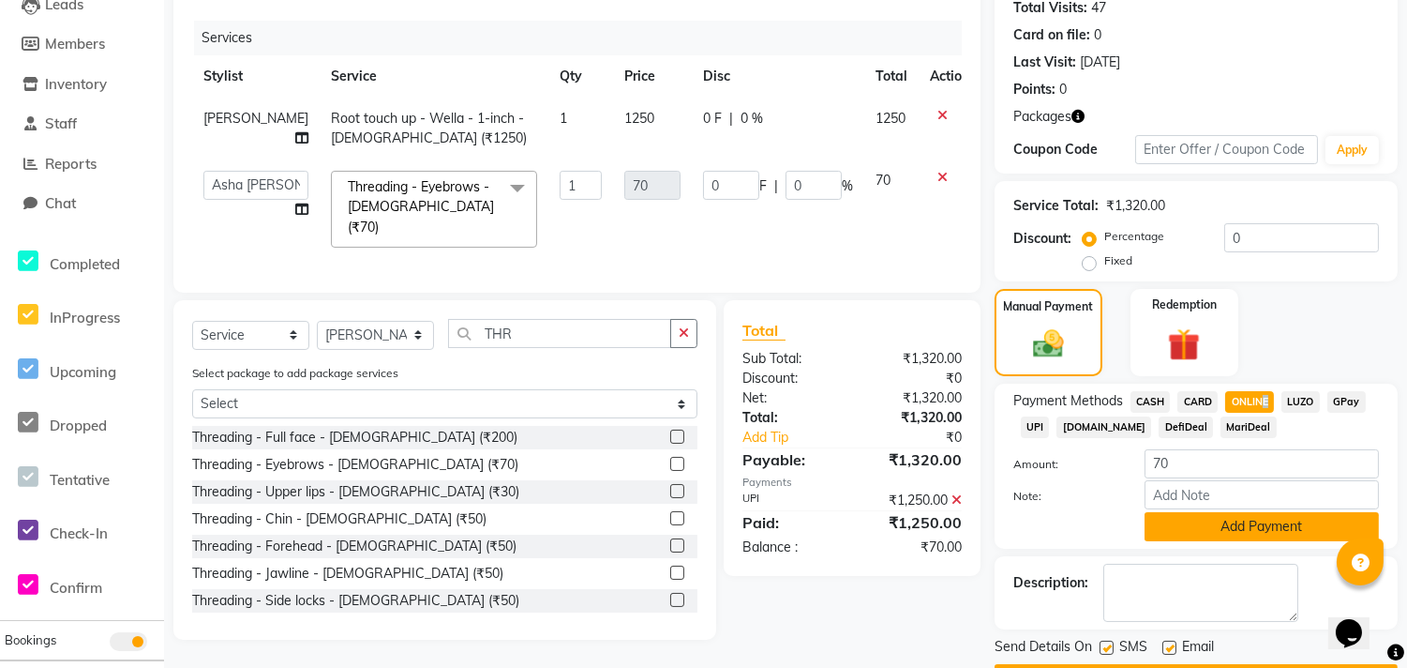
click at [1226, 528] on button "Add Payment" at bounding box center [1262, 526] width 234 height 29
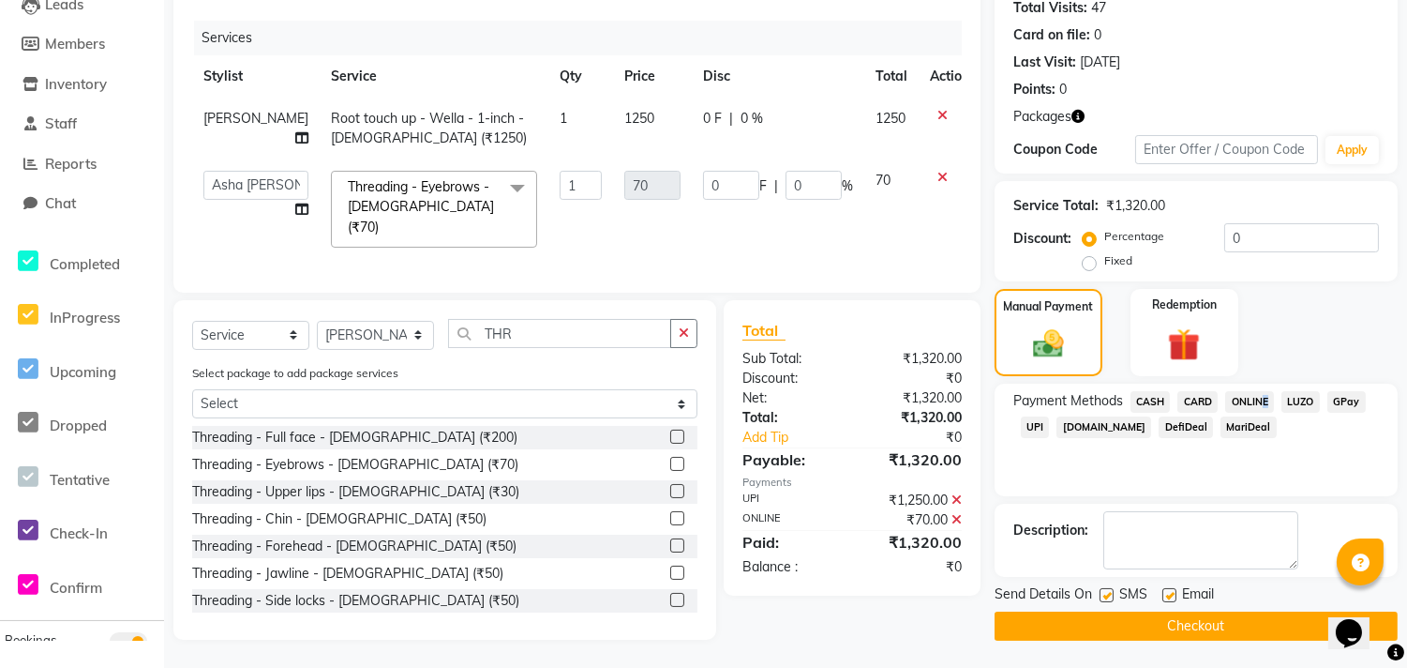
click at [1196, 625] on button "Checkout" at bounding box center [1196, 625] width 403 height 29
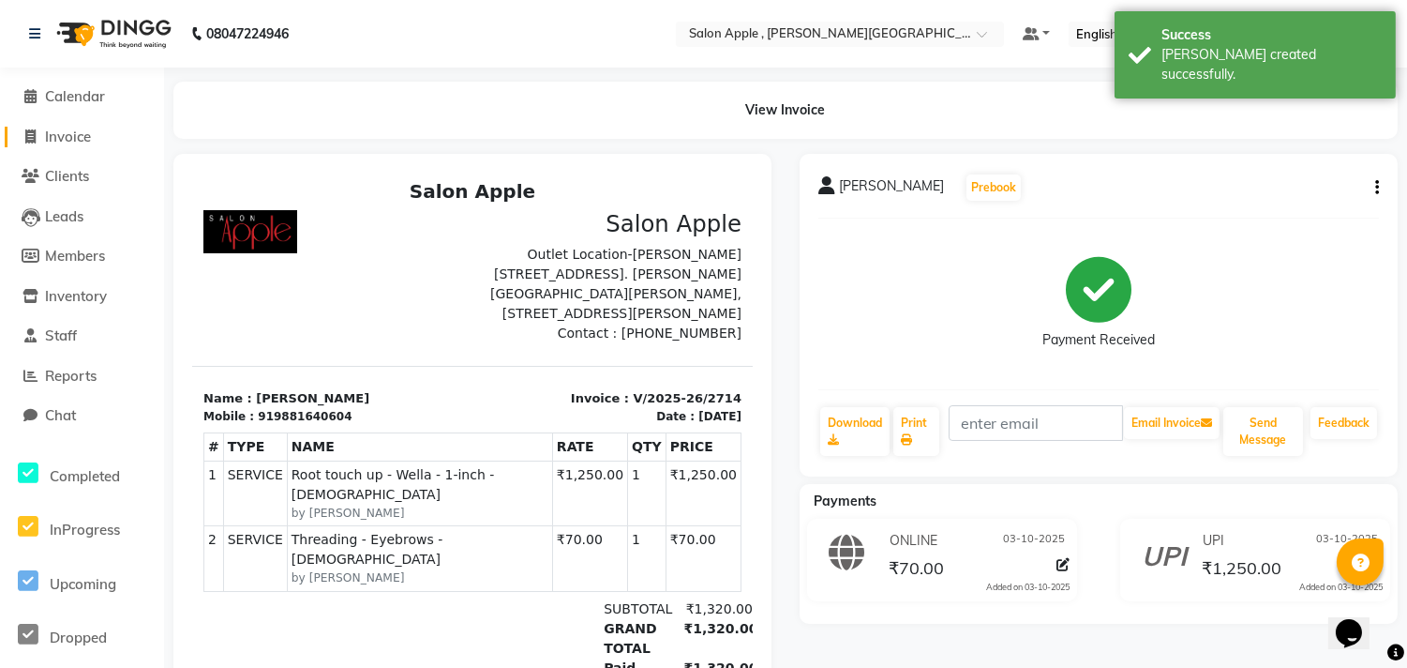
click at [73, 137] on span "Invoice" at bounding box center [68, 137] width 46 height 18
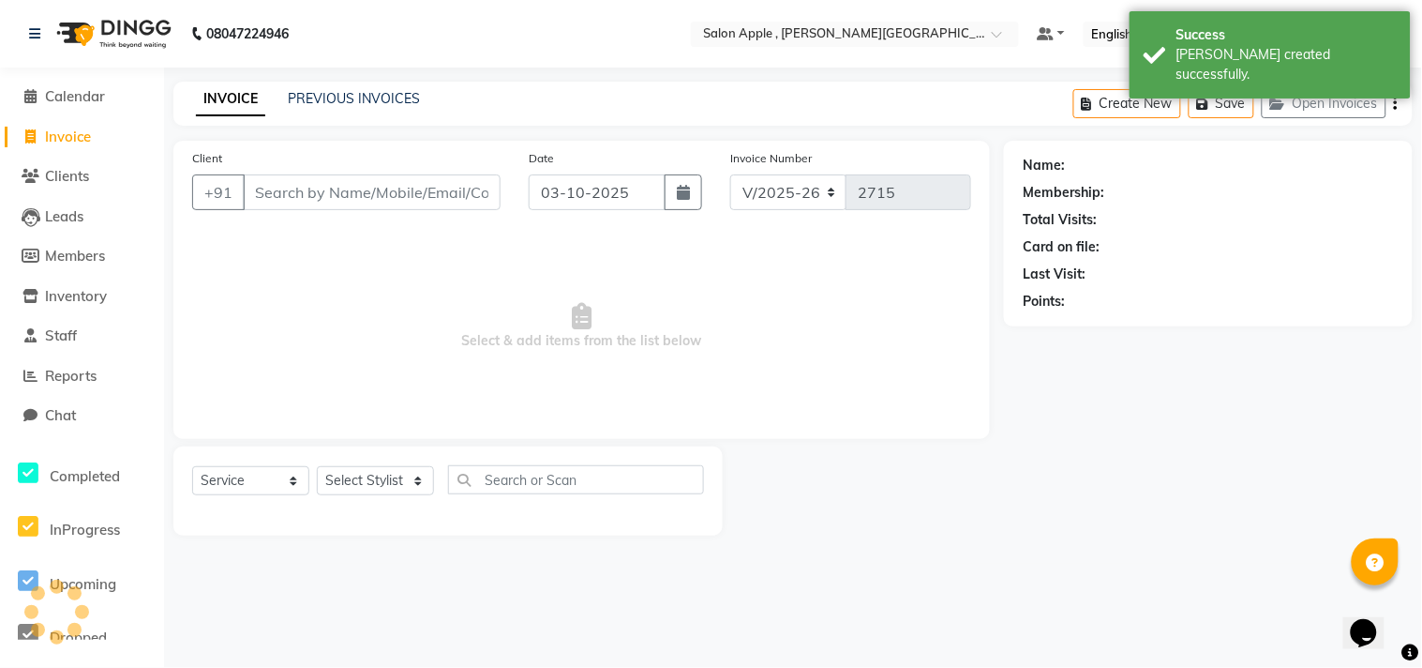
click at [328, 203] on input "Client" at bounding box center [372, 192] width 258 height 36
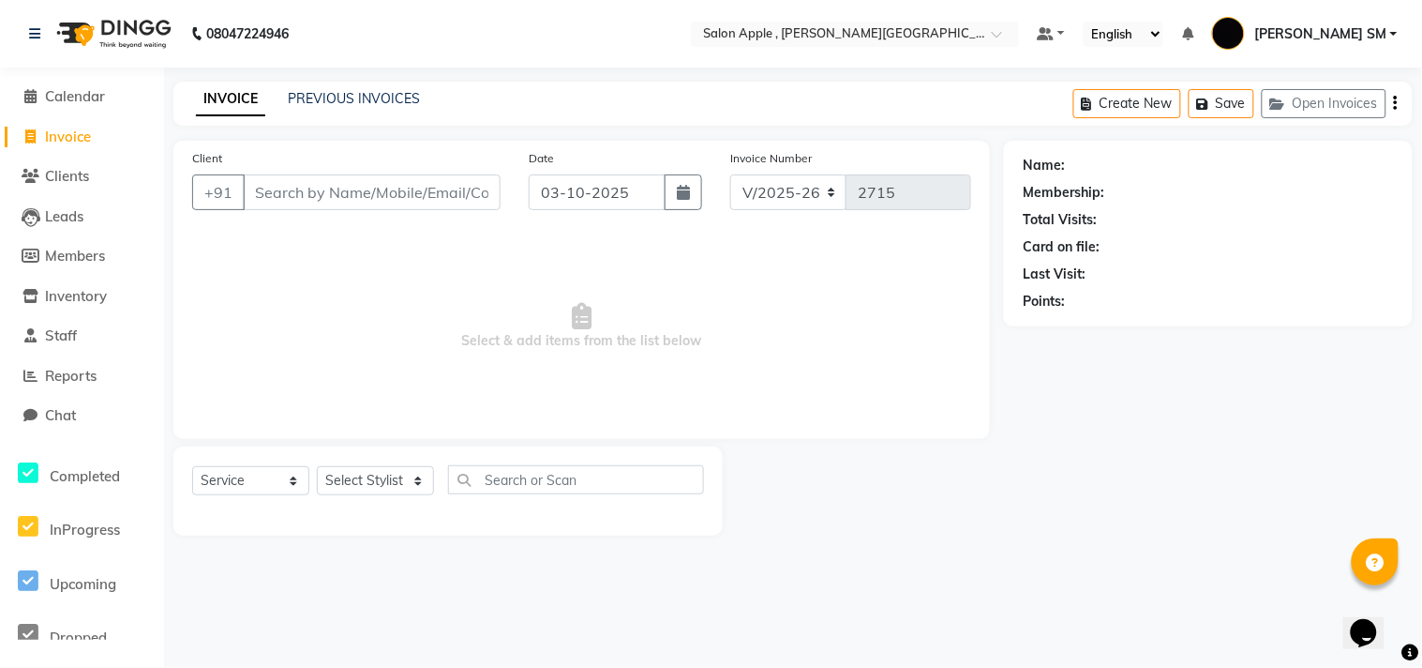
click at [341, 107] on div "INVOICE PREVIOUS INVOICES Create New Save Open Invoices" at bounding box center [793, 104] width 1240 height 44
click at [340, 106] on link "PREVIOUS INVOICES" at bounding box center [354, 98] width 132 height 17
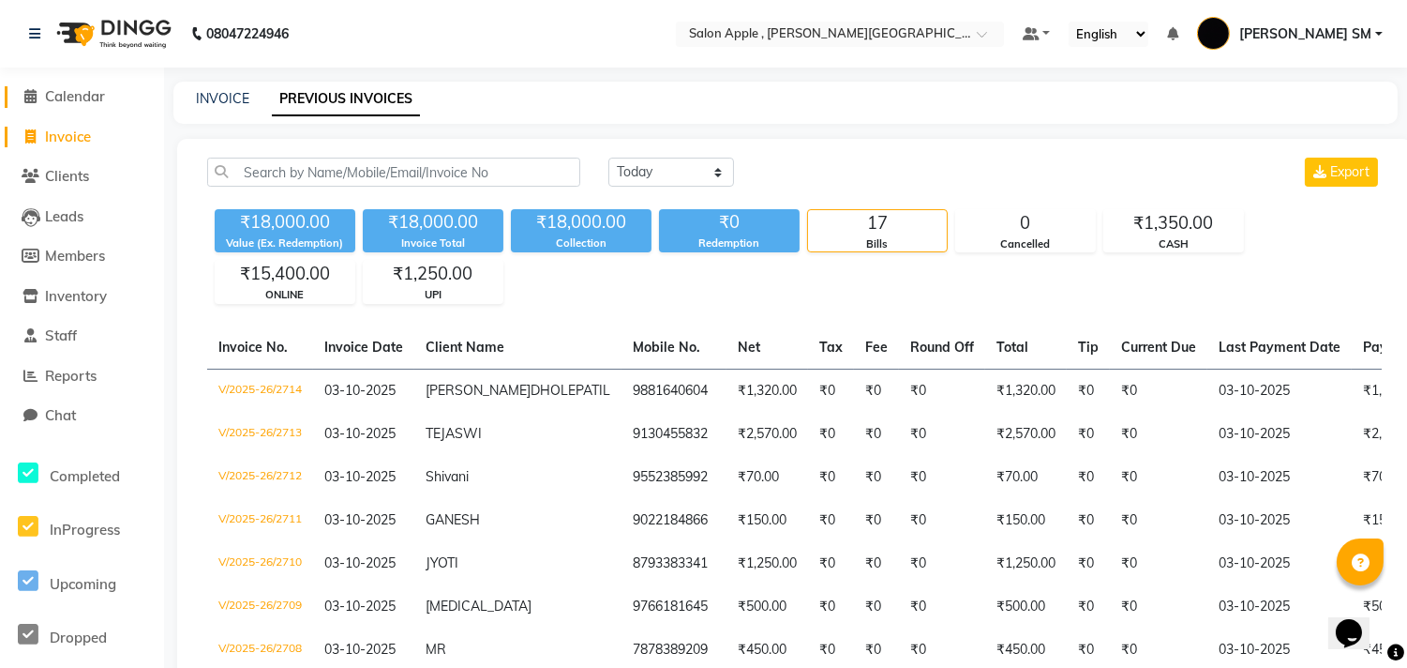
click at [84, 91] on span "Calendar" at bounding box center [75, 96] width 60 height 18
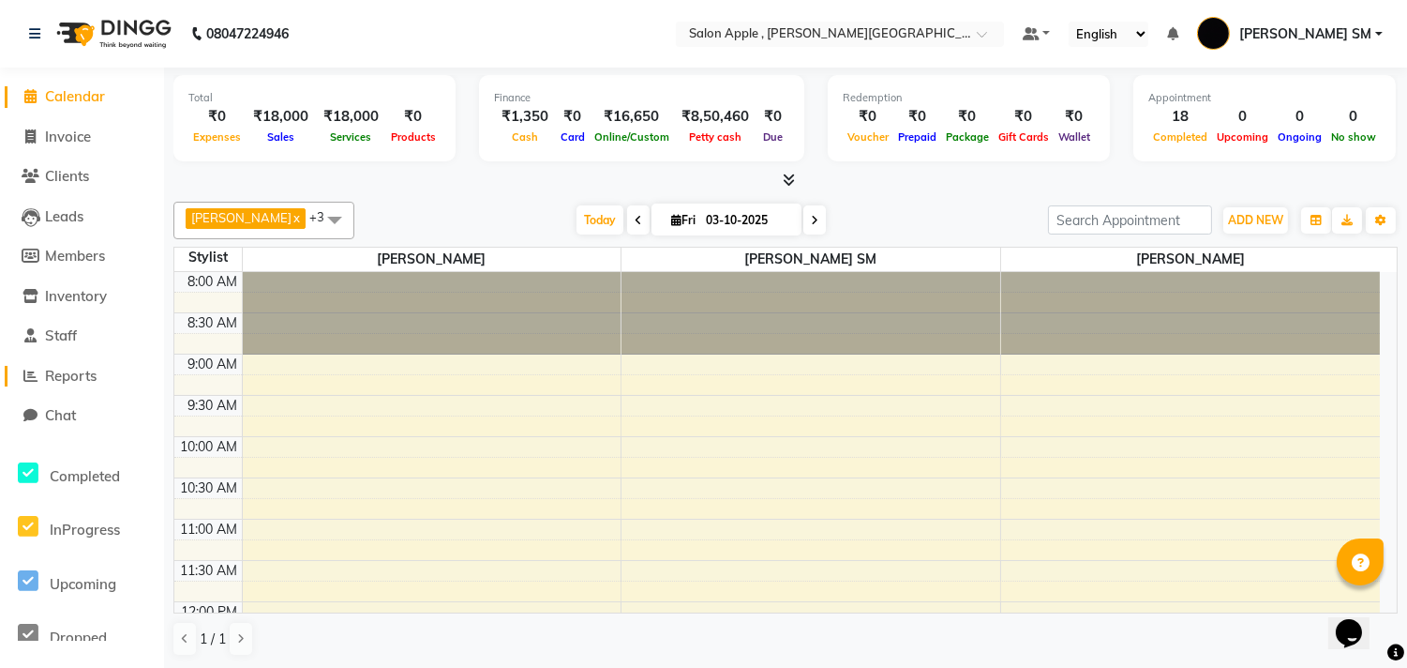
click at [81, 375] on span "Reports" at bounding box center [71, 376] width 52 height 18
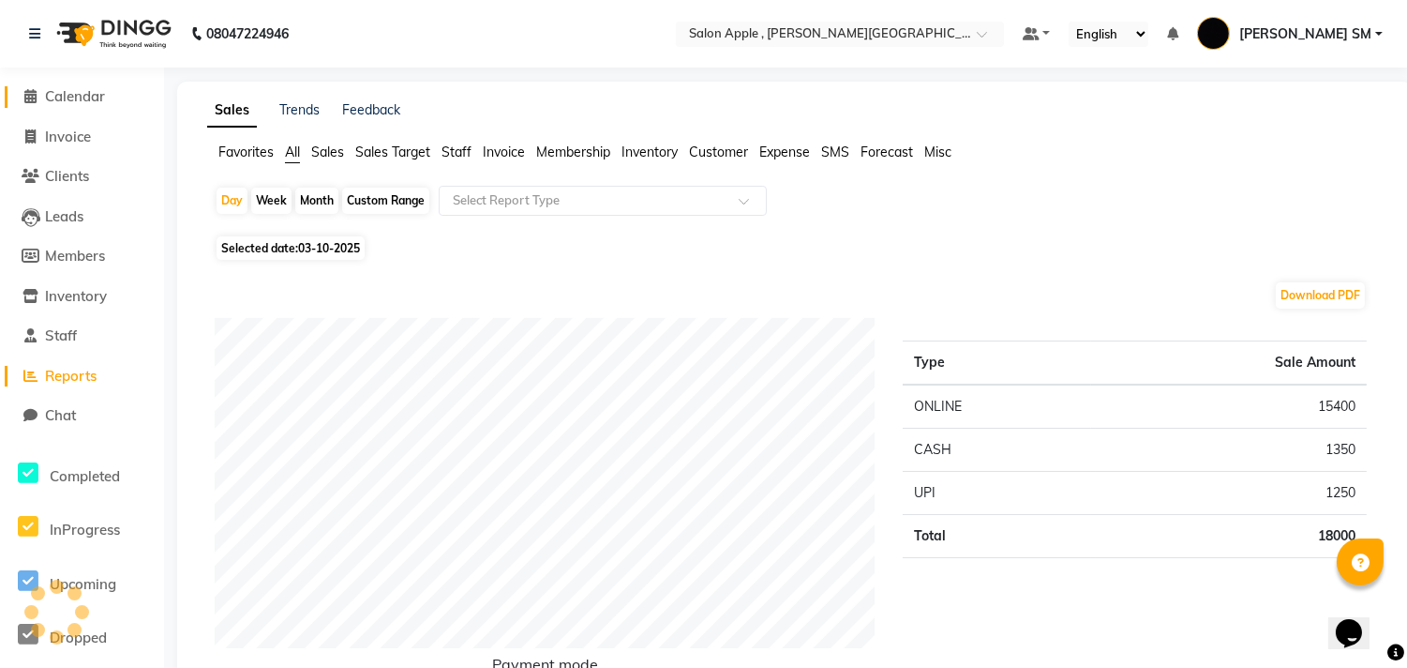
click at [85, 89] on span "Calendar" at bounding box center [75, 96] width 60 height 18
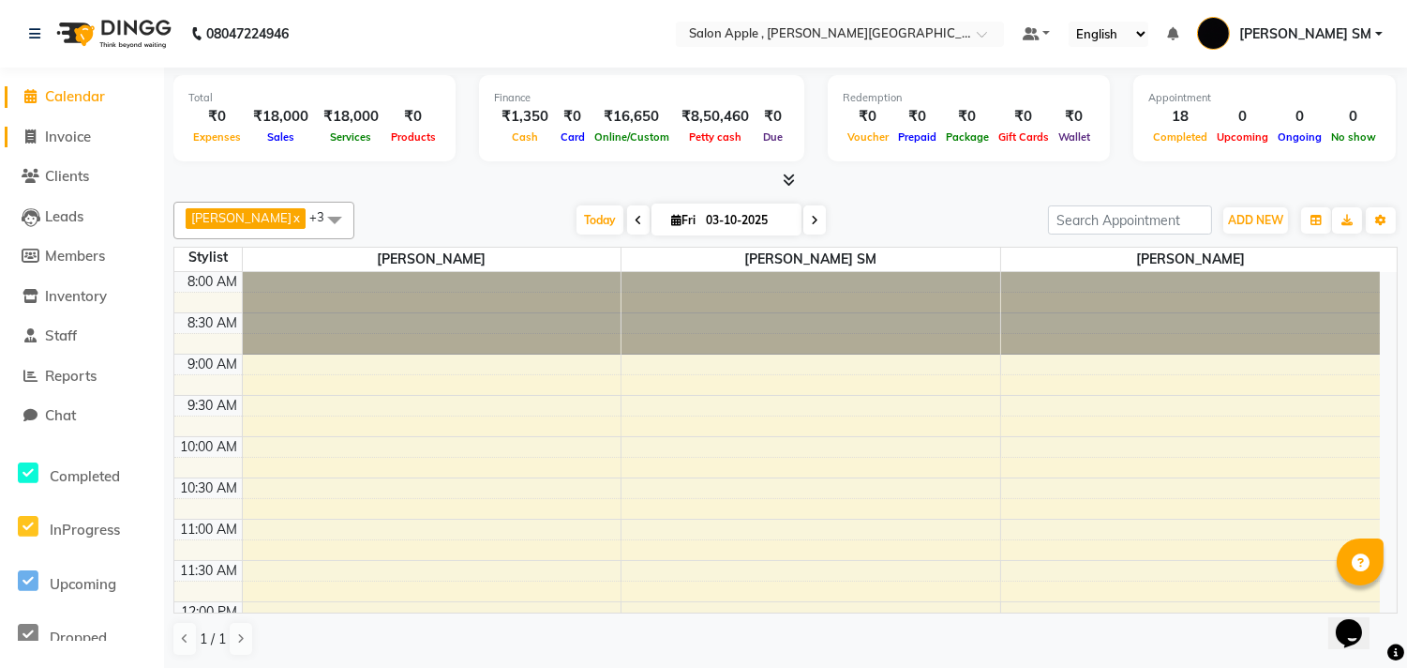
click at [75, 135] on span "Invoice" at bounding box center [68, 137] width 46 height 18
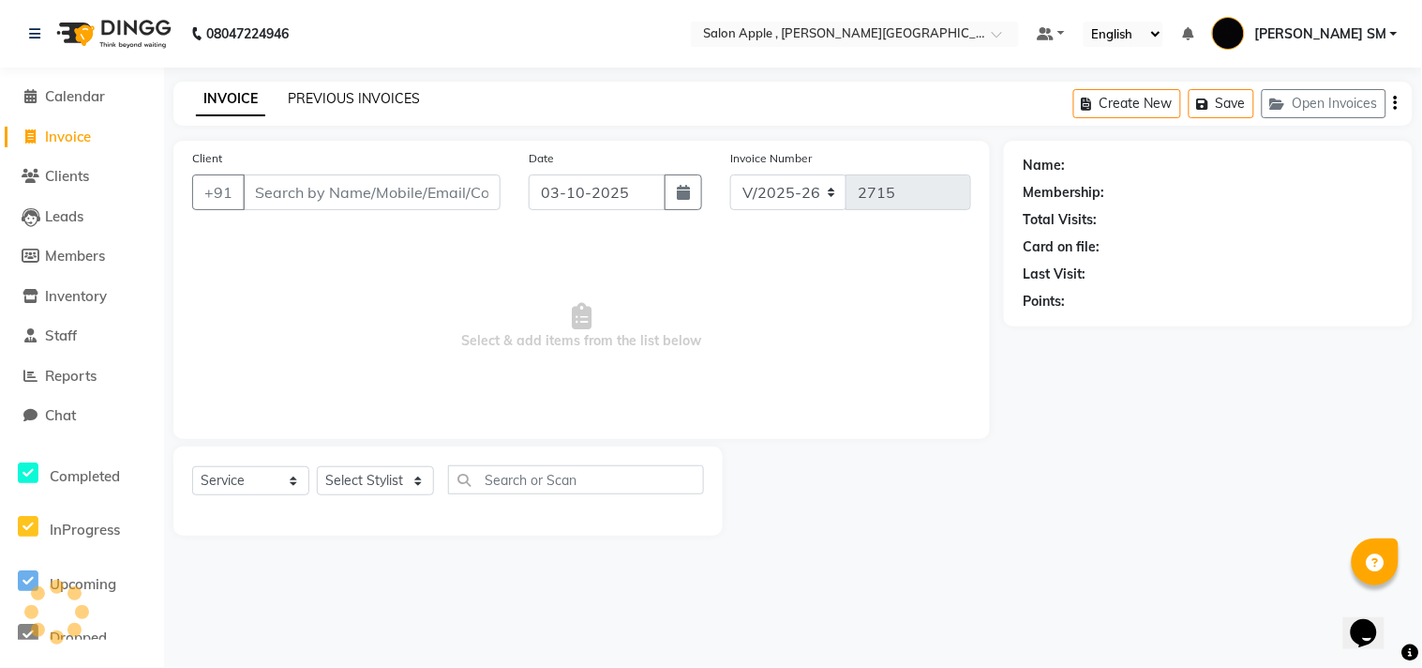
click at [338, 91] on link "PREVIOUS INVOICES" at bounding box center [354, 98] width 132 height 17
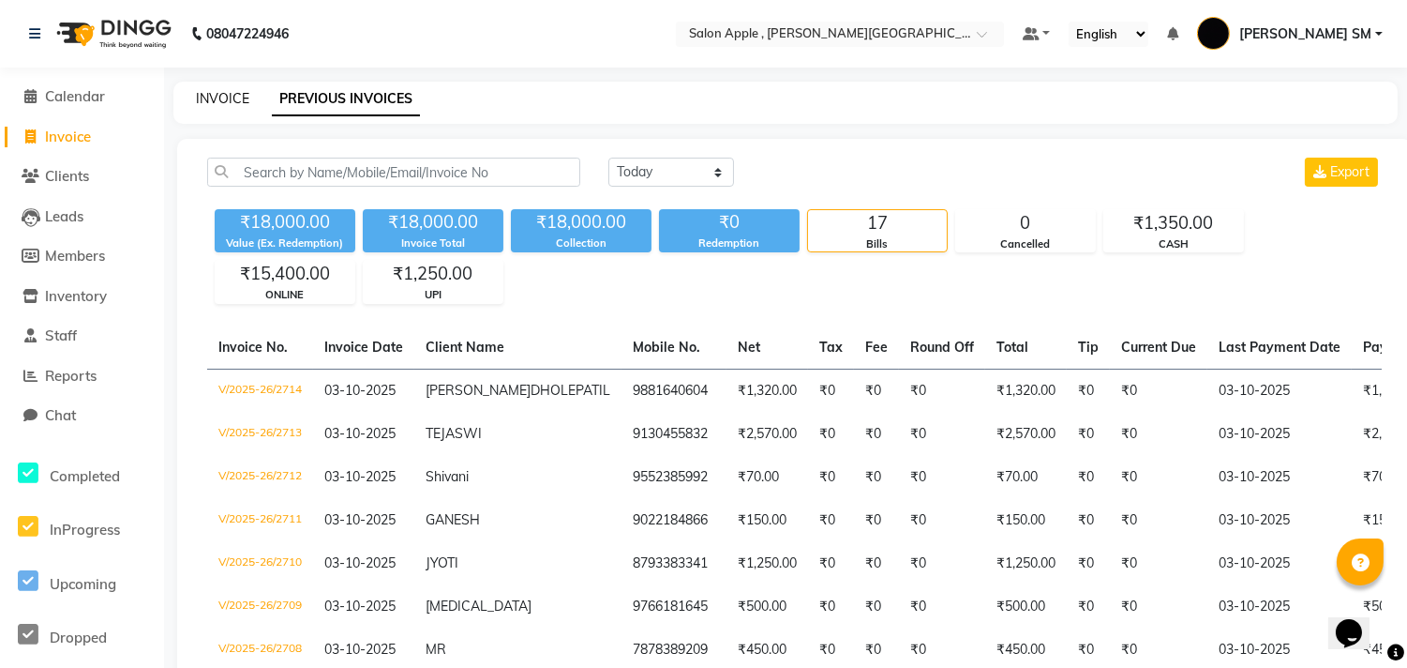
click at [226, 96] on link "INVOICE" at bounding box center [222, 98] width 53 height 17
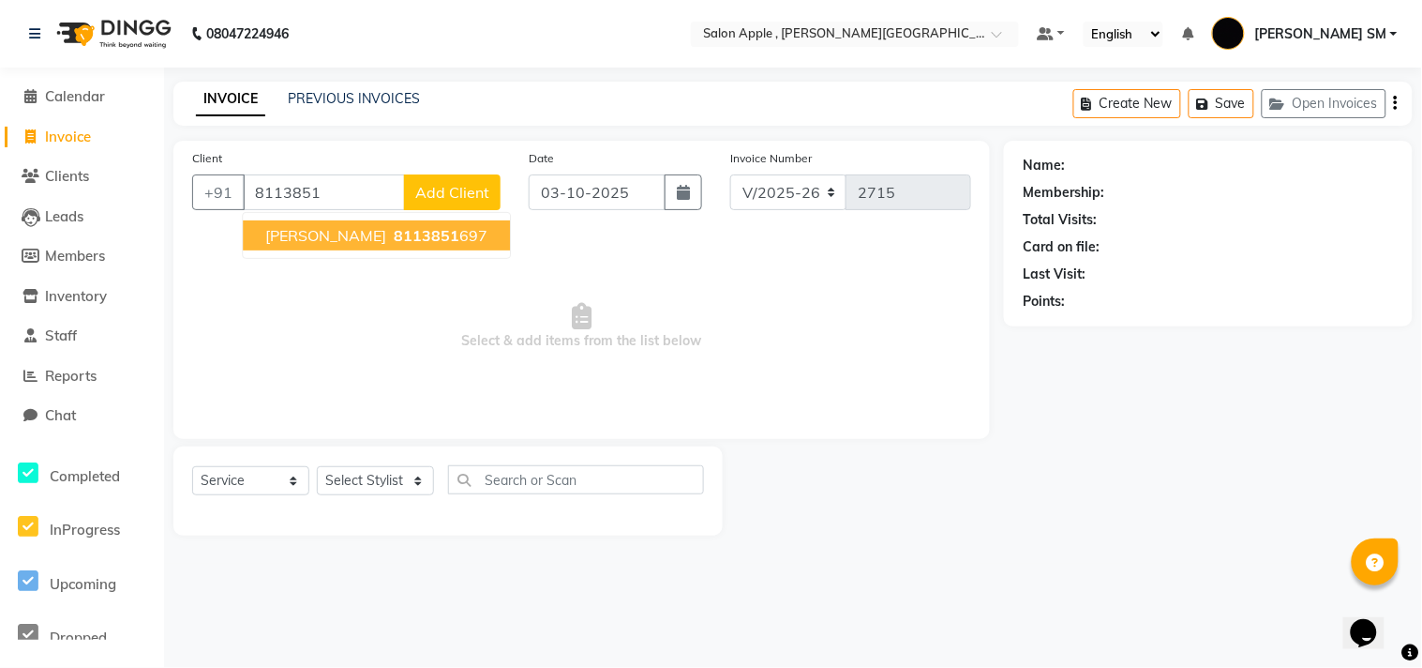
click at [373, 248] on button "[PERSON_NAME] 8113851 697" at bounding box center [376, 235] width 267 height 30
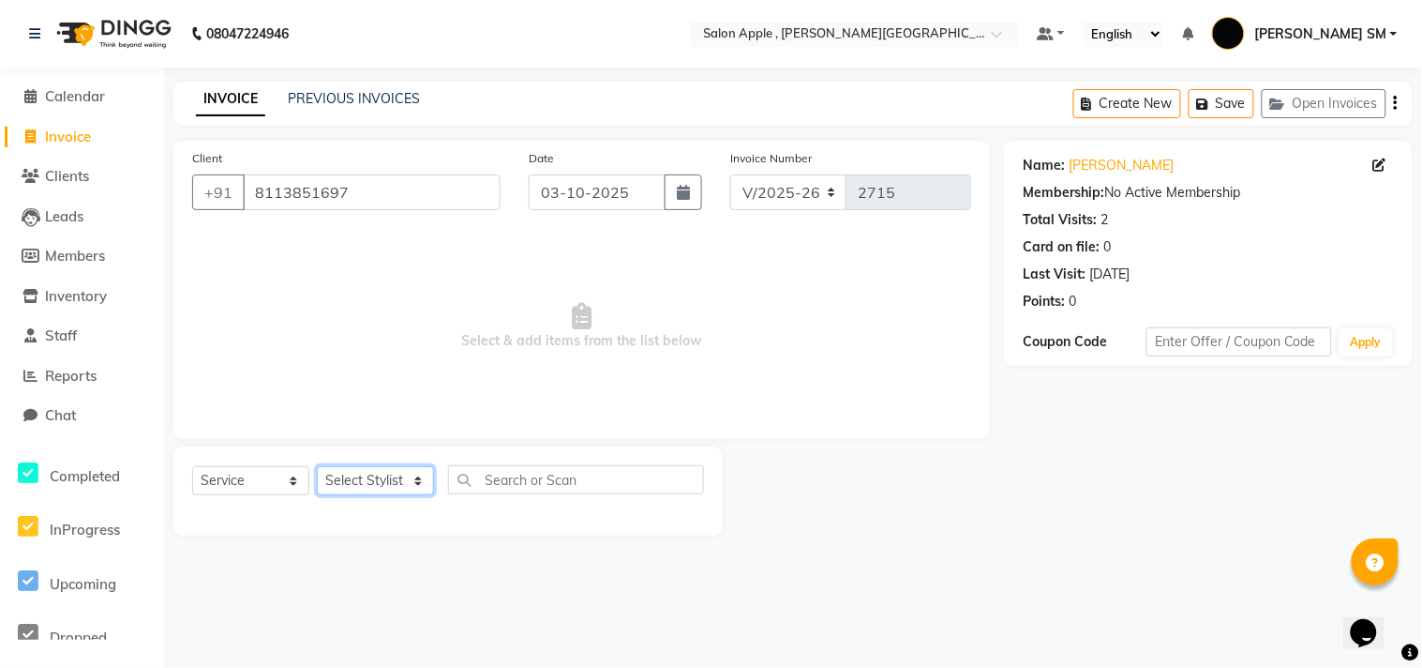
click at [379, 489] on select "Select Stylist [PERSON_NAME] Abhishek [PERSON_NAME] [PERSON_NAME] [PERSON_NAME]…" at bounding box center [375, 480] width 117 height 29
click at [317, 467] on select "Select Stylist [PERSON_NAME] Abhishek [PERSON_NAME] [PERSON_NAME] [PERSON_NAME]…" at bounding box center [375, 480] width 117 height 29
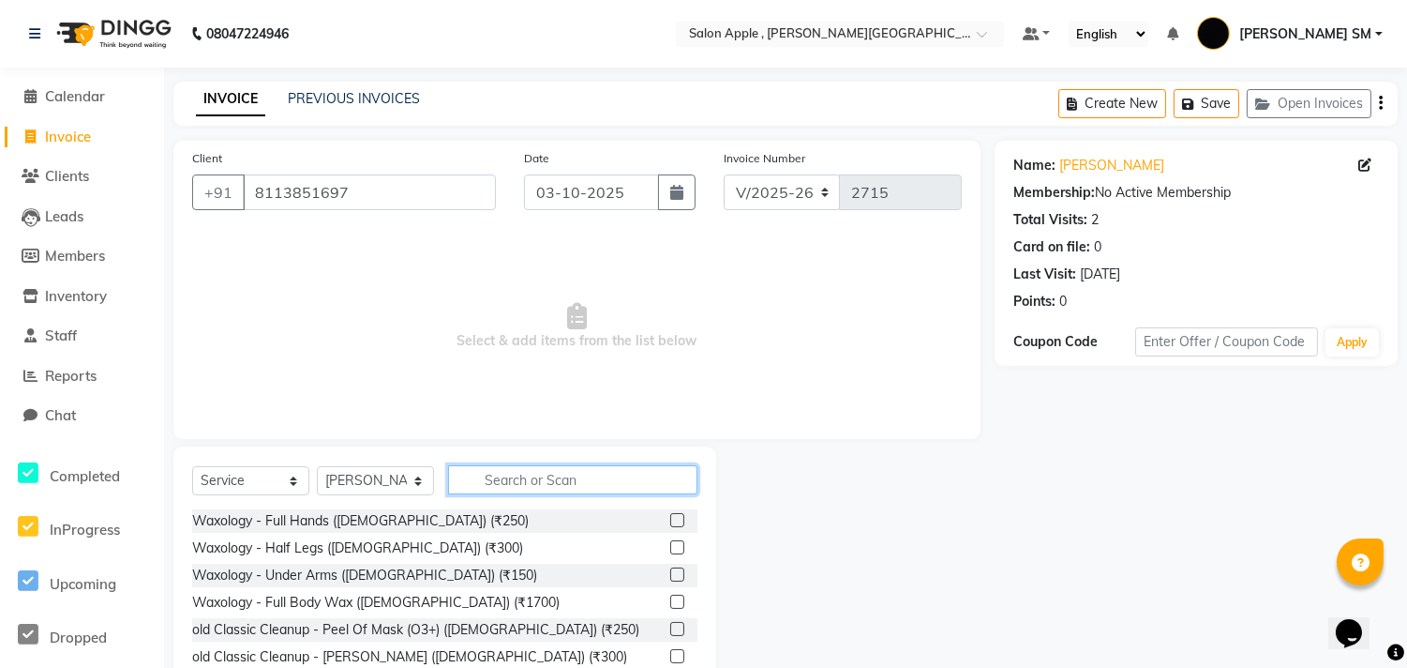
drag, startPoint x: 489, startPoint y: 482, endPoint x: 473, endPoint y: 467, distance: 22.6
click at [489, 481] on input "text" at bounding box center [572, 479] width 249 height 29
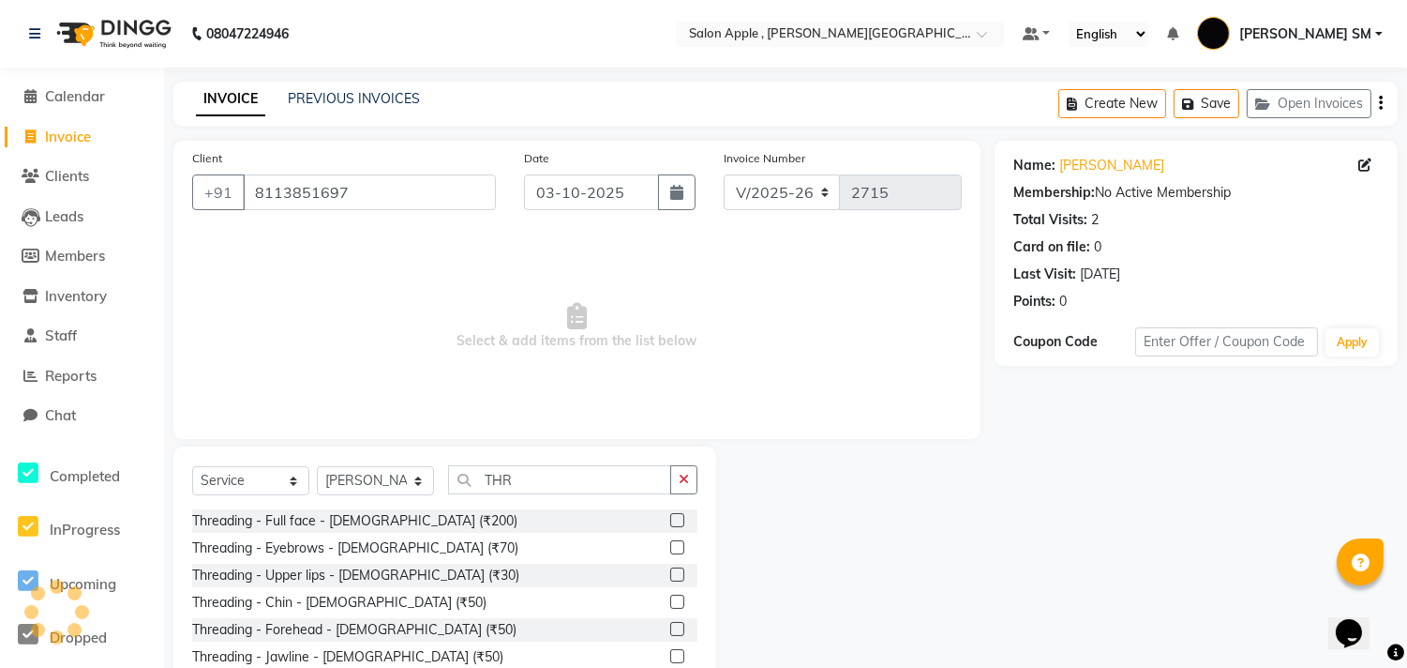
click at [670, 542] on label at bounding box center [677, 547] width 14 height 14
click at [670, 542] on input "checkbox" at bounding box center [676, 548] width 12 height 12
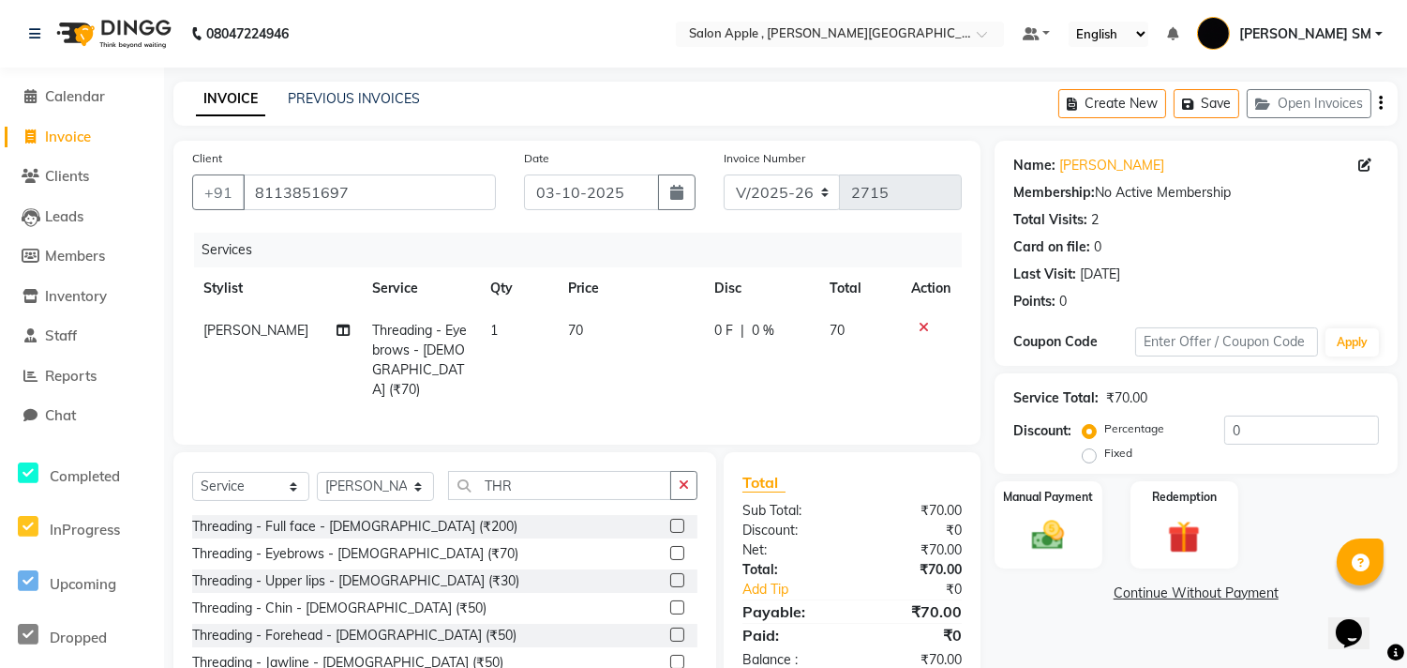
click at [670, 631] on label at bounding box center [677, 634] width 14 height 14
click at [670, 631] on input "checkbox" at bounding box center [676, 635] width 12 height 12
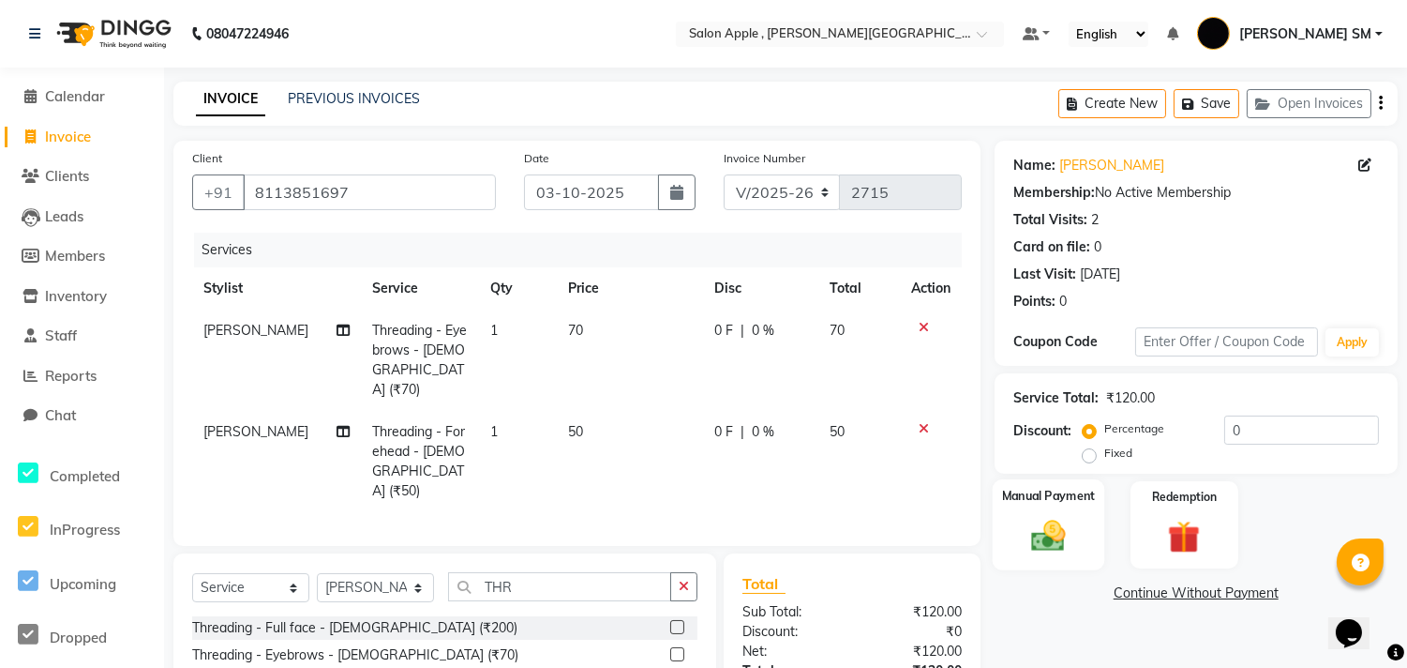
click at [1089, 523] on div "Manual Payment" at bounding box center [1048, 524] width 113 height 91
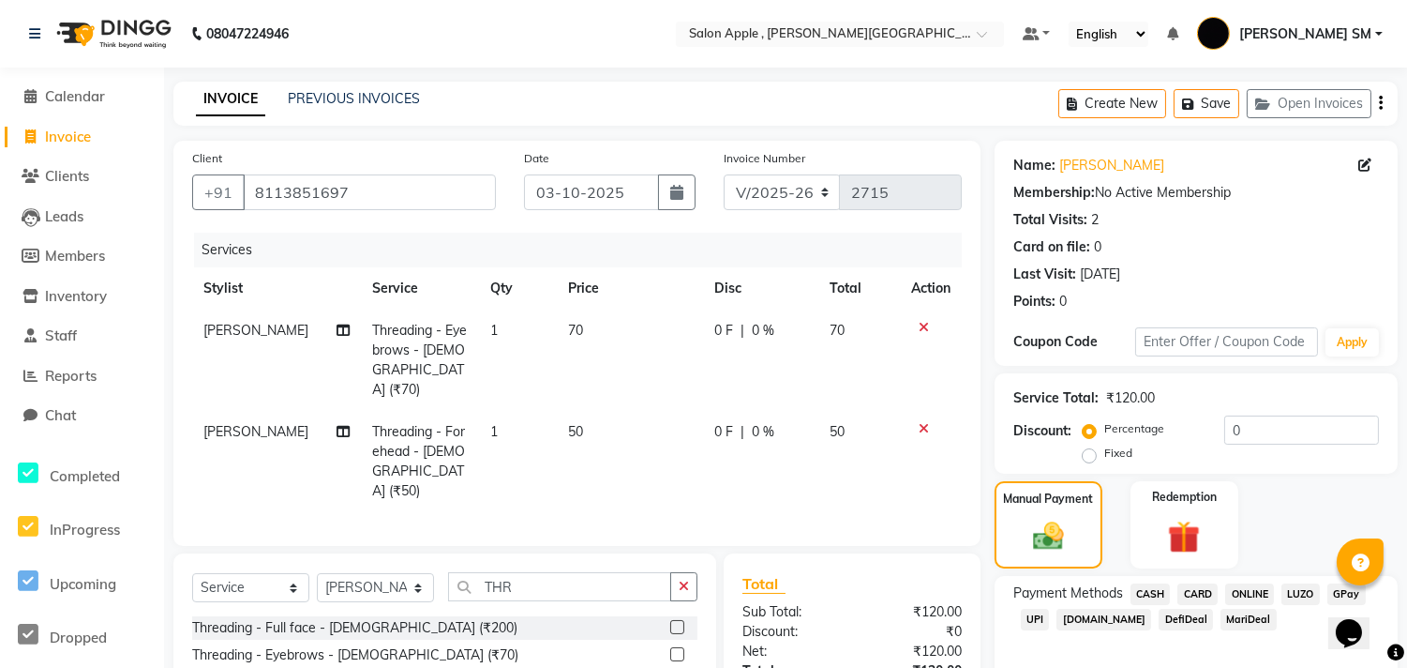
click at [1257, 587] on span "ONLINE" at bounding box center [1250, 594] width 49 height 22
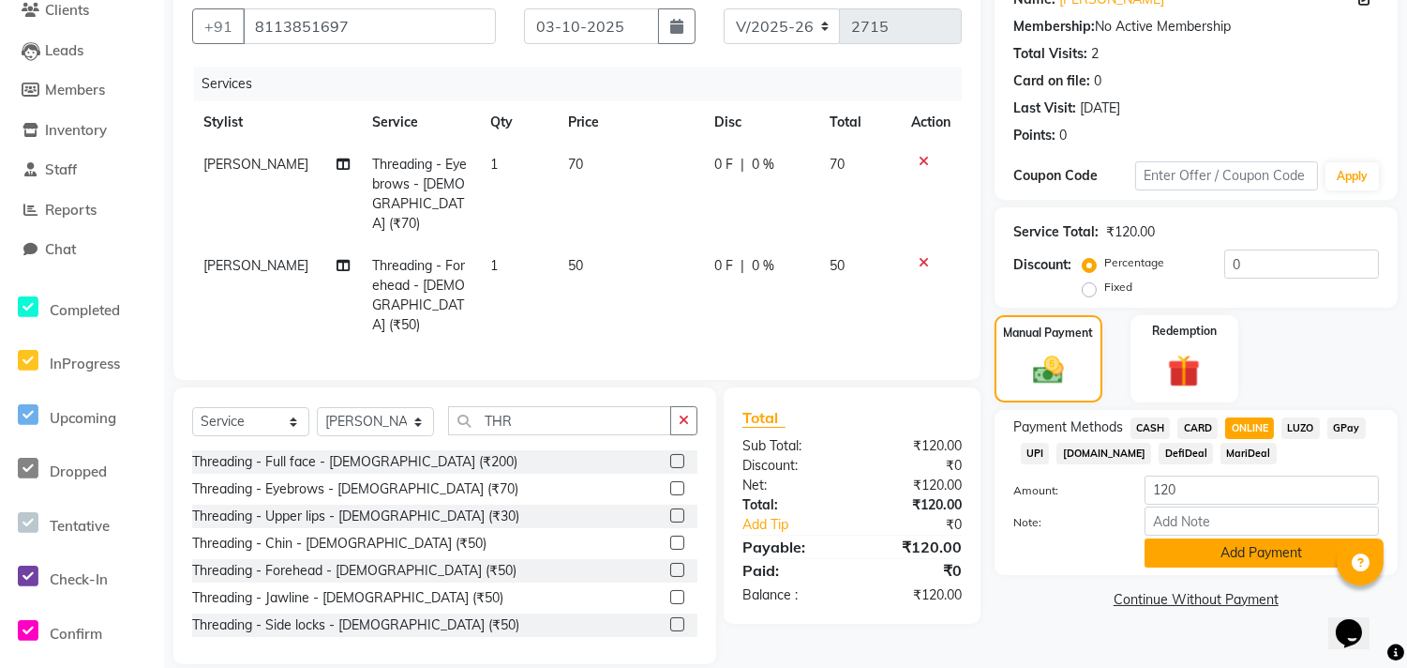
click at [1257, 554] on button "Add Payment" at bounding box center [1262, 552] width 234 height 29
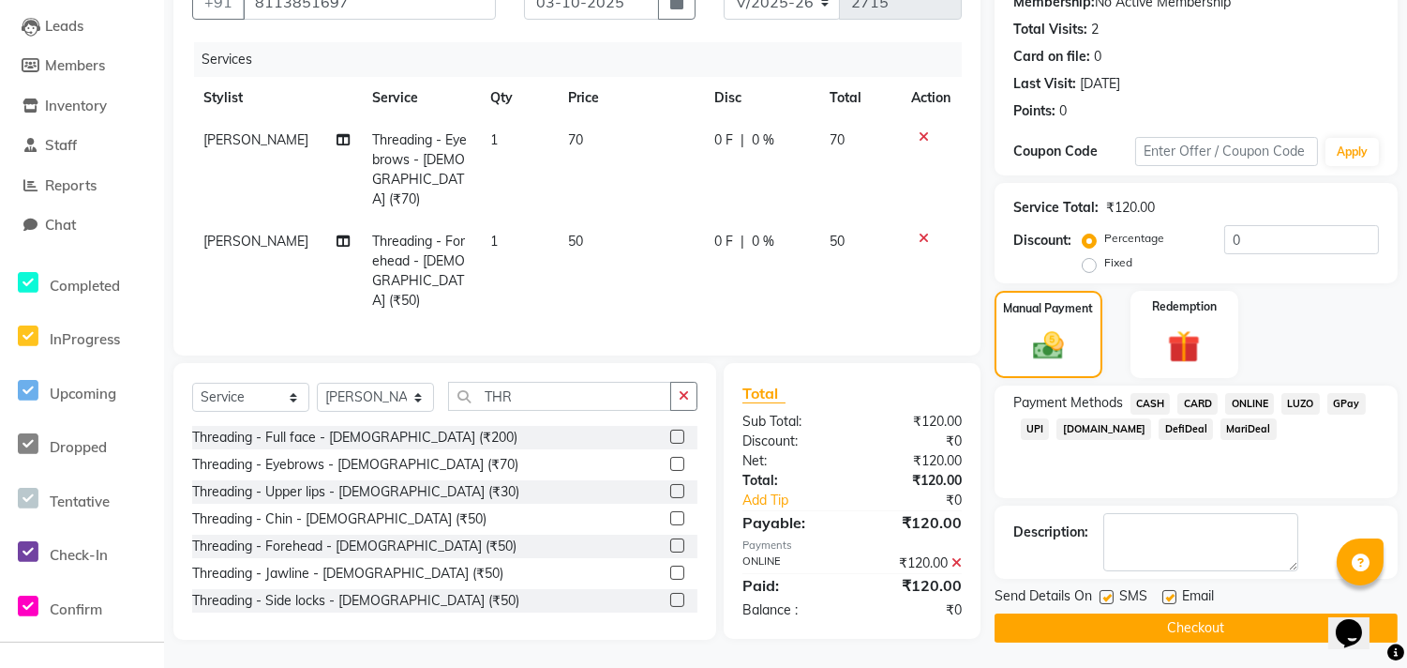
scroll to position [192, 0]
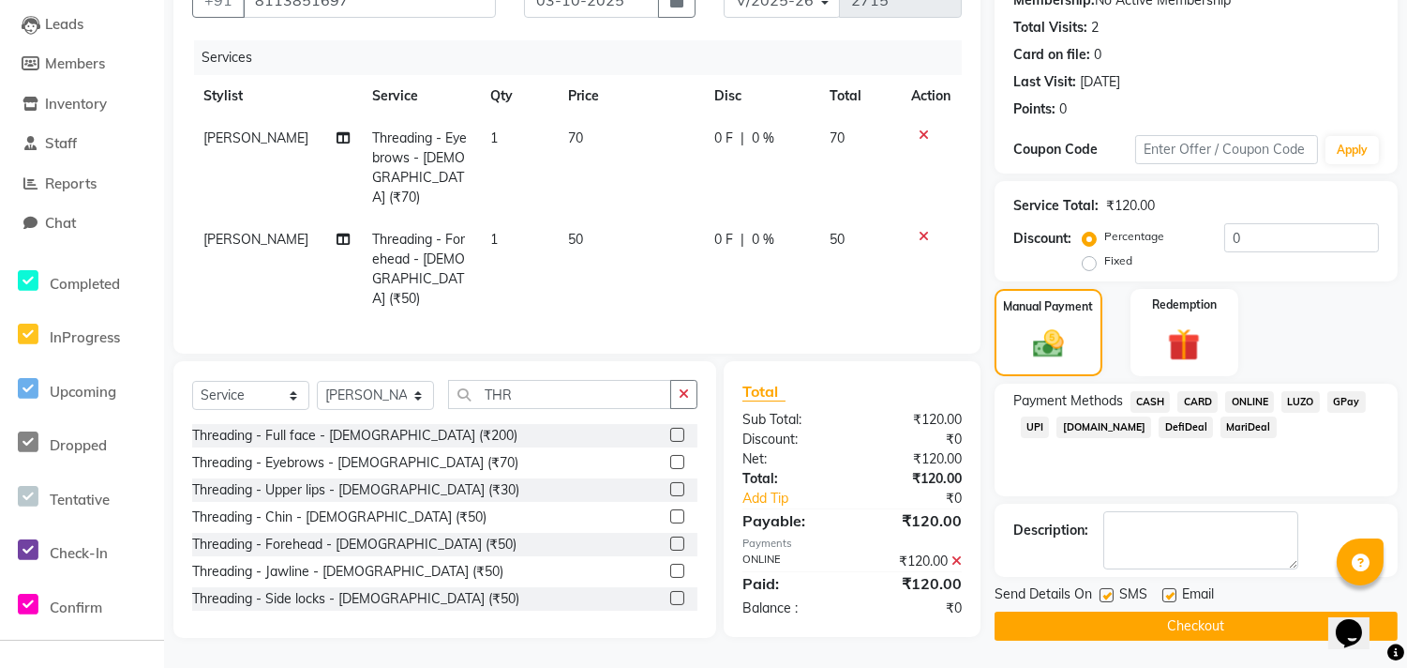
click at [1225, 628] on button "Checkout" at bounding box center [1196, 625] width 403 height 29
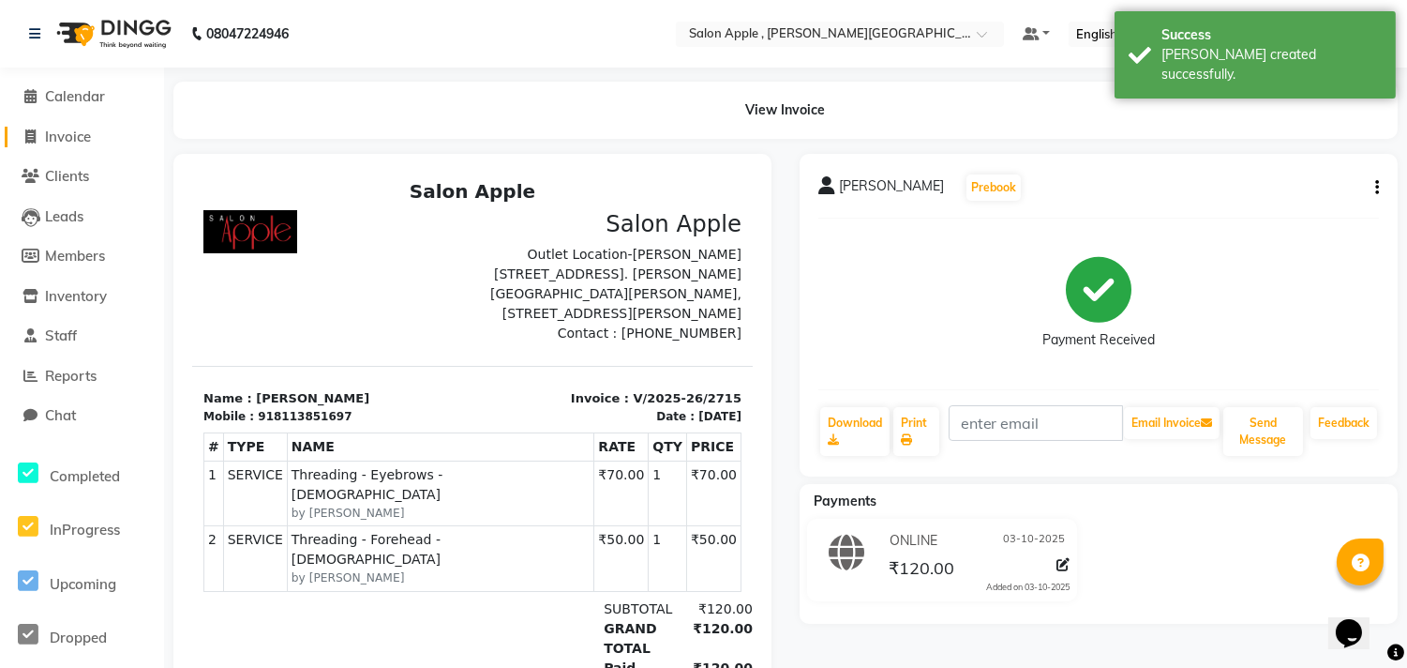
click at [82, 133] on span "Invoice" at bounding box center [68, 137] width 46 height 18
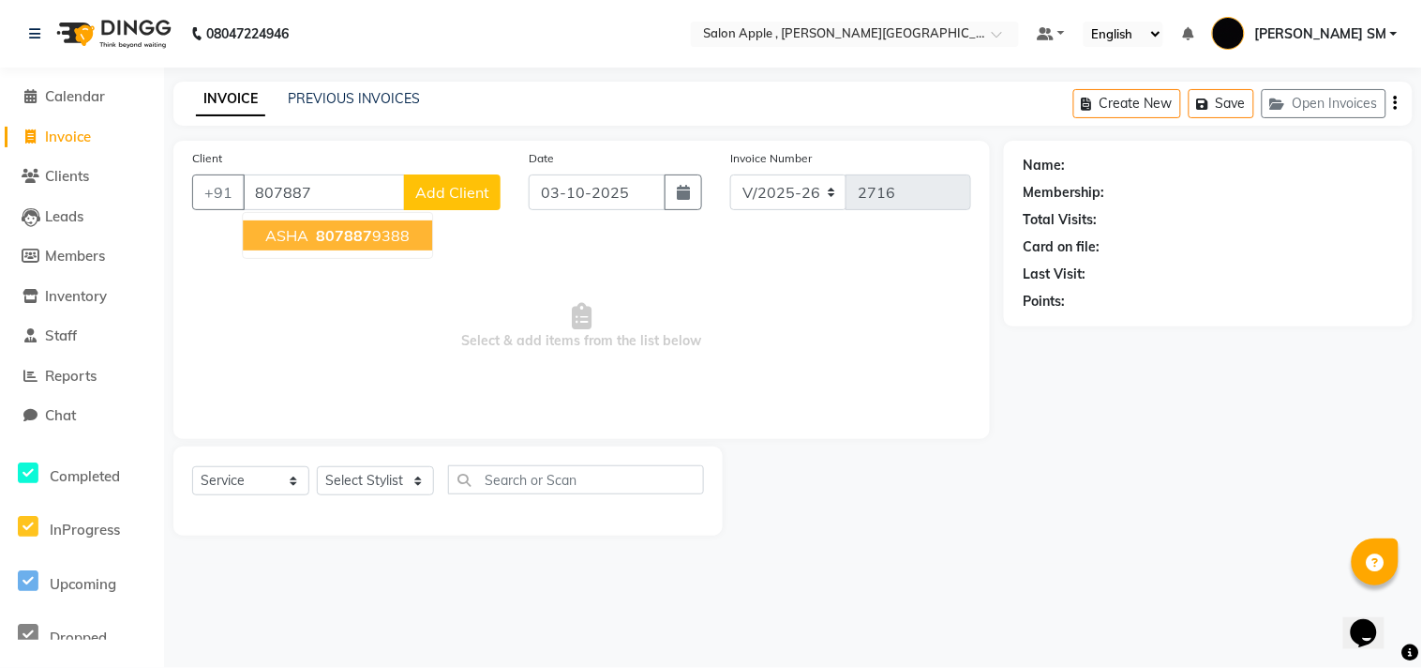
click at [306, 231] on span "ASHA" at bounding box center [286, 235] width 43 height 19
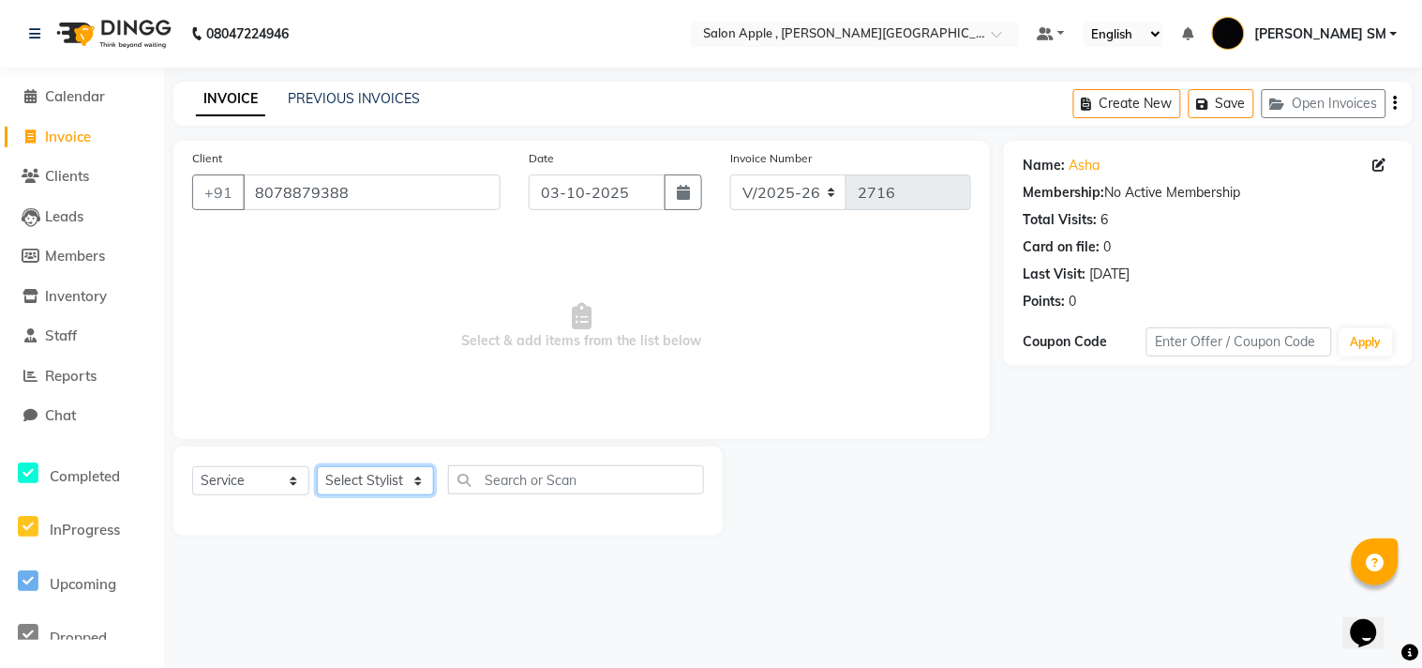
click at [380, 478] on select "Select Stylist [PERSON_NAME] Abhishek [PERSON_NAME] [PERSON_NAME] [PERSON_NAME]…" at bounding box center [375, 480] width 117 height 29
click at [317, 467] on select "Select Stylist [PERSON_NAME] Abhishek [PERSON_NAME] [PERSON_NAME] [PERSON_NAME]…" at bounding box center [375, 480] width 117 height 29
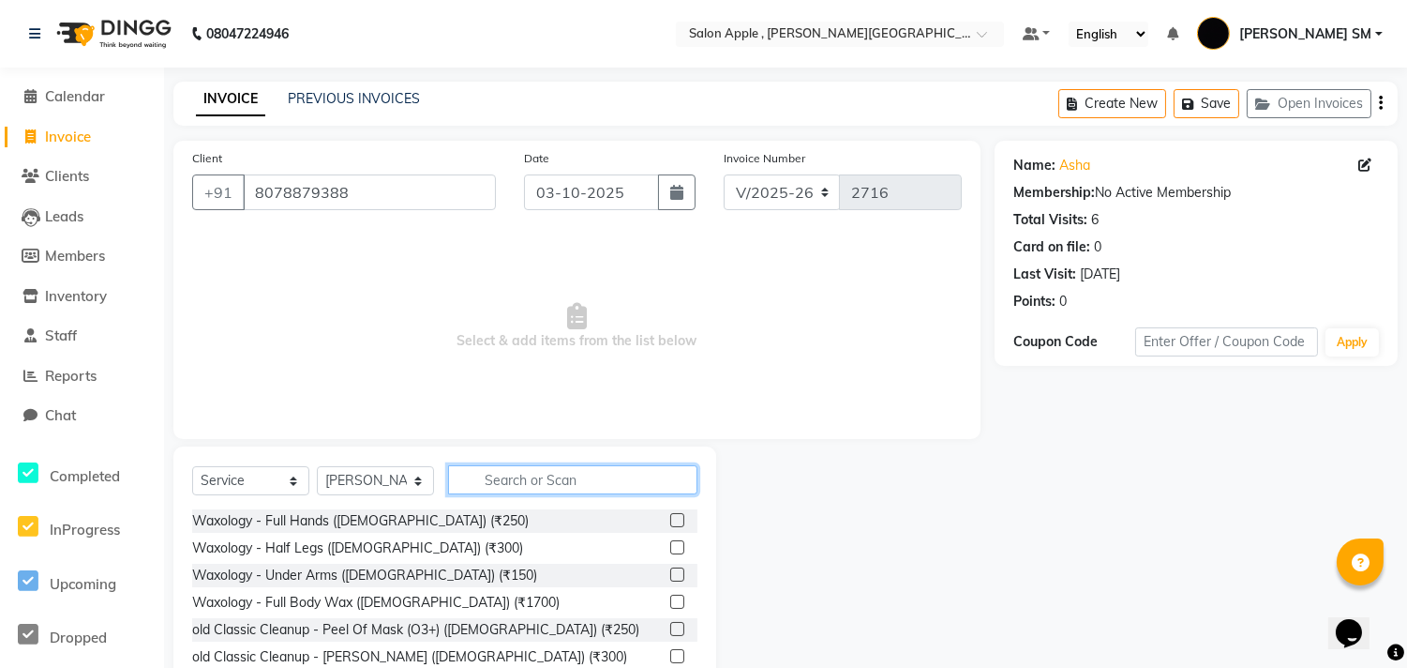
click at [540, 478] on input "text" at bounding box center [572, 479] width 249 height 29
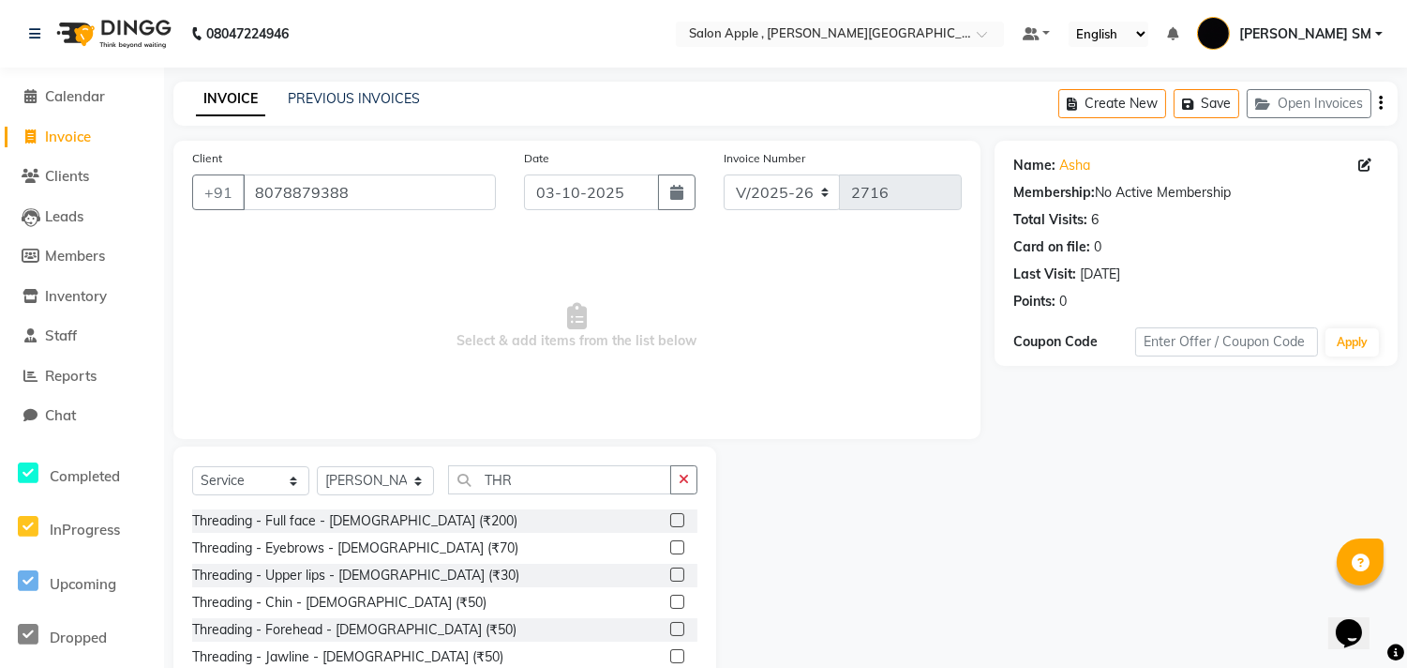
click at [670, 549] on label at bounding box center [677, 547] width 14 height 14
click at [670, 549] on input "checkbox" at bounding box center [676, 548] width 12 height 12
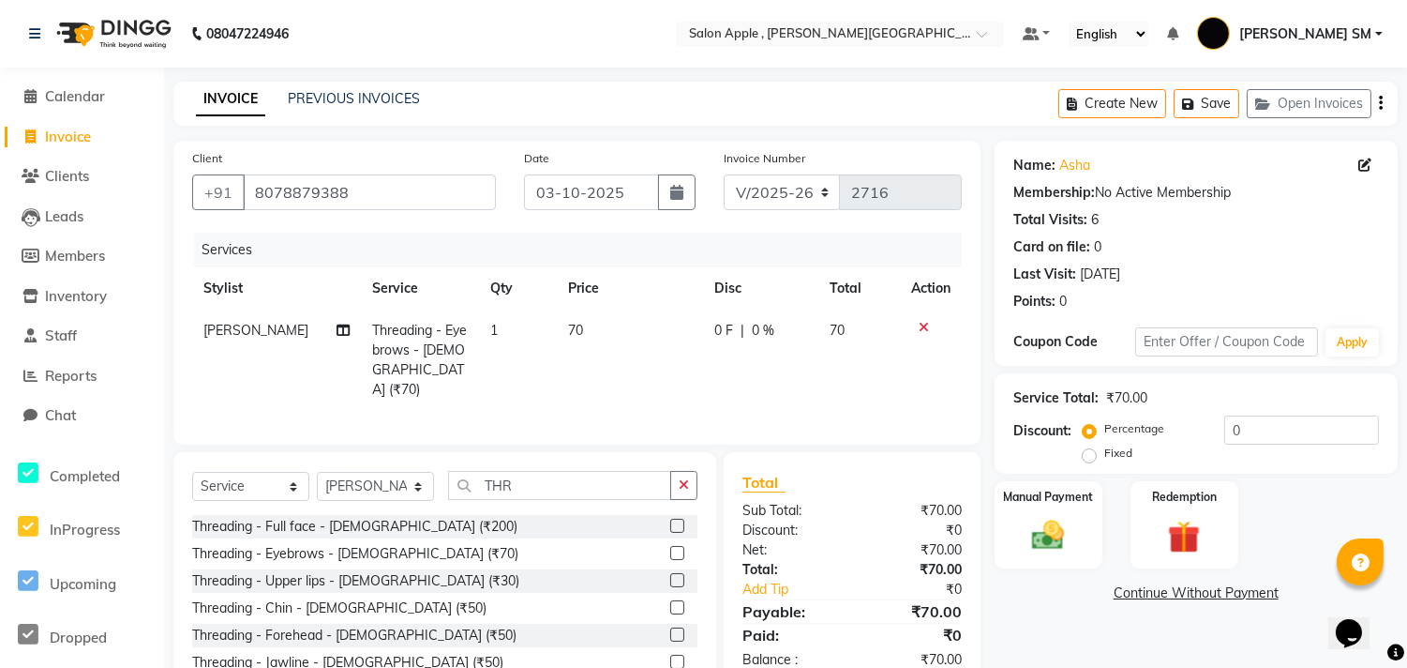
click at [670, 628] on label at bounding box center [677, 634] width 14 height 14
click at [670, 629] on input "checkbox" at bounding box center [676, 635] width 12 height 12
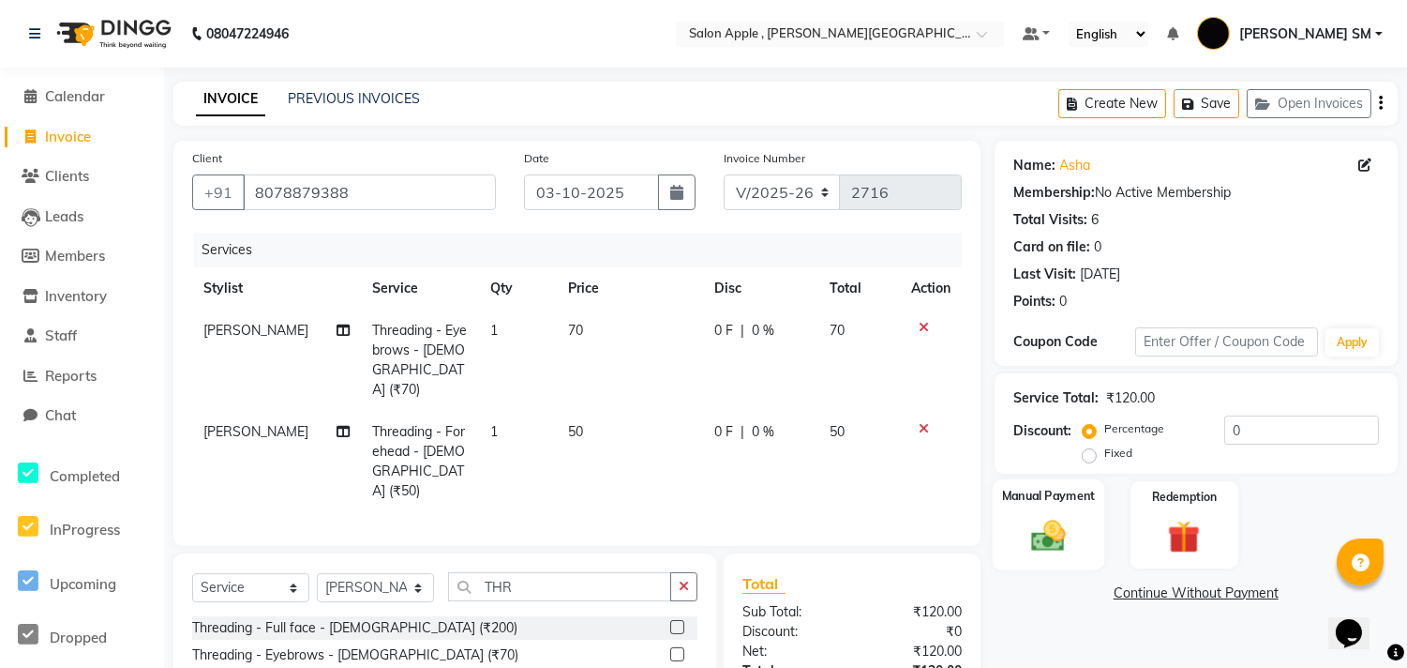
click at [1080, 514] on div "Manual Payment" at bounding box center [1048, 524] width 113 height 91
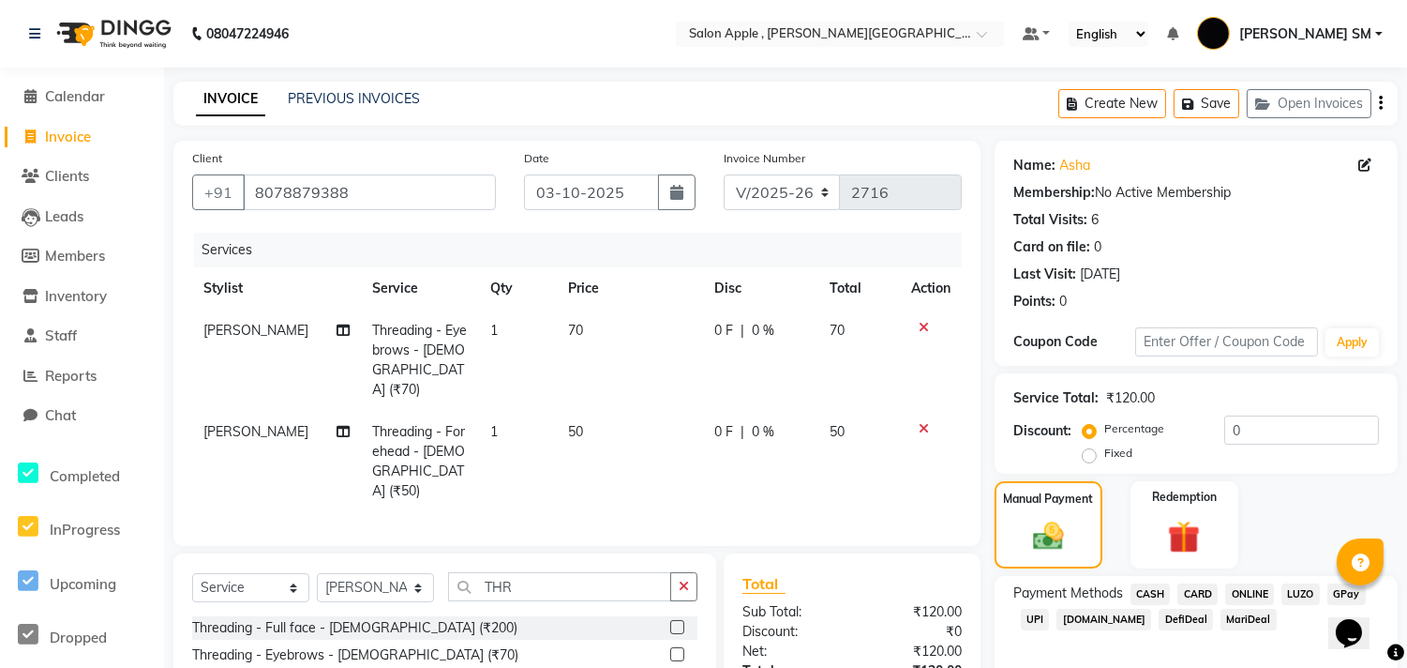
click at [1247, 594] on span "ONLINE" at bounding box center [1250, 594] width 49 height 22
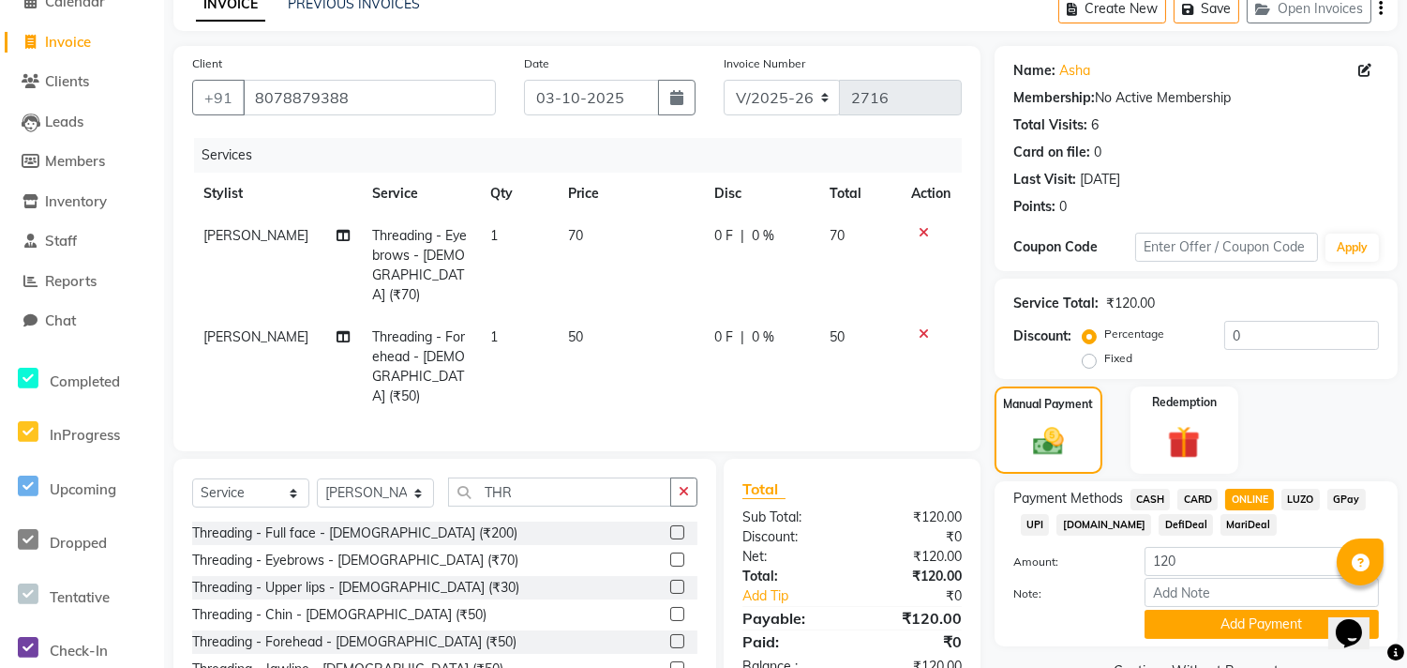
scroll to position [166, 0]
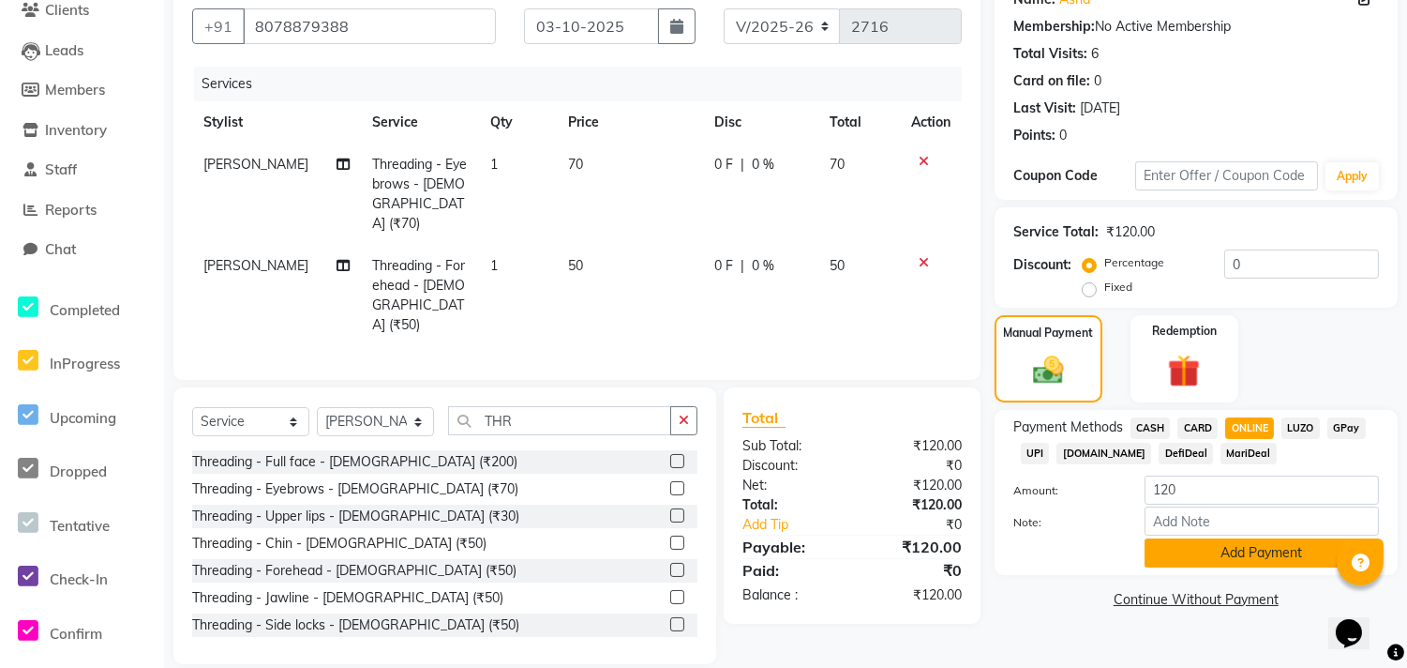
click at [1253, 557] on button "Add Payment" at bounding box center [1262, 552] width 234 height 29
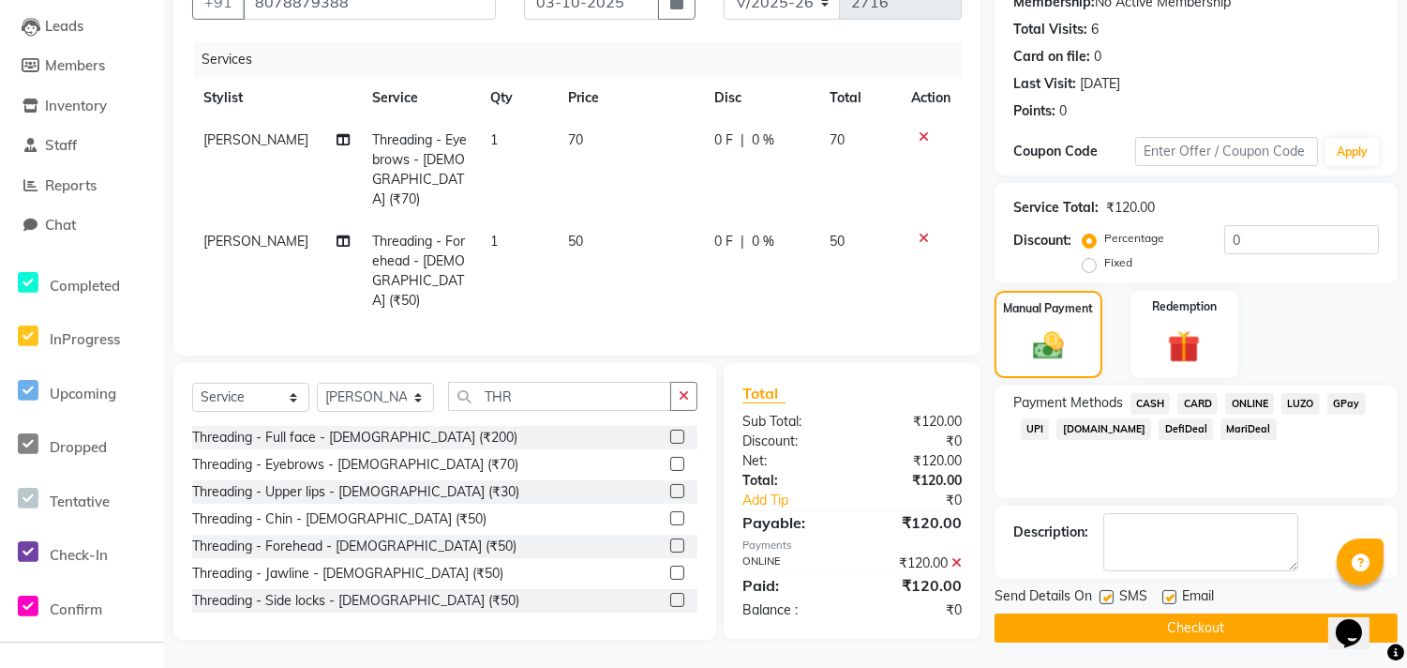
scroll to position [192, 0]
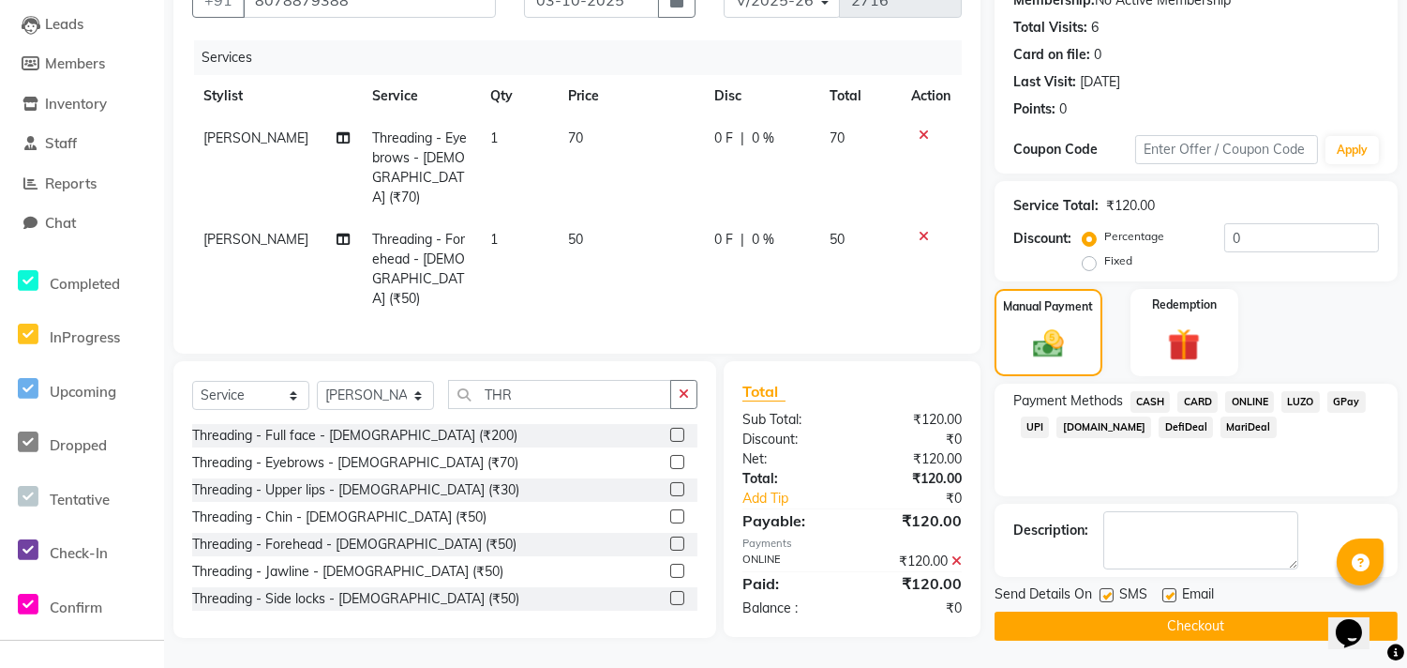
click at [1238, 622] on button "Checkout" at bounding box center [1196, 625] width 403 height 29
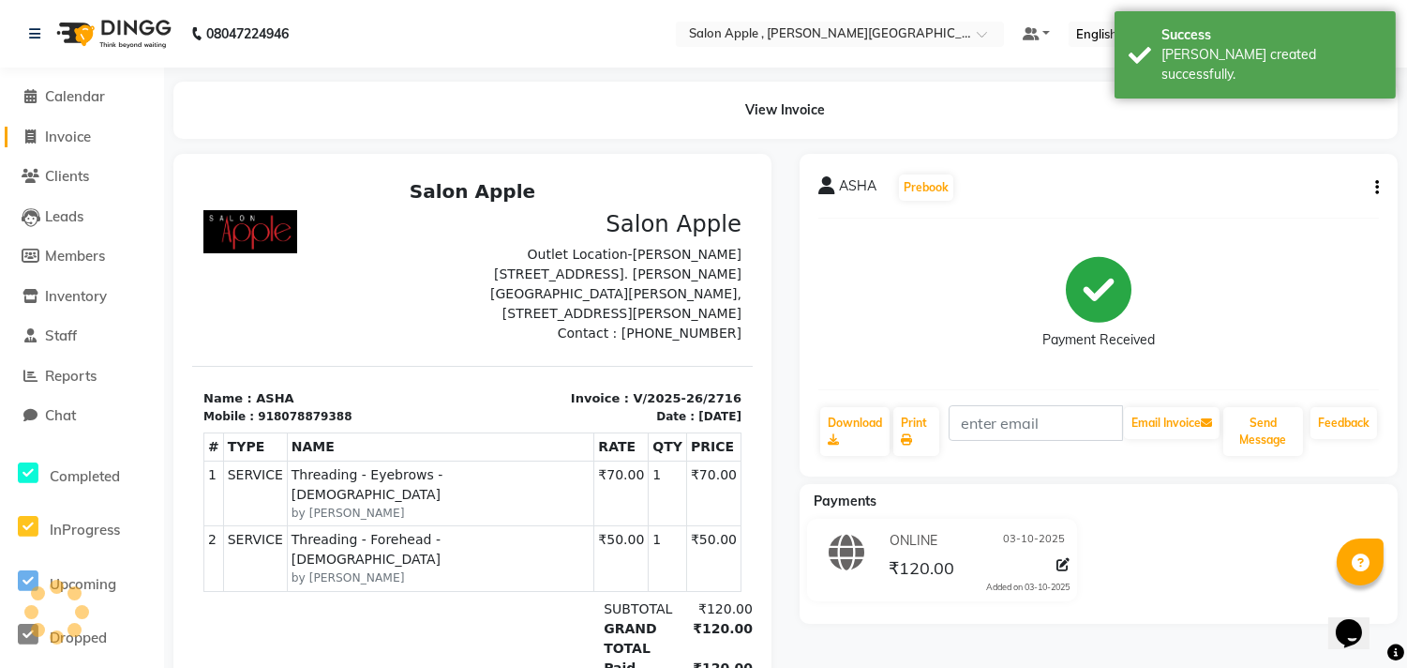
click at [60, 128] on span "Invoice" at bounding box center [68, 137] width 46 height 18
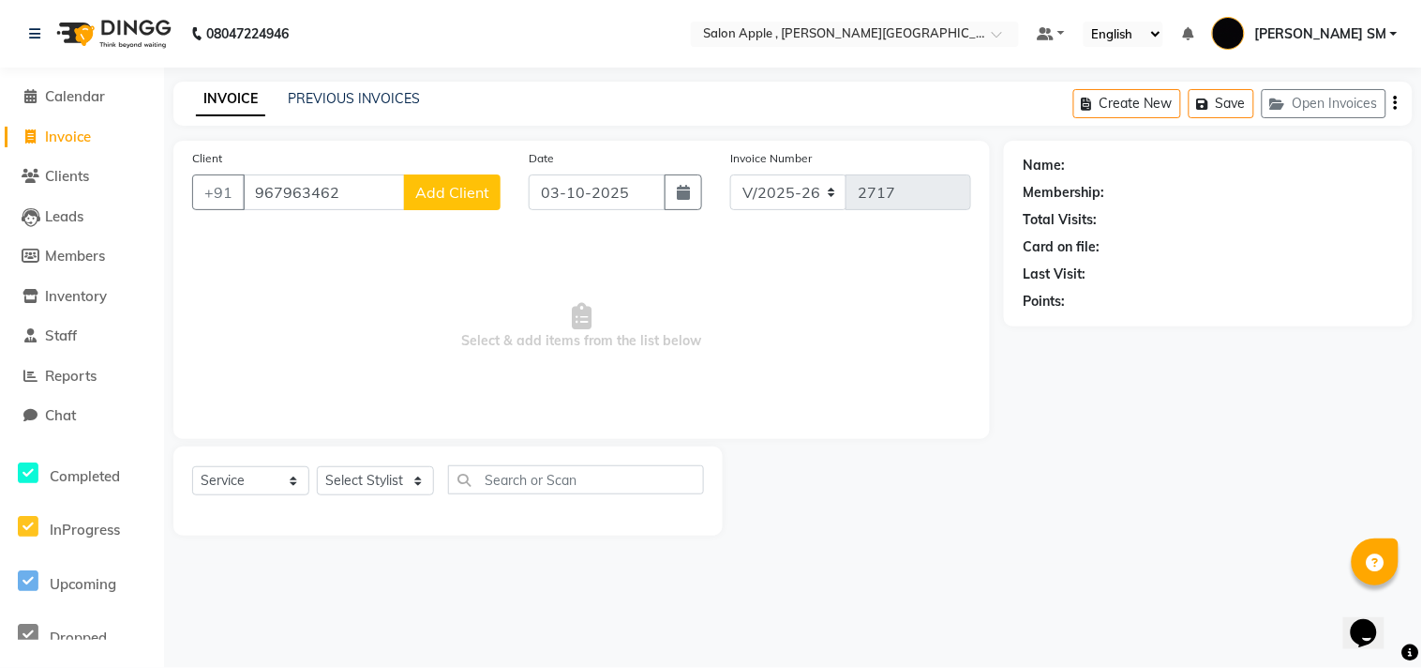
click at [270, 193] on input "967963462" at bounding box center [324, 192] width 162 height 36
click at [354, 191] on input "9617963462" at bounding box center [324, 192] width 162 height 36
click at [463, 202] on button "Add Client" at bounding box center [452, 192] width 97 height 36
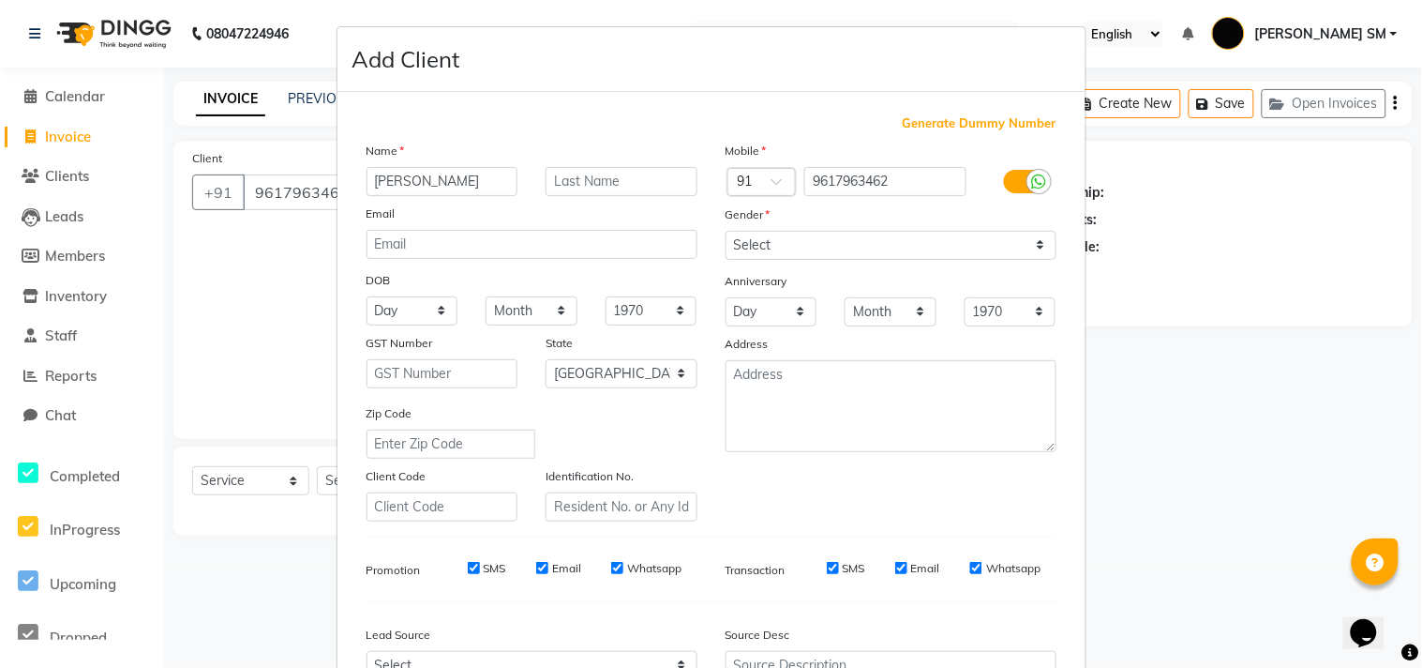
click at [798, 227] on div "Gender" at bounding box center [891, 217] width 359 height 26
click at [797, 231] on select "Select [DEMOGRAPHIC_DATA] [DEMOGRAPHIC_DATA] Other Prefer Not To Say" at bounding box center [891, 245] width 331 height 29
click at [726, 231] on select "Select [DEMOGRAPHIC_DATA] [DEMOGRAPHIC_DATA] Other Prefer Not To Say" at bounding box center [891, 245] width 331 height 29
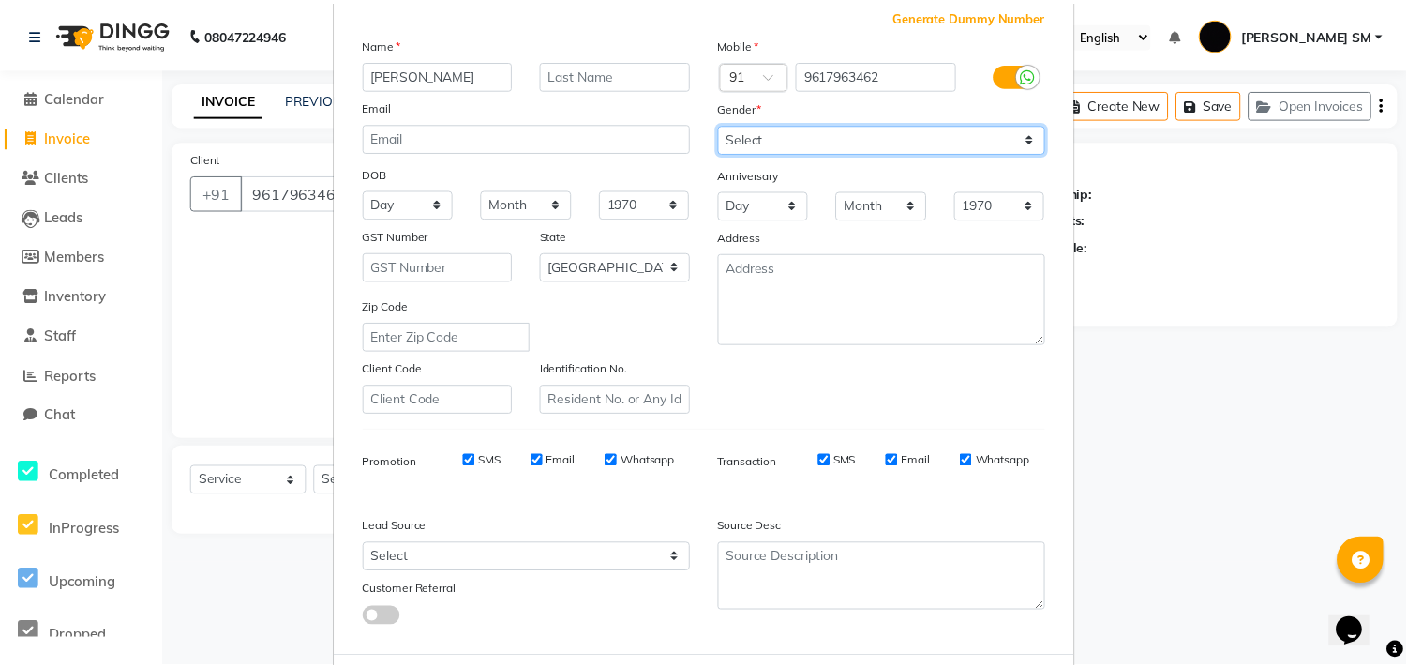
scroll to position [199, 0]
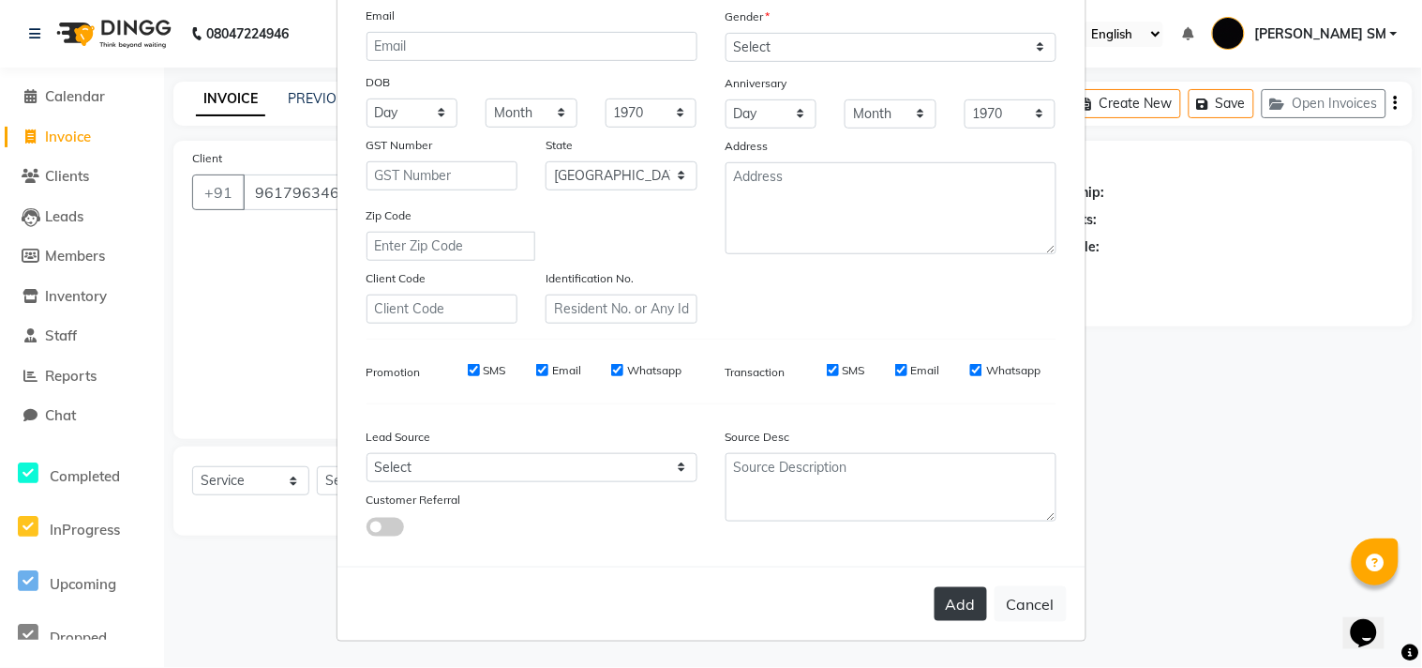
click at [949, 602] on button "Add" at bounding box center [961, 604] width 53 height 34
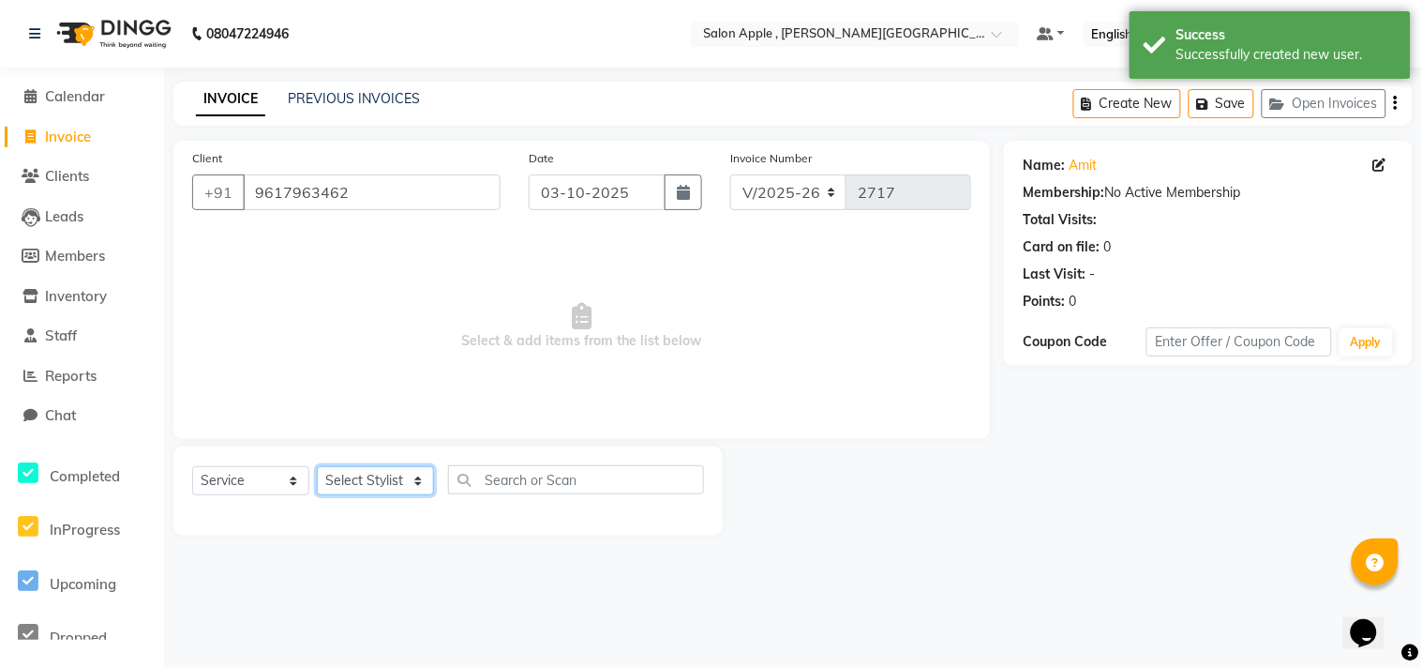
click at [389, 484] on select "Select Stylist [PERSON_NAME] Abhishek [PERSON_NAME] [PERSON_NAME] [PERSON_NAME]…" at bounding box center [375, 480] width 117 height 29
click at [317, 467] on select "Select Stylist [PERSON_NAME] Abhishek [PERSON_NAME] [PERSON_NAME] [PERSON_NAME]…" at bounding box center [375, 480] width 117 height 29
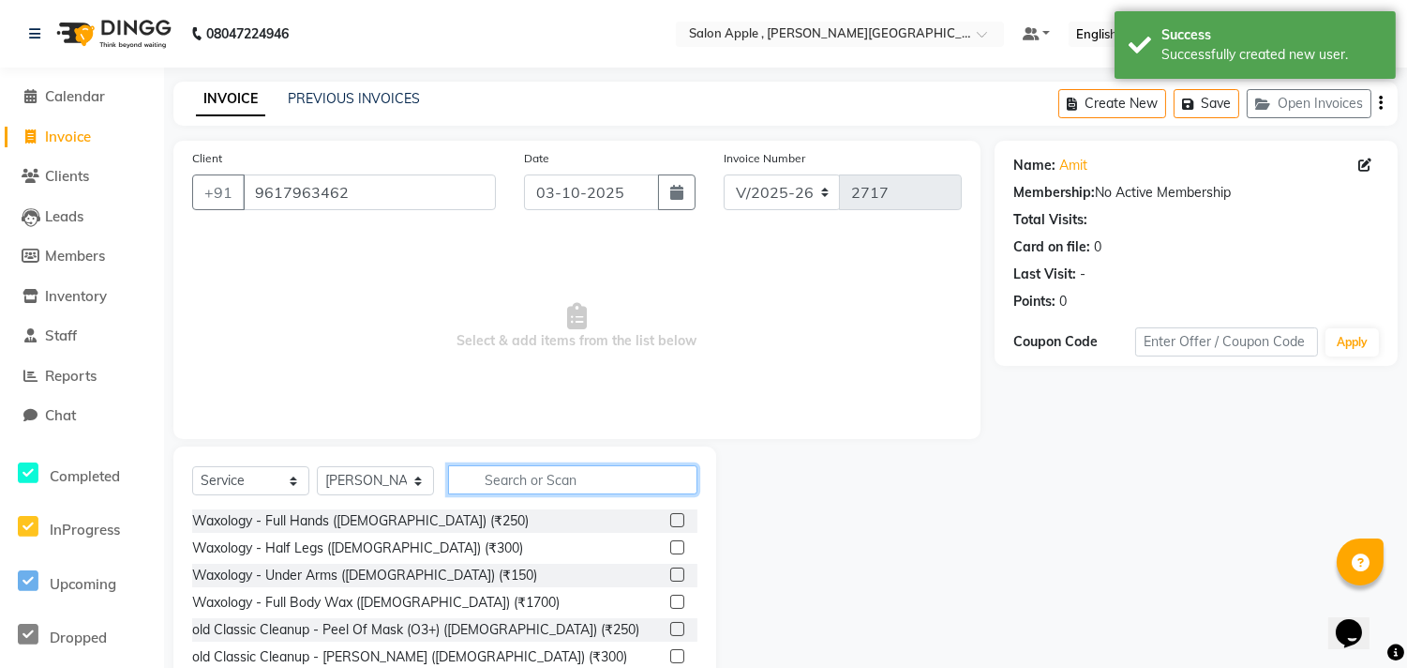
click at [507, 489] on input "text" at bounding box center [572, 479] width 249 height 29
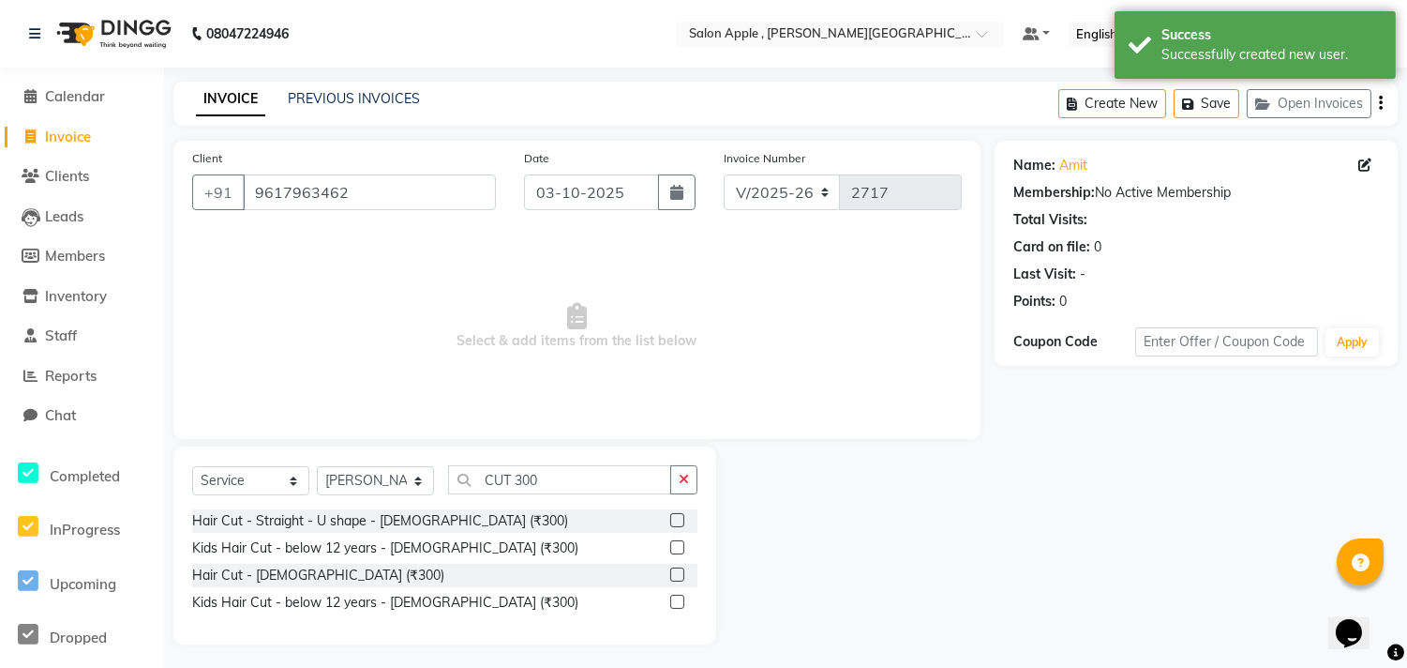
click at [676, 573] on label at bounding box center [677, 574] width 14 height 14
click at [676, 573] on input "checkbox" at bounding box center [676, 575] width 12 height 12
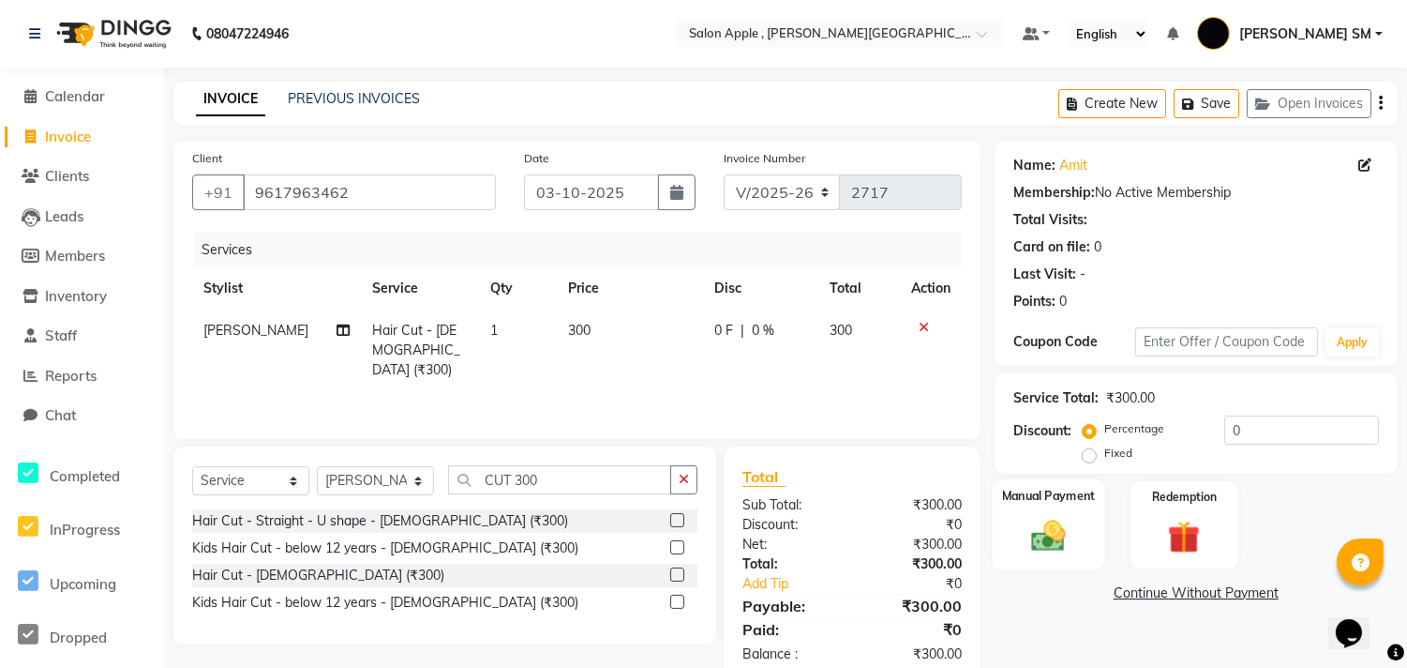
click at [1075, 529] on img at bounding box center [1048, 535] width 55 height 39
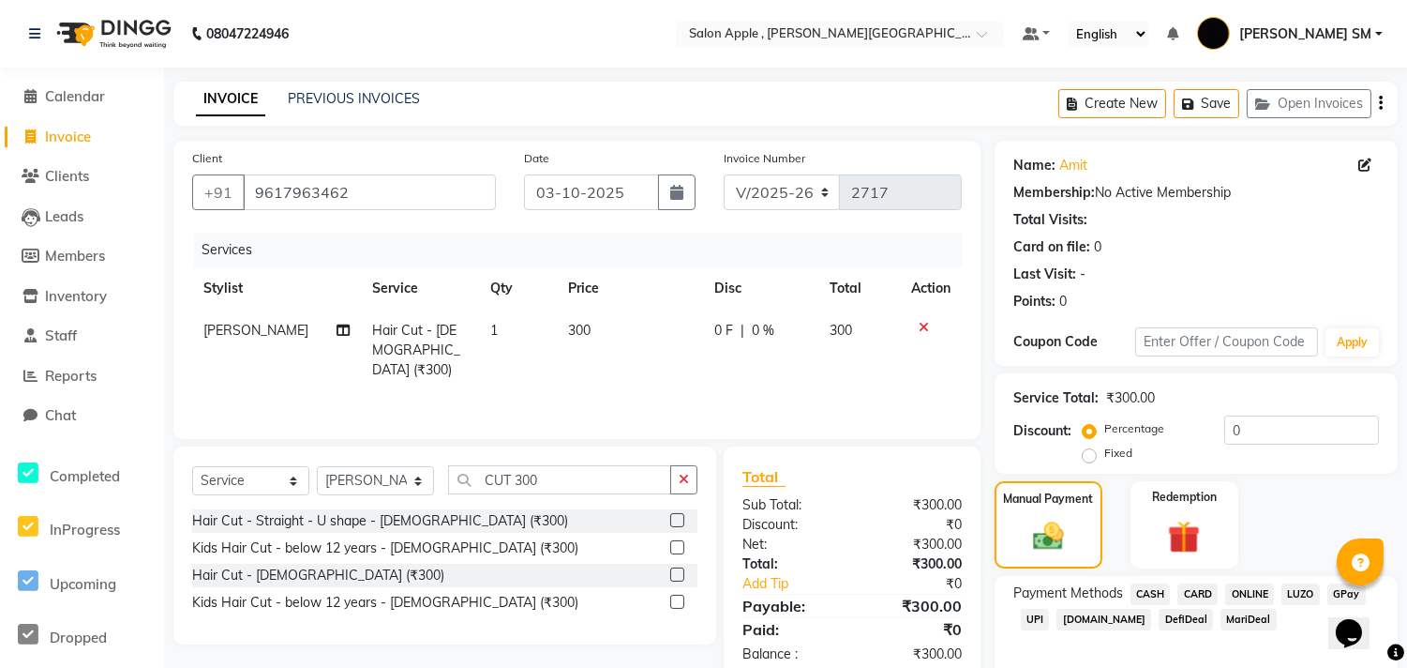
click at [1252, 589] on span "ONLINE" at bounding box center [1250, 594] width 49 height 22
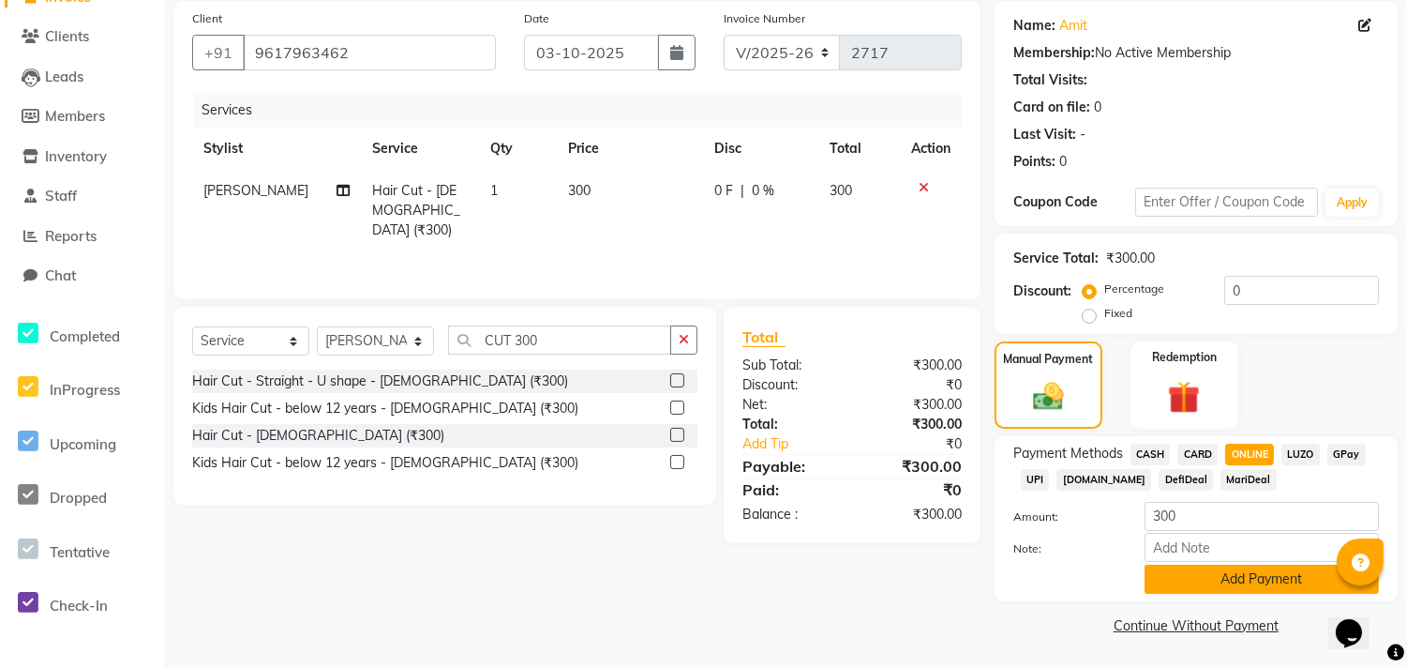
click at [1253, 566] on button "Add Payment" at bounding box center [1262, 578] width 234 height 29
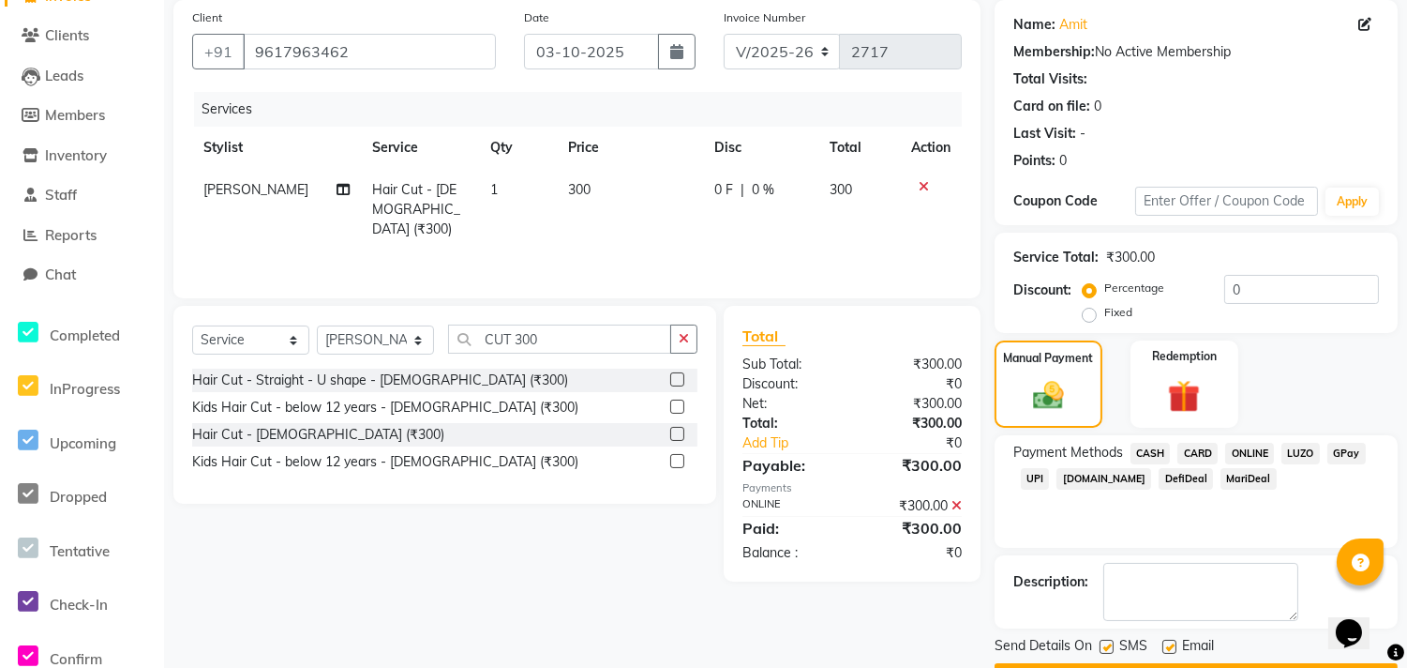
scroll to position [192, 0]
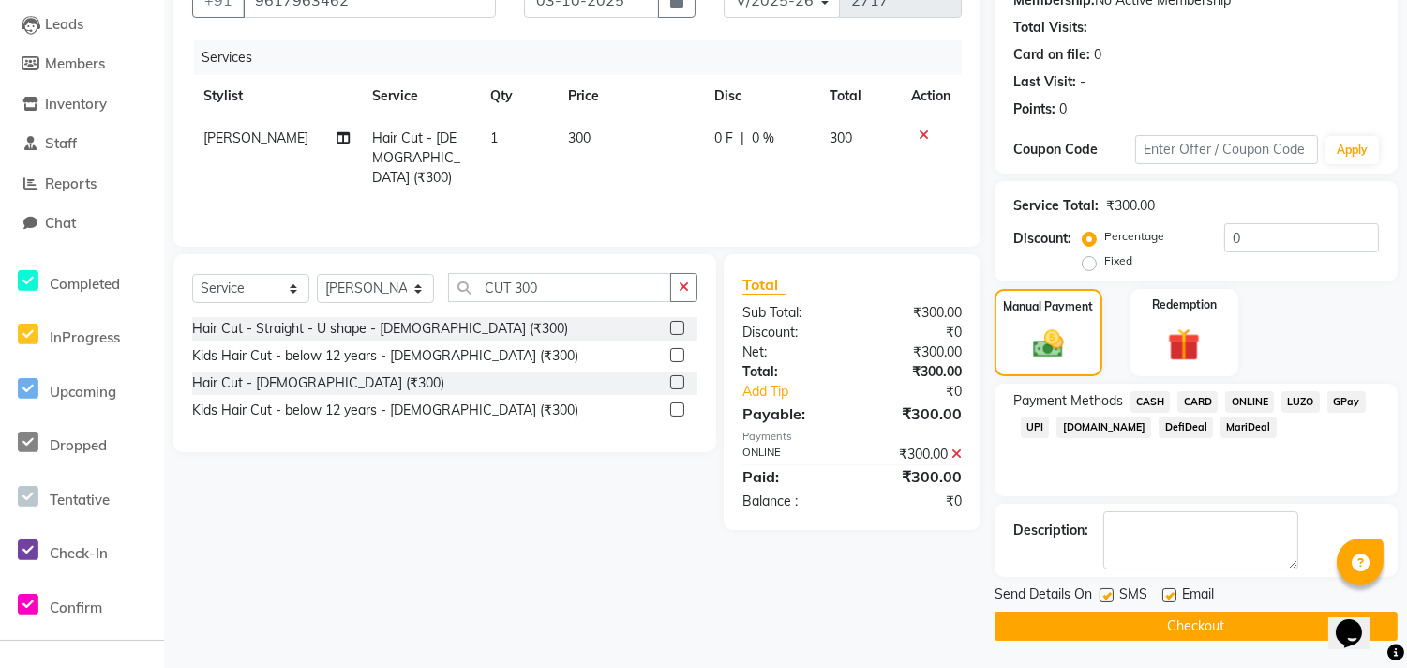
click at [1228, 623] on button "Checkout" at bounding box center [1196, 625] width 403 height 29
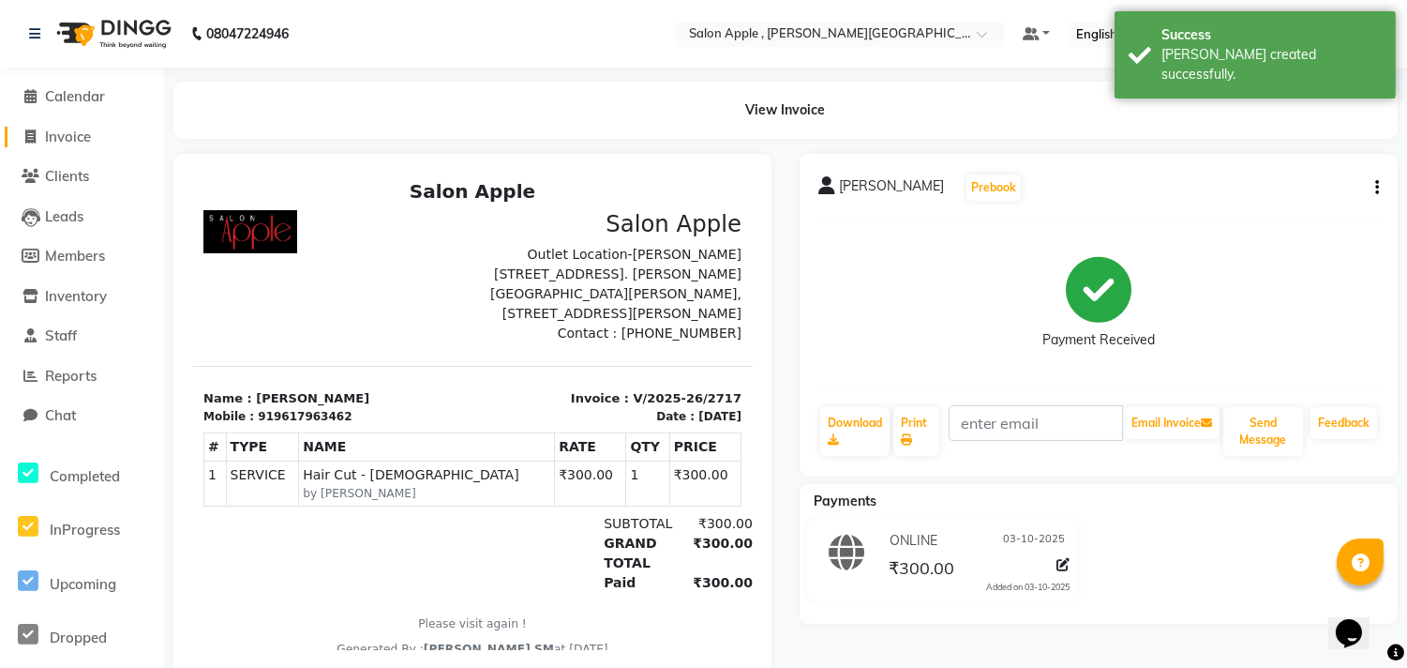
click at [83, 131] on span "Invoice" at bounding box center [68, 137] width 46 height 18
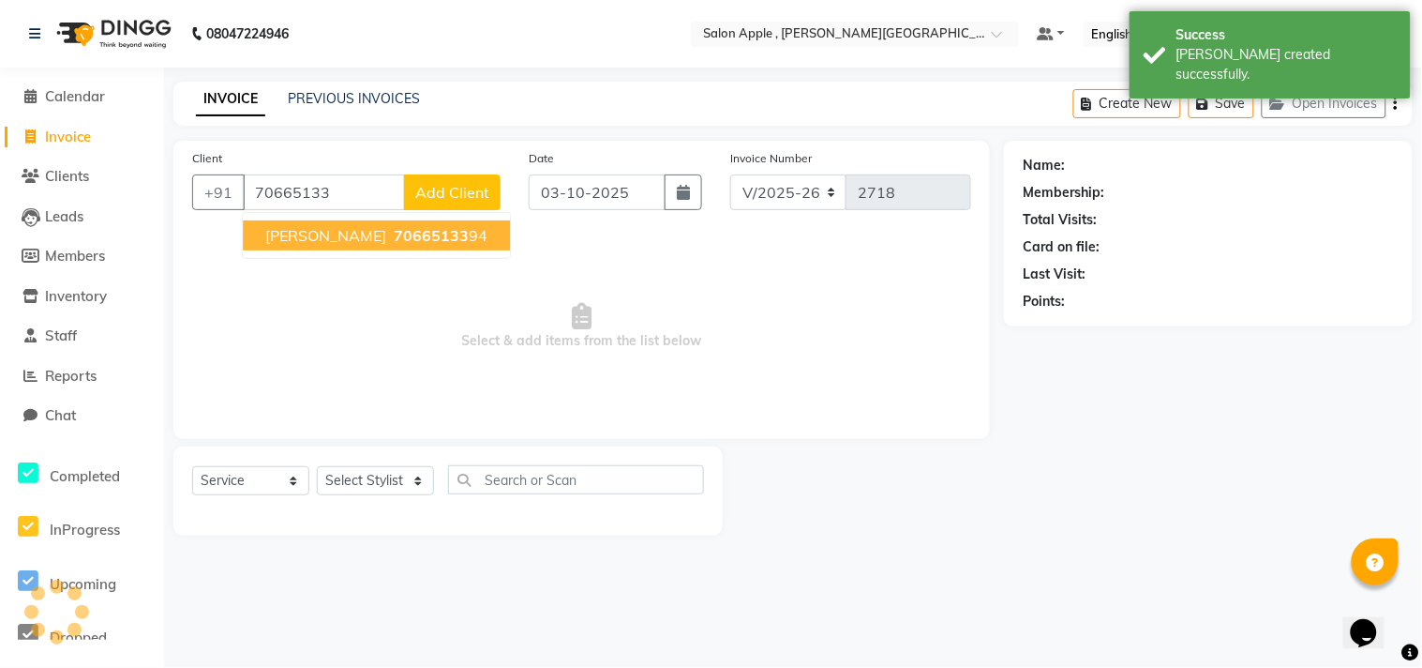
click at [394, 241] on span "70665133" at bounding box center [431, 235] width 75 height 19
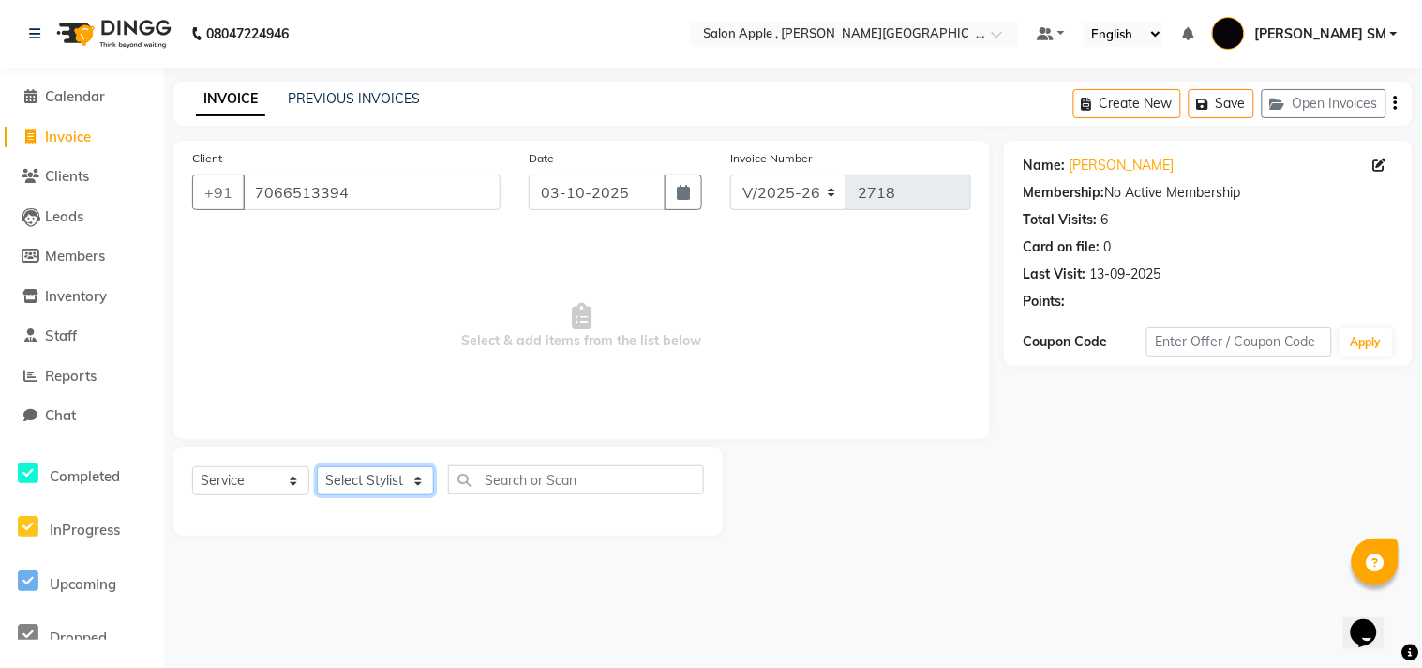
click at [359, 482] on select "Select Stylist [PERSON_NAME] Abhishek [PERSON_NAME] [PERSON_NAME] [PERSON_NAME]…" at bounding box center [375, 480] width 117 height 29
click at [317, 467] on select "Select Stylist [PERSON_NAME] Abhishek [PERSON_NAME] [PERSON_NAME] [PERSON_NAME]…" at bounding box center [375, 480] width 117 height 29
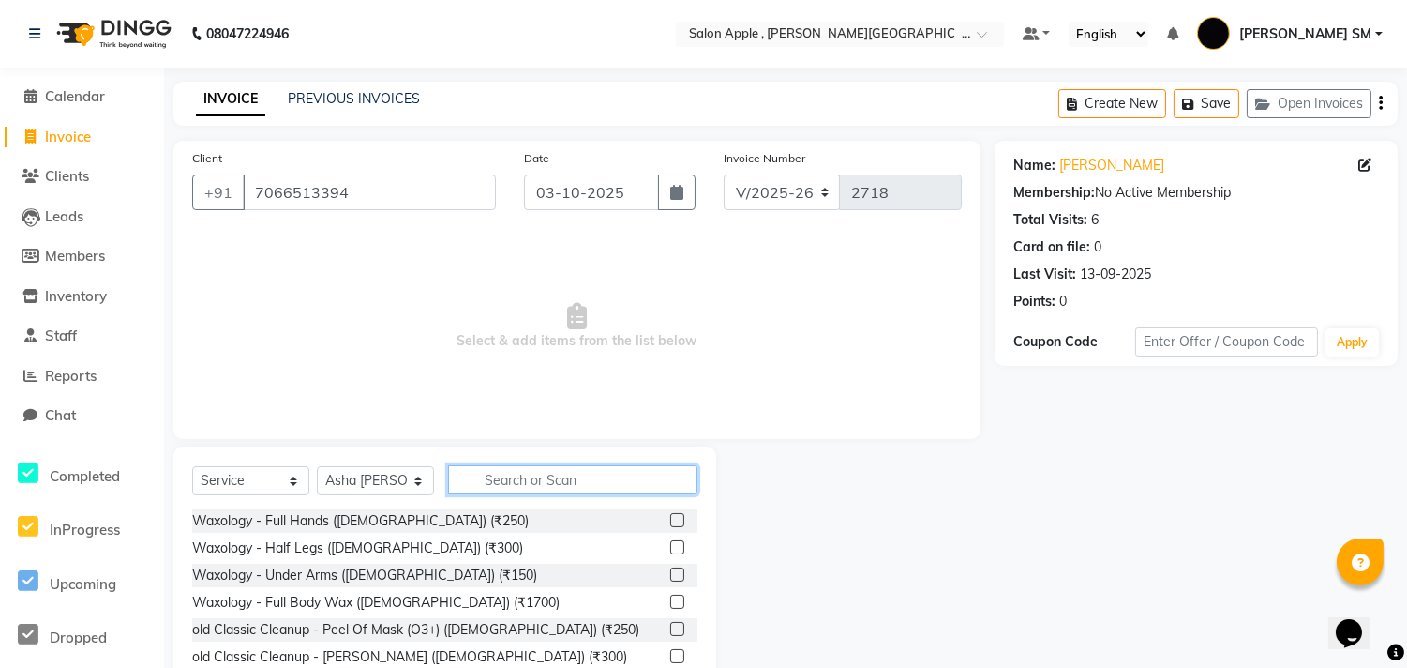
click at [520, 483] on input "text" at bounding box center [572, 479] width 249 height 29
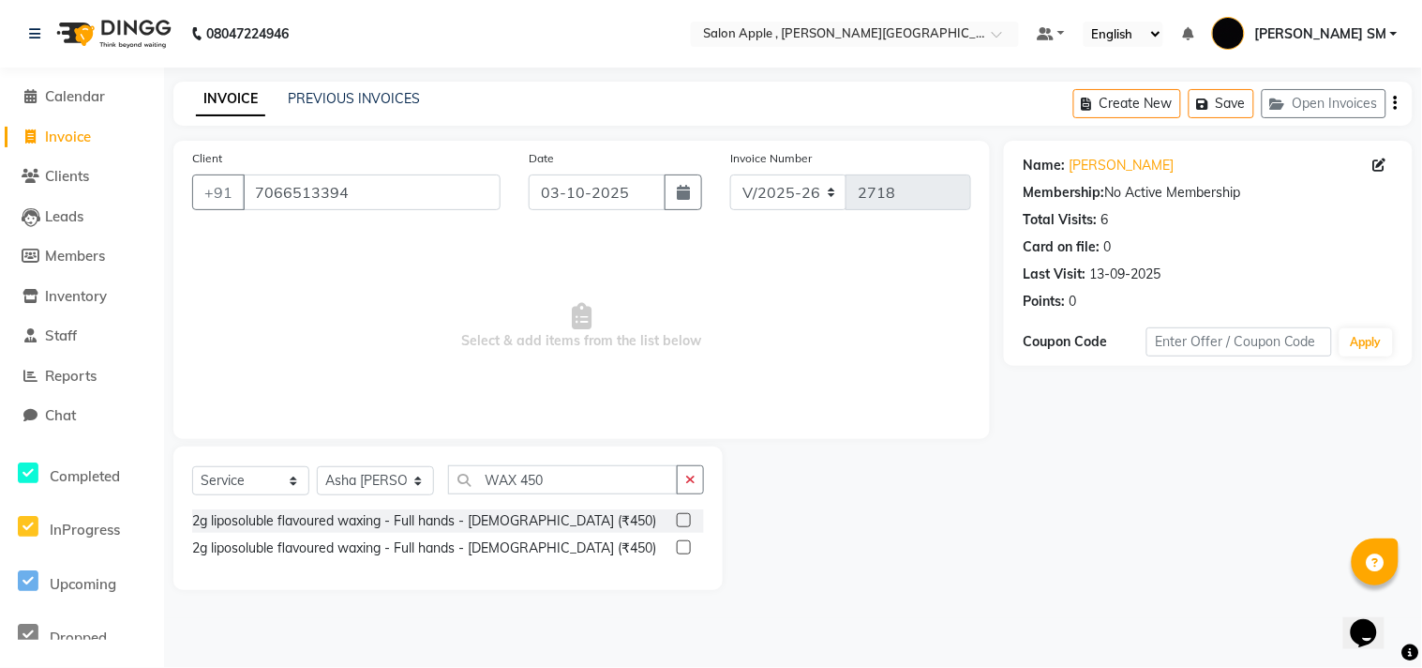
click at [685, 548] on label at bounding box center [684, 547] width 14 height 14
click at [685, 548] on input "checkbox" at bounding box center [683, 548] width 12 height 12
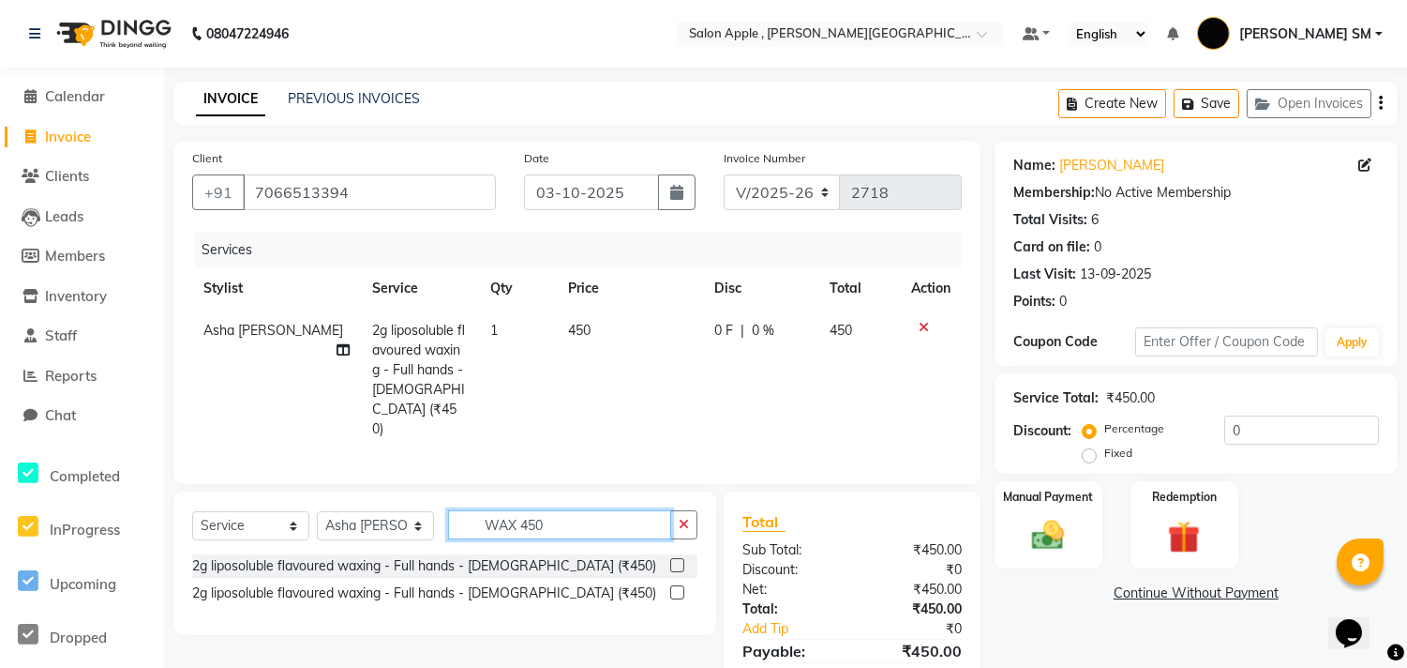
click at [570, 510] on input "WAX 450" at bounding box center [559, 524] width 223 height 29
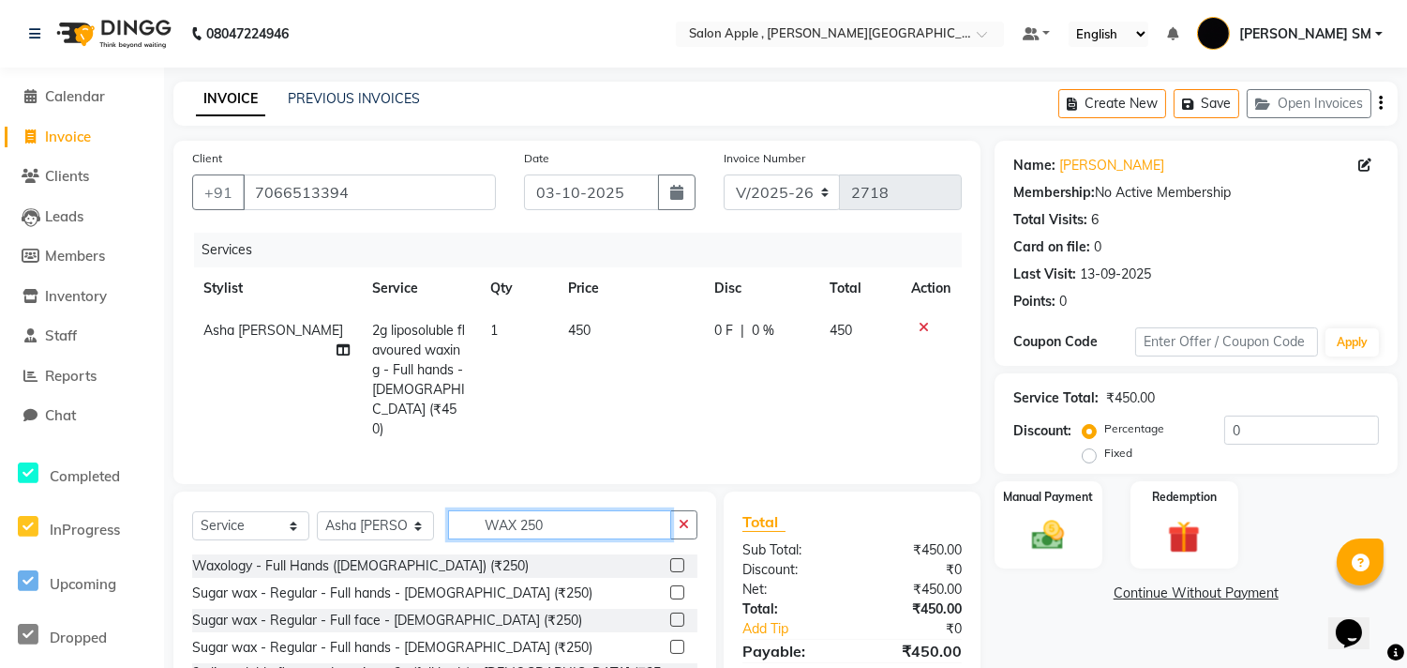
scroll to position [104, 0]
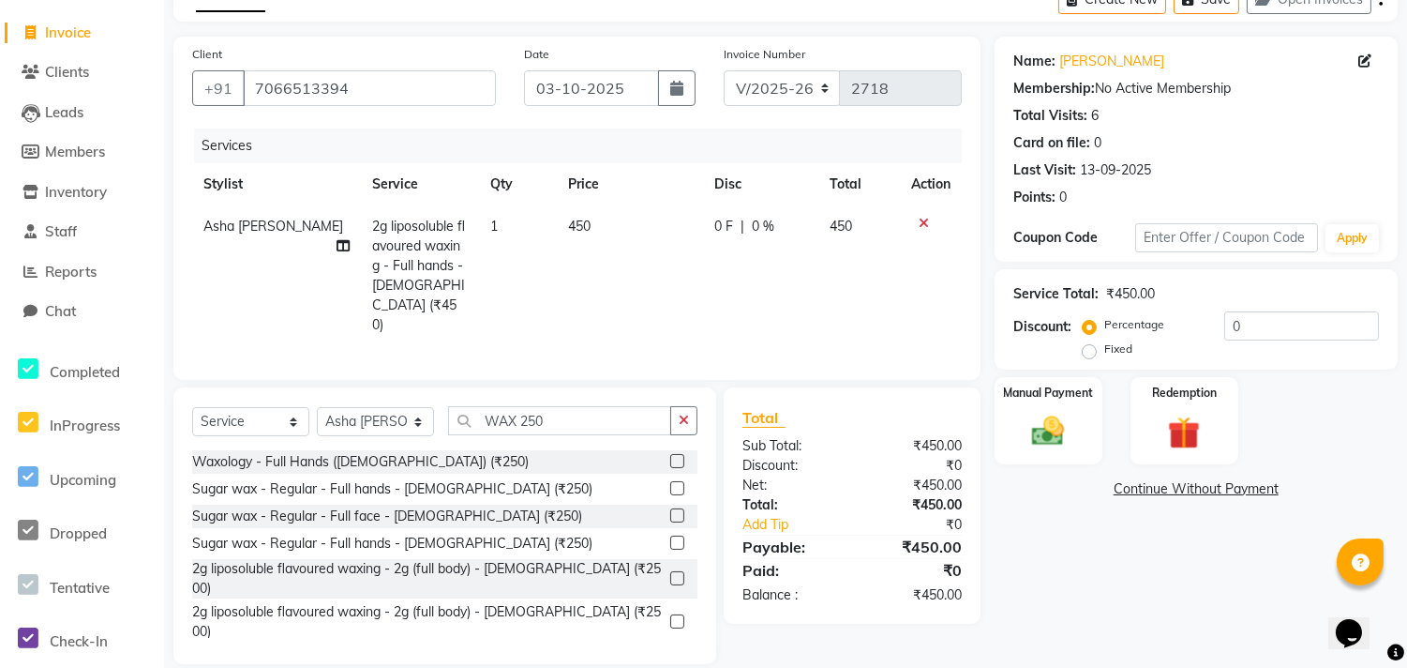
click at [670, 649] on label at bounding box center [677, 656] width 14 height 14
click at [670, 651] on input "checkbox" at bounding box center [676, 657] width 12 height 12
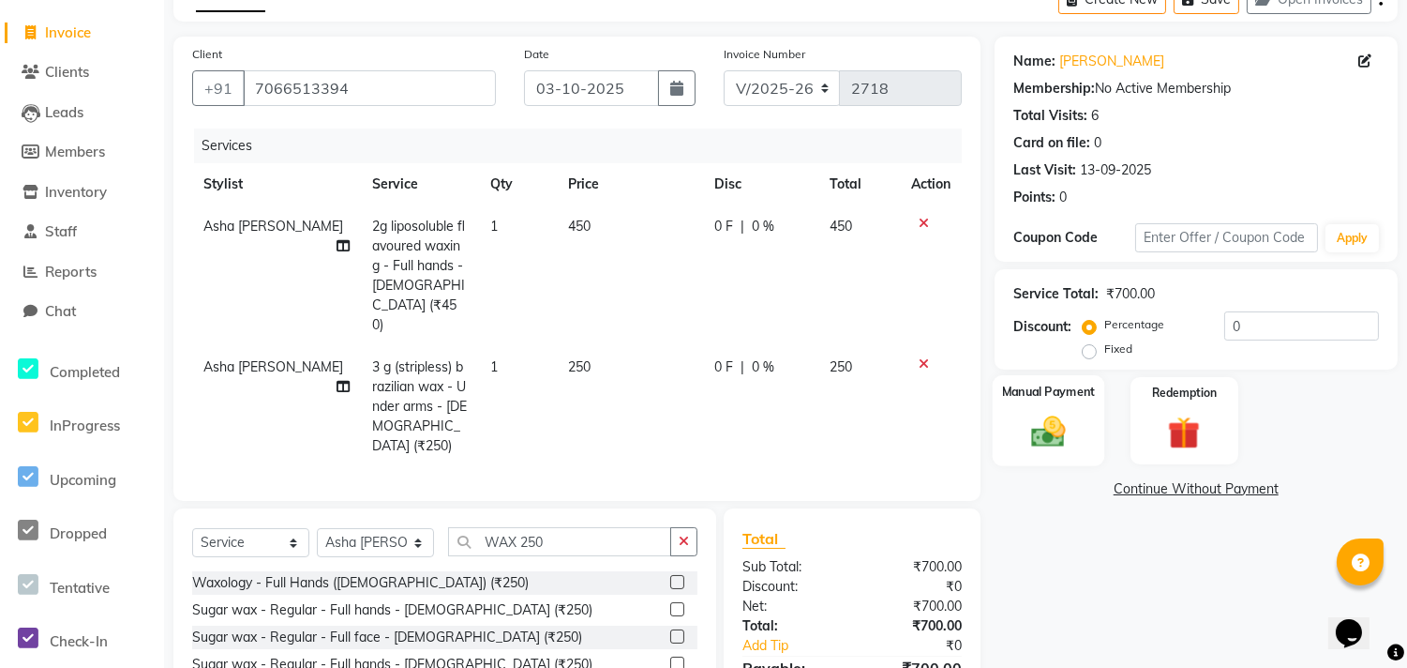
click at [1080, 420] on div "Manual Payment" at bounding box center [1048, 420] width 113 height 91
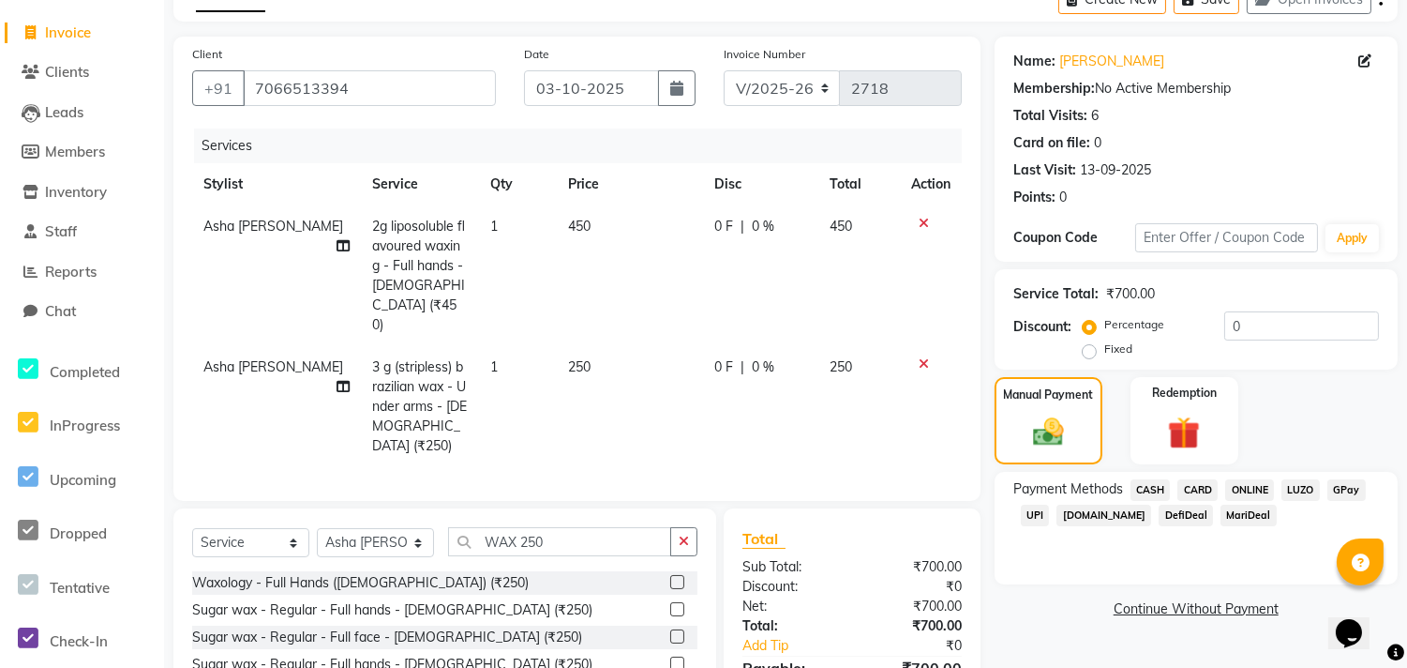
click at [1236, 493] on span "ONLINE" at bounding box center [1250, 490] width 49 height 22
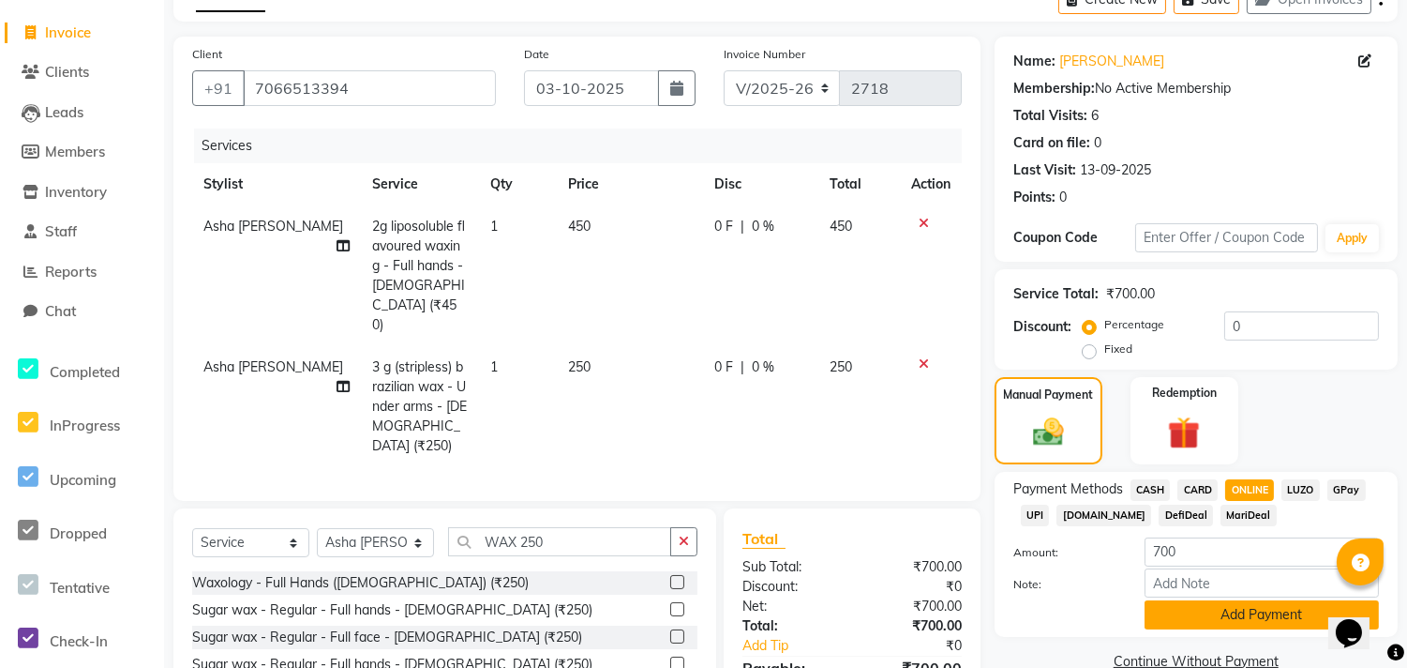
click at [1224, 609] on button "Add Payment" at bounding box center [1262, 614] width 234 height 29
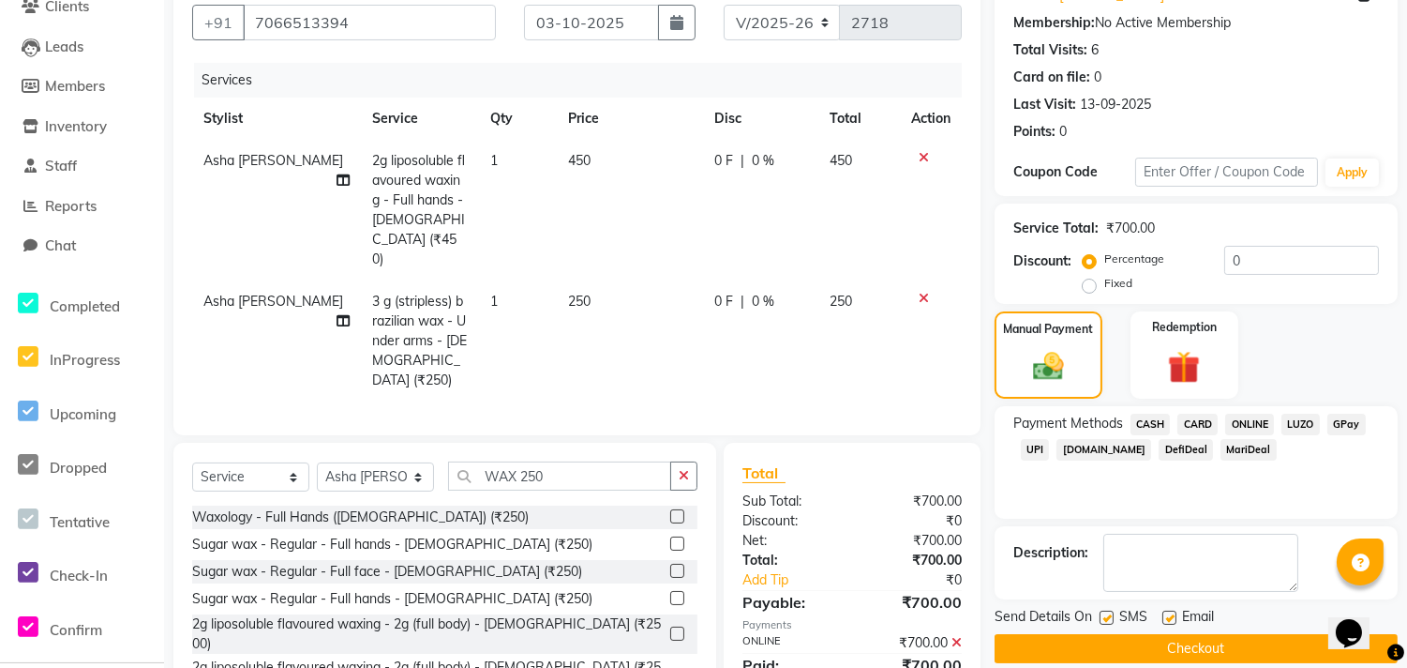
scroll to position [206, 0]
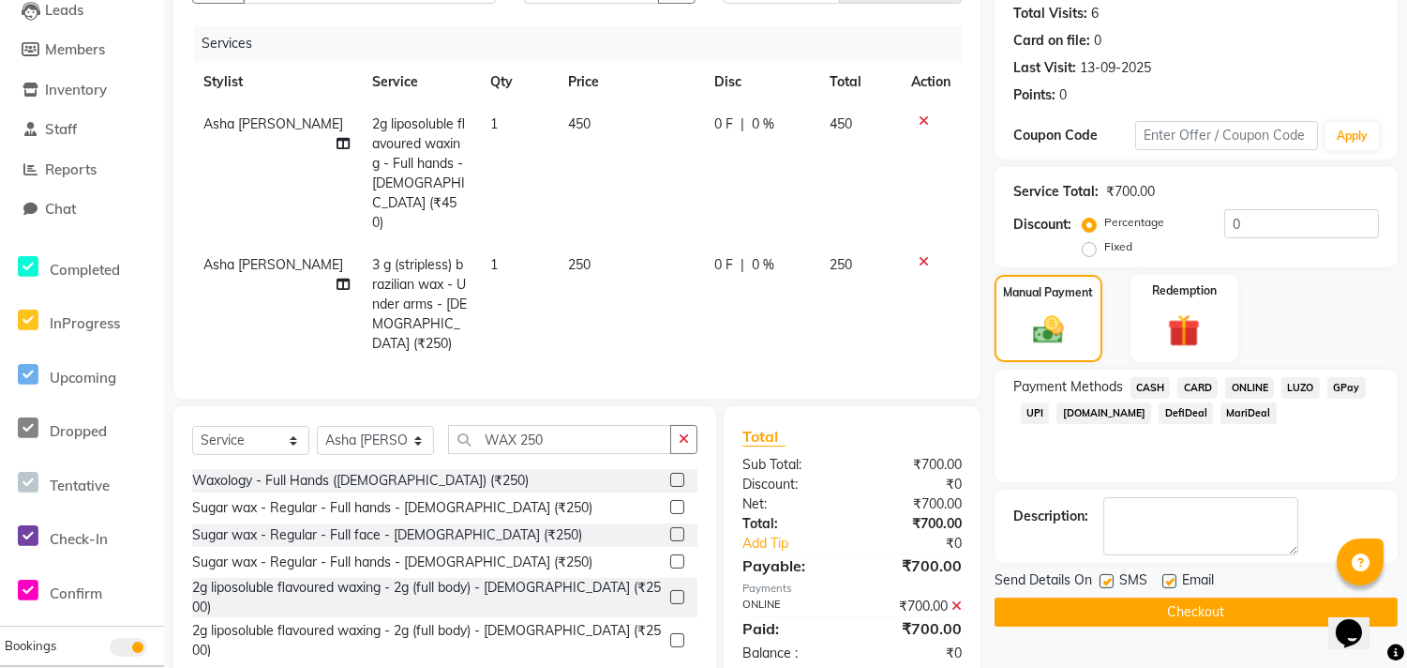
click at [1221, 608] on button "Checkout" at bounding box center [1196, 611] width 403 height 29
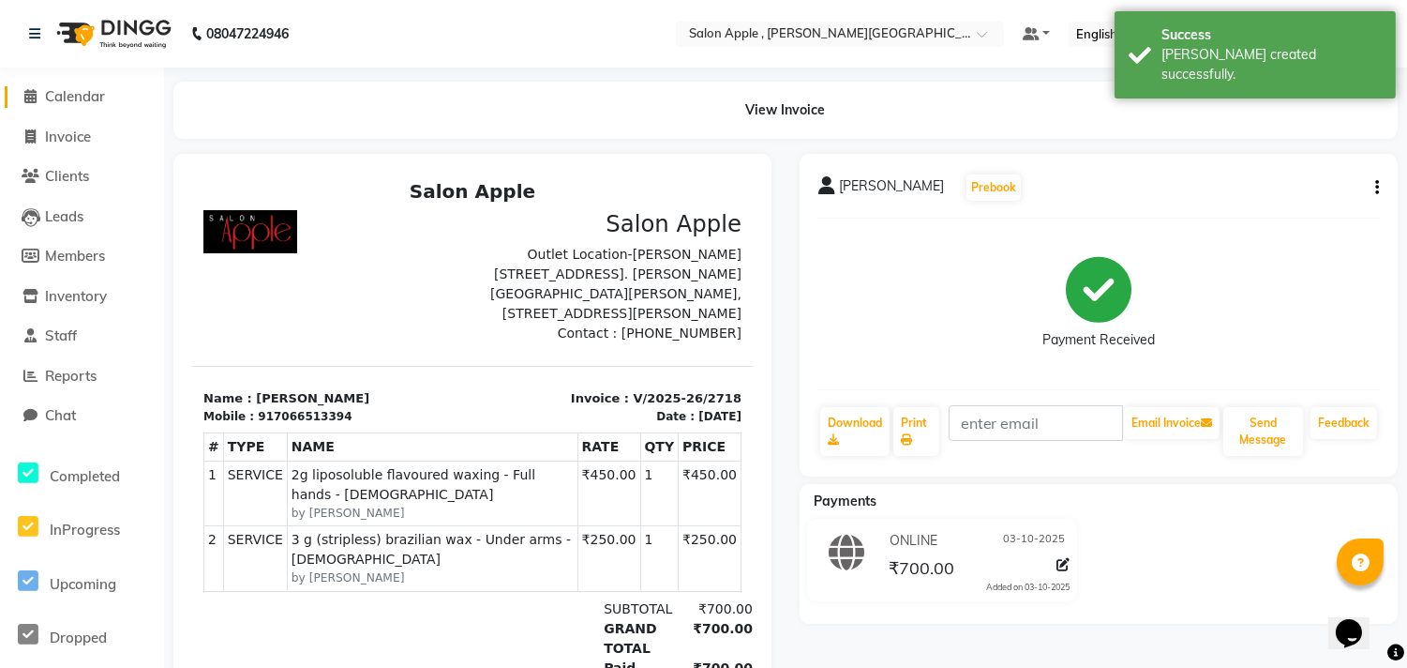
click at [59, 98] on span "Calendar" at bounding box center [75, 96] width 60 height 18
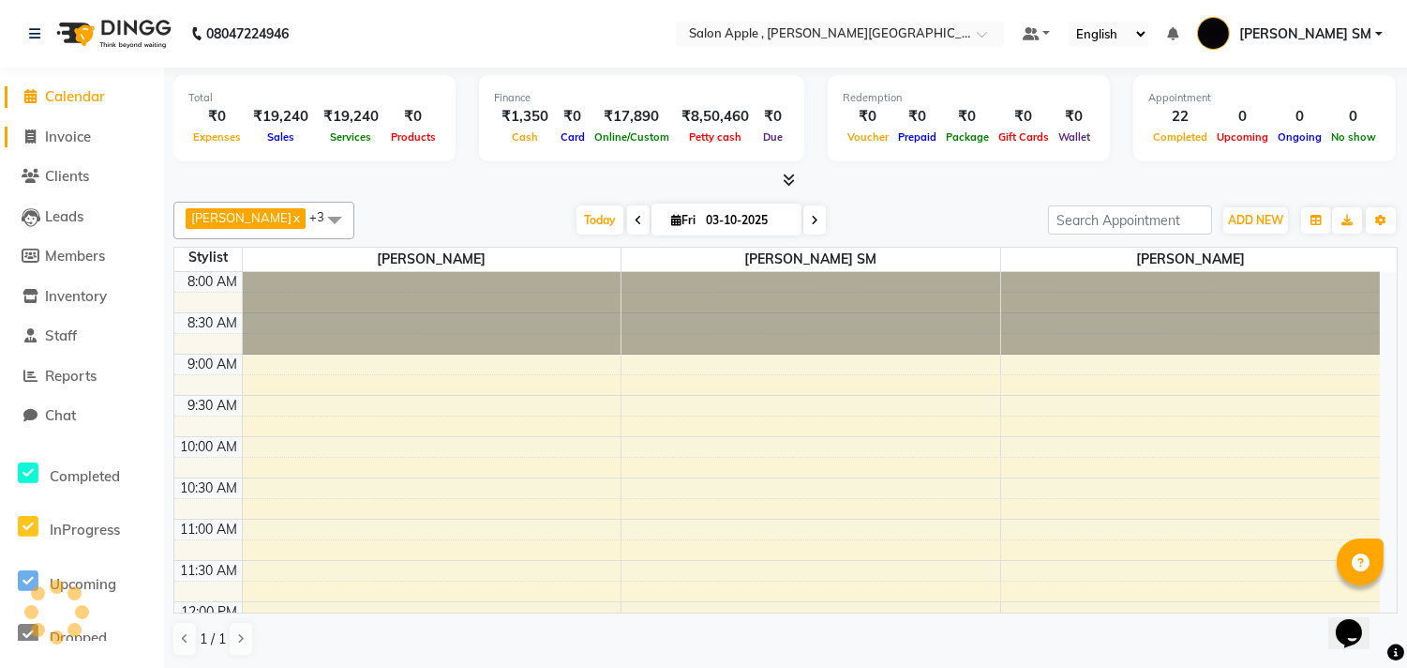
click at [56, 128] on li "Invoice" at bounding box center [82, 137] width 164 height 40
click at [73, 135] on span "Invoice" at bounding box center [68, 137] width 46 height 18
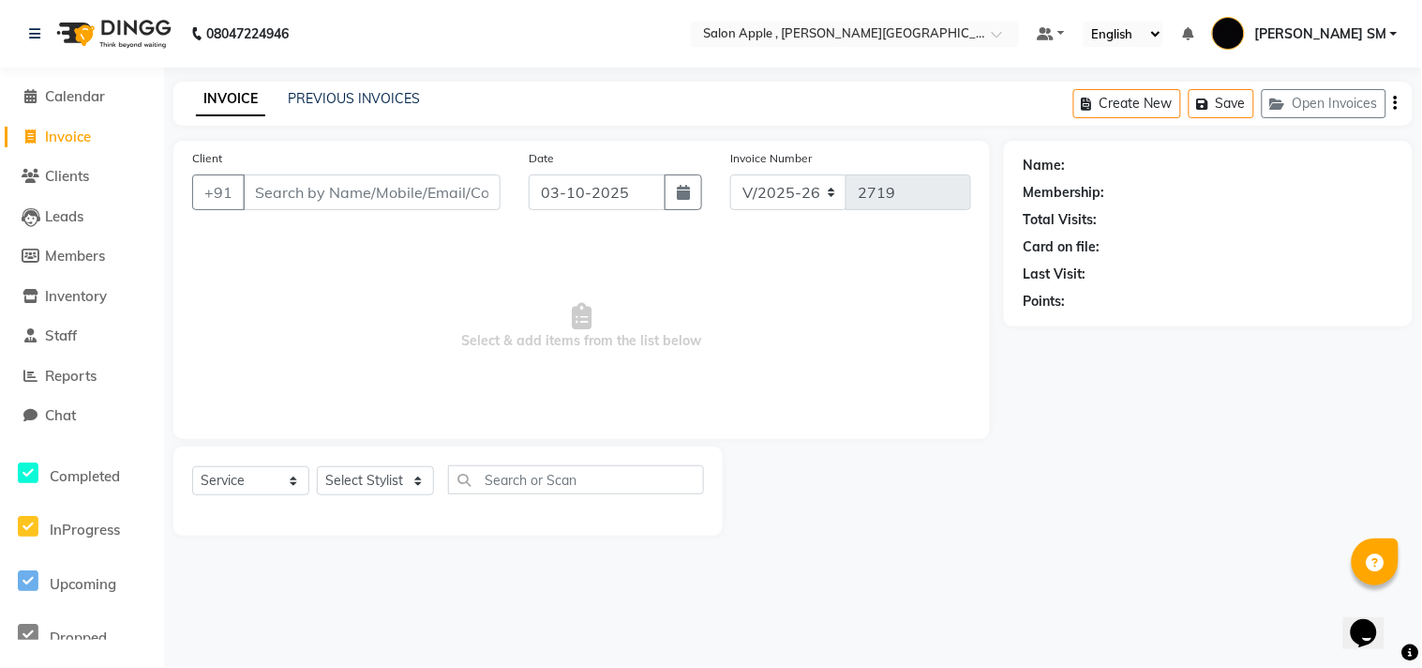
drag, startPoint x: 285, startPoint y: 180, endPoint x: 288, endPoint y: 126, distance: 54.5
click at [285, 180] on input "Client" at bounding box center [372, 192] width 258 height 36
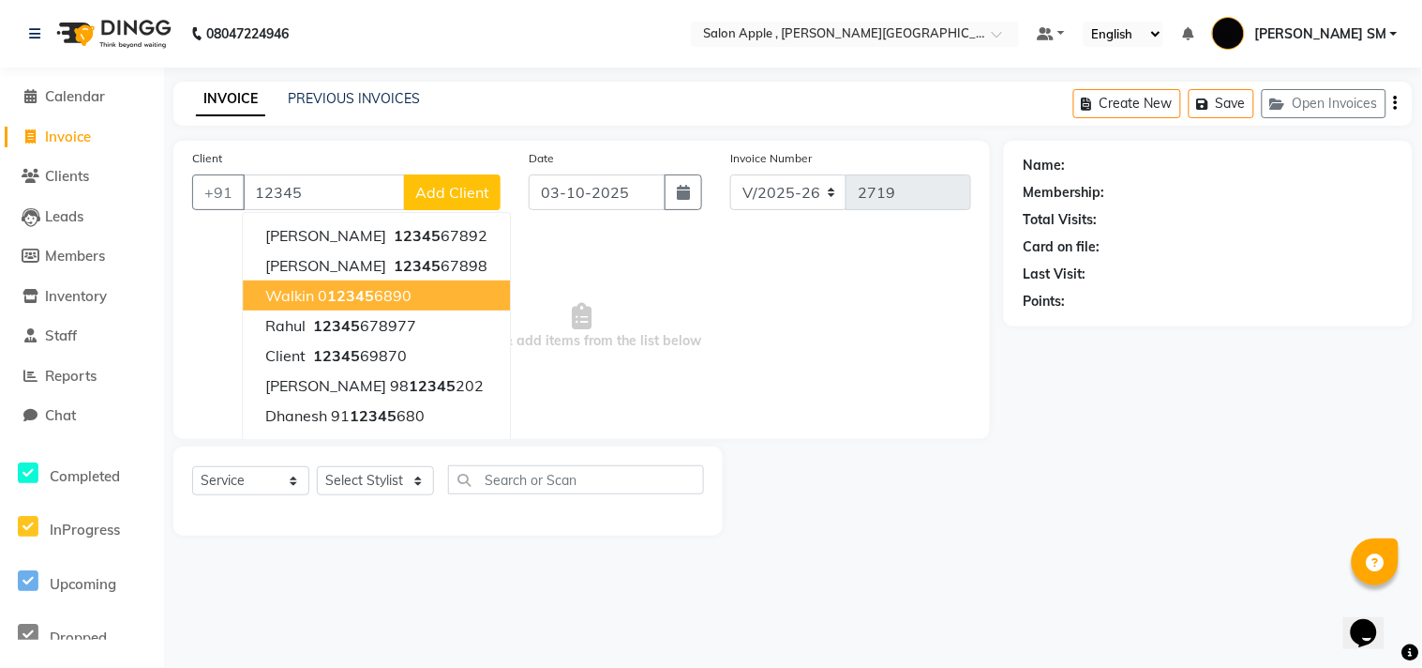
drag, startPoint x: 353, startPoint y: 287, endPoint x: 380, endPoint y: 282, distance: 27.6
click at [354, 287] on span "12345" at bounding box center [350, 295] width 47 height 19
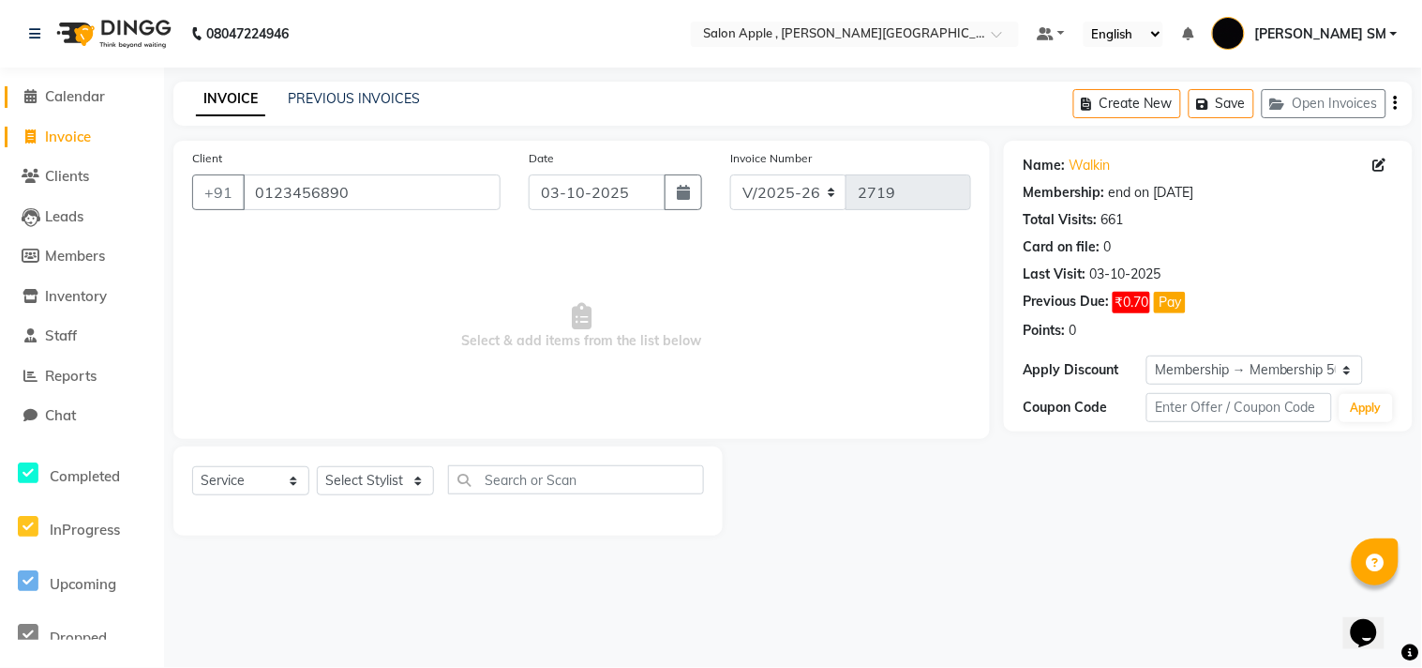
click at [67, 97] on span "Calendar" at bounding box center [75, 96] width 60 height 18
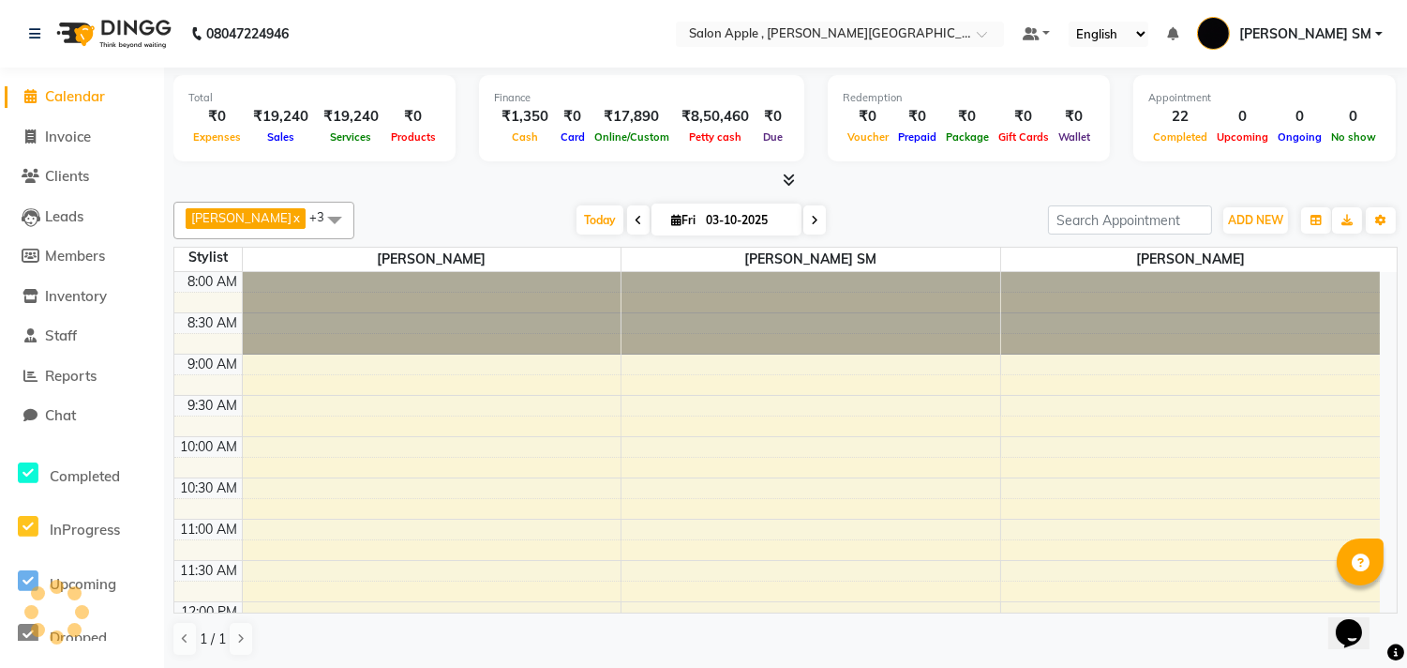
click at [86, 125] on li "Invoice" at bounding box center [82, 137] width 164 height 40
drag, startPoint x: 71, startPoint y: 137, endPoint x: 105, endPoint y: 122, distance: 36.9
click at [71, 136] on span "Invoice" at bounding box center [68, 137] width 46 height 18
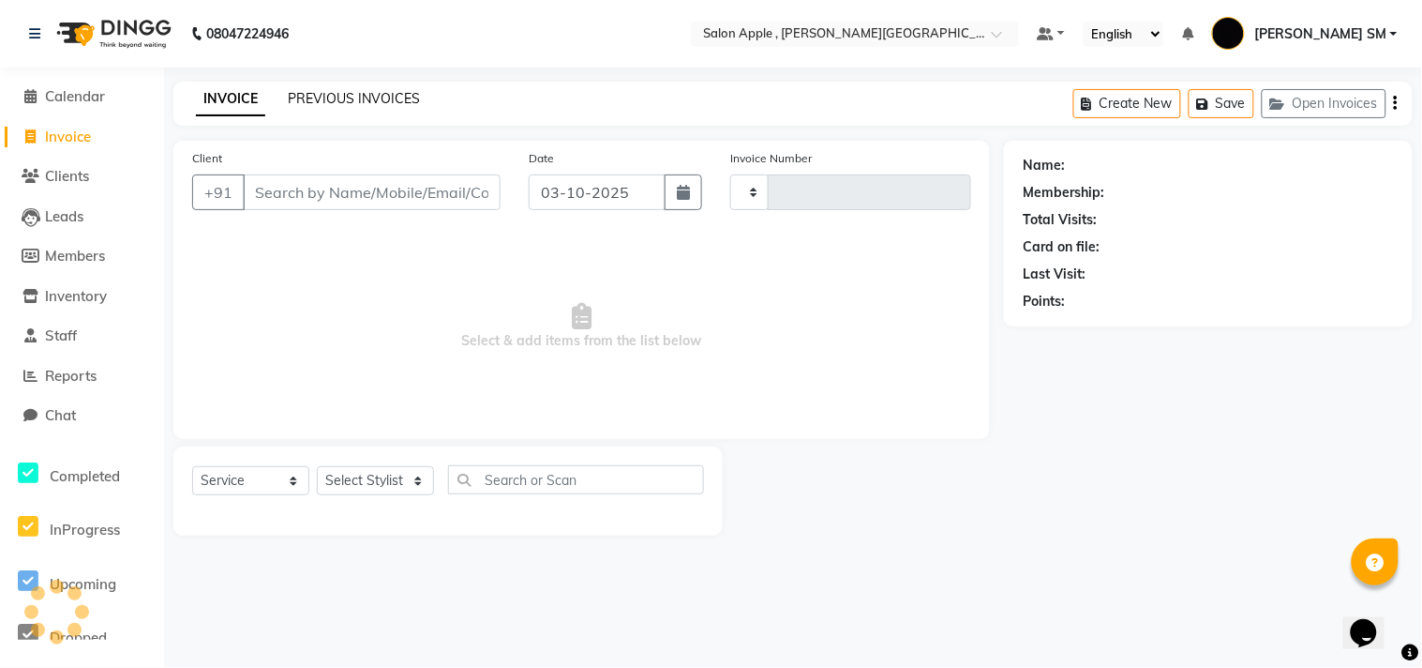
click at [338, 101] on link "PREVIOUS INVOICES" at bounding box center [354, 98] width 132 height 17
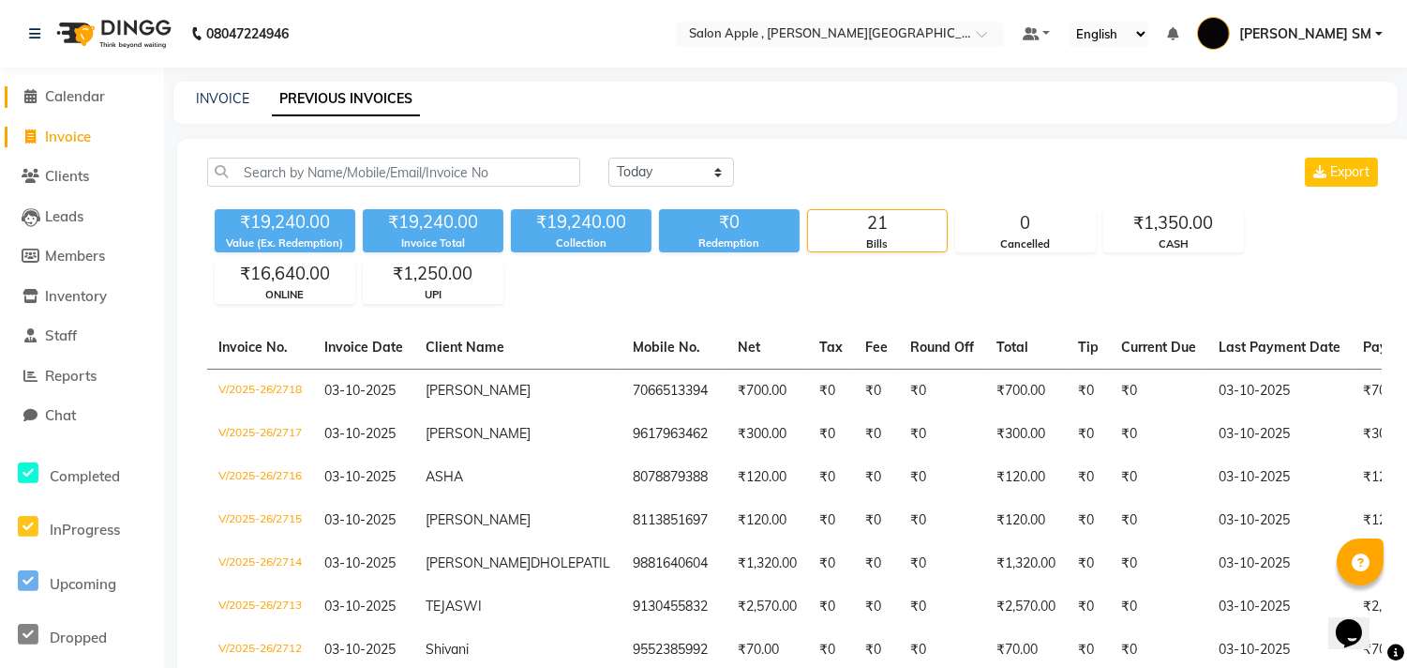
click at [62, 95] on span "Calendar" at bounding box center [75, 96] width 60 height 18
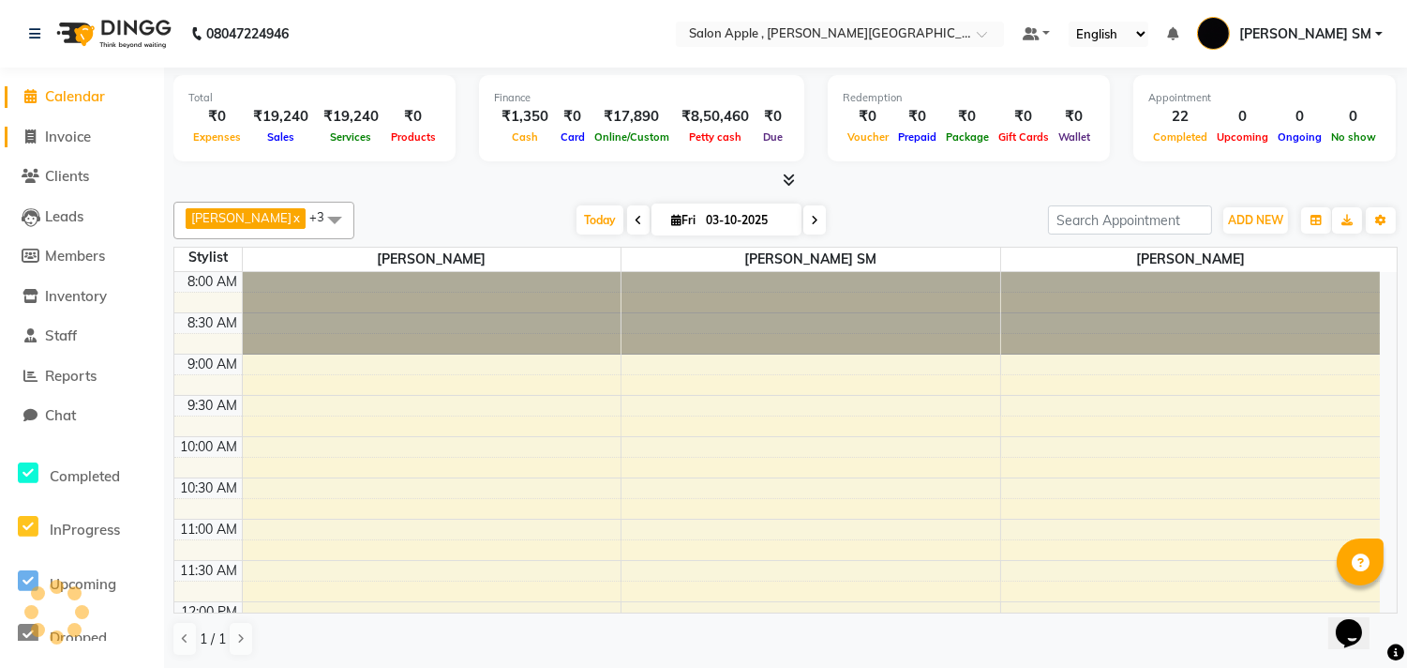
click at [78, 134] on span "Invoice" at bounding box center [68, 137] width 46 height 18
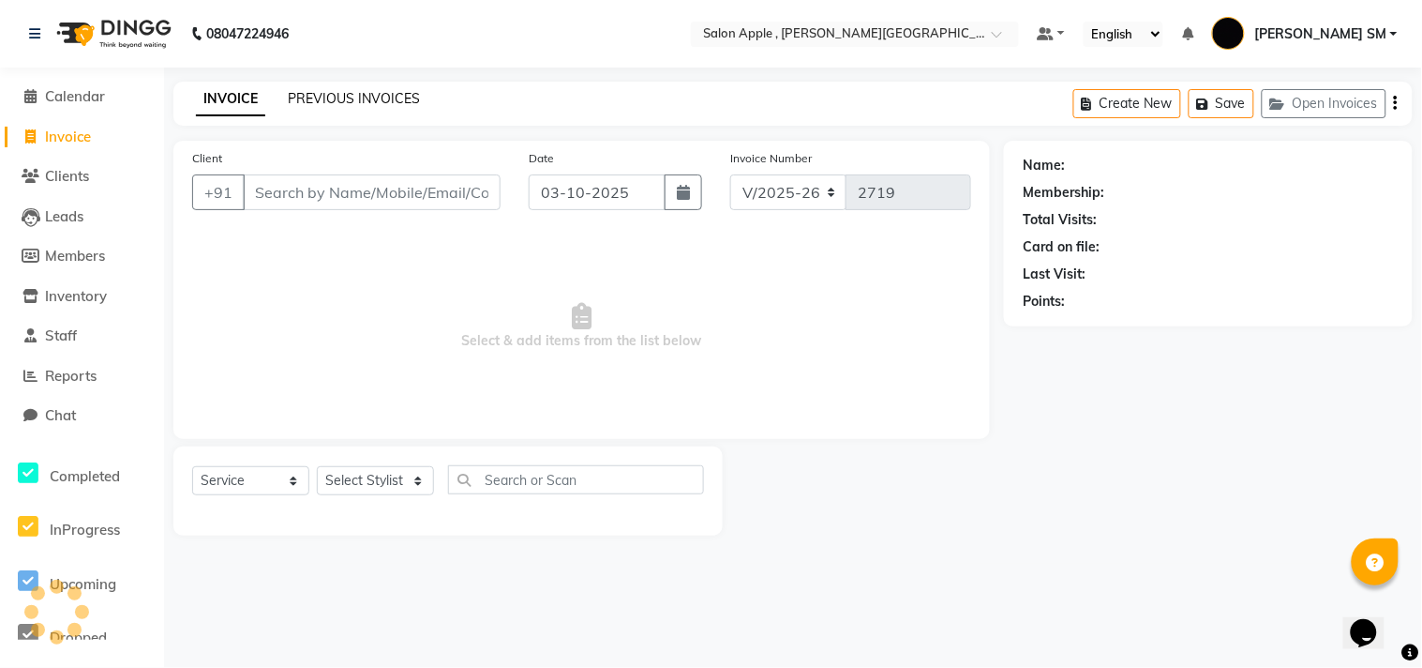
click at [366, 99] on link "PREVIOUS INVOICES" at bounding box center [354, 98] width 132 height 17
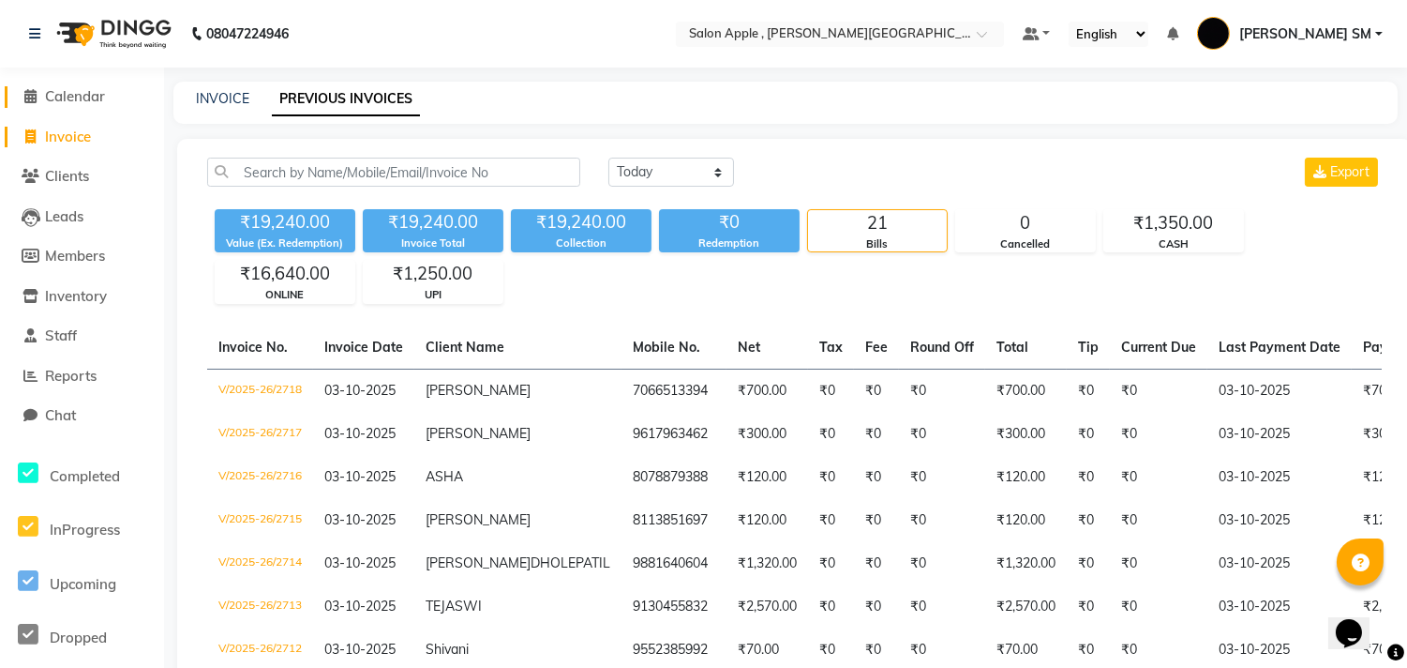
click at [79, 96] on span "Calendar" at bounding box center [75, 96] width 60 height 18
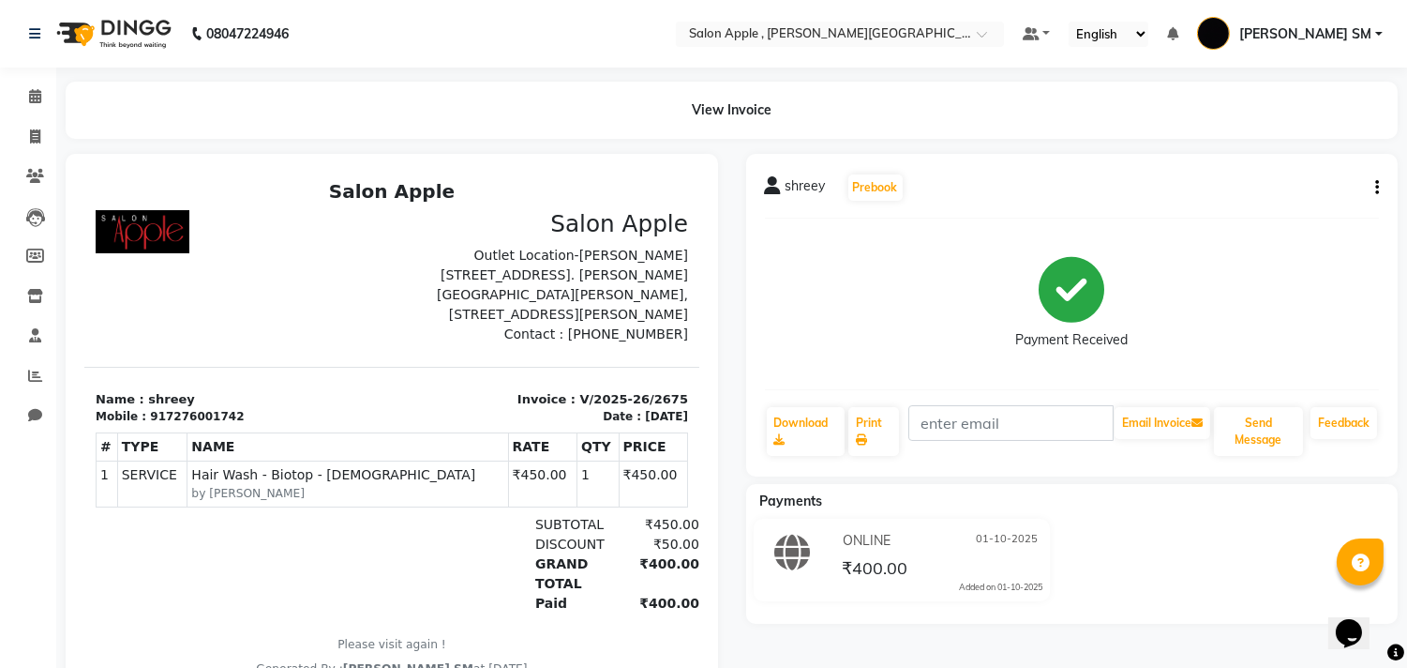
click at [23, 22] on div "08047224946" at bounding box center [159, 34] width 288 height 53
